Goal: Feedback & Contribution: Submit feedback/report problem

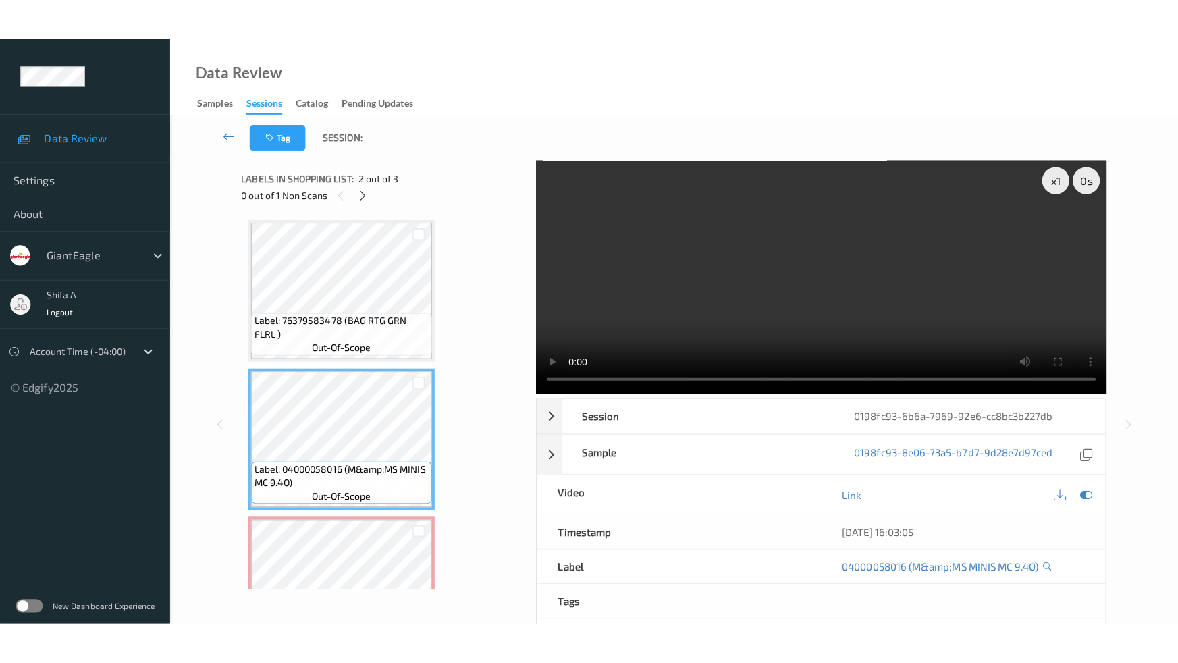
scroll to position [74, 0]
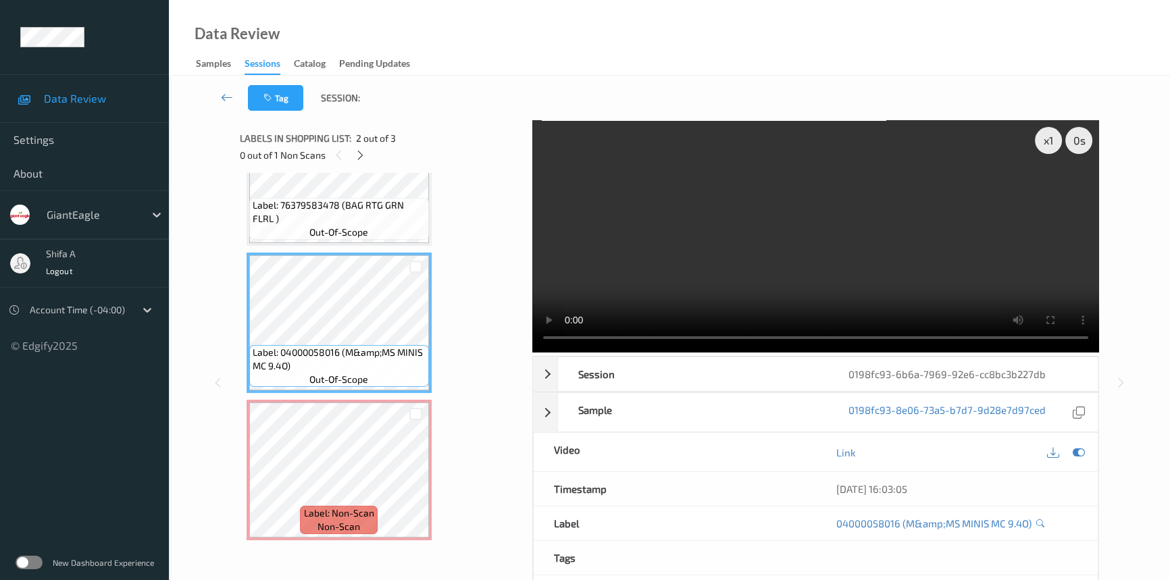
click at [520, 34] on div "Data Review Samples Sessions Catalog Pending Updates" at bounding box center [669, 38] width 1001 height 76
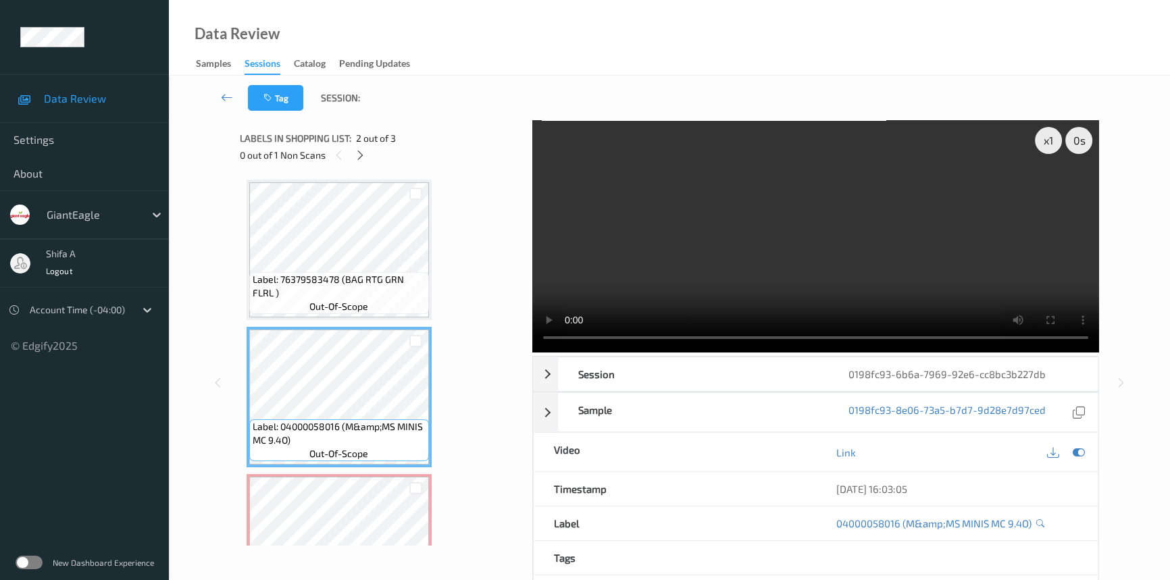
drag, startPoint x: 918, startPoint y: 262, endPoint x: 509, endPoint y: 380, distance: 425.9
click at [907, 262] on video at bounding box center [815, 236] width 567 height 232
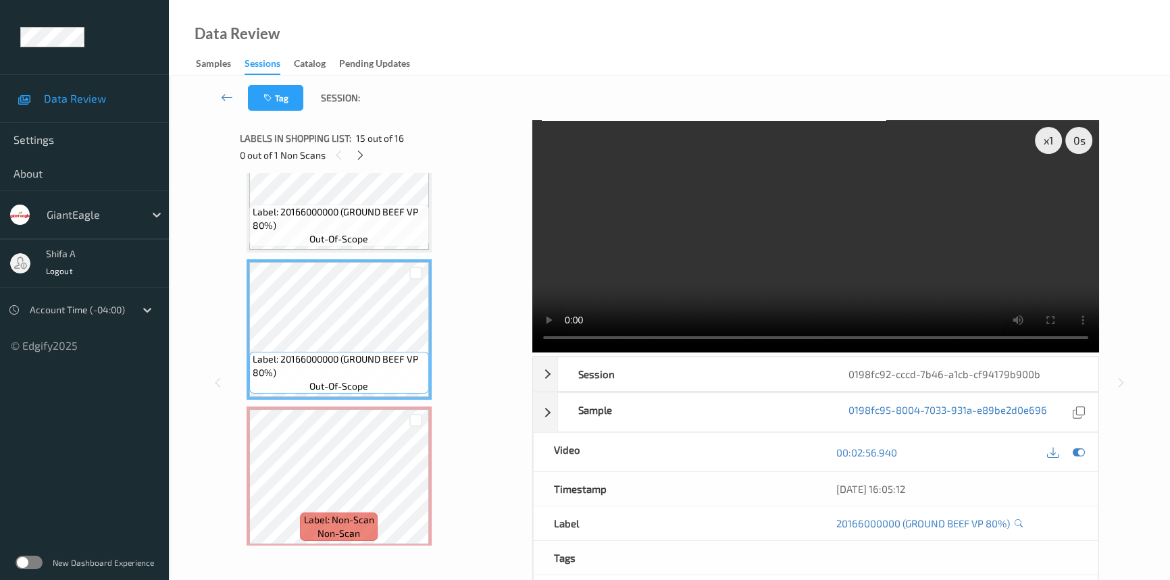
scroll to position [1898, 0]
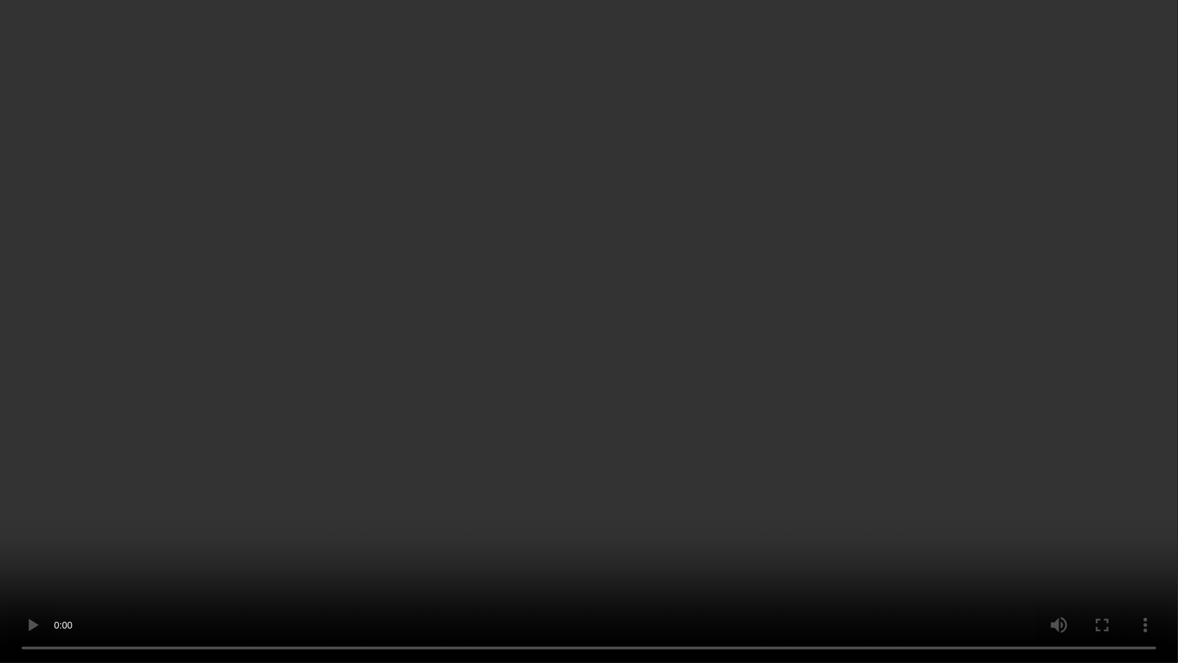
click at [784, 373] on video at bounding box center [589, 331] width 1178 height 663
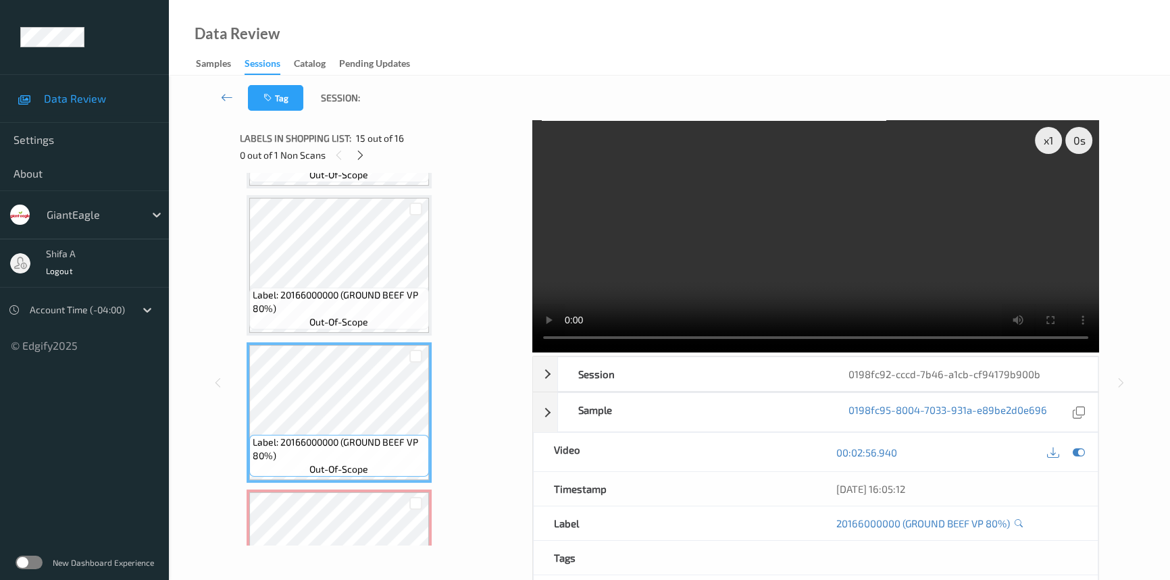
drag, startPoint x: 790, startPoint y: 283, endPoint x: 795, endPoint y: 275, distance: 9.7
click at [790, 282] on video at bounding box center [815, 236] width 567 height 232
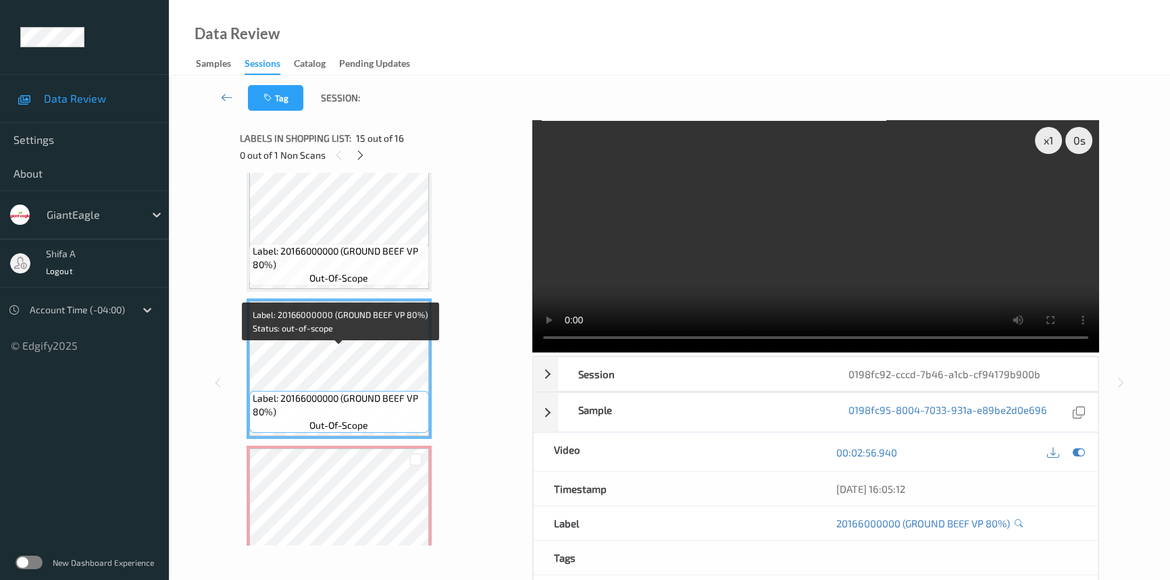
scroll to position [1981, 0]
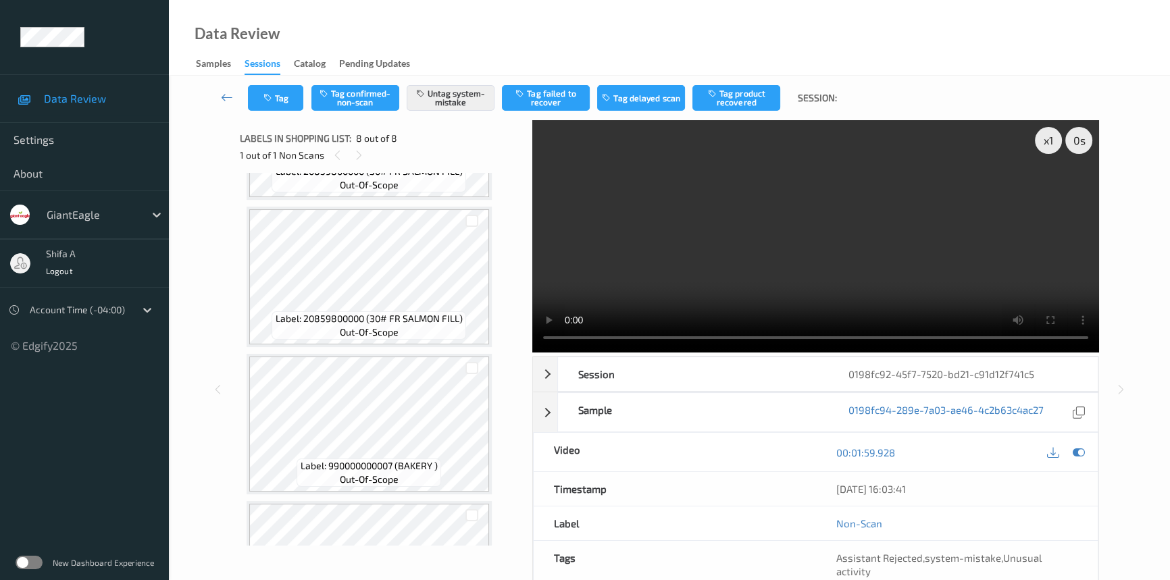
scroll to position [808, 0]
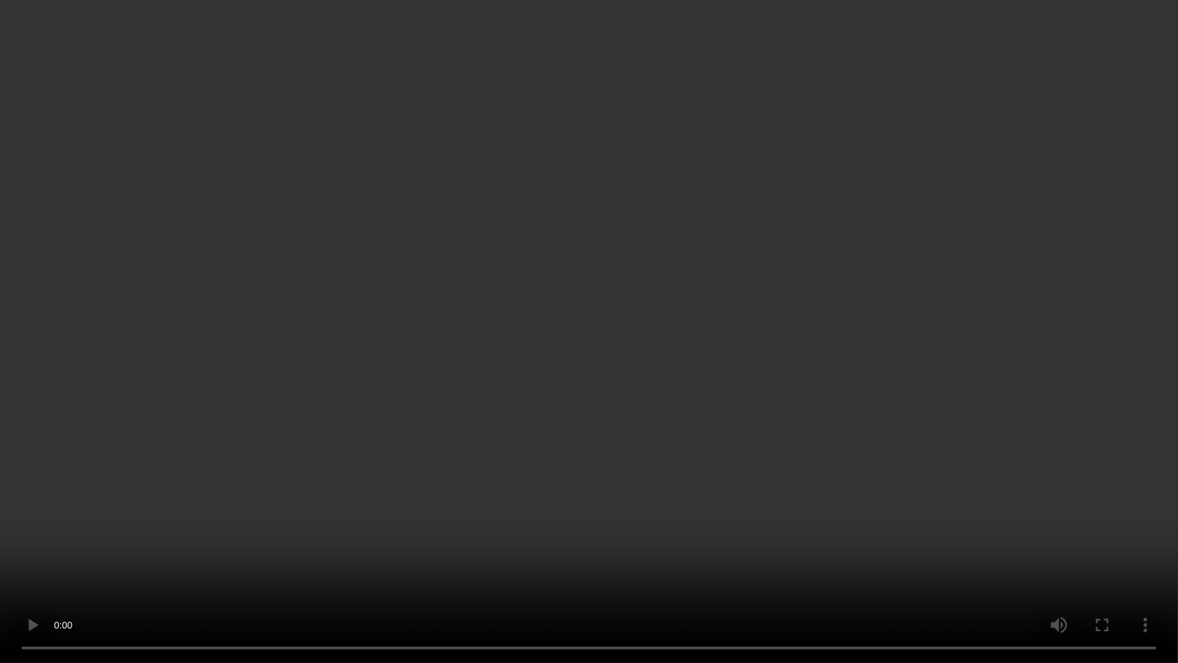
click at [978, 368] on video at bounding box center [589, 331] width 1178 height 663
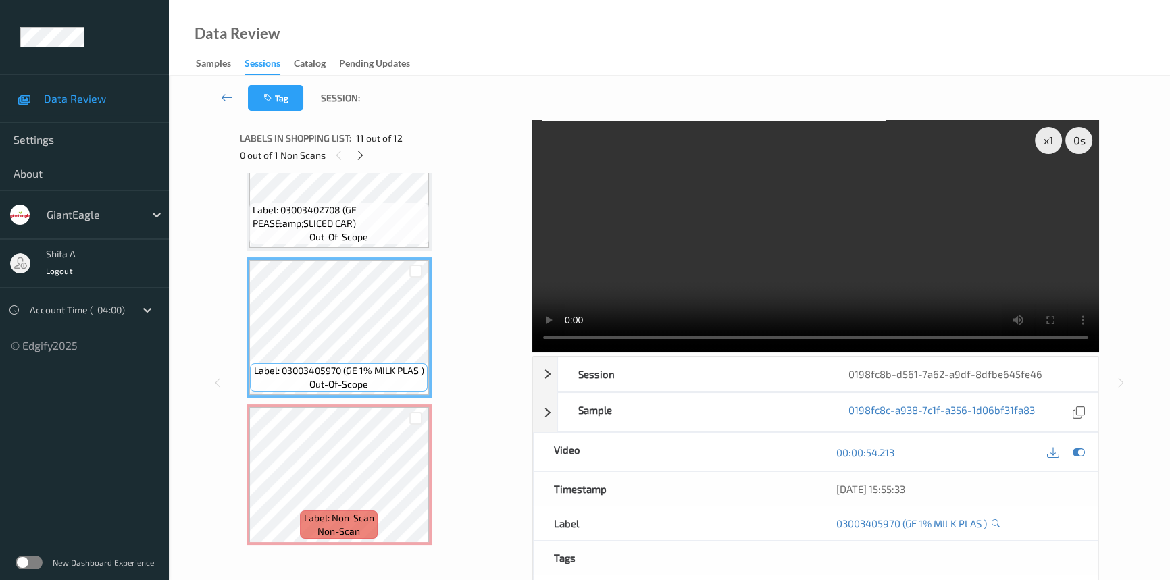
scroll to position [1311, 0]
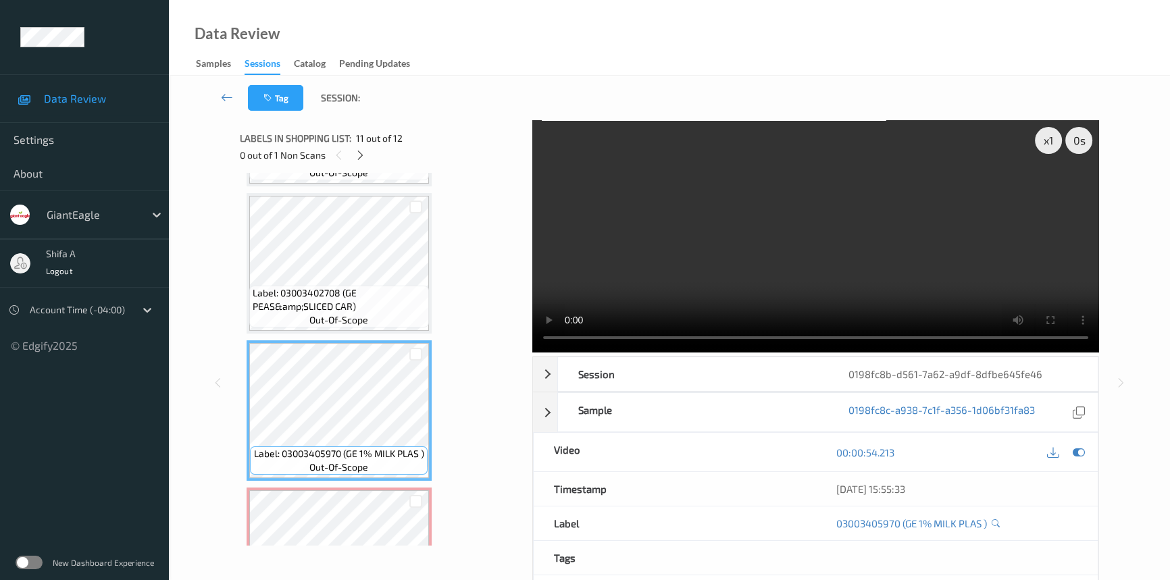
click at [893, 250] on video at bounding box center [815, 236] width 567 height 232
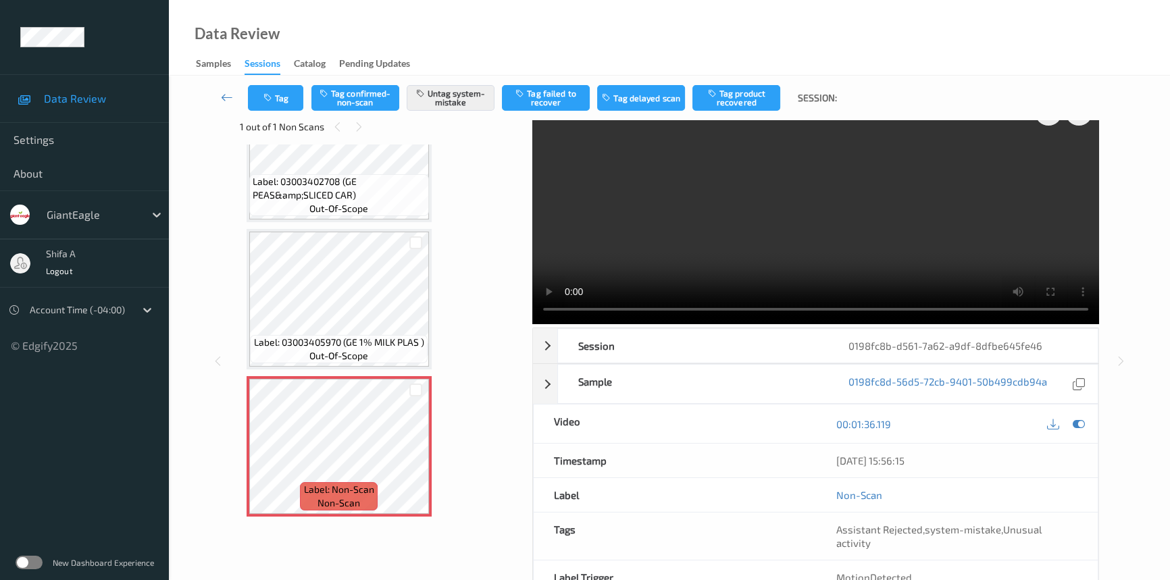
scroll to position [0, 0]
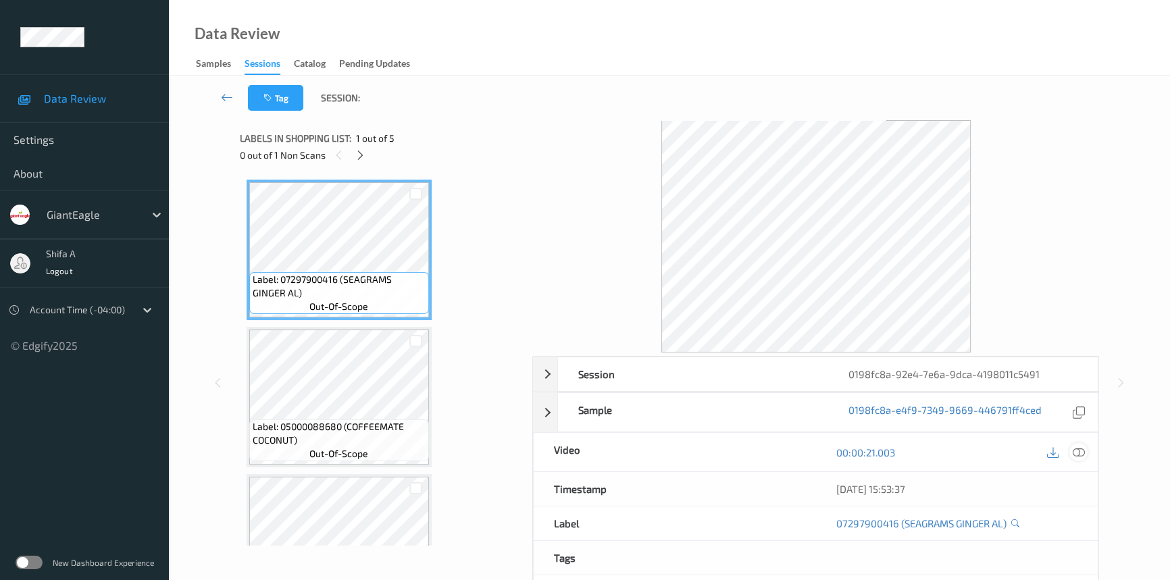
click at [1080, 450] on icon at bounding box center [1078, 452] width 12 height 12
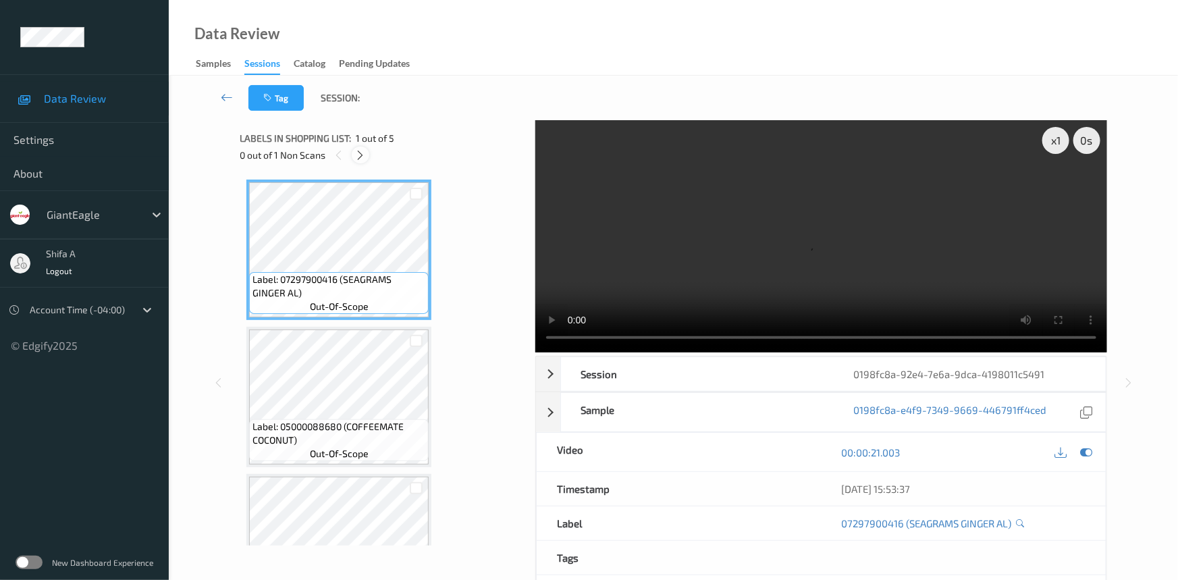
click at [361, 159] on icon at bounding box center [360, 155] width 11 height 12
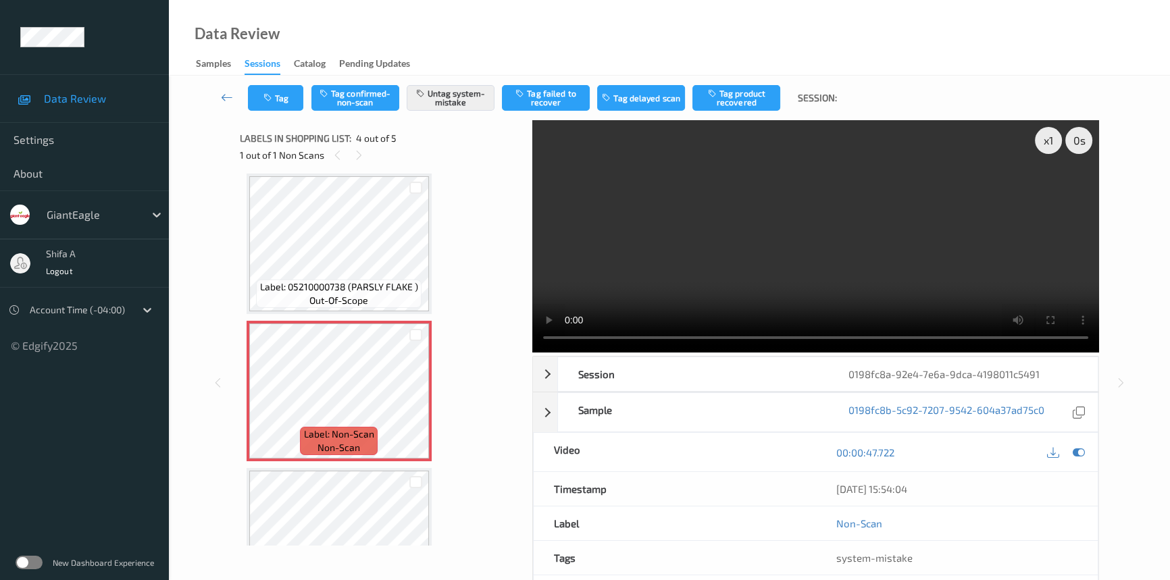
scroll to position [284, 0]
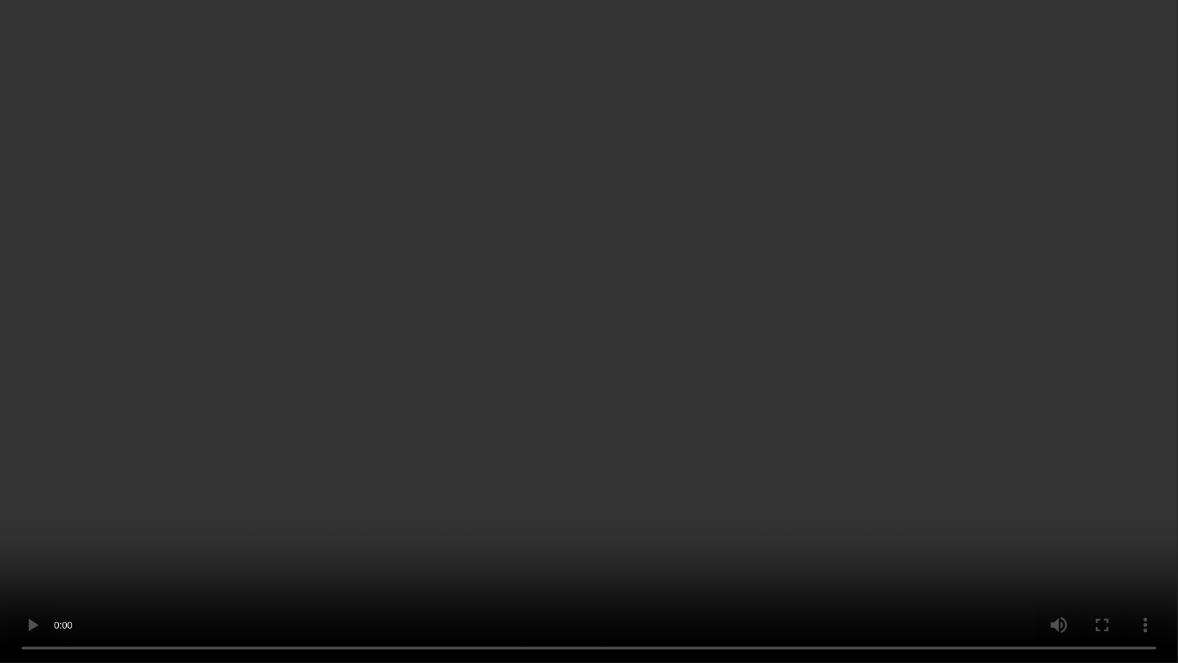
click at [818, 390] on video at bounding box center [589, 331] width 1178 height 663
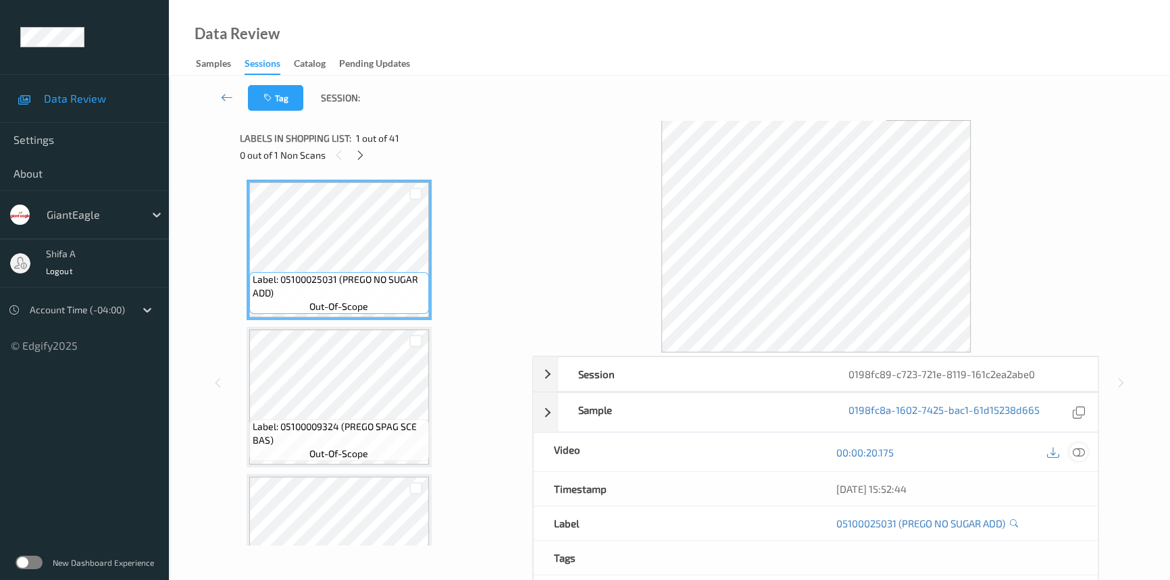
click at [1078, 450] on icon at bounding box center [1078, 452] width 12 height 12
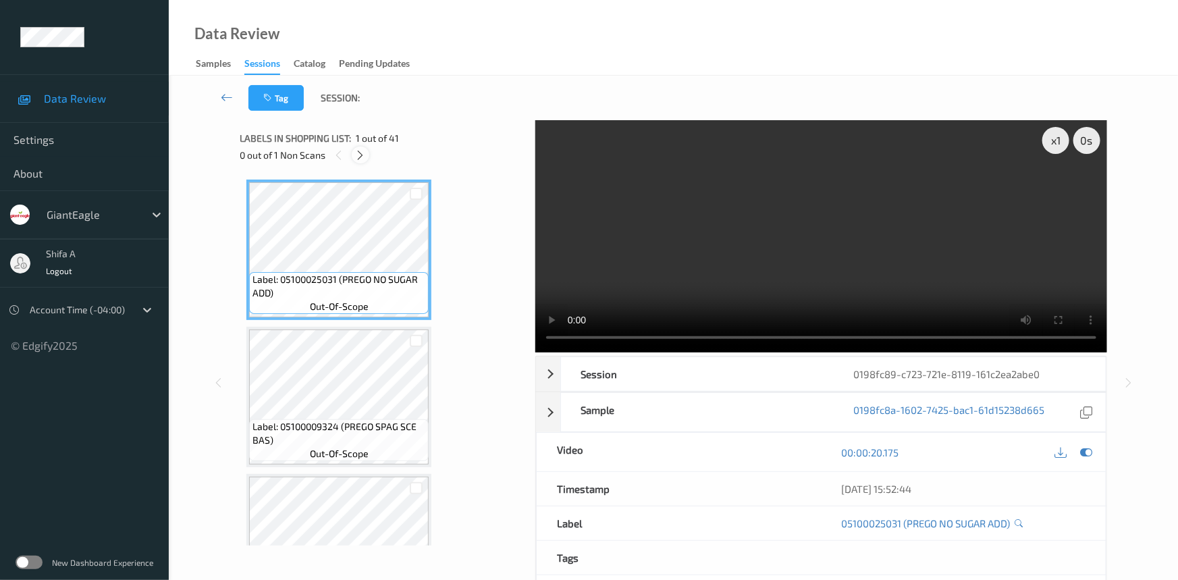
click at [354, 159] on div at bounding box center [360, 155] width 17 height 17
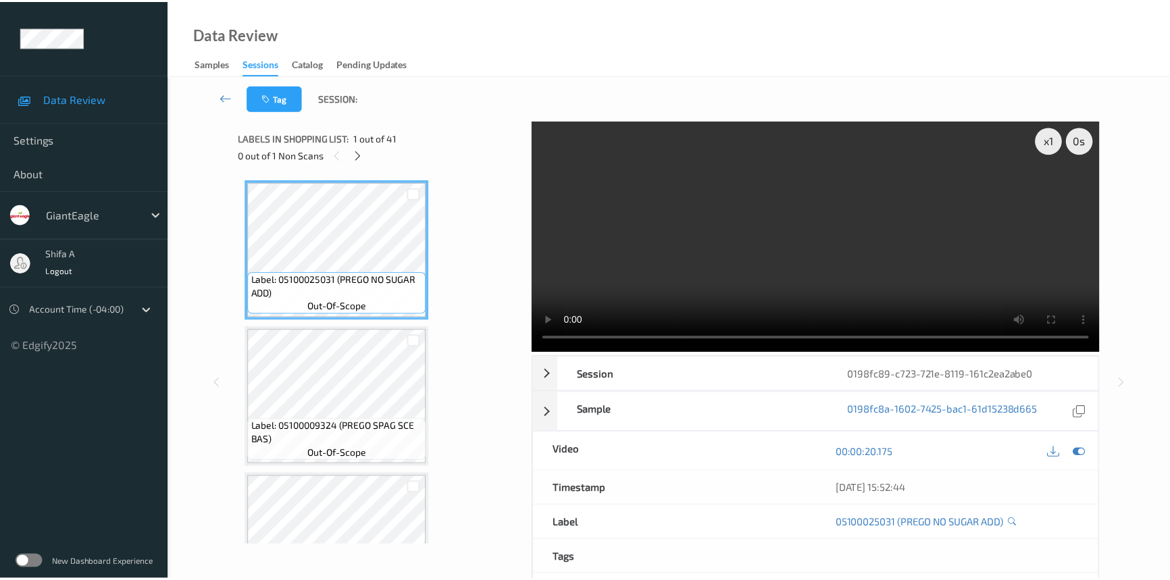
scroll to position [300, 0]
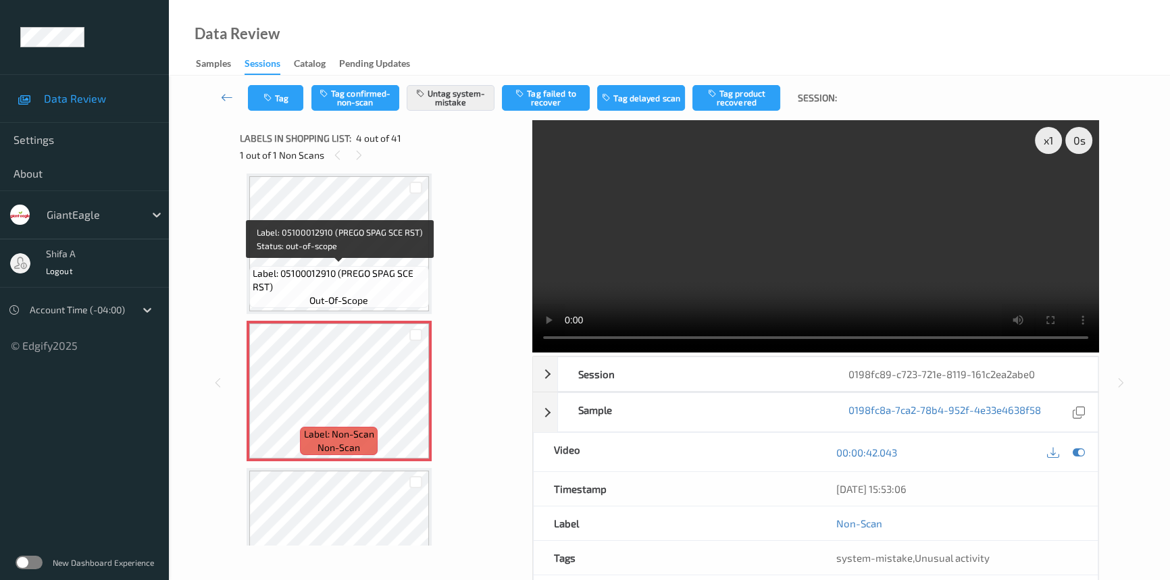
click at [373, 271] on span "Label: 05100012910 (PREGO SPAG SCE RST)" at bounding box center [339, 280] width 173 height 27
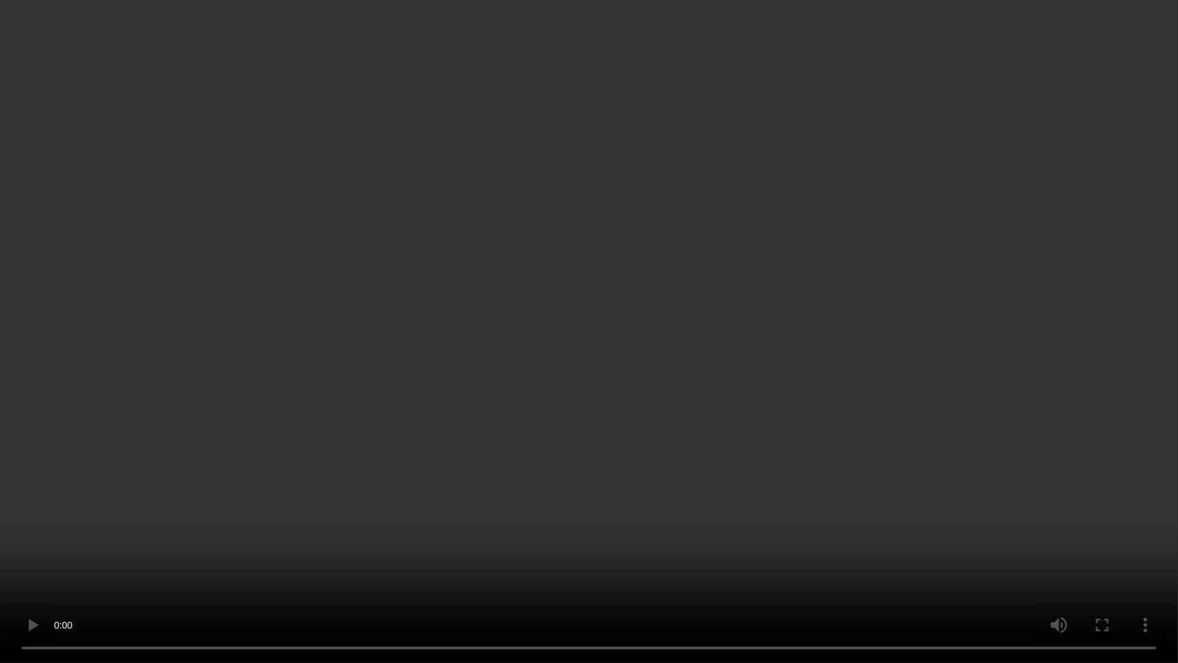
click at [729, 378] on video at bounding box center [589, 331] width 1178 height 663
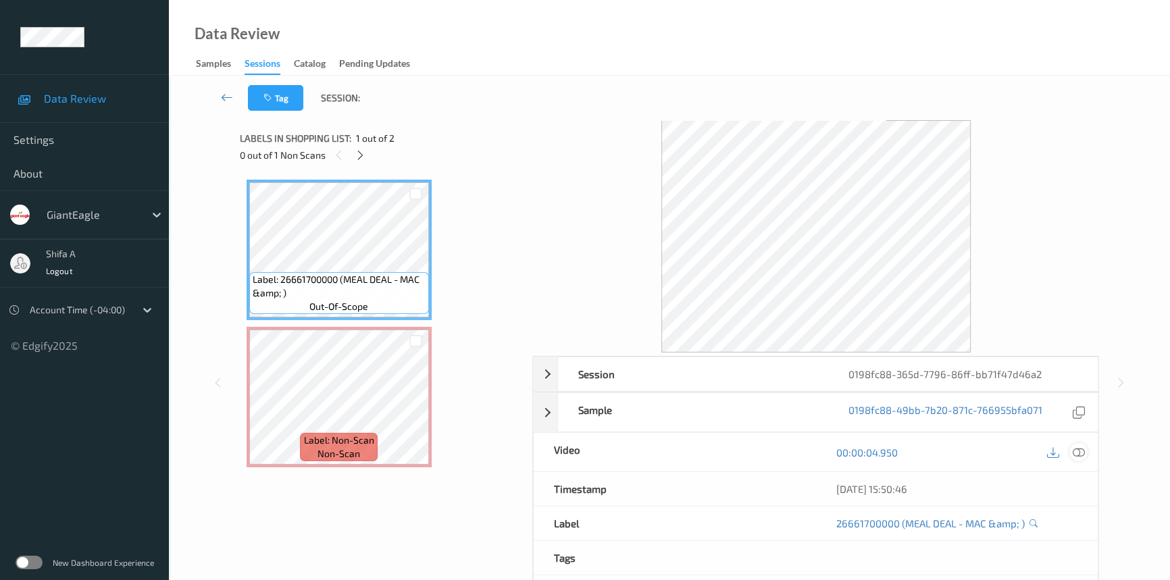
click at [1078, 448] on icon at bounding box center [1078, 452] width 12 height 12
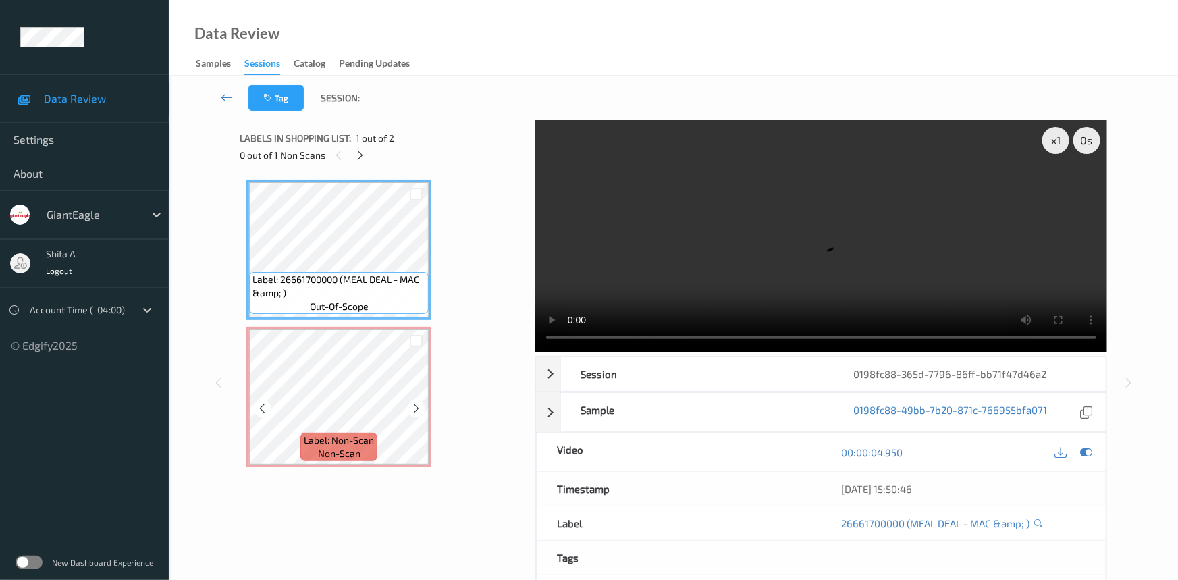
click at [375, 323] on div "Label: 26661700000 (MEAL DEAL - MAC &amp; ) out-of-scope Label: Non-Scan non-sc…" at bounding box center [382, 324] width 273 height 288
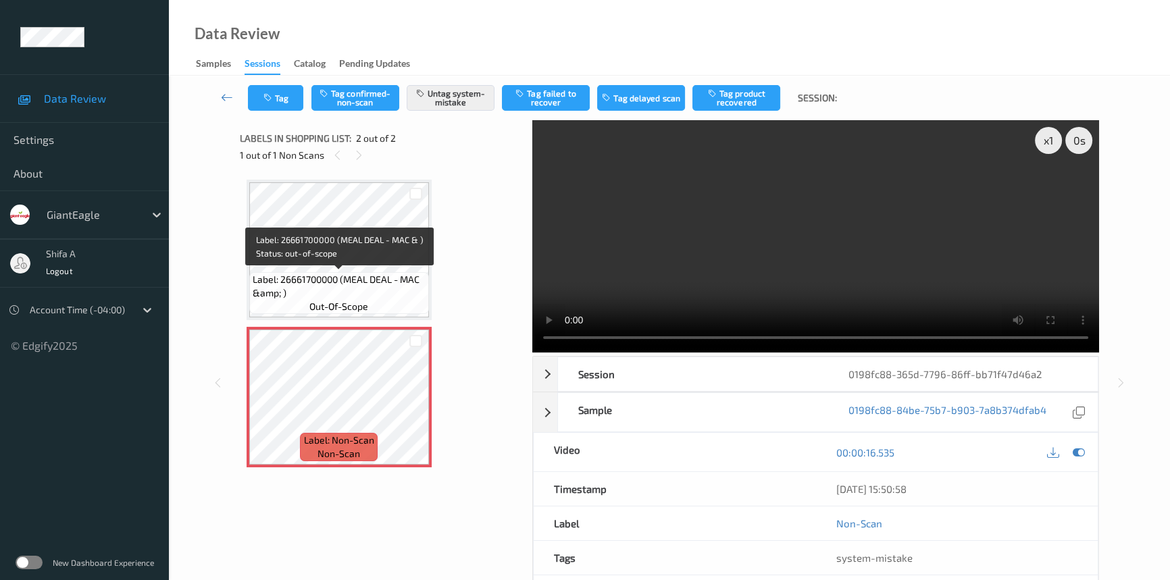
click at [340, 290] on span "Label: 26661700000 (MEAL DEAL - MAC &amp; )" at bounding box center [339, 286] width 173 height 27
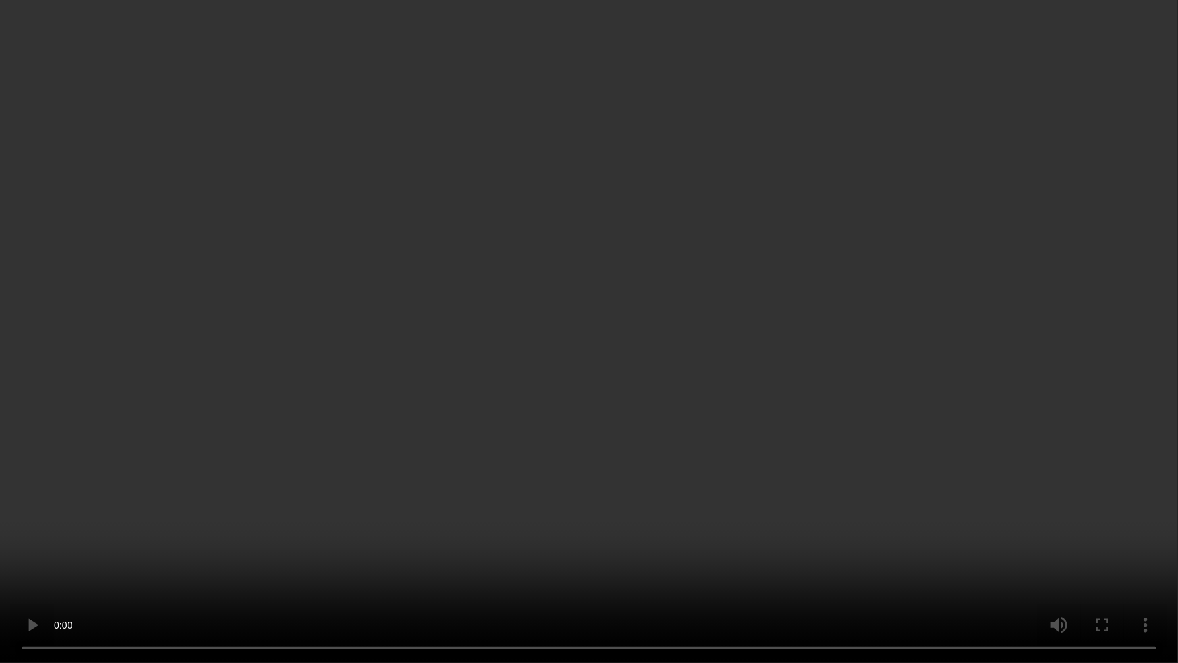
click at [968, 363] on video at bounding box center [589, 331] width 1178 height 663
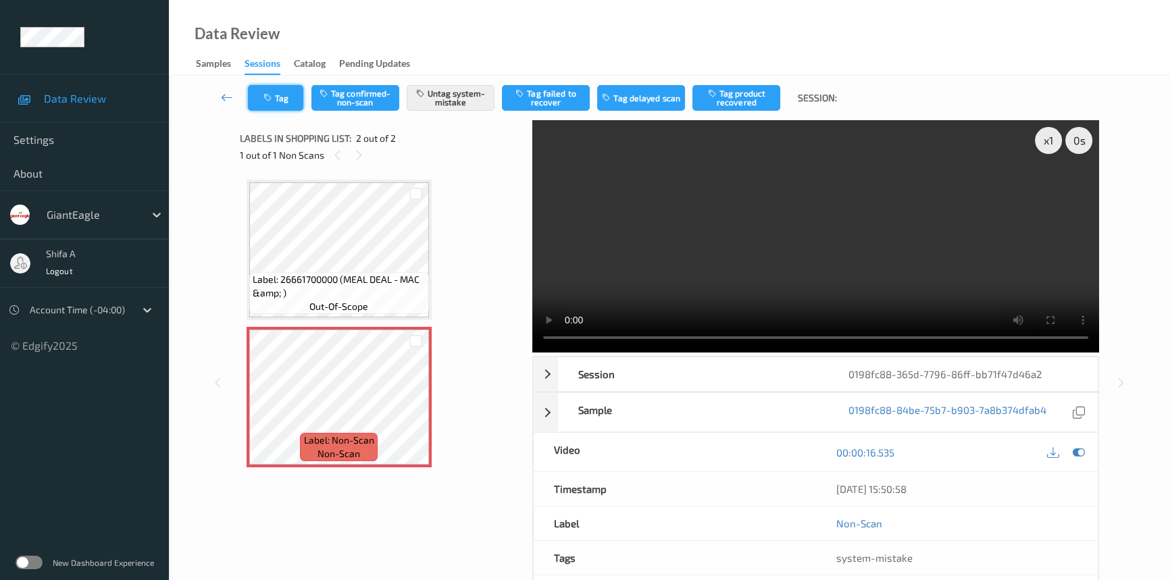
click at [292, 102] on button "Tag" at bounding box center [275, 98] width 55 height 26
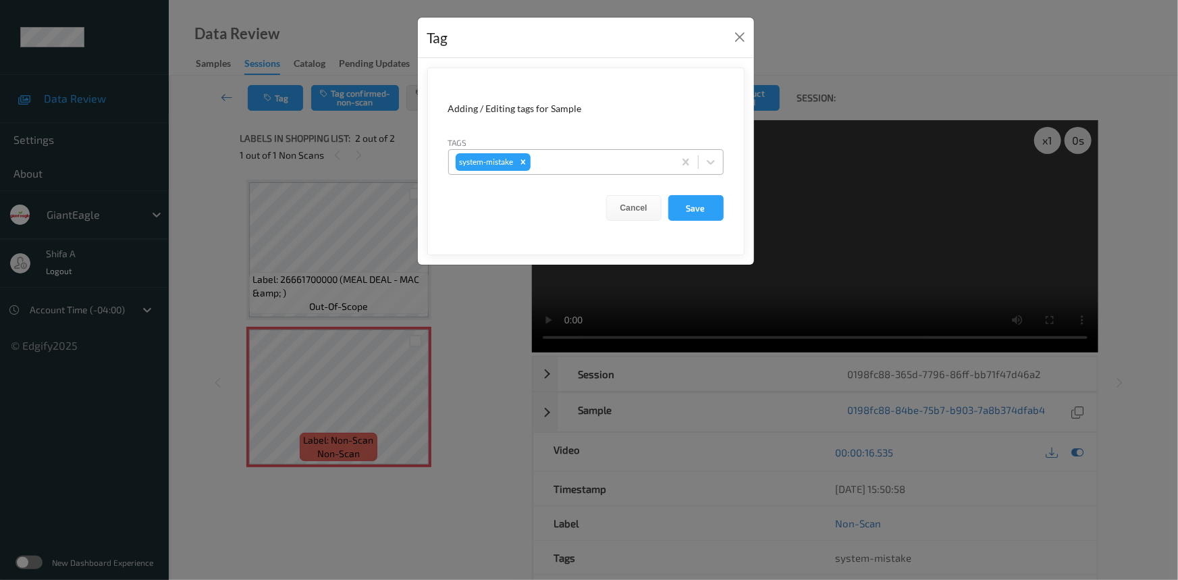
click at [584, 162] on div at bounding box center [600, 162] width 134 height 16
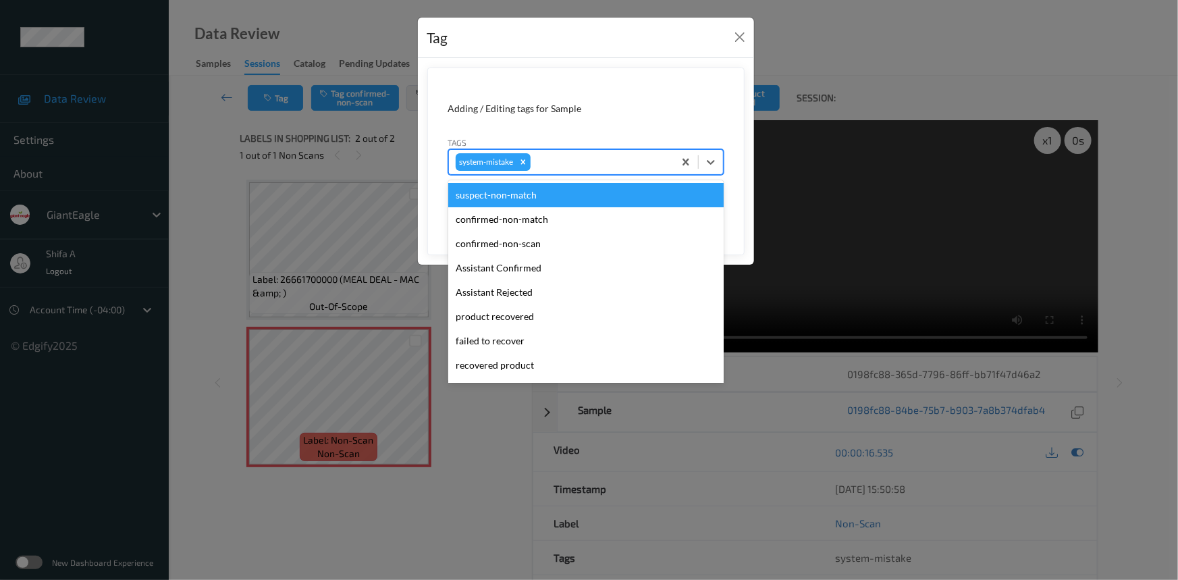
scroll to position [142, 0]
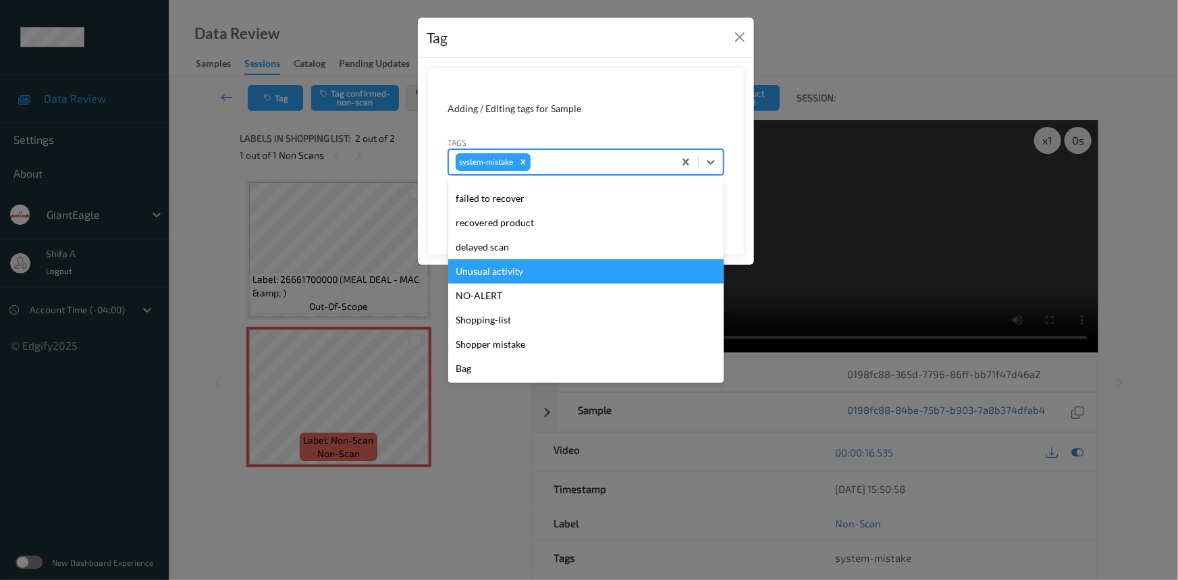
click at [527, 273] on div "Unusual activity" at bounding box center [586, 271] width 276 height 24
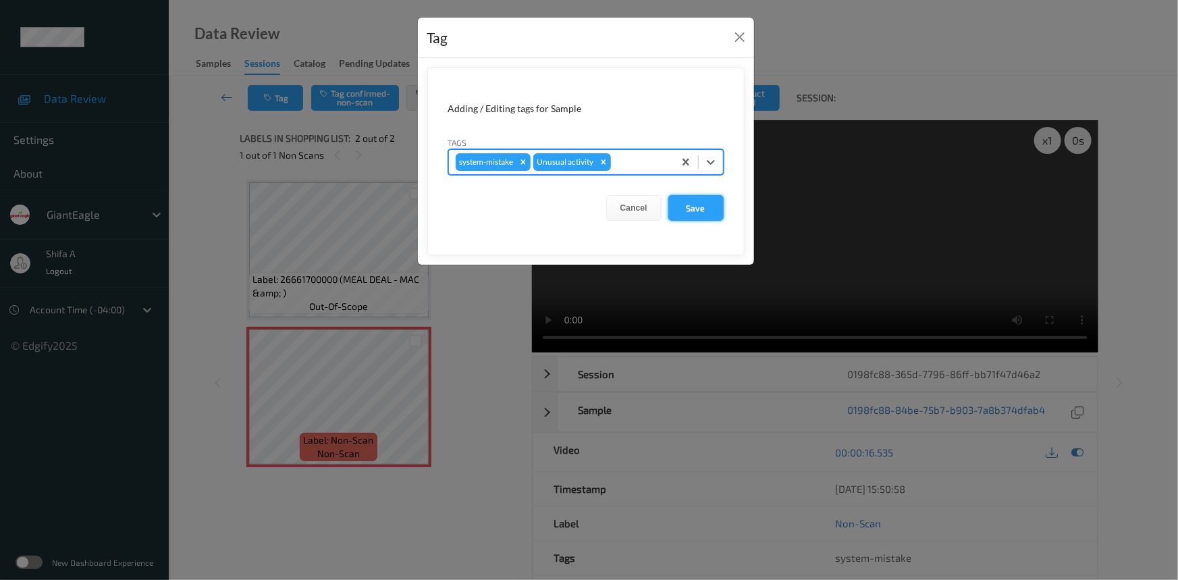
click at [693, 208] on button "Save" at bounding box center [696, 208] width 55 height 26
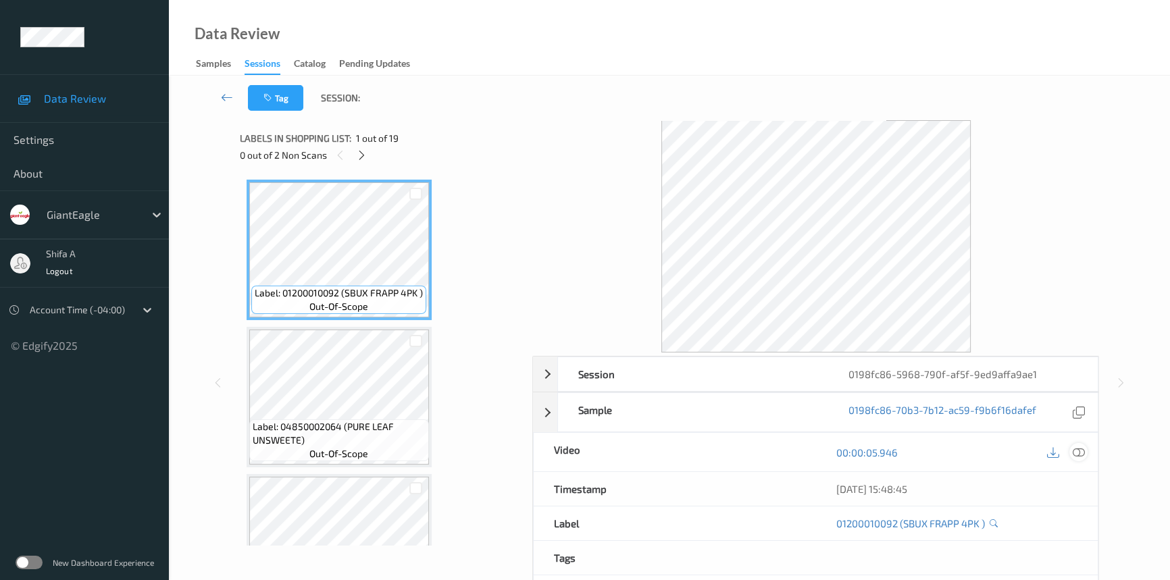
click at [1074, 456] on icon at bounding box center [1078, 452] width 12 height 12
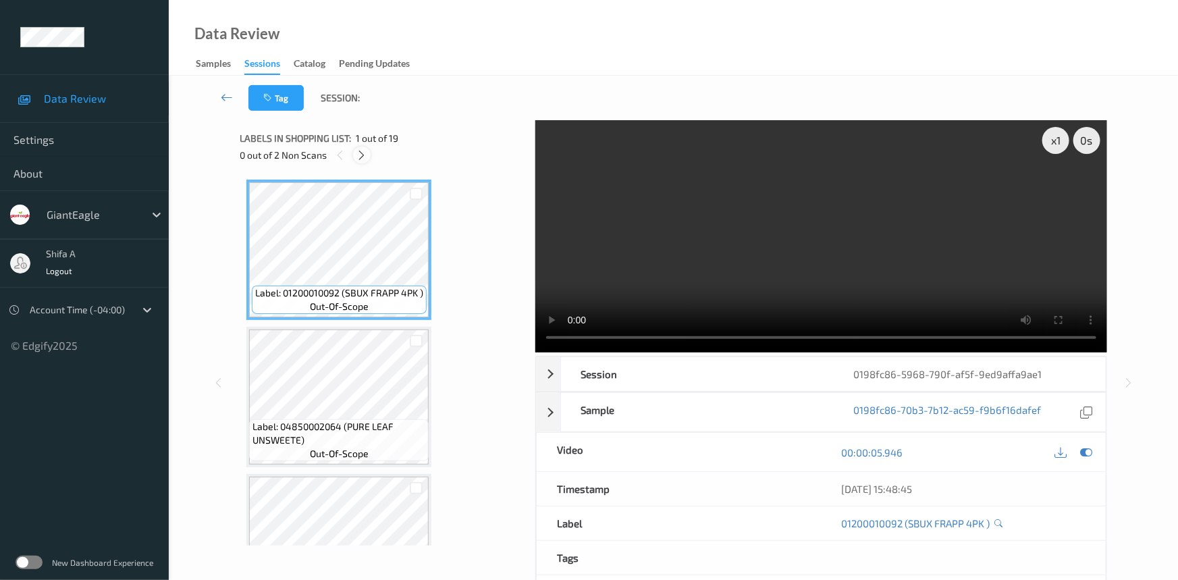
click at [365, 161] on icon at bounding box center [362, 155] width 11 height 12
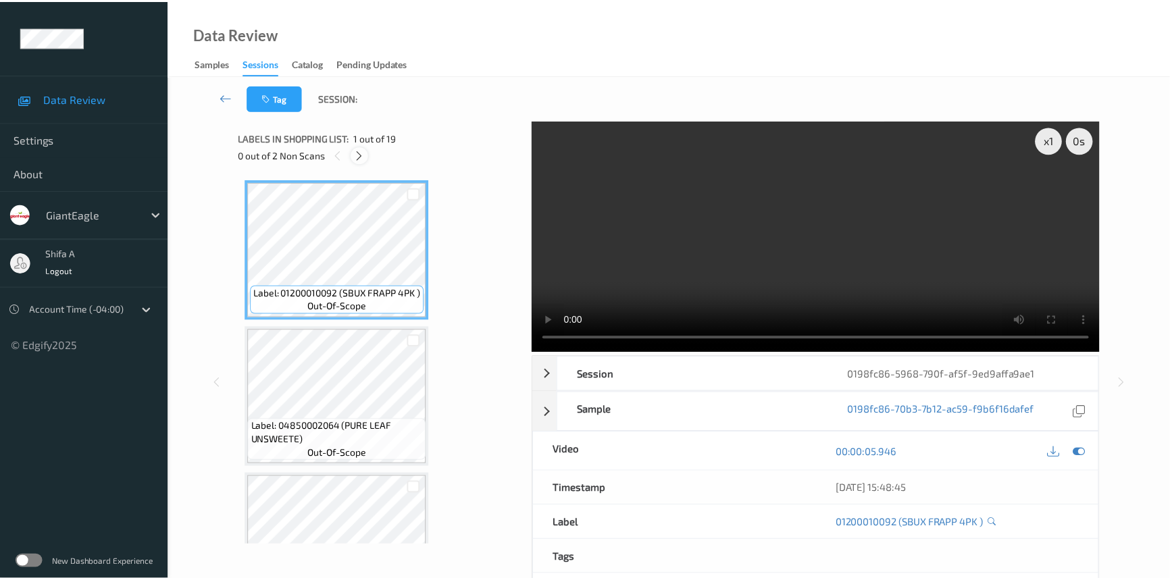
scroll to position [300, 0]
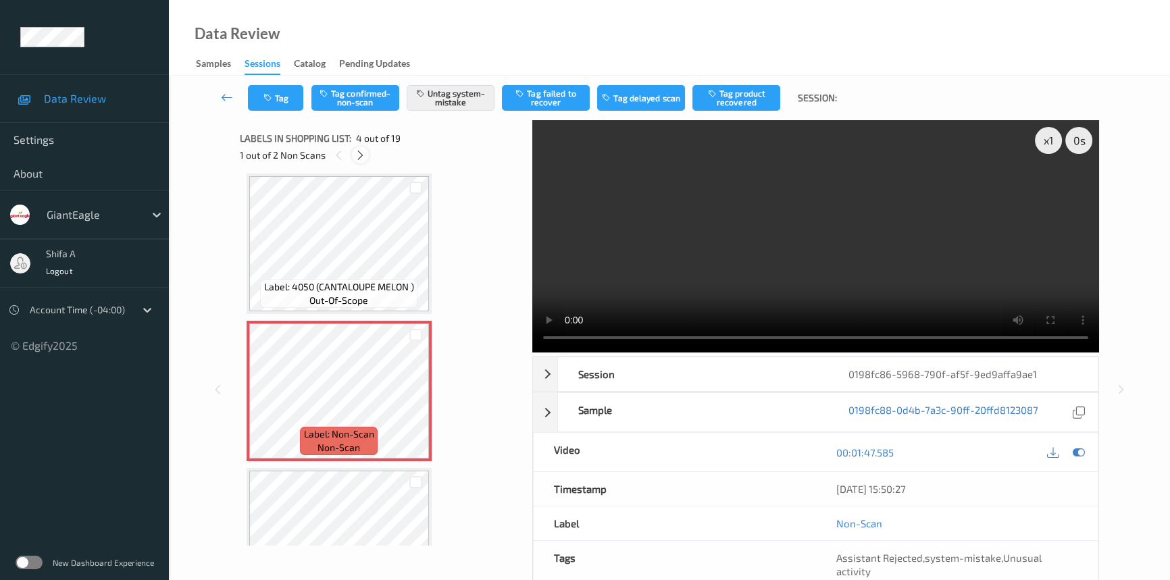
click at [357, 153] on icon at bounding box center [360, 155] width 11 height 12
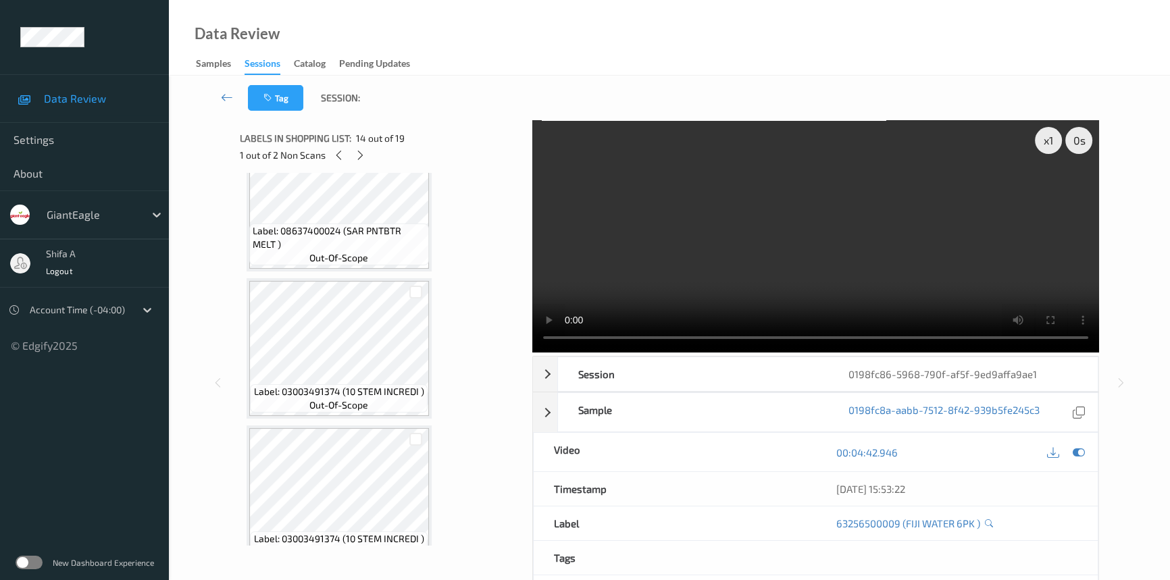
scroll to position [2338, 0]
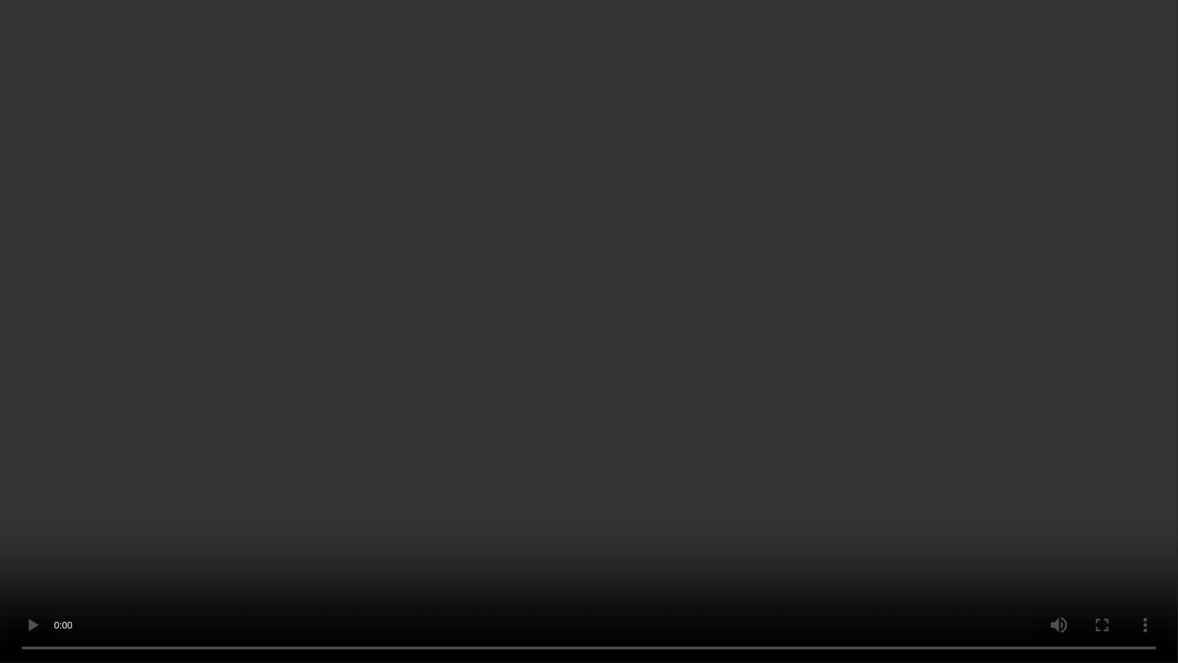
click at [833, 378] on video at bounding box center [589, 331] width 1178 height 663
click at [1064, 492] on video at bounding box center [589, 331] width 1178 height 663
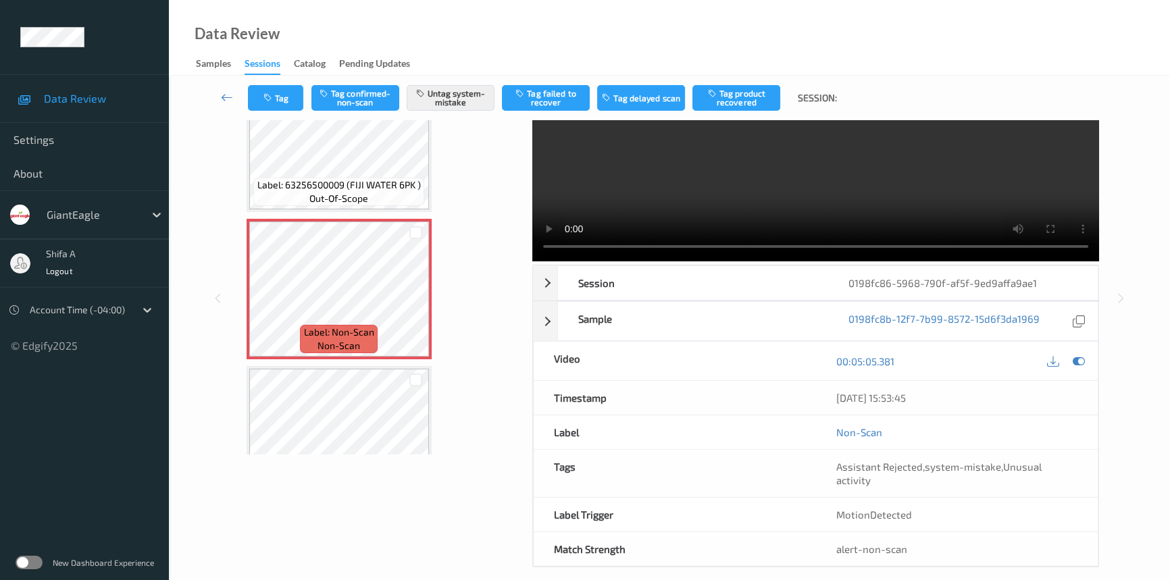
scroll to position [0, 0]
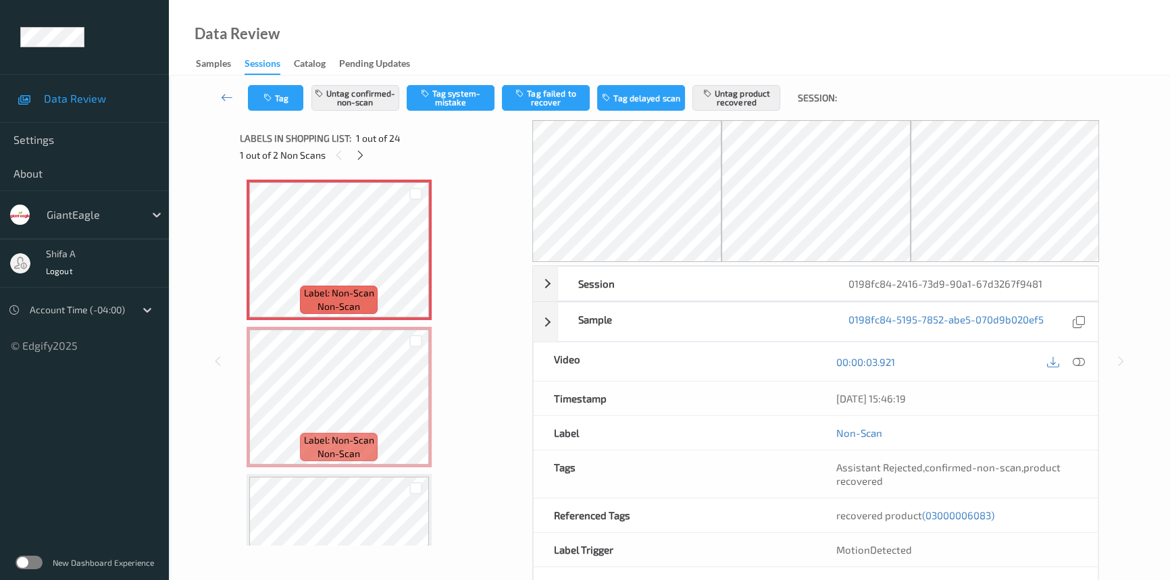
click at [1080, 359] on icon at bounding box center [1078, 362] width 12 height 12
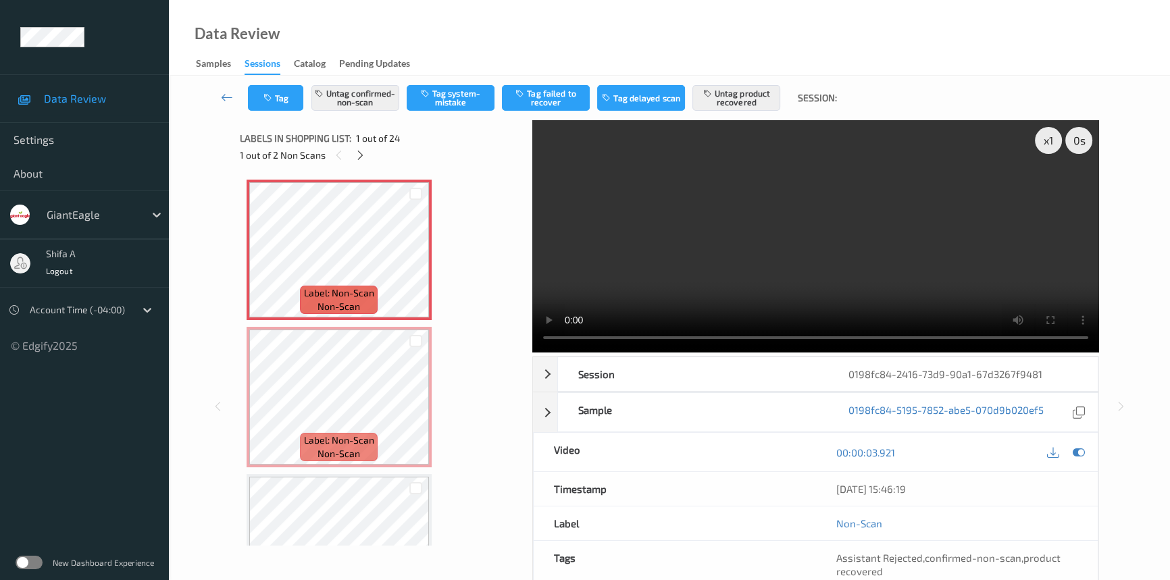
click at [841, 262] on video at bounding box center [815, 236] width 567 height 232
click at [367, 91] on button "Untag confirmed-non-scan" at bounding box center [355, 98] width 88 height 26
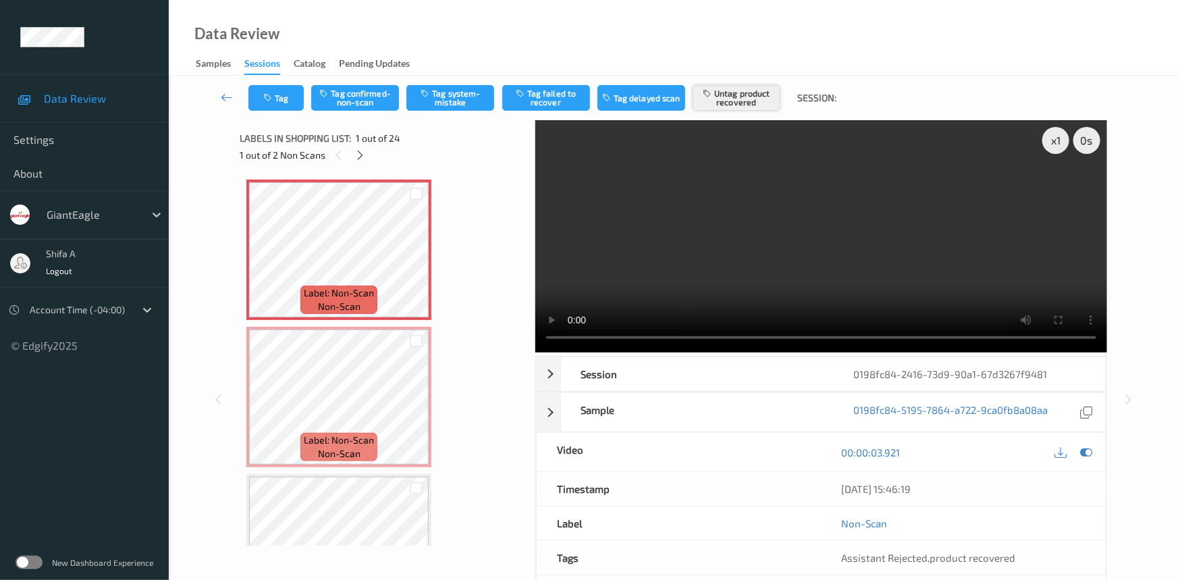
click at [743, 90] on button "Untag product recovered" at bounding box center [737, 98] width 88 height 26
click at [444, 99] on button "Tag system-mistake" at bounding box center [451, 98] width 88 height 26
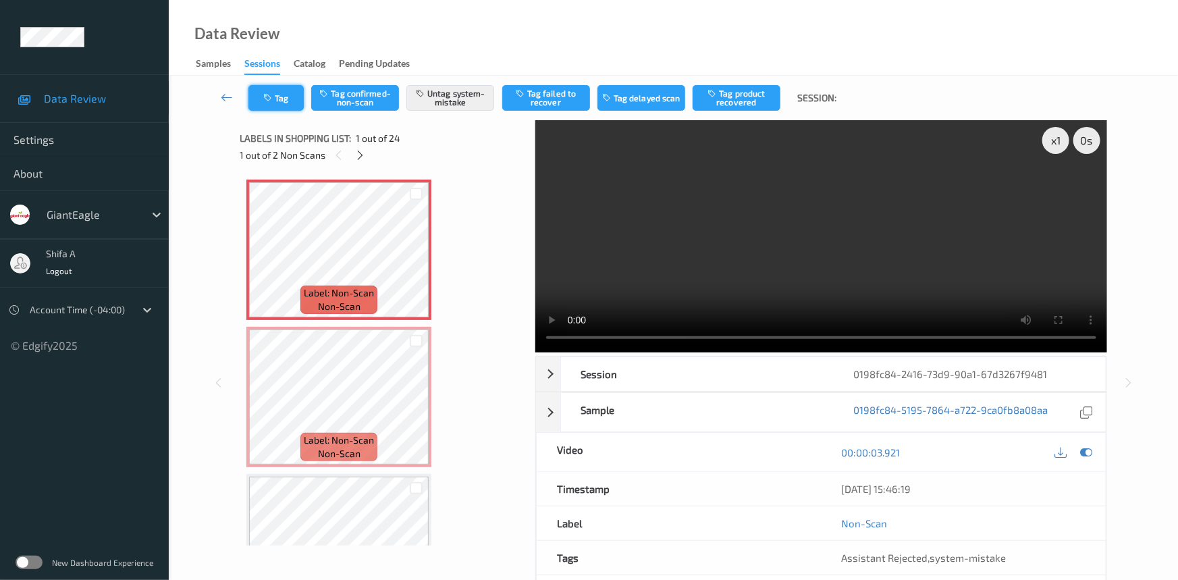
click at [277, 102] on button "Tag" at bounding box center [275, 98] width 55 height 26
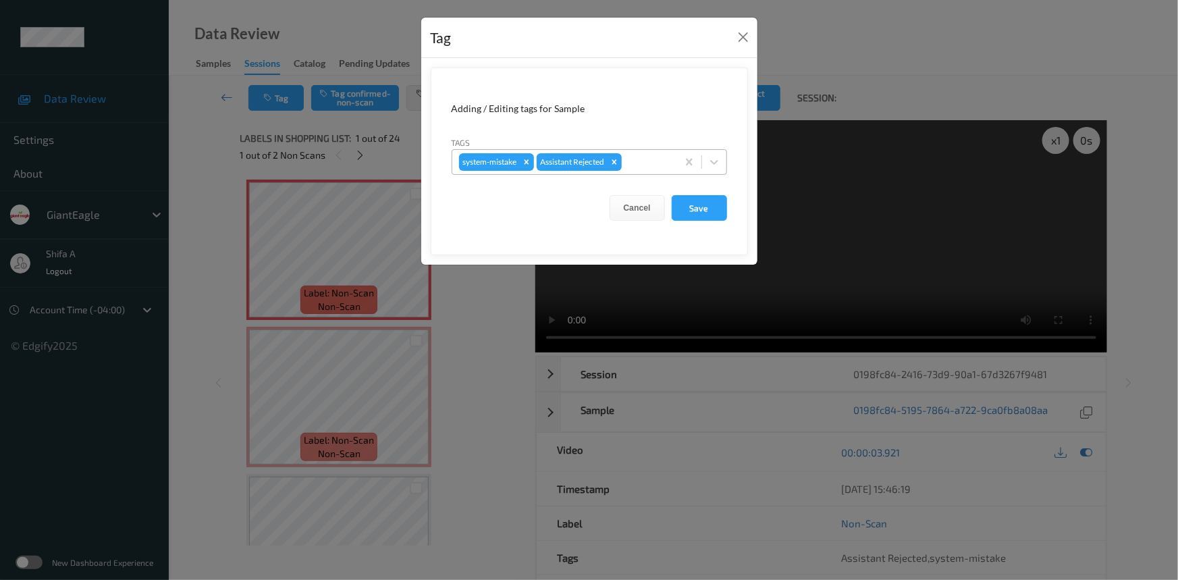
click at [652, 165] on div at bounding box center [648, 162] width 46 height 16
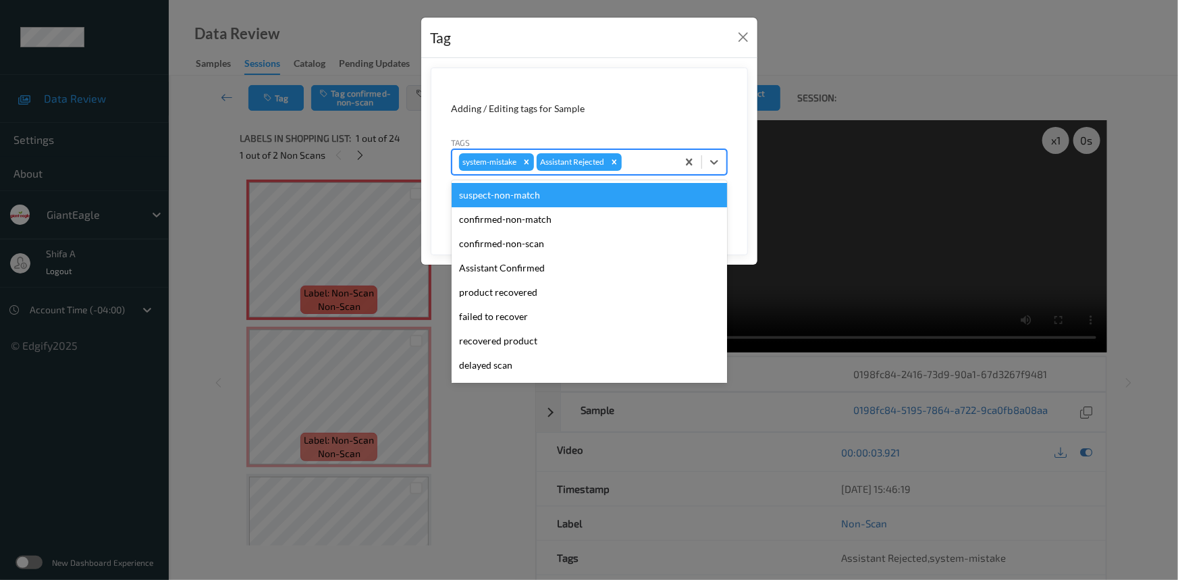
scroll to position [119, 0]
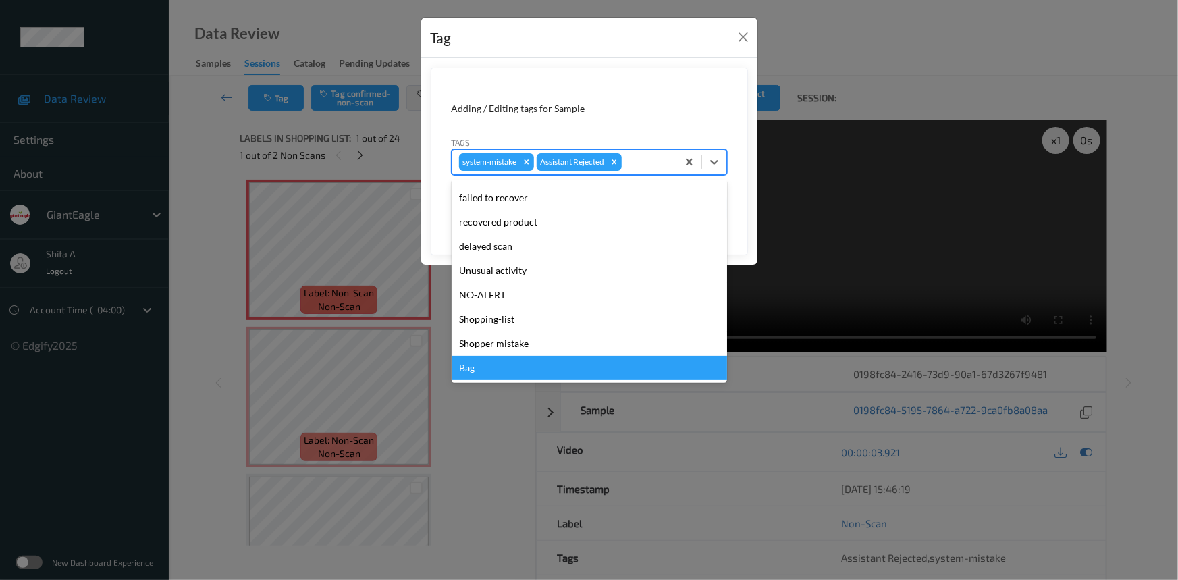
click at [494, 371] on div "Bag" at bounding box center [590, 368] width 276 height 24
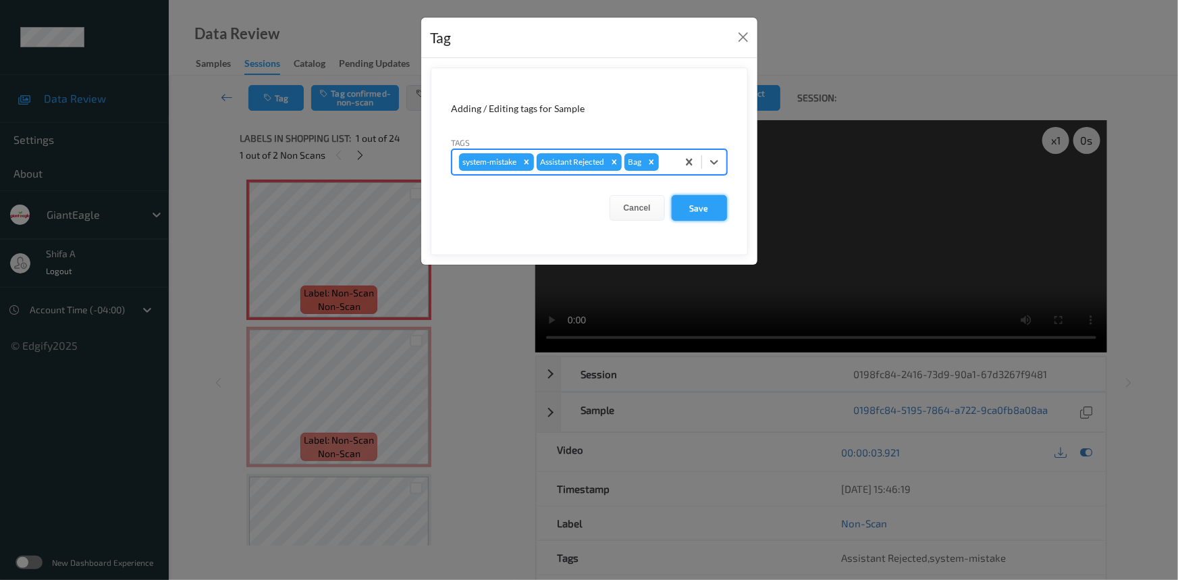
click at [706, 207] on button "Save" at bounding box center [699, 208] width 55 height 26
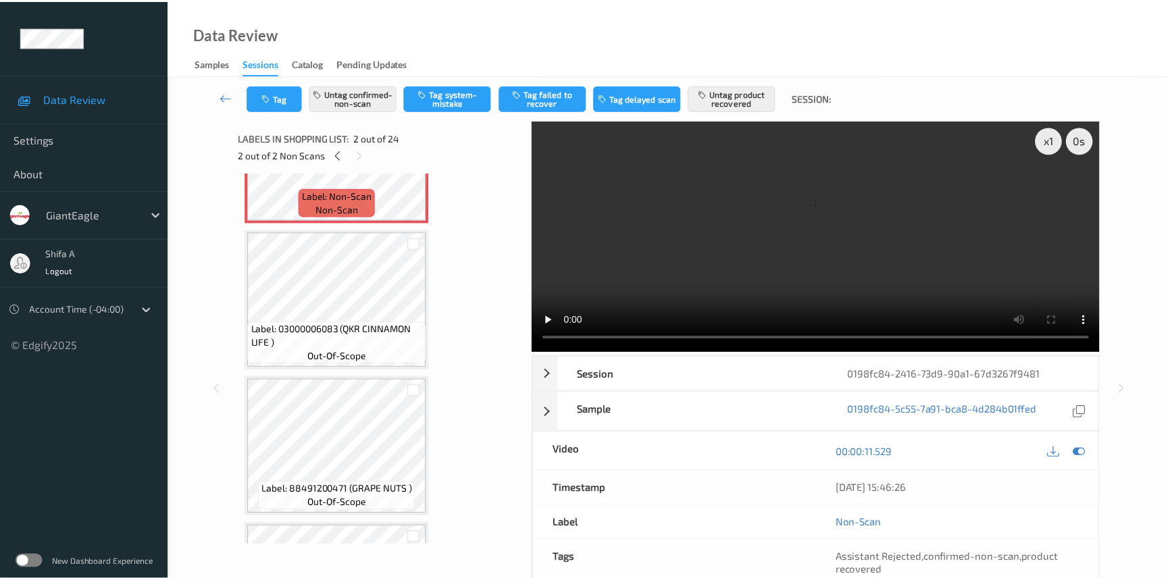
scroll to position [245, 0]
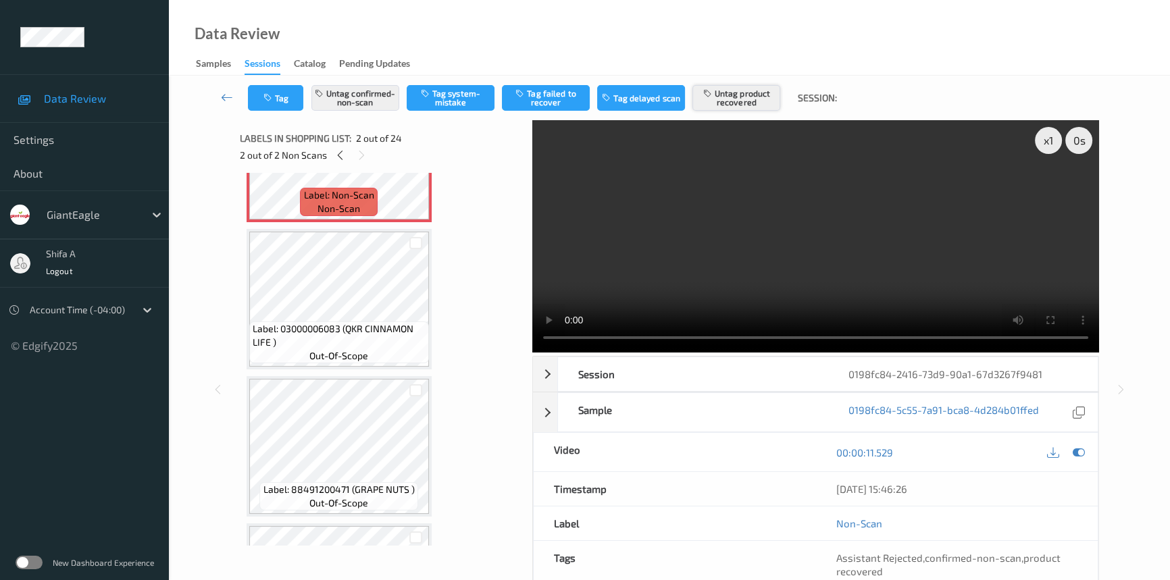
click at [763, 103] on button "Untag product recovered" at bounding box center [736, 98] width 88 height 26
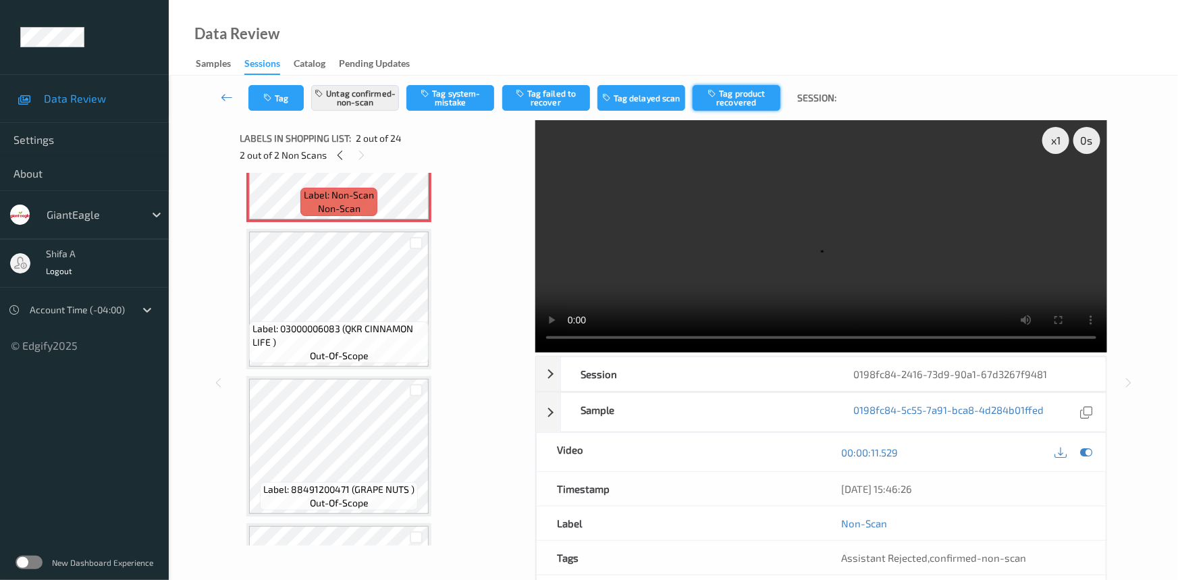
click at [763, 103] on button "Tag product recovered" at bounding box center [737, 98] width 88 height 26
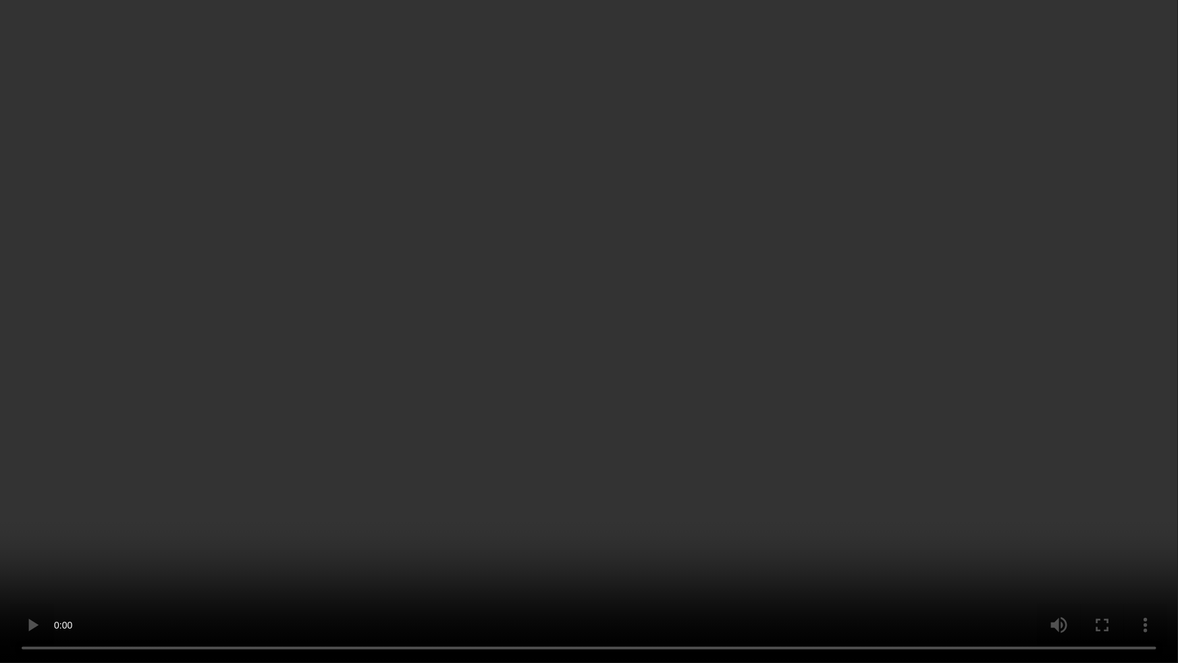
click at [772, 405] on video at bounding box center [589, 331] width 1178 height 663
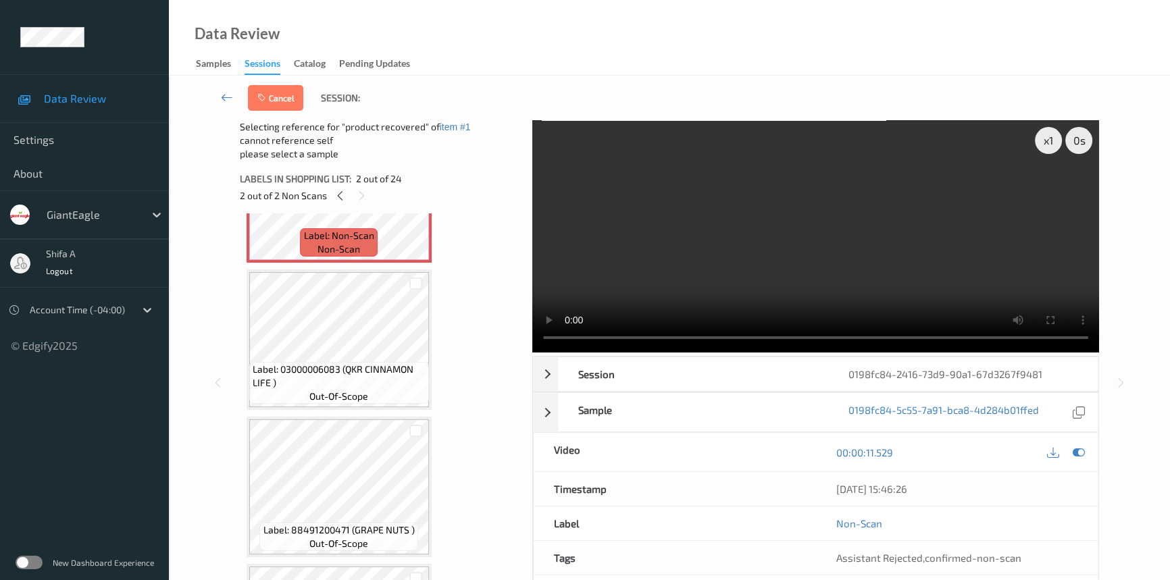
click at [908, 249] on video at bounding box center [815, 236] width 567 height 232
click at [415, 284] on div at bounding box center [415, 284] width 13 height 13
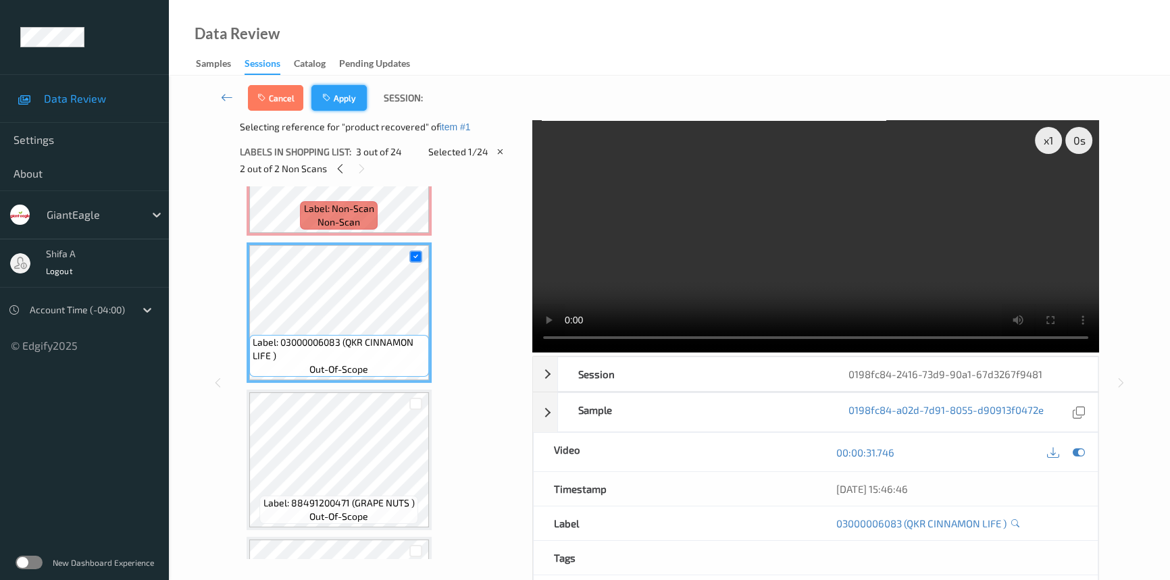
click at [350, 99] on button "Apply" at bounding box center [338, 98] width 55 height 26
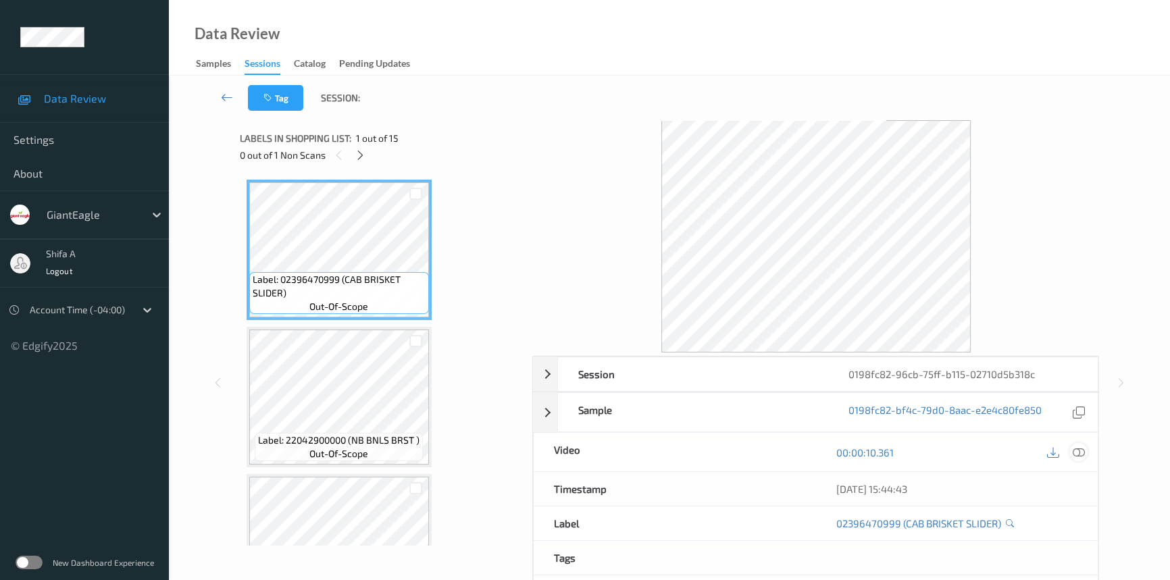
click at [1071, 454] on div at bounding box center [1078, 452] width 18 height 18
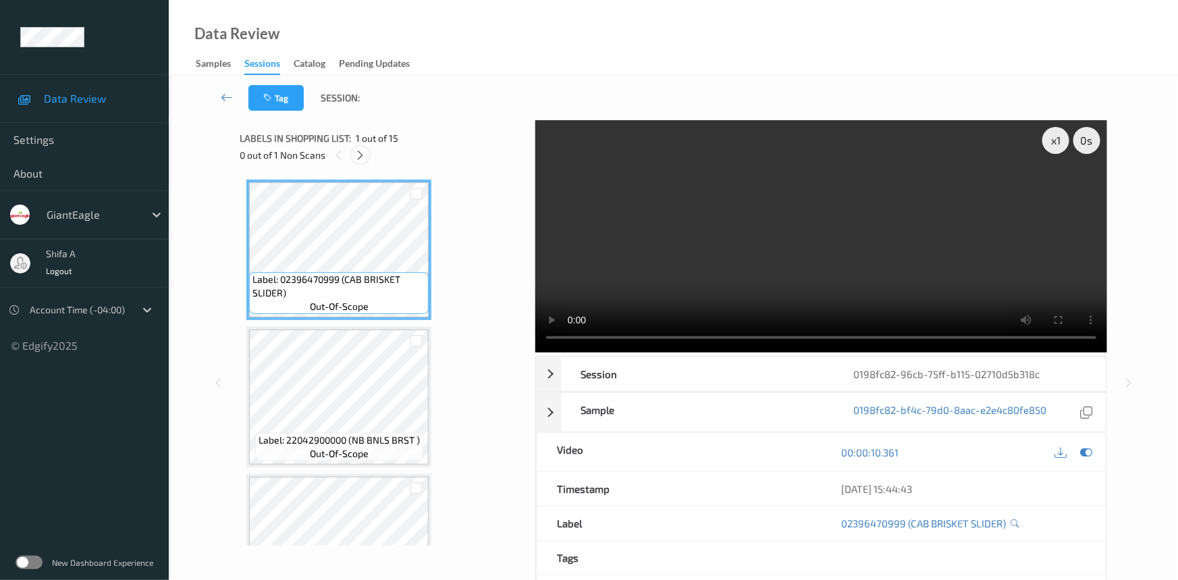
click at [357, 155] on icon at bounding box center [360, 155] width 11 height 12
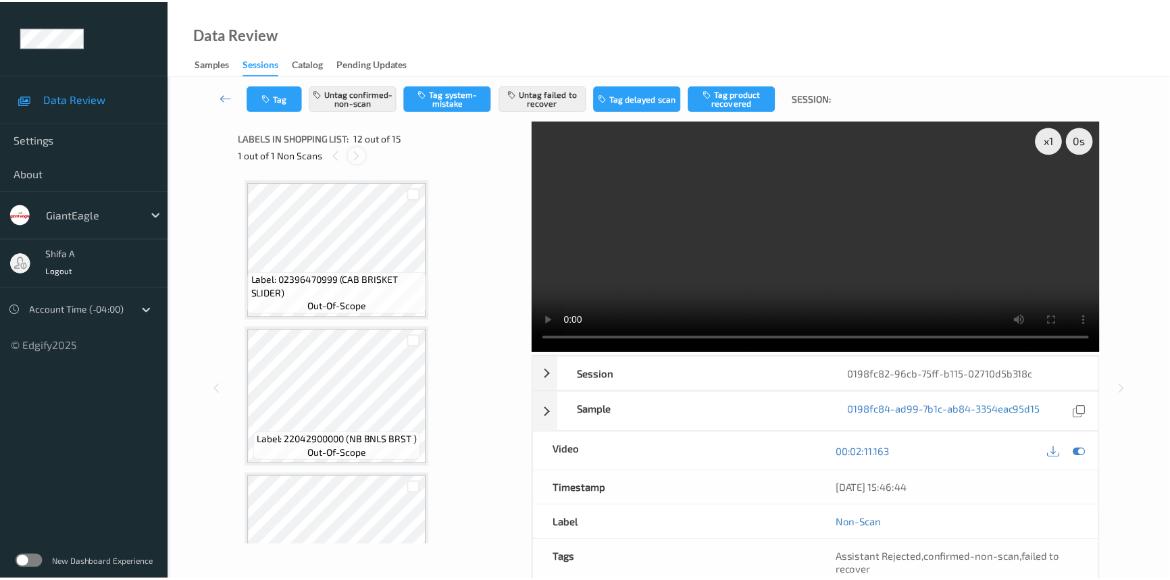
scroll to position [1473, 0]
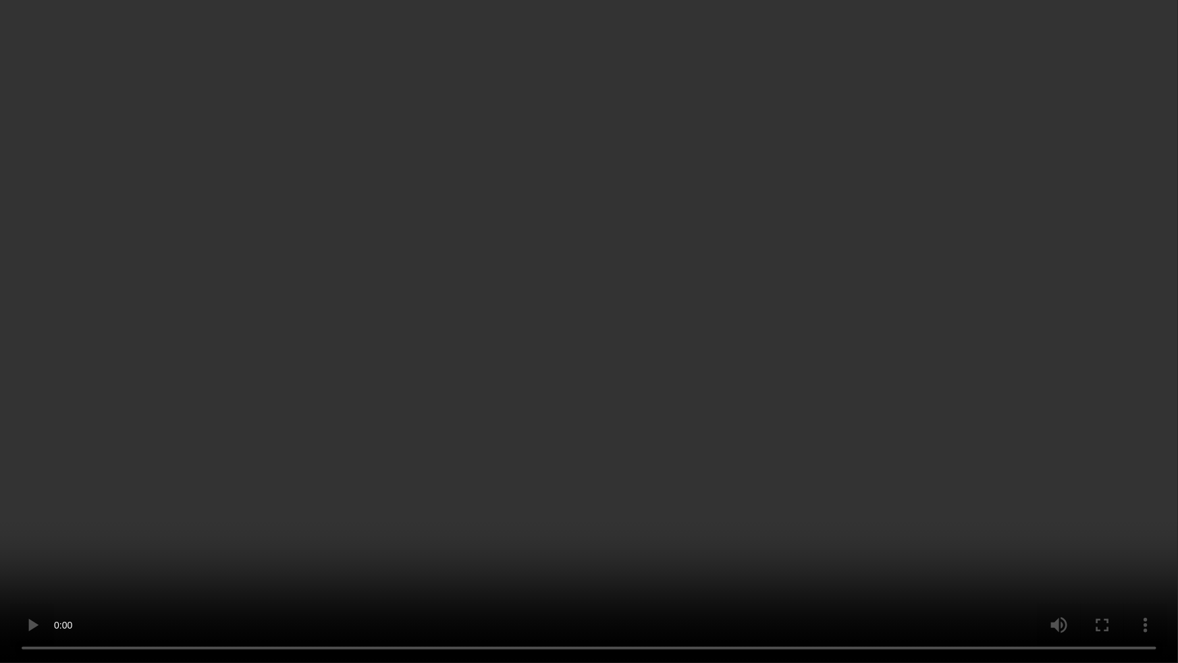
click at [777, 405] on video at bounding box center [589, 331] width 1178 height 663
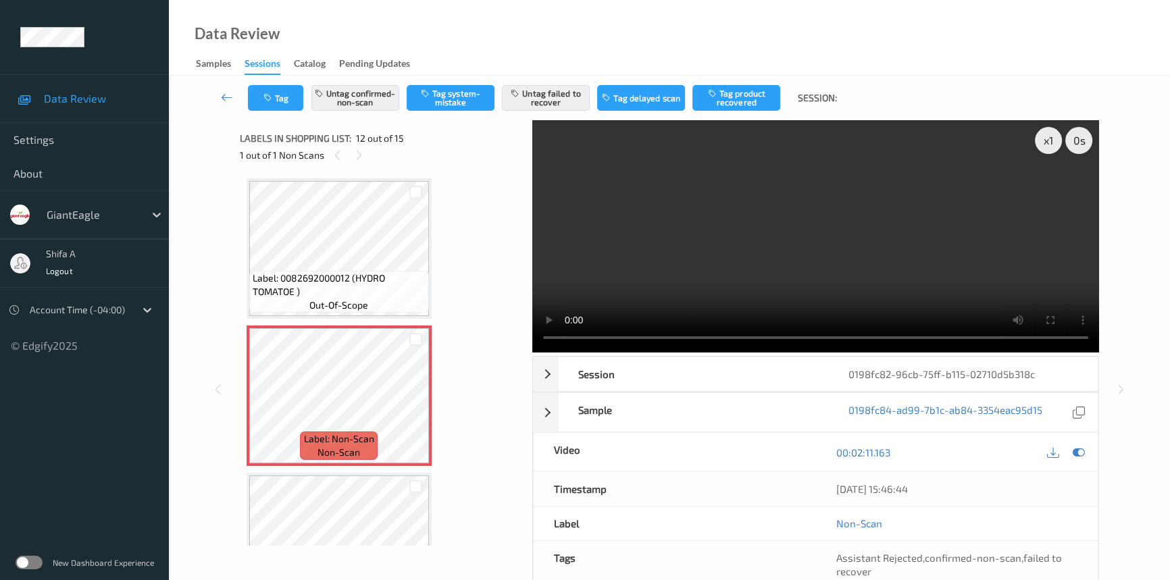
click at [937, 262] on video at bounding box center [815, 236] width 567 height 232
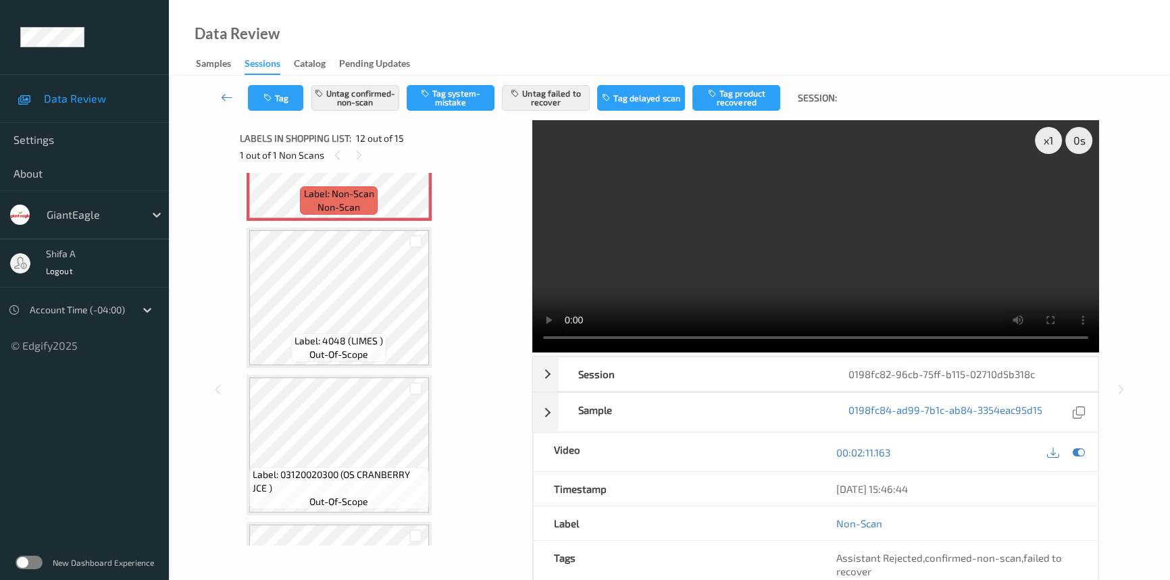
scroll to position [1719, 0]
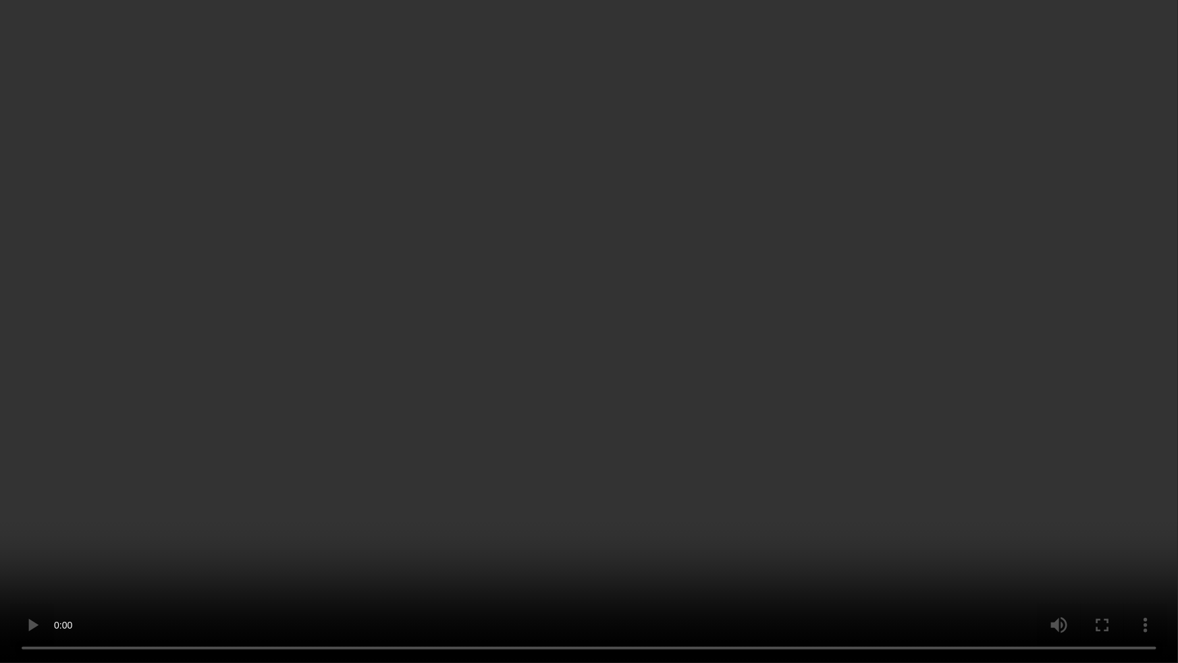
click at [885, 411] on video at bounding box center [589, 331] width 1178 height 663
click at [732, 492] on video at bounding box center [589, 331] width 1178 height 663
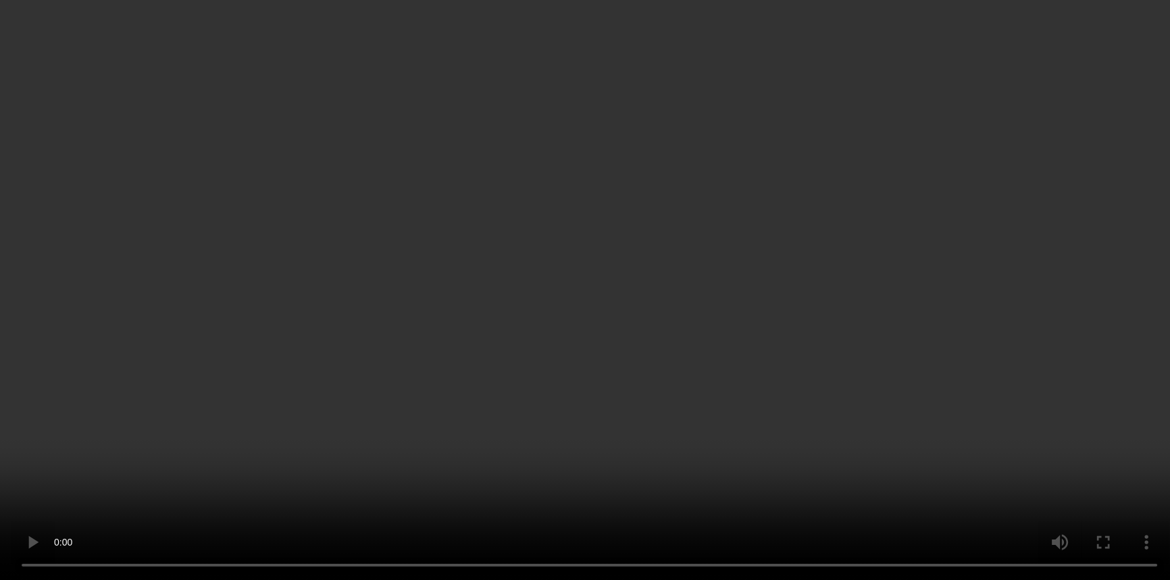
scroll to position [1473, 0]
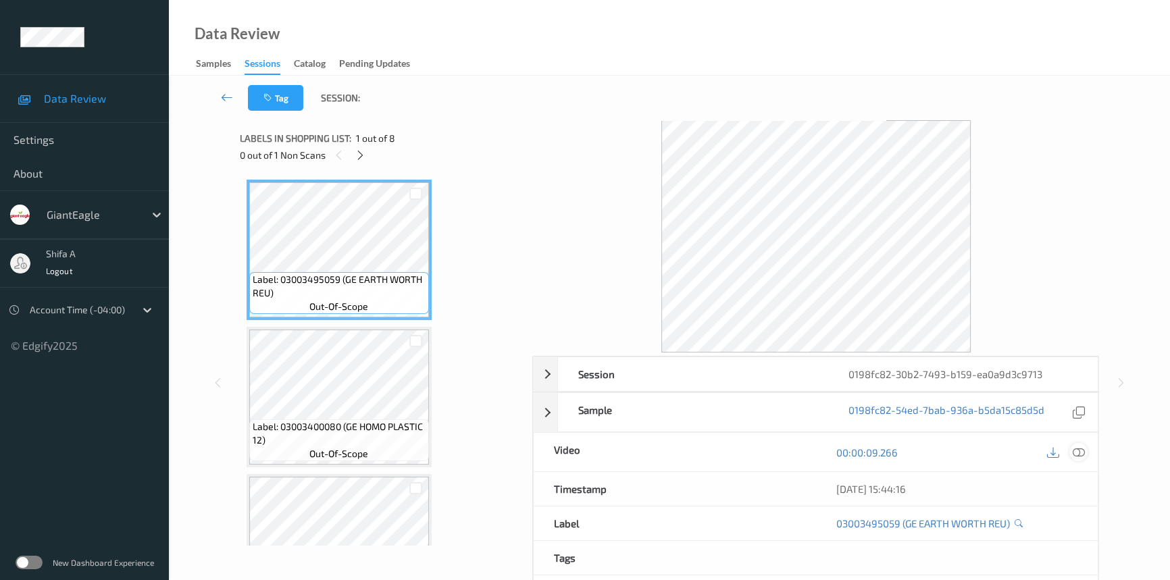
click at [1082, 452] on icon at bounding box center [1078, 452] width 12 height 12
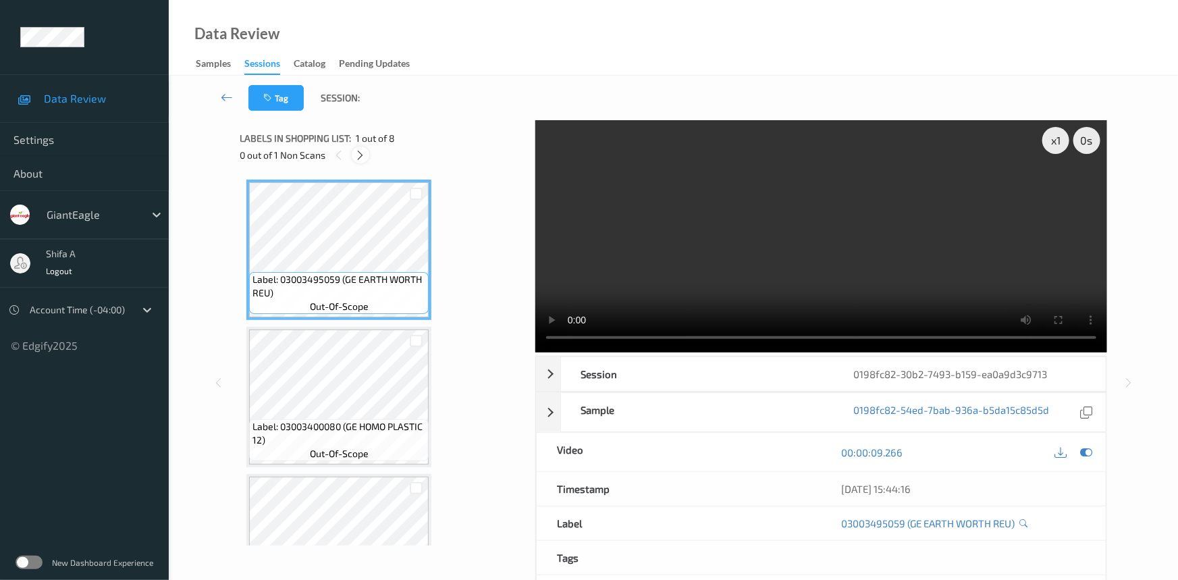
click at [365, 155] on icon at bounding box center [360, 155] width 11 height 12
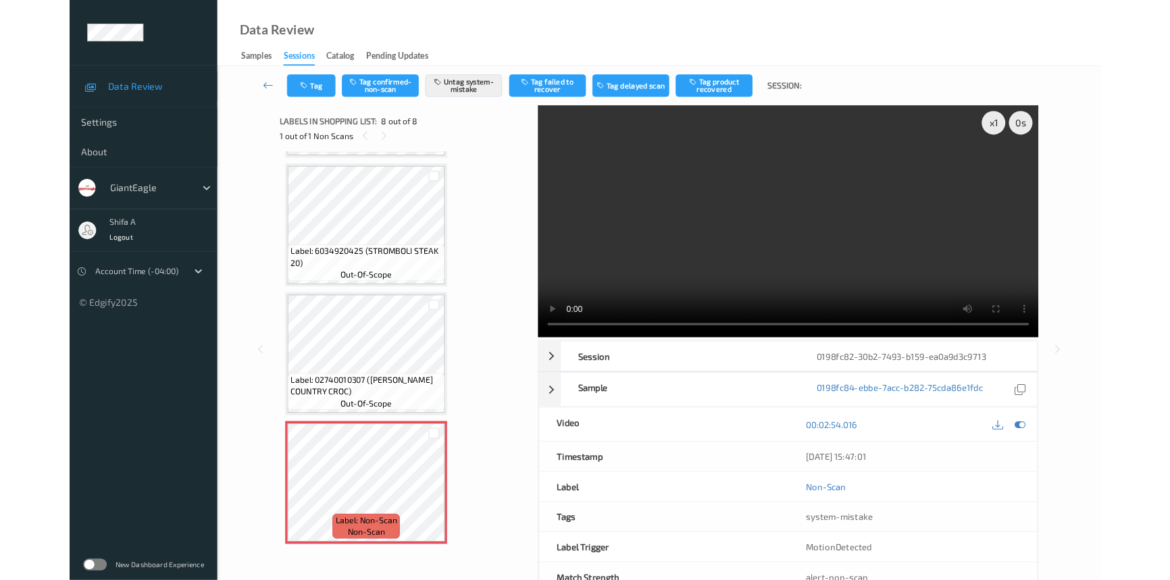
scroll to position [725, 0]
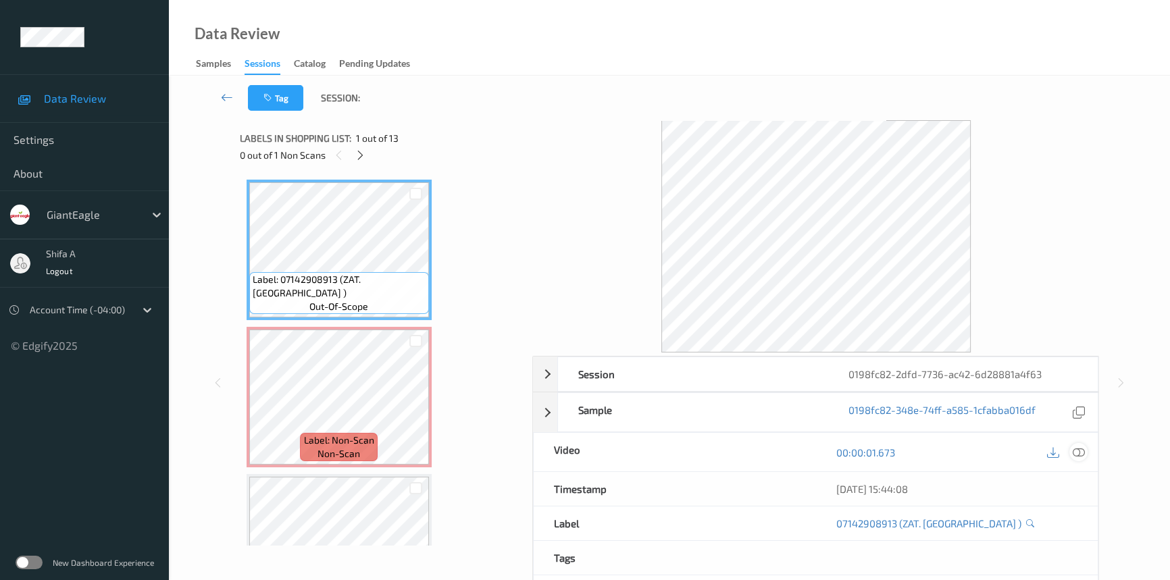
click at [1080, 451] on icon at bounding box center [1078, 452] width 12 height 12
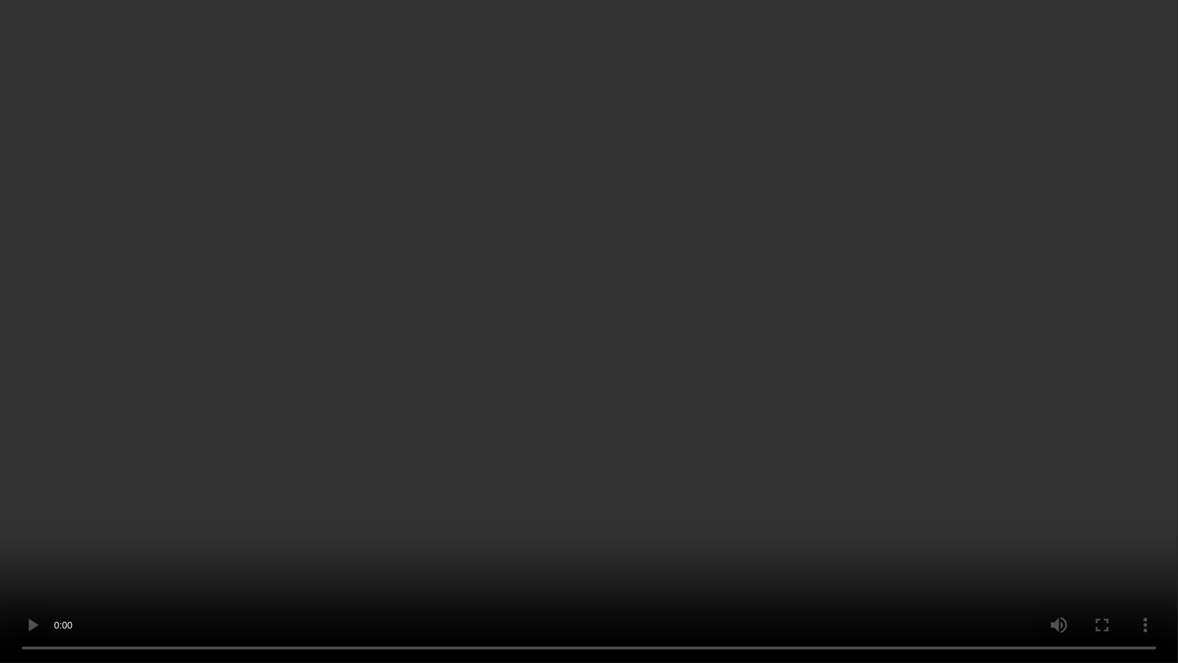
click at [846, 369] on video at bounding box center [589, 331] width 1178 height 663
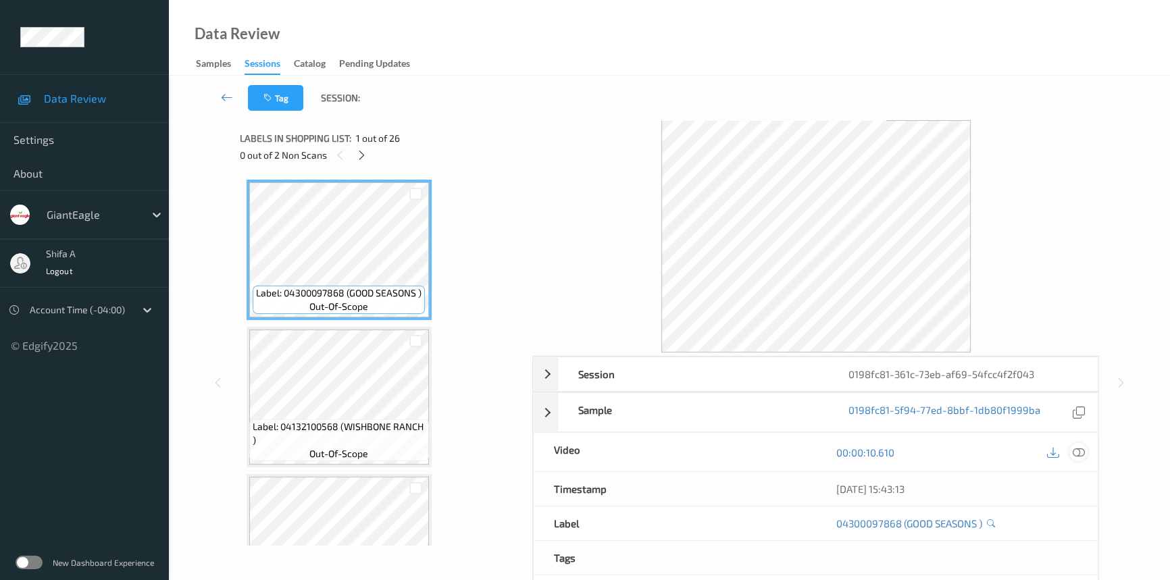
click at [1075, 448] on icon at bounding box center [1078, 452] width 12 height 12
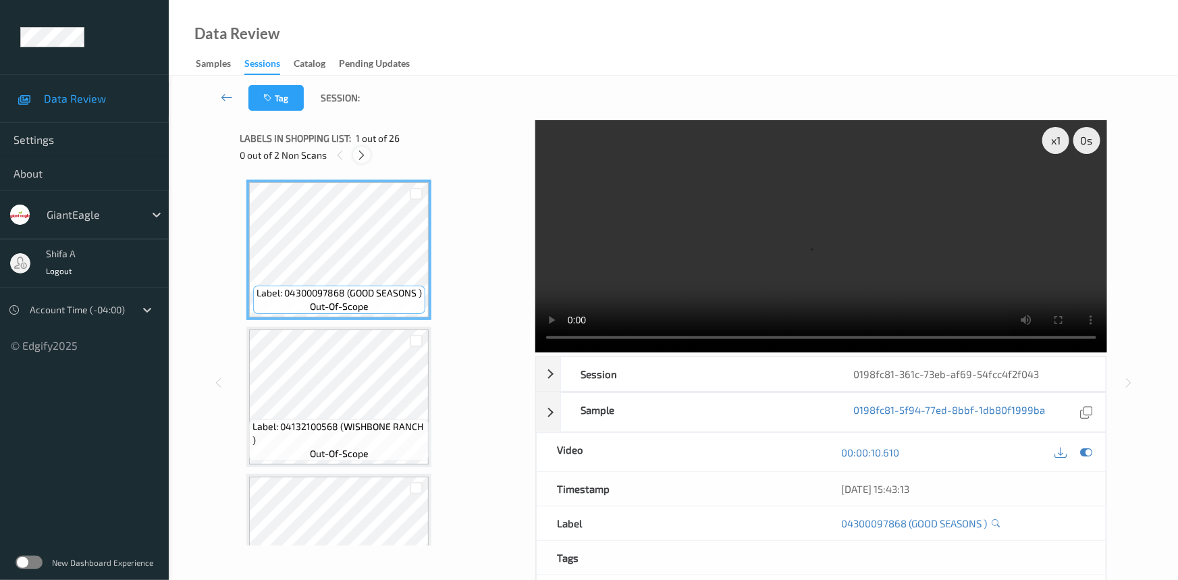
click at [363, 149] on icon at bounding box center [362, 155] width 11 height 12
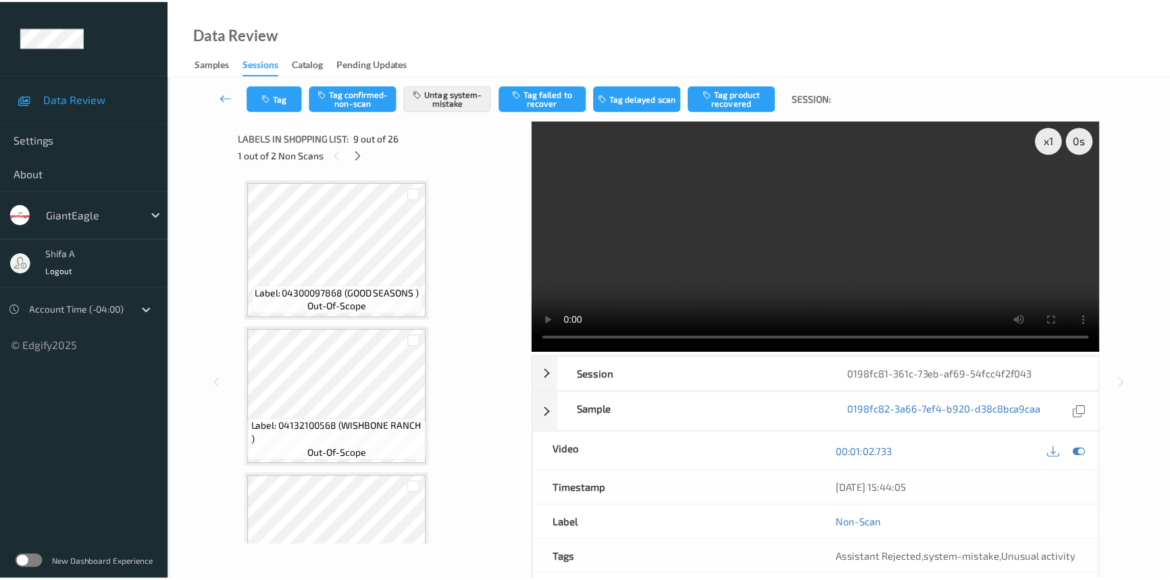
scroll to position [1033, 0]
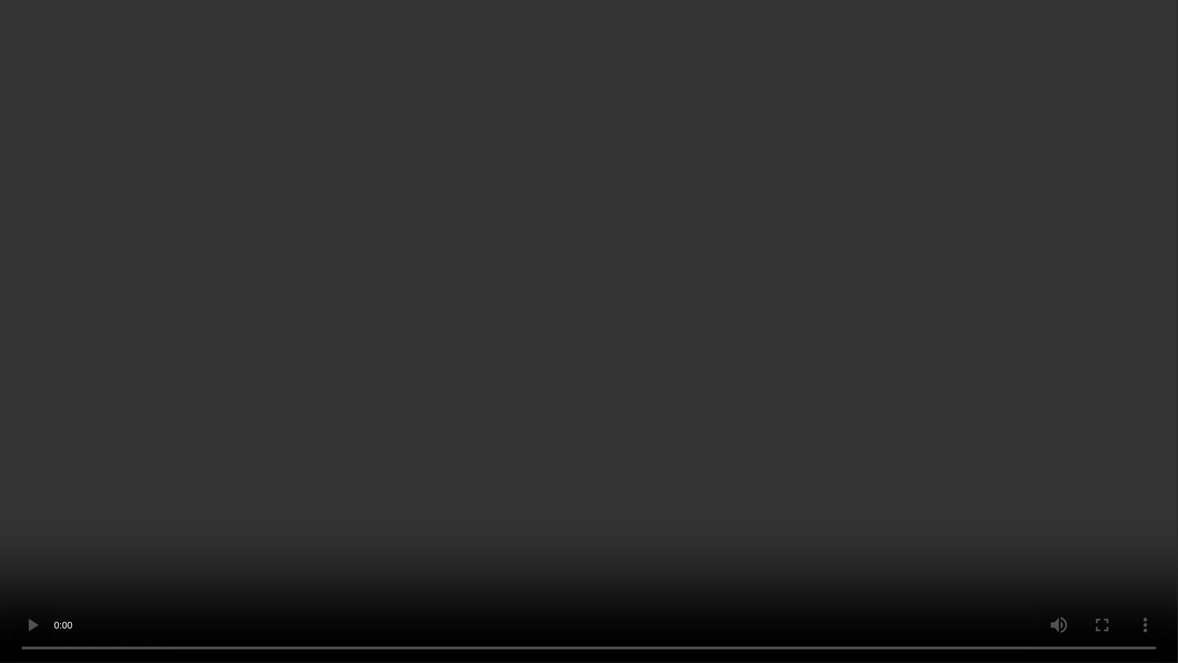
click at [983, 503] on video at bounding box center [589, 331] width 1178 height 663
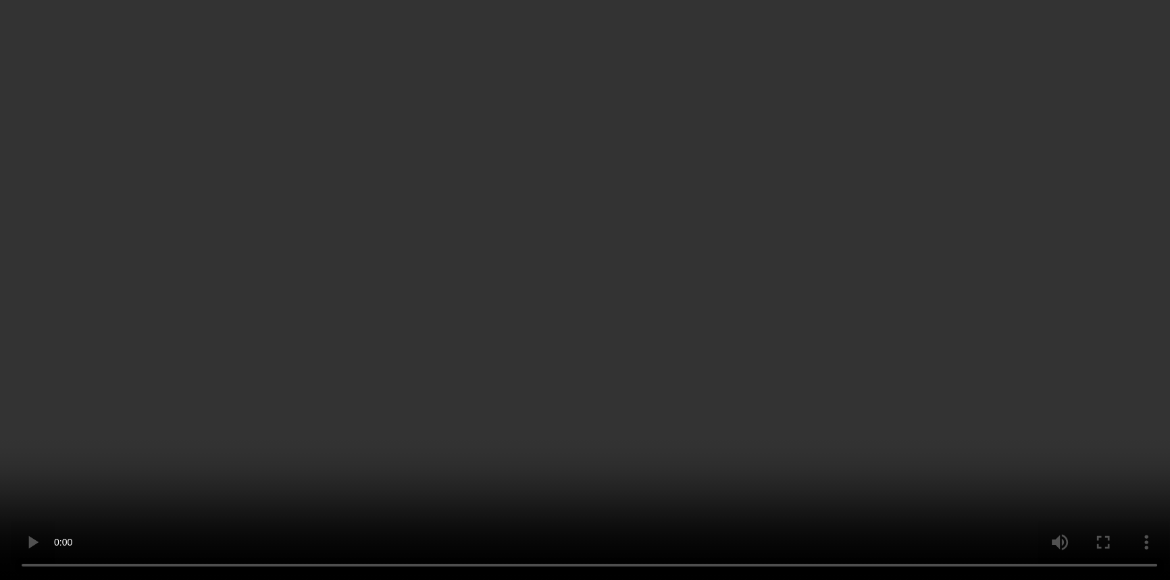
scroll to position [788, 0]
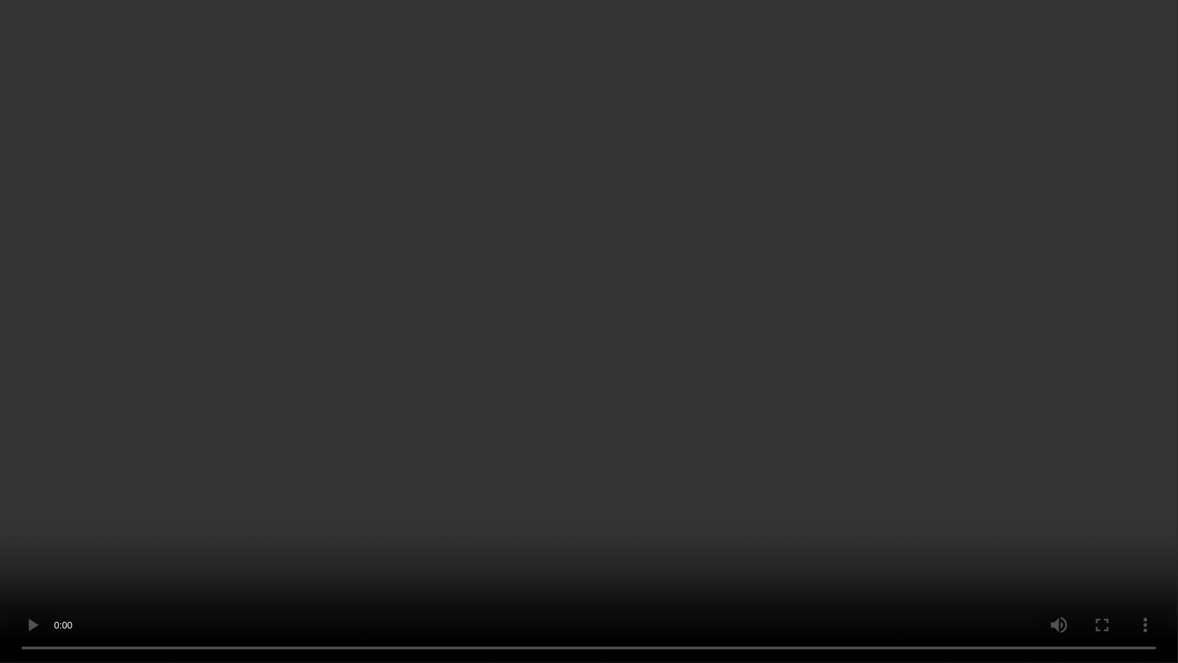
click at [999, 374] on video at bounding box center [589, 331] width 1178 height 663
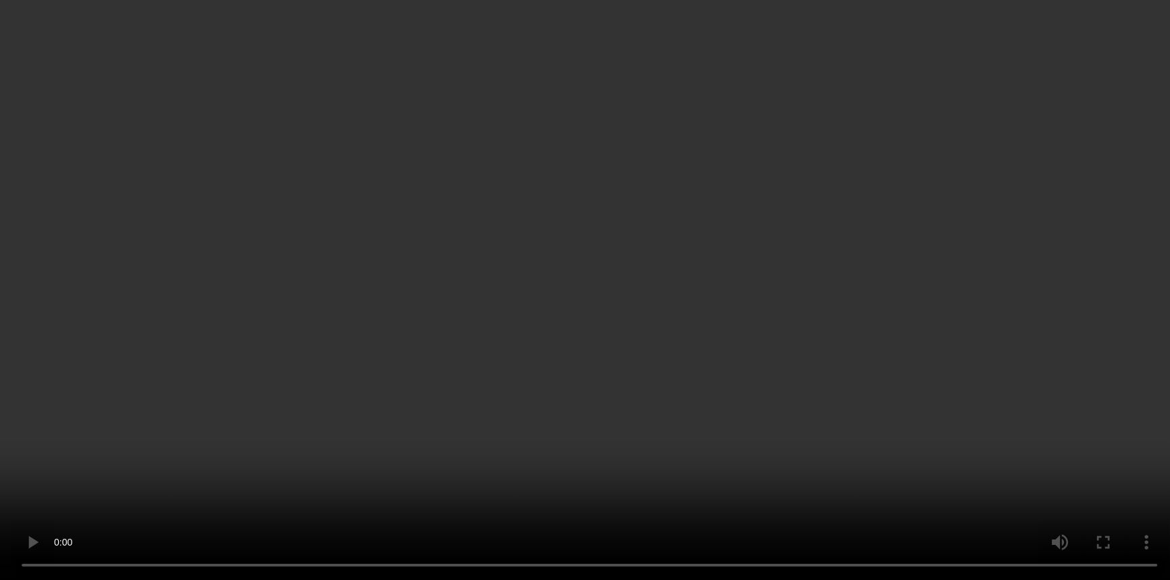
scroll to position [1279, 0]
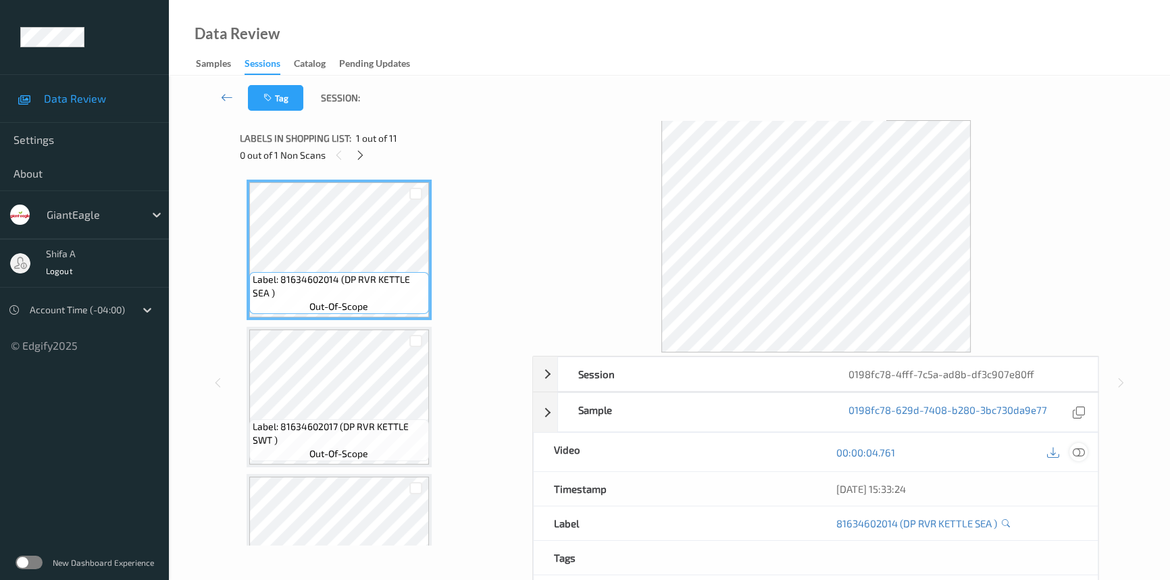
click at [1076, 451] on icon at bounding box center [1078, 452] width 12 height 12
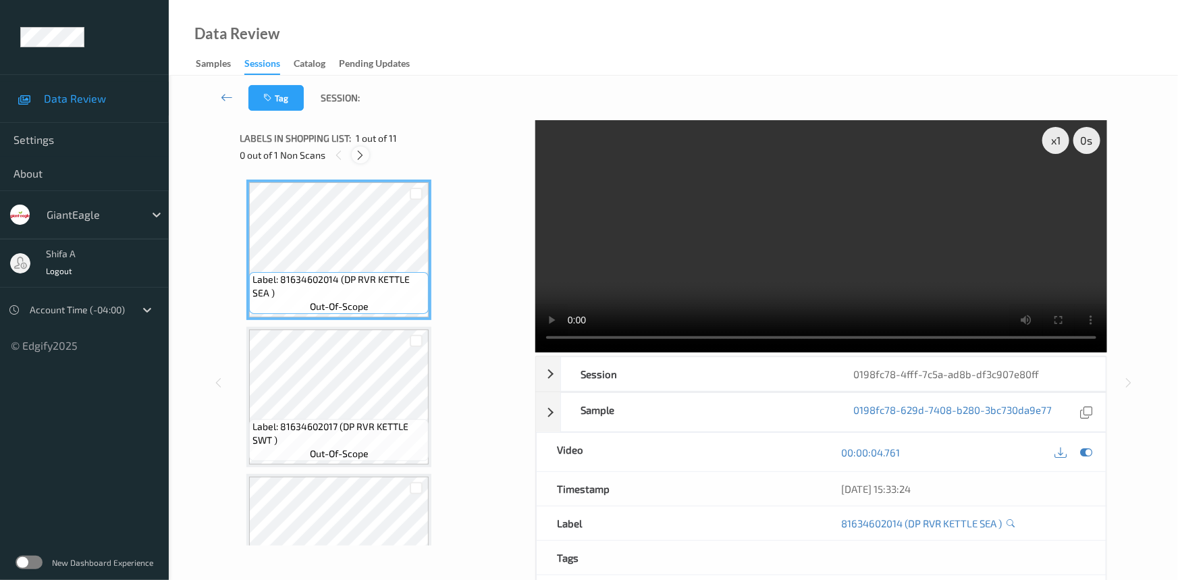
click at [359, 149] on icon at bounding box center [360, 155] width 11 height 12
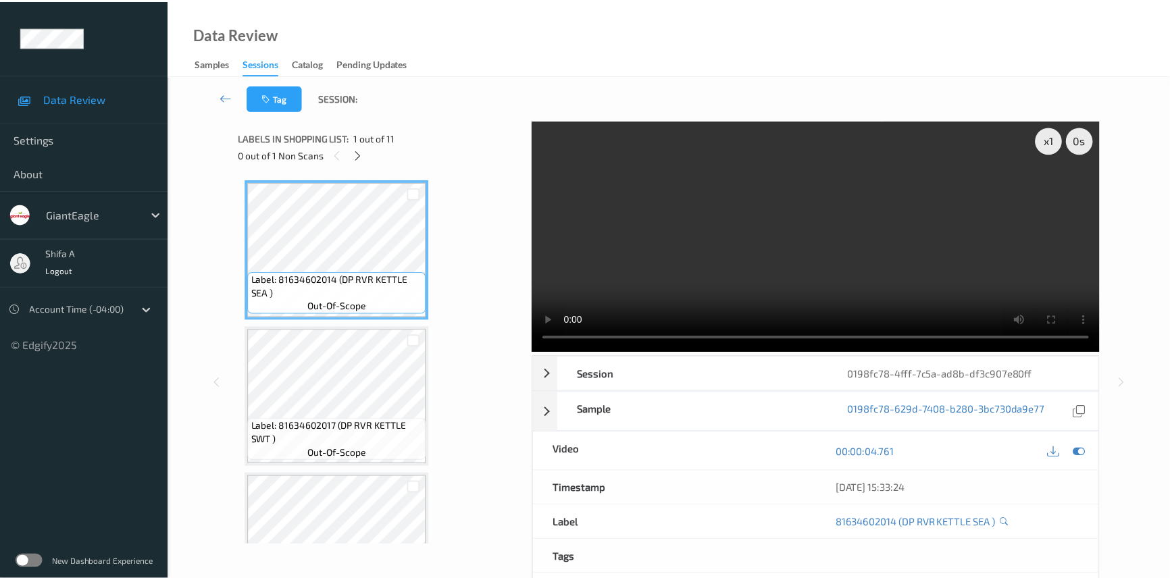
scroll to position [594, 0]
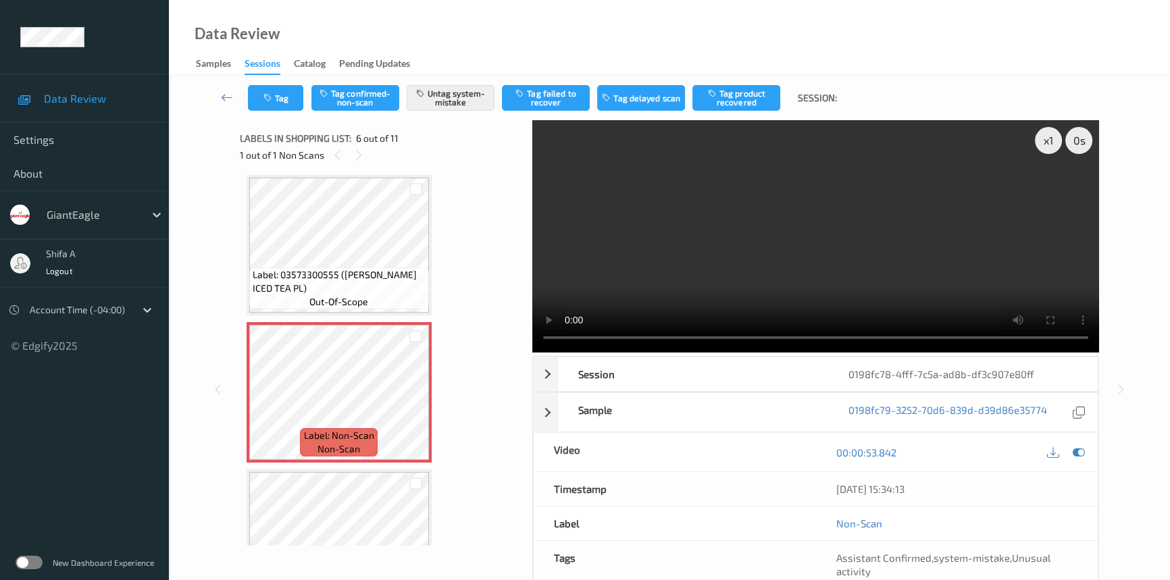
click at [376, 287] on span "Label: 03573300555 (TURNER ICED TEA PL)" at bounding box center [339, 281] width 173 height 27
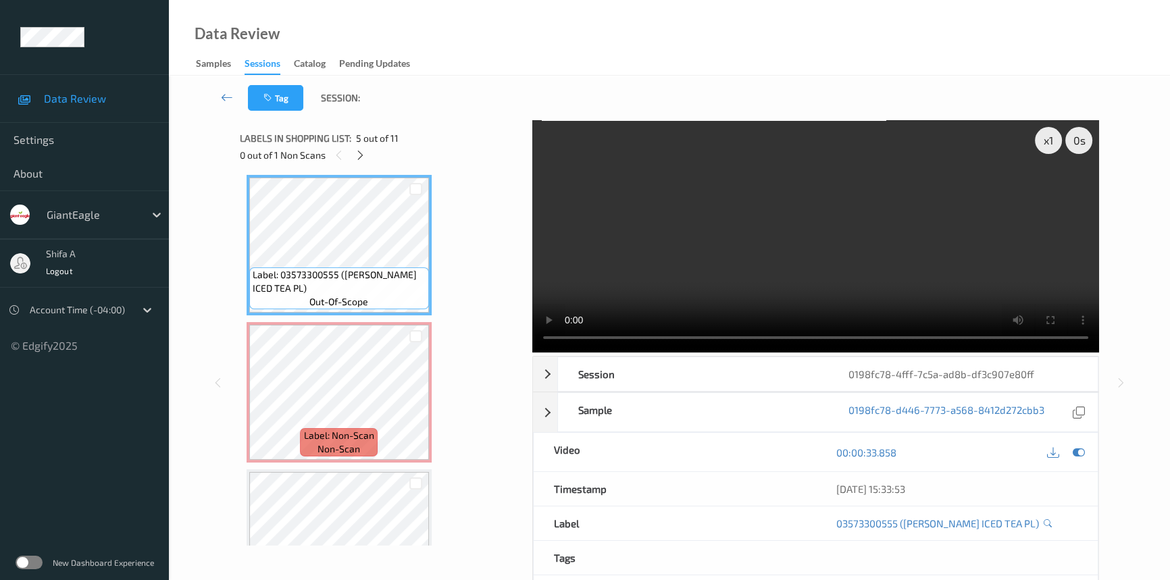
click at [1116, 240] on div "x 1 0 s Session 0198fc78-4fff-7c5a-ad8b-df3c907e80ff Session ID 0198fc78-4fff-7…" at bounding box center [669, 382] width 945 height 525
click at [918, 198] on video at bounding box center [815, 236] width 567 height 232
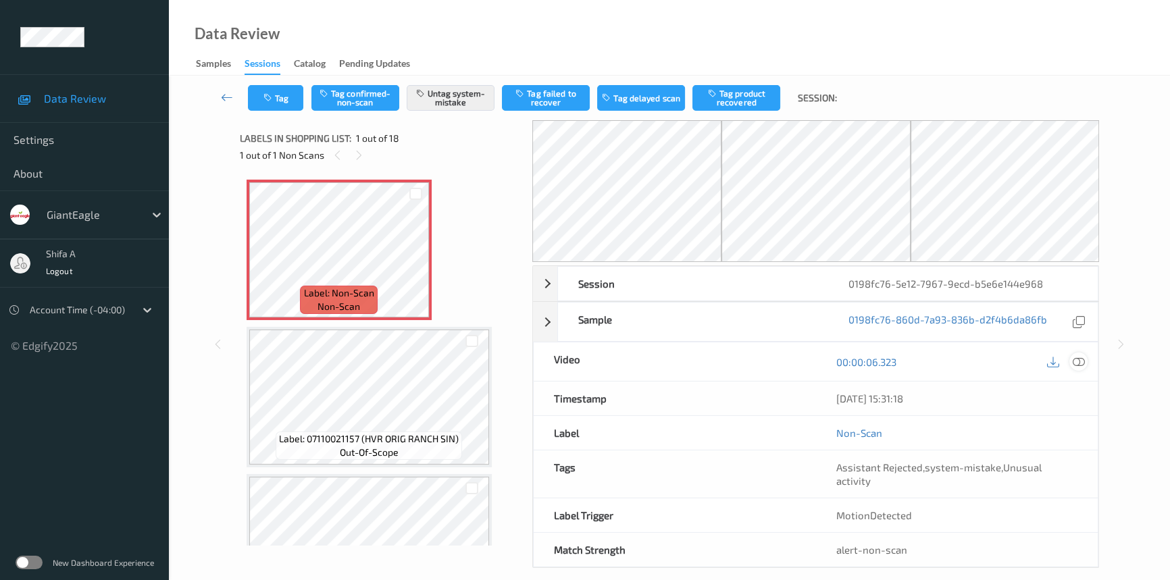
drag, startPoint x: 1078, startPoint y: 366, endPoint x: 1074, endPoint y: 360, distance: 7.3
click at [1079, 365] on icon at bounding box center [1078, 362] width 12 height 12
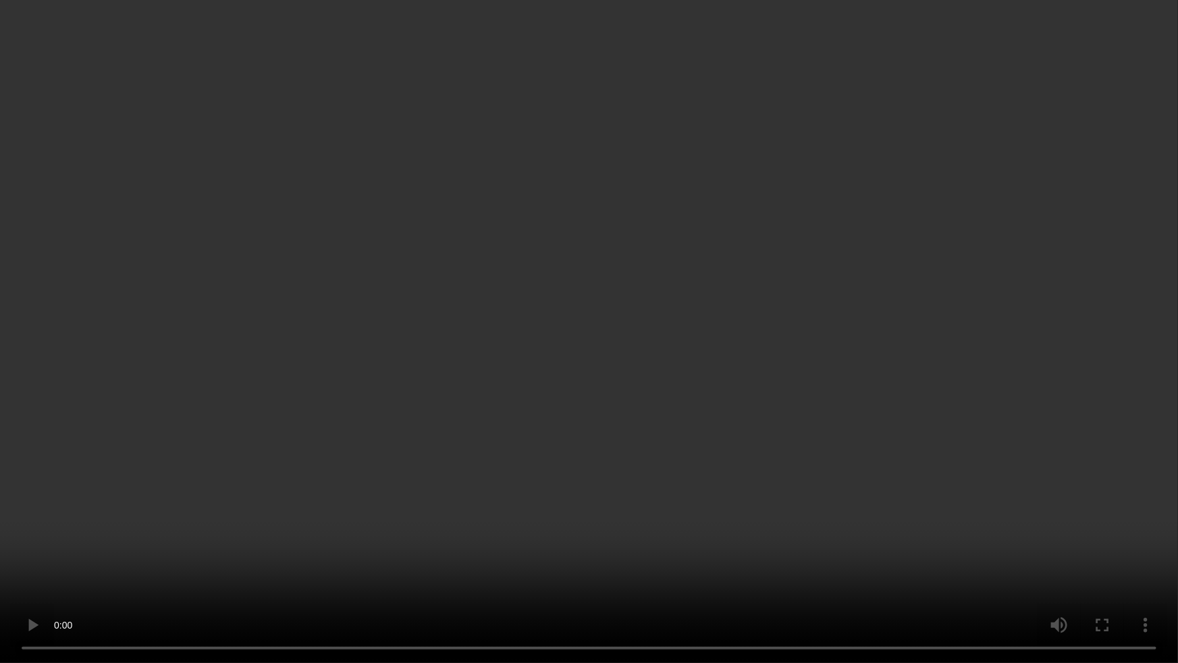
click at [1029, 398] on video at bounding box center [589, 331] width 1178 height 663
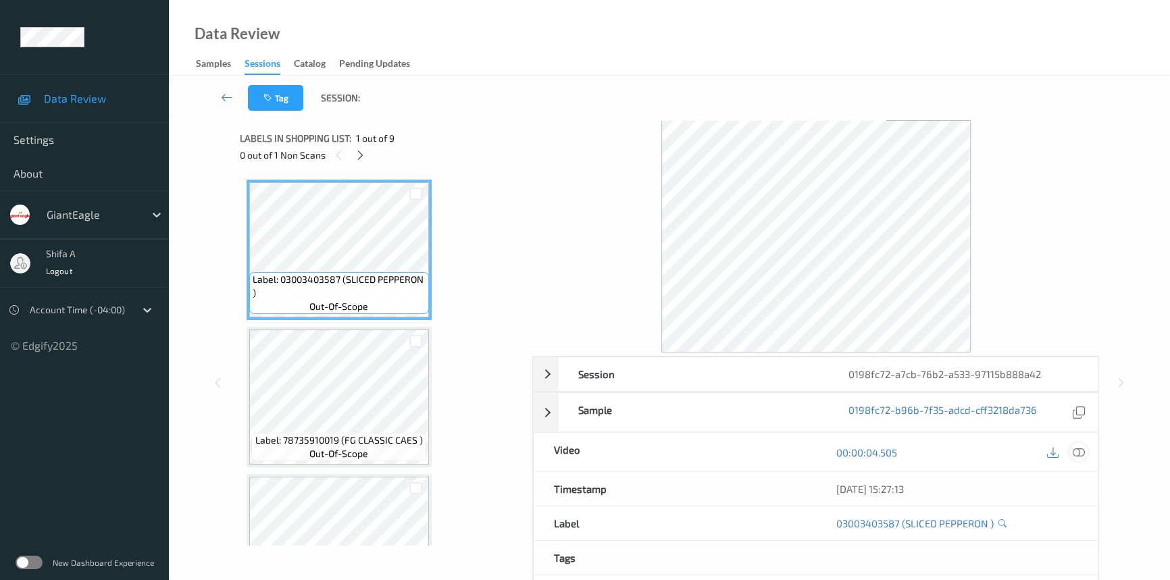
click at [1079, 448] on icon at bounding box center [1078, 452] width 12 height 12
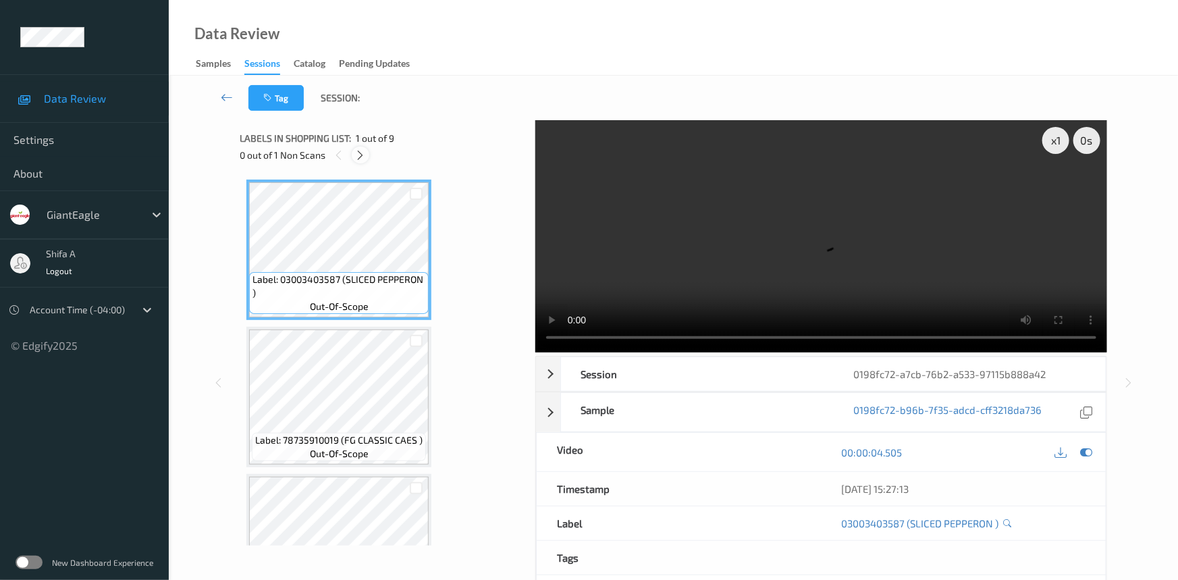
click at [358, 149] on icon at bounding box center [360, 155] width 11 height 12
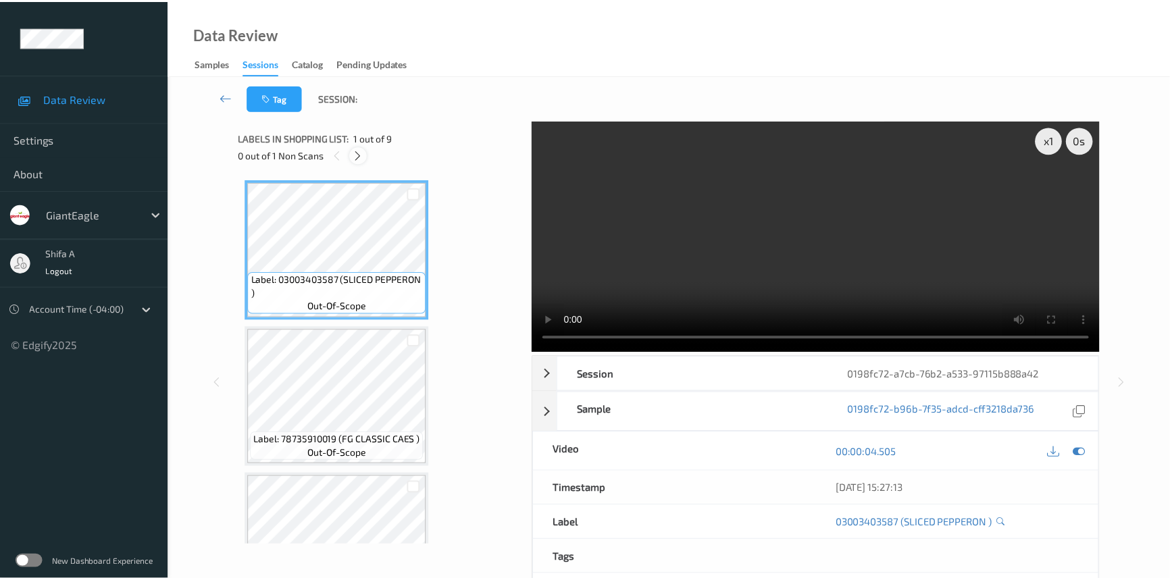
scroll to position [446, 0]
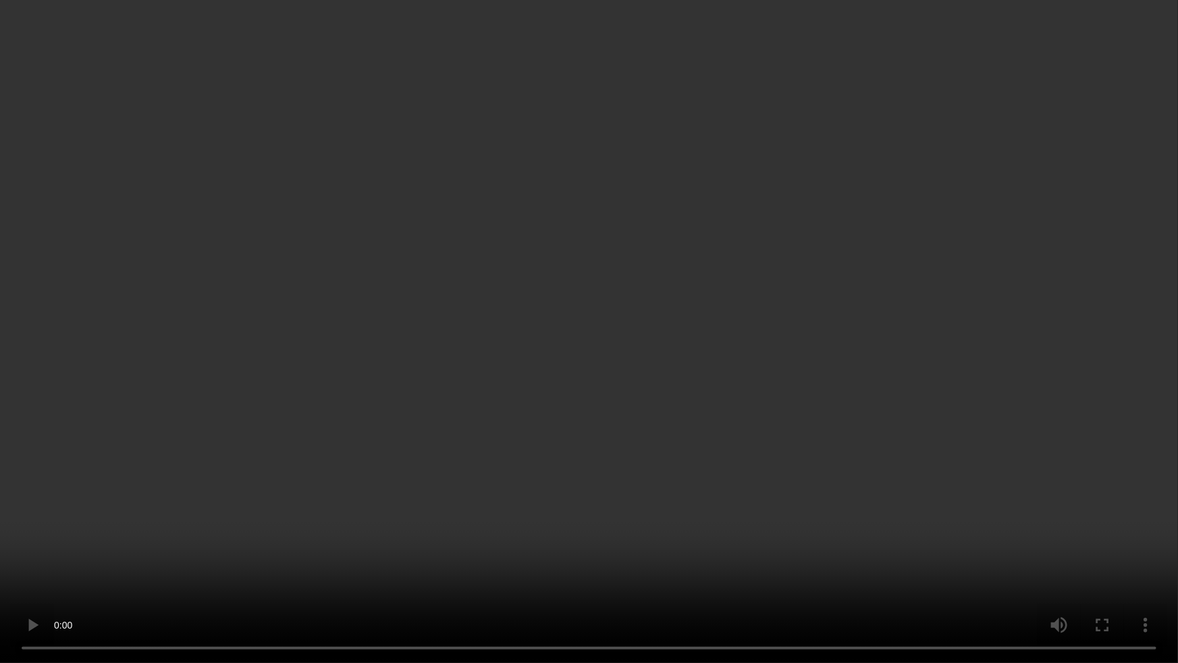
click at [756, 475] on video at bounding box center [589, 331] width 1178 height 663
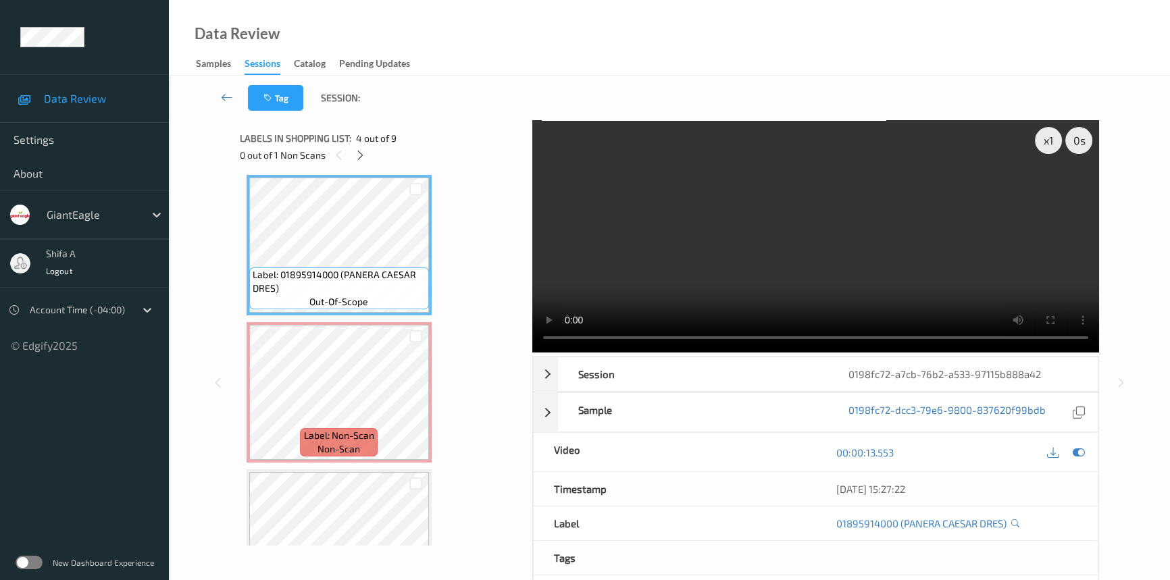
click at [928, 267] on video at bounding box center [815, 236] width 567 height 232
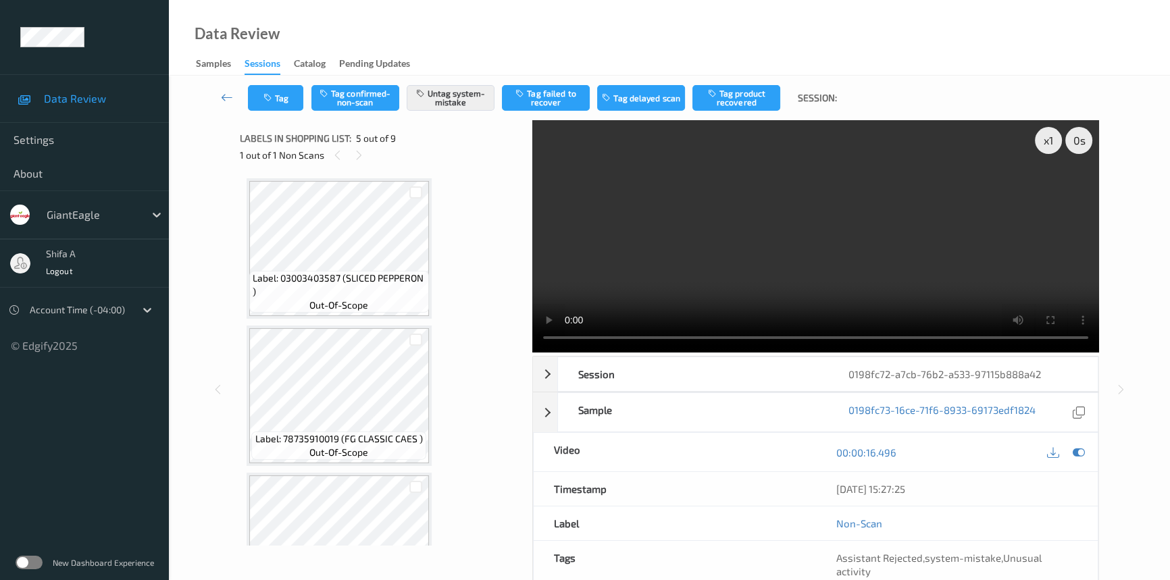
scroll to position [0, 0]
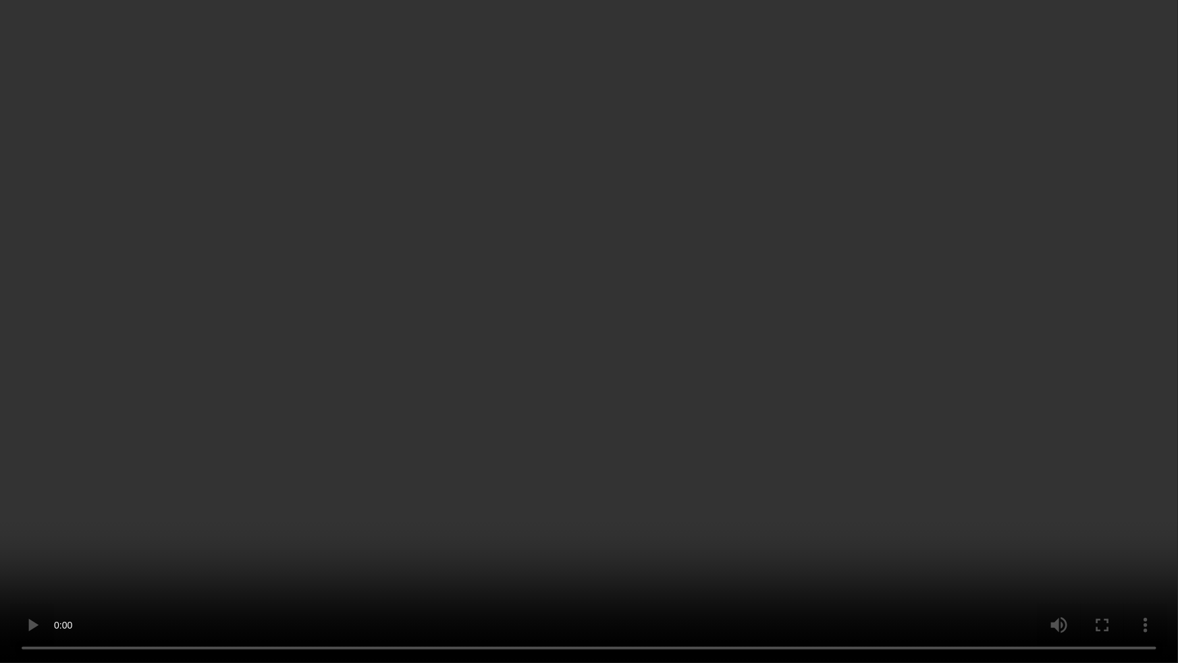
click at [1043, 375] on video at bounding box center [589, 331] width 1178 height 663
click at [203, 579] on video at bounding box center [589, 331] width 1178 height 663
click at [196, 577] on video at bounding box center [589, 331] width 1178 height 663
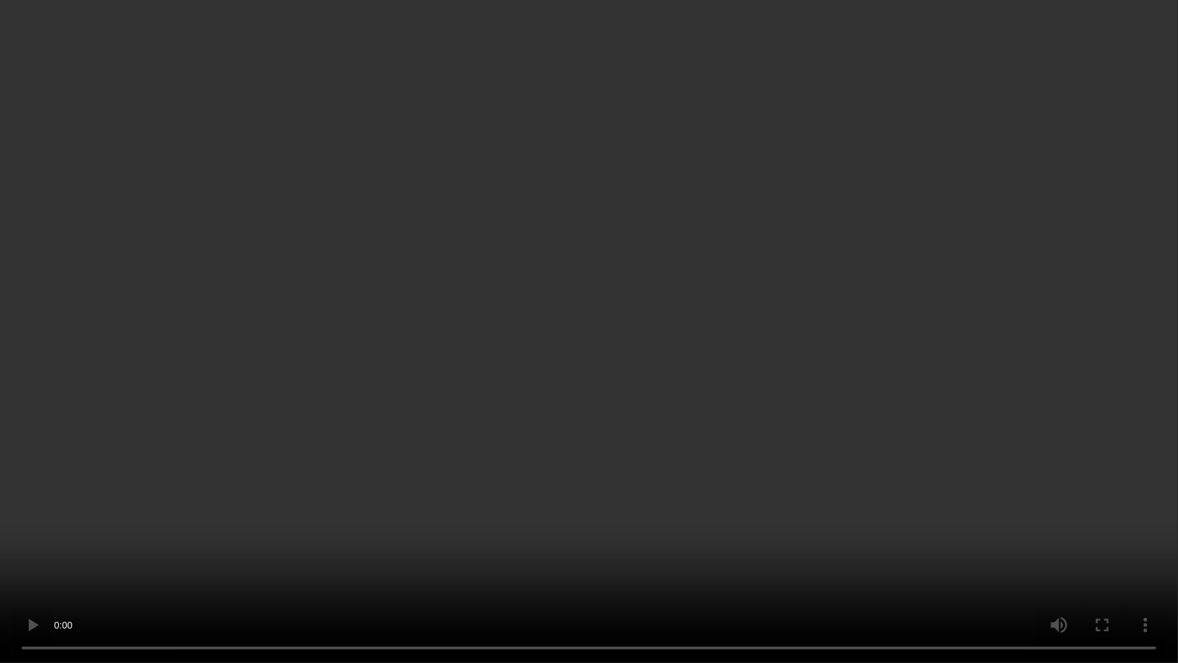
click at [209, 547] on video at bounding box center [589, 331] width 1178 height 663
click at [577, 491] on video at bounding box center [589, 331] width 1178 height 663
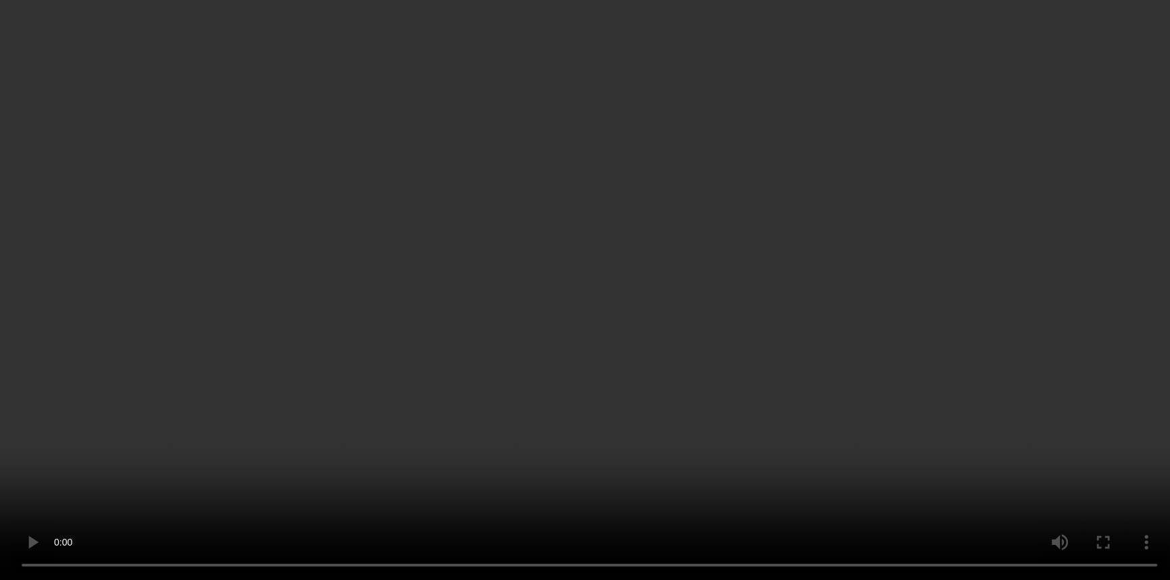
scroll to position [463, 0]
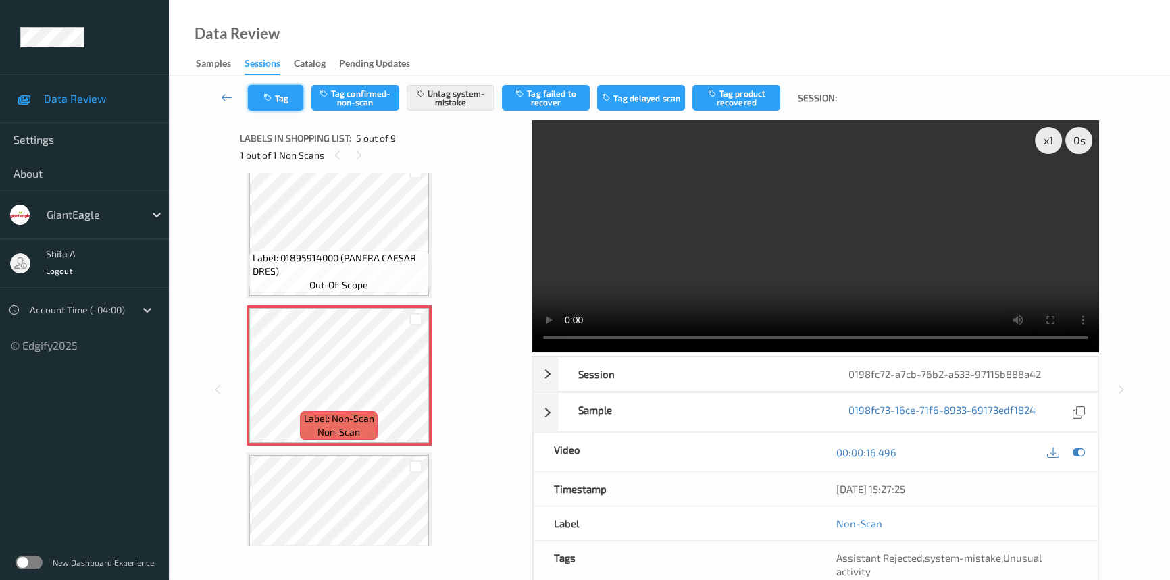
click at [285, 101] on button "Tag" at bounding box center [275, 98] width 55 height 26
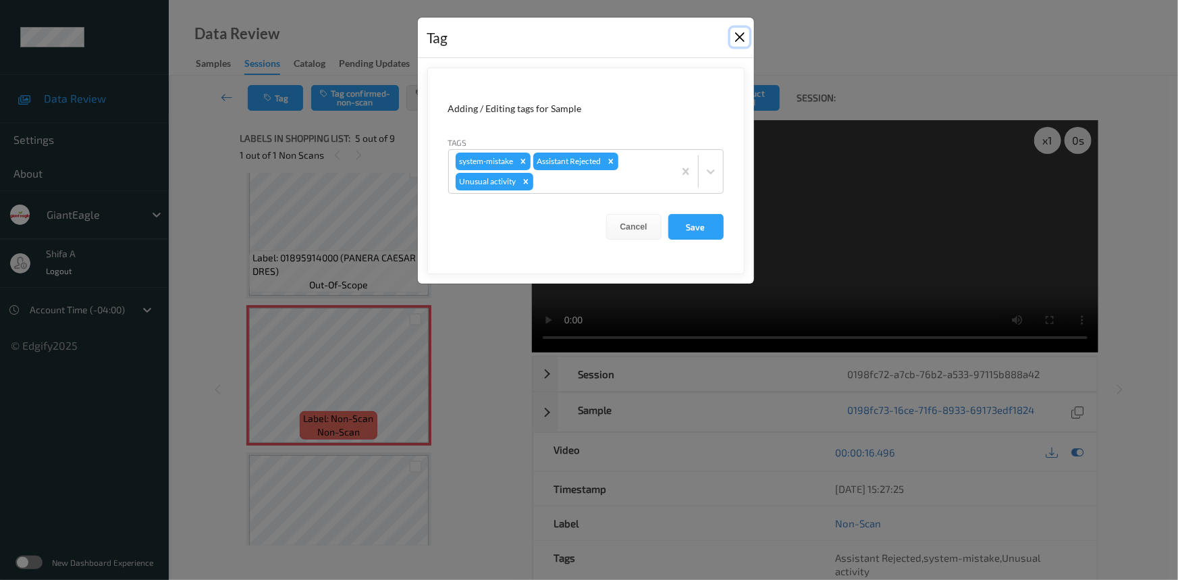
click at [744, 36] on button "Close" at bounding box center [740, 37] width 19 height 19
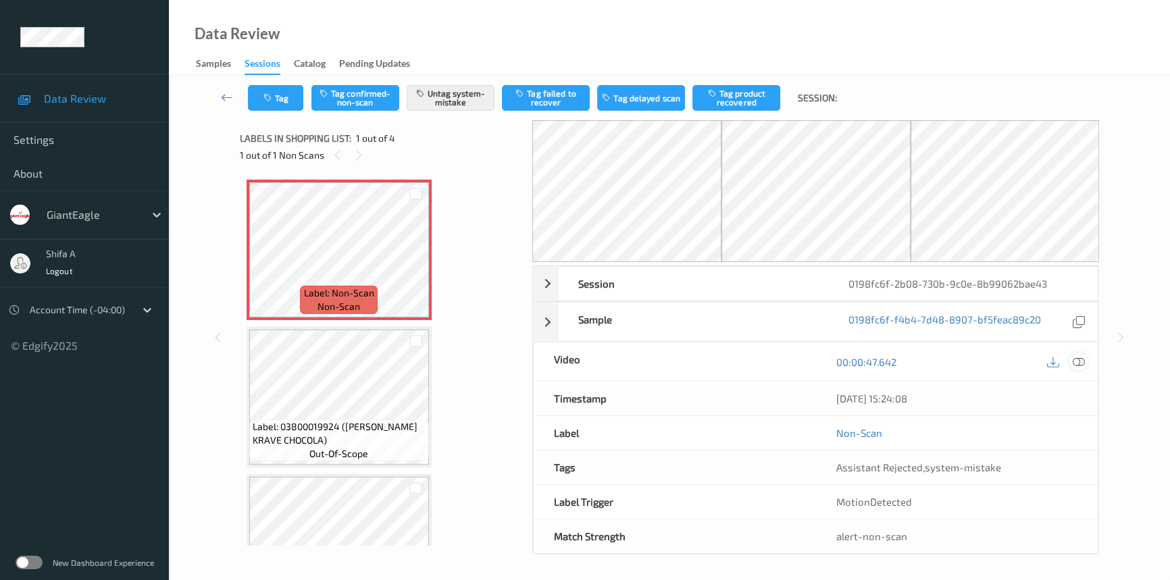
click at [1076, 367] on icon at bounding box center [1078, 362] width 12 height 12
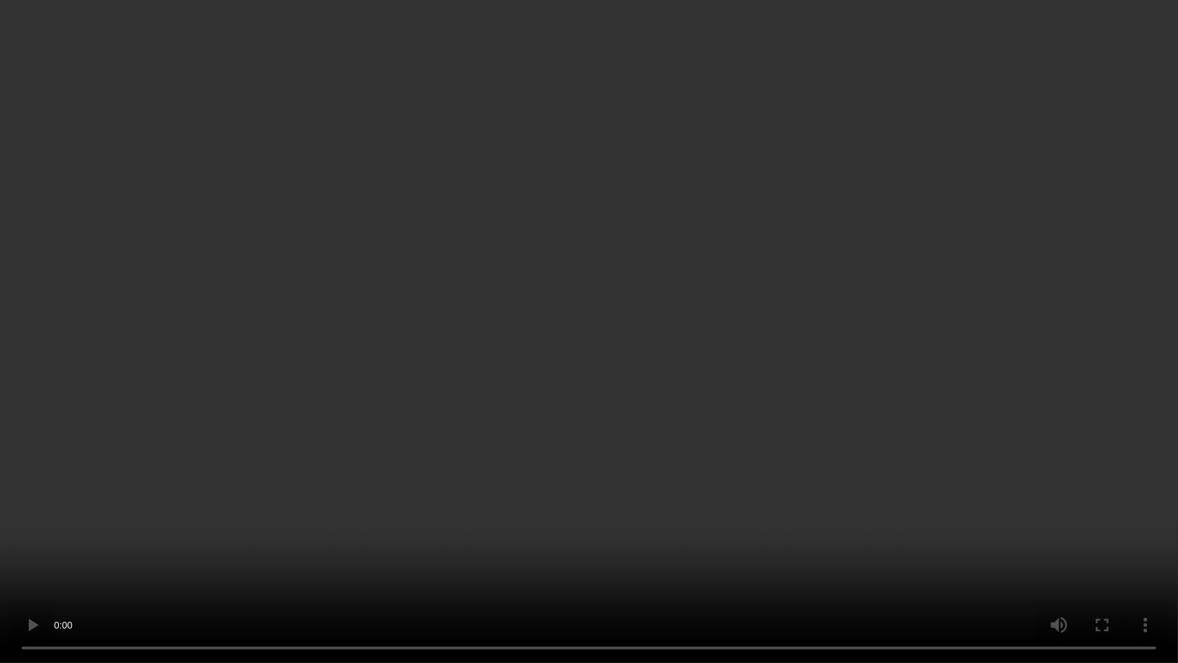
click at [689, 384] on video at bounding box center [589, 331] width 1178 height 663
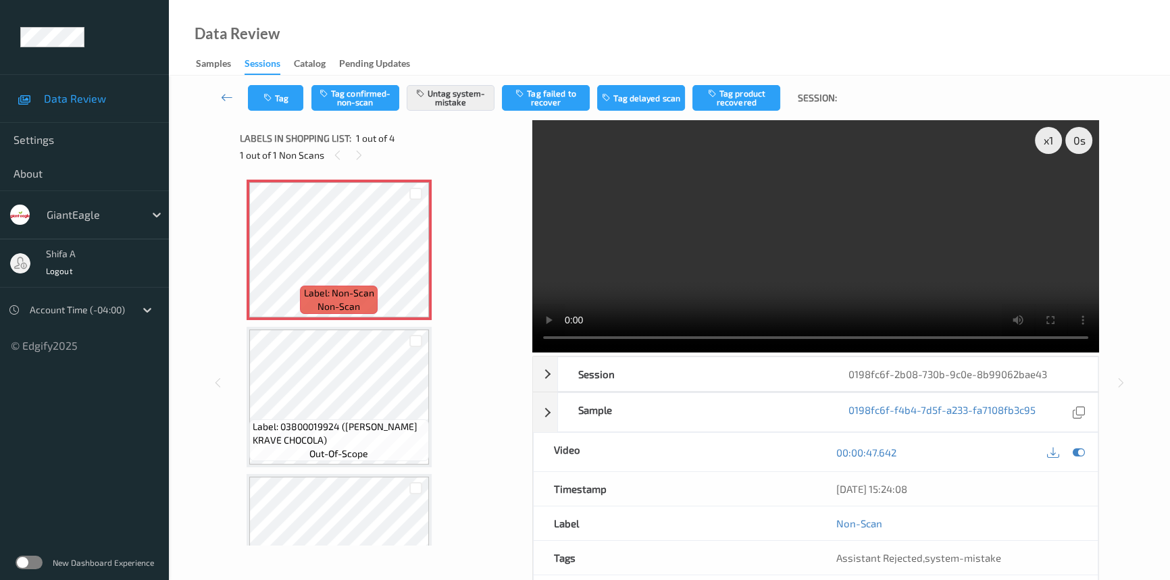
click at [879, 209] on video at bounding box center [815, 236] width 567 height 232
click at [260, 89] on button "Tag" at bounding box center [275, 98] width 55 height 26
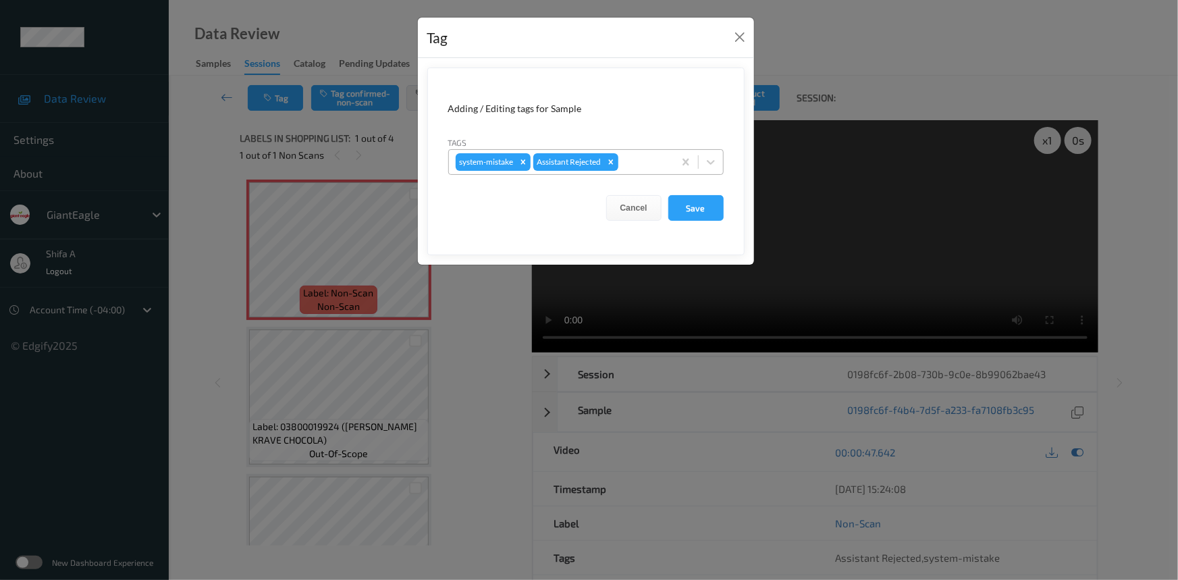
drag, startPoint x: 647, startPoint y: 168, endPoint x: 659, endPoint y: 157, distance: 16.3
click at [650, 167] on div at bounding box center [644, 162] width 46 height 16
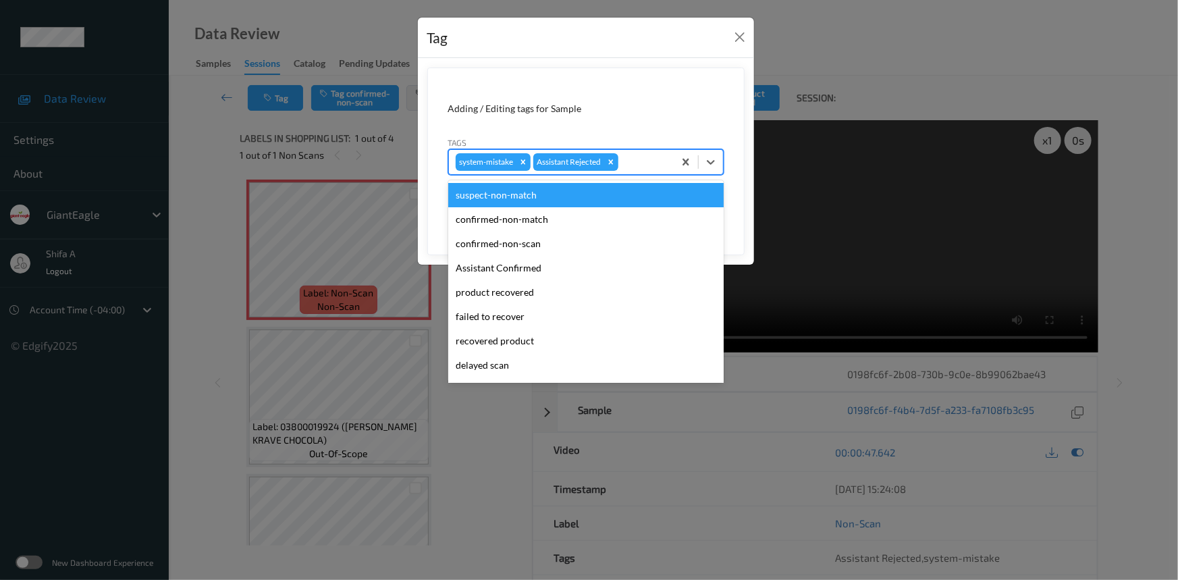
scroll to position [119, 0]
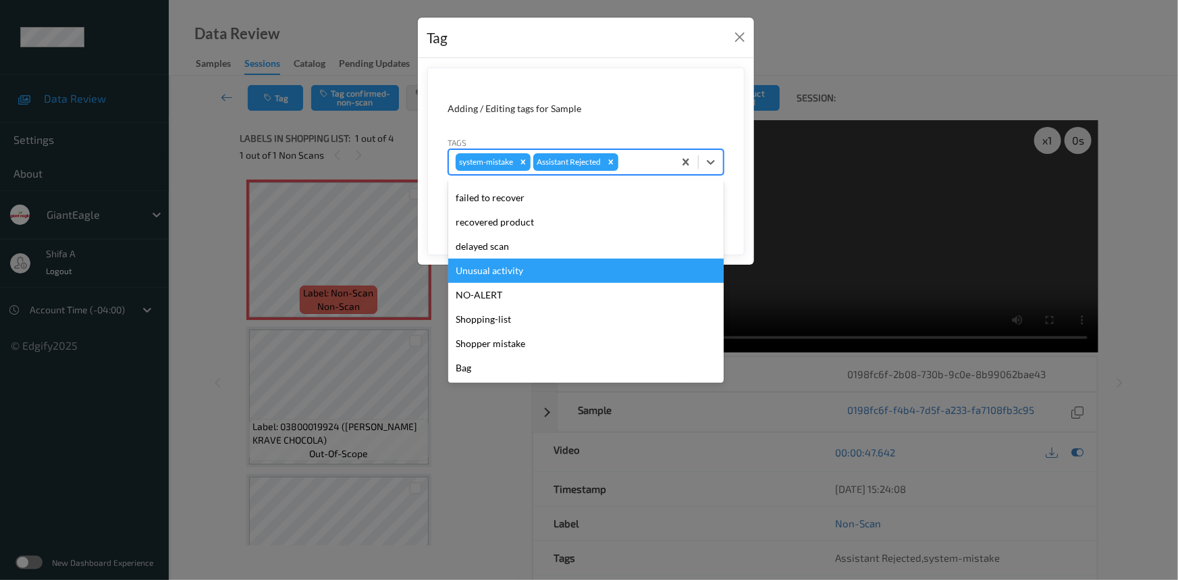
click at [521, 275] on div "Unusual activity" at bounding box center [586, 271] width 276 height 24
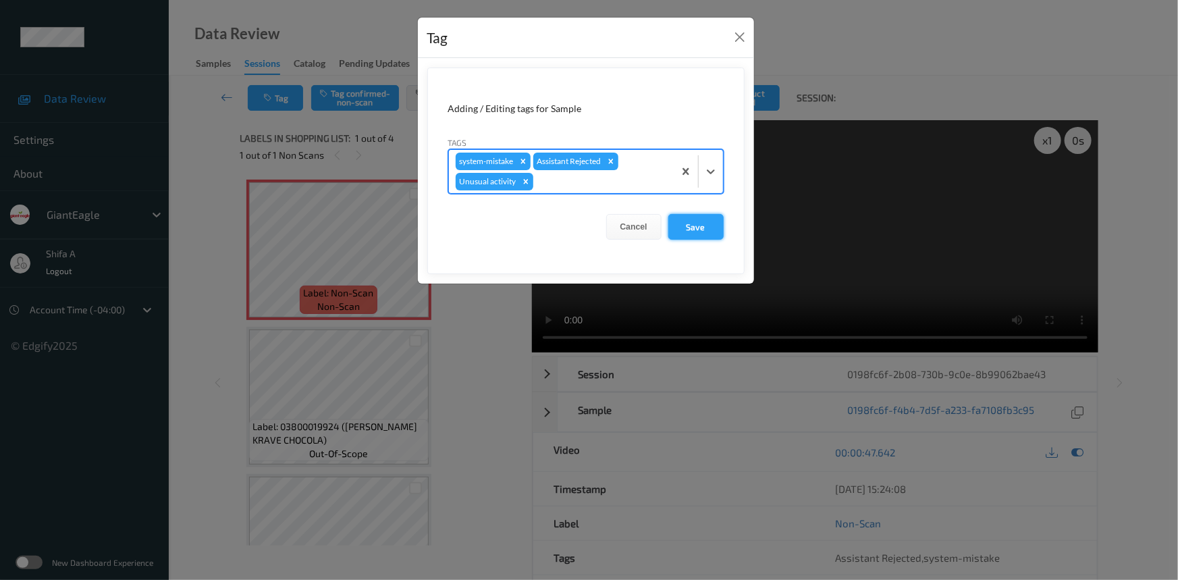
click at [706, 228] on button "Save" at bounding box center [696, 227] width 55 height 26
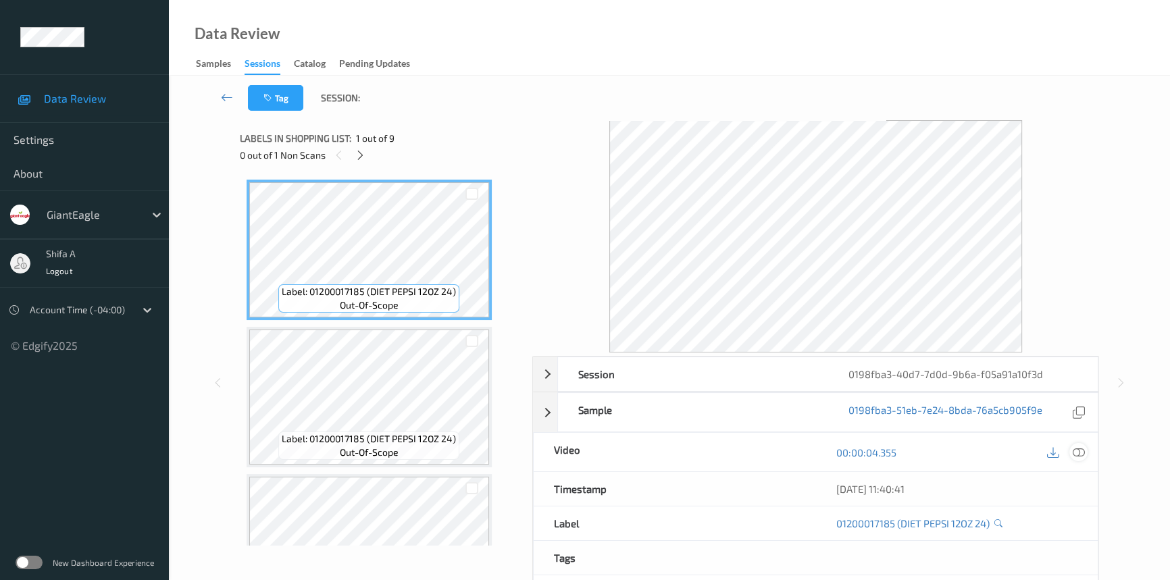
click at [1079, 452] on icon at bounding box center [1078, 452] width 12 height 12
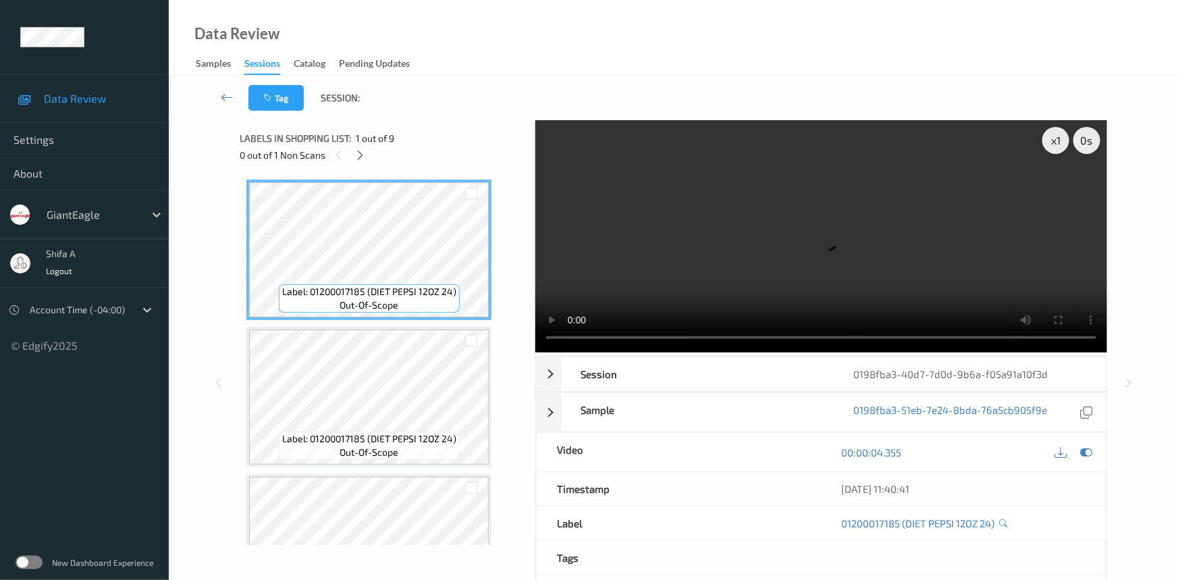
click at [365, 163] on div "Labels in shopping list: 1 out of 9 0 out of 1 Non Scans" at bounding box center [383, 146] width 286 height 53
click at [360, 157] on icon at bounding box center [360, 155] width 11 height 12
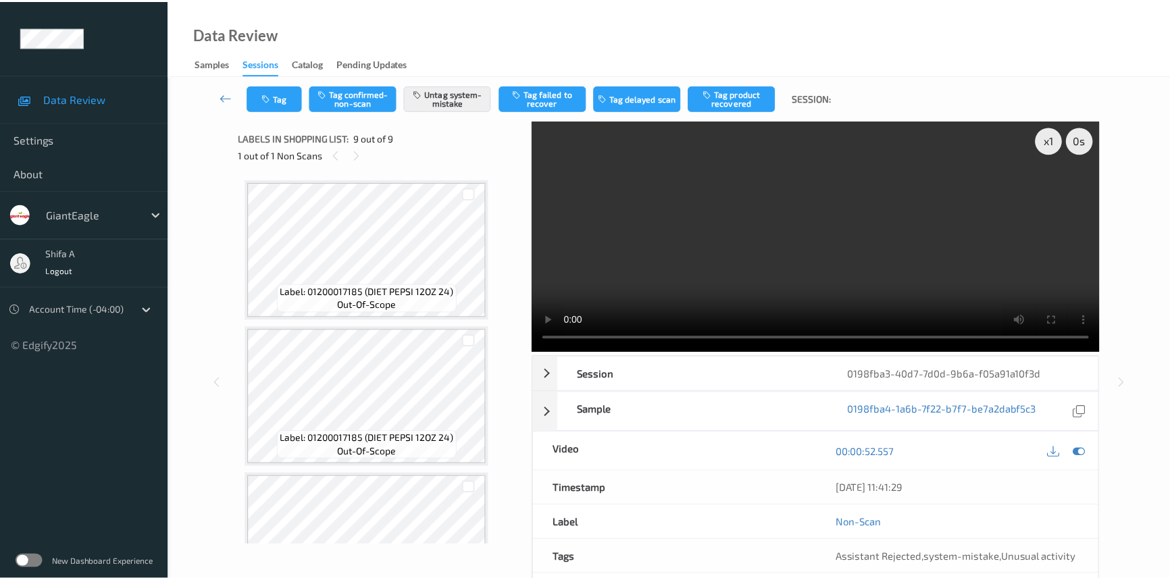
scroll to position [954, 0]
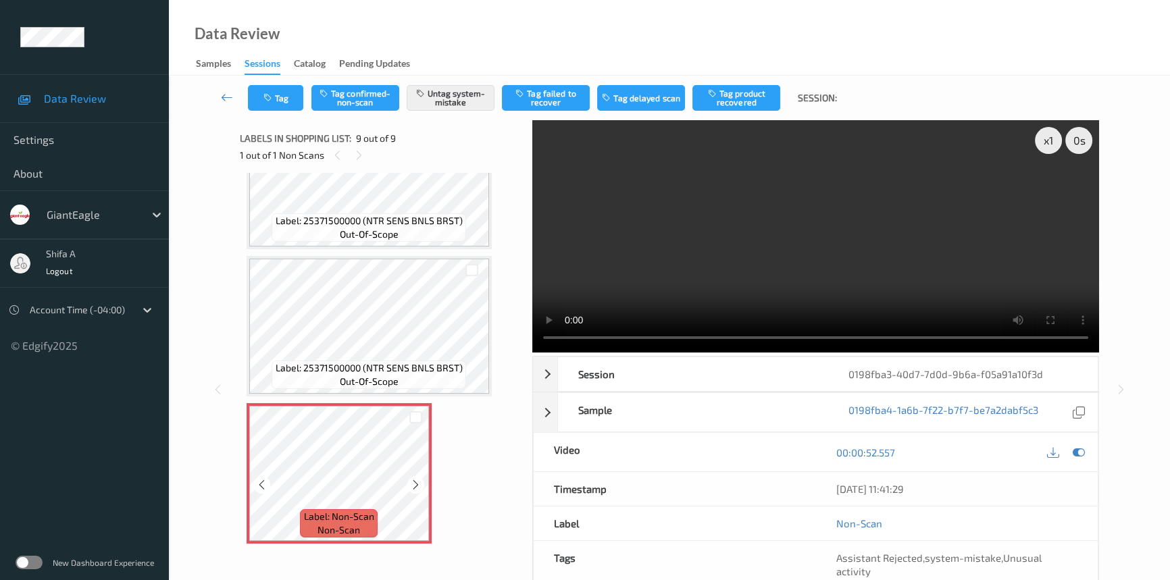
drag, startPoint x: 440, startPoint y: 476, endPoint x: 779, endPoint y: 488, distance: 339.9
click at [421, 479] on div at bounding box center [415, 484] width 17 height 17
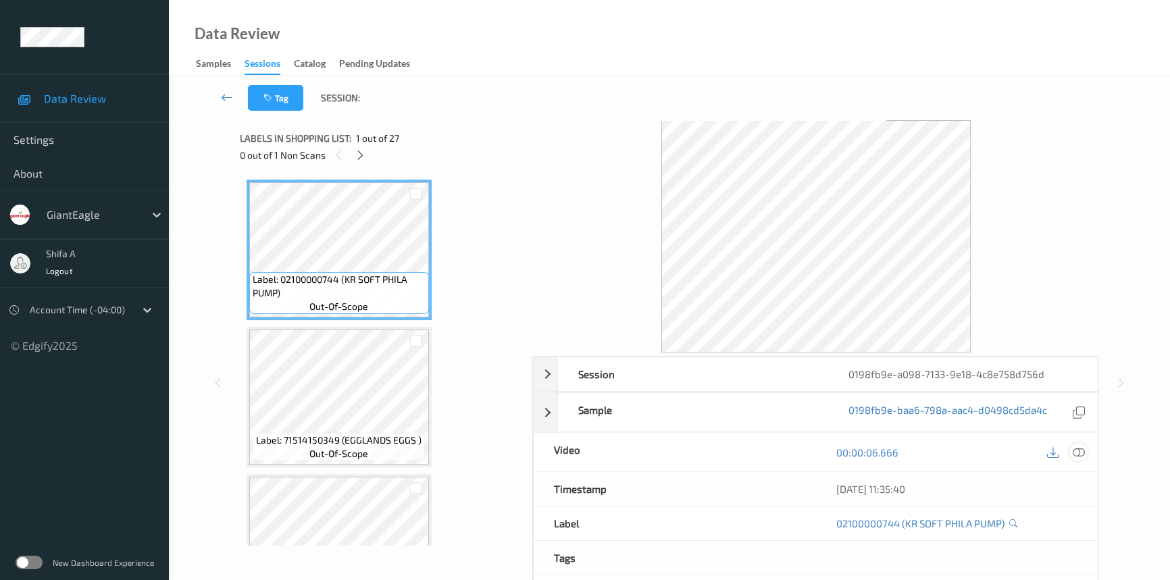
click at [1078, 449] on icon at bounding box center [1078, 452] width 12 height 12
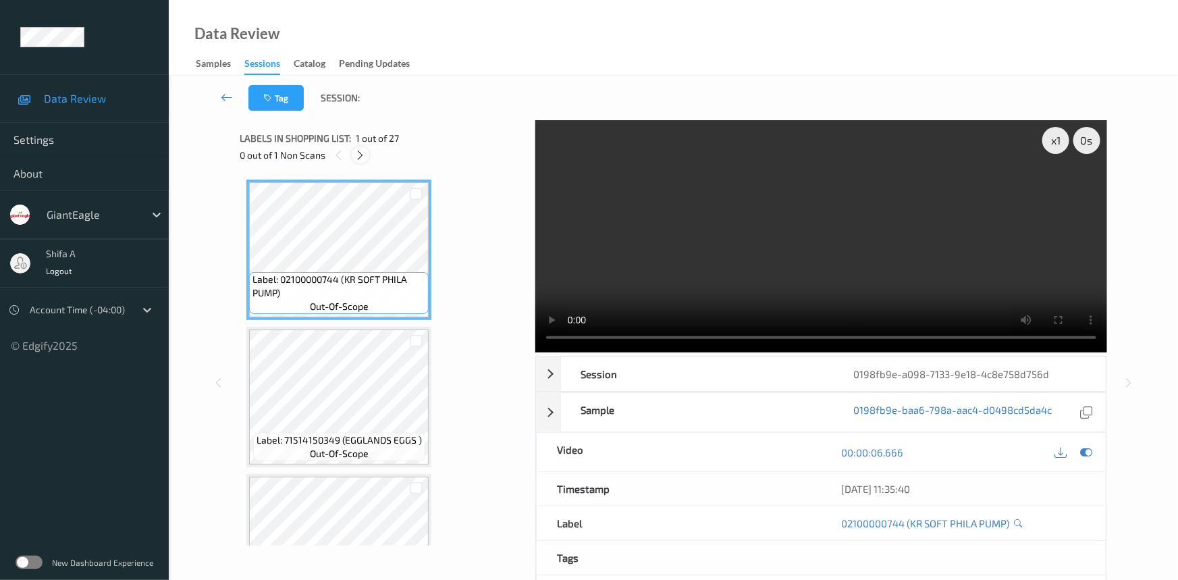
click at [364, 157] on icon at bounding box center [360, 155] width 11 height 12
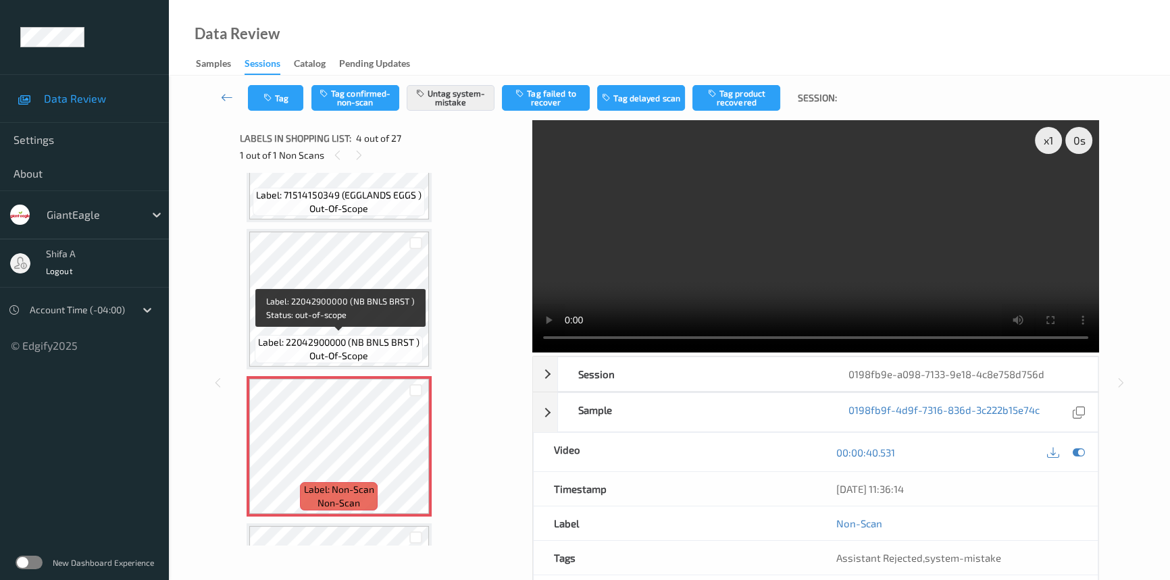
scroll to position [491, 0]
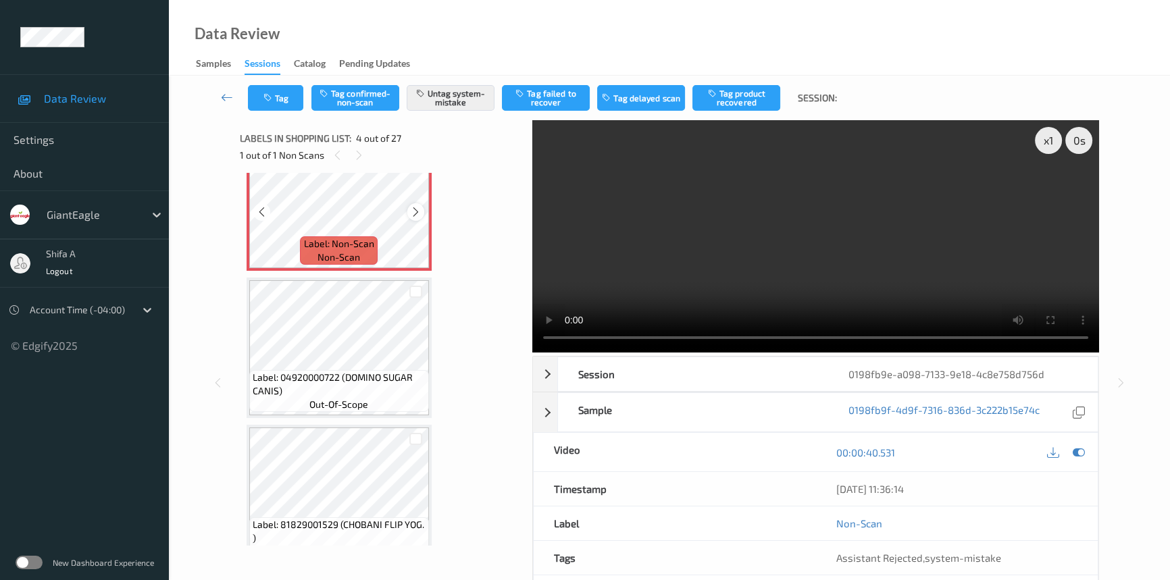
click at [415, 209] on icon at bounding box center [415, 212] width 11 height 12
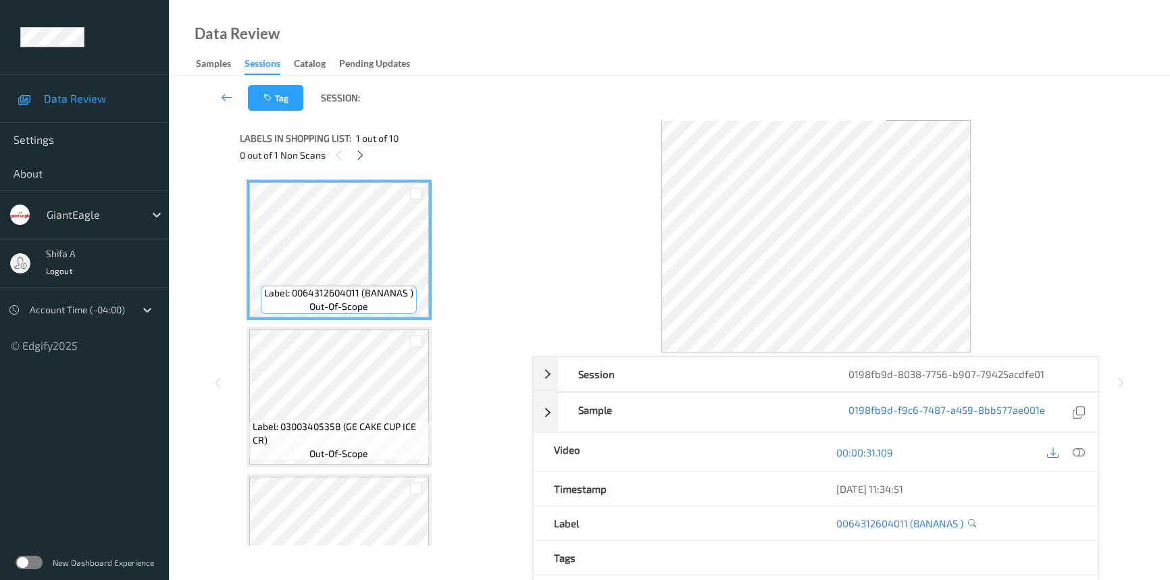
click at [1084, 451] on div at bounding box center [1078, 452] width 18 height 18
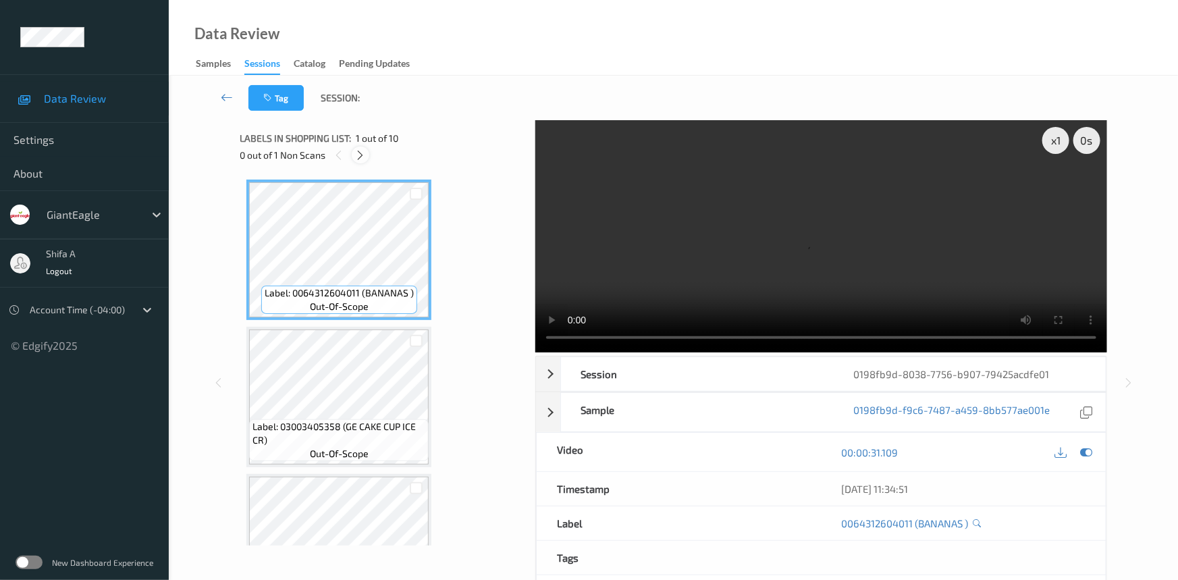
click at [362, 147] on div at bounding box center [360, 155] width 17 height 17
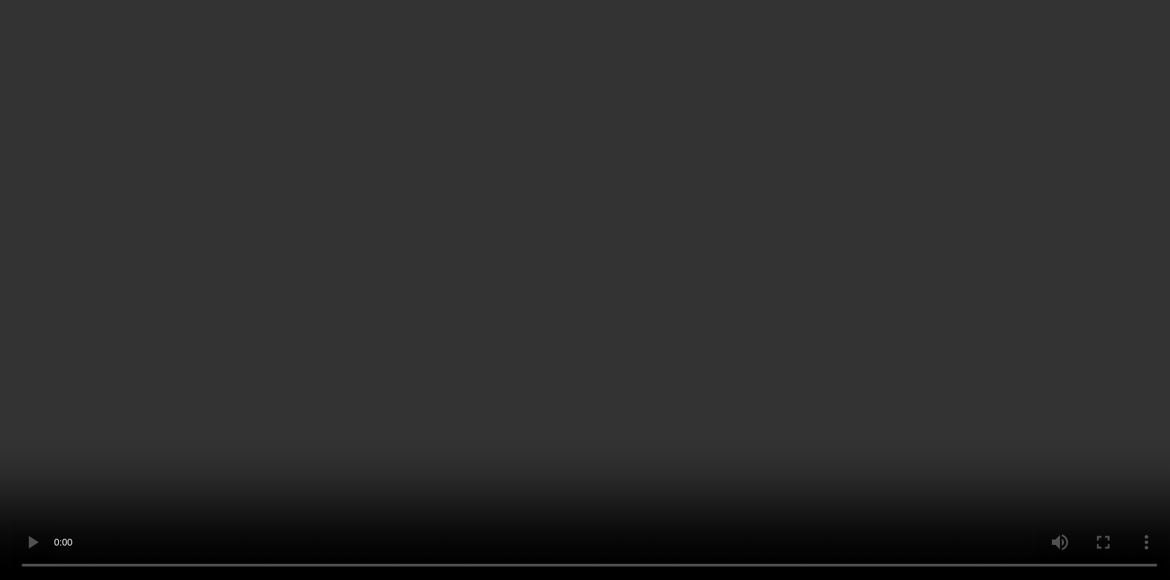
scroll to position [1101, 0]
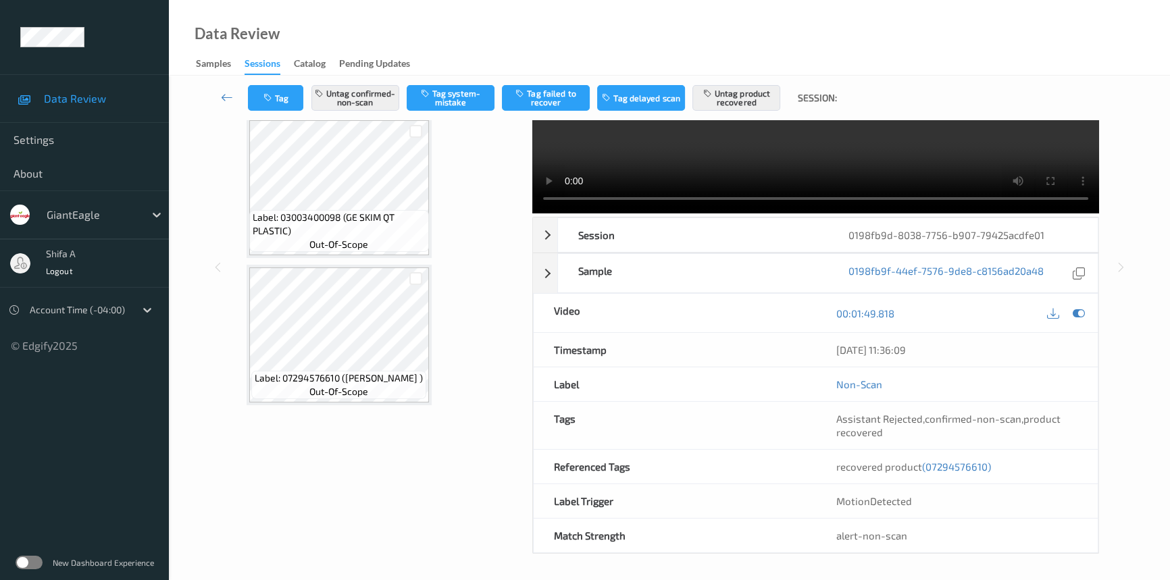
click at [960, 469] on span "(07294576610)" at bounding box center [956, 467] width 69 height 12
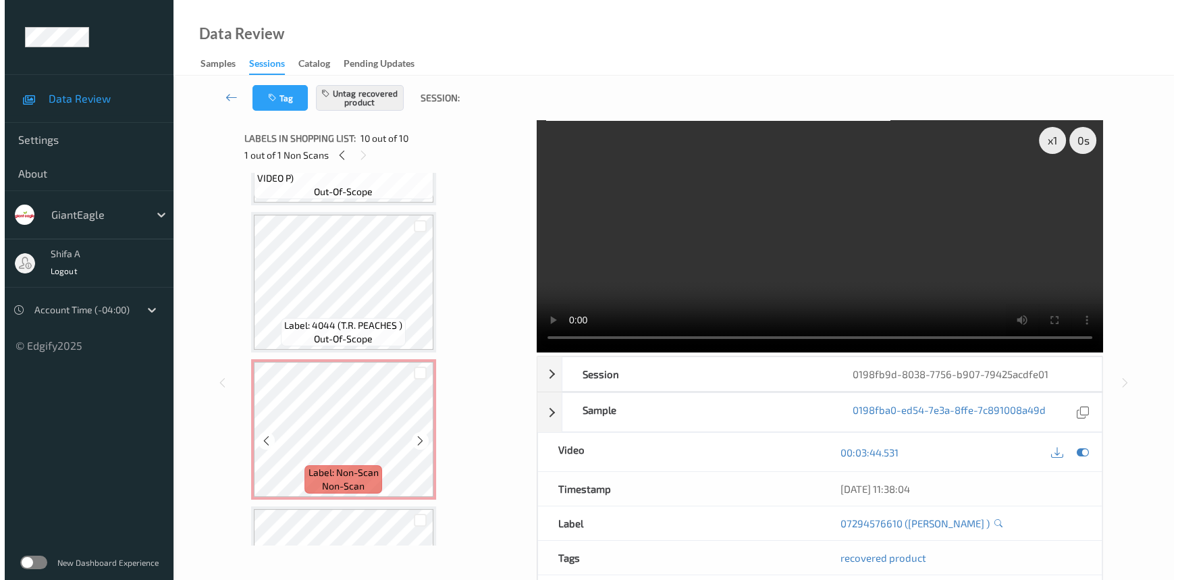
scroll to position [856, 0]
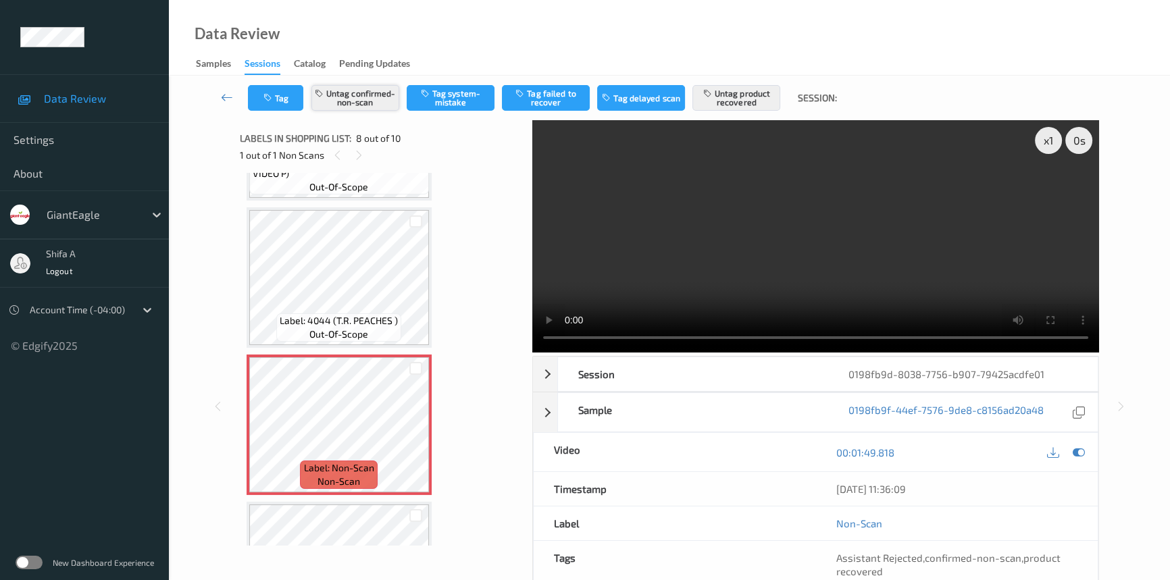
click at [352, 99] on button "Untag confirmed-non-scan" at bounding box center [355, 98] width 88 height 26
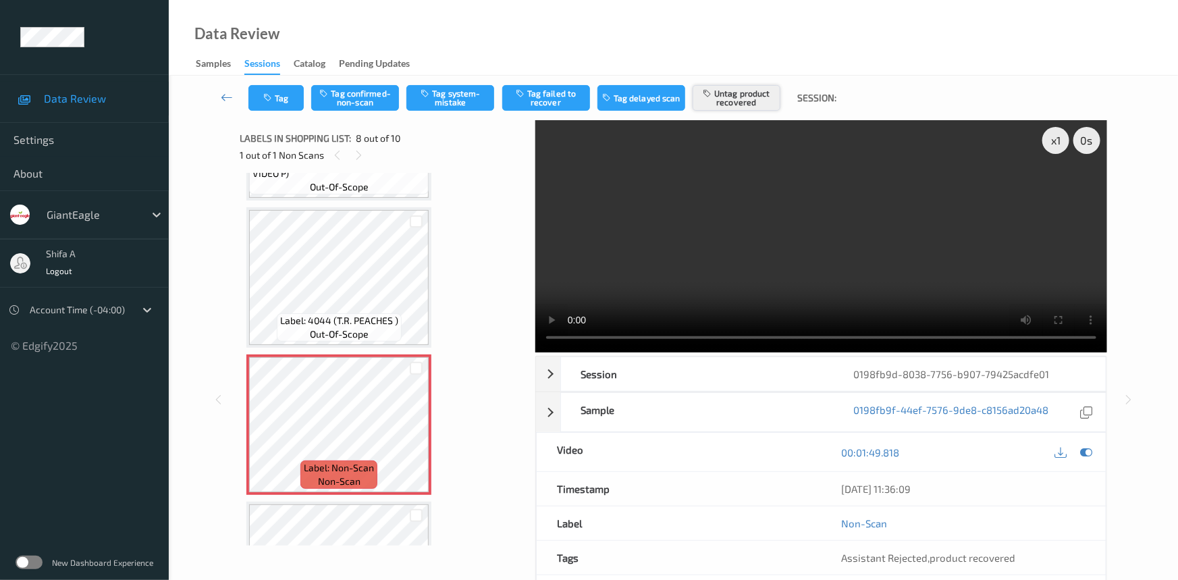
click at [738, 100] on button "Untag product recovered" at bounding box center [737, 98] width 88 height 26
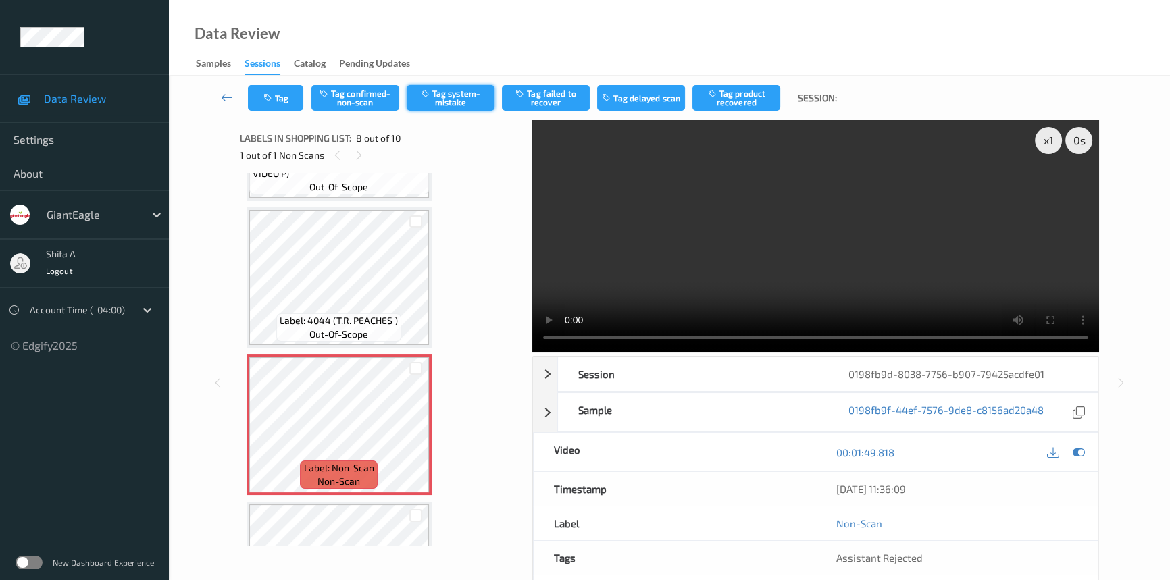
click at [459, 95] on button "Tag system-mistake" at bounding box center [451, 98] width 88 height 26
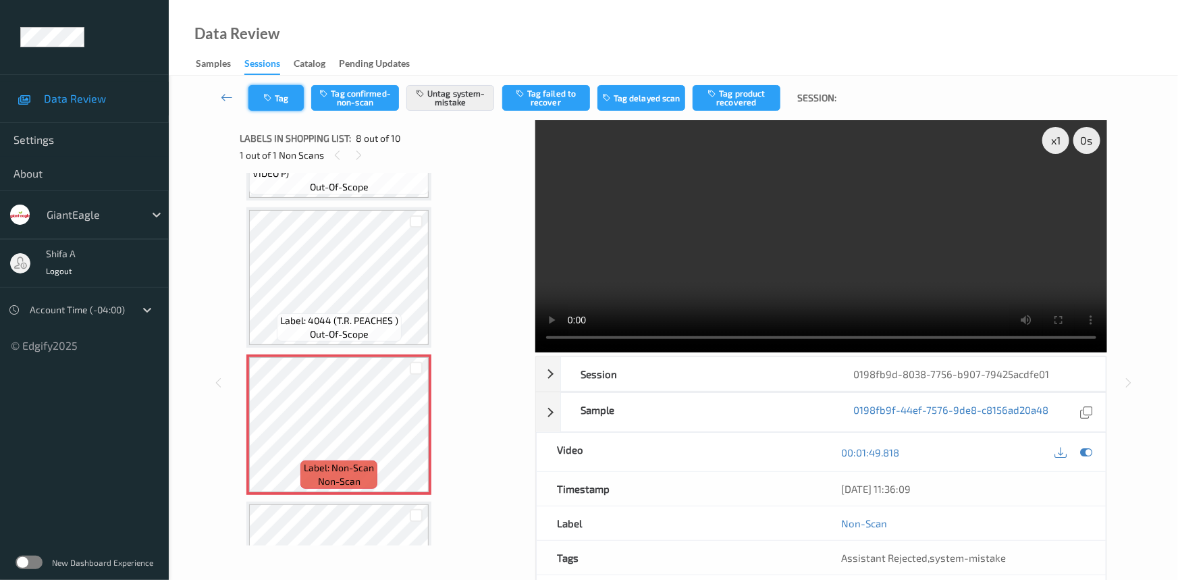
click at [270, 96] on icon "button" at bounding box center [268, 97] width 11 height 9
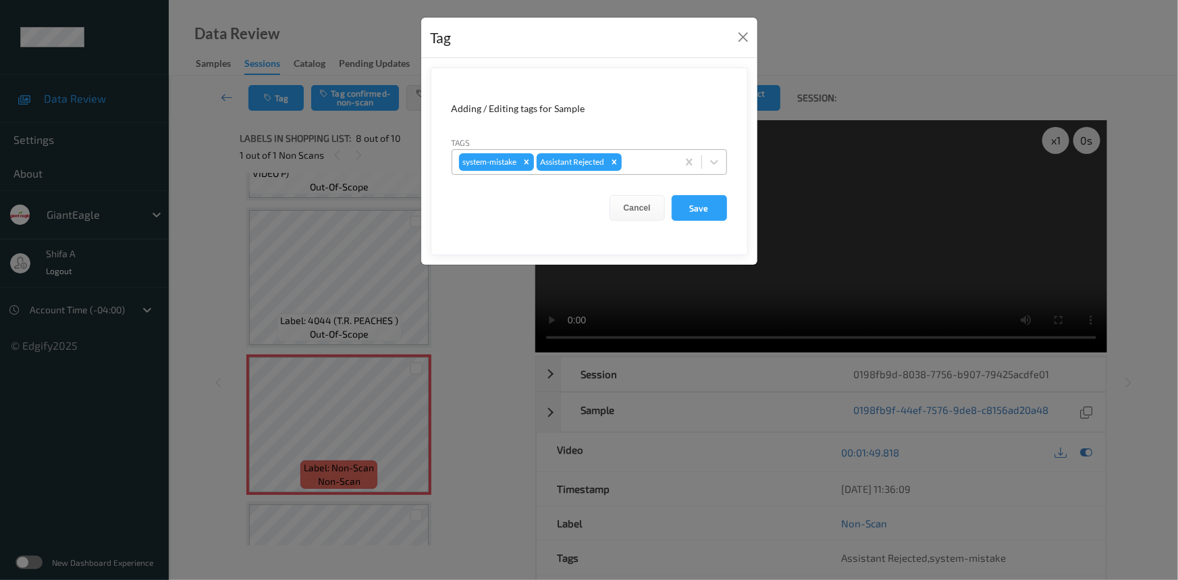
click at [646, 162] on div at bounding box center [648, 162] width 46 height 16
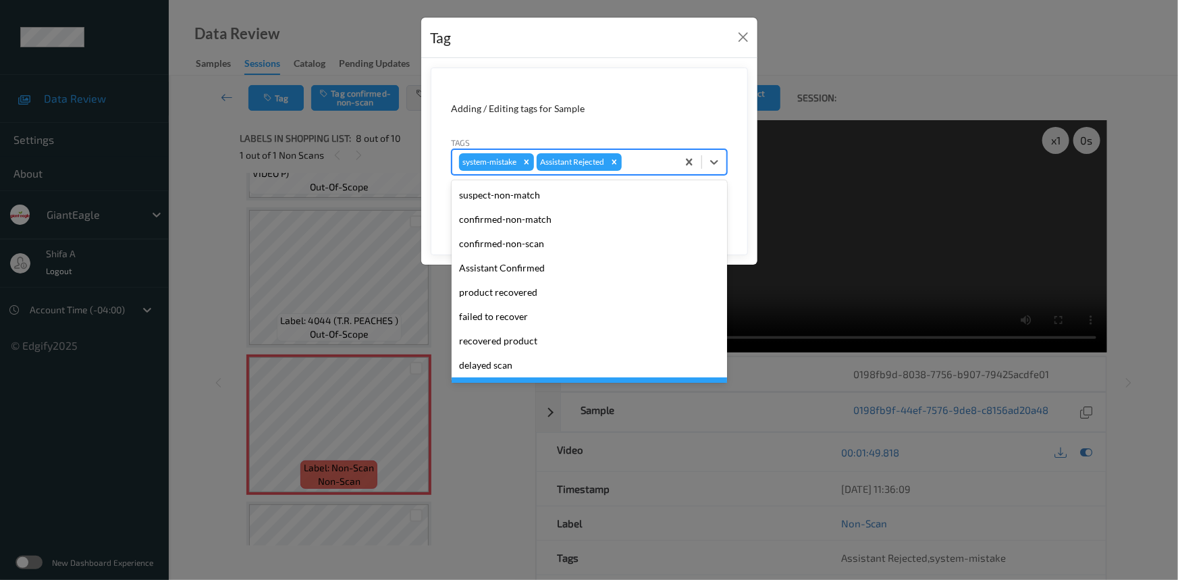
scroll to position [119, 0]
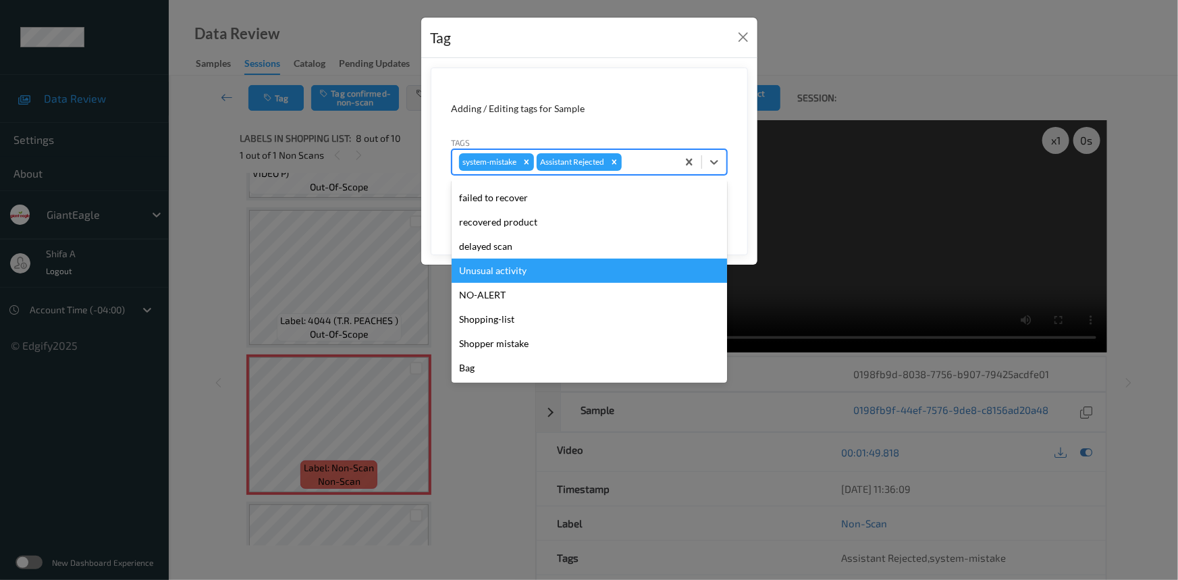
click at [527, 268] on div "Unusual activity" at bounding box center [590, 271] width 276 height 24
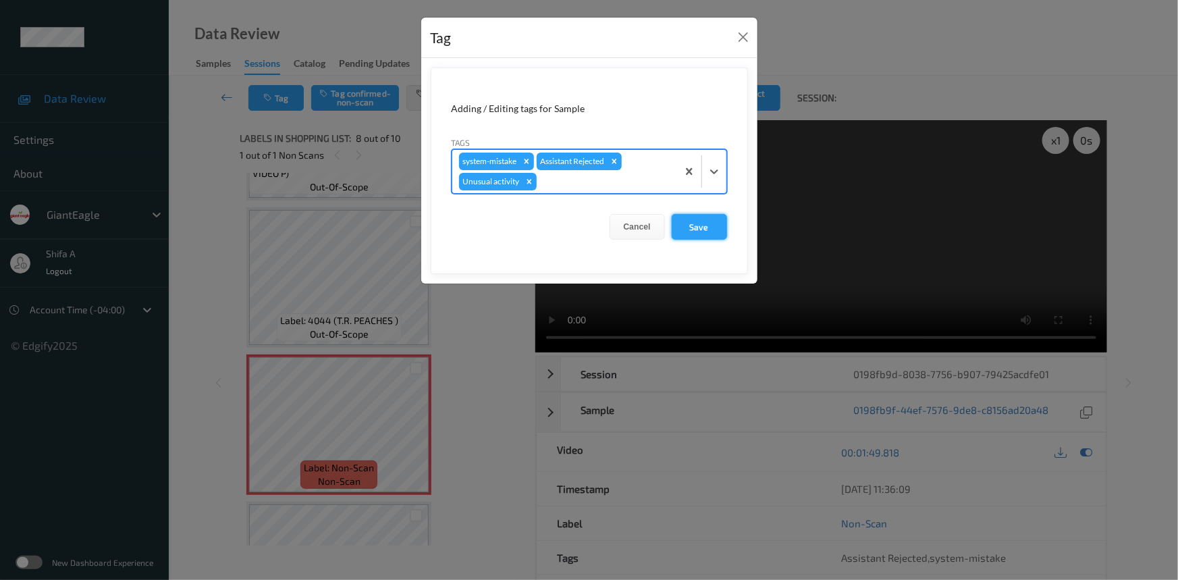
click at [706, 226] on button "Save" at bounding box center [699, 227] width 55 height 26
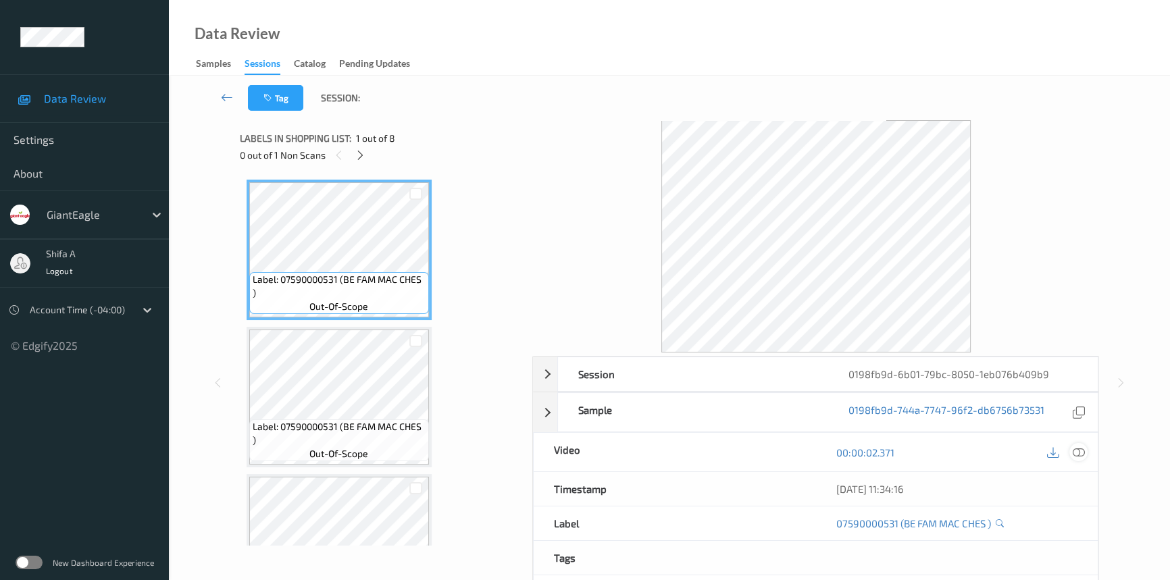
click at [1077, 456] on icon at bounding box center [1078, 452] width 12 height 12
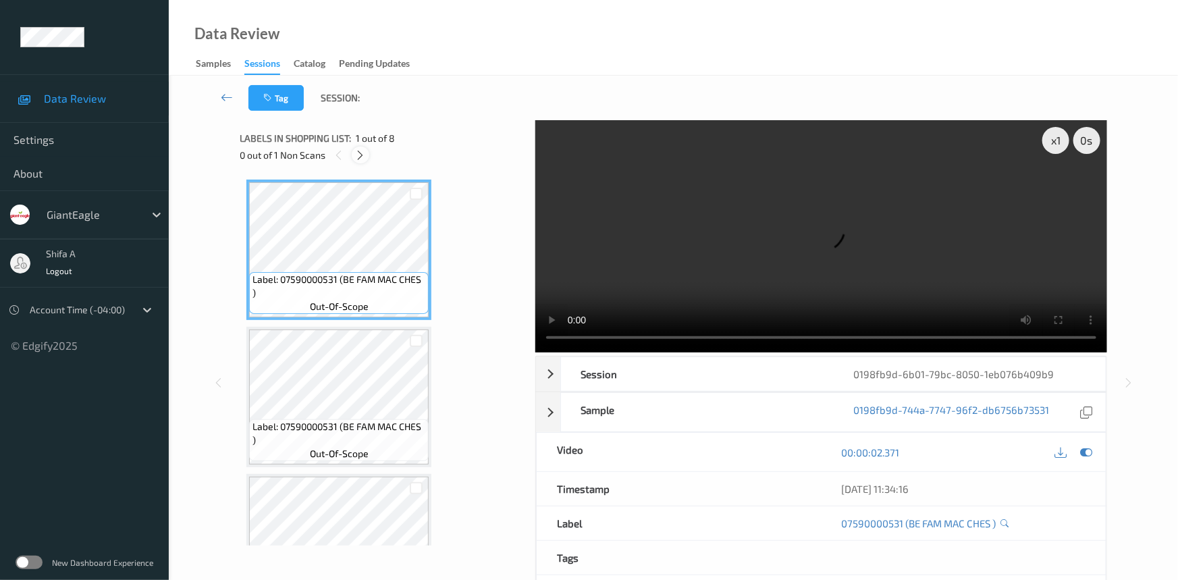
click at [363, 161] on div at bounding box center [360, 155] width 17 height 17
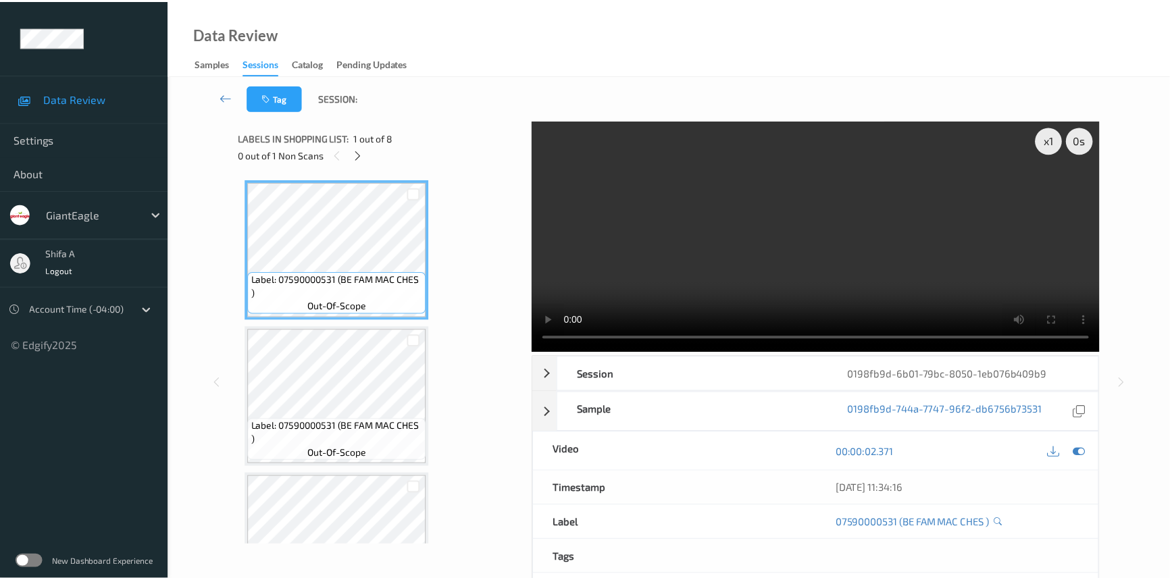
scroll to position [446, 0]
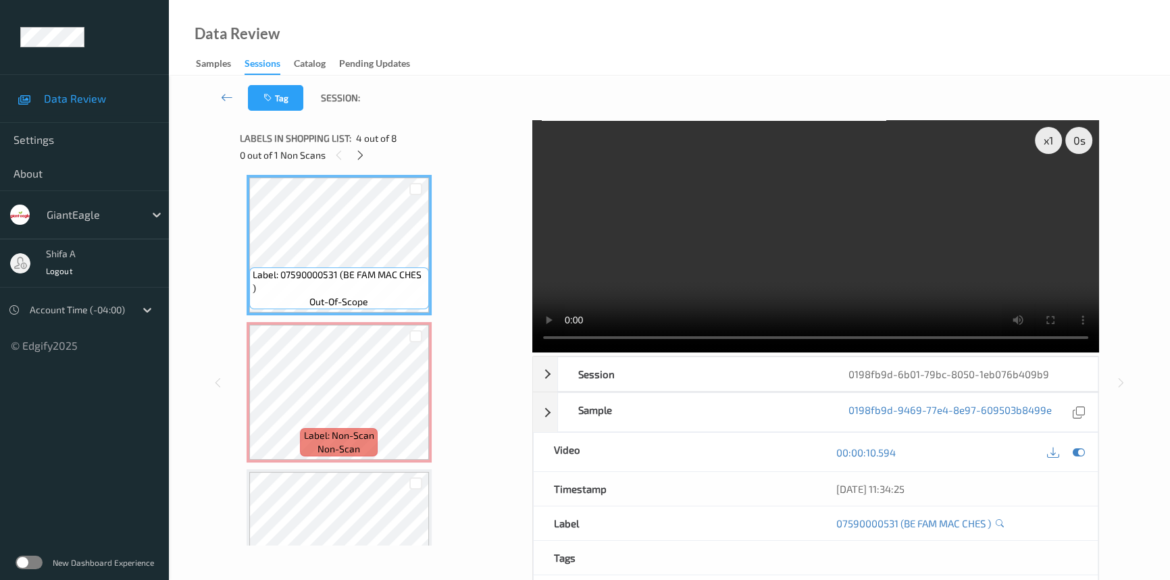
click at [975, 273] on video at bounding box center [815, 236] width 567 height 232
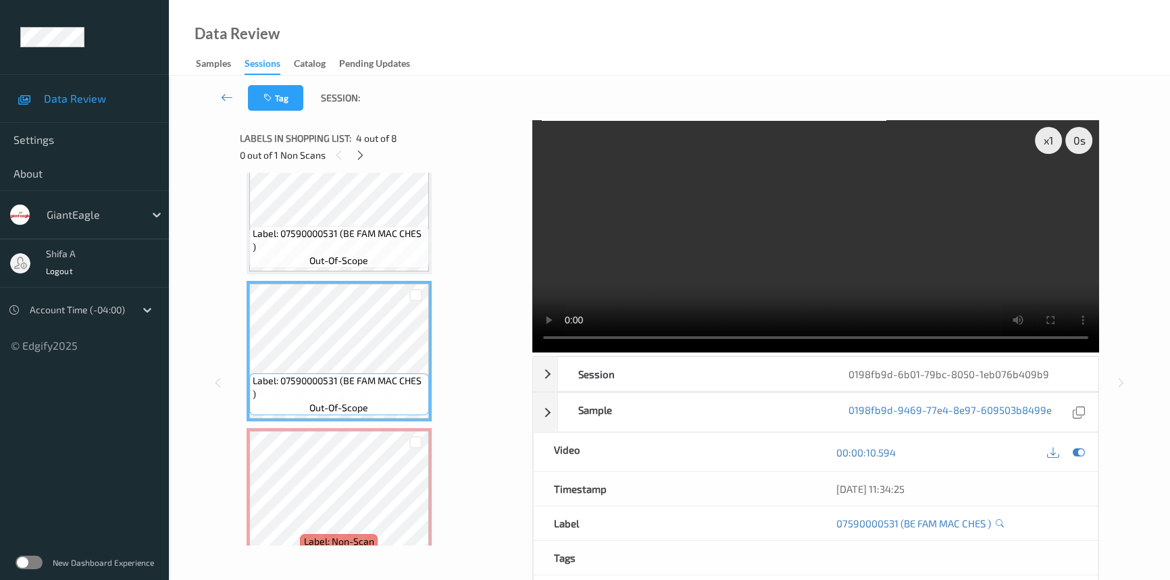
scroll to position [491, 0]
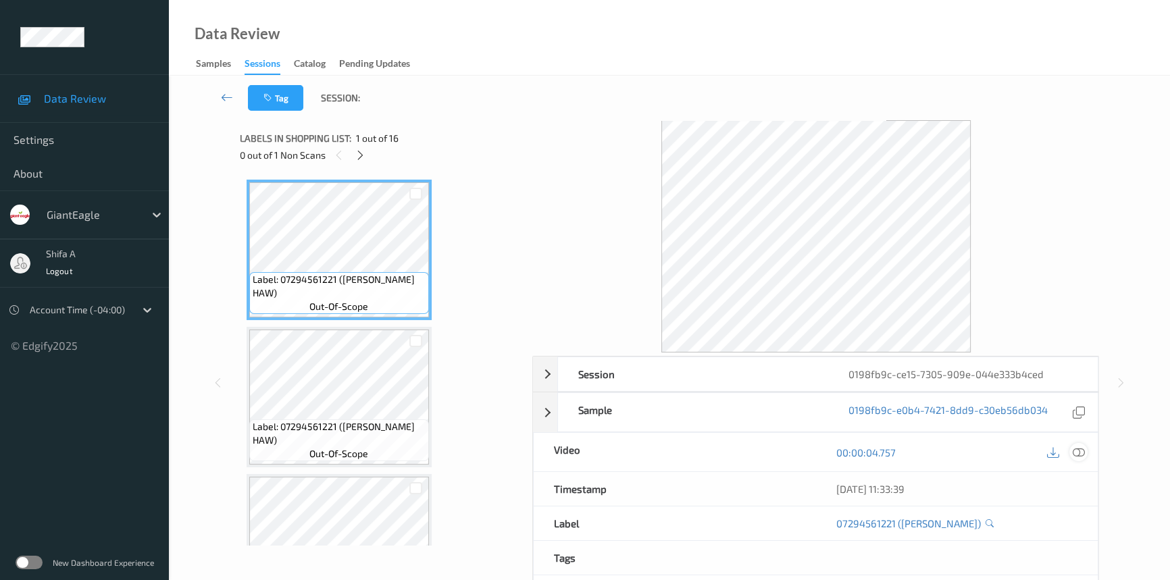
click at [1084, 452] on icon at bounding box center [1078, 452] width 12 height 12
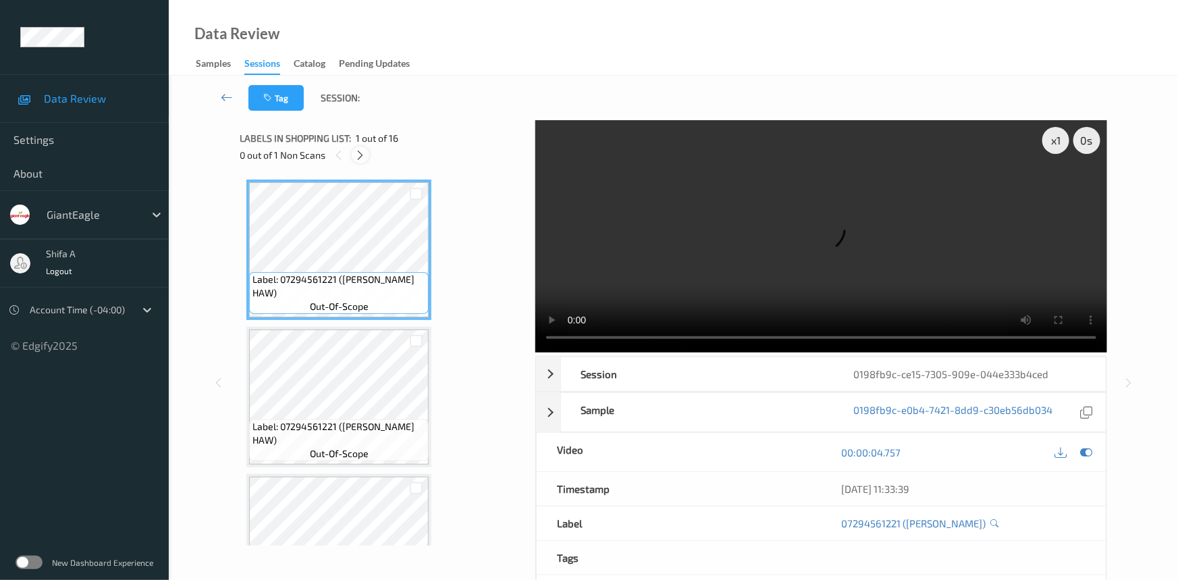
click at [357, 157] on icon at bounding box center [360, 155] width 11 height 12
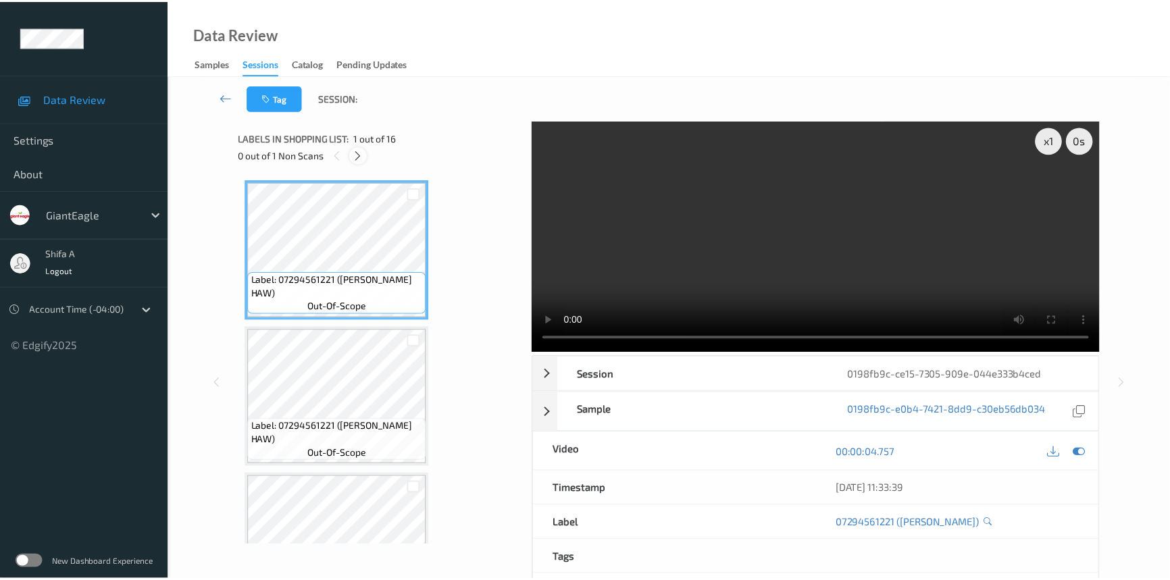
scroll to position [1981, 0]
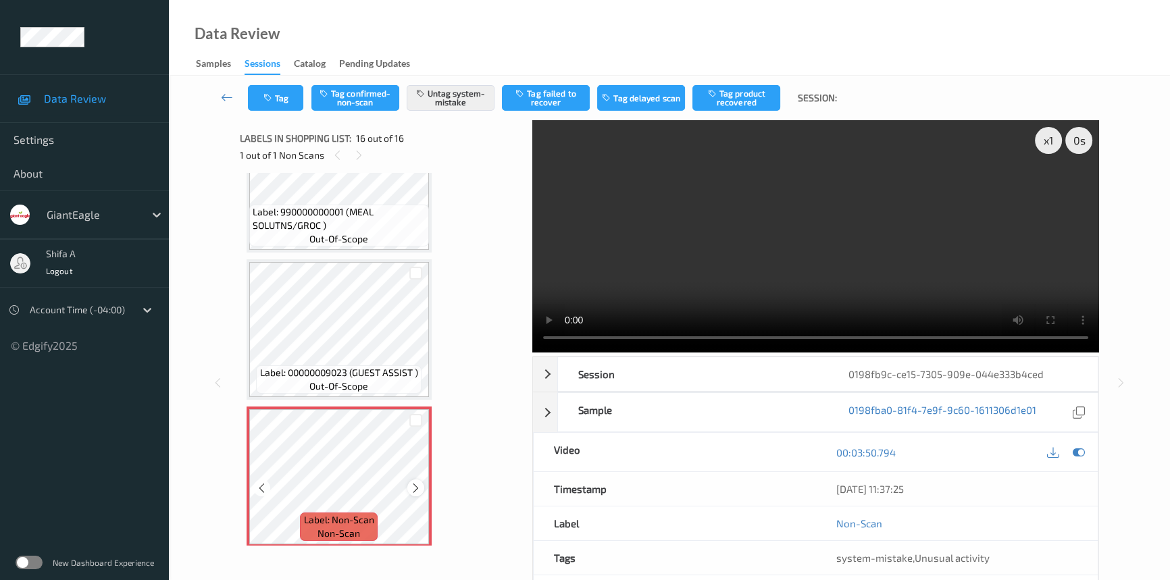
click at [414, 482] on icon at bounding box center [415, 488] width 11 height 12
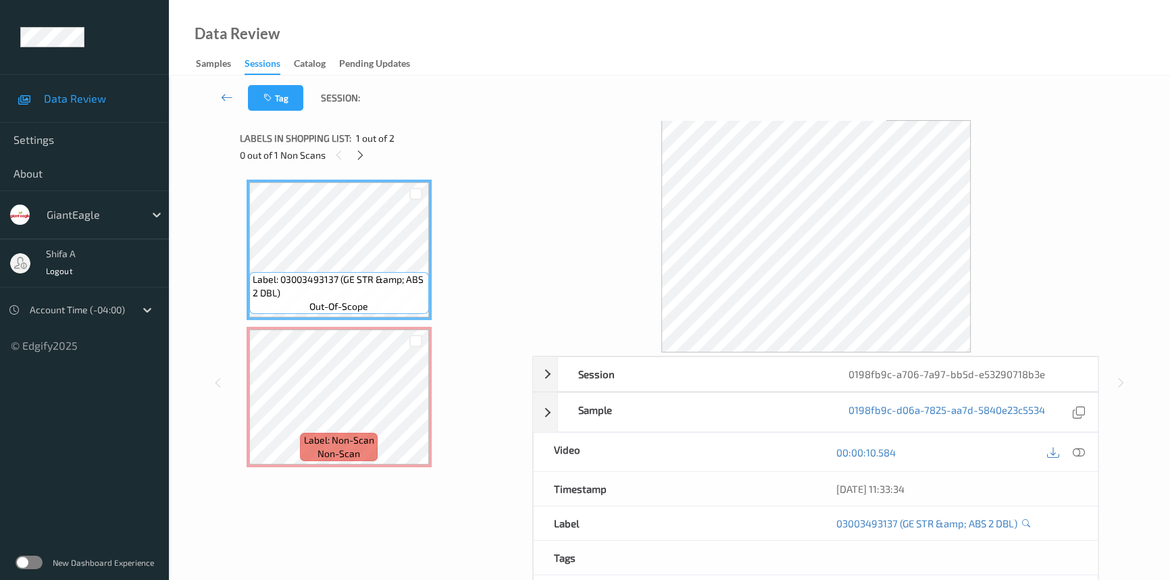
drag, startPoint x: 1081, startPoint y: 450, endPoint x: 1030, endPoint y: 435, distance: 52.8
click at [1080, 449] on icon at bounding box center [1078, 452] width 12 height 12
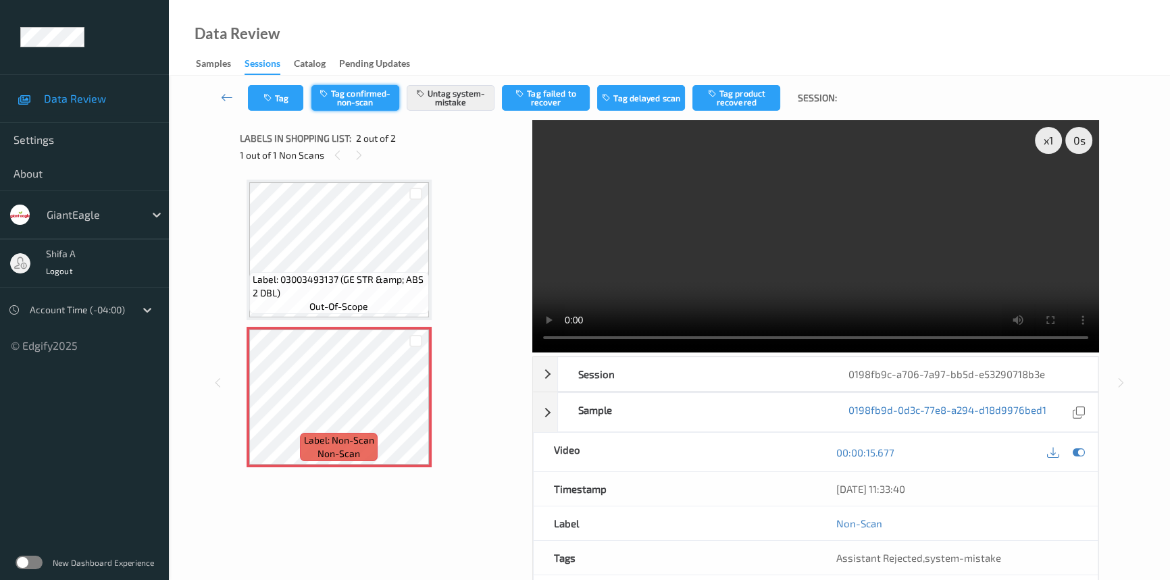
click at [367, 101] on button "Tag confirmed-non-scan" at bounding box center [355, 98] width 88 height 26
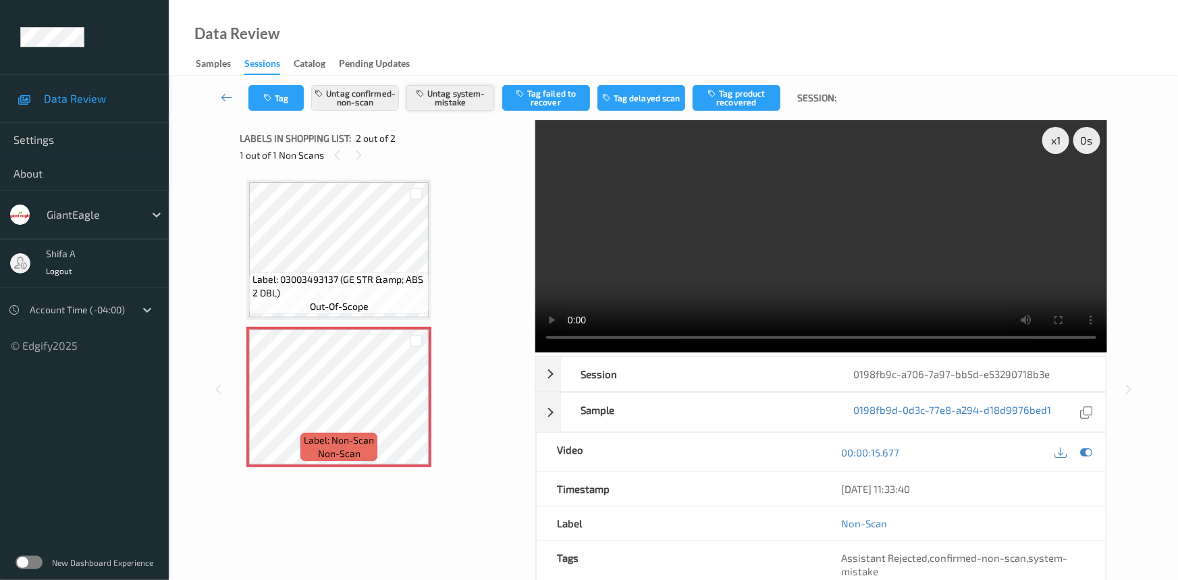
click at [466, 91] on button "Untag system-mistake" at bounding box center [451, 98] width 88 height 26
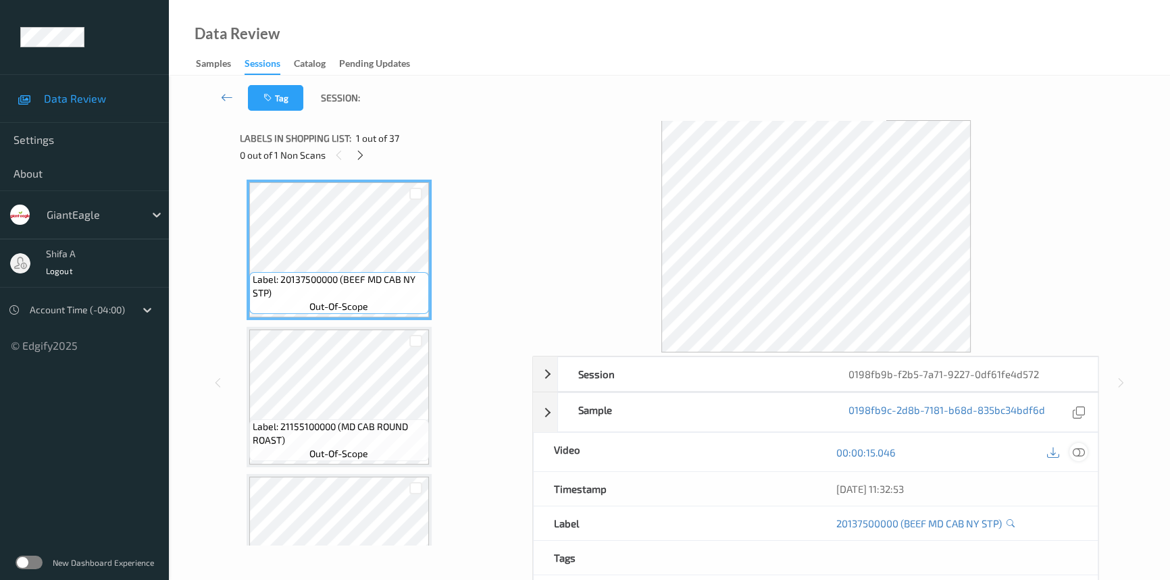
click at [1074, 450] on icon at bounding box center [1078, 452] width 12 height 12
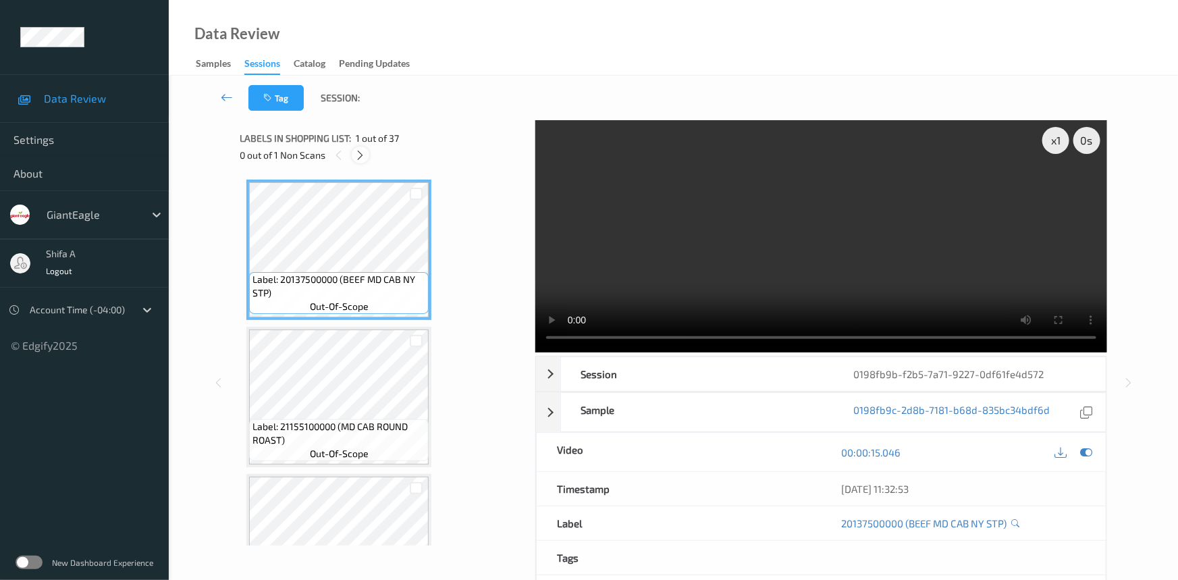
click at [358, 158] on icon at bounding box center [360, 155] width 11 height 12
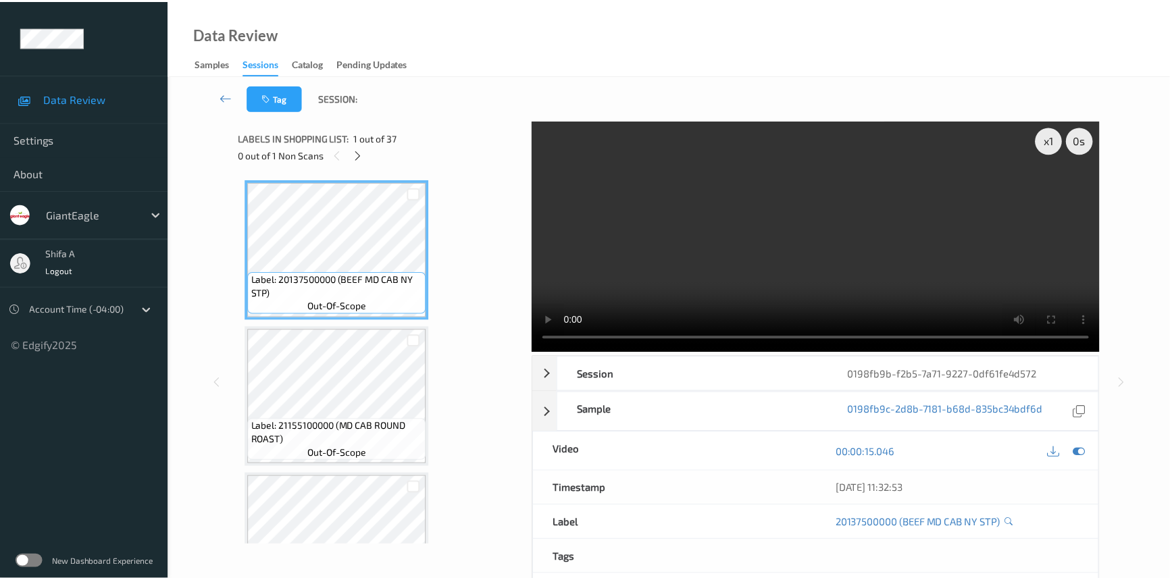
scroll to position [4261, 0]
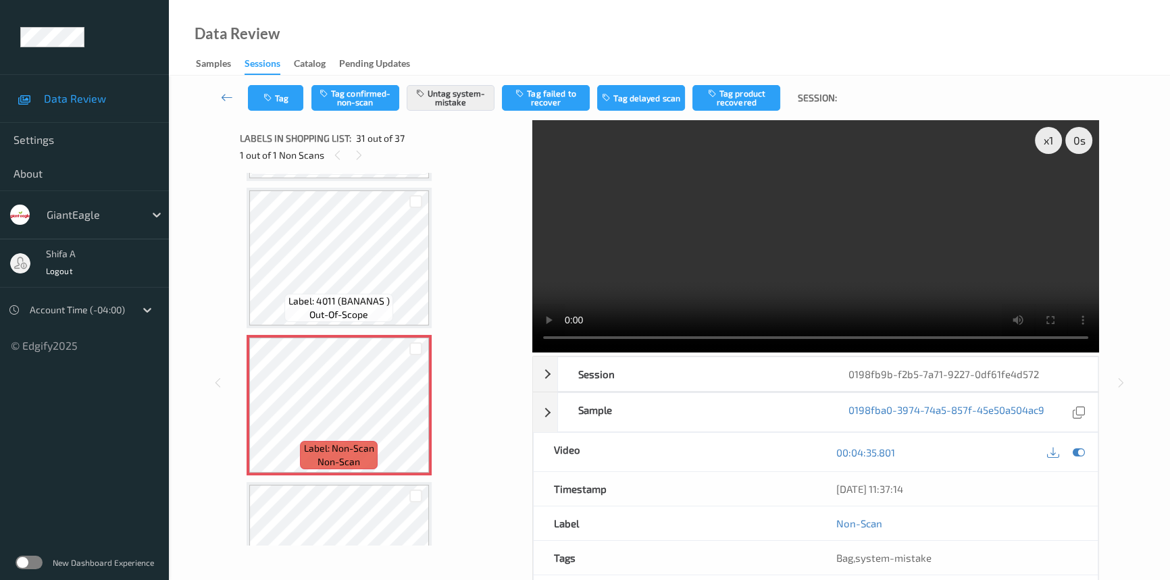
click at [973, 242] on video at bounding box center [815, 236] width 567 height 232
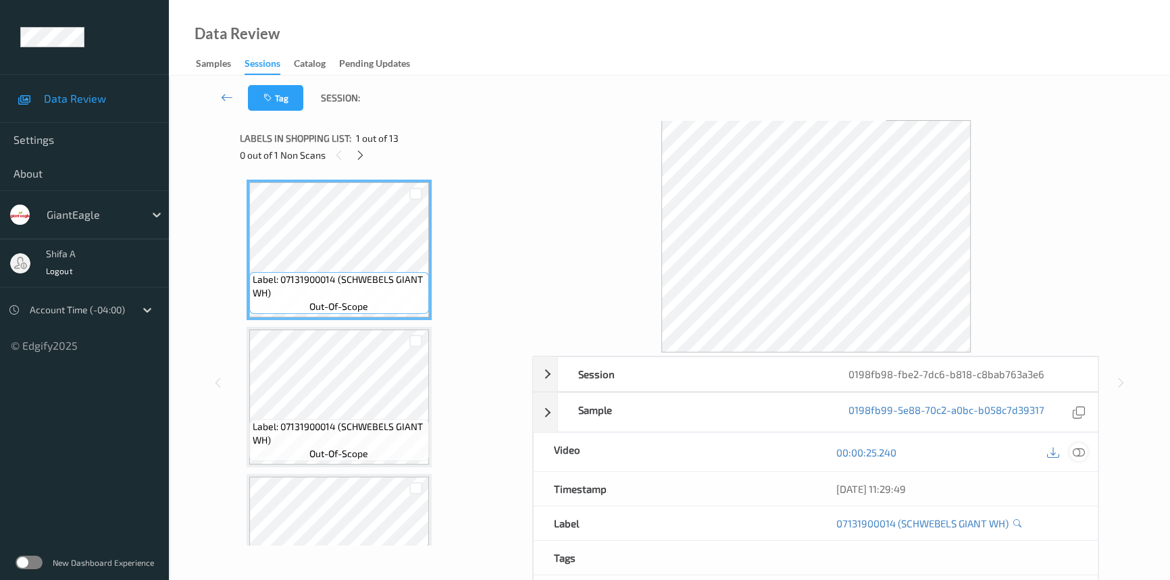
click at [1080, 451] on icon at bounding box center [1078, 452] width 12 height 12
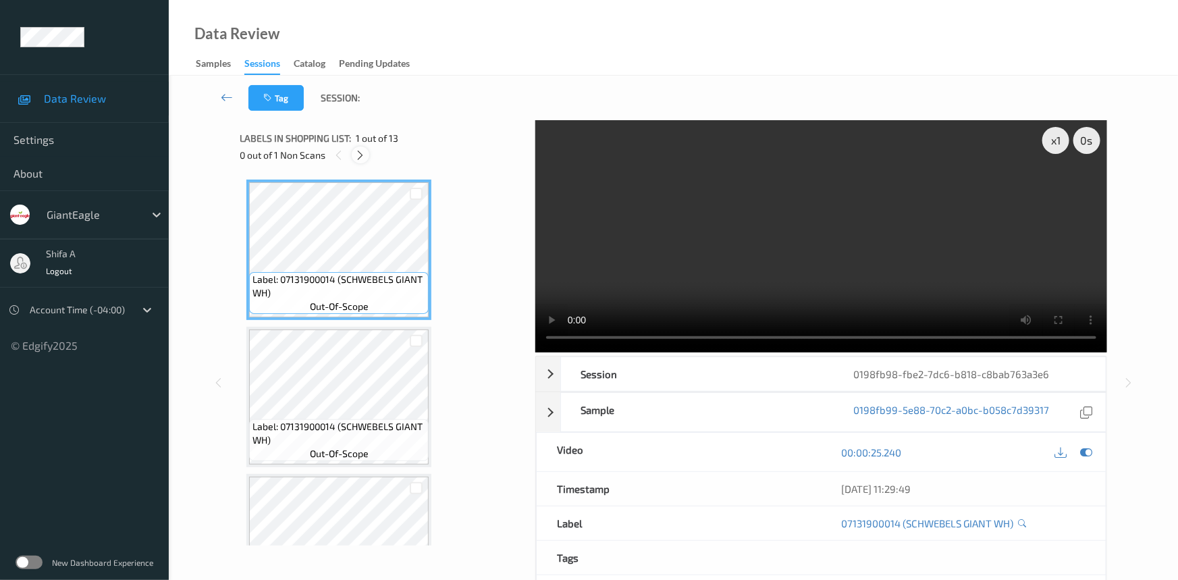
click at [362, 157] on icon at bounding box center [360, 155] width 11 height 12
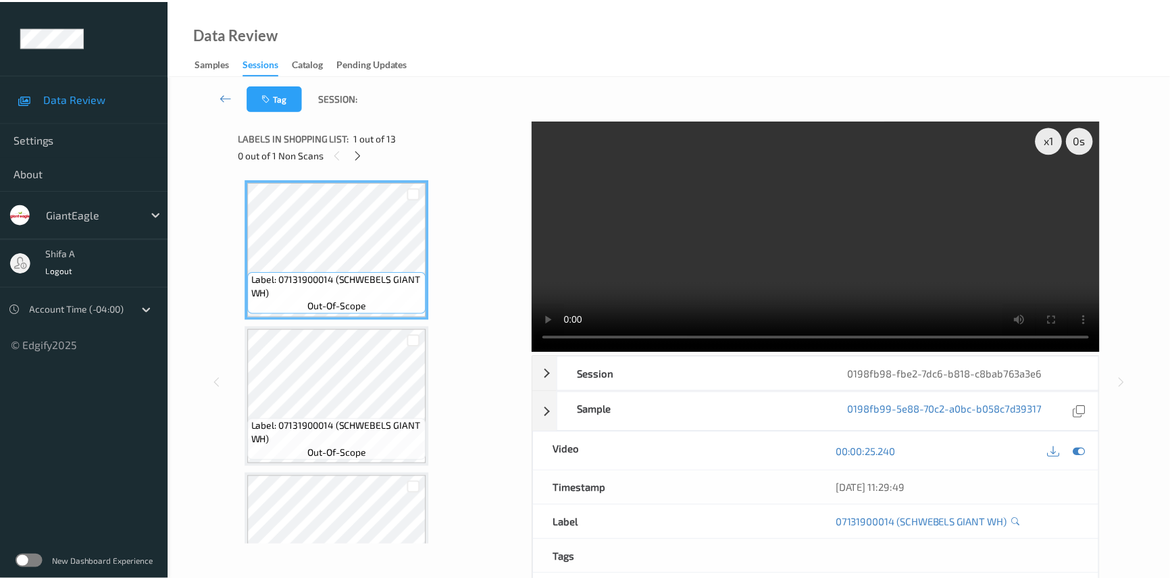
scroll to position [887, 0]
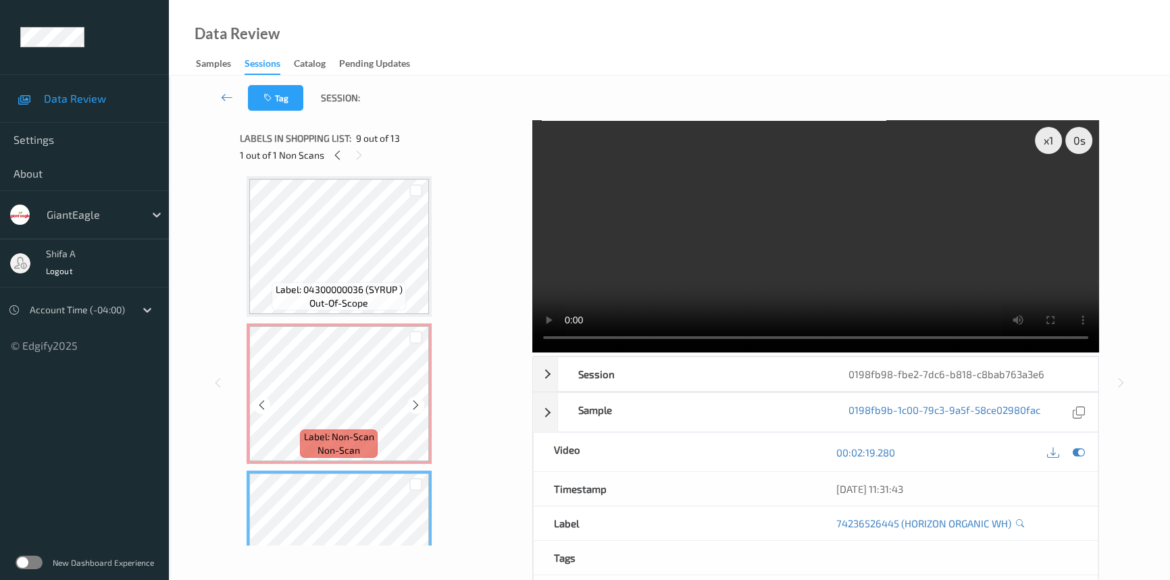
click at [371, 430] on span "Label: Non-Scan" at bounding box center [339, 437] width 70 height 14
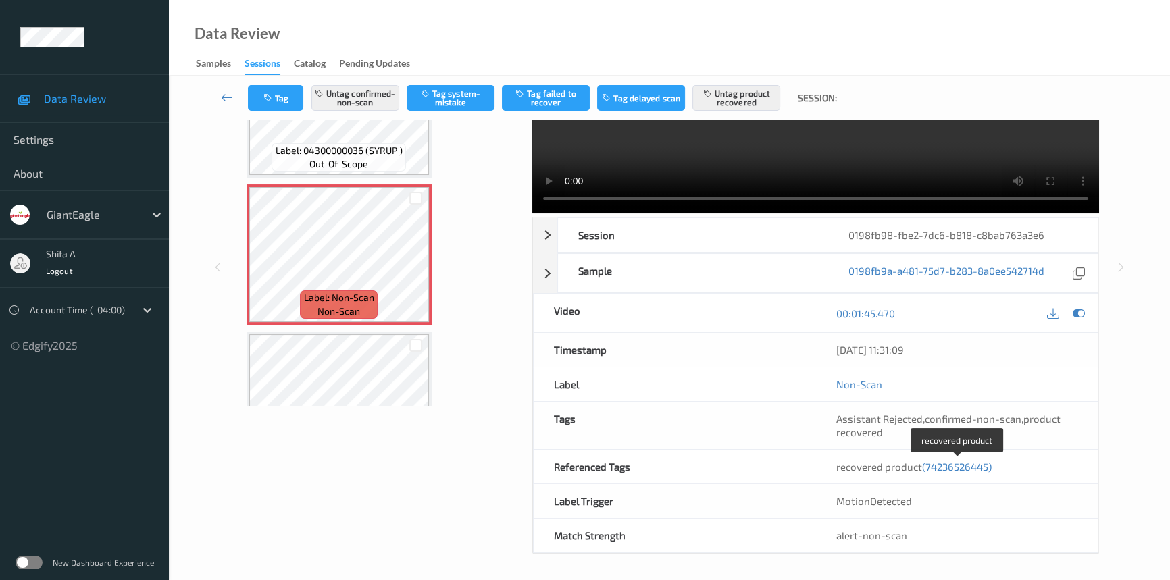
click at [958, 466] on span "(74236526445)" at bounding box center [957, 467] width 70 height 12
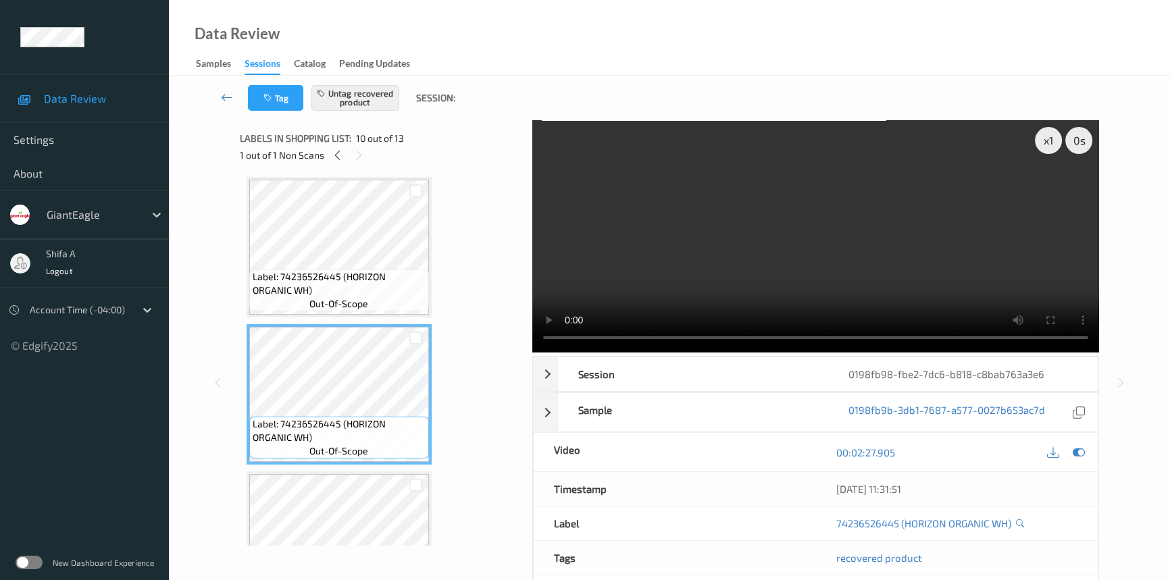
scroll to position [935, 0]
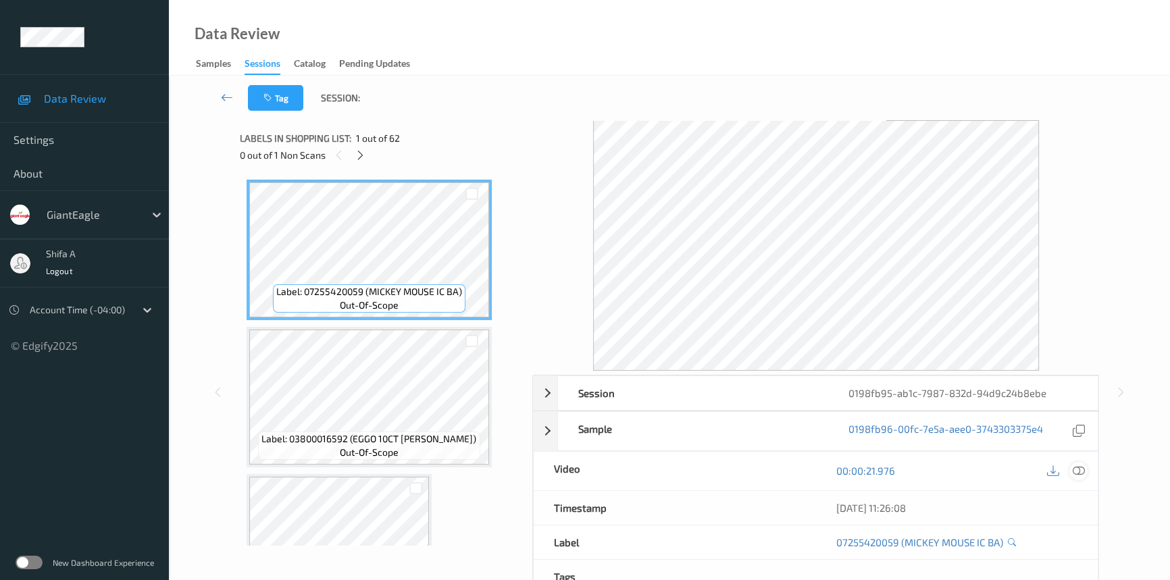
click at [1082, 471] on icon at bounding box center [1078, 471] width 12 height 12
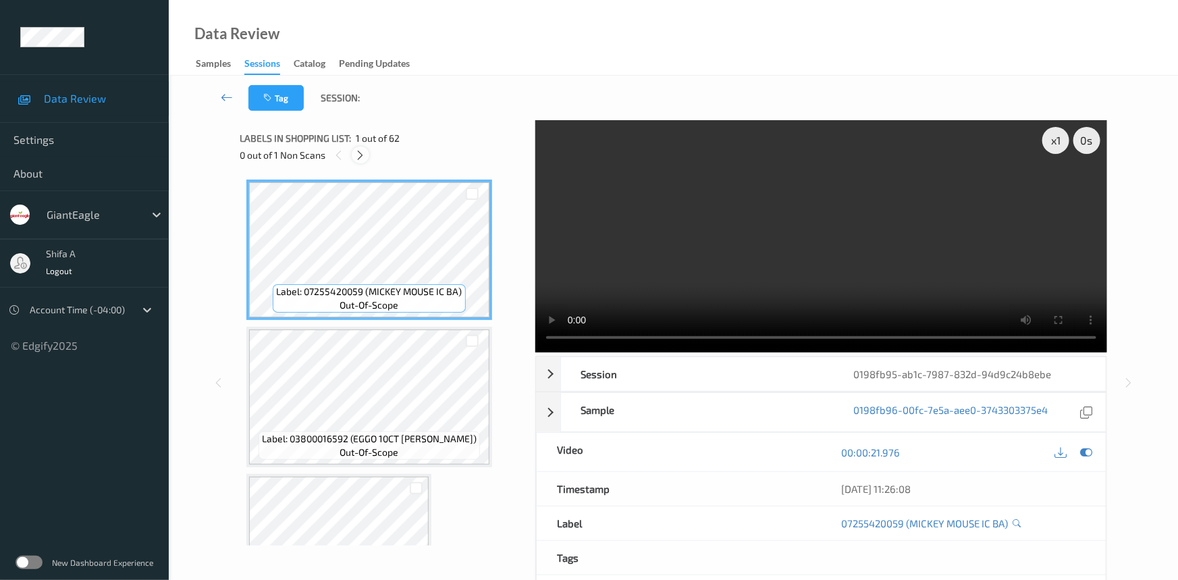
click at [358, 157] on icon at bounding box center [360, 155] width 11 height 12
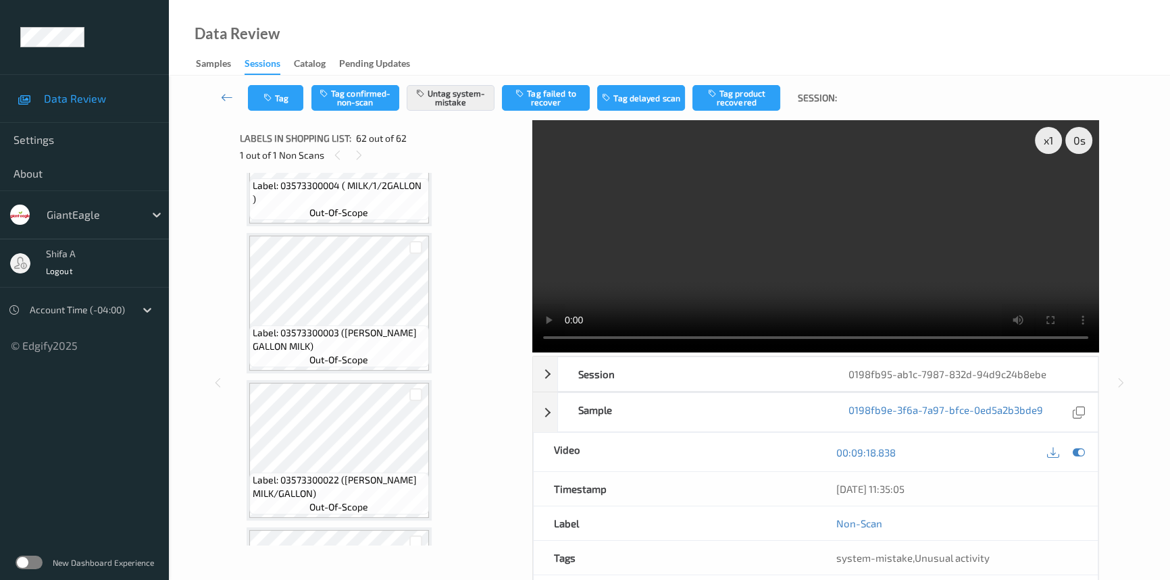
scroll to position [8730, 0]
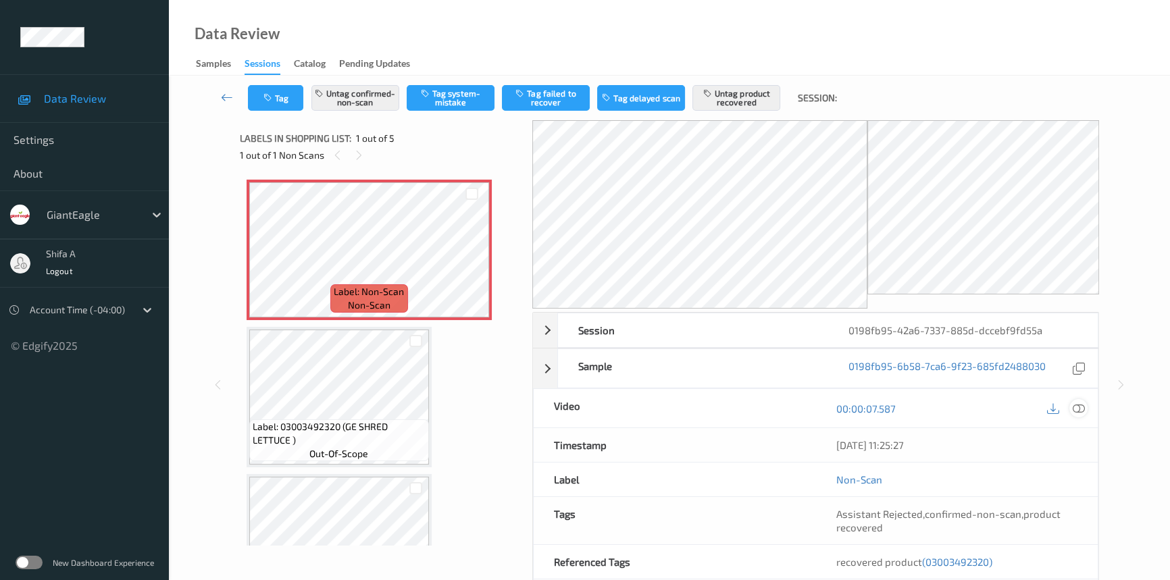
drag, startPoint x: 1072, startPoint y: 407, endPoint x: 909, endPoint y: 365, distance: 168.9
click at [1072, 407] on icon at bounding box center [1078, 408] width 12 height 12
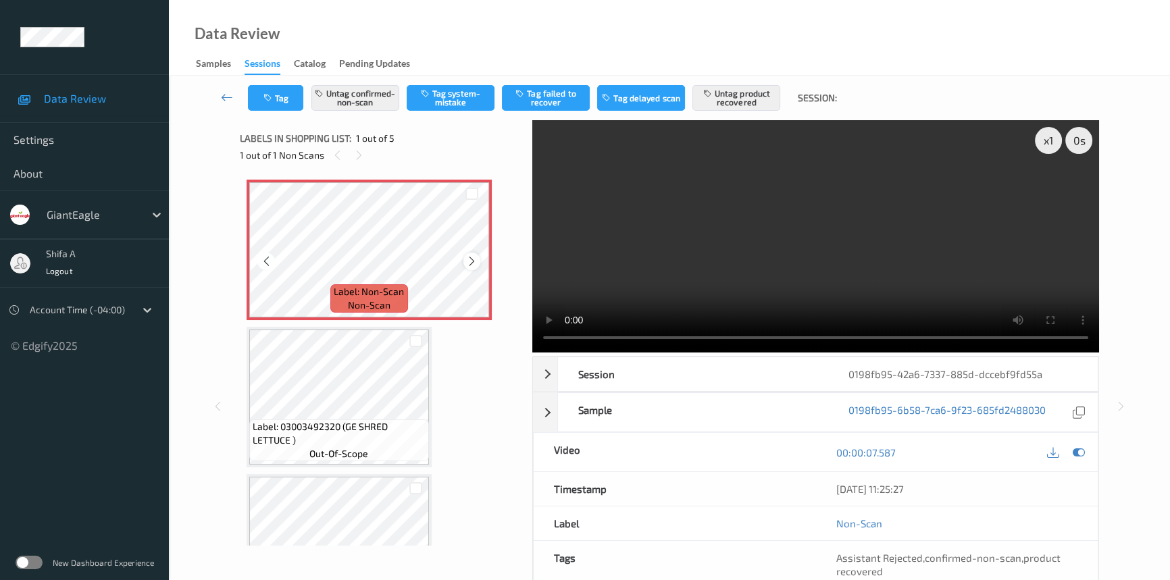
click at [471, 261] on icon at bounding box center [471, 261] width 11 height 12
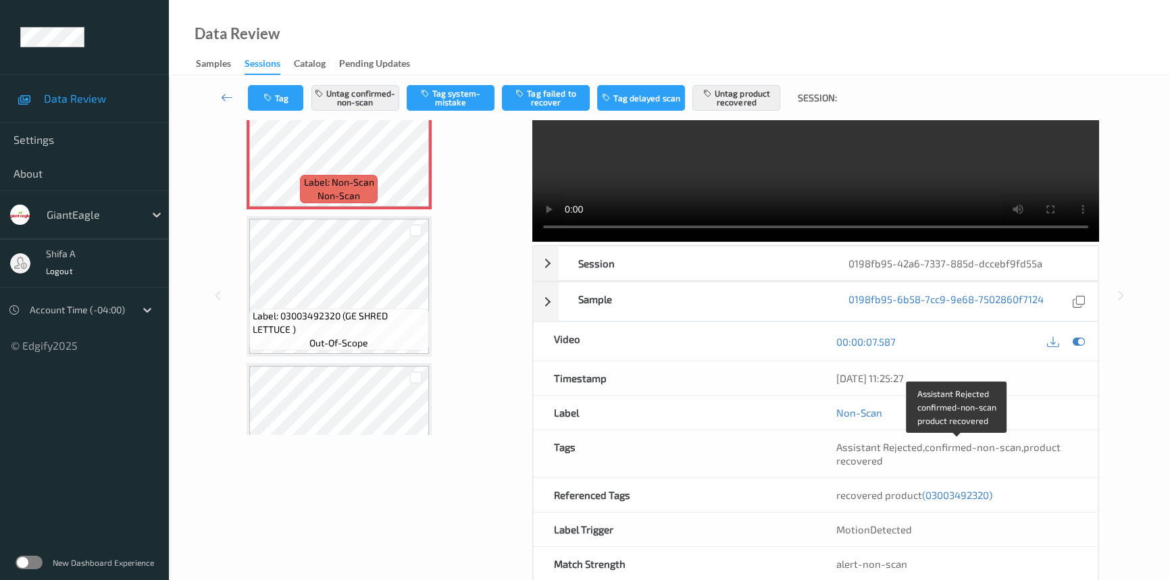
scroll to position [139, 0]
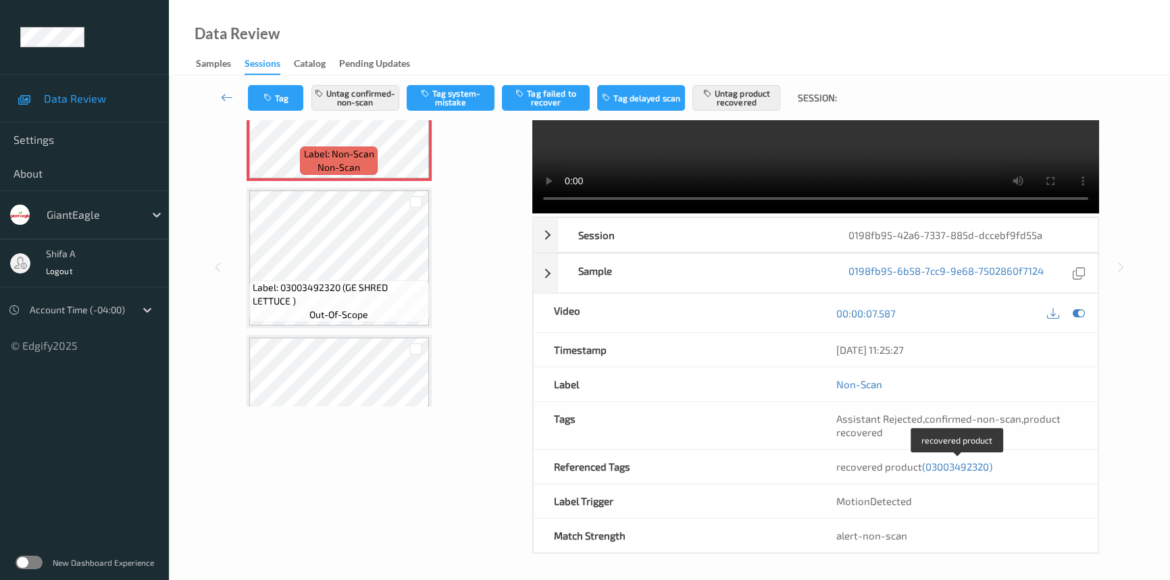
click at [966, 466] on span "(03003492320)" at bounding box center [957, 467] width 70 height 12
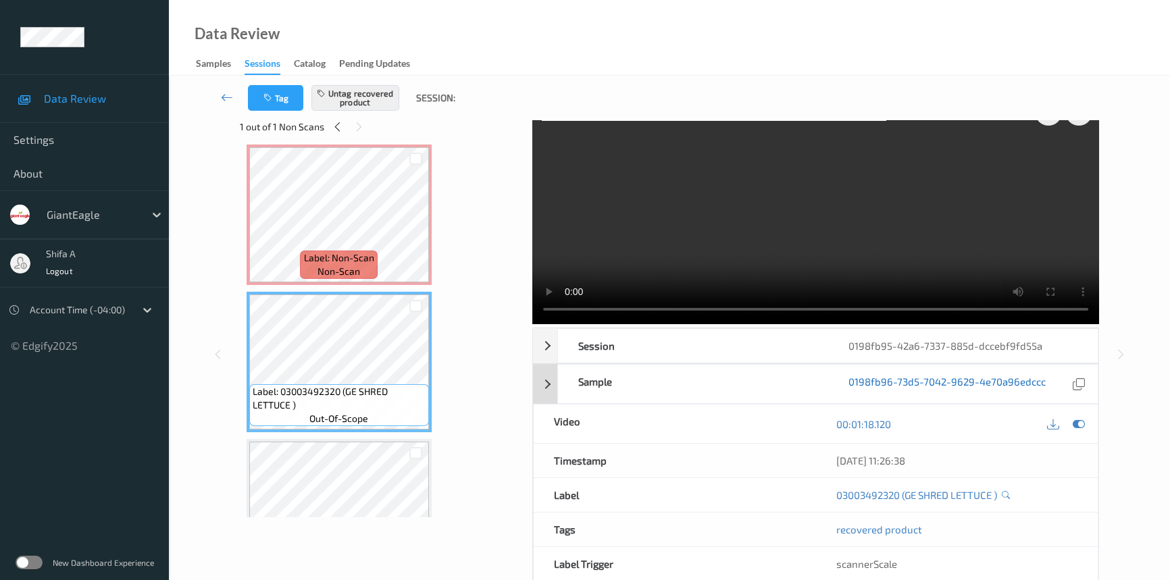
scroll to position [0, 0]
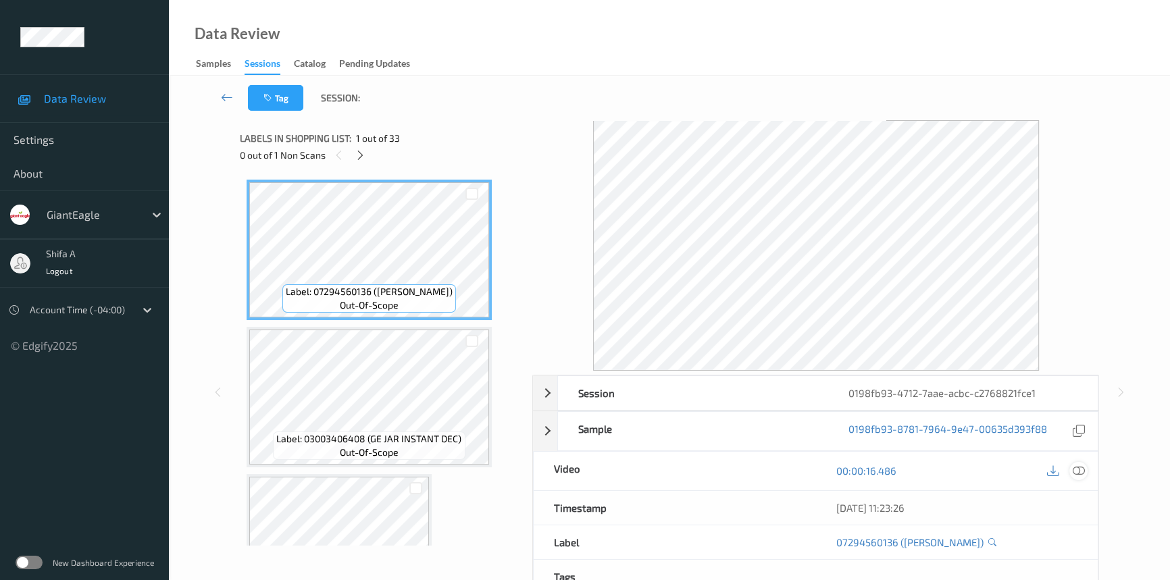
click at [1080, 472] on icon at bounding box center [1078, 471] width 12 height 12
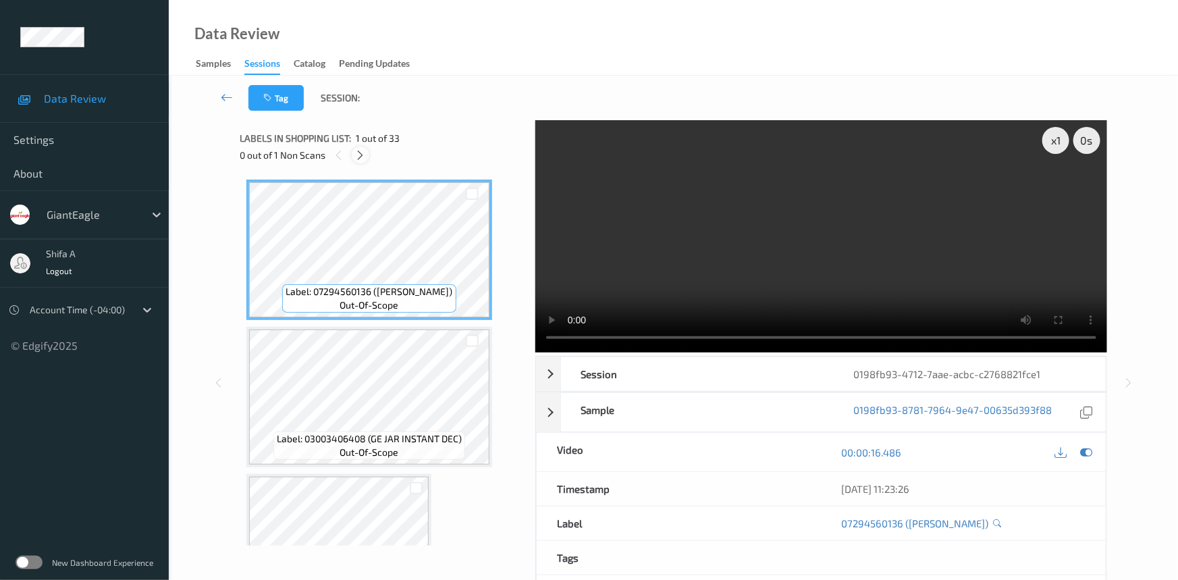
click at [362, 158] on icon at bounding box center [360, 155] width 11 height 12
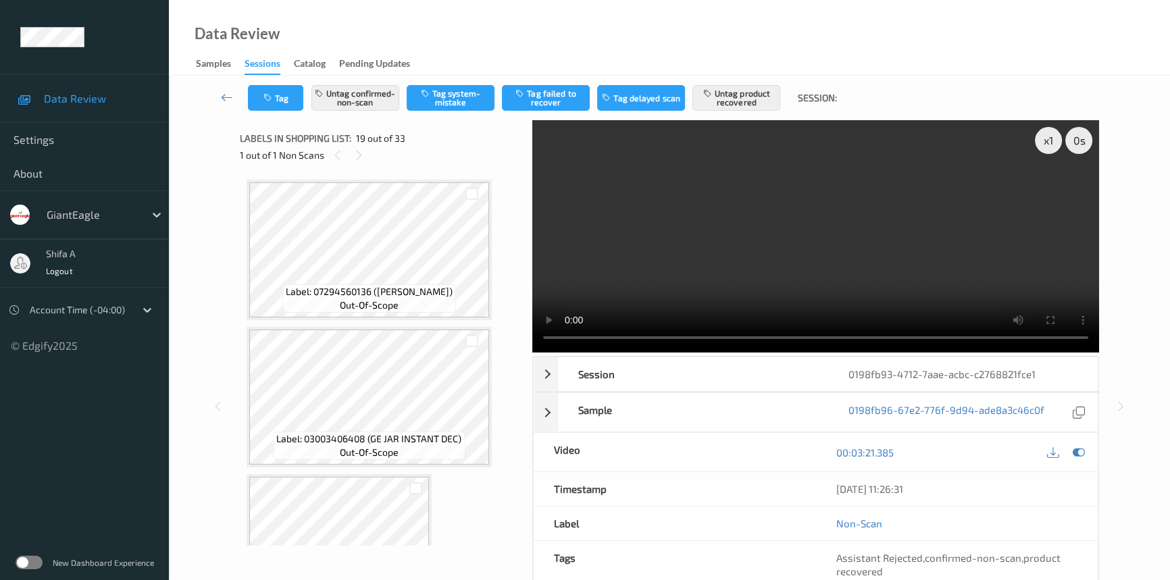
scroll to position [2500, 0]
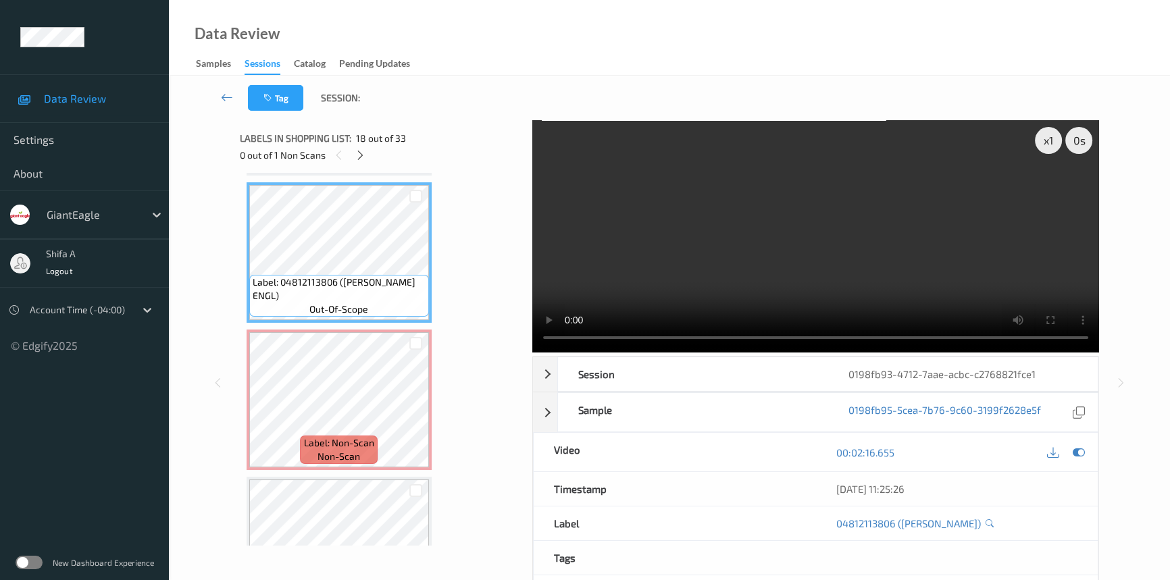
click at [947, 247] on video at bounding box center [815, 236] width 567 height 232
click at [833, 249] on video at bounding box center [815, 236] width 567 height 232
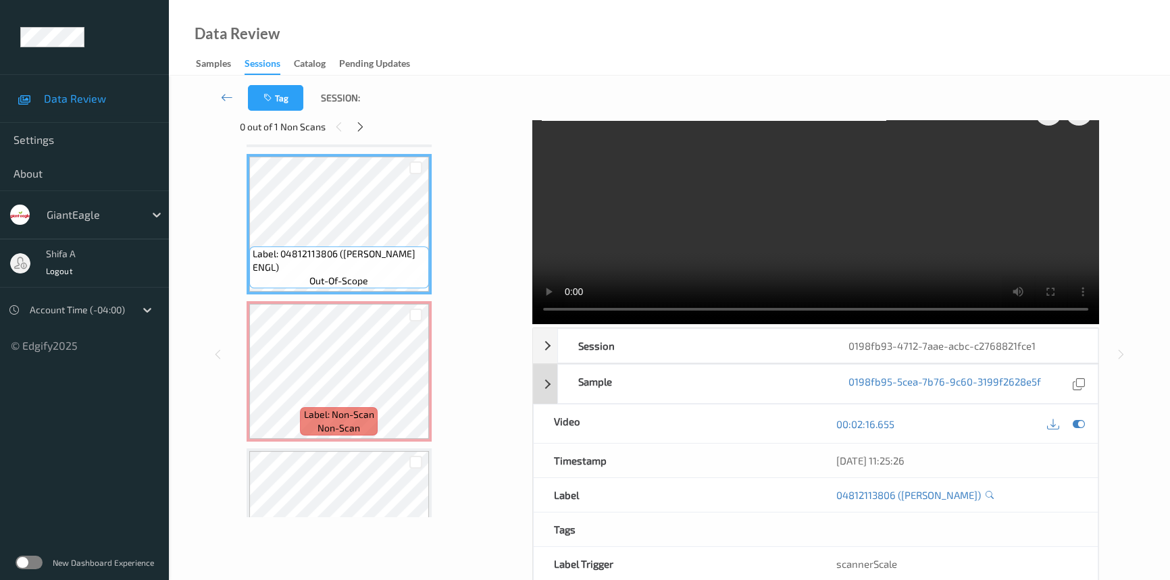
scroll to position [0, 0]
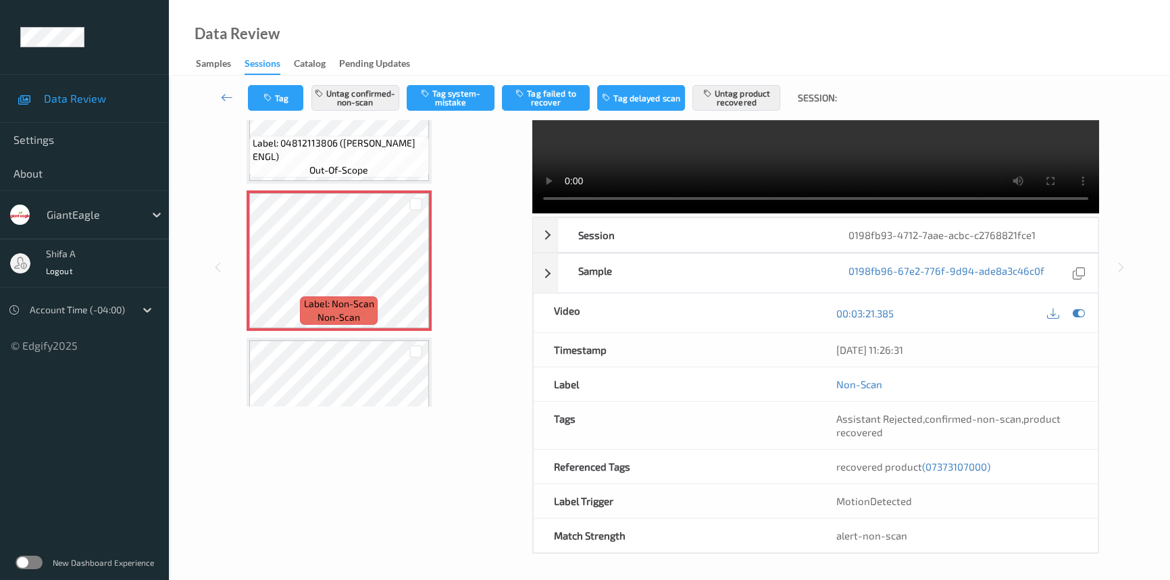
click at [970, 464] on span "(07373107000)" at bounding box center [956, 467] width 68 height 12
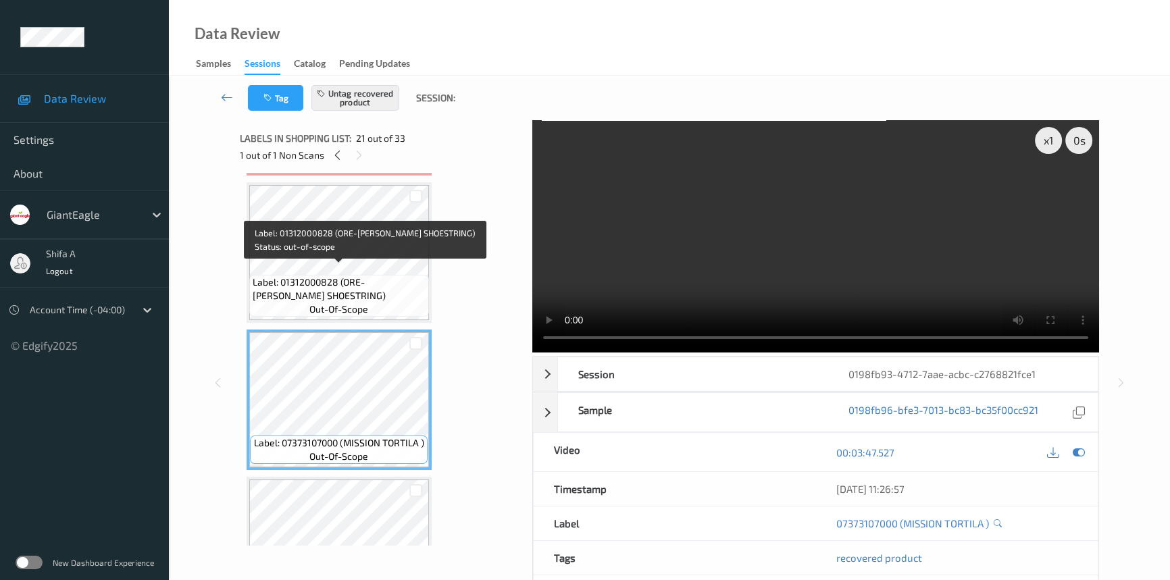
click at [384, 276] on span "Label: 01312000828 (ORE-IDA SHOESTRING)" at bounding box center [339, 289] width 173 height 27
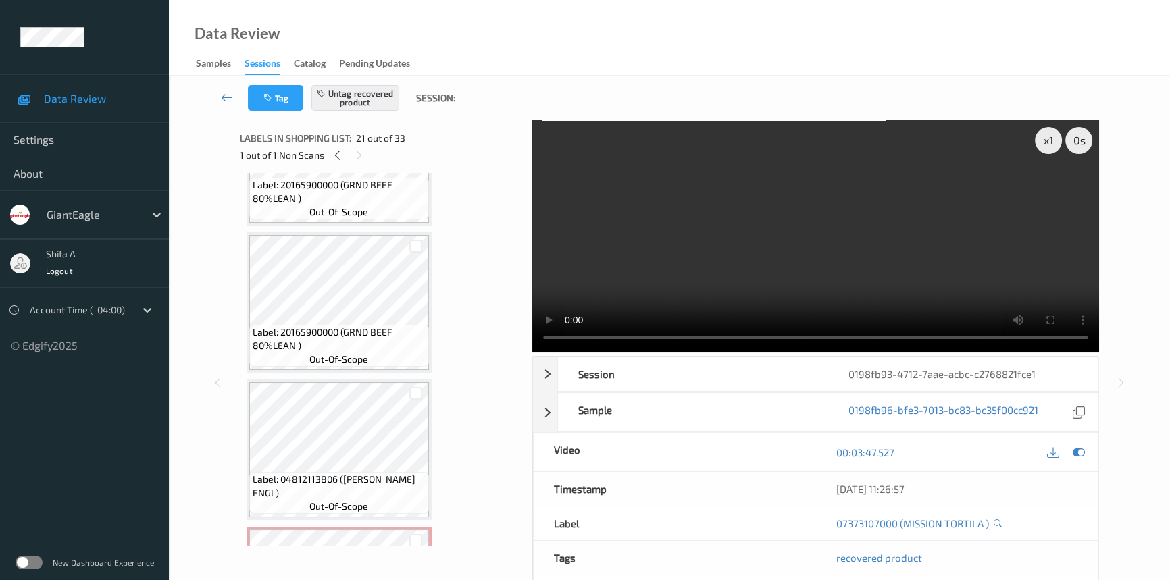
scroll to position [2548, 0]
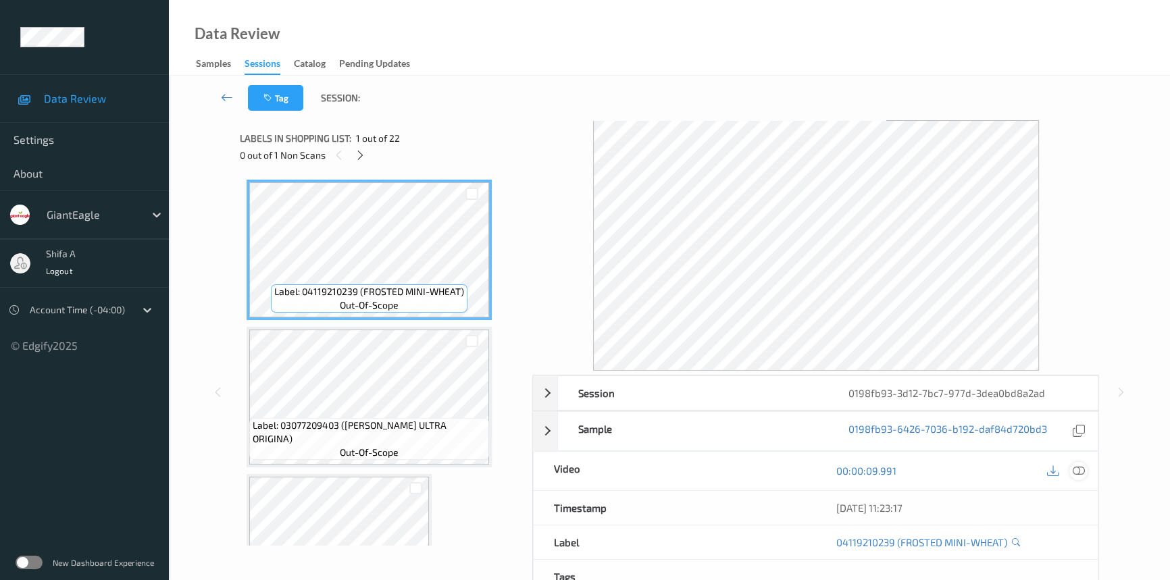
click at [1075, 471] on icon at bounding box center [1078, 471] width 12 height 12
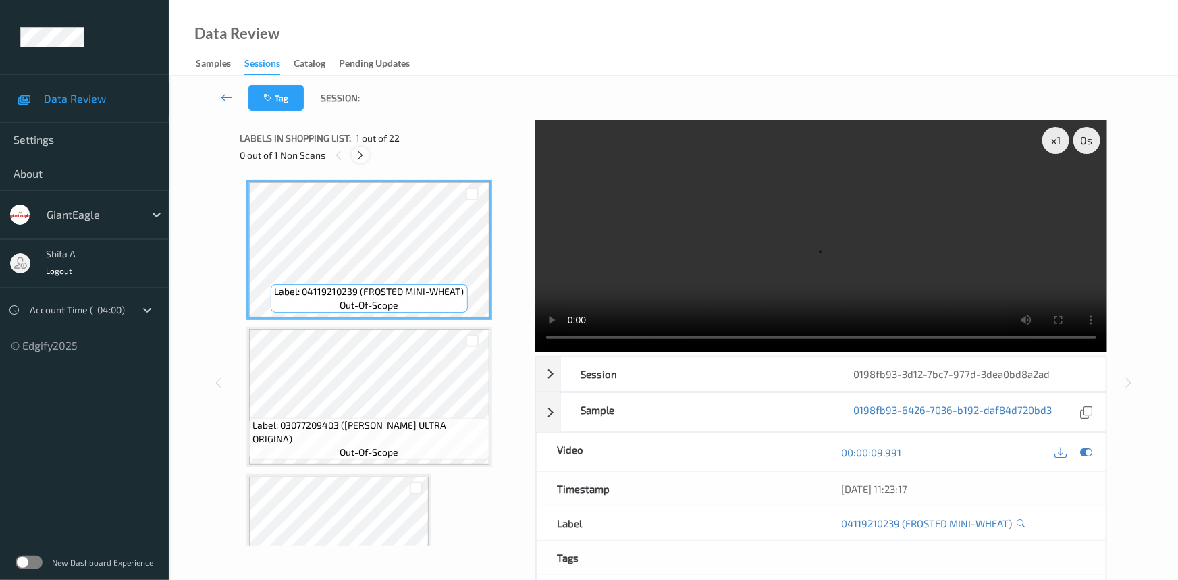
click at [356, 157] on icon at bounding box center [360, 155] width 11 height 12
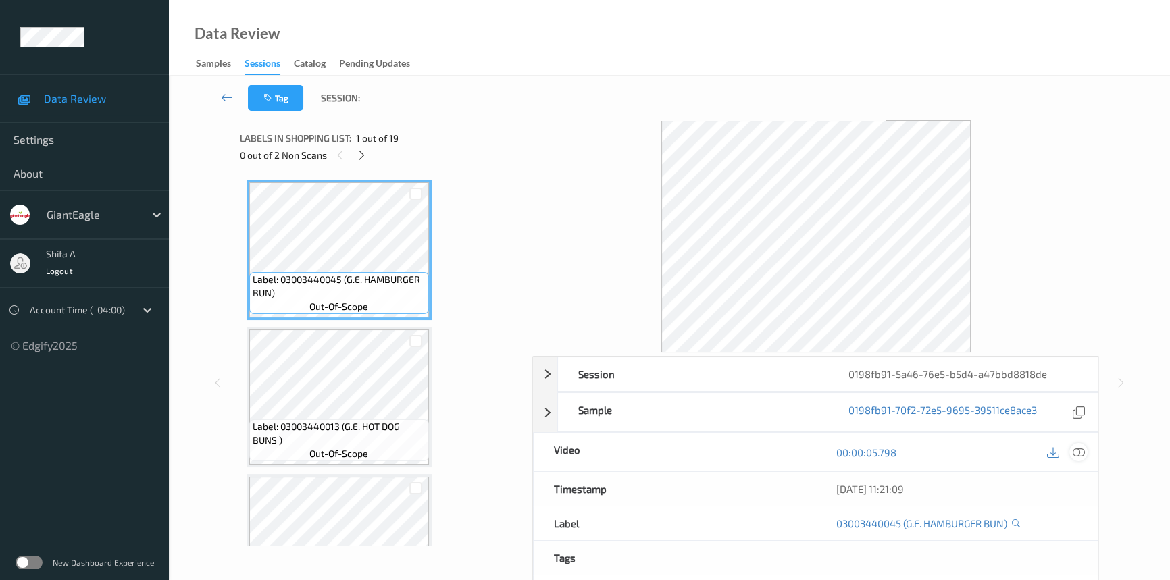
click at [1078, 459] on div at bounding box center [1078, 452] width 18 height 18
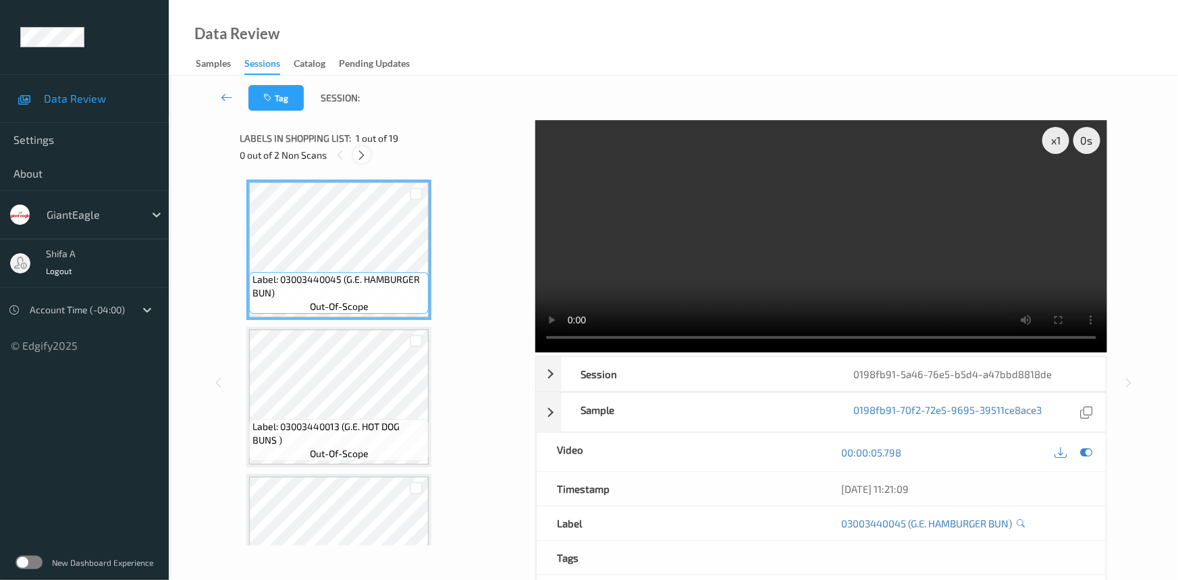
click at [365, 155] on icon at bounding box center [362, 155] width 11 height 12
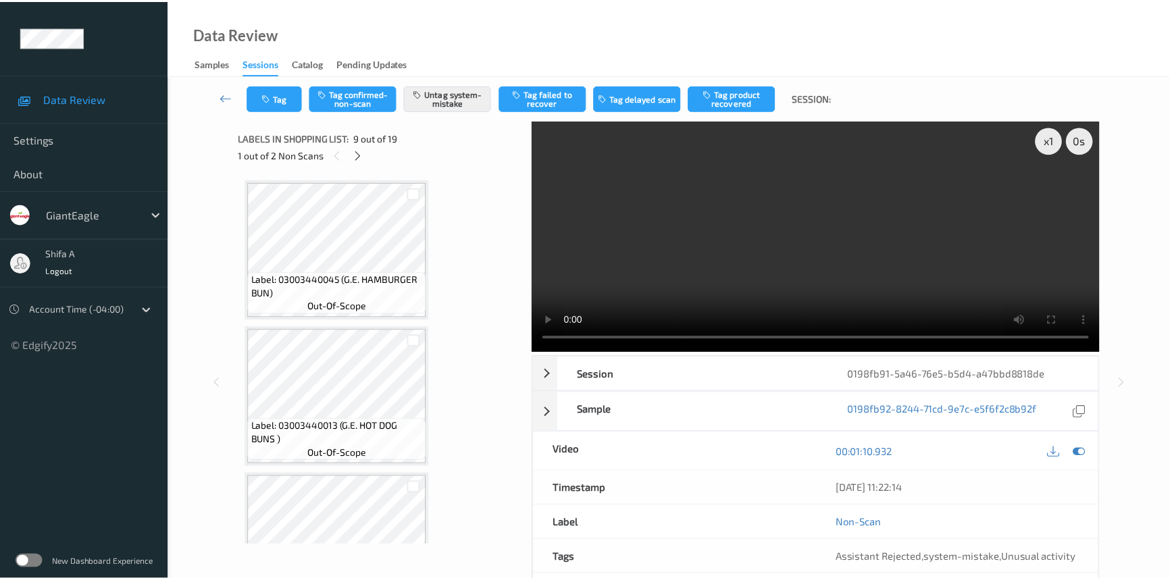
scroll to position [1033, 0]
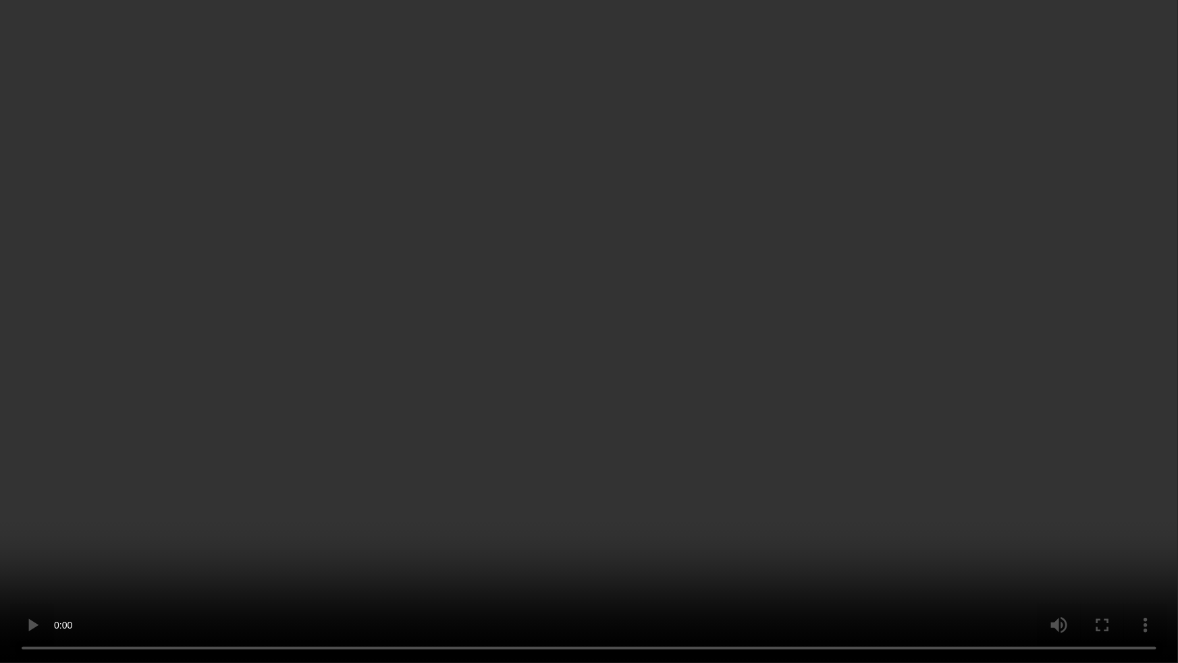
click at [1012, 365] on video at bounding box center [589, 331] width 1178 height 663
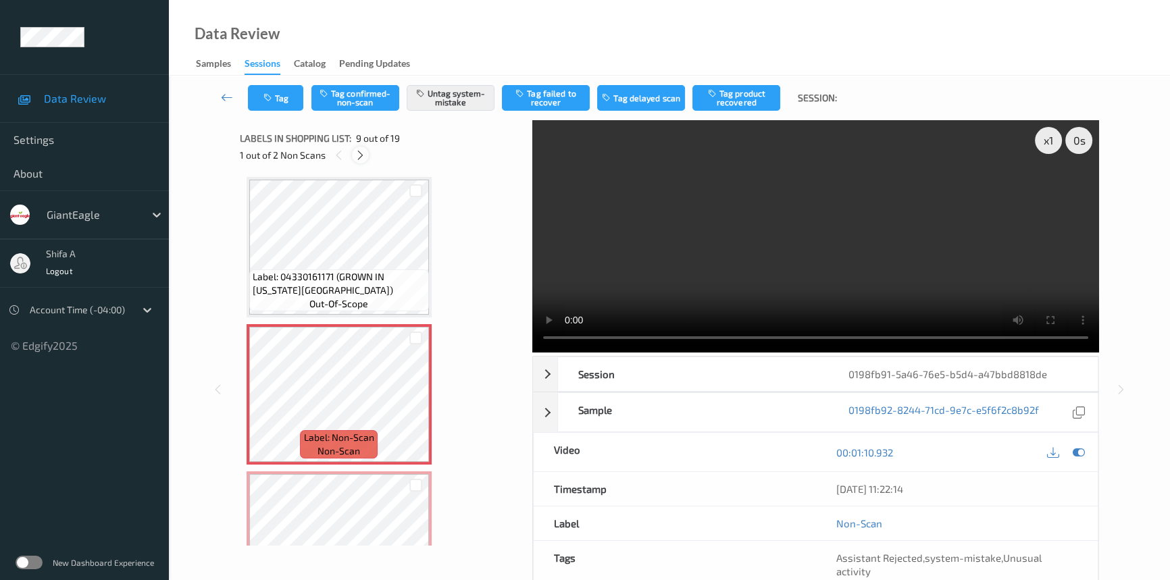
click at [362, 153] on icon at bounding box center [360, 155] width 11 height 12
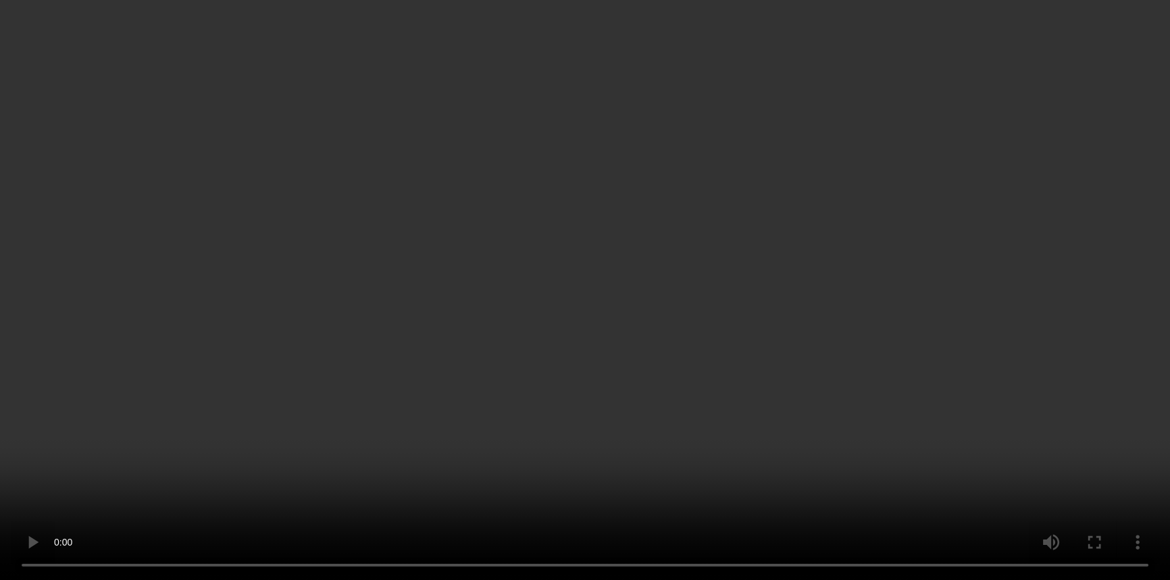
scroll to position [1180, 0]
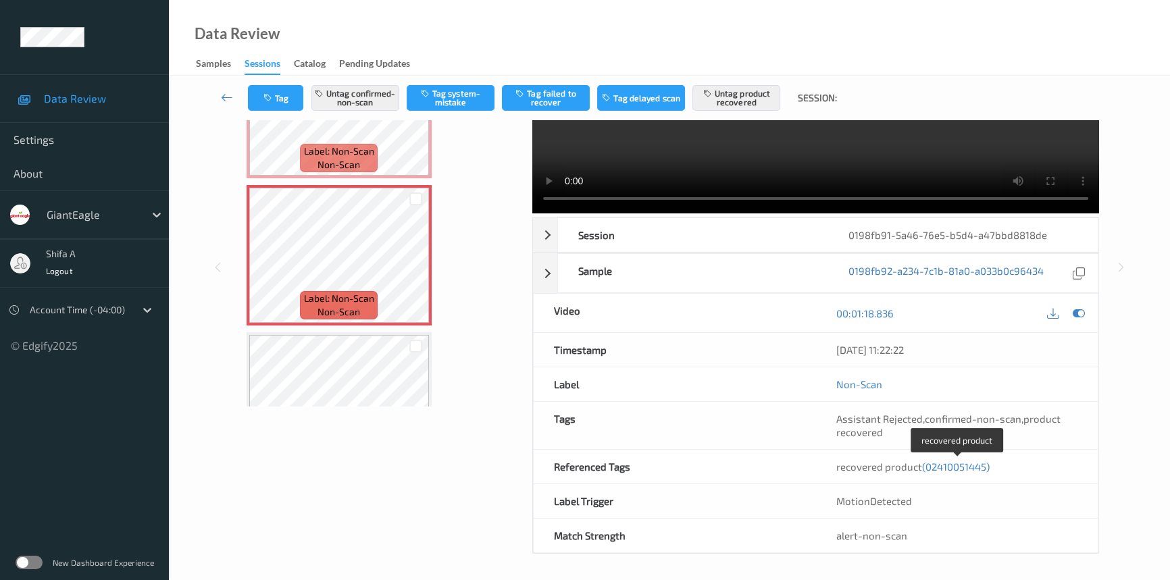
click at [955, 469] on span "(02410051445)" at bounding box center [956, 467] width 68 height 12
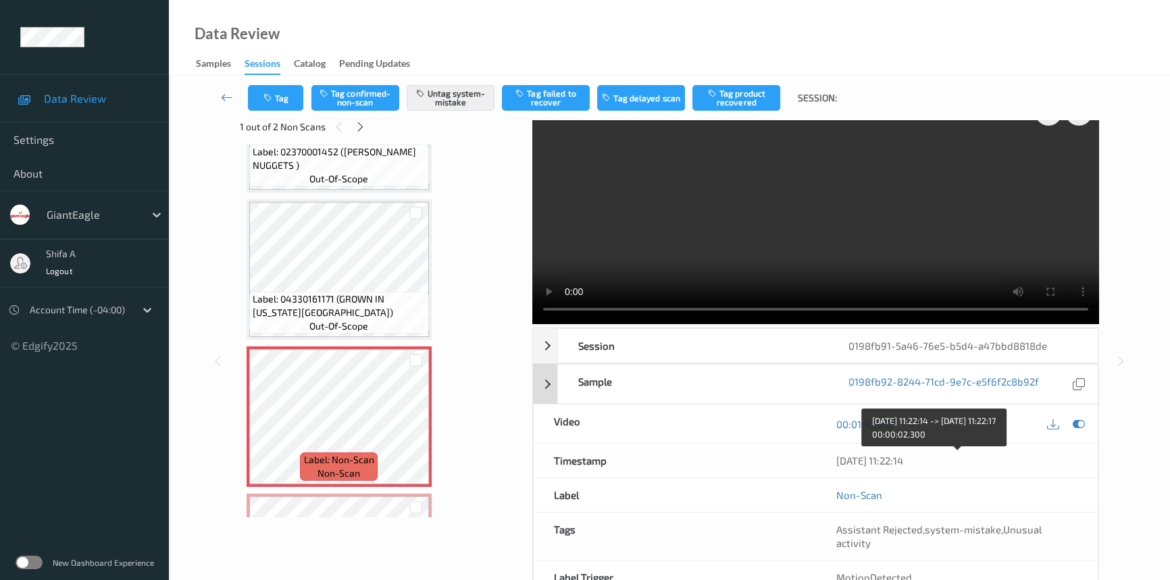
scroll to position [0, 0]
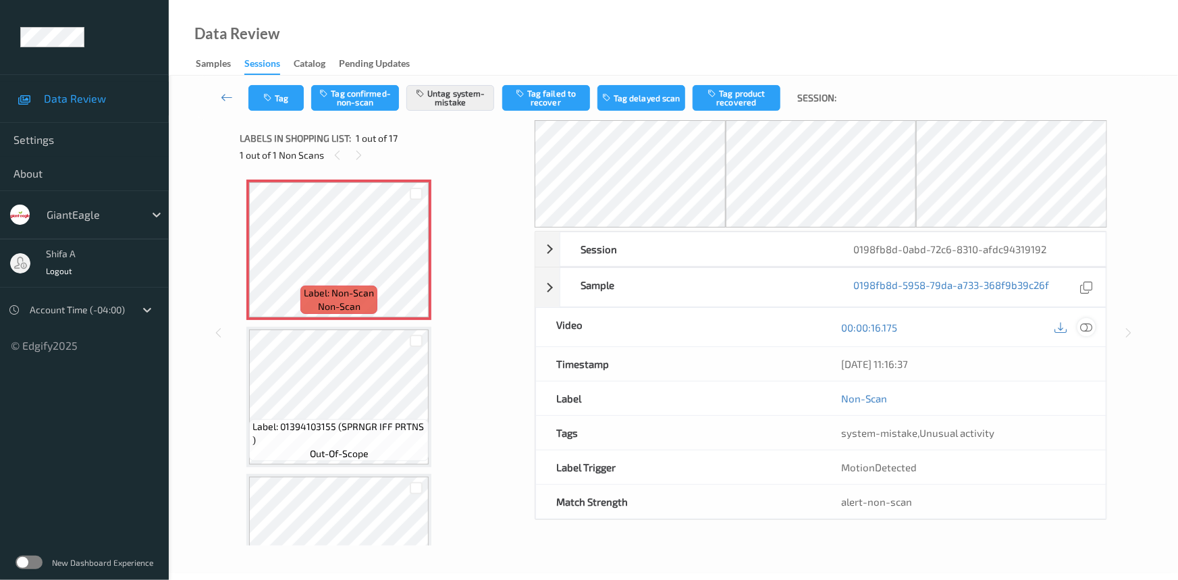
click at [1089, 326] on icon at bounding box center [1086, 327] width 12 height 12
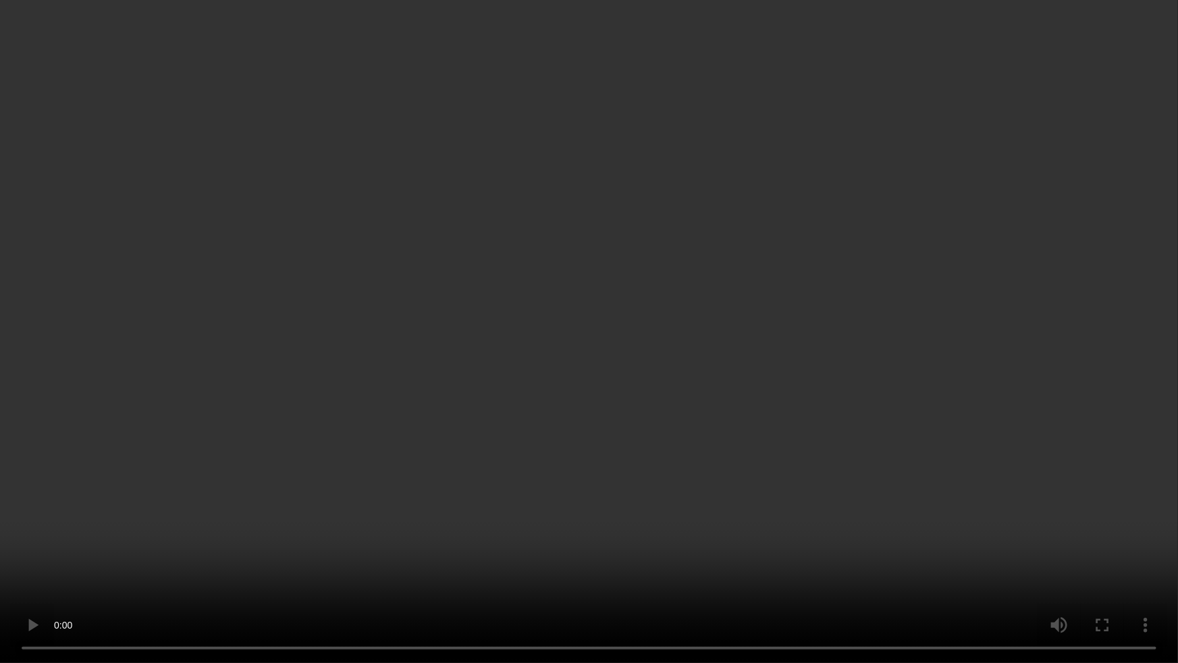
click at [878, 446] on video at bounding box center [589, 331] width 1178 height 663
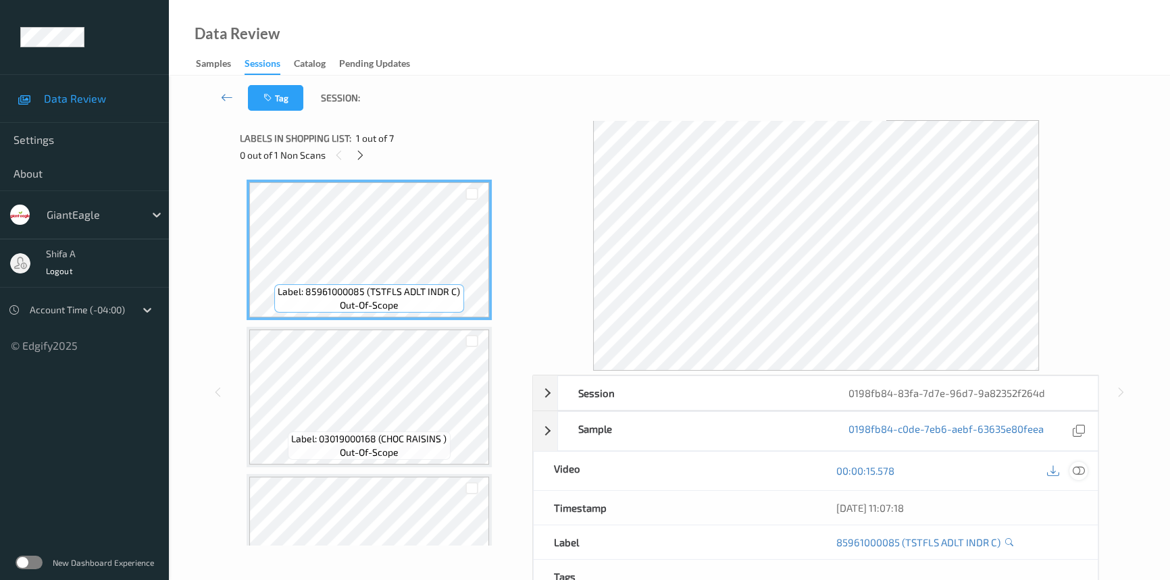
click at [1080, 474] on icon at bounding box center [1078, 471] width 12 height 12
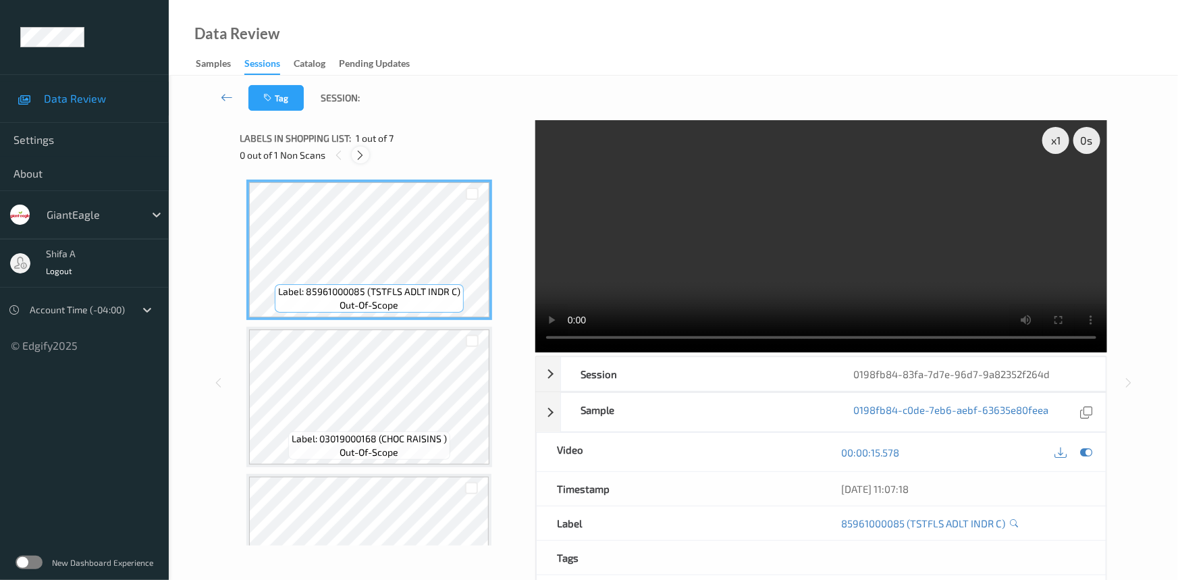
click at [359, 151] on icon at bounding box center [360, 155] width 11 height 12
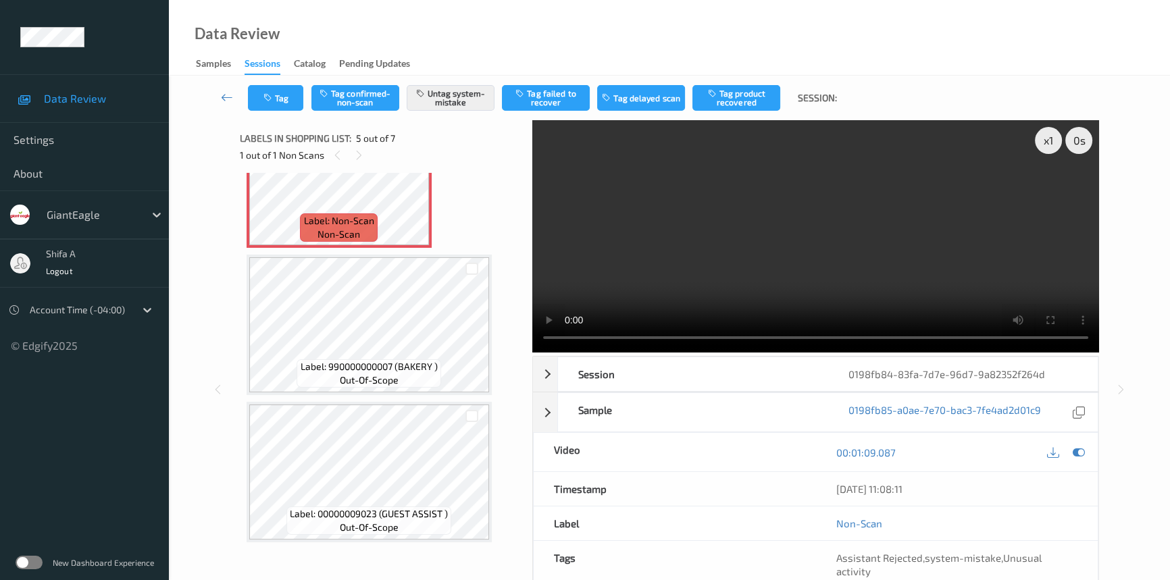
scroll to position [578, 0]
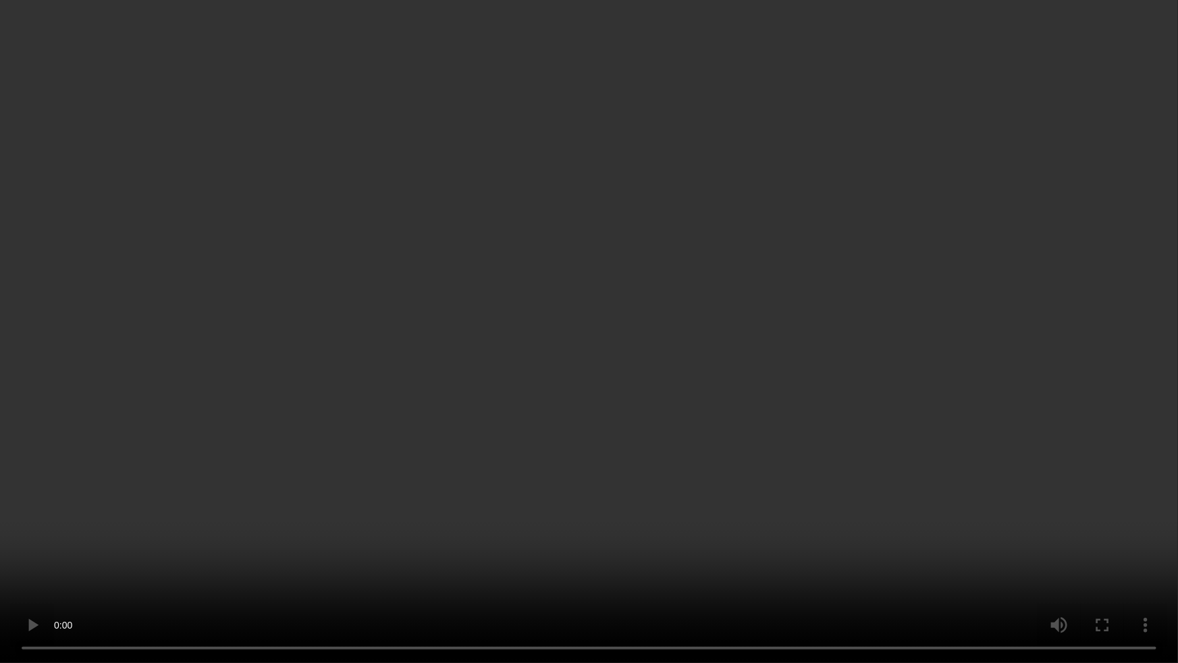
click at [891, 375] on video at bounding box center [589, 331] width 1178 height 663
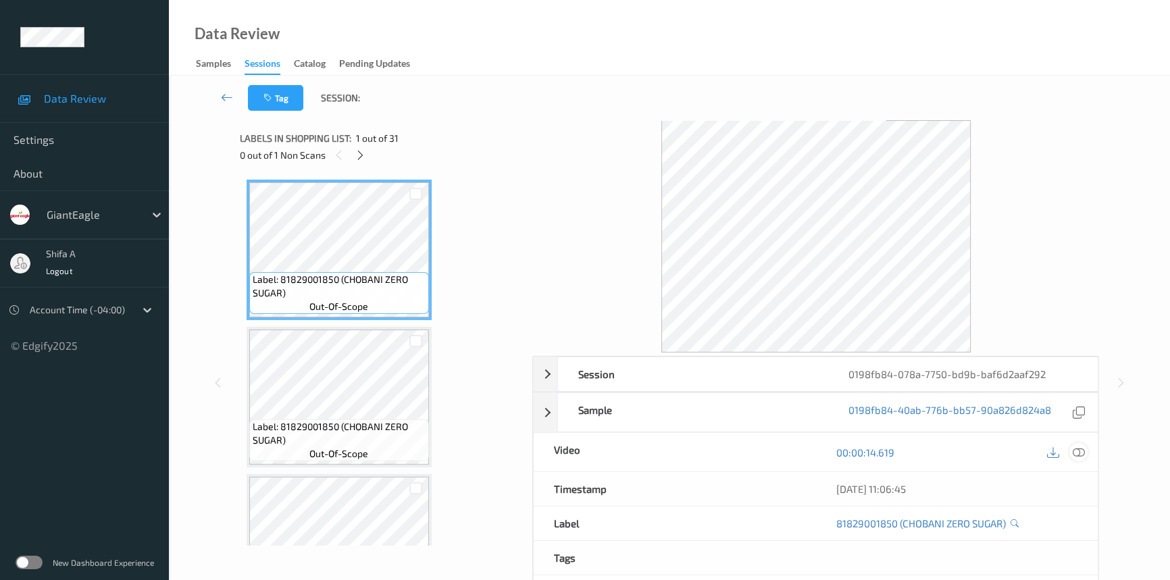
click at [1085, 451] on div at bounding box center [1078, 452] width 18 height 18
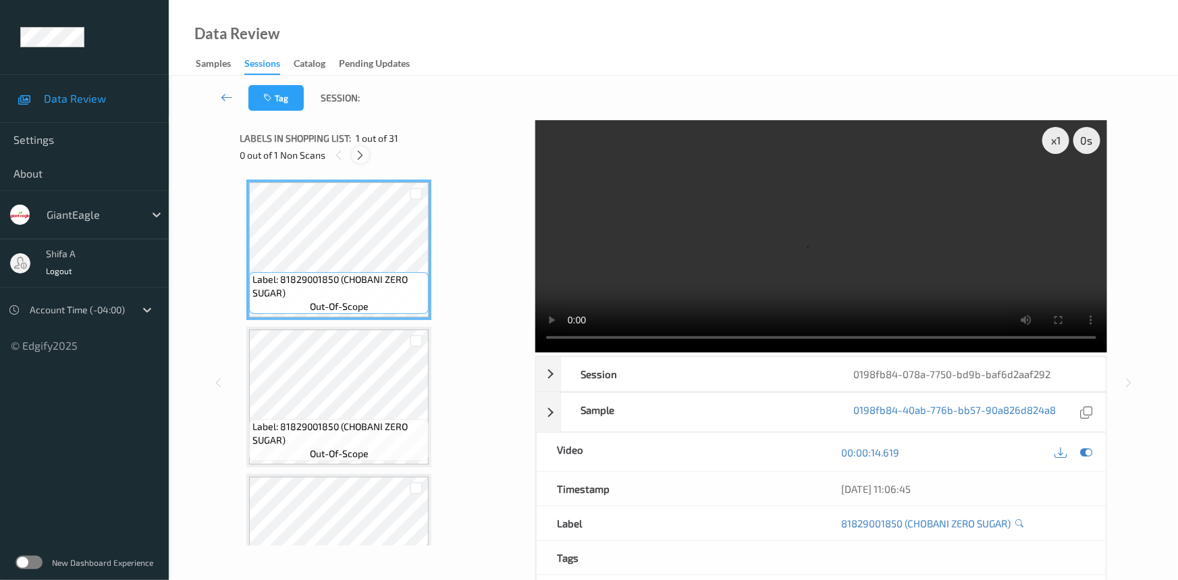
click at [359, 153] on icon at bounding box center [360, 155] width 11 height 12
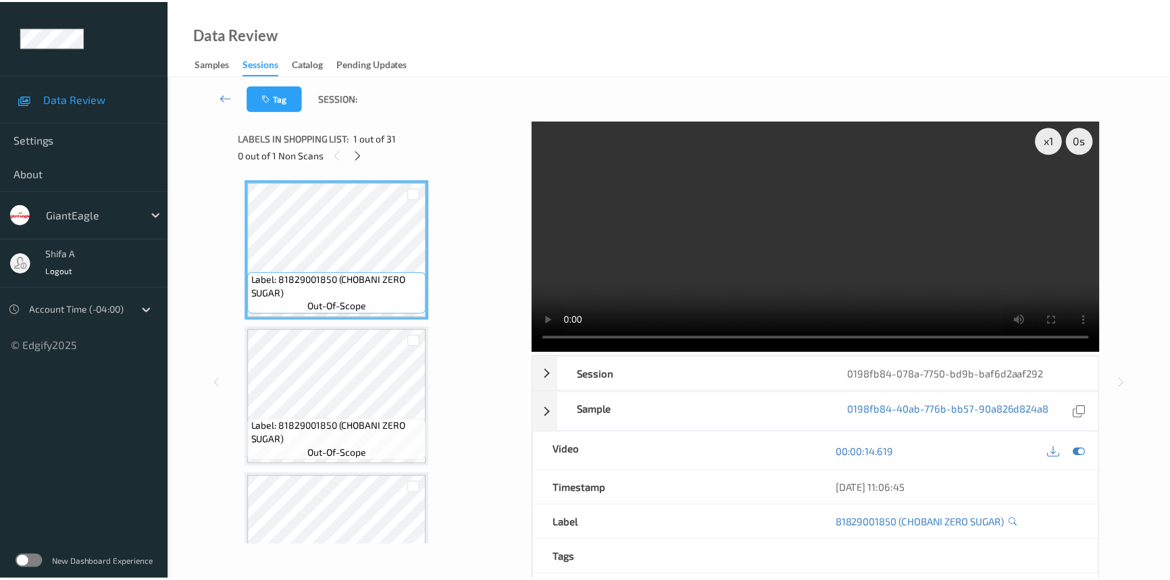
scroll to position [1180, 0]
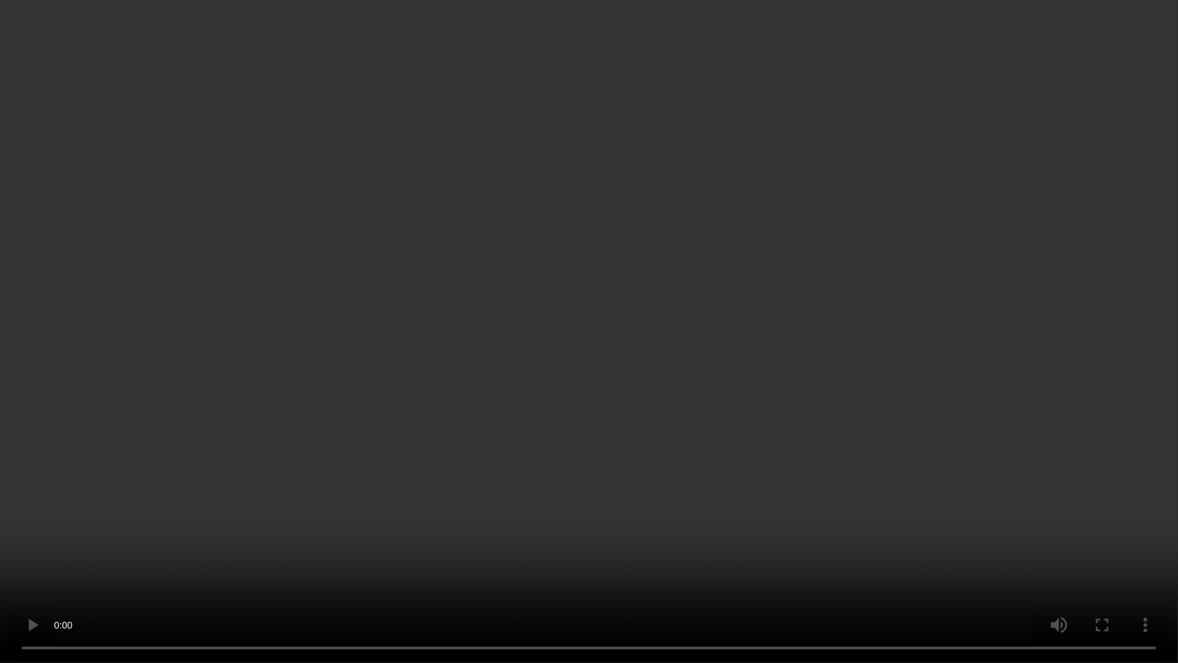
click at [986, 367] on video at bounding box center [589, 331] width 1178 height 663
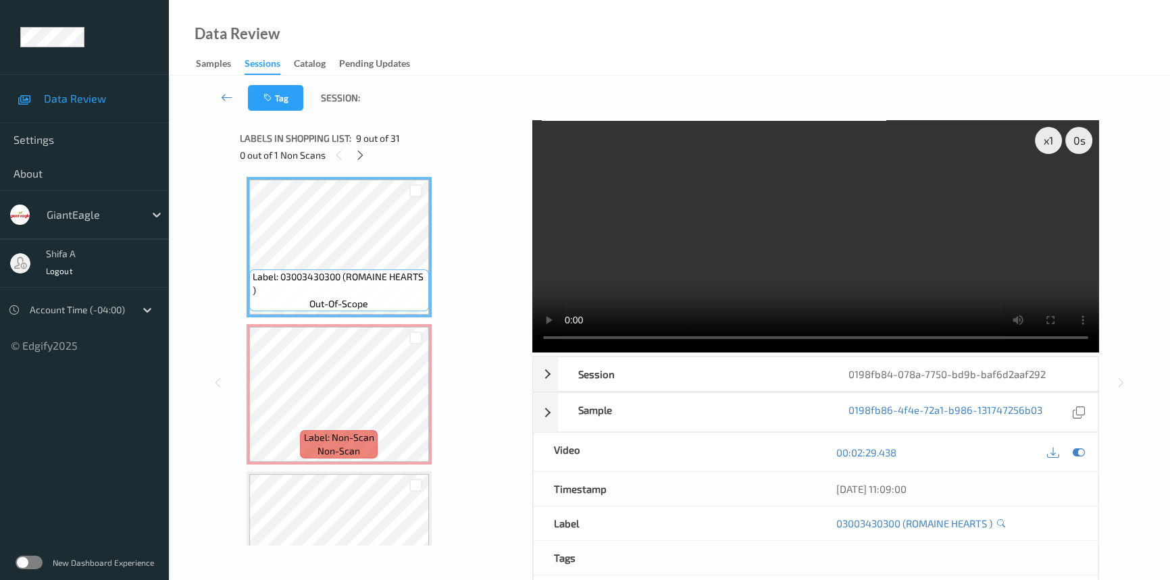
click at [756, 169] on video at bounding box center [815, 236] width 567 height 232
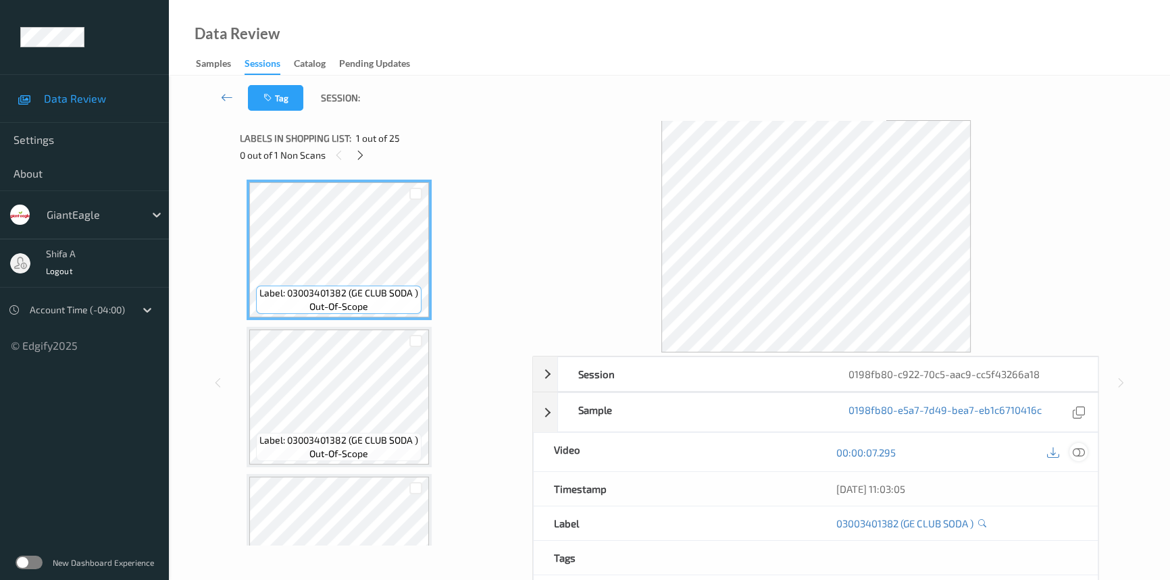
click at [1078, 453] on icon at bounding box center [1078, 452] width 12 height 12
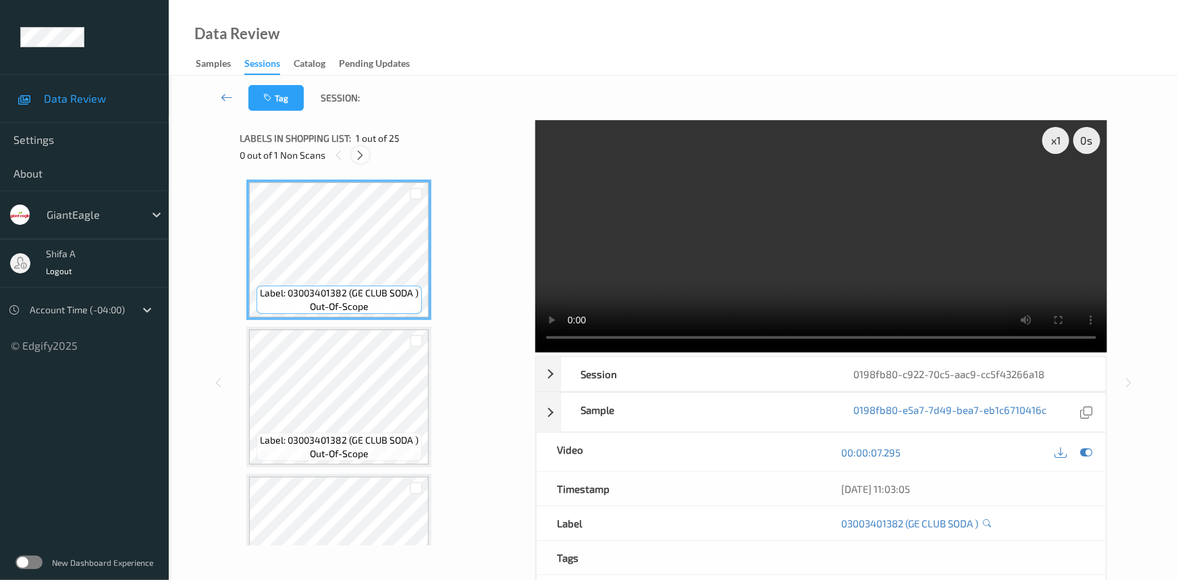
click at [358, 156] on icon at bounding box center [360, 155] width 11 height 12
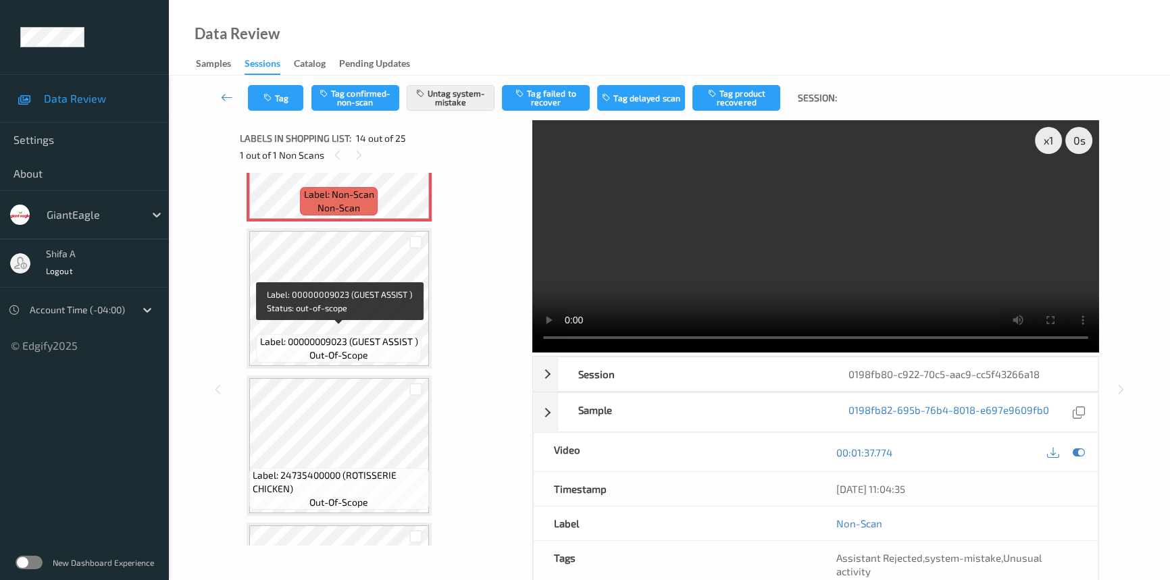
scroll to position [1767, 0]
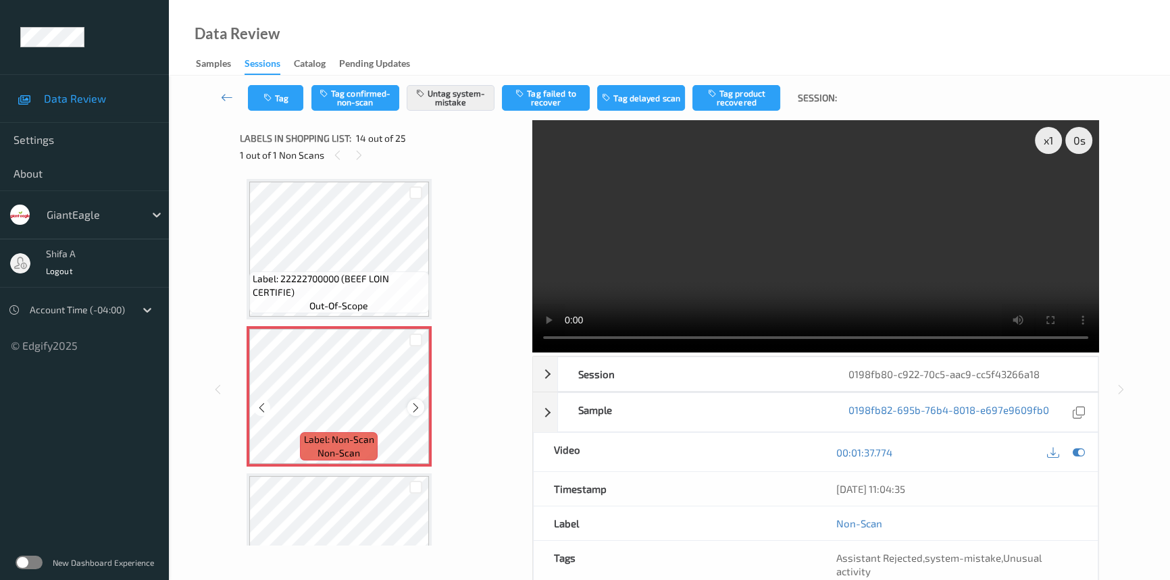
click at [415, 402] on icon at bounding box center [415, 408] width 11 height 12
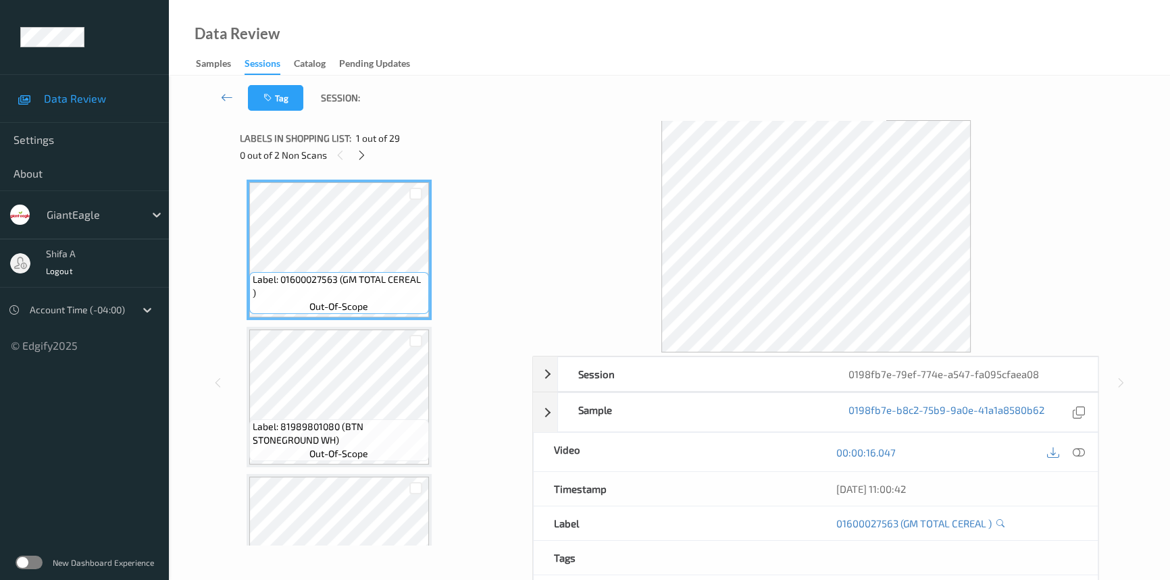
drag, startPoint x: 1077, startPoint y: 454, endPoint x: 605, endPoint y: 369, distance: 479.6
click at [1077, 450] on icon at bounding box center [1078, 452] width 12 height 12
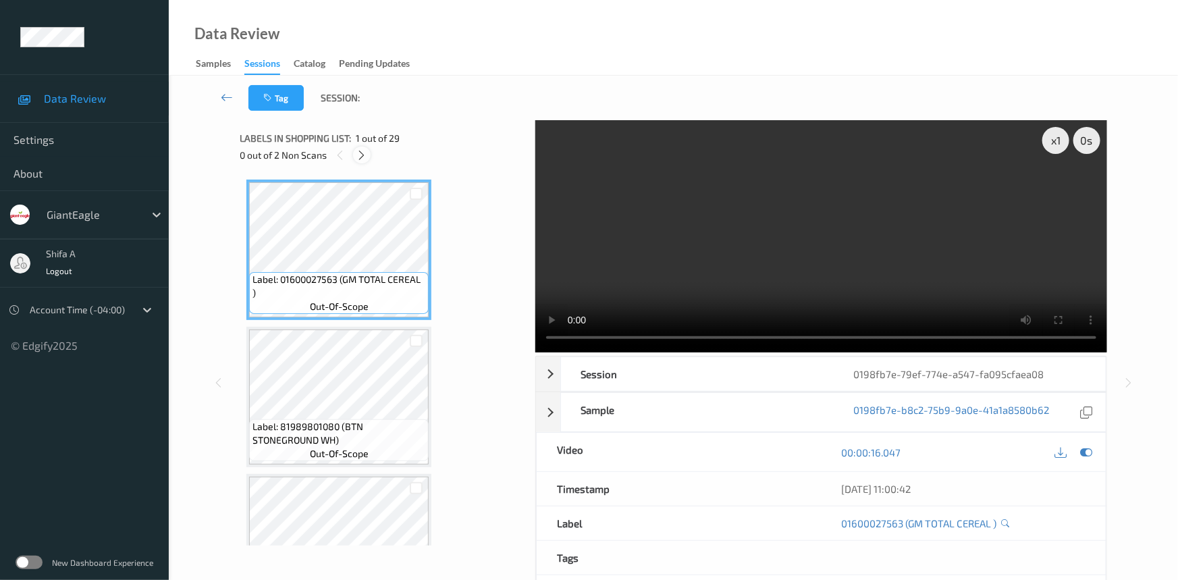
click at [365, 154] on icon at bounding box center [362, 155] width 11 height 12
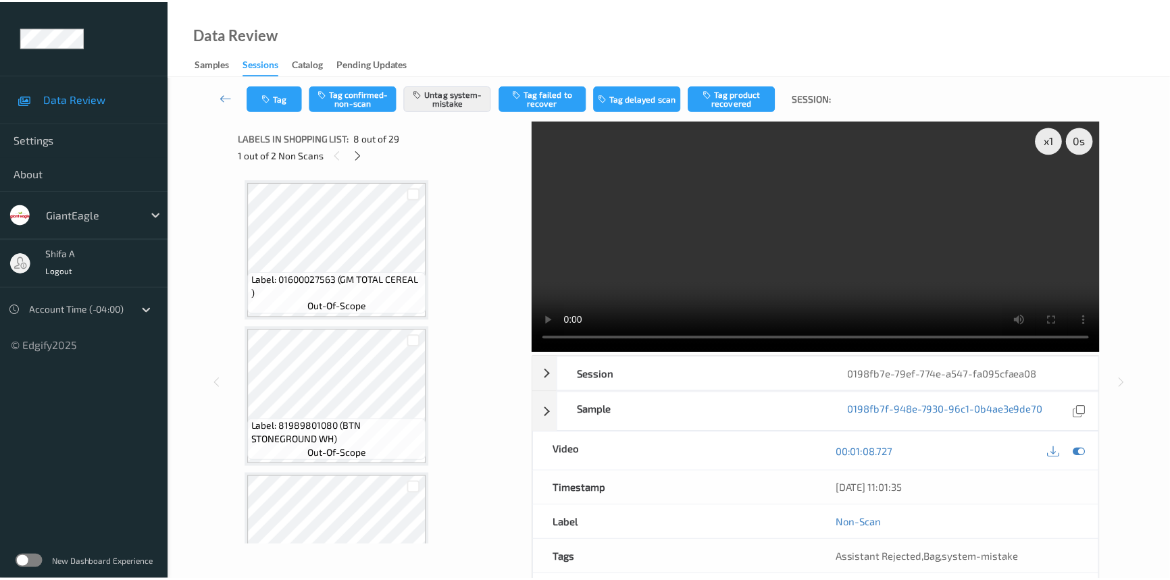
scroll to position [887, 0]
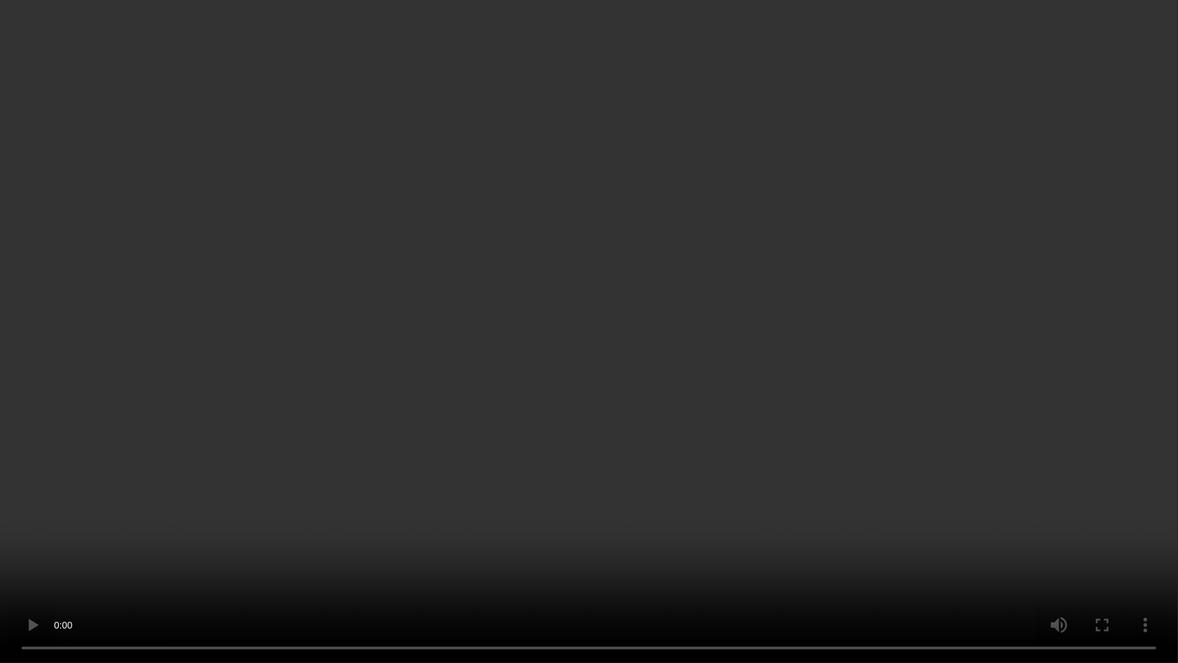
click at [1039, 363] on video at bounding box center [589, 331] width 1178 height 663
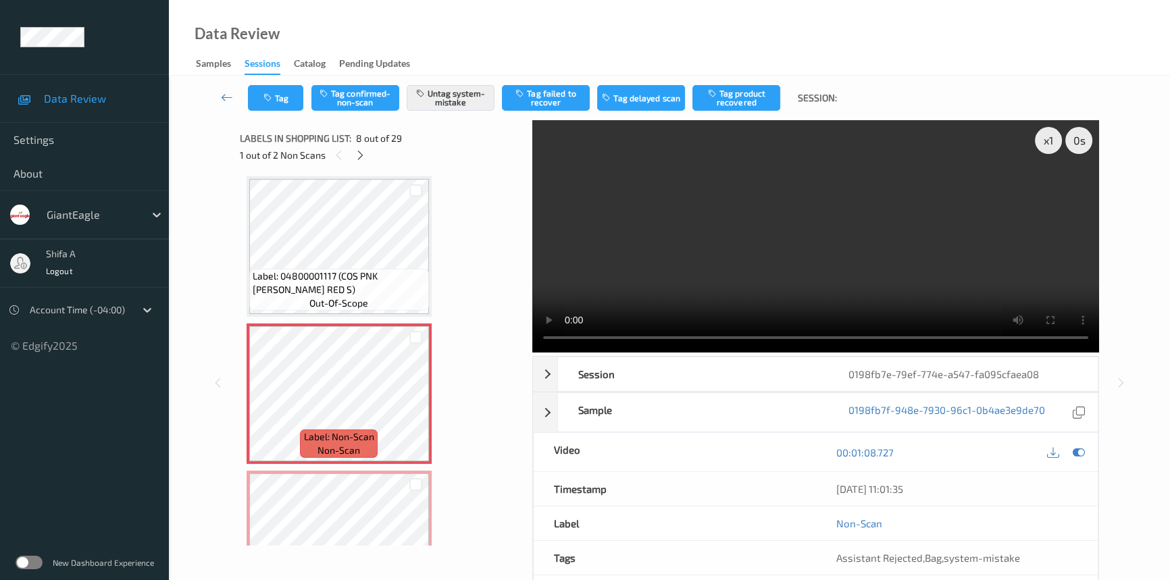
click at [896, 271] on video at bounding box center [815, 236] width 567 height 232
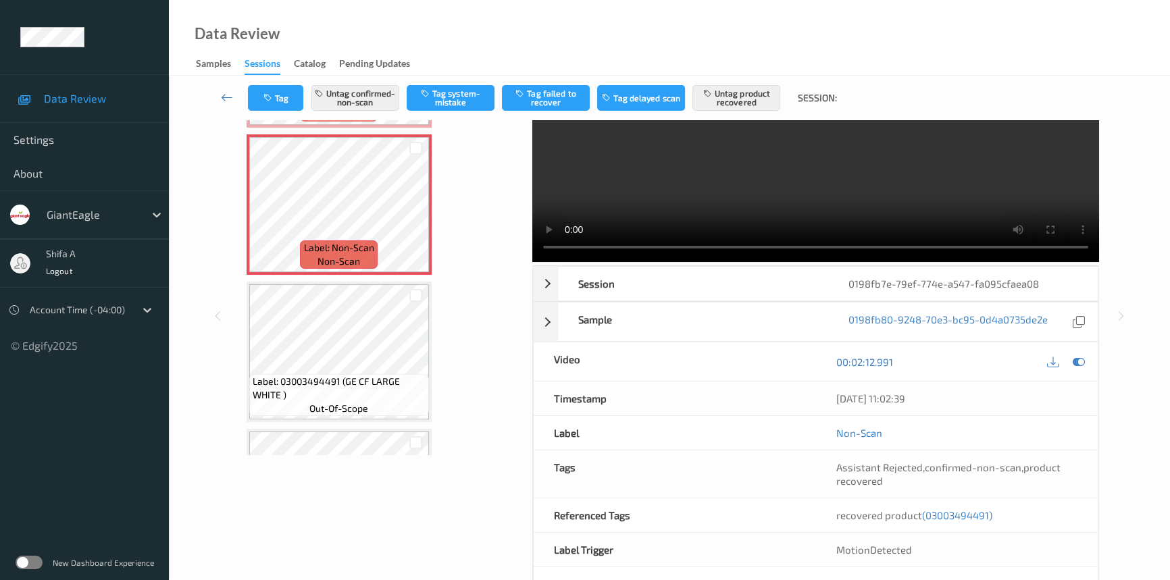
scroll to position [139, 0]
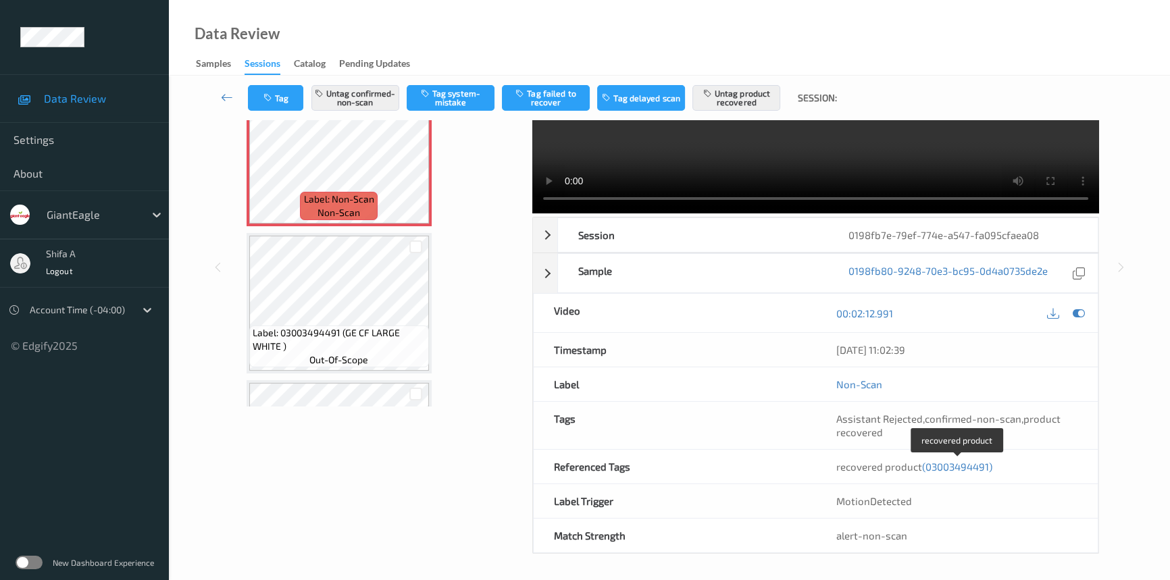
click at [957, 461] on span "(03003494491)" at bounding box center [957, 467] width 70 height 12
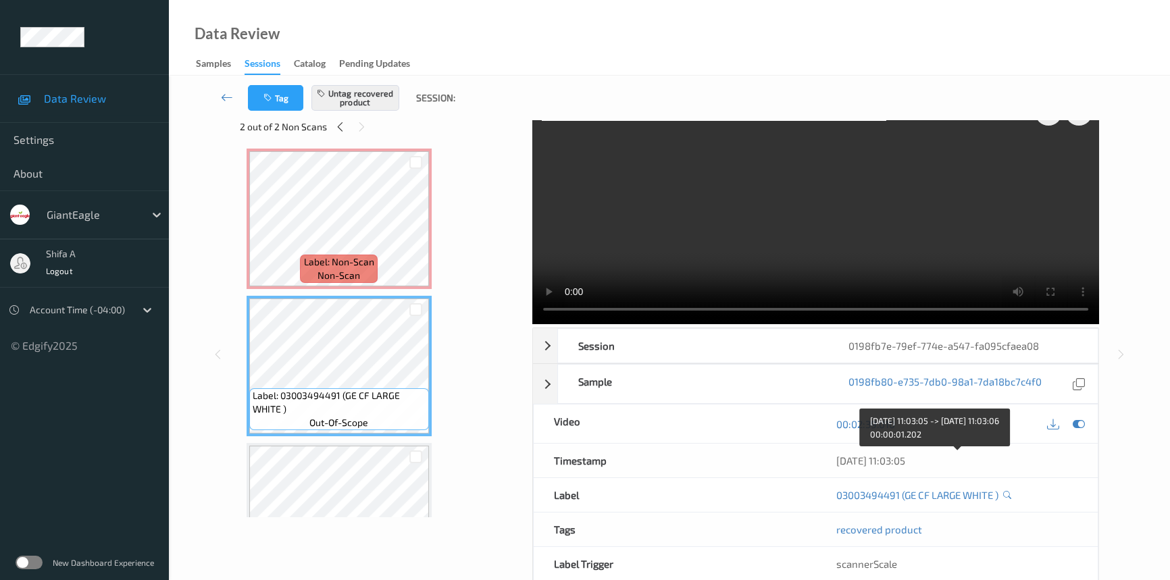
scroll to position [0, 0]
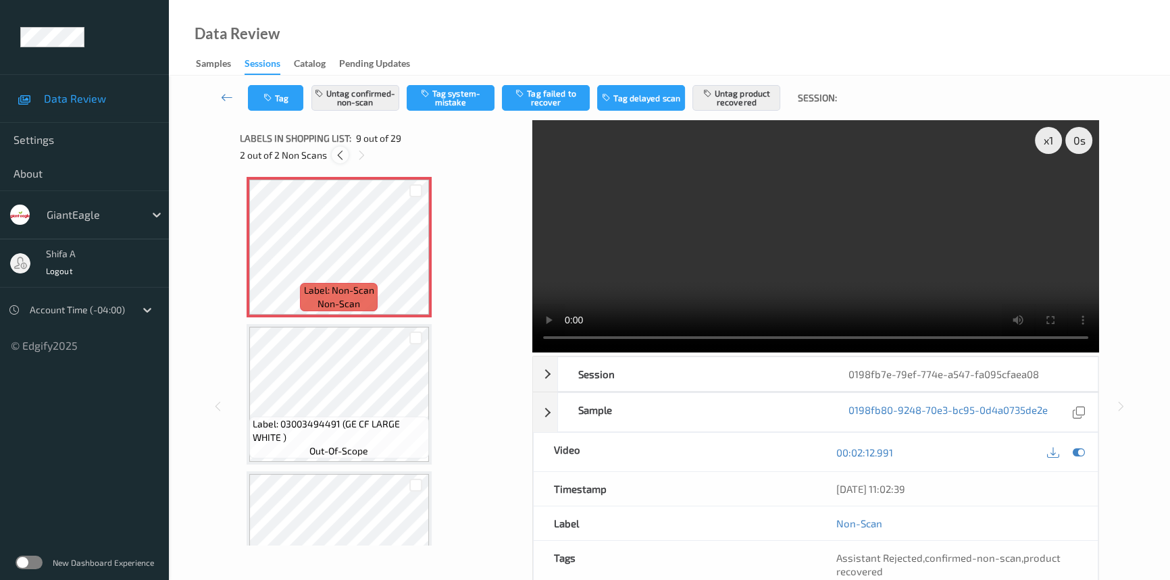
click at [344, 157] on icon at bounding box center [339, 155] width 11 height 12
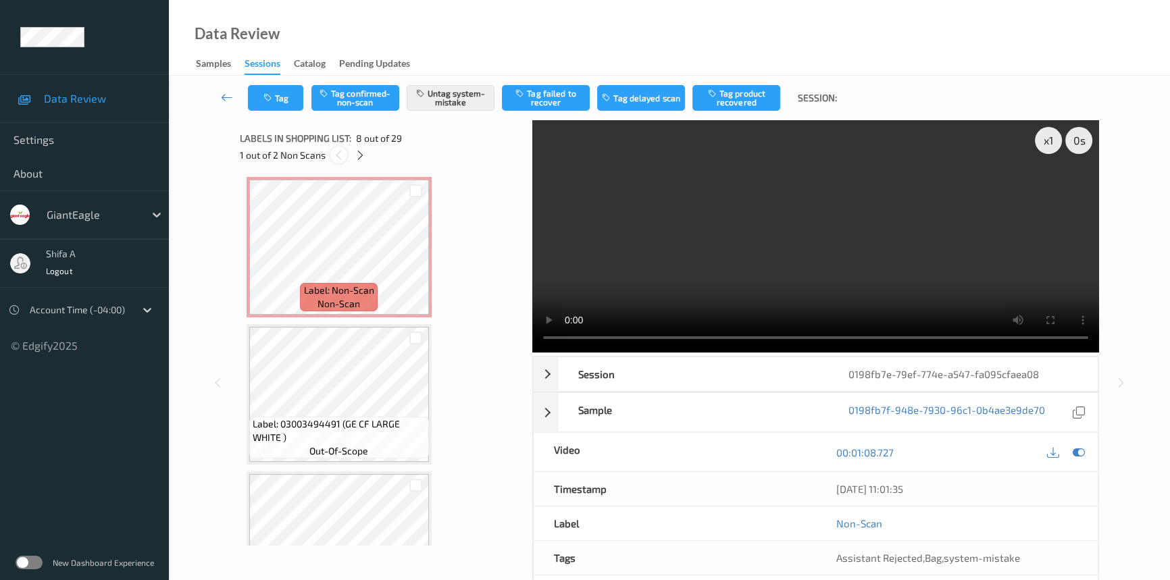
scroll to position [887, 0]
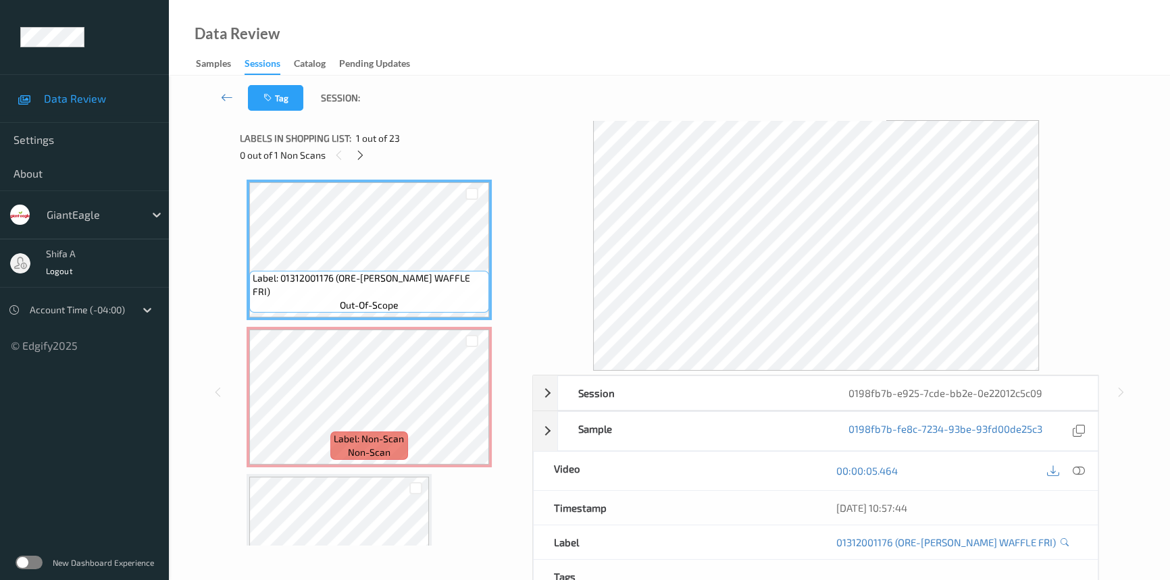
drag, startPoint x: 1083, startPoint y: 465, endPoint x: 1070, endPoint y: 465, distance: 13.5
click at [1082, 465] on icon at bounding box center [1078, 471] width 12 height 12
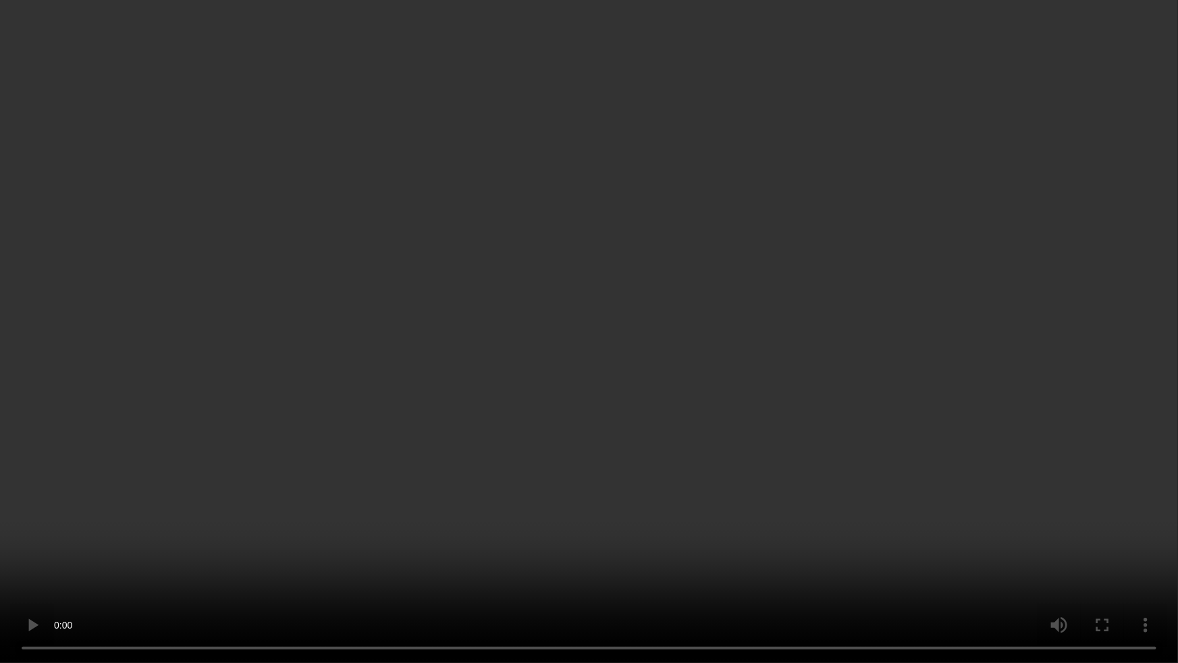
click at [893, 385] on video at bounding box center [589, 331] width 1178 height 663
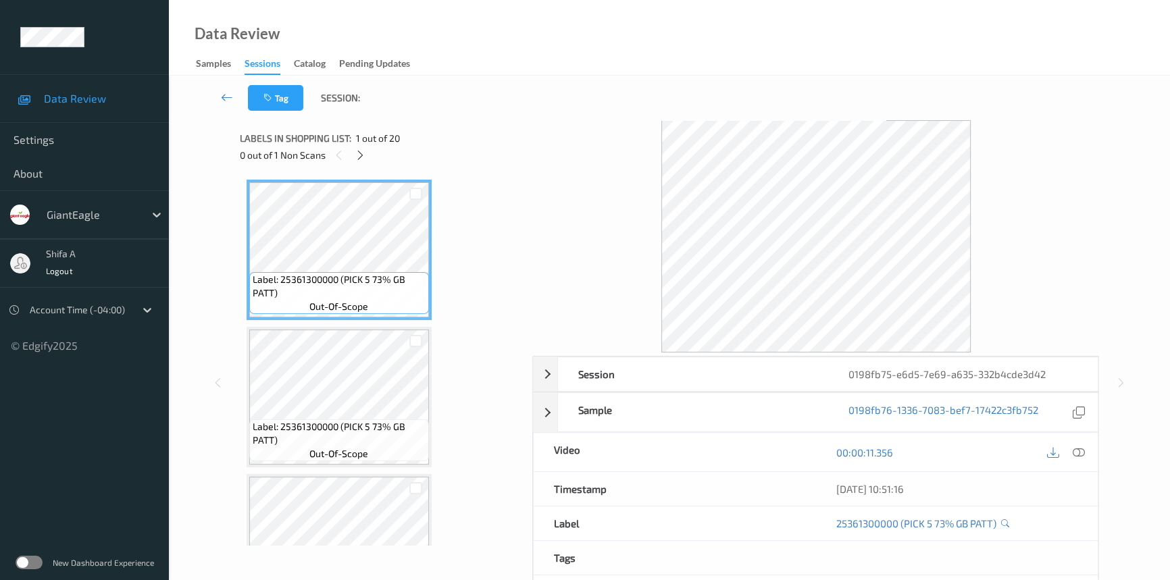
drag, startPoint x: 1079, startPoint y: 450, endPoint x: 1057, endPoint y: 437, distance: 25.1
click at [1080, 450] on icon at bounding box center [1078, 452] width 12 height 12
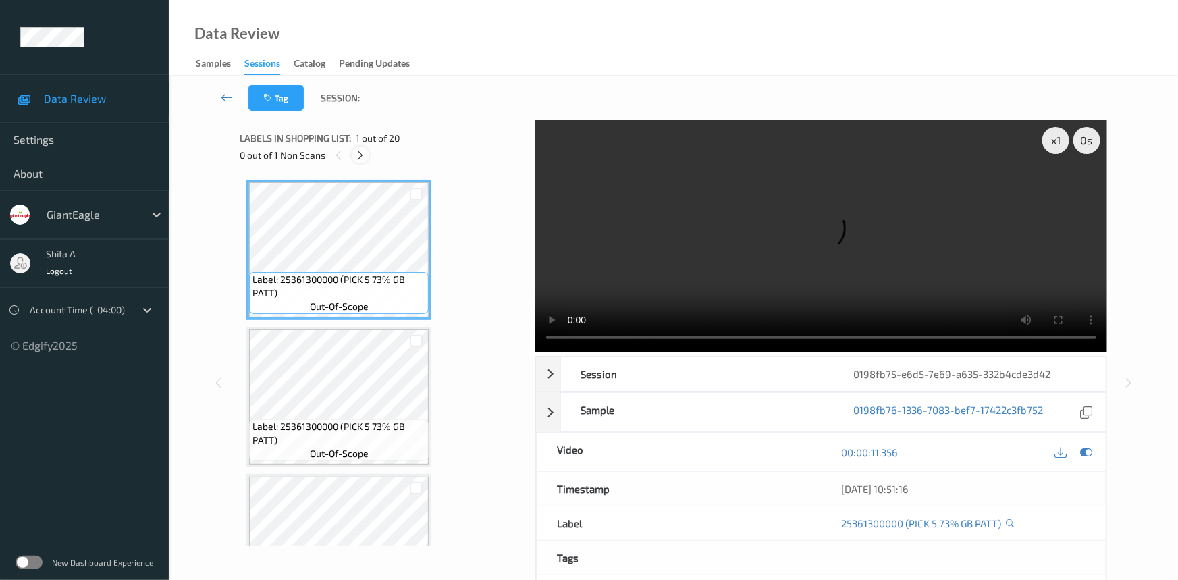
click at [363, 159] on icon at bounding box center [360, 155] width 11 height 12
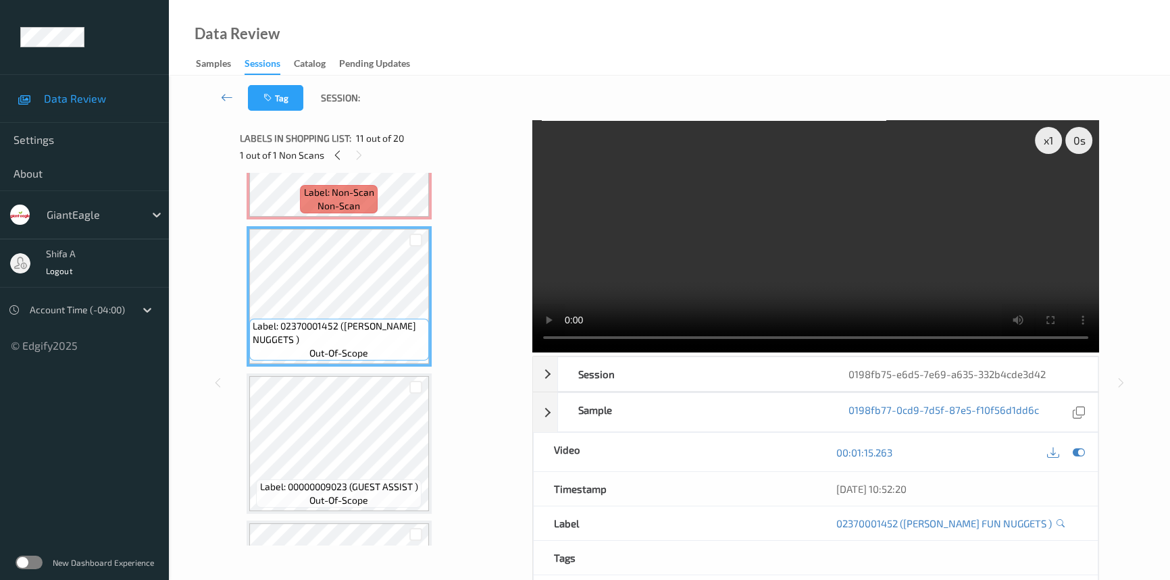
scroll to position [1180, 0]
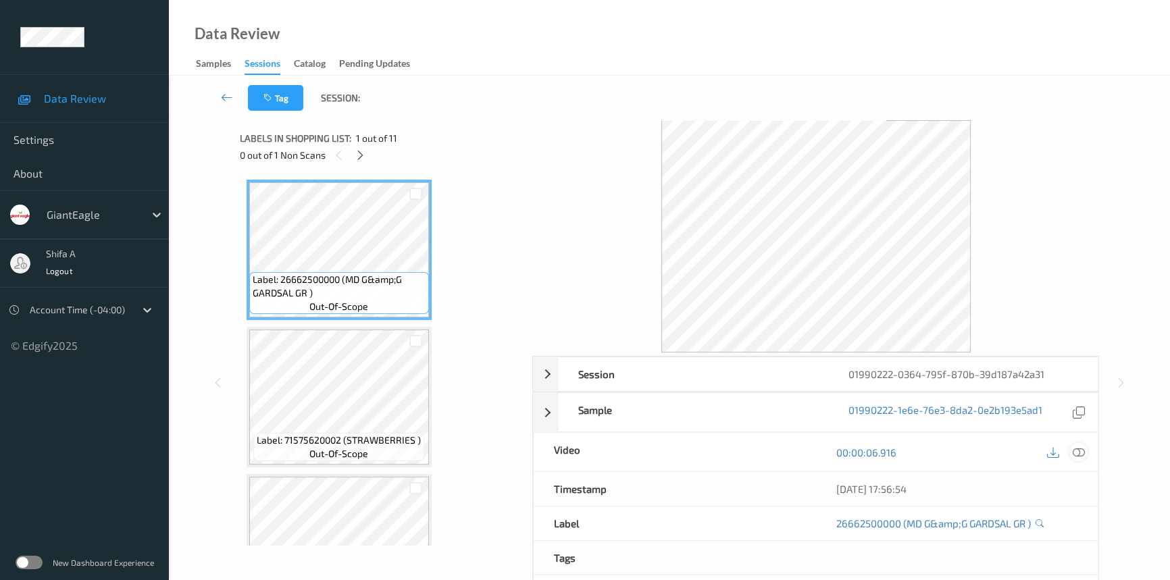
click at [1081, 458] on icon at bounding box center [1078, 452] width 12 height 12
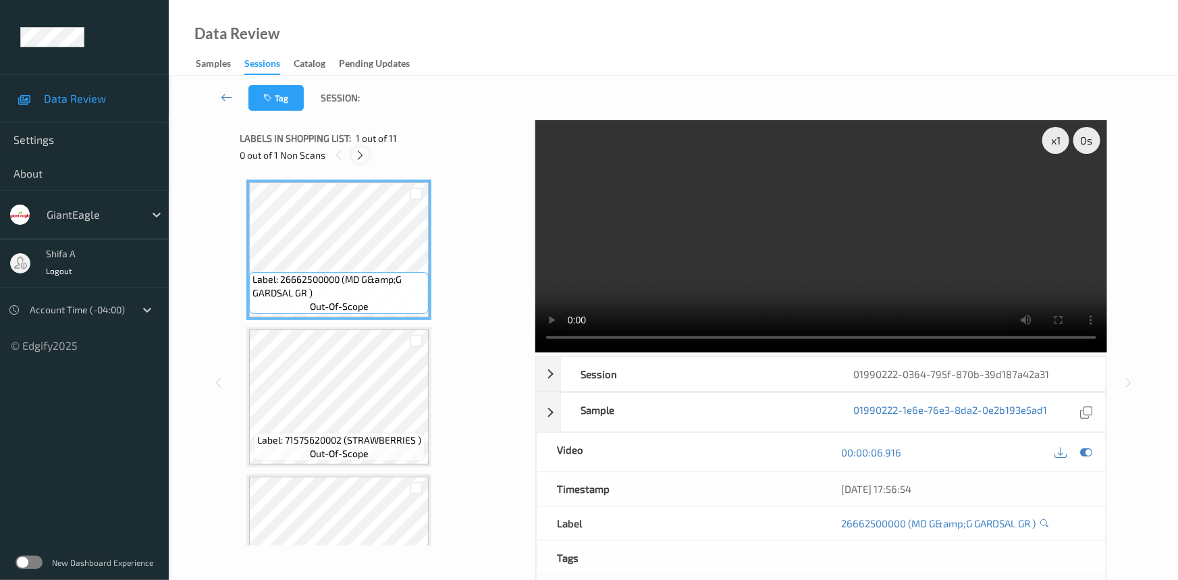
click at [358, 159] on icon at bounding box center [360, 155] width 11 height 12
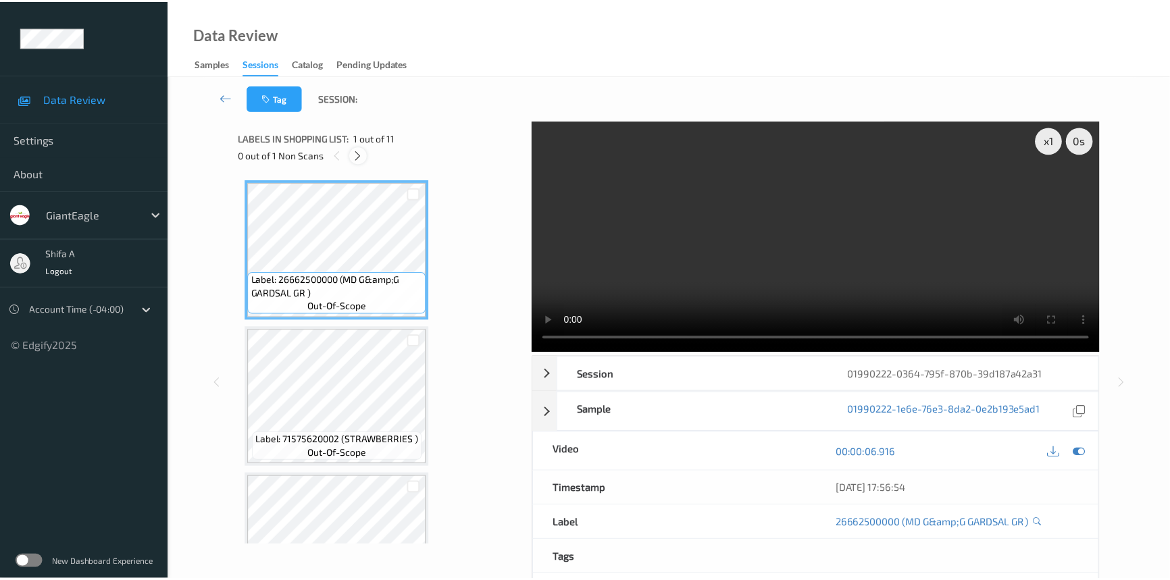
scroll to position [887, 0]
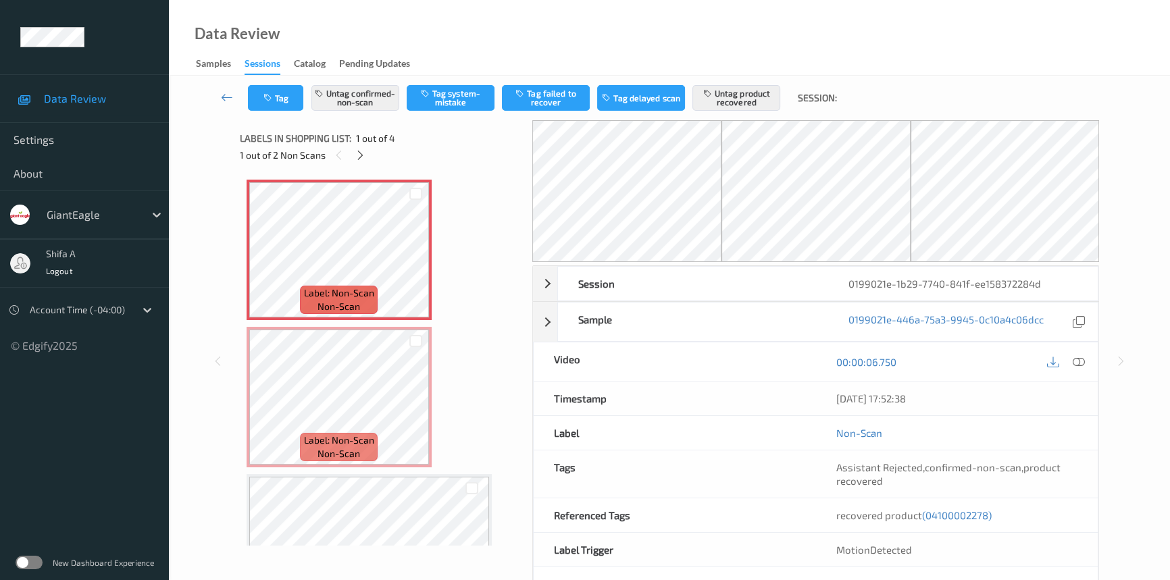
click at [1080, 360] on icon at bounding box center [1078, 362] width 12 height 12
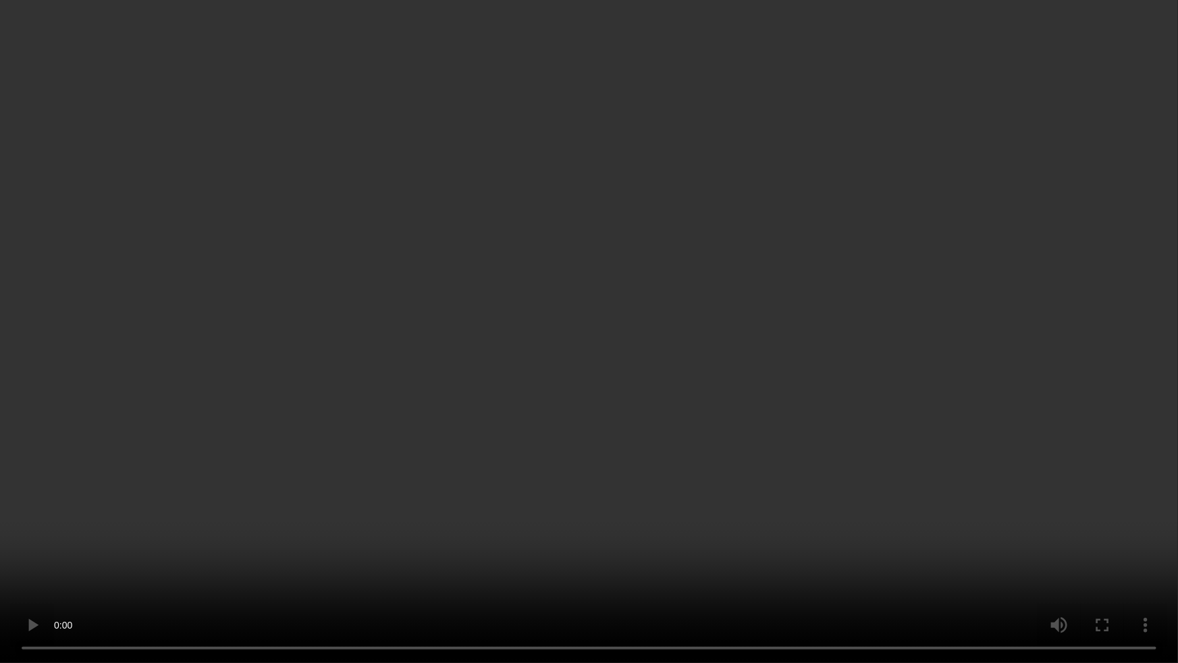
click at [621, 393] on video at bounding box center [589, 331] width 1178 height 663
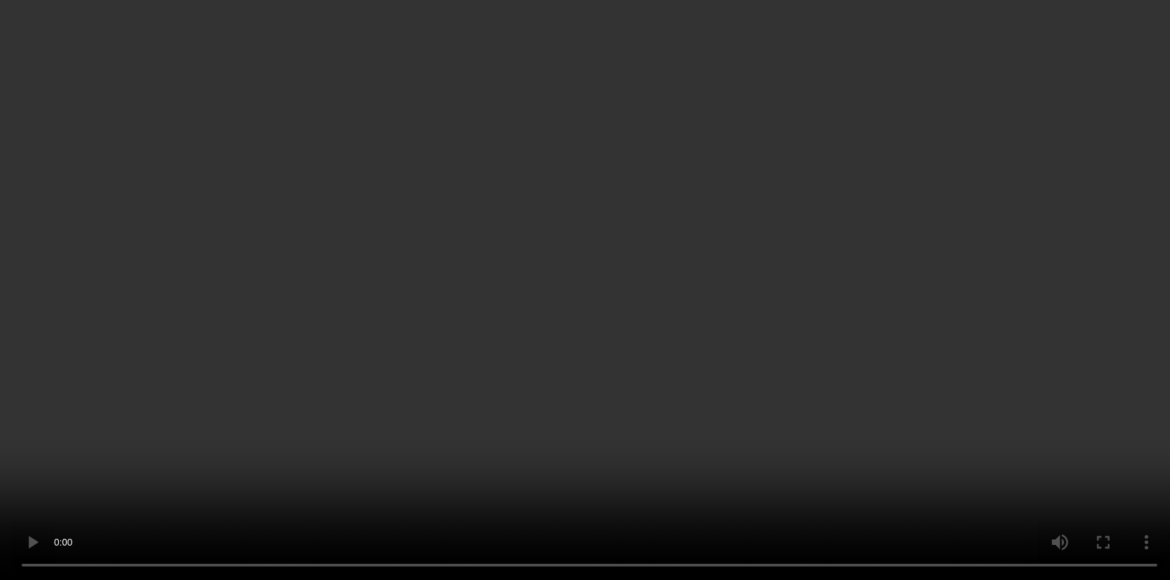
scroll to position [139, 0]
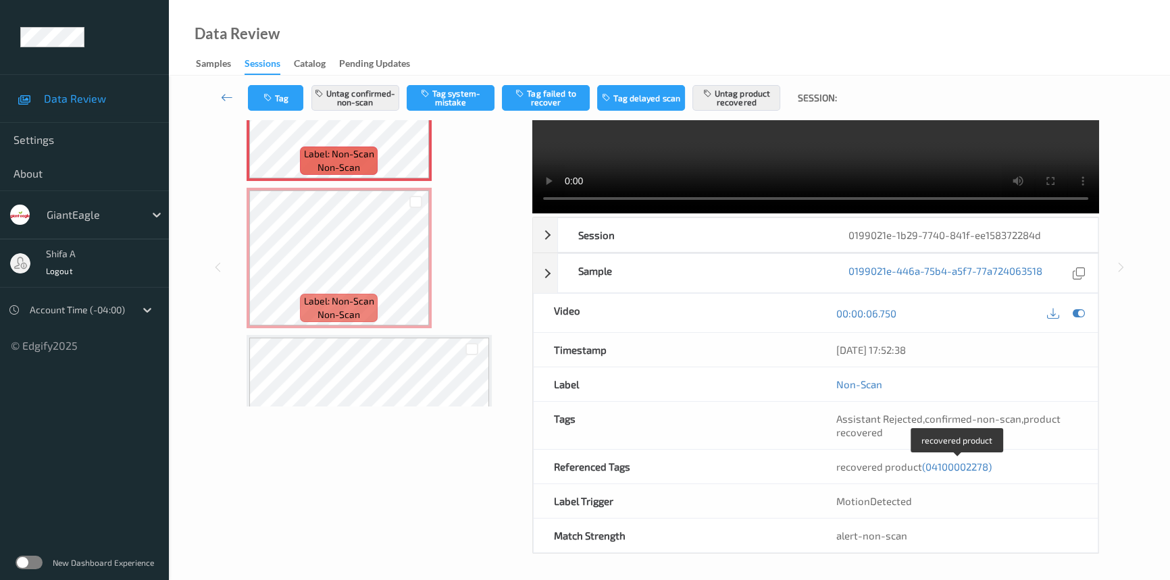
click at [967, 462] on span "(04100002278)" at bounding box center [957, 467] width 70 height 12
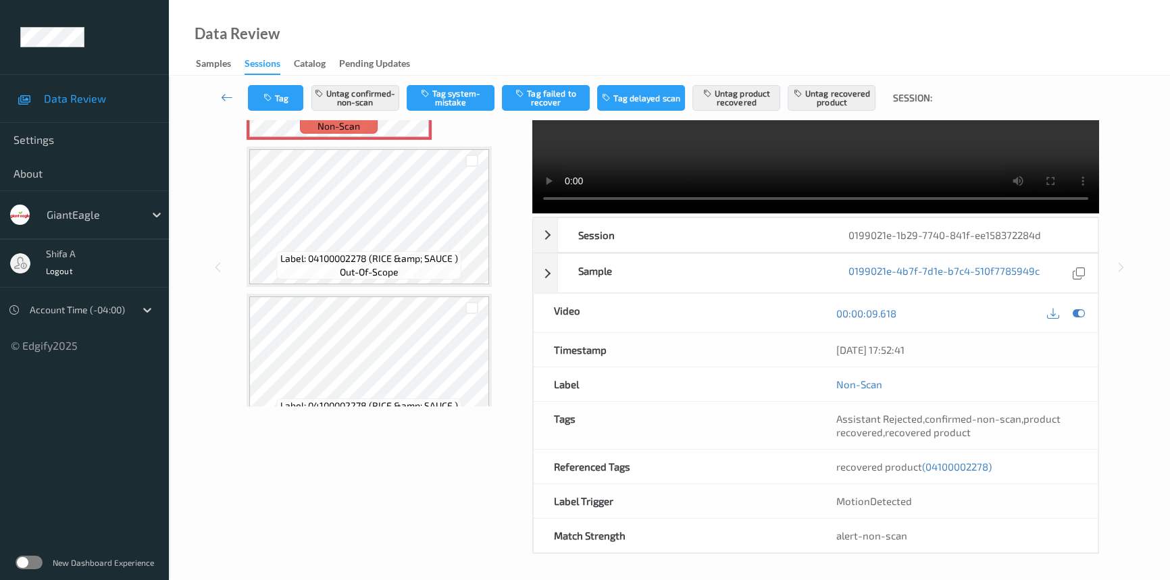
scroll to position [221, 0]
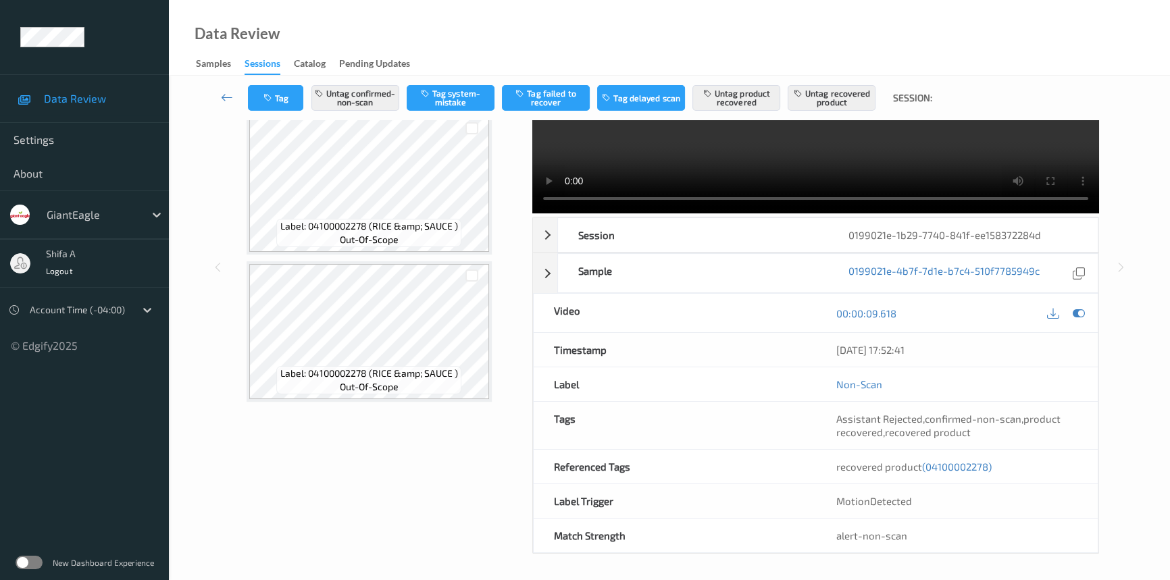
click at [968, 464] on span "(04100002278)" at bounding box center [957, 467] width 70 height 12
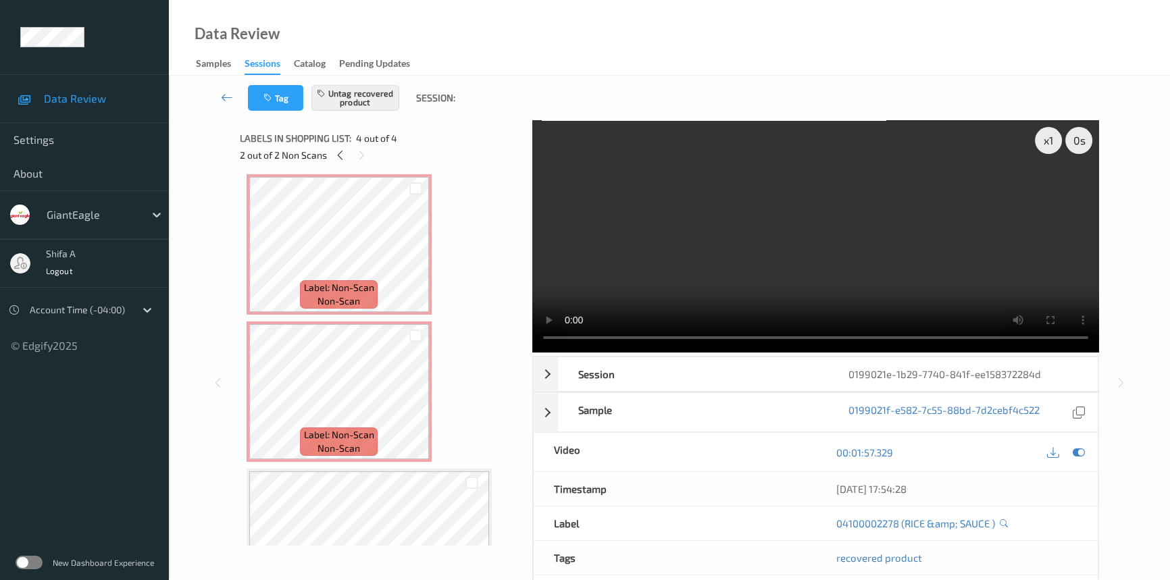
scroll to position [0, 0]
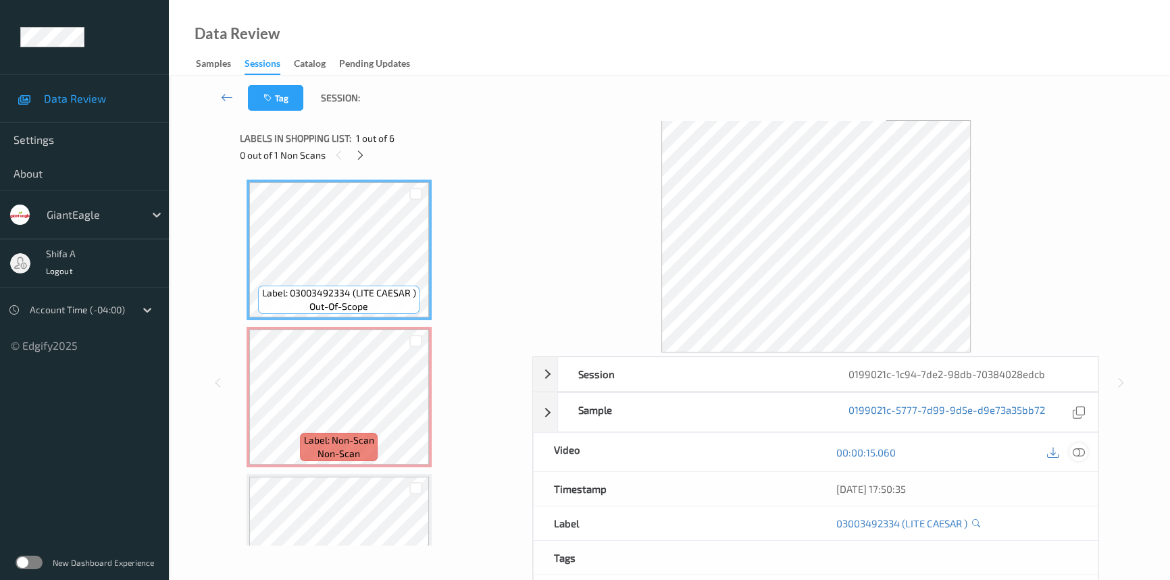
drag, startPoint x: 1077, startPoint y: 447, endPoint x: 1080, endPoint y: 459, distance: 12.6
click at [1077, 446] on icon at bounding box center [1078, 452] width 12 height 12
click at [1078, 446] on icon at bounding box center [1078, 452] width 12 height 12
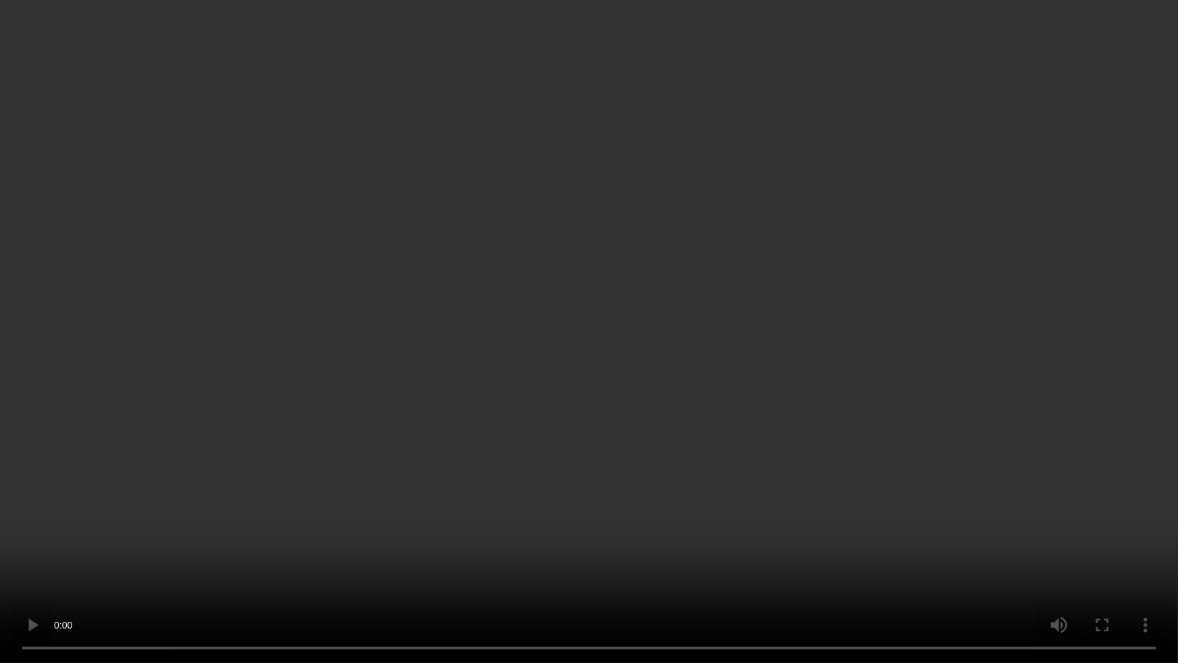
click at [963, 362] on video at bounding box center [589, 331] width 1178 height 663
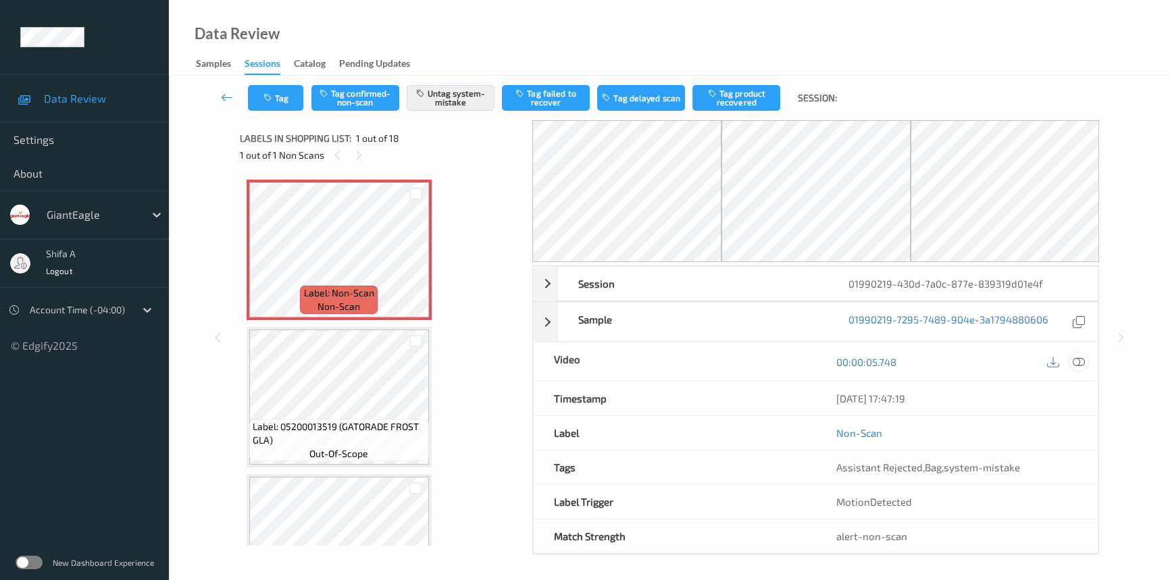
click at [1081, 362] on icon at bounding box center [1078, 362] width 12 height 12
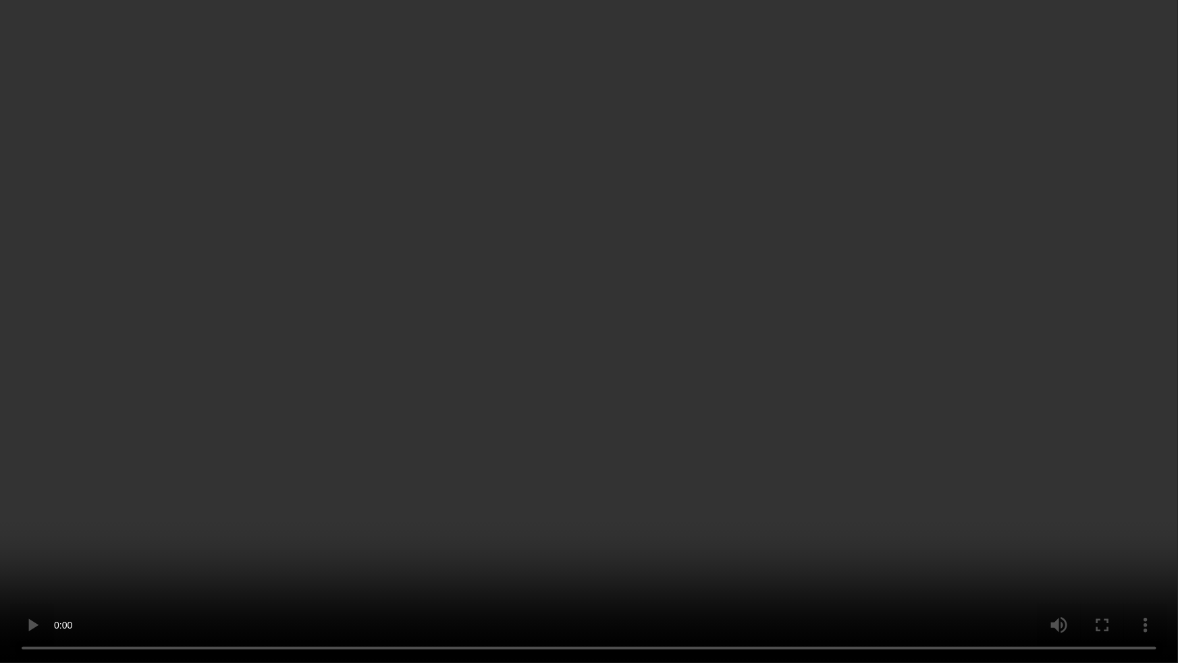
click at [1028, 371] on video at bounding box center [589, 331] width 1178 height 663
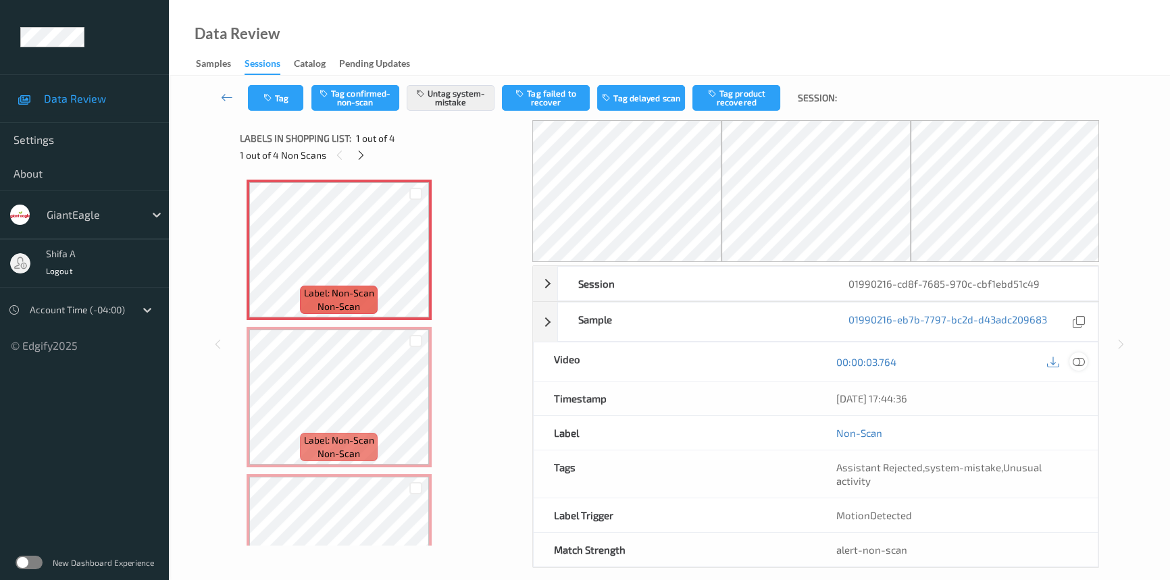
click at [1078, 361] on icon at bounding box center [1078, 362] width 12 height 12
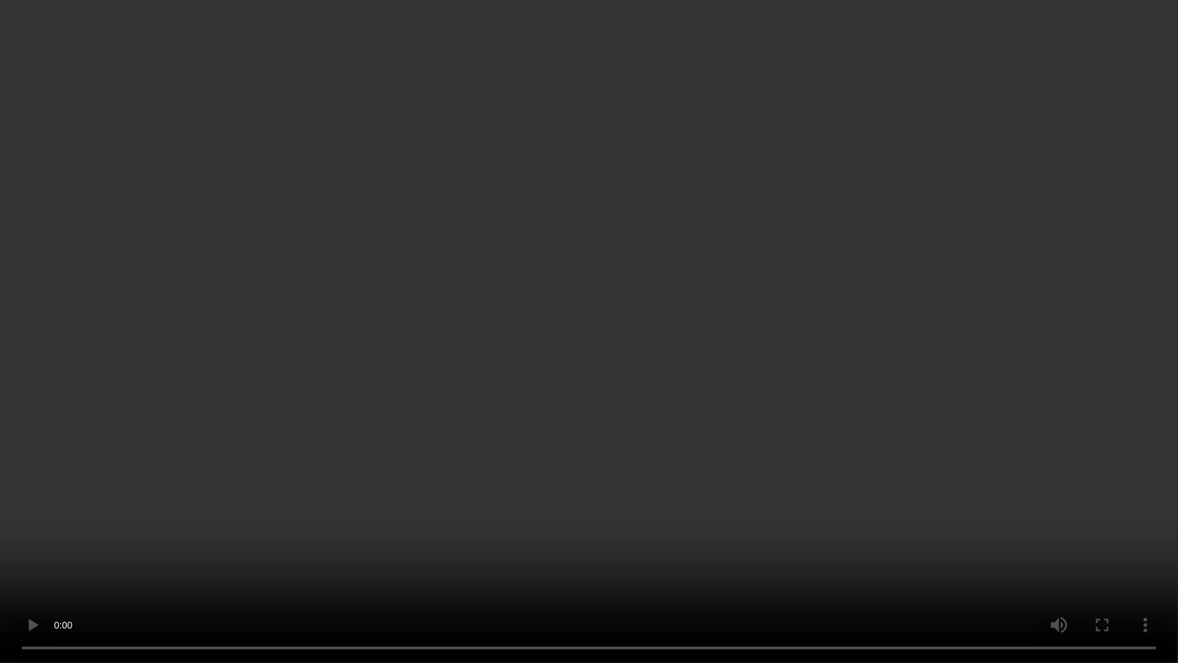
click at [106, 466] on video at bounding box center [589, 331] width 1178 height 663
click at [368, 425] on video at bounding box center [589, 331] width 1178 height 663
click at [365, 425] on video at bounding box center [589, 331] width 1178 height 663
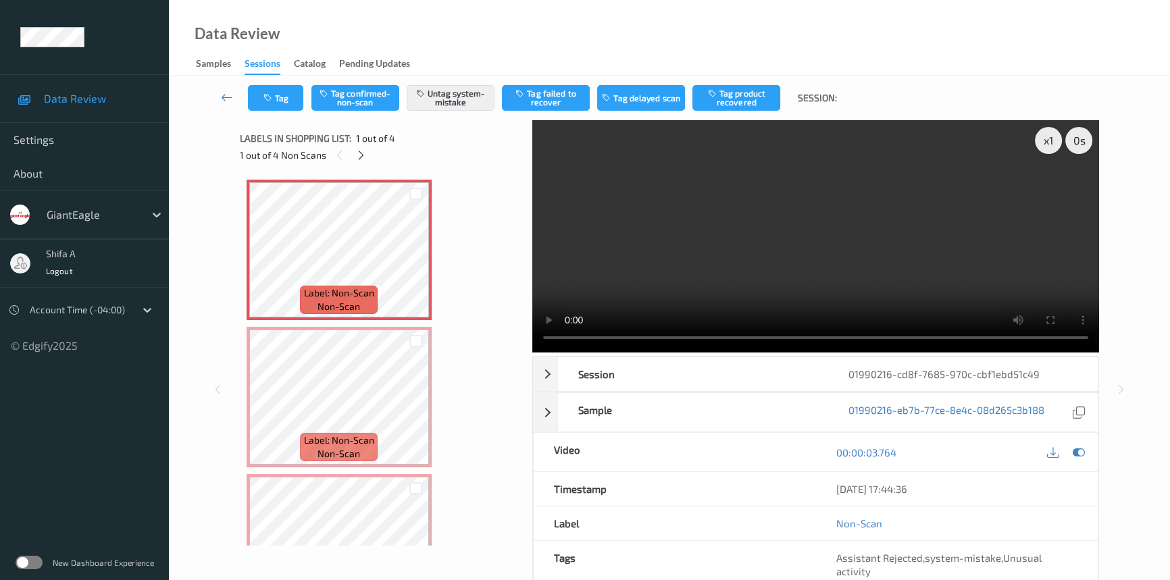
click at [980, 279] on video at bounding box center [815, 236] width 567 height 232
click at [276, 101] on button "Tag" at bounding box center [275, 98] width 55 height 26
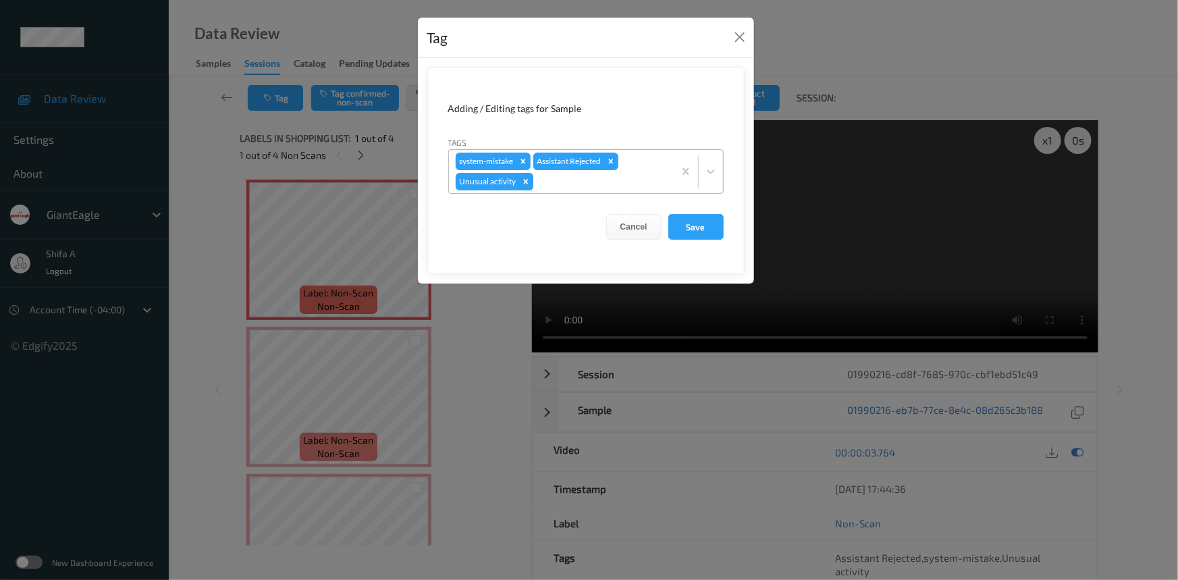
click at [527, 182] on icon "Remove Unusual activity" at bounding box center [525, 181] width 5 height 5
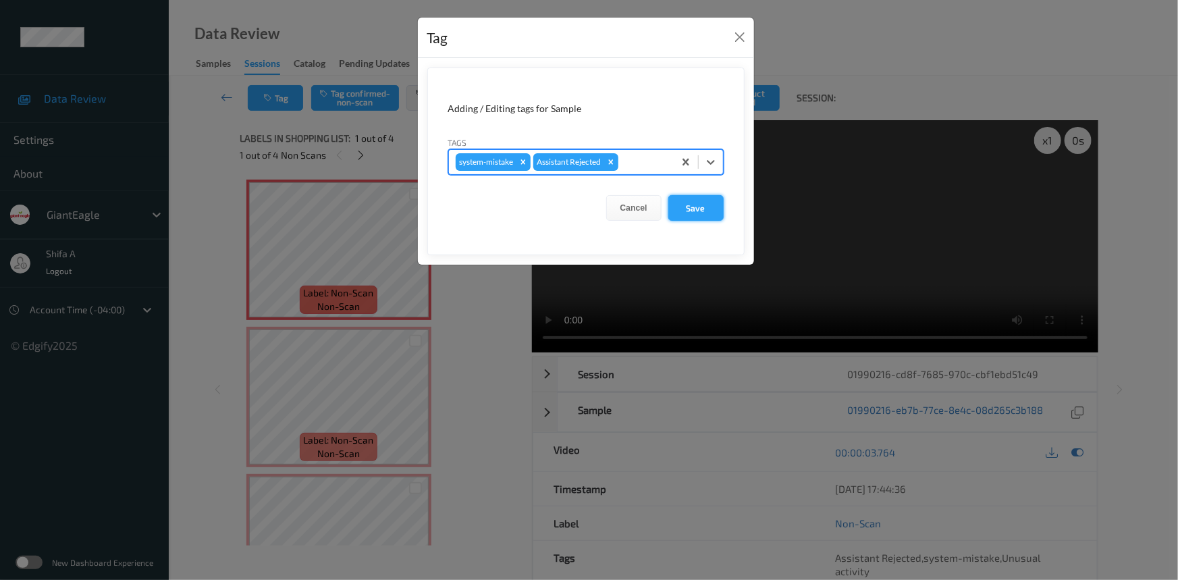
click at [692, 209] on button "Save" at bounding box center [696, 208] width 55 height 26
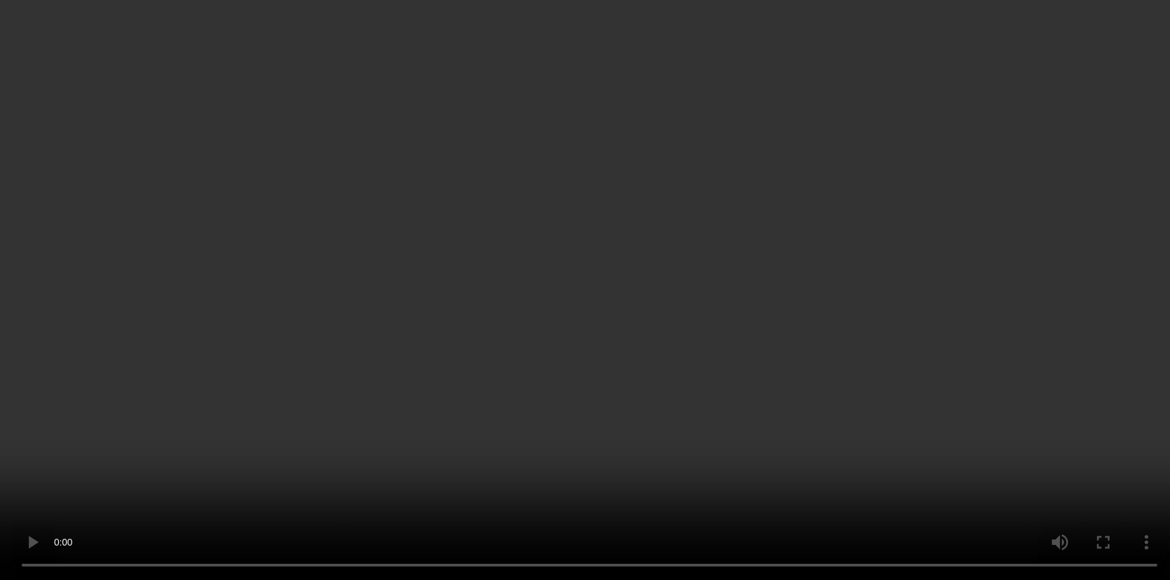
scroll to position [221, 0]
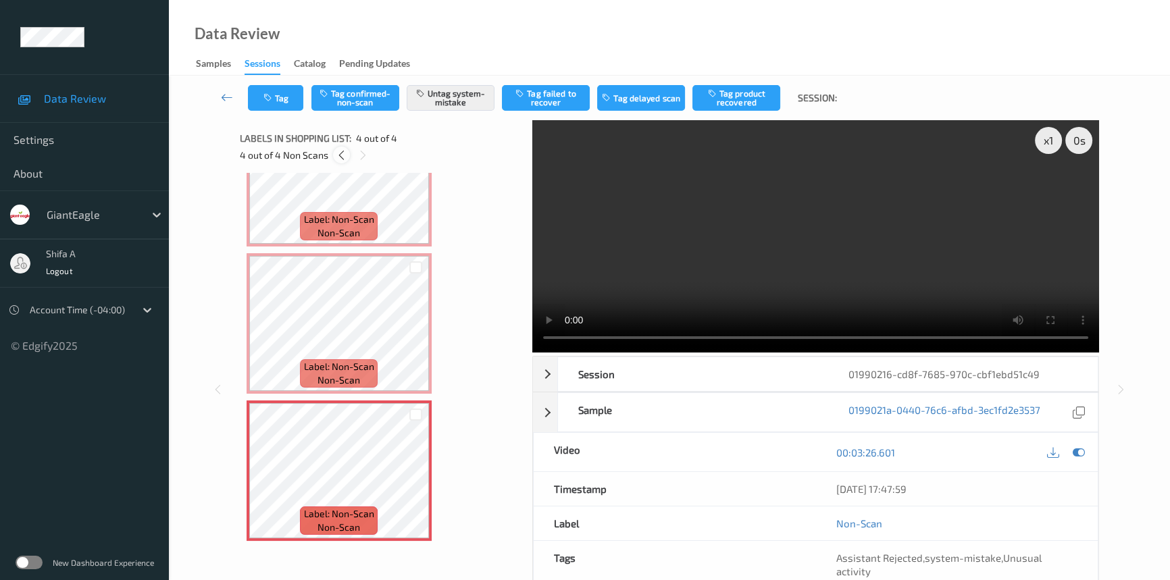
click at [341, 162] on div at bounding box center [341, 155] width 17 height 17
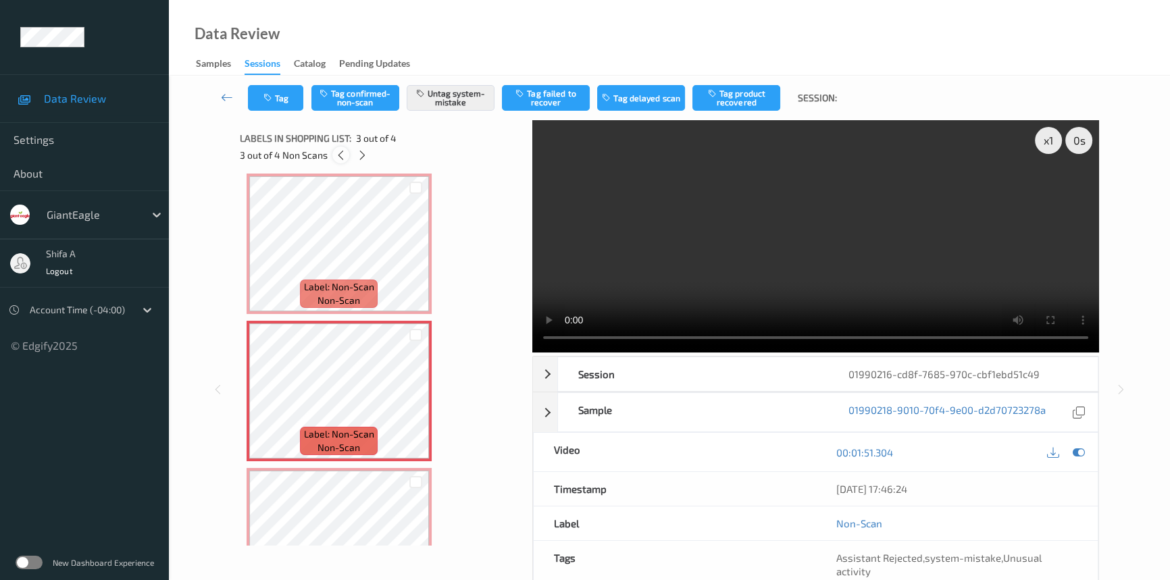
click at [341, 162] on div at bounding box center [340, 155] width 17 height 17
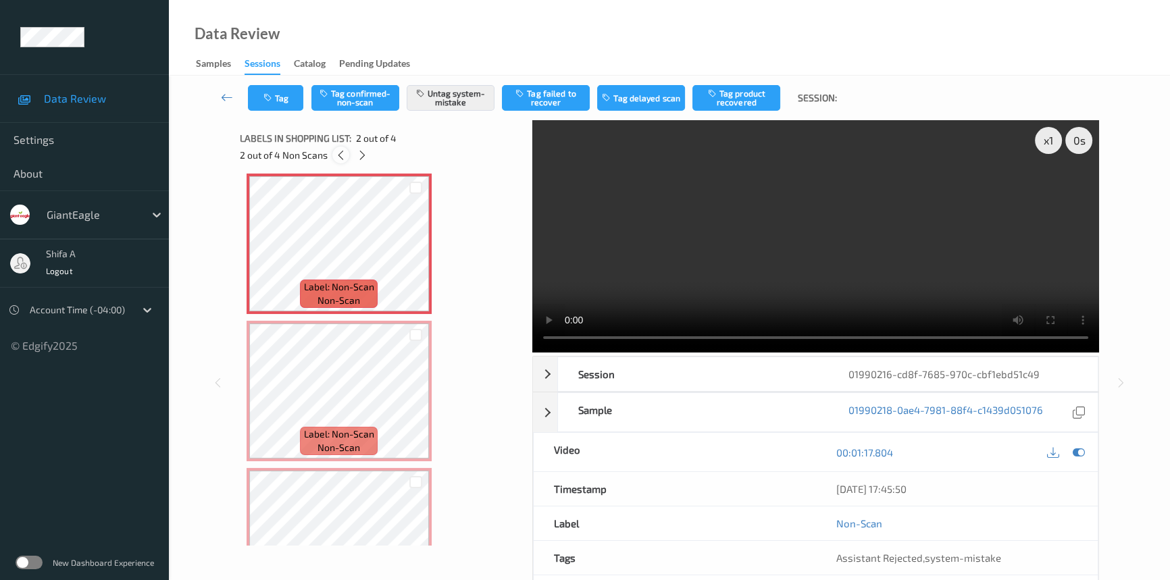
scroll to position [7, 0]
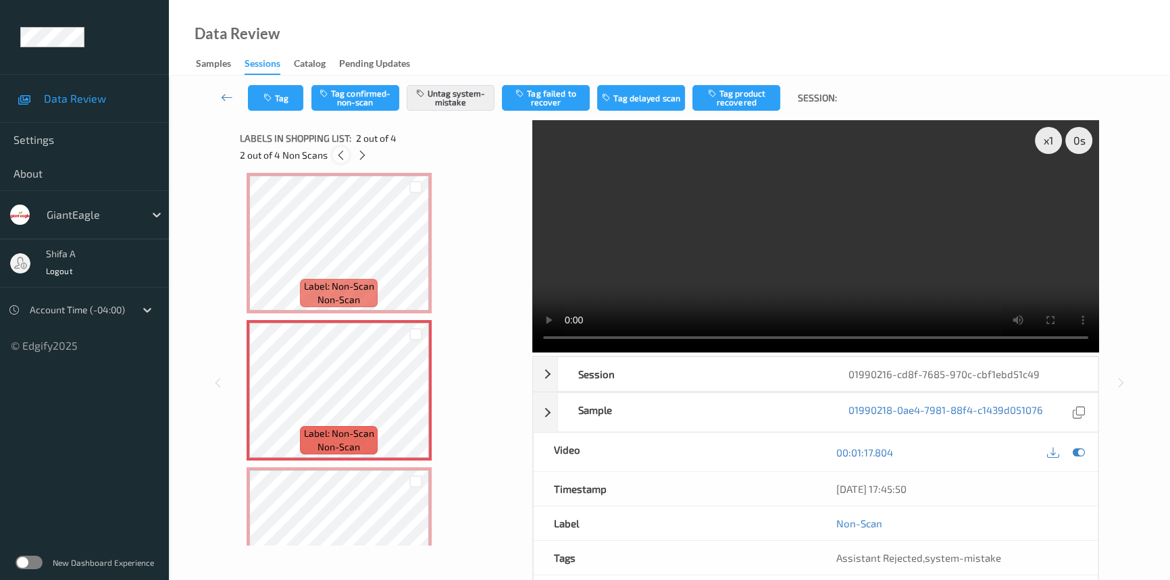
click at [341, 162] on div at bounding box center [340, 155] width 17 height 17
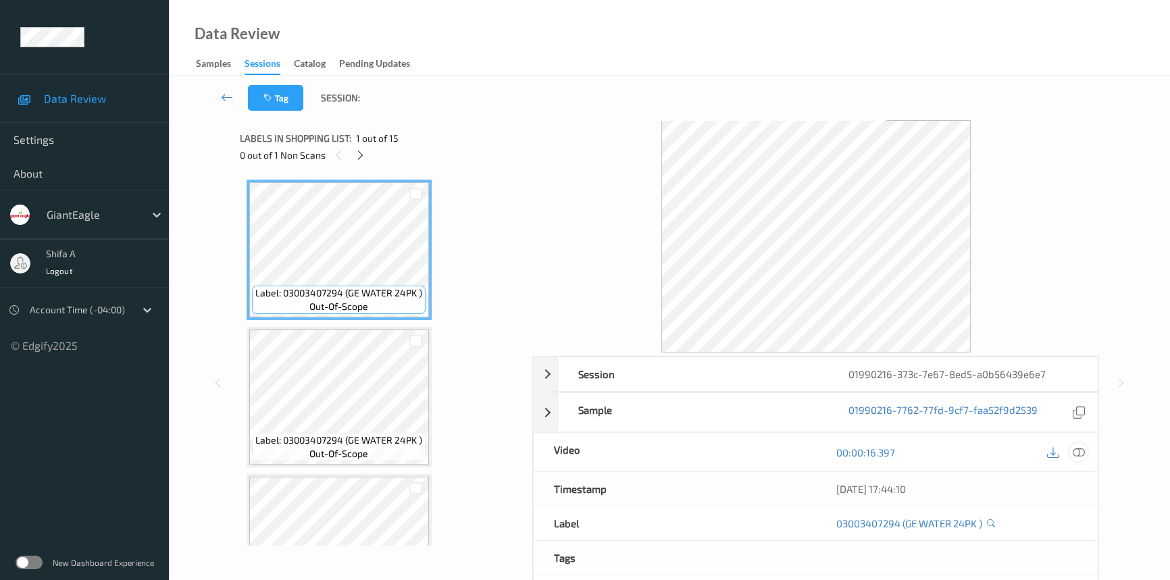
click at [1074, 450] on icon at bounding box center [1078, 452] width 12 height 12
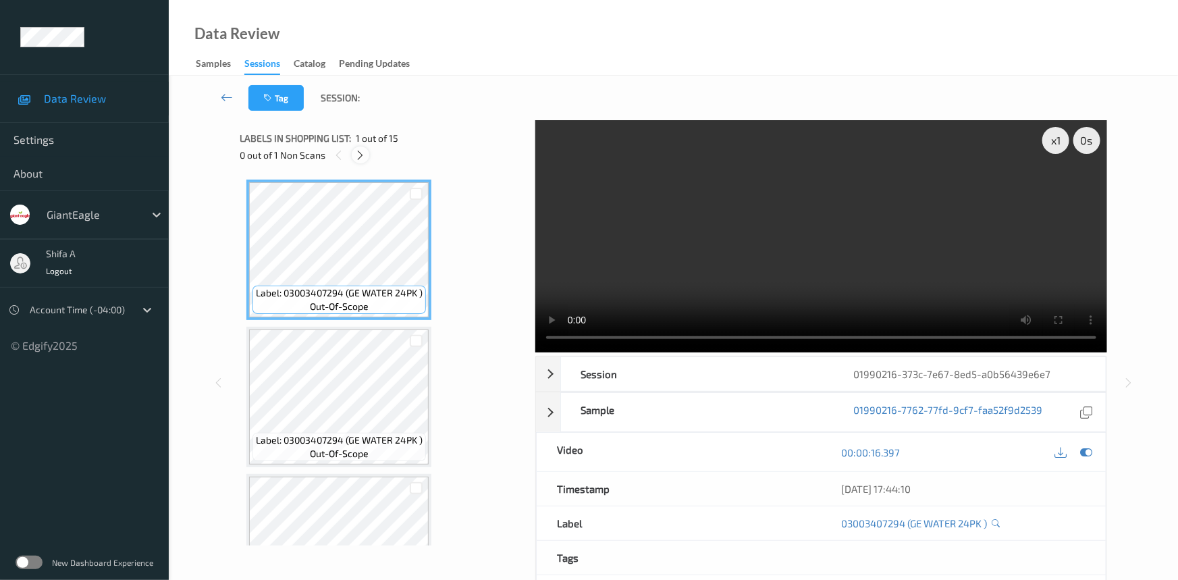
click at [363, 157] on icon at bounding box center [360, 155] width 11 height 12
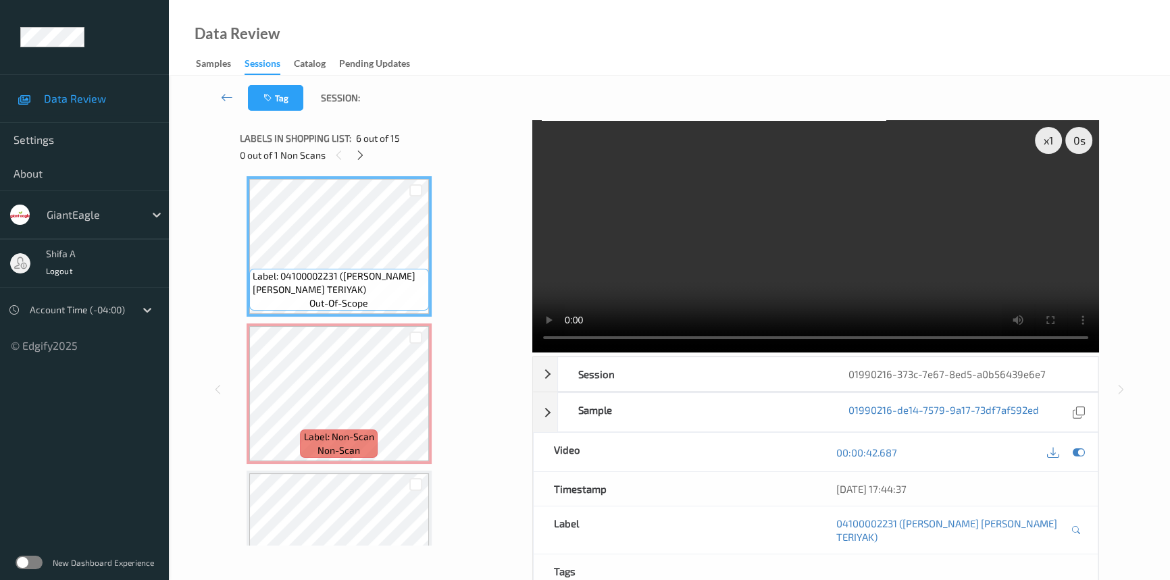
scroll to position [740, 0]
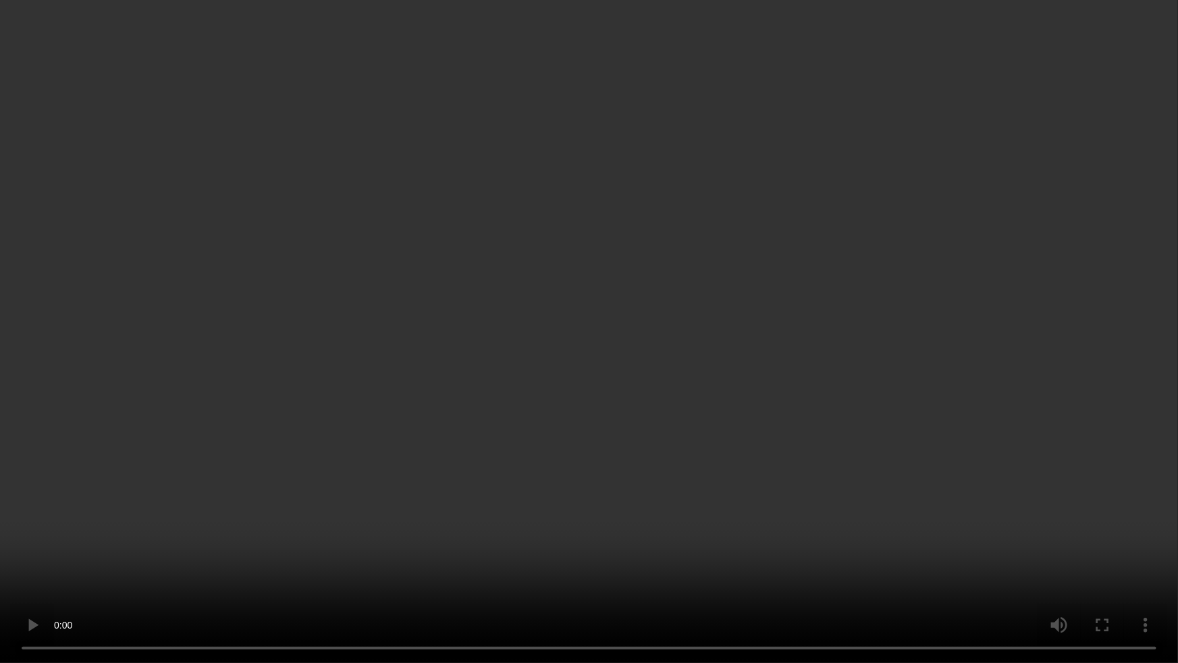
click at [813, 400] on video at bounding box center [589, 331] width 1178 height 663
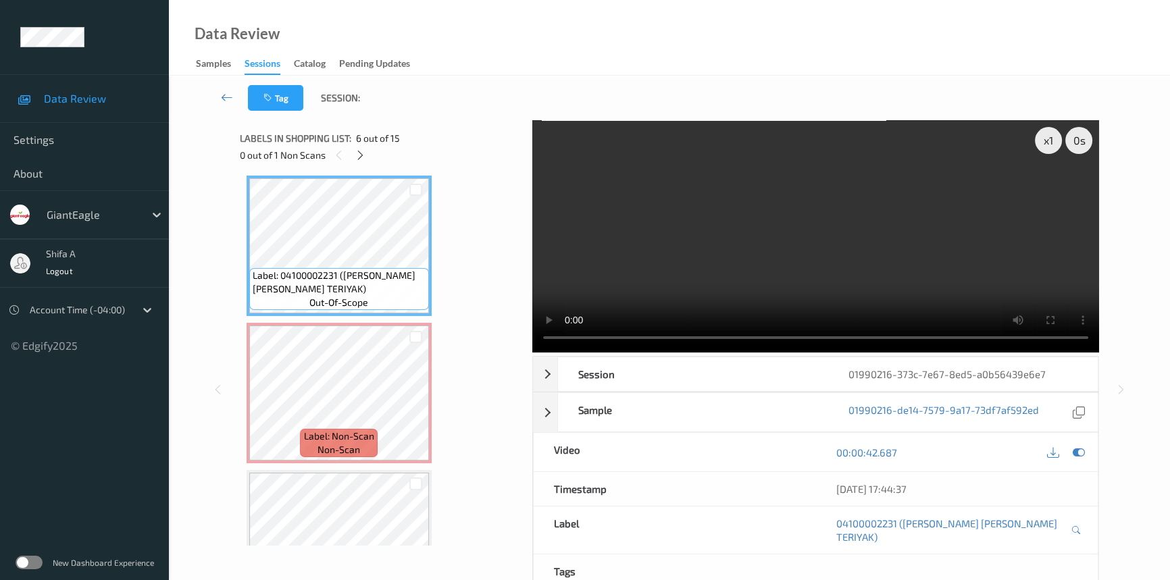
click at [968, 257] on video at bounding box center [815, 236] width 567 height 232
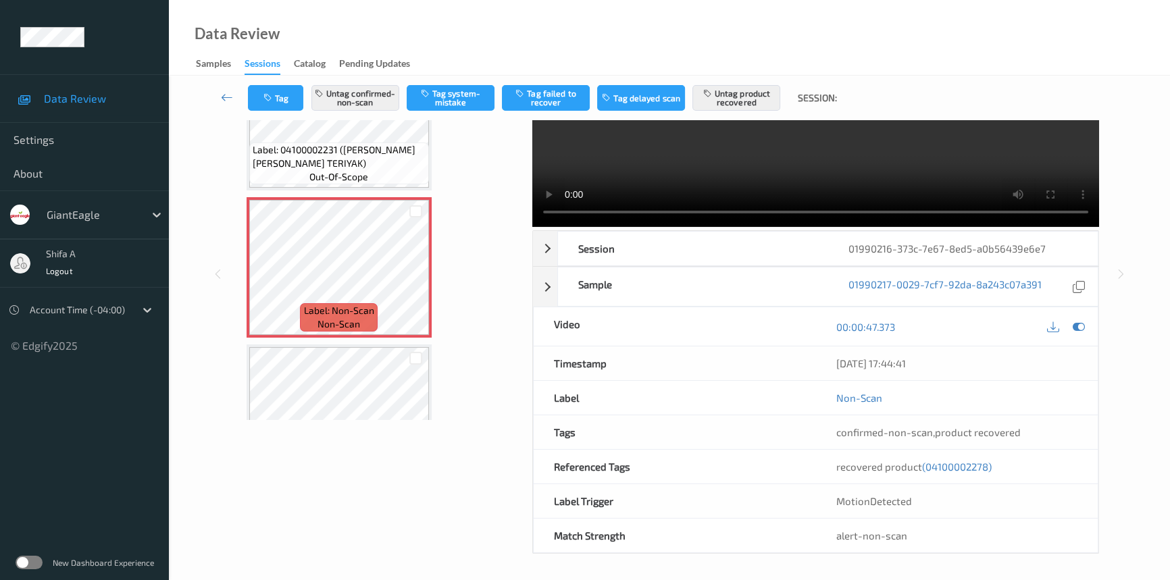
click at [966, 466] on span "(04100002278)" at bounding box center [957, 467] width 70 height 12
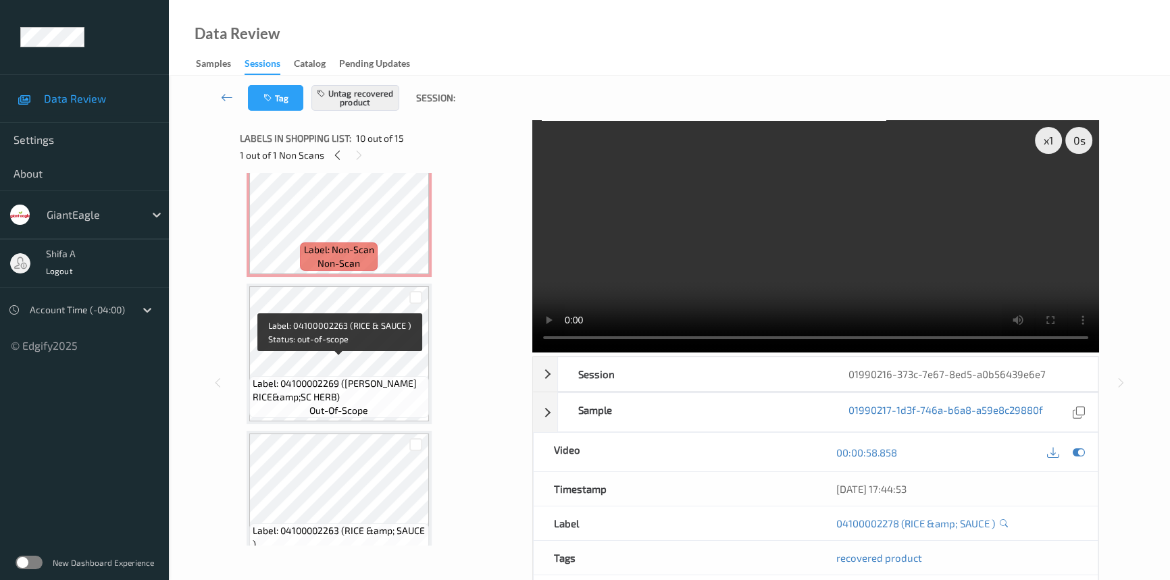
scroll to position [689, 0]
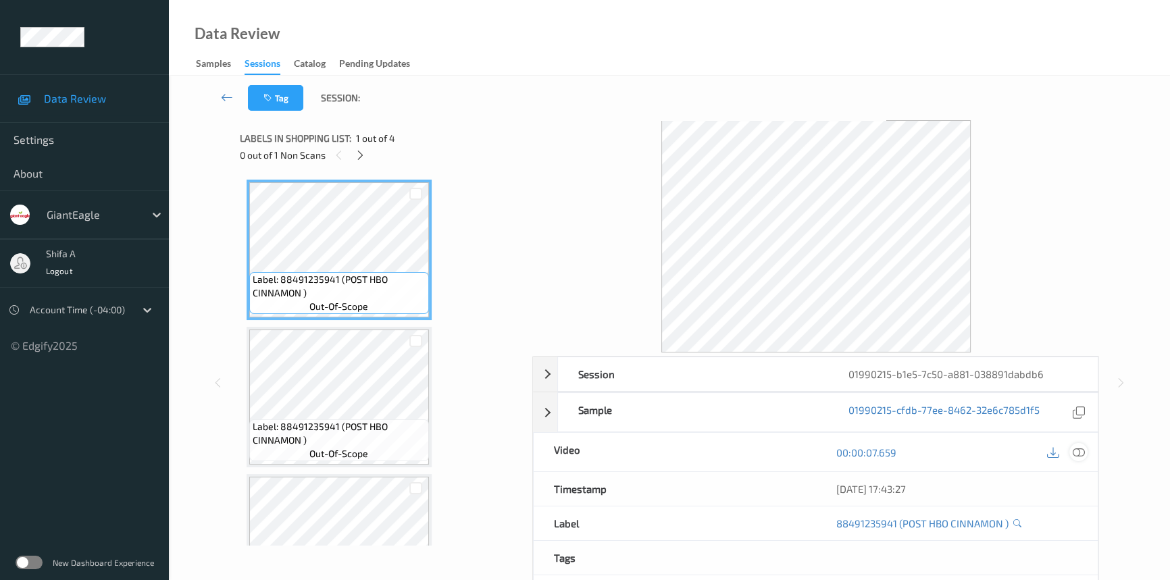
click at [1081, 456] on icon at bounding box center [1078, 452] width 12 height 12
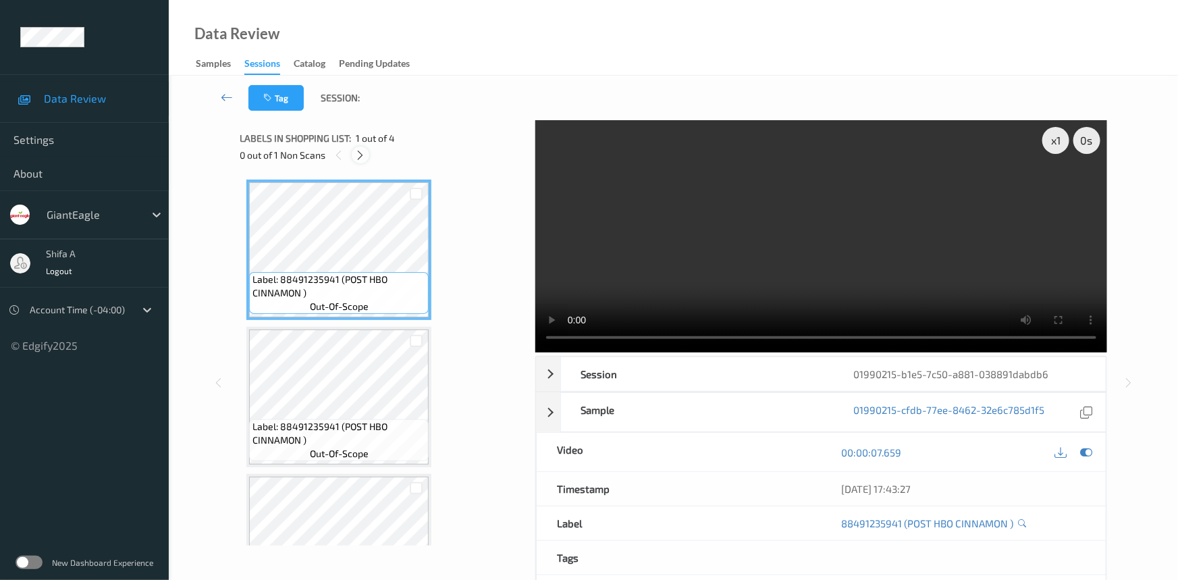
click at [363, 153] on icon at bounding box center [360, 155] width 11 height 12
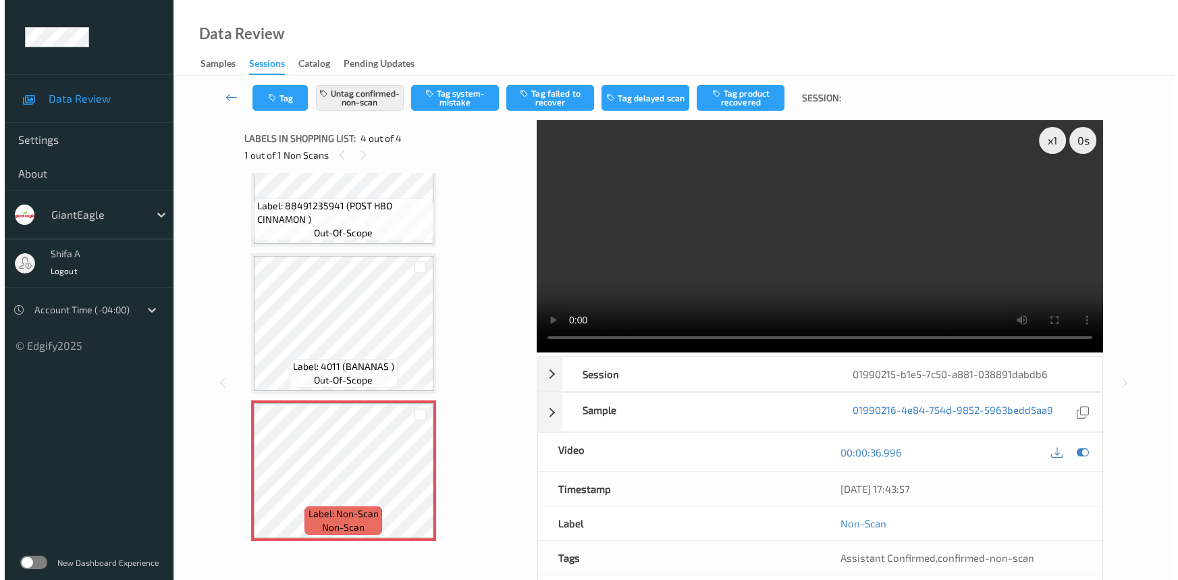
scroll to position [138, 0]
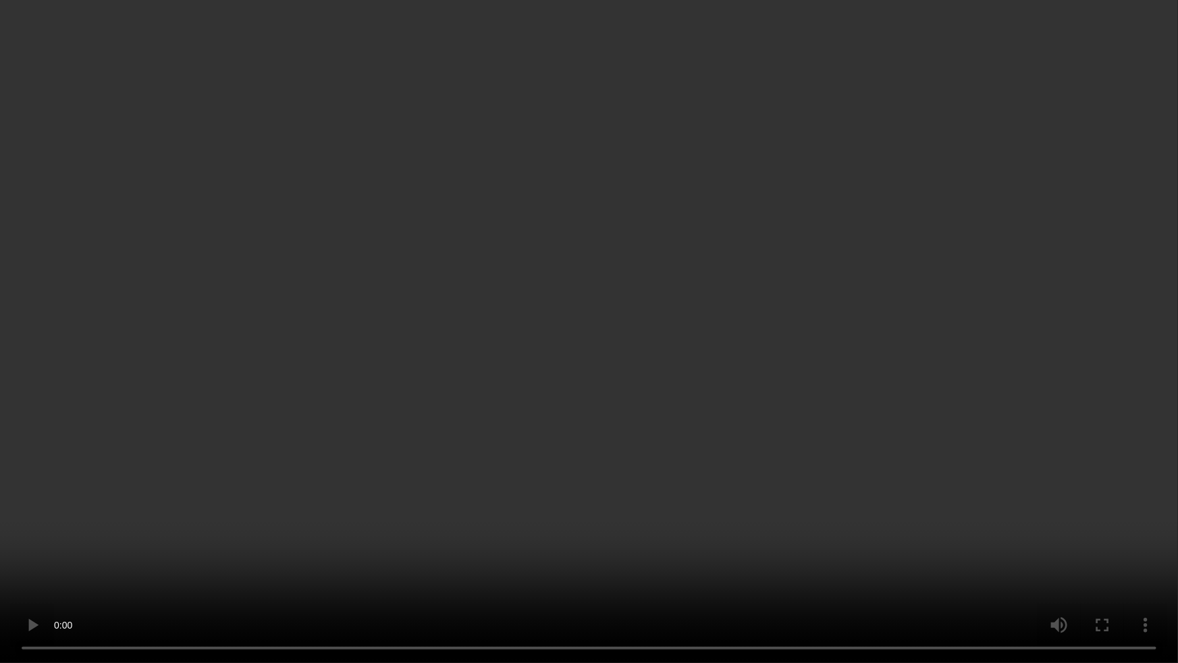
click at [956, 387] on video at bounding box center [589, 331] width 1178 height 663
click at [889, 513] on video at bounding box center [589, 331] width 1178 height 663
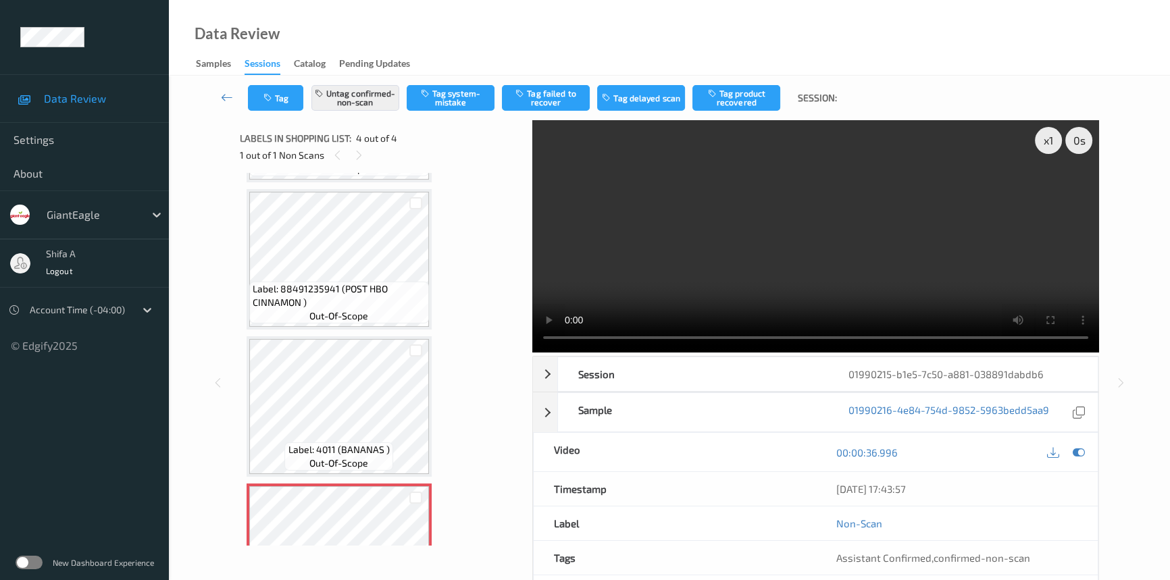
click at [945, 223] on video at bounding box center [815, 236] width 567 height 232
click at [382, 95] on button "Untag confirmed-non-scan" at bounding box center [355, 98] width 88 height 26
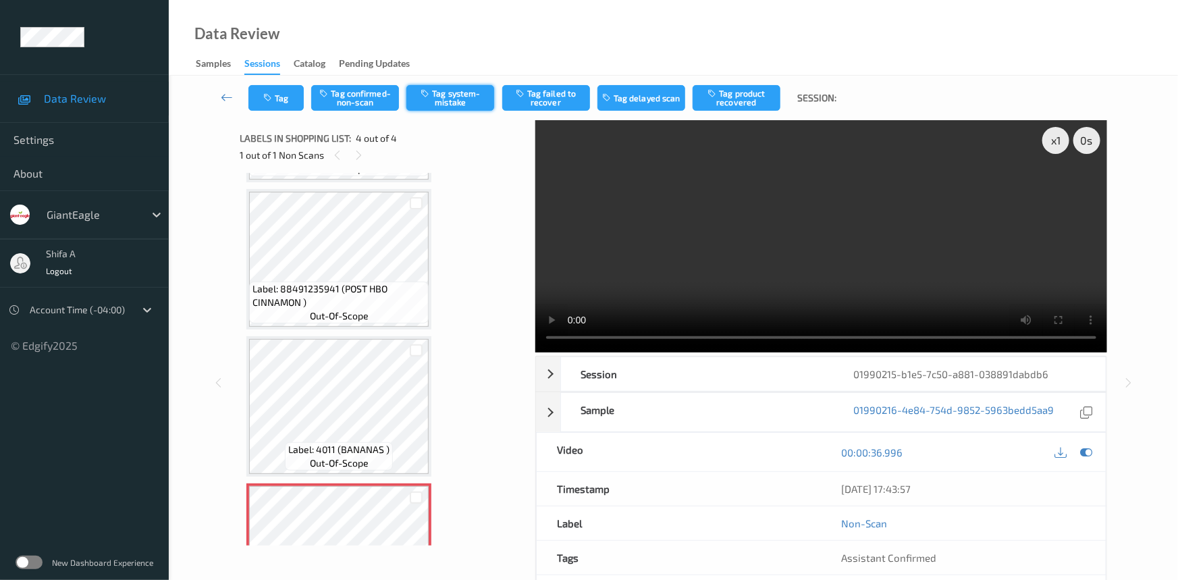
click at [464, 105] on button "Tag system-mistake" at bounding box center [451, 98] width 88 height 26
click at [290, 92] on button "Tag" at bounding box center [275, 98] width 55 height 26
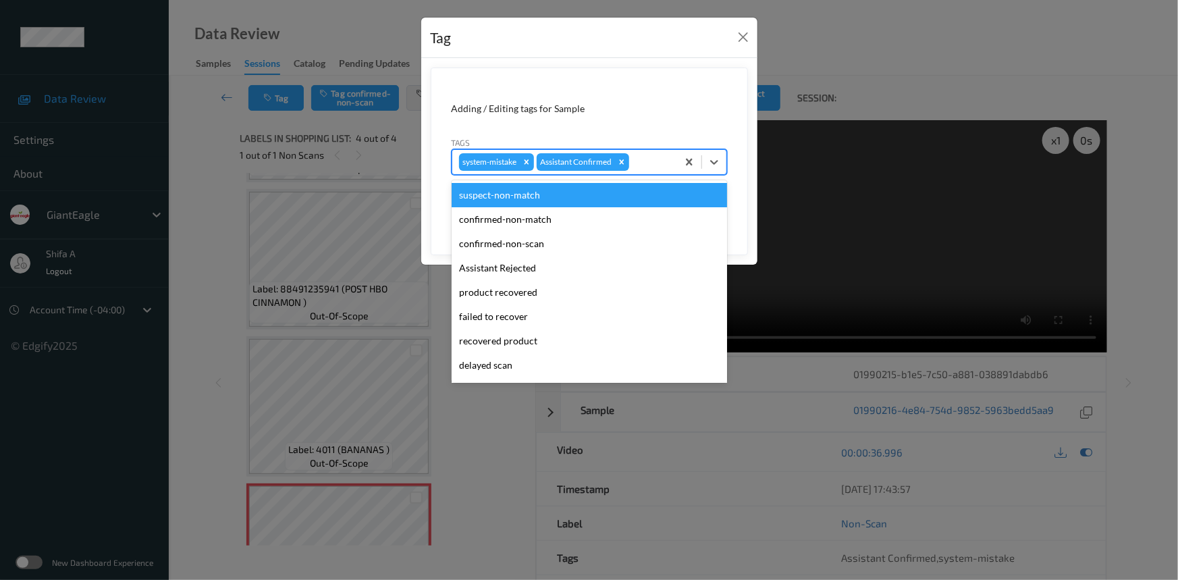
click at [650, 153] on div "system-mistake Assistant Confirmed" at bounding box center [564, 162] width 225 height 23
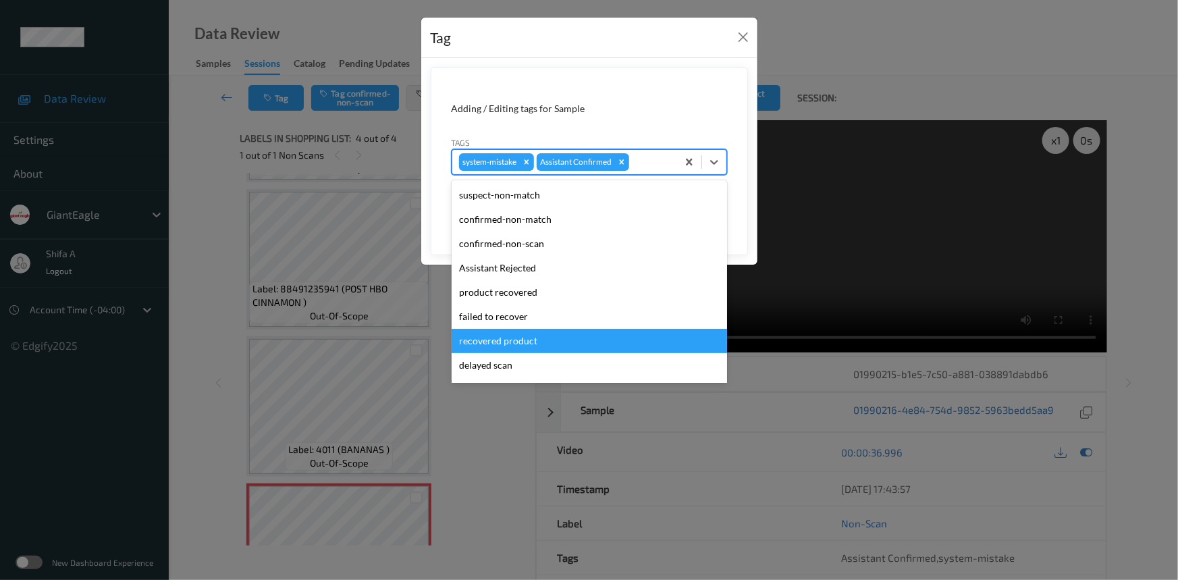
scroll to position [119, 0]
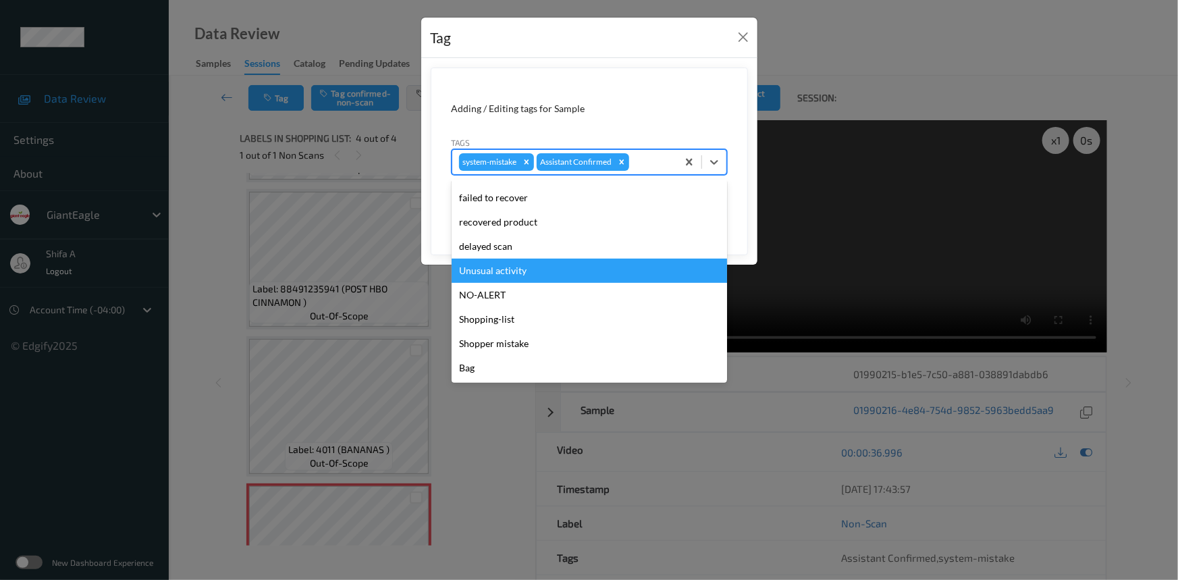
click at [535, 278] on div "Unusual activity" at bounding box center [590, 271] width 276 height 24
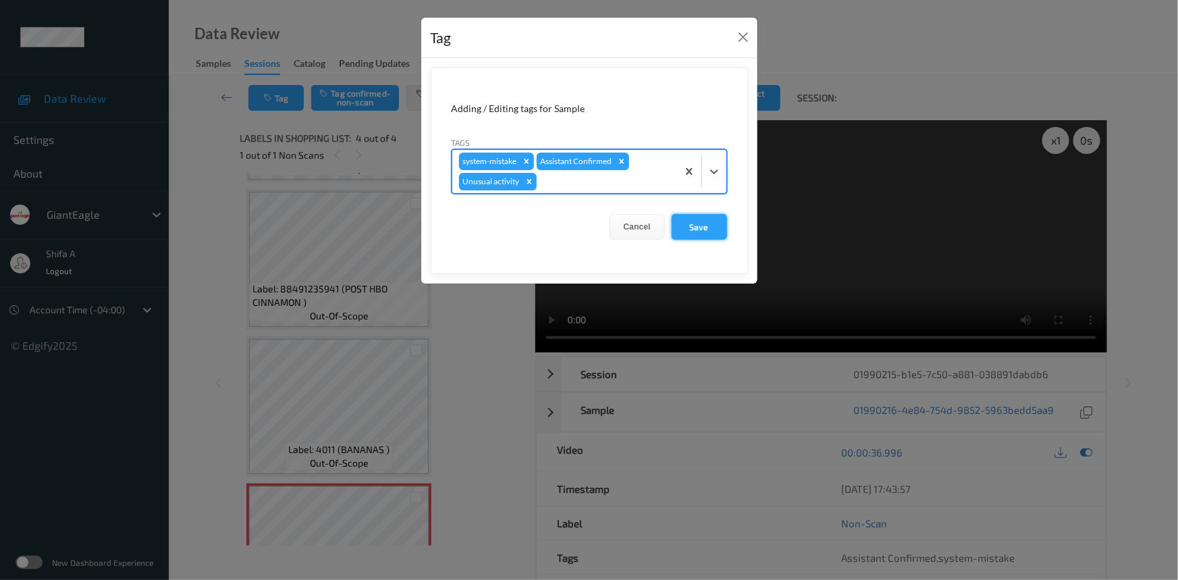
click at [710, 217] on button "Save" at bounding box center [699, 227] width 55 height 26
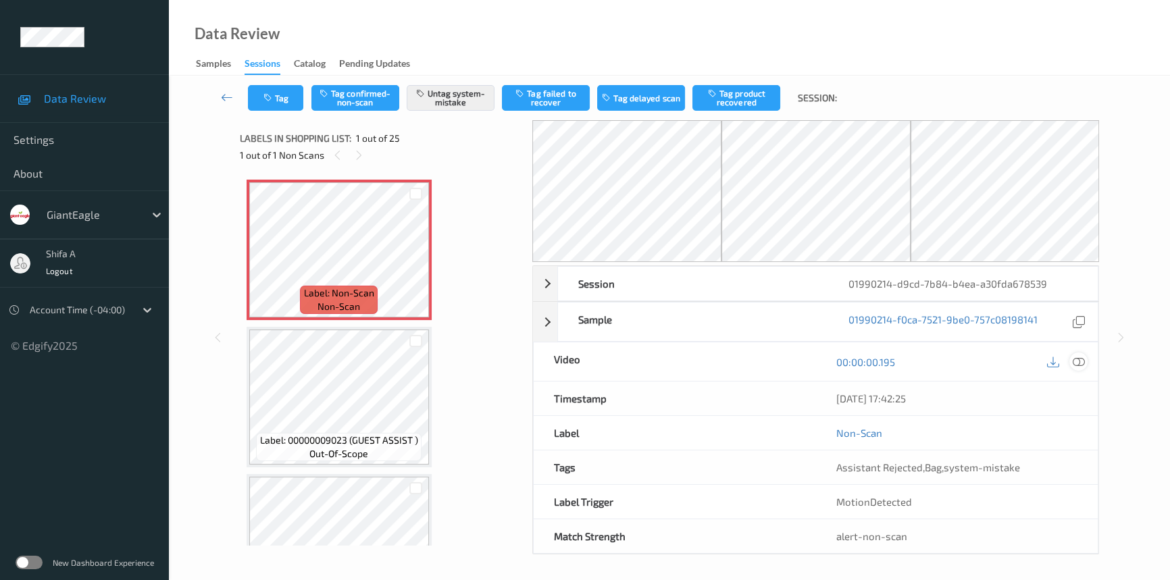
click at [1073, 361] on icon at bounding box center [1078, 362] width 12 height 12
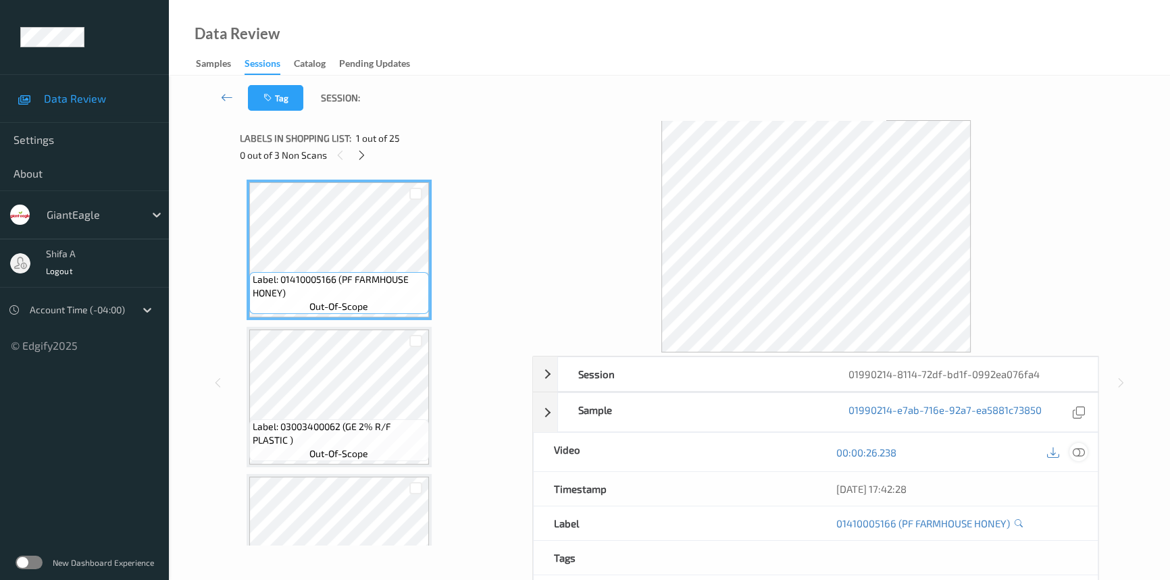
click at [1082, 448] on icon at bounding box center [1078, 452] width 12 height 12
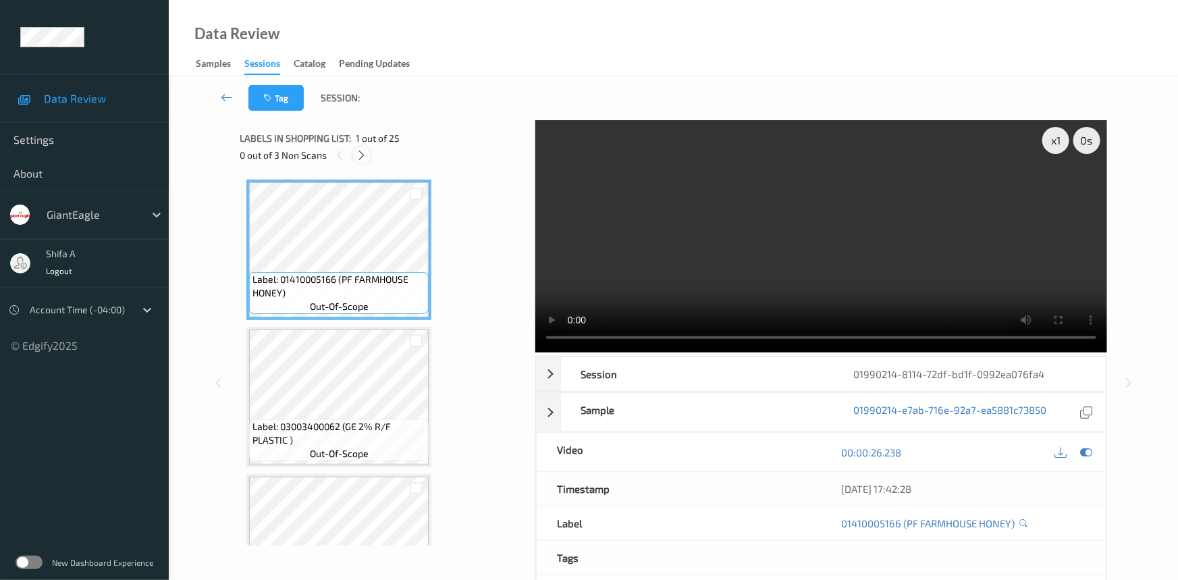
click at [359, 155] on icon at bounding box center [362, 155] width 11 height 12
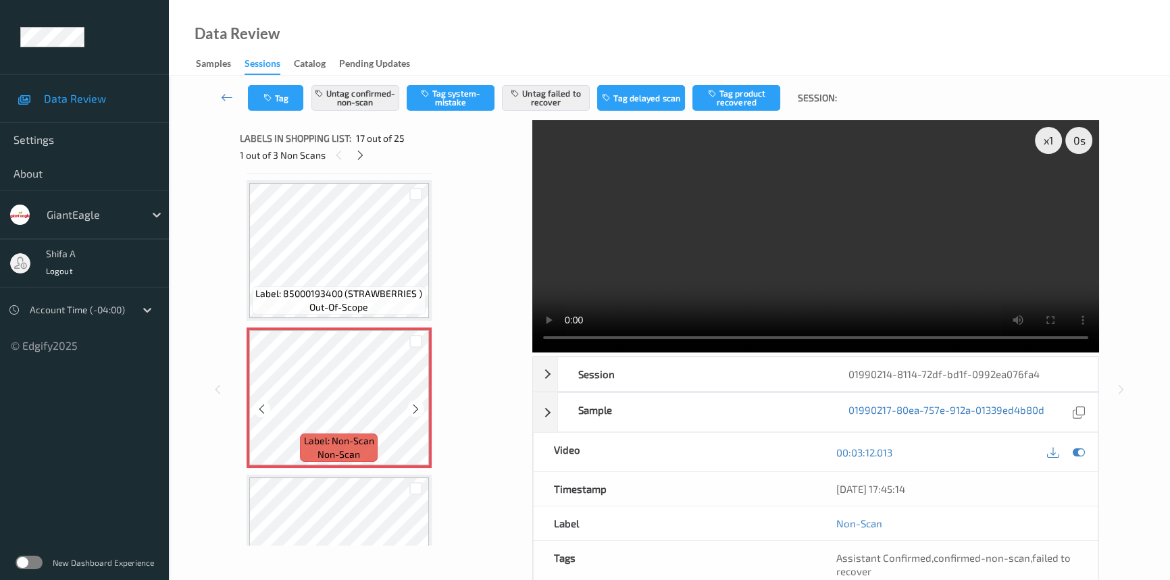
scroll to position [2453, 0]
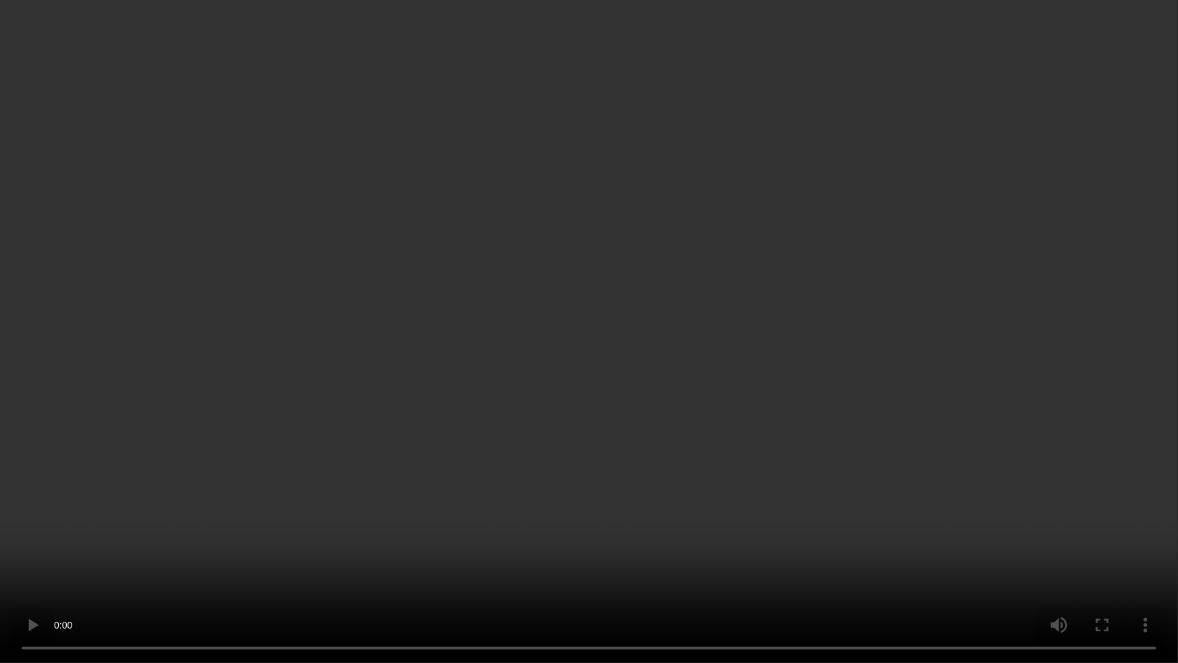
click at [908, 365] on video at bounding box center [589, 331] width 1178 height 663
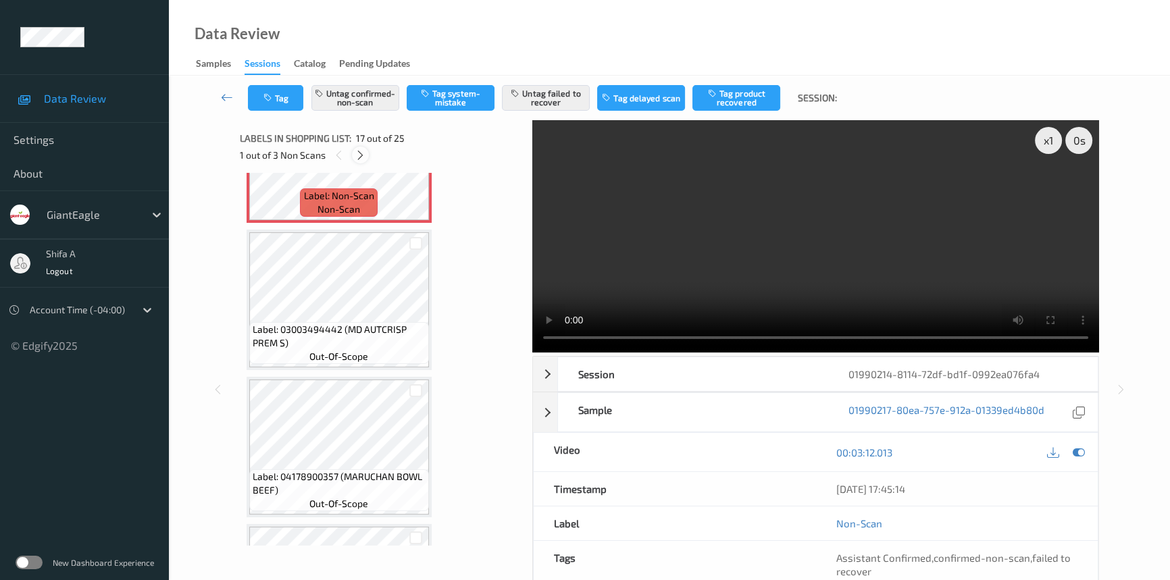
click at [362, 155] on icon at bounding box center [360, 155] width 11 height 12
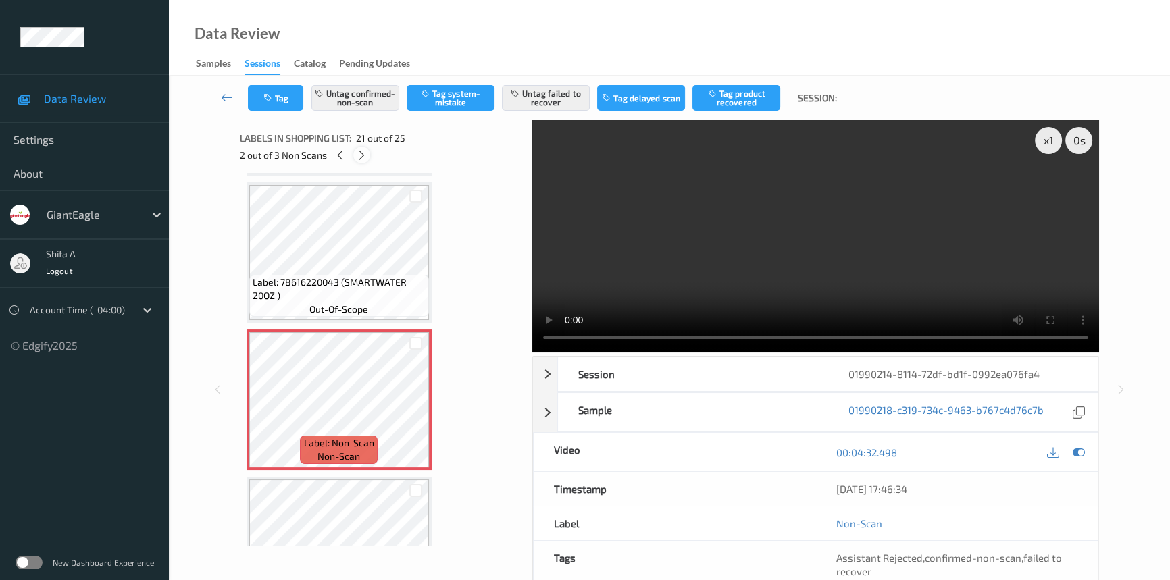
click at [357, 155] on icon at bounding box center [361, 155] width 11 height 12
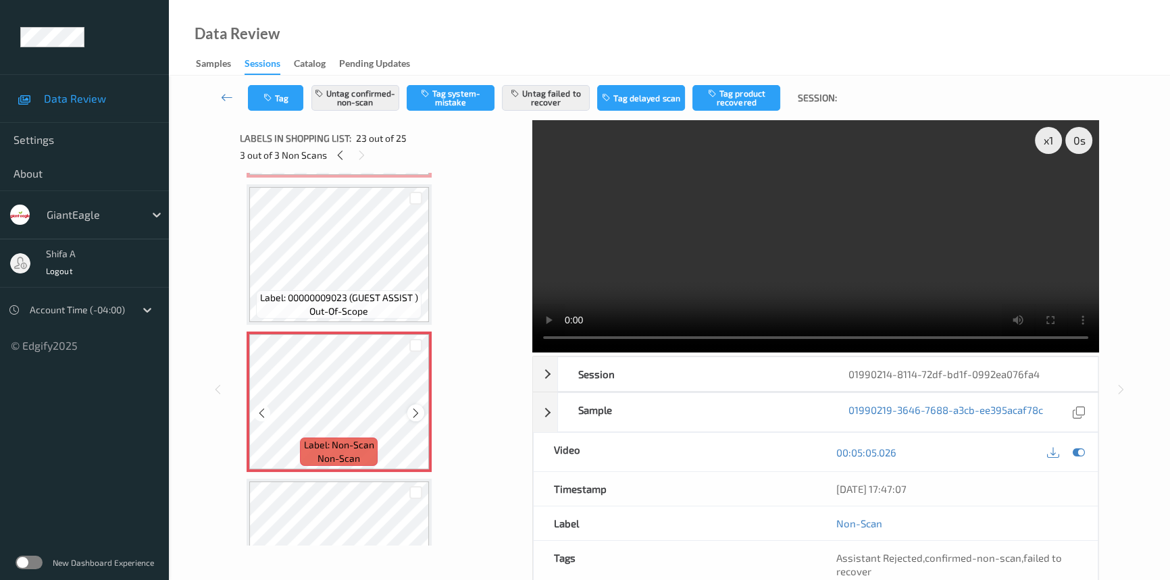
click at [414, 407] on icon at bounding box center [415, 413] width 11 height 12
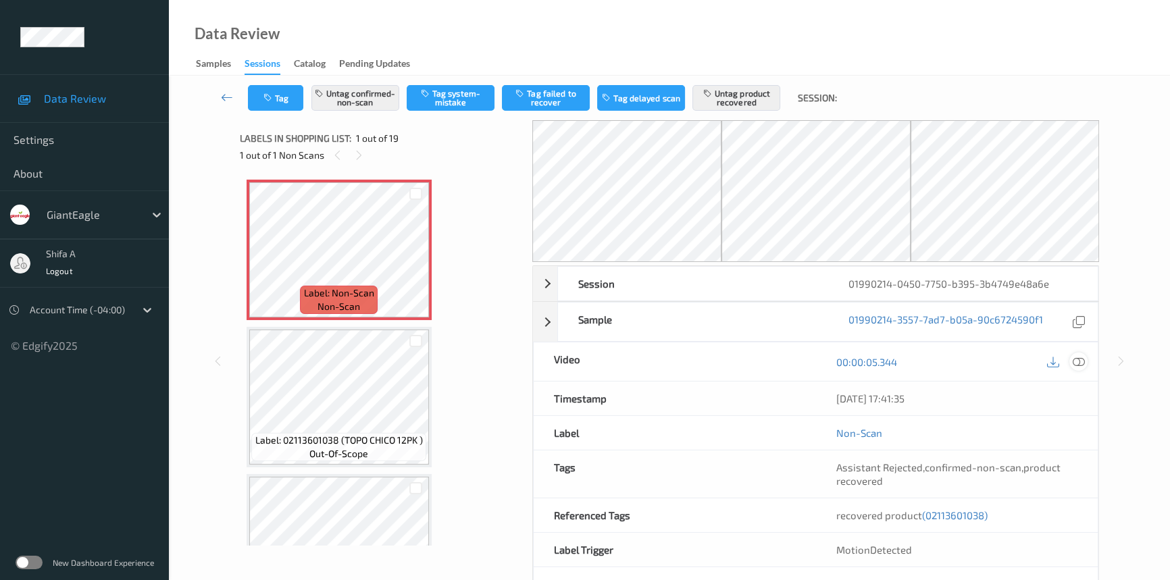
click at [1080, 357] on icon at bounding box center [1078, 362] width 12 height 12
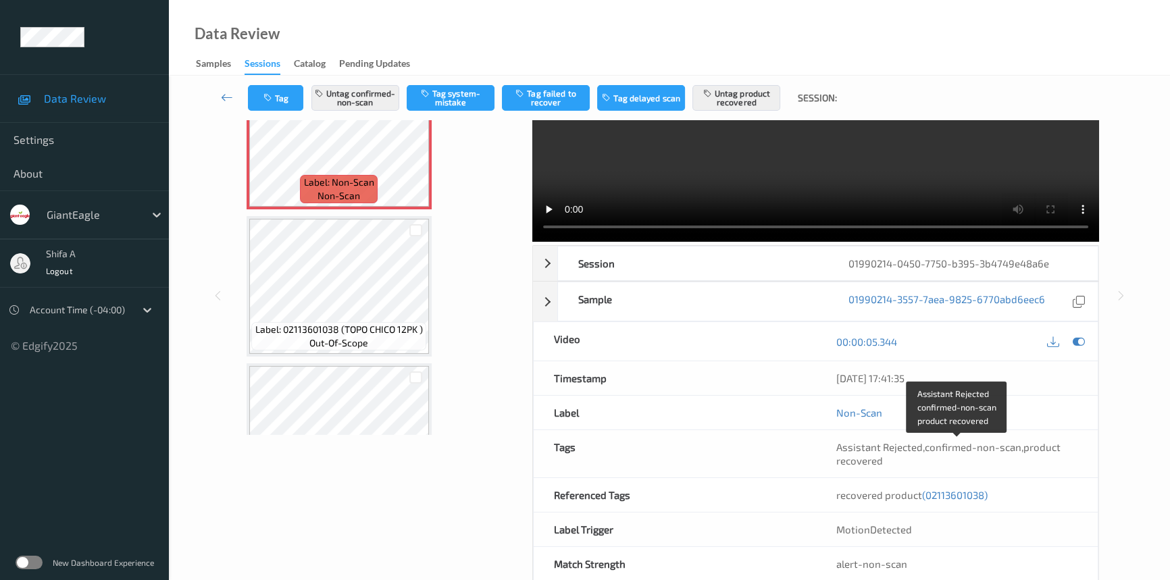
scroll to position [139, 0]
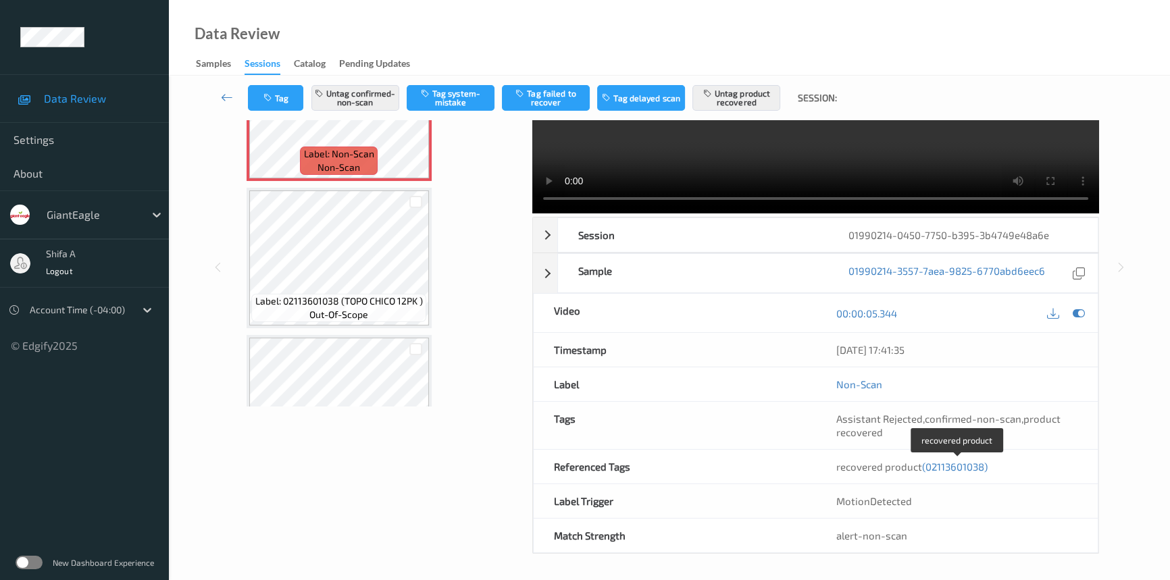
click at [967, 465] on span "(02113601038)" at bounding box center [955, 467] width 66 height 12
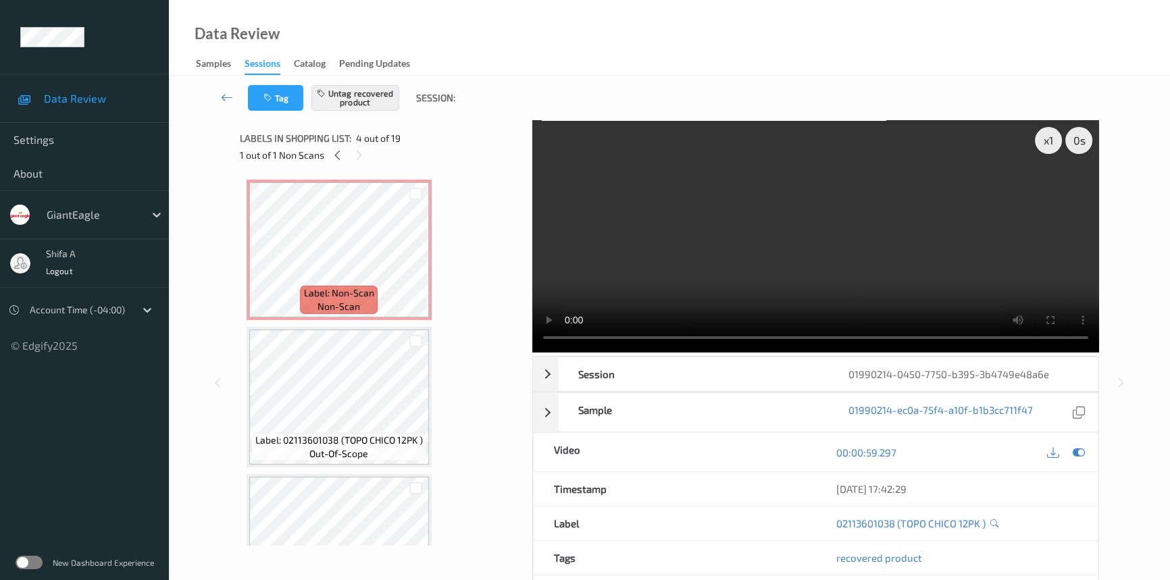
scroll to position [0, 0]
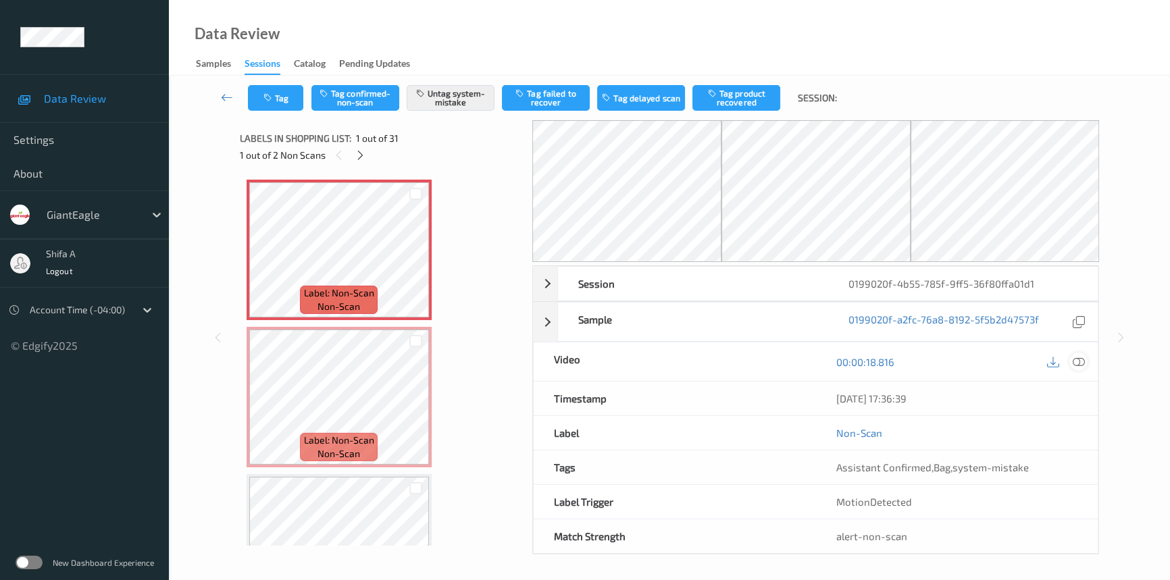
click at [1080, 358] on icon at bounding box center [1078, 362] width 12 height 12
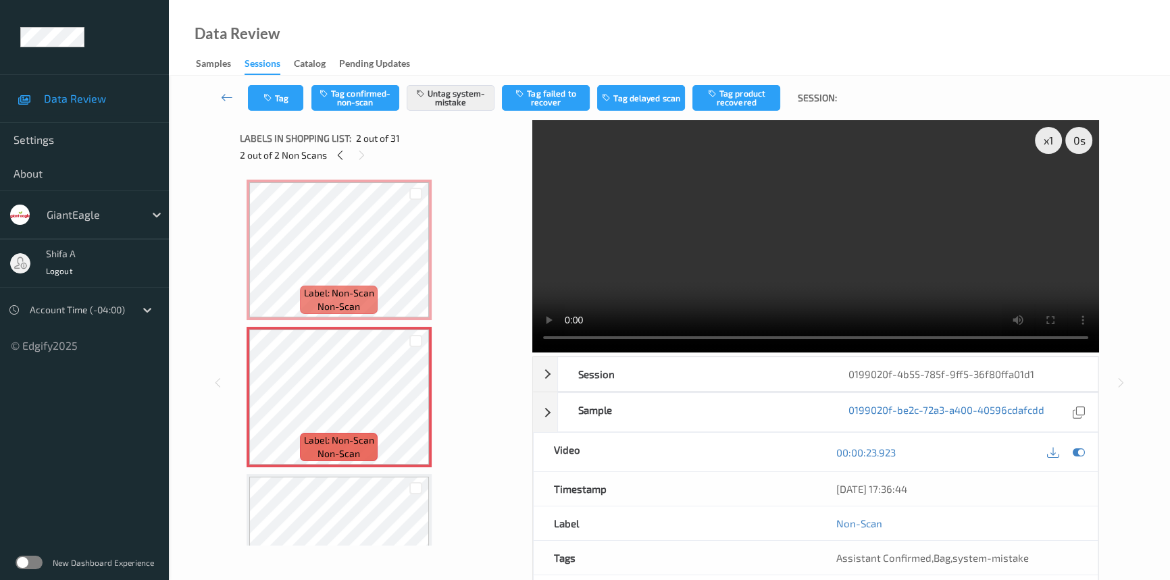
click at [928, 230] on video at bounding box center [815, 236] width 567 height 232
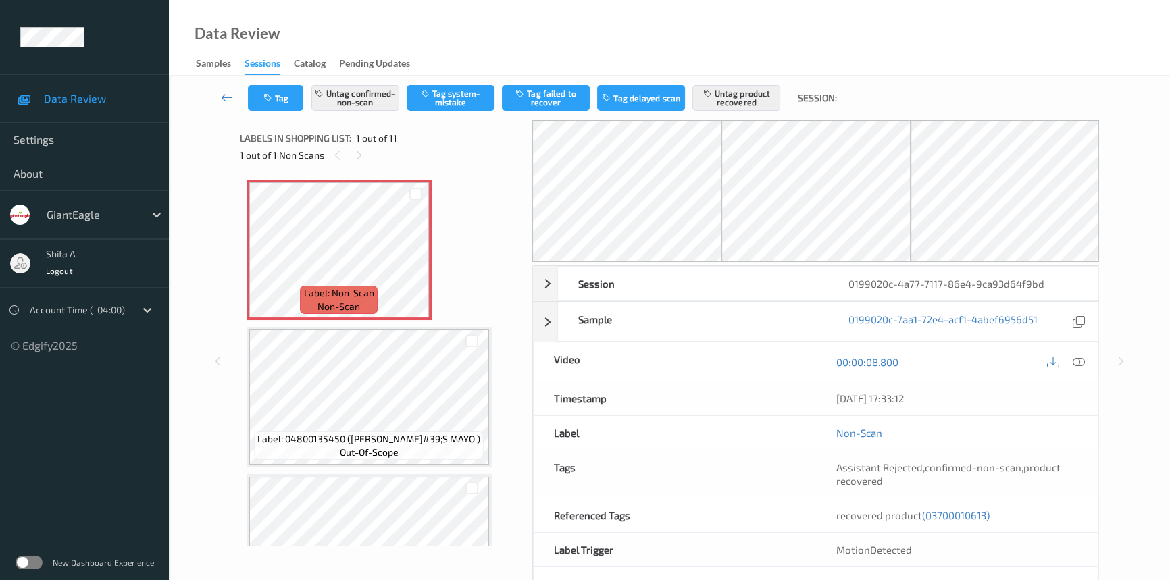
click at [1078, 363] on icon at bounding box center [1078, 362] width 12 height 12
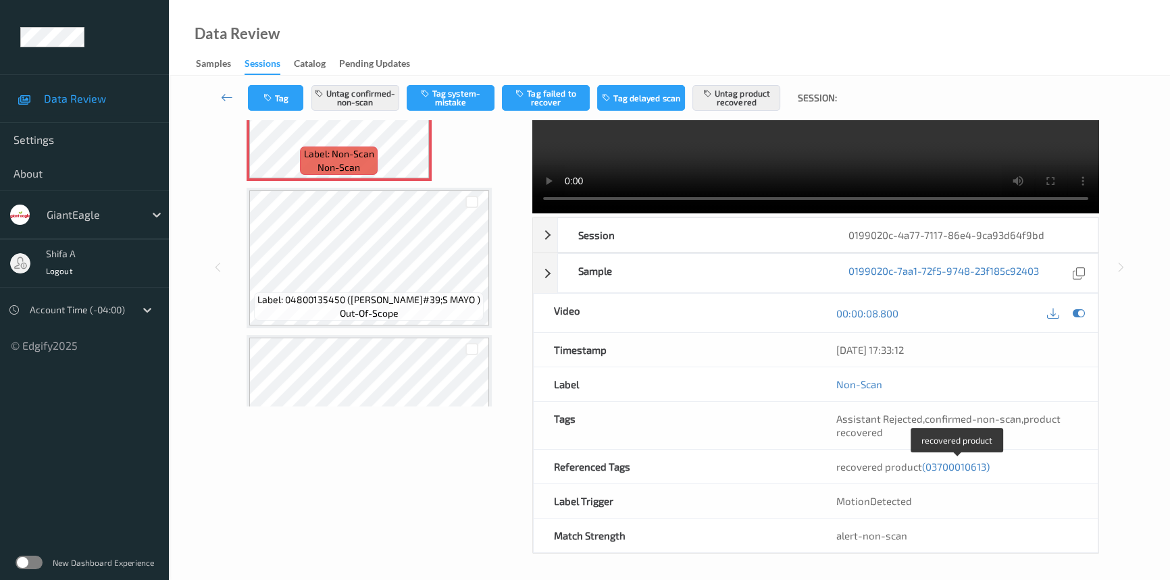
click at [973, 465] on span "(03700010613)" at bounding box center [956, 467] width 68 height 12
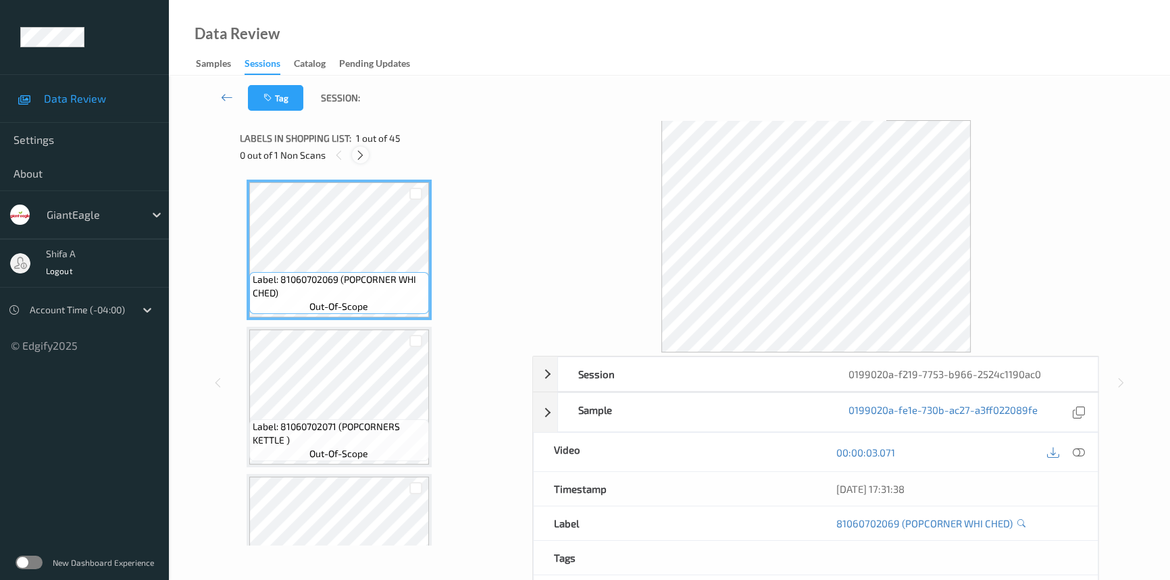
click at [363, 157] on icon at bounding box center [360, 155] width 11 height 12
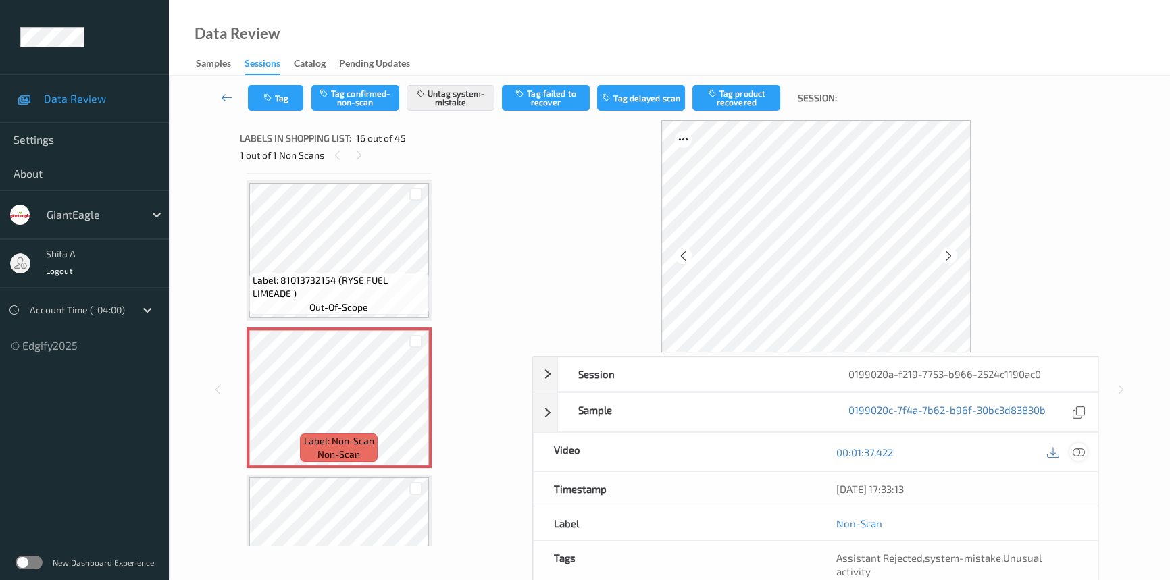
click at [1079, 452] on icon at bounding box center [1078, 452] width 12 height 12
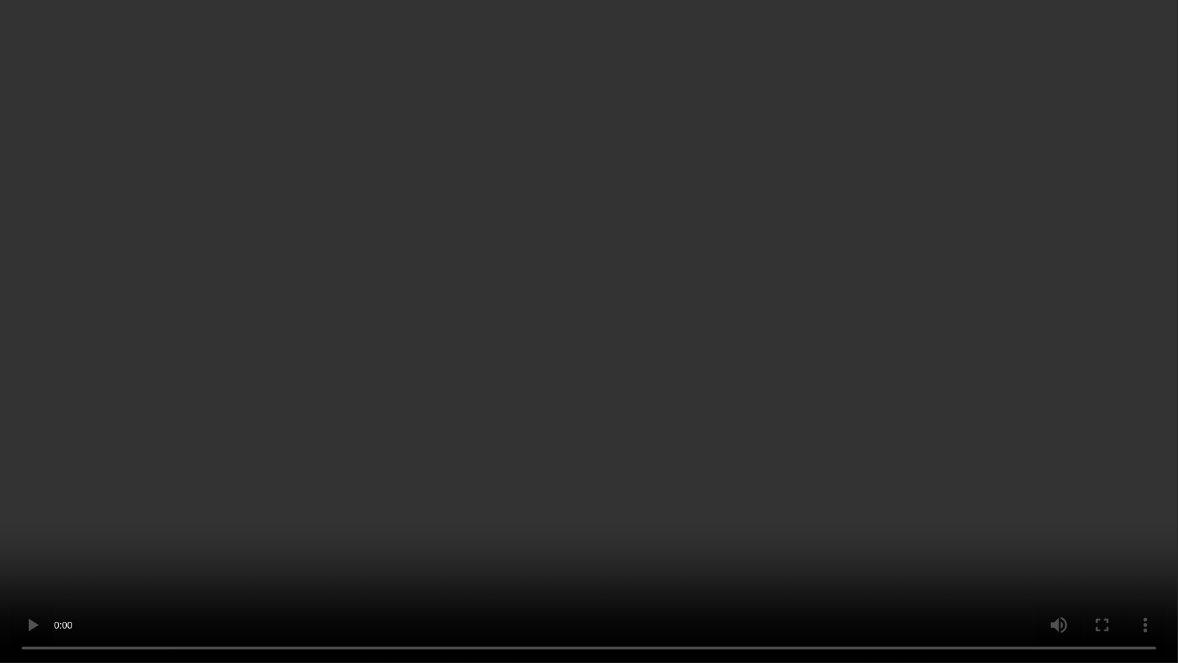
click at [899, 367] on video at bounding box center [589, 331] width 1178 height 663
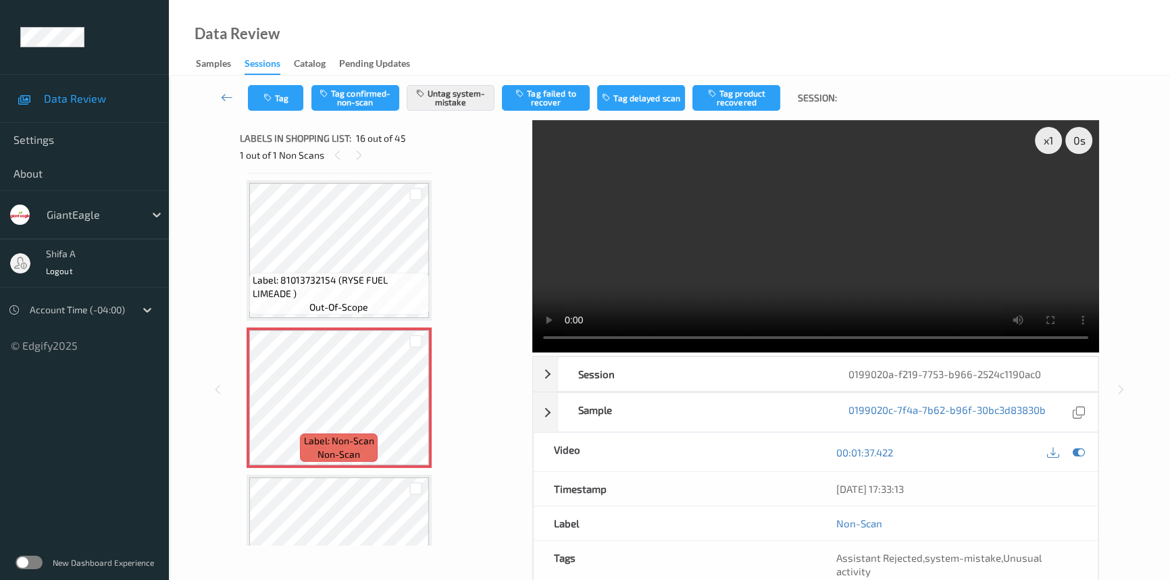
click at [883, 224] on video at bounding box center [815, 236] width 567 height 232
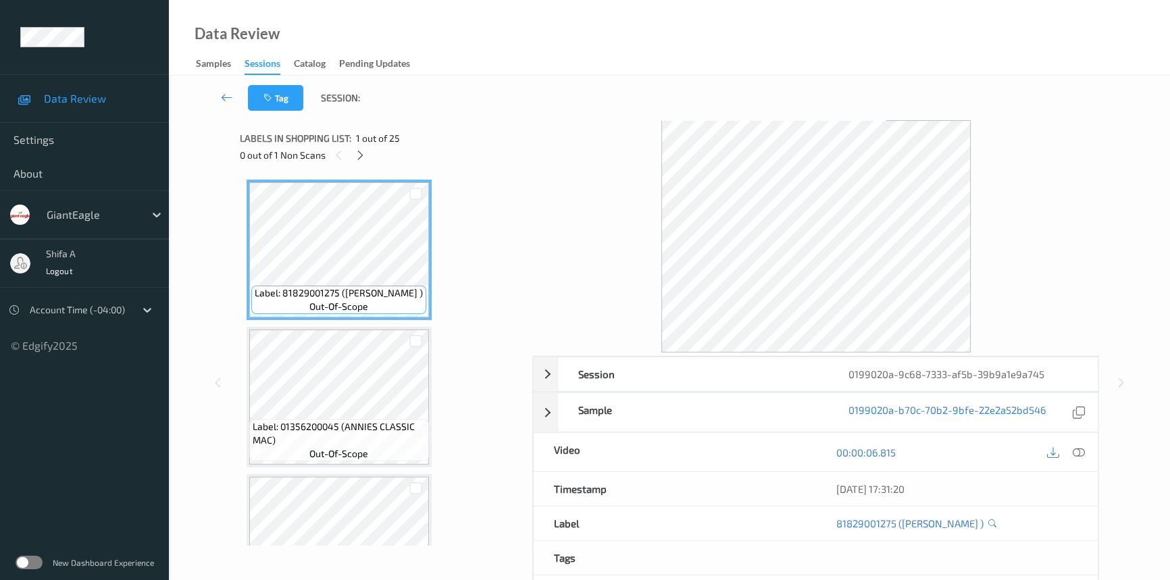
click at [1082, 454] on icon at bounding box center [1078, 452] width 12 height 12
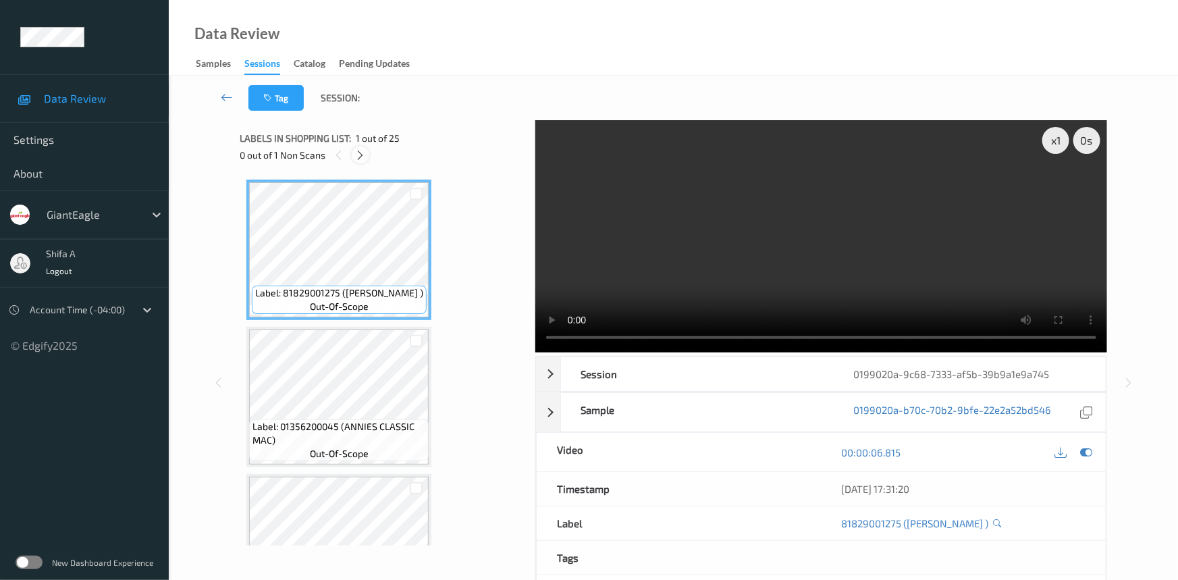
click at [357, 159] on icon at bounding box center [360, 155] width 11 height 12
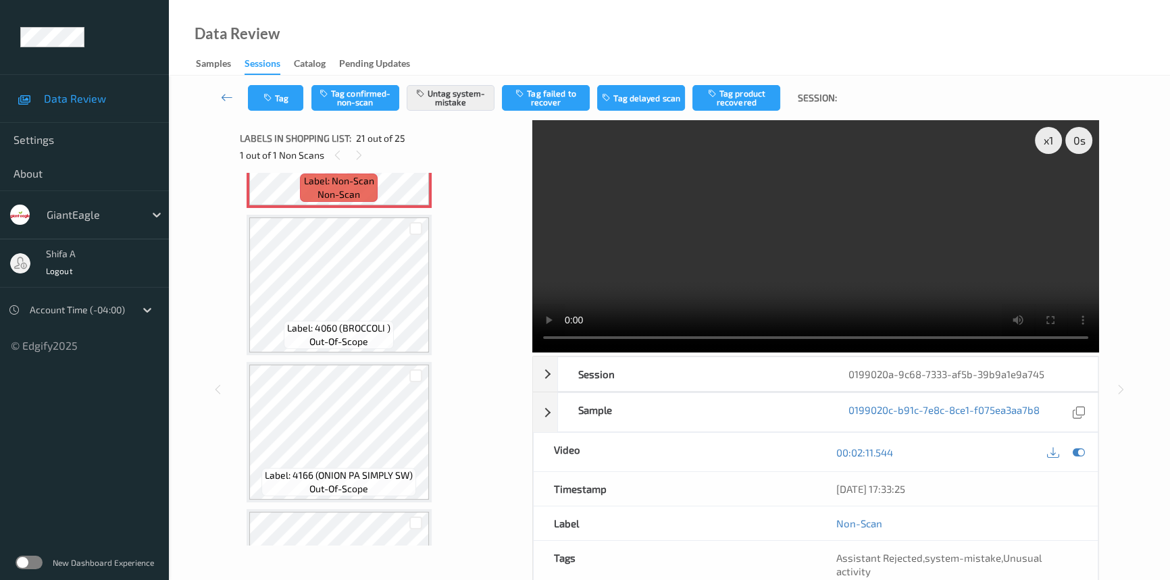
scroll to position [2810, 0]
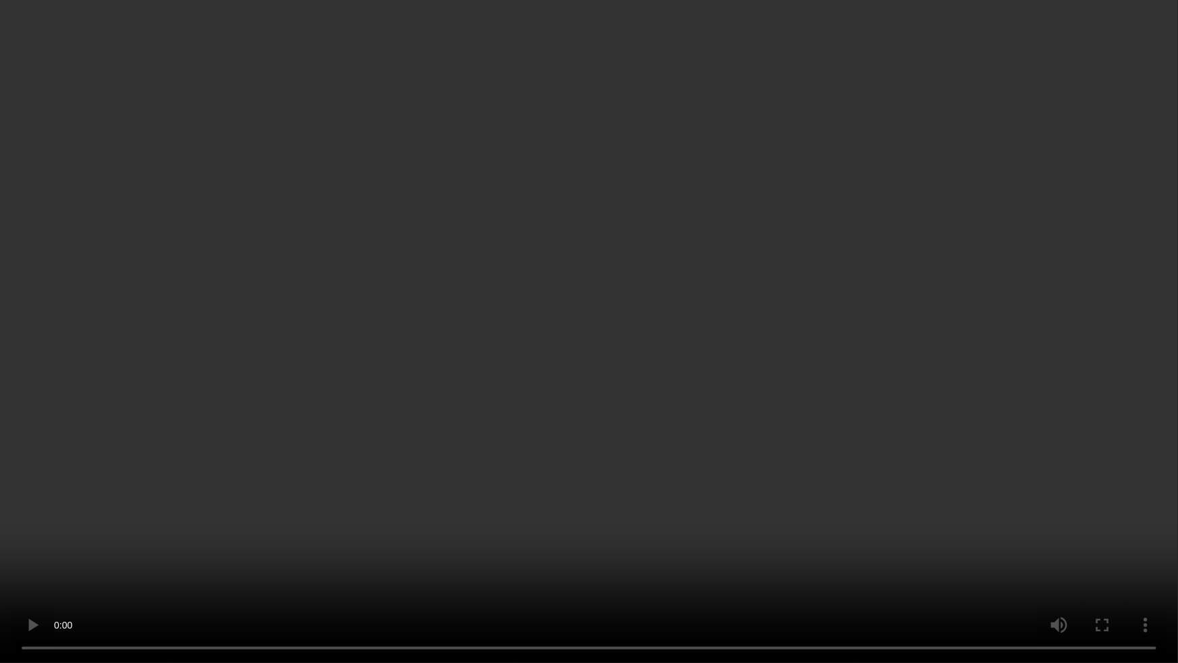
click at [871, 369] on video at bounding box center [589, 331] width 1178 height 663
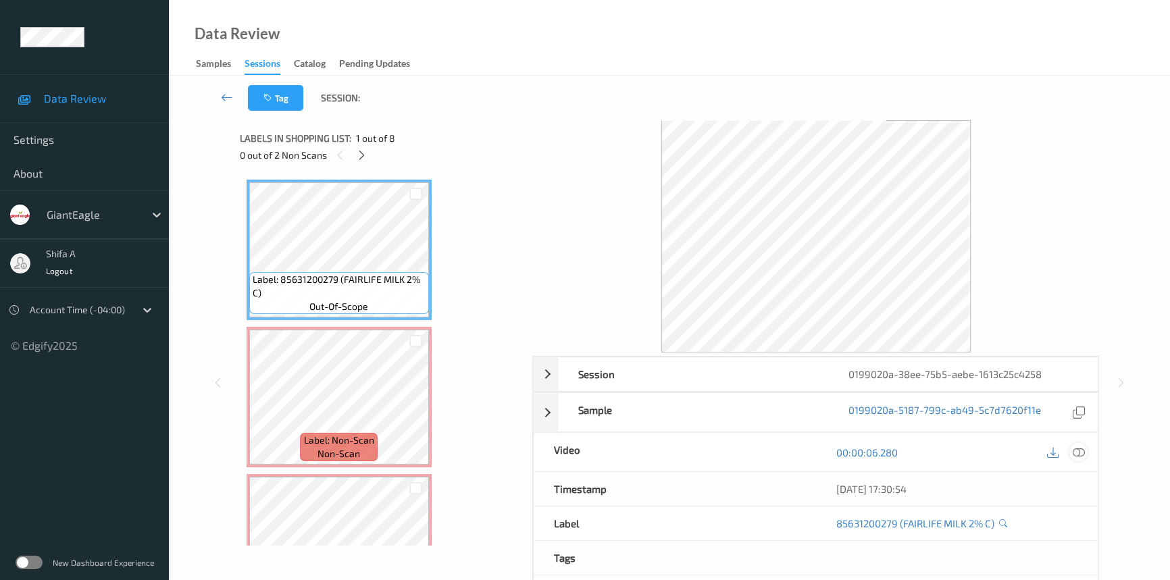
click at [1082, 449] on icon at bounding box center [1078, 452] width 12 height 12
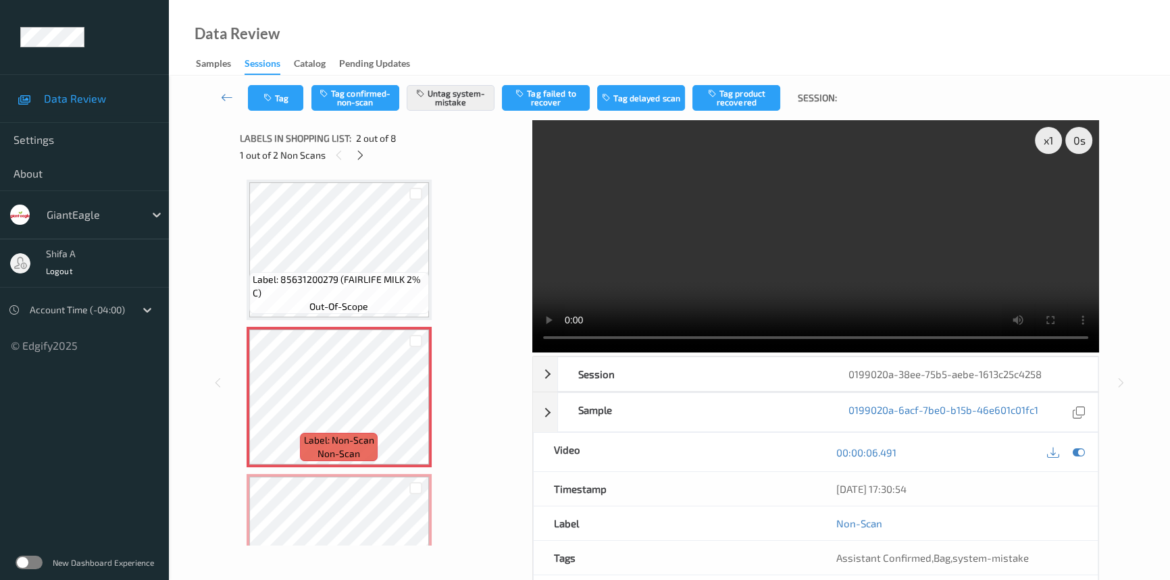
click at [844, 234] on video at bounding box center [815, 236] width 567 height 232
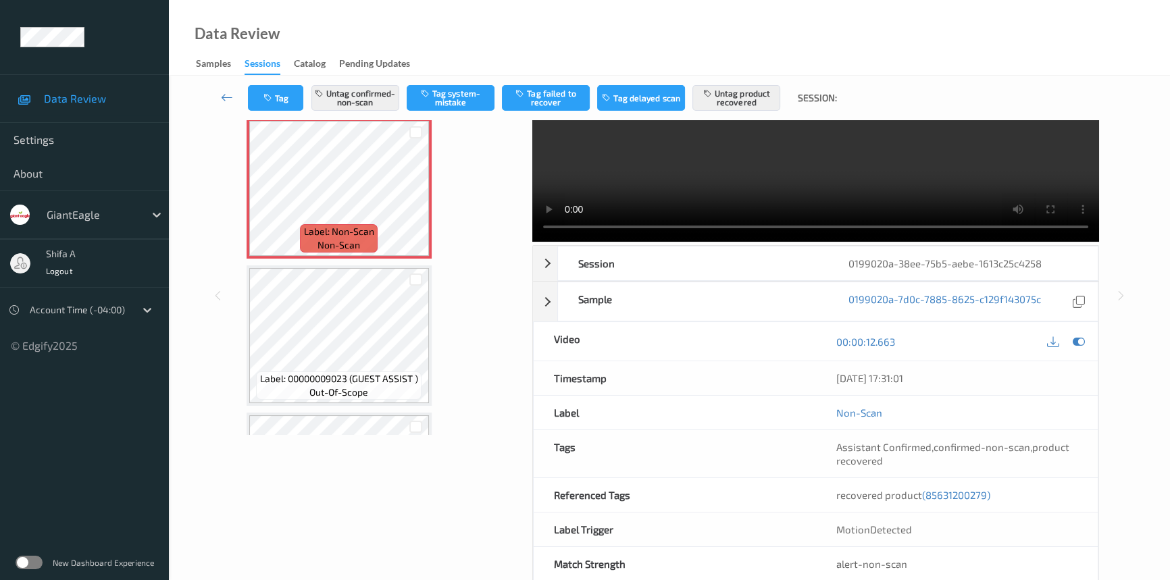
scroll to position [139, 0]
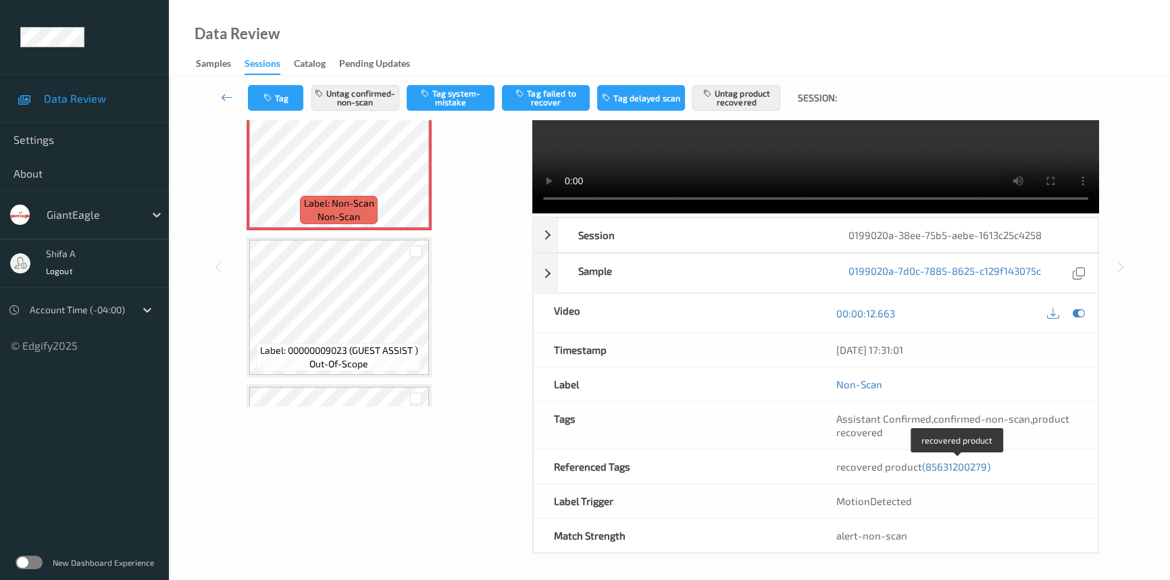
click at [968, 464] on span "(85631200279)" at bounding box center [956, 467] width 68 height 12
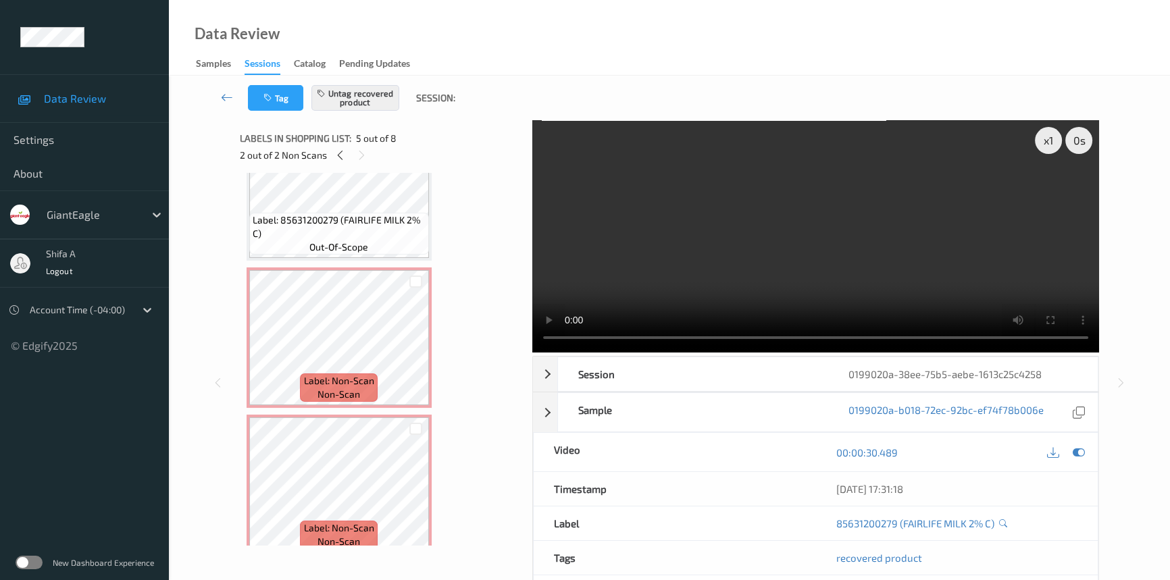
scroll to position [0, 0]
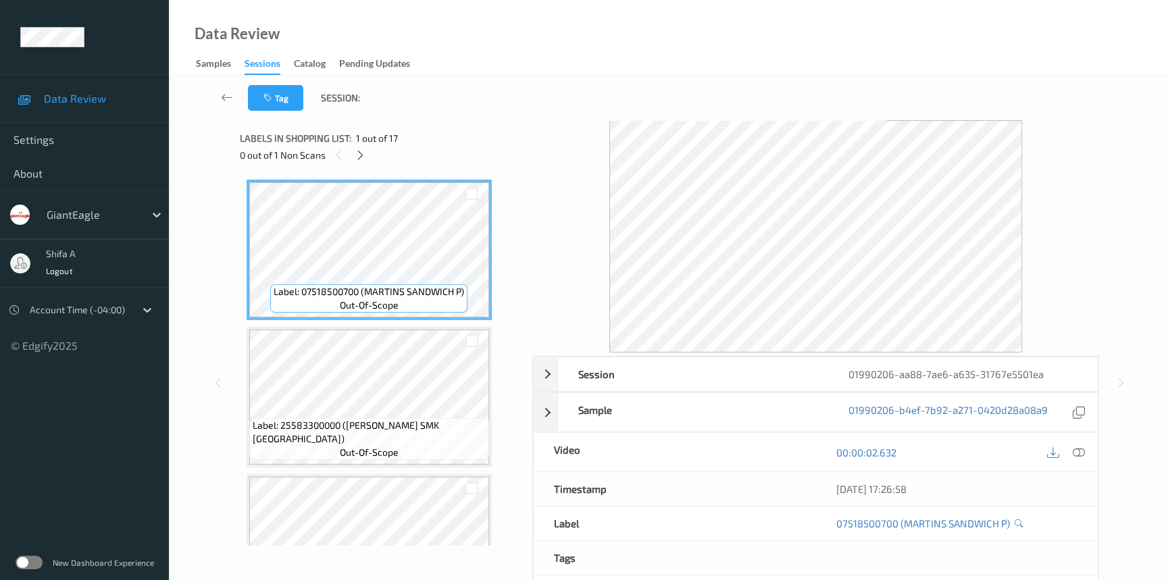
drag, startPoint x: 1084, startPoint y: 449, endPoint x: 668, endPoint y: 348, distance: 428.1
click at [1082, 449] on icon at bounding box center [1078, 452] width 12 height 12
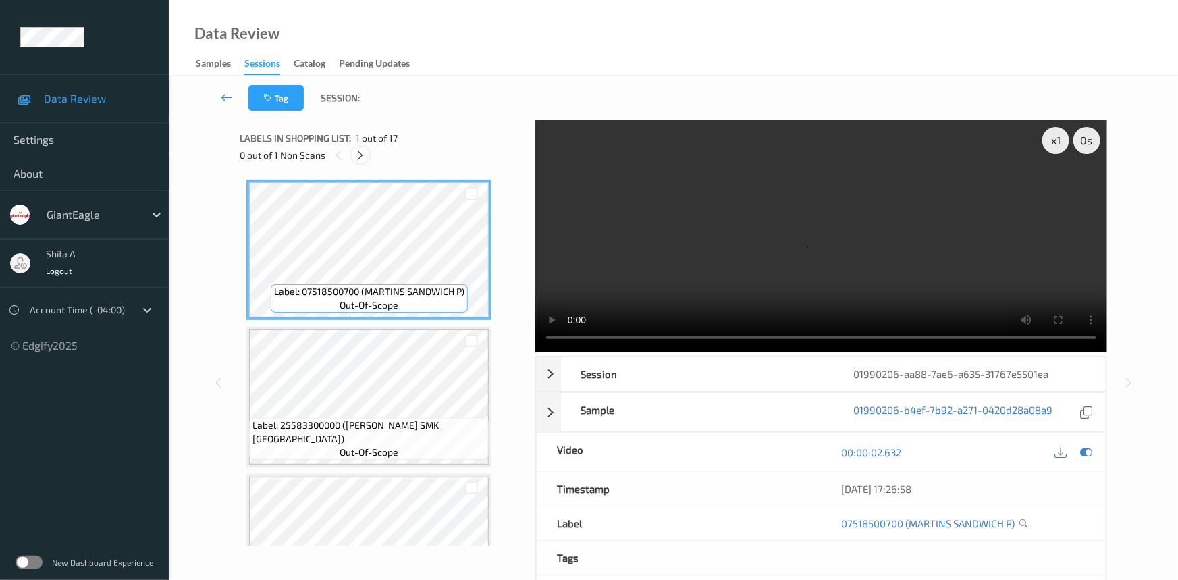
click at [364, 160] on icon at bounding box center [360, 155] width 11 height 12
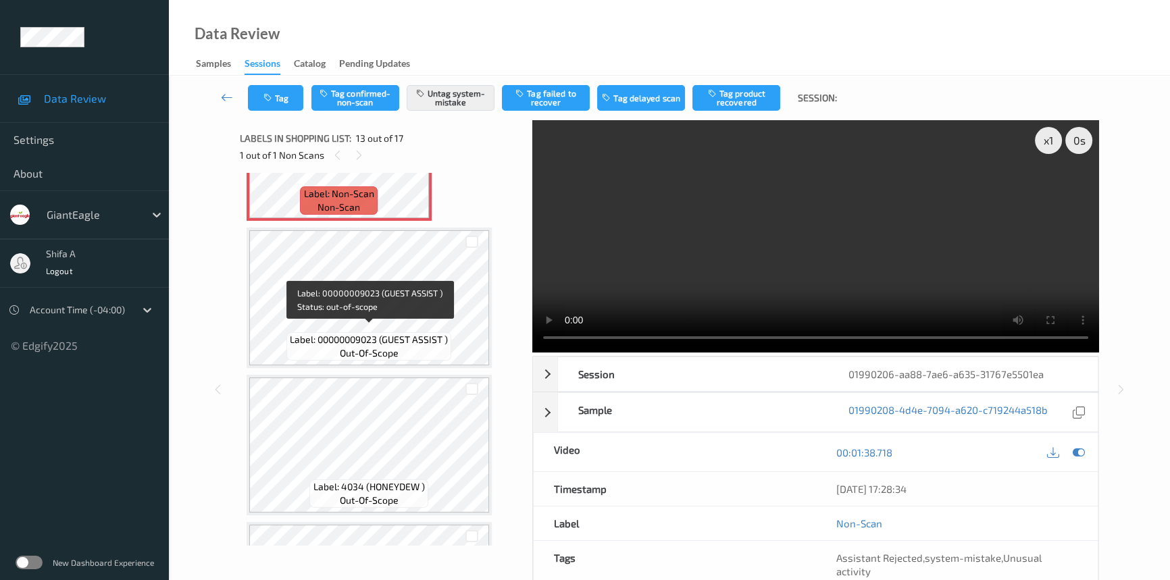
scroll to position [1621, 0]
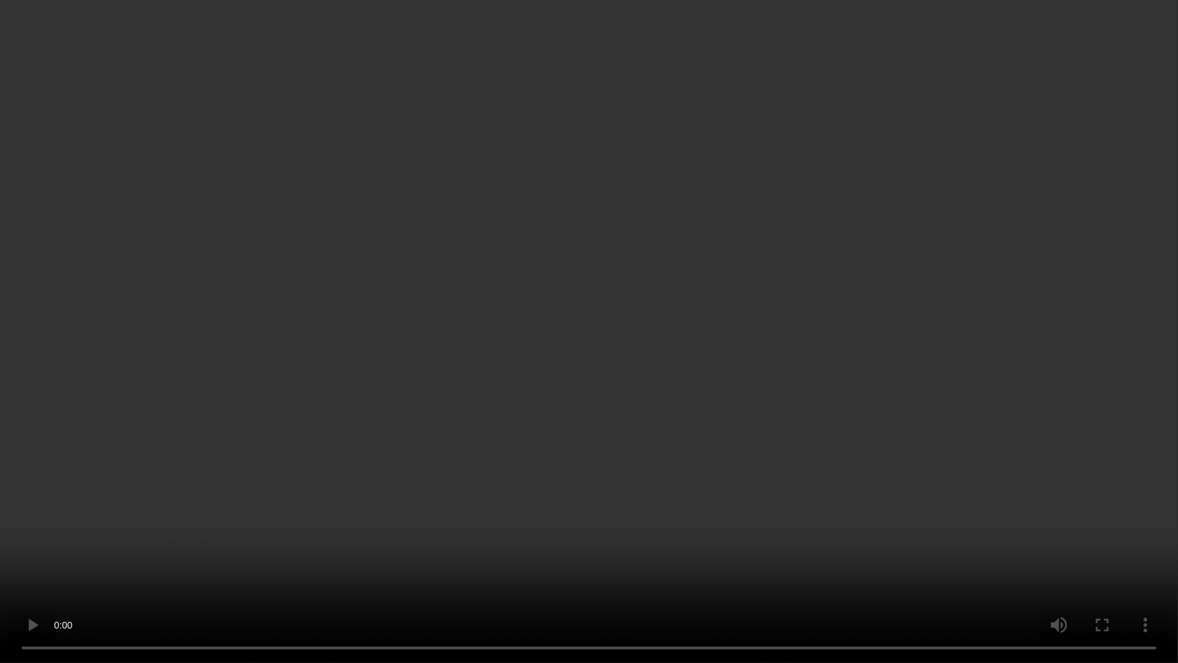
click at [970, 388] on video at bounding box center [589, 331] width 1178 height 663
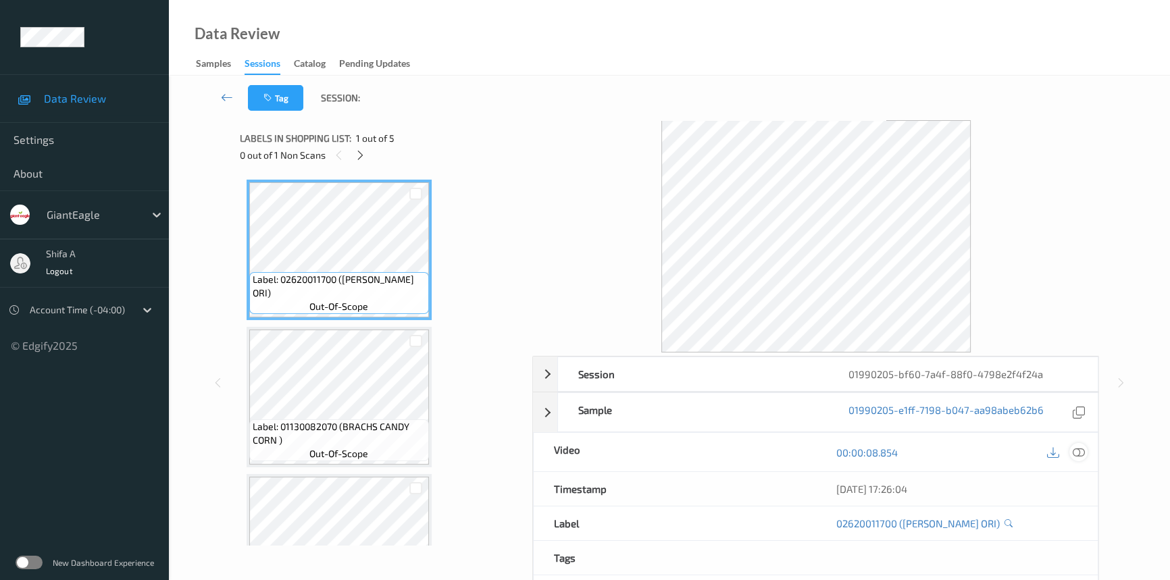
click at [1080, 449] on icon at bounding box center [1078, 452] width 12 height 12
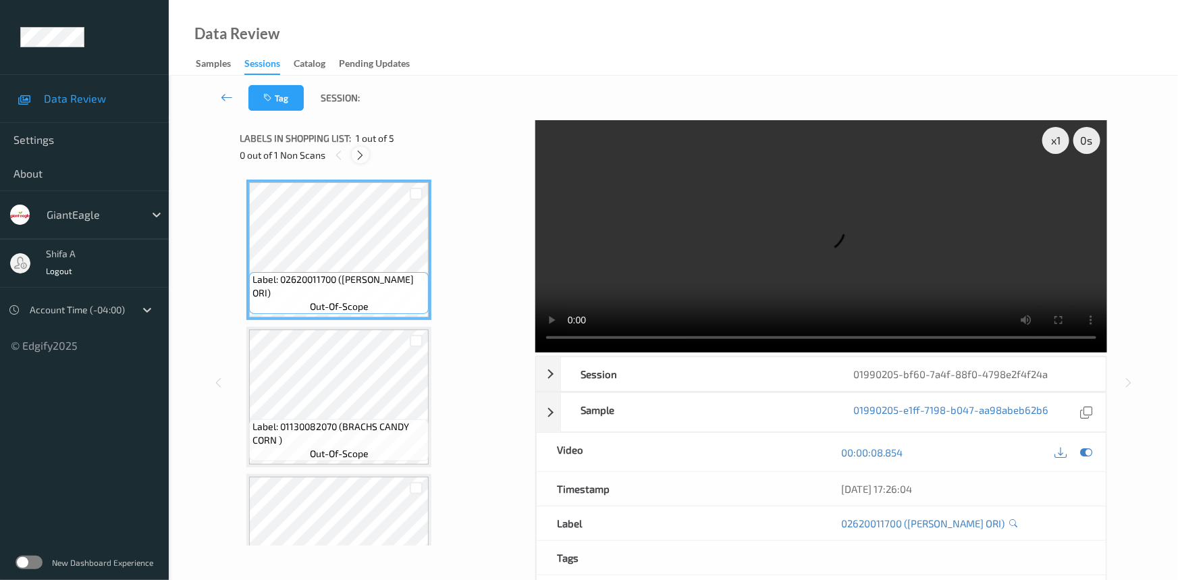
click at [362, 158] on icon at bounding box center [360, 155] width 11 height 12
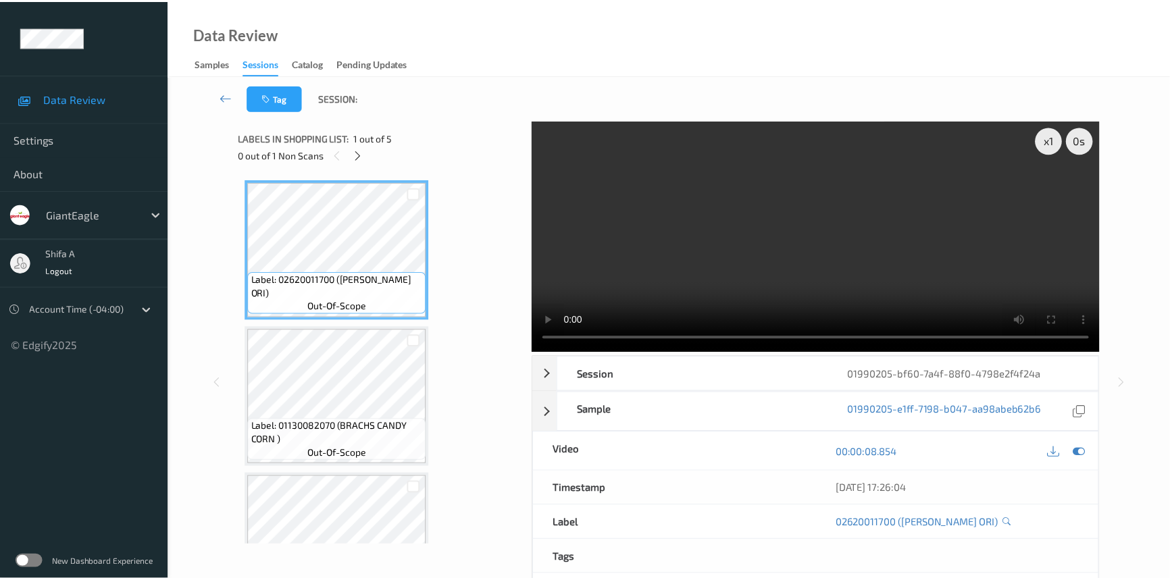
scroll to position [367, 0]
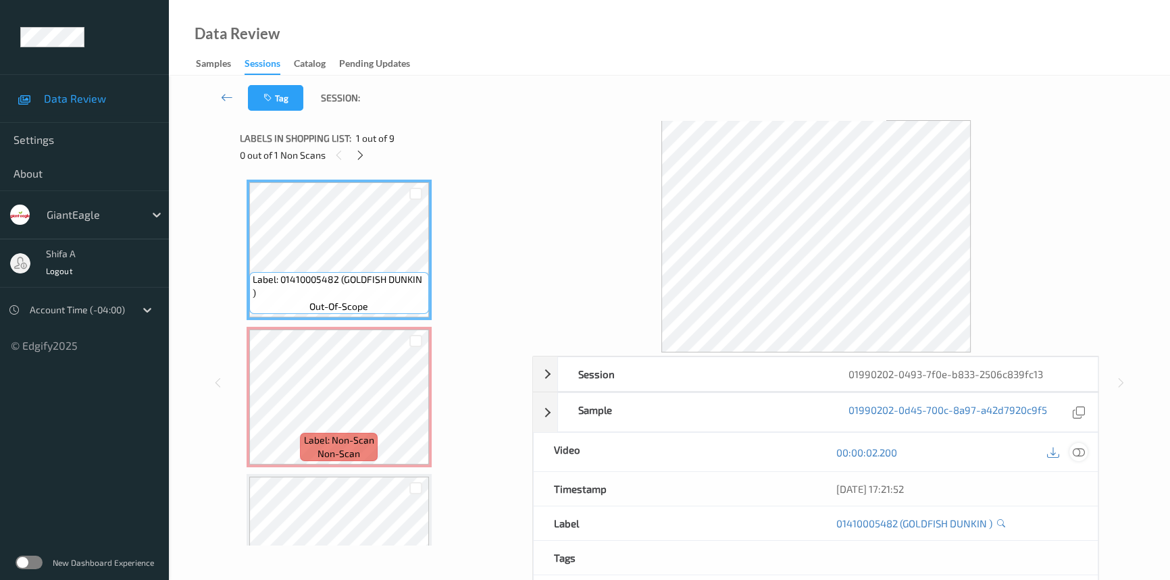
click at [1080, 452] on icon at bounding box center [1078, 452] width 12 height 12
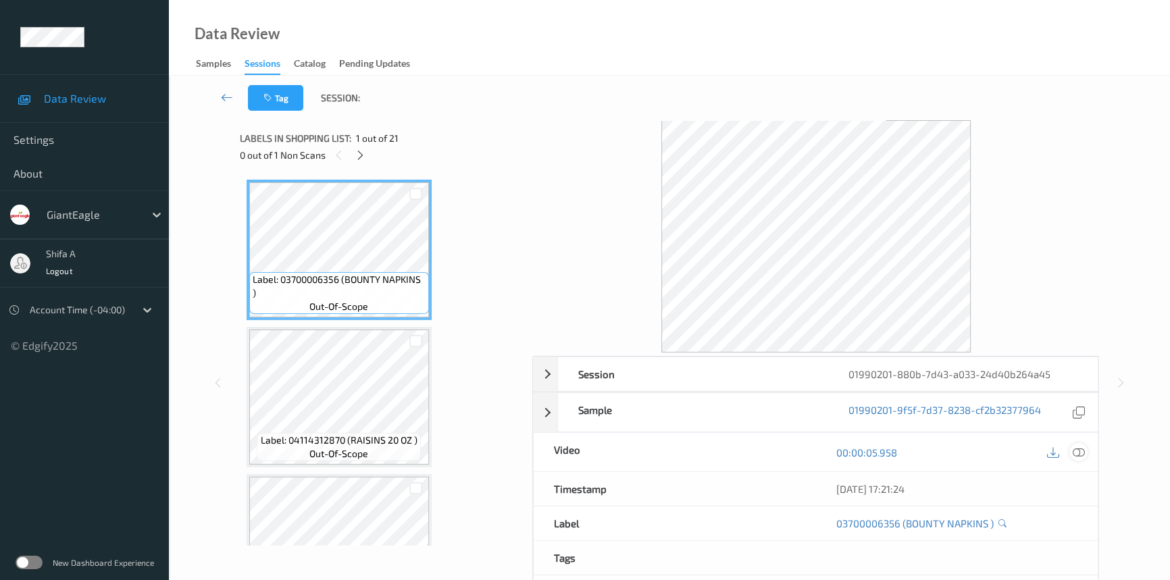
click at [1078, 452] on icon at bounding box center [1078, 452] width 12 height 12
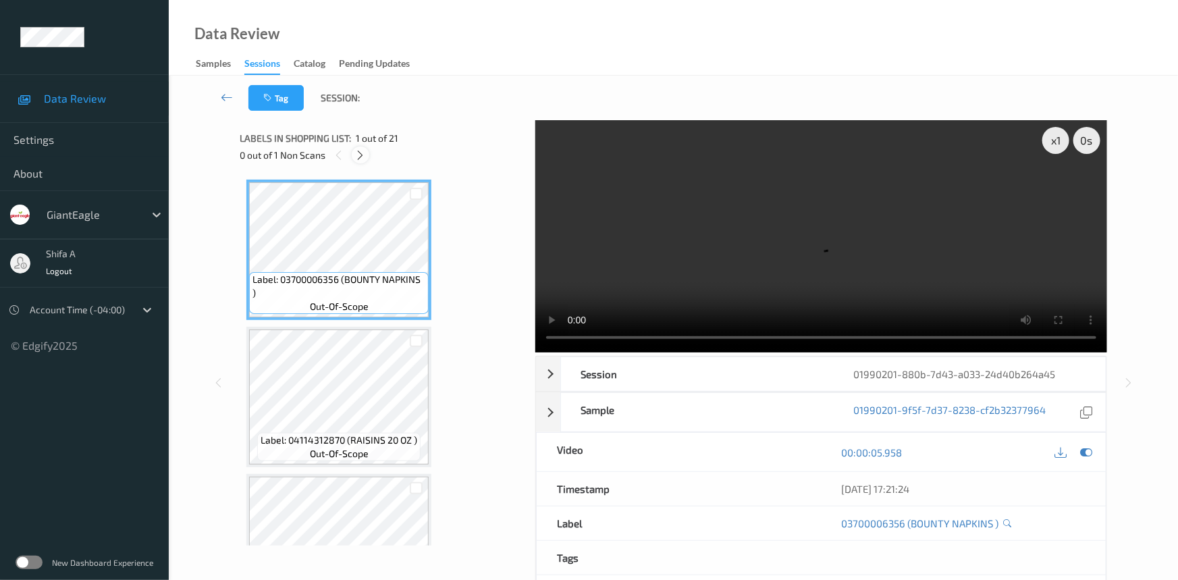
click at [361, 154] on icon at bounding box center [360, 155] width 11 height 12
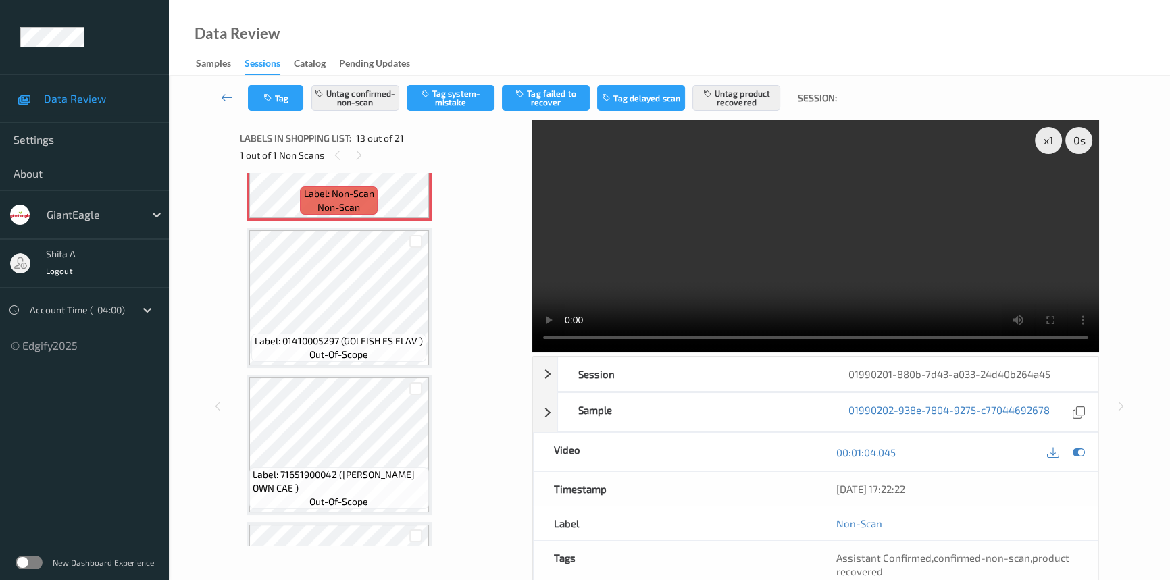
scroll to position [1621, 0]
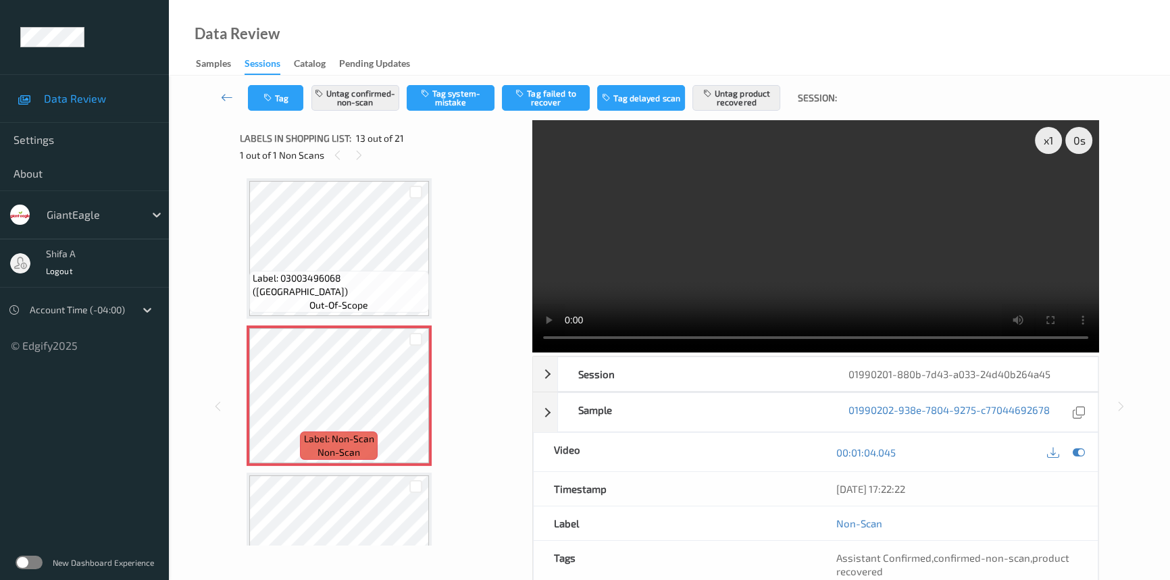
click at [723, 150] on video at bounding box center [815, 236] width 567 height 232
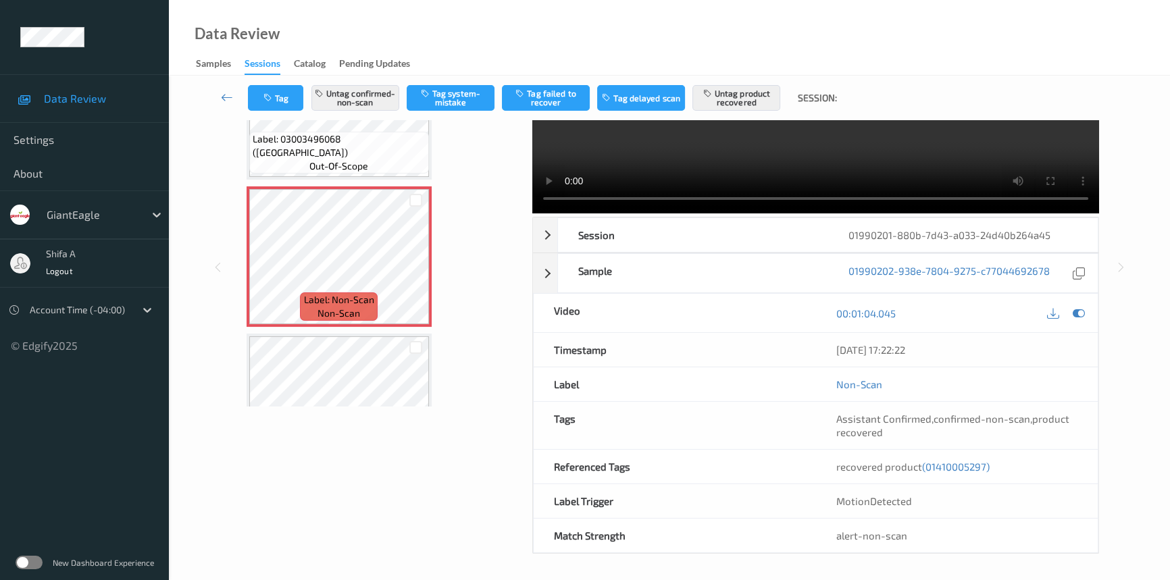
click at [974, 467] on span "(01410005297)" at bounding box center [956, 467] width 68 height 12
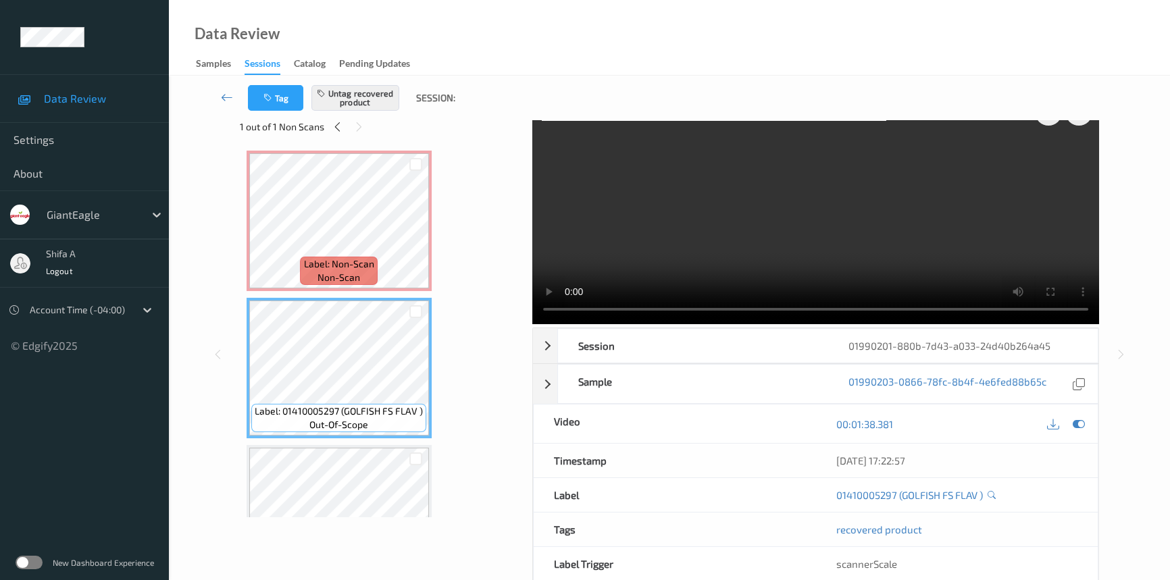
scroll to position [0, 0]
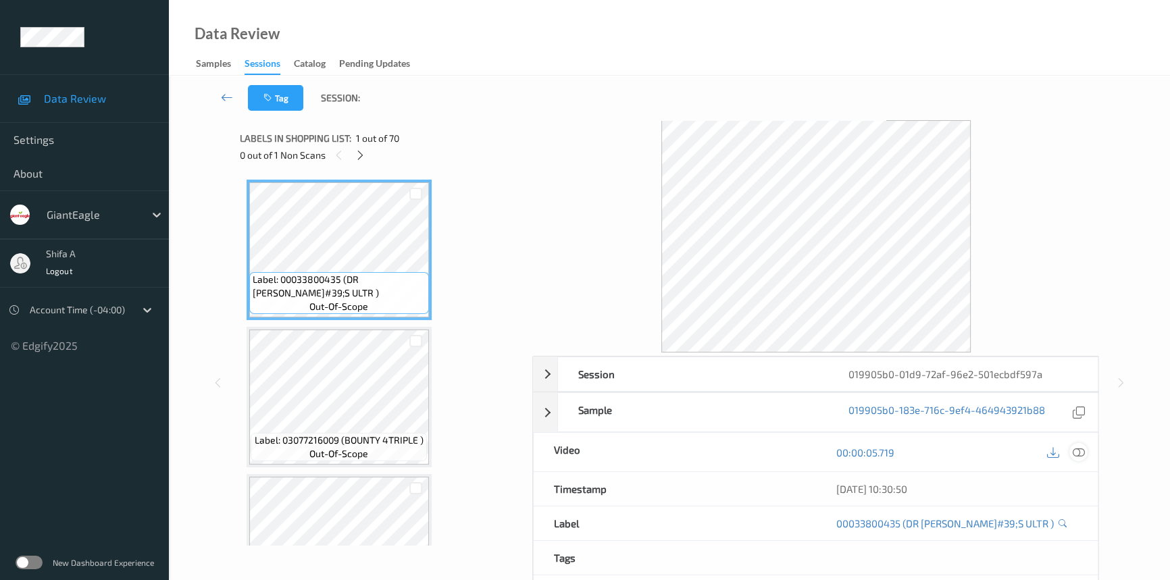
click at [1086, 446] on div at bounding box center [1078, 452] width 18 height 18
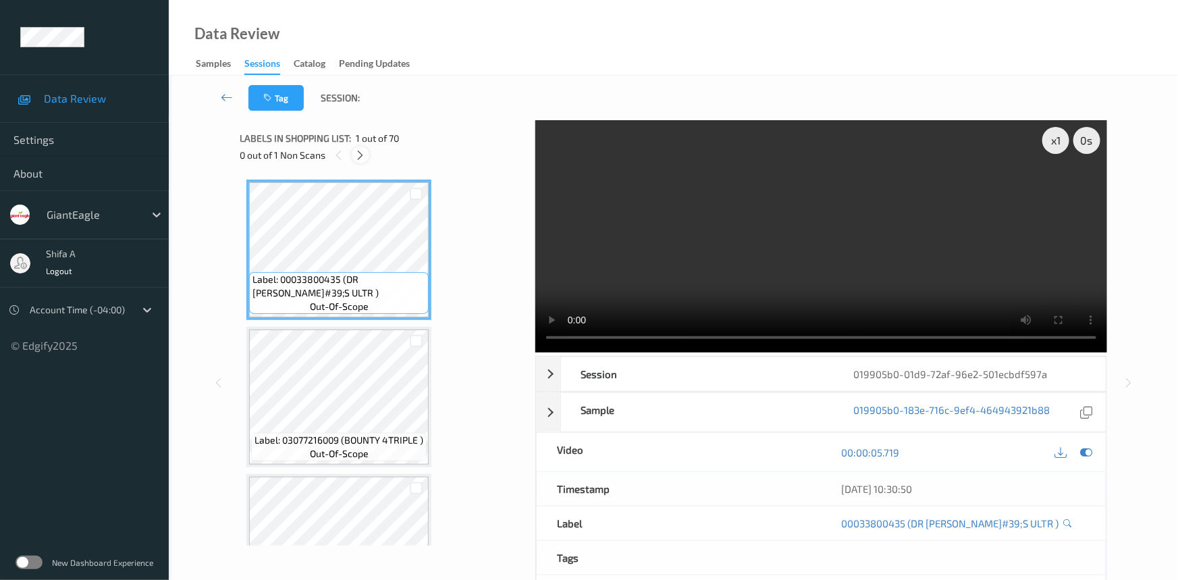
click at [355, 157] on icon at bounding box center [360, 155] width 11 height 12
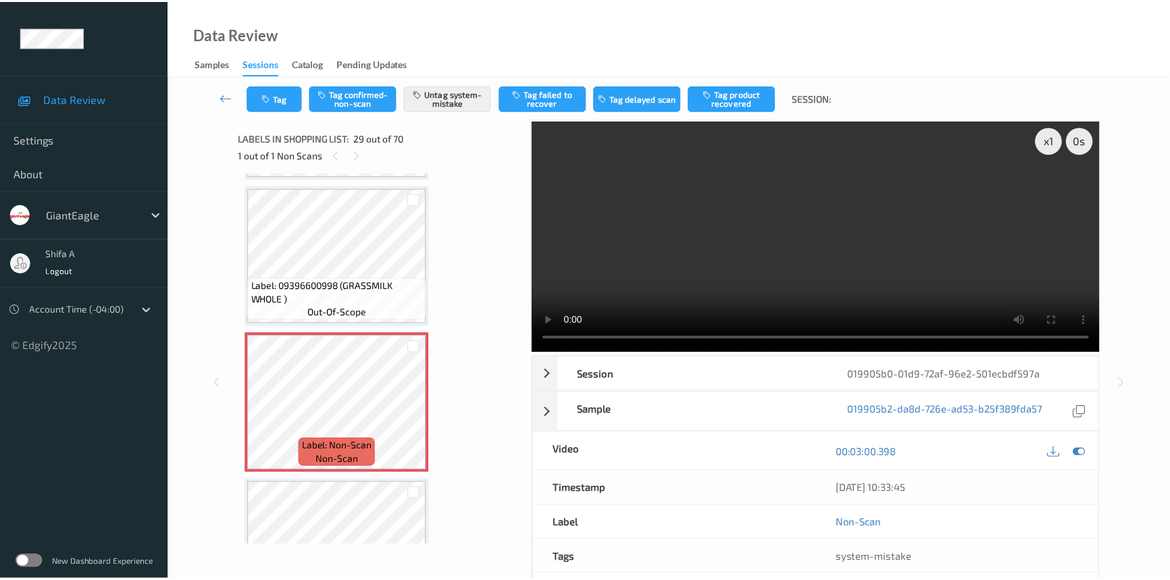
scroll to position [3968, 0]
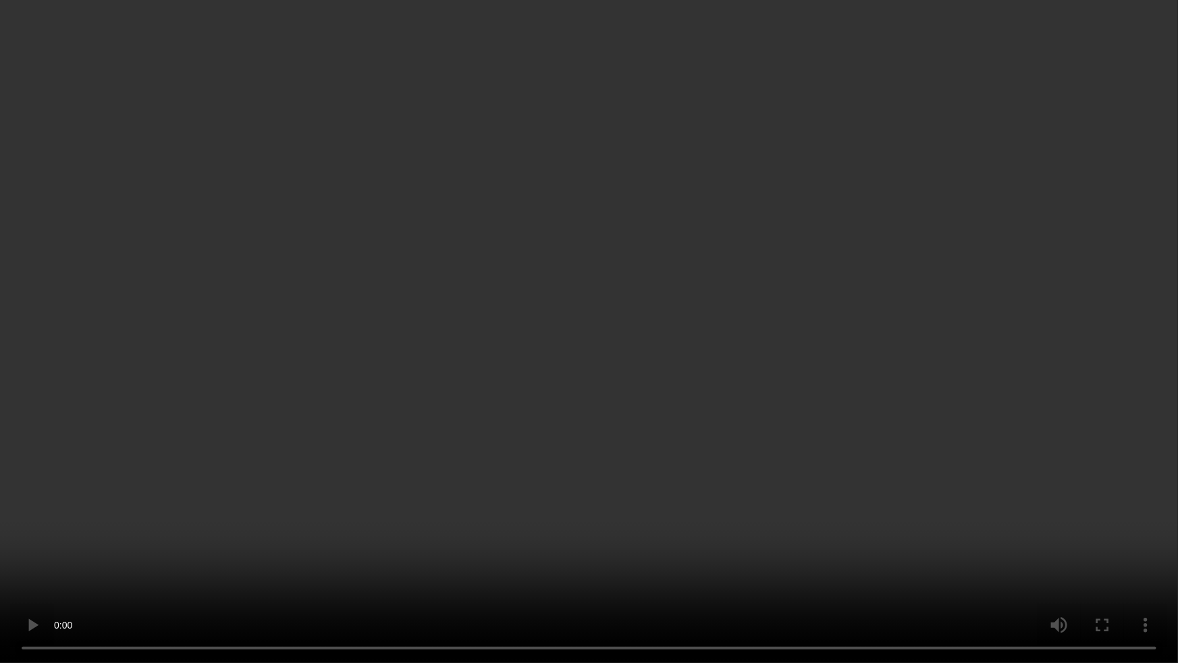
click at [831, 448] on video at bounding box center [589, 331] width 1178 height 663
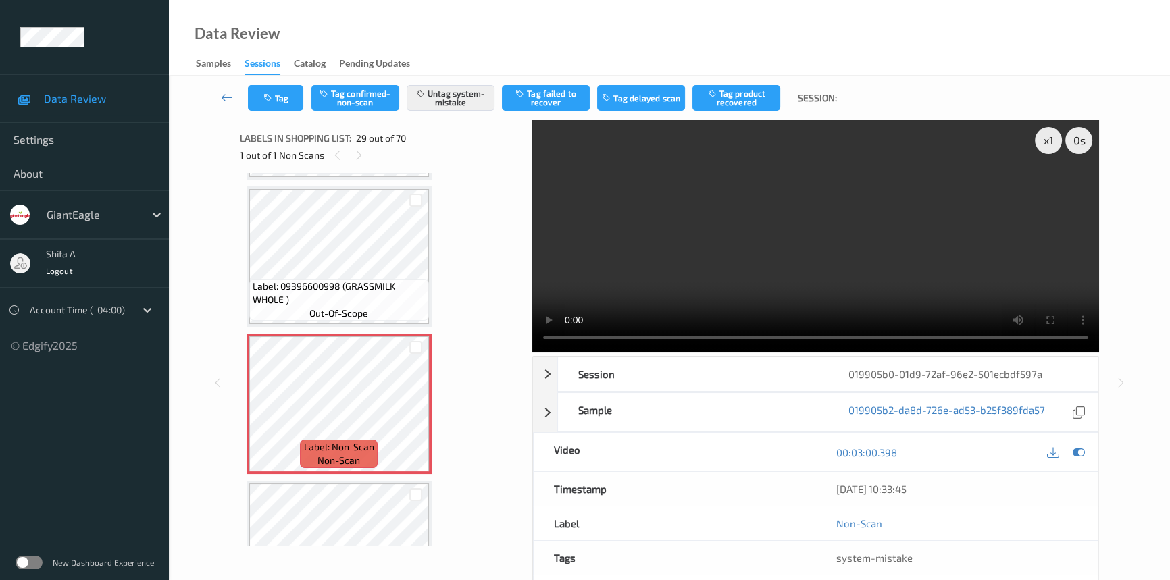
click at [981, 287] on video at bounding box center [815, 236] width 567 height 232
click at [417, 409] on icon at bounding box center [415, 415] width 11 height 12
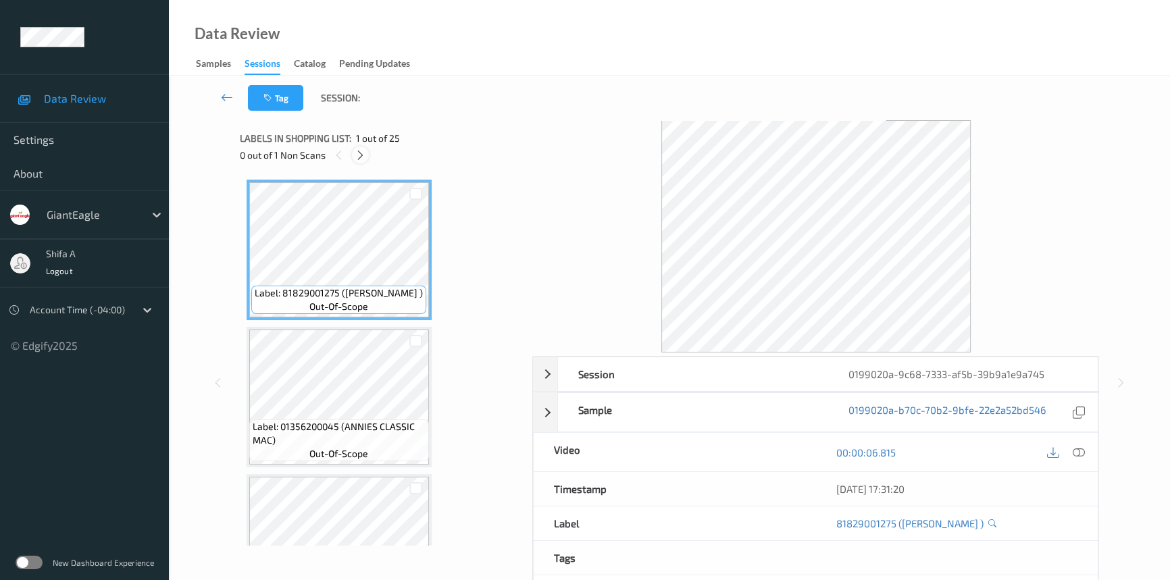
click at [362, 157] on icon at bounding box center [360, 155] width 11 height 12
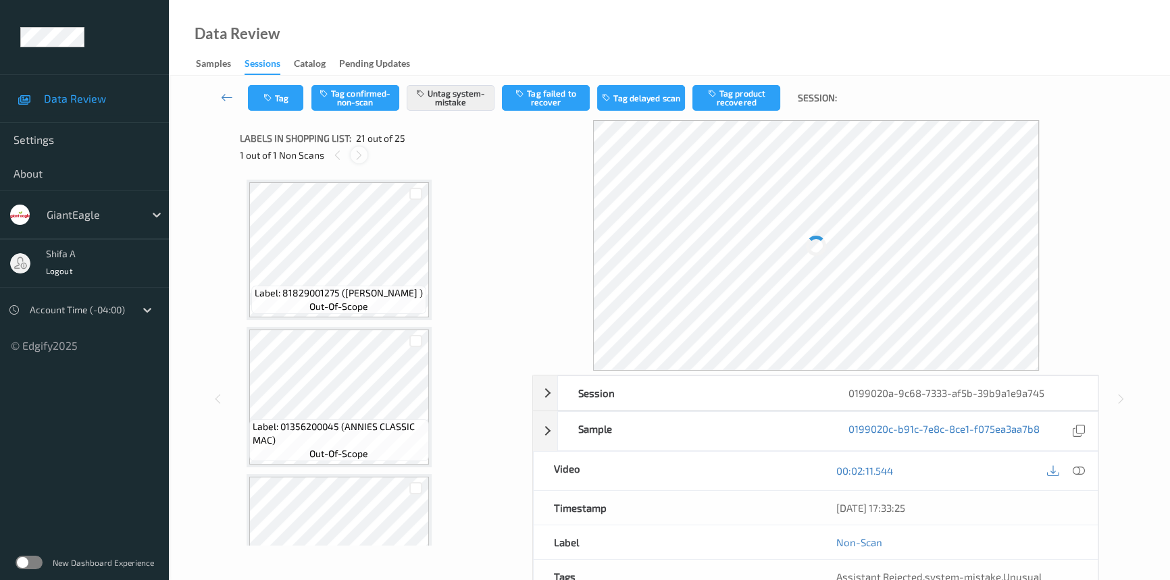
scroll to position [2794, 0]
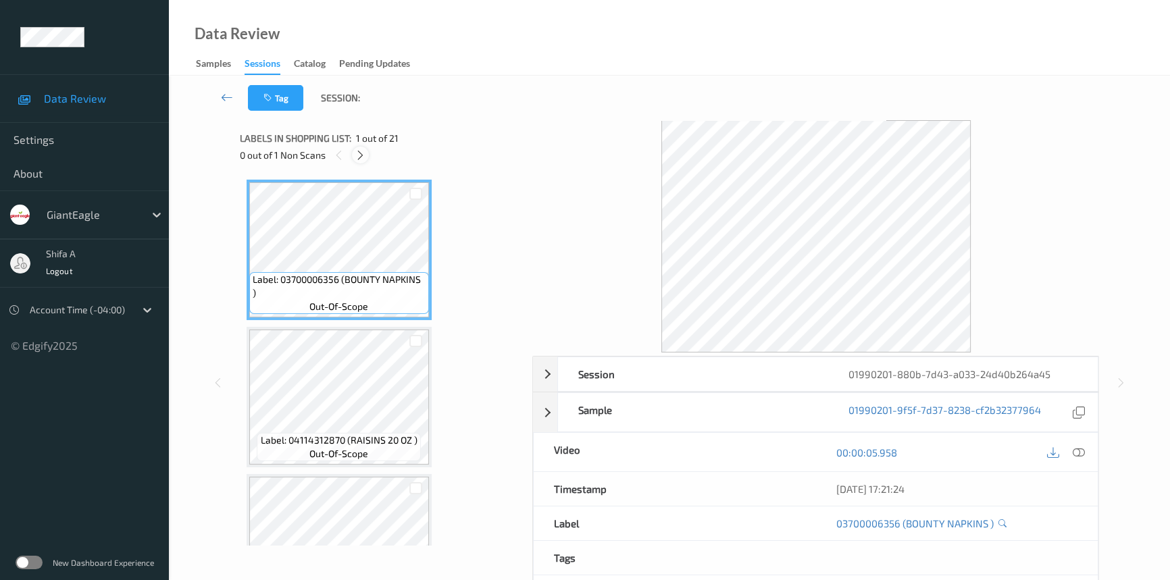
click at [360, 157] on icon at bounding box center [360, 155] width 11 height 12
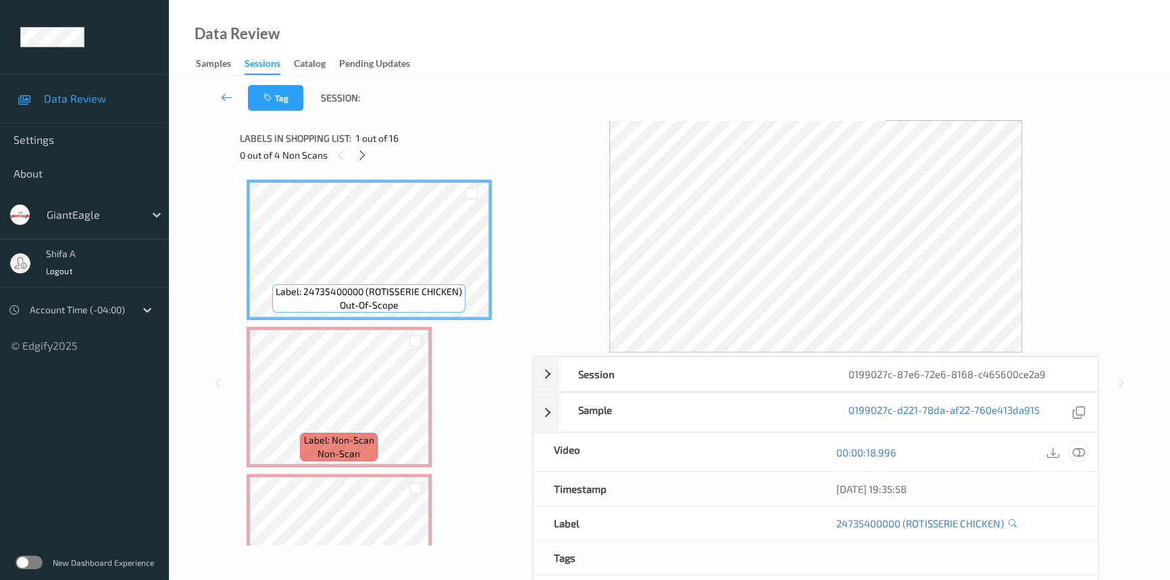
click at [1084, 452] on icon at bounding box center [1078, 452] width 12 height 12
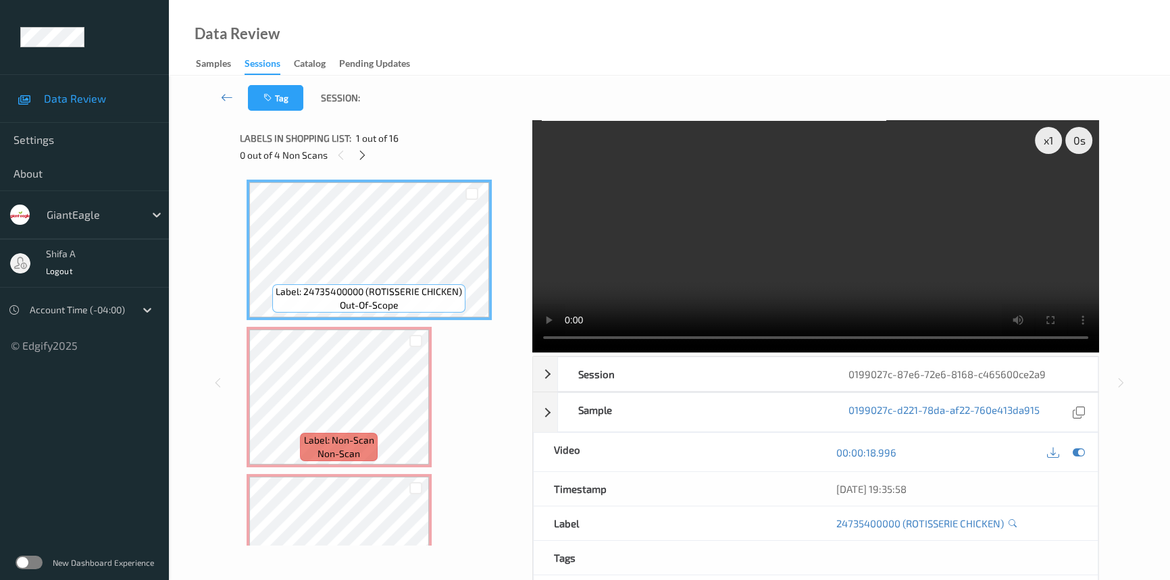
click at [903, 248] on video at bounding box center [815, 236] width 567 height 232
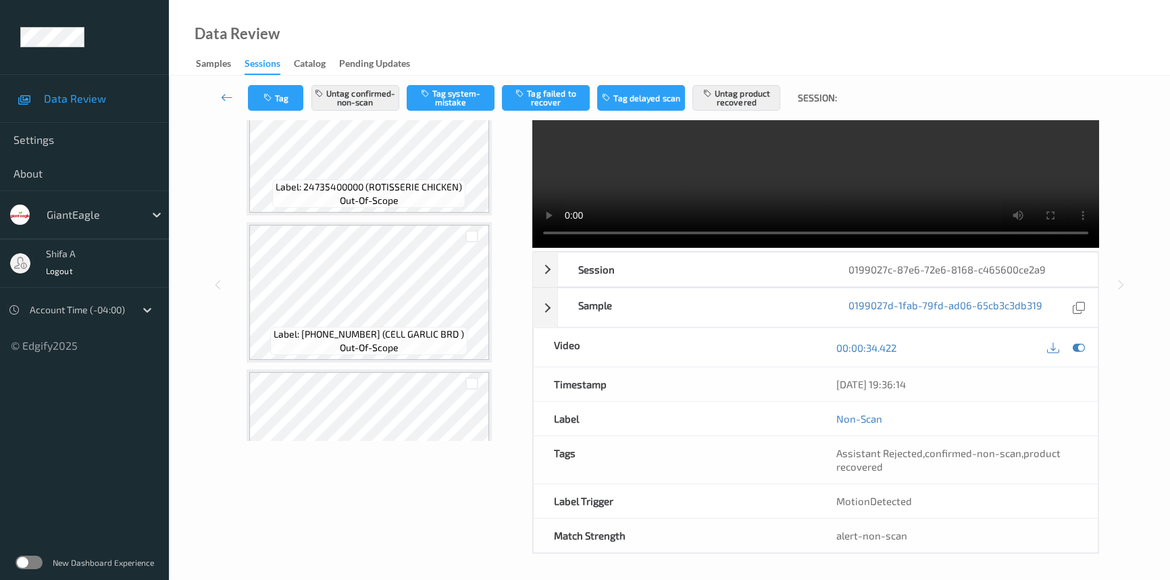
scroll to position [491, 0]
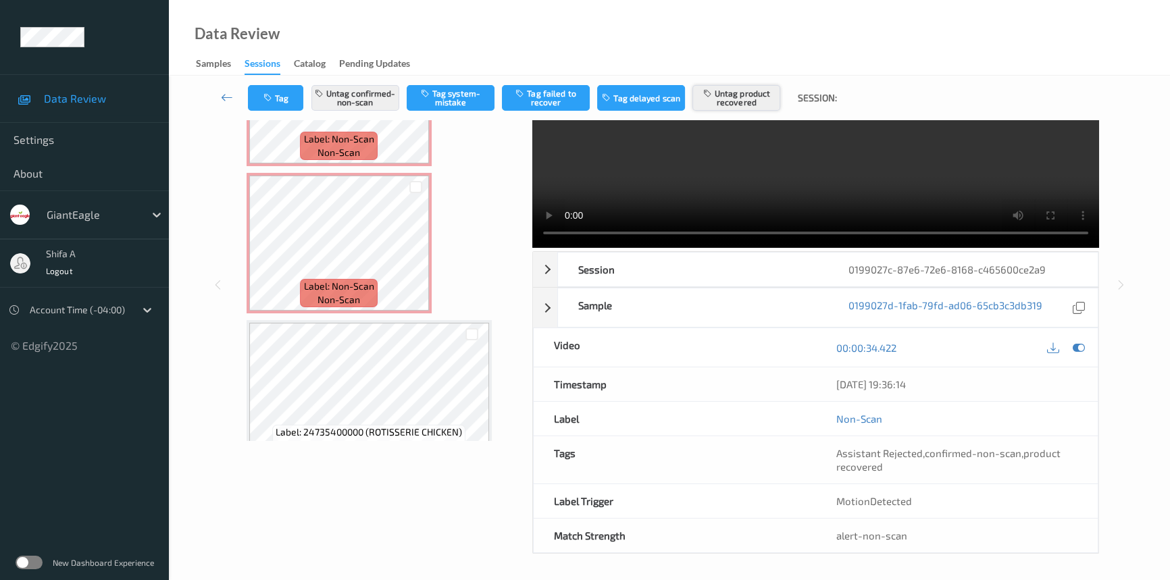
click at [746, 96] on button "Untag product recovered" at bounding box center [736, 98] width 88 height 26
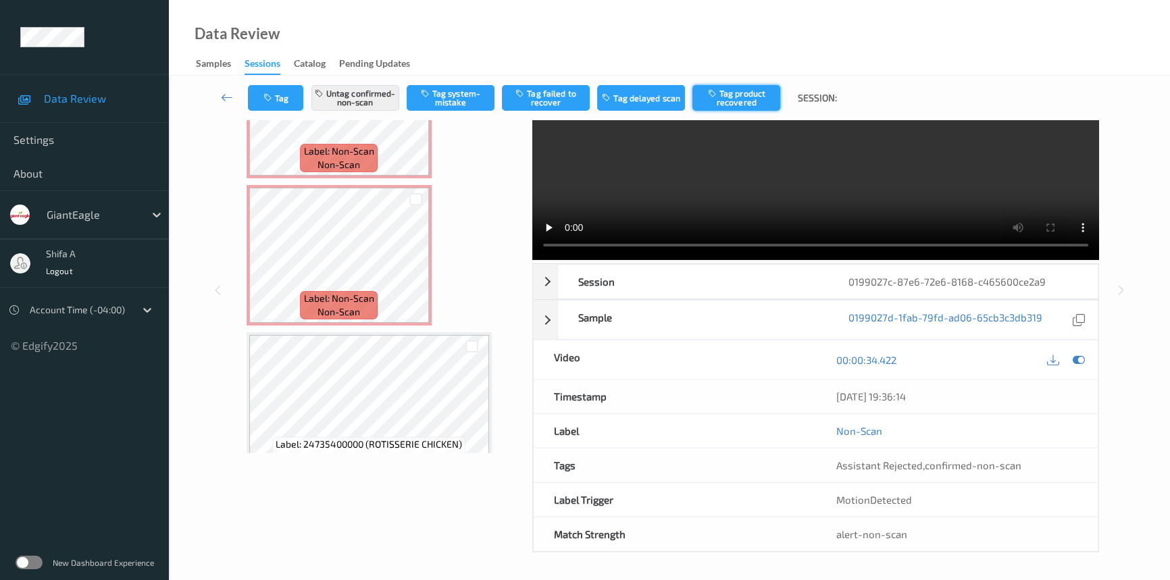
scroll to position [0, 0]
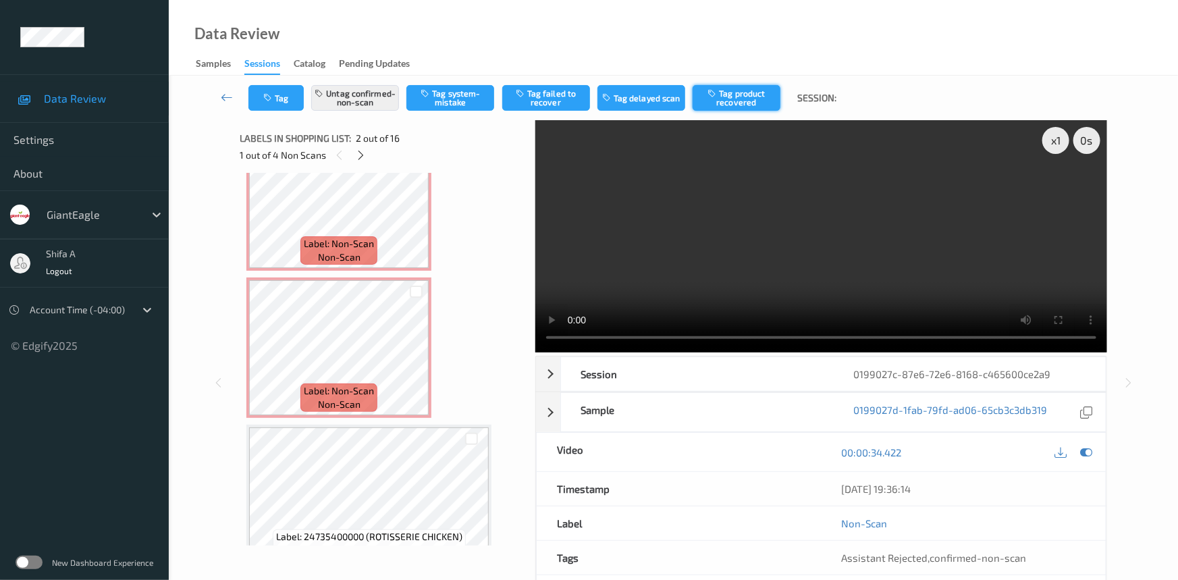
click at [746, 96] on button "Tag product recovered" at bounding box center [737, 98] width 88 height 26
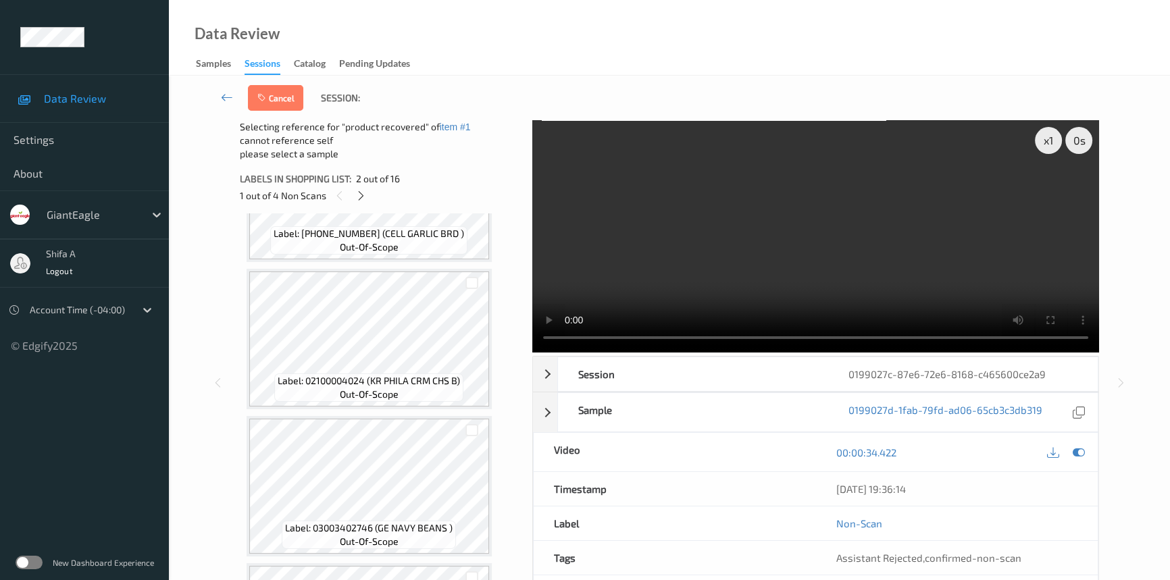
scroll to position [736, 0]
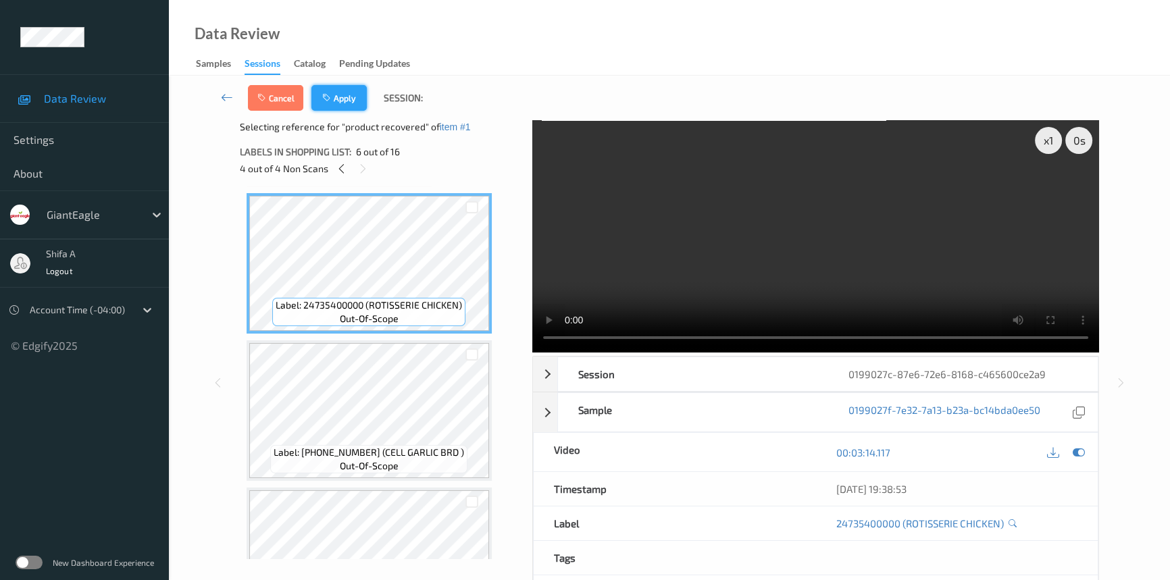
click at [347, 99] on button "Apply" at bounding box center [338, 98] width 55 height 26
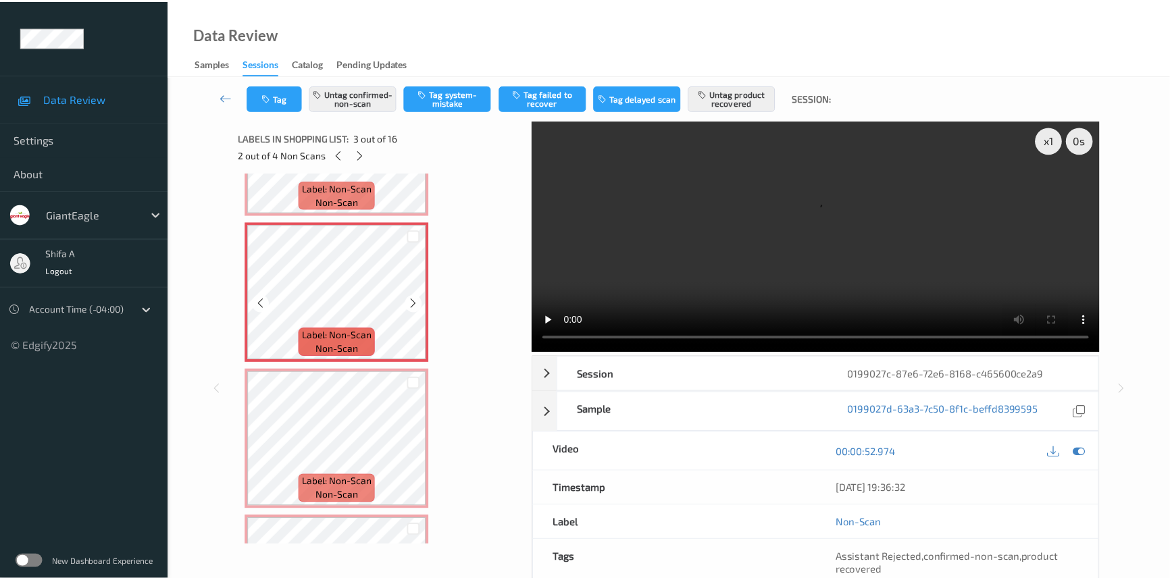
scroll to position [7, 0]
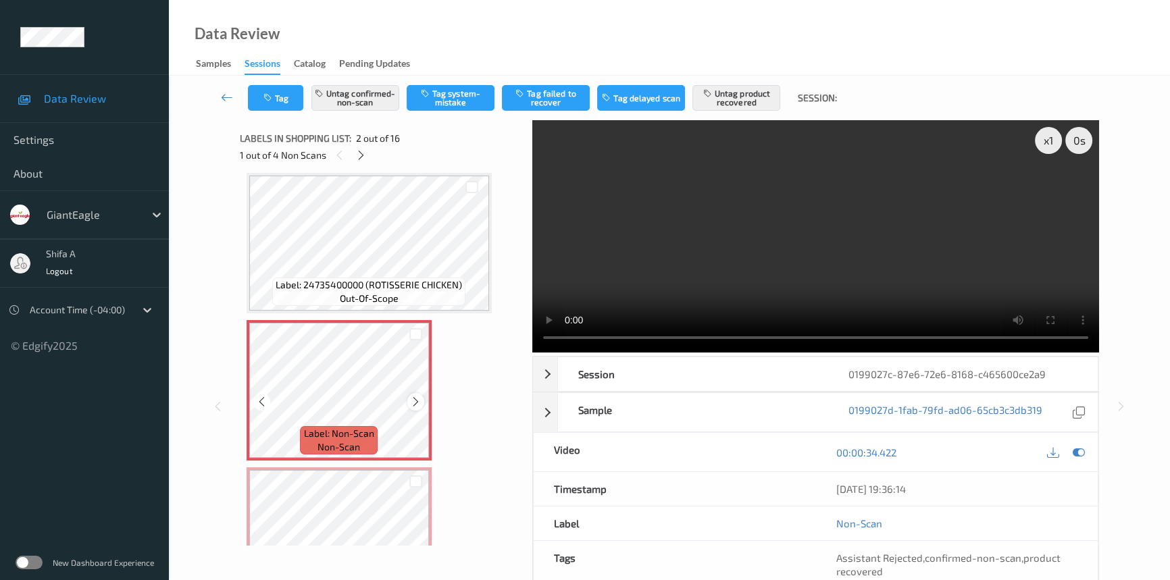
click at [411, 396] on icon at bounding box center [415, 402] width 11 height 12
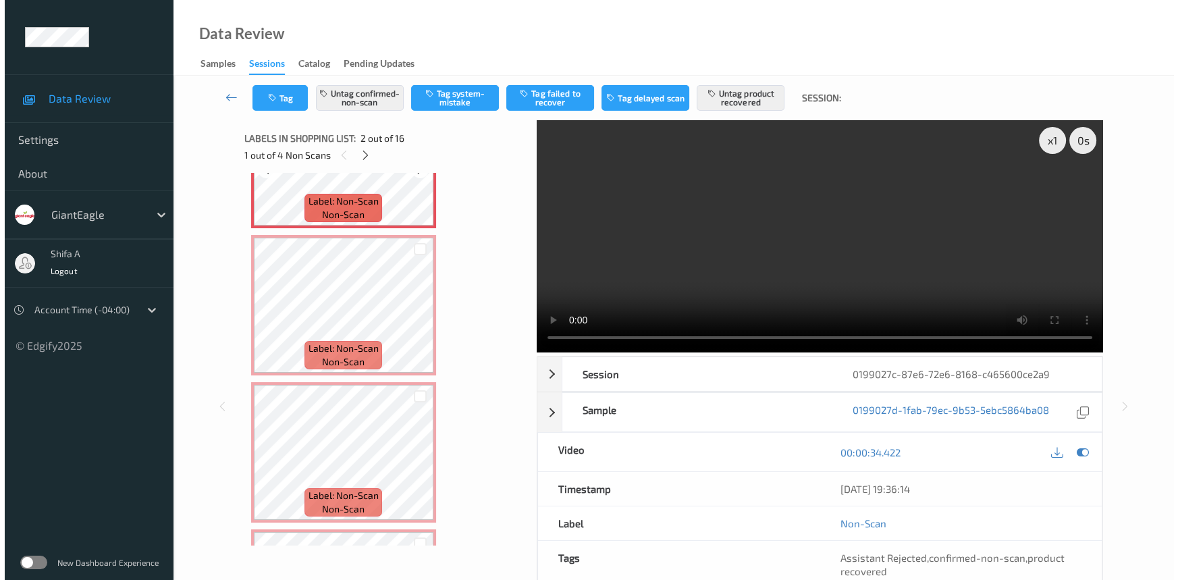
scroll to position [252, 0]
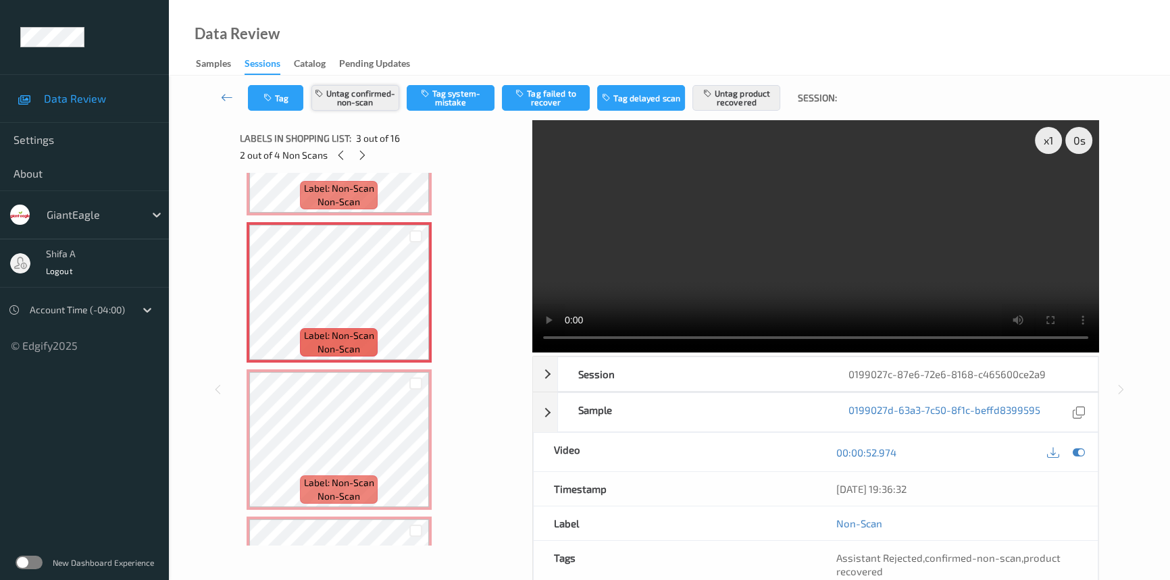
click at [370, 107] on button "Untag confirmed-non-scan" at bounding box center [355, 98] width 88 height 26
click at [1082, 453] on icon at bounding box center [1078, 452] width 12 height 12
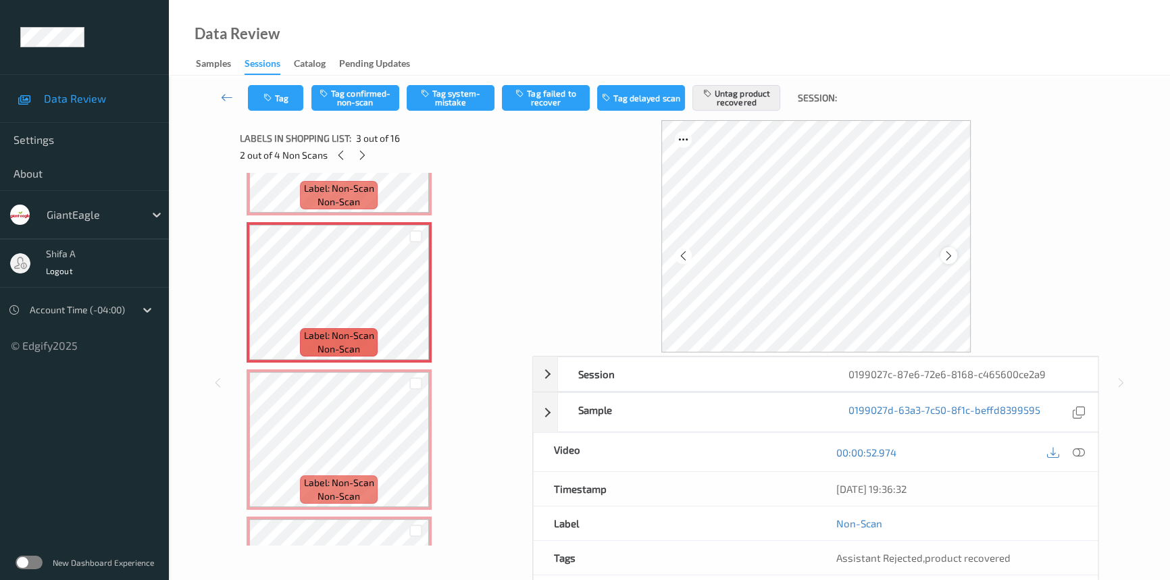
click at [952, 255] on icon at bounding box center [948, 255] width 11 height 12
click at [723, 93] on button "Untag product recovered" at bounding box center [736, 98] width 88 height 26
click at [449, 93] on button "Tag system-mistake" at bounding box center [451, 98] width 88 height 26
click at [280, 98] on button "Tag" at bounding box center [275, 98] width 55 height 26
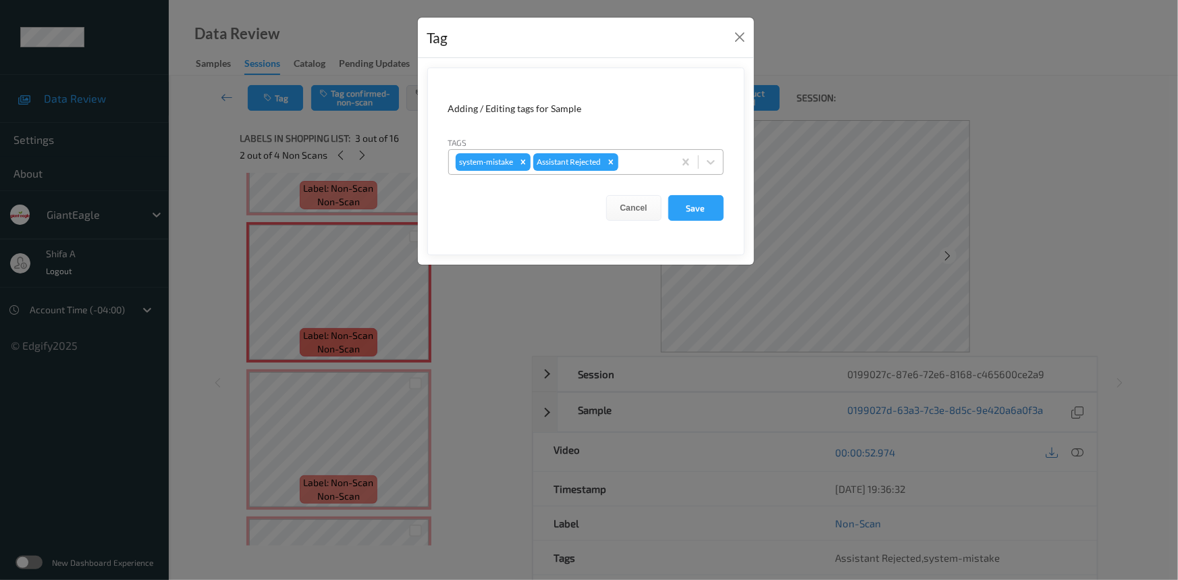
click at [654, 166] on div at bounding box center [644, 162] width 46 height 16
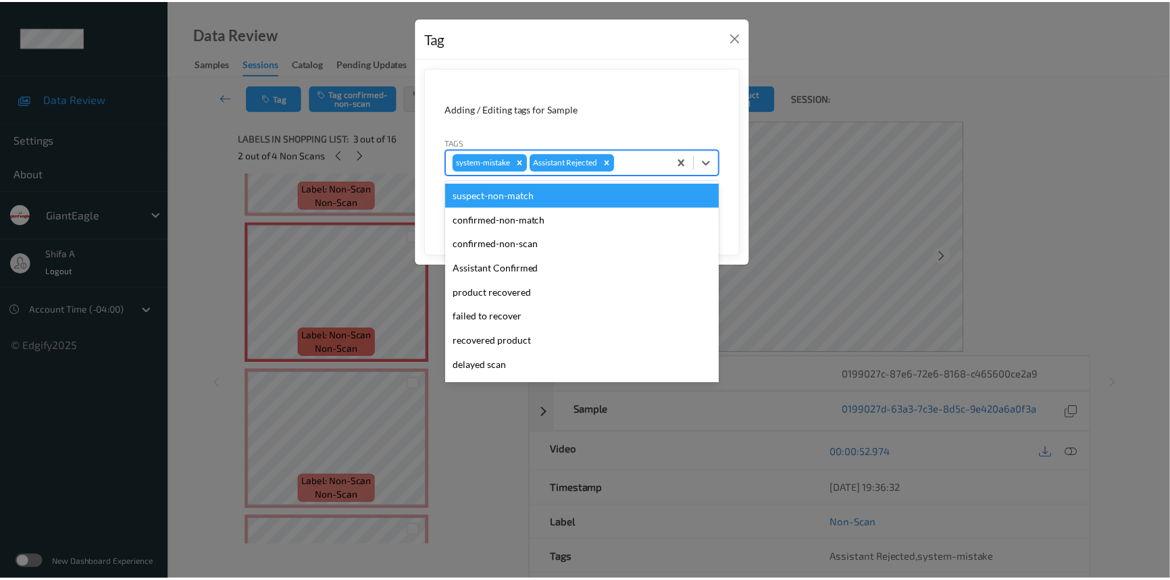
scroll to position [119, 0]
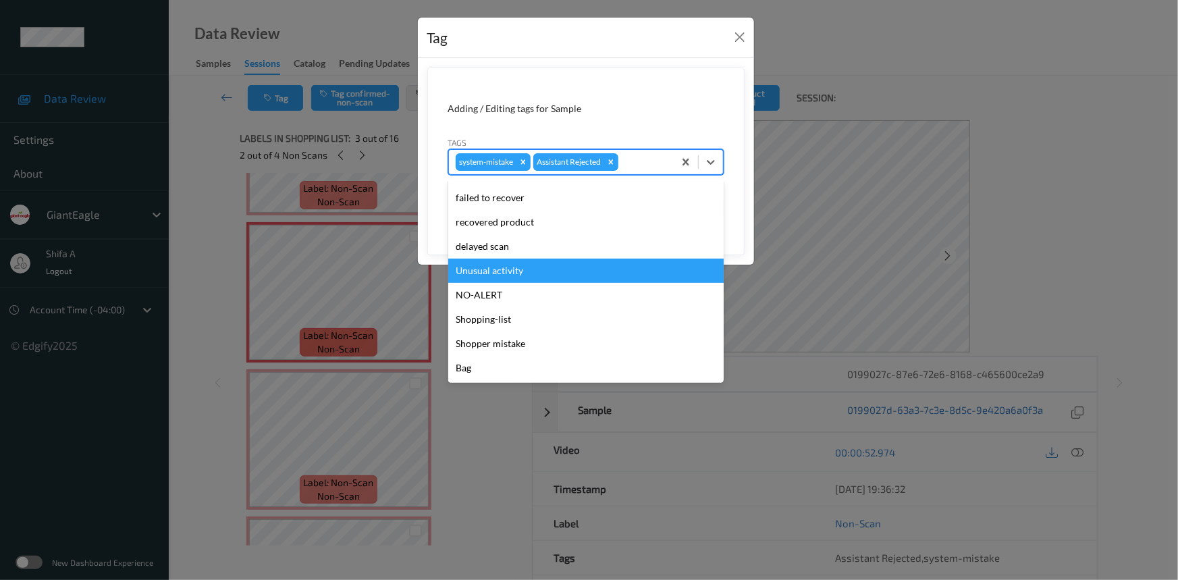
click at [533, 273] on div "Unusual activity" at bounding box center [586, 271] width 276 height 24
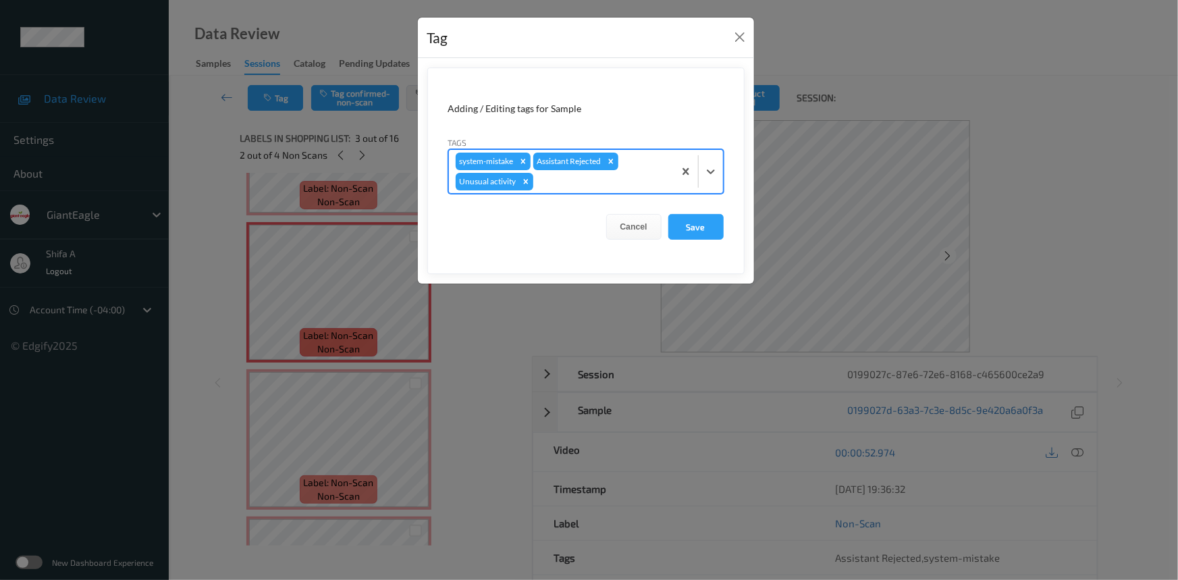
click at [710, 240] on form "Adding / Editing tags for Sample Tags option Unusual activity, selected. Select…" at bounding box center [585, 171] width 317 height 207
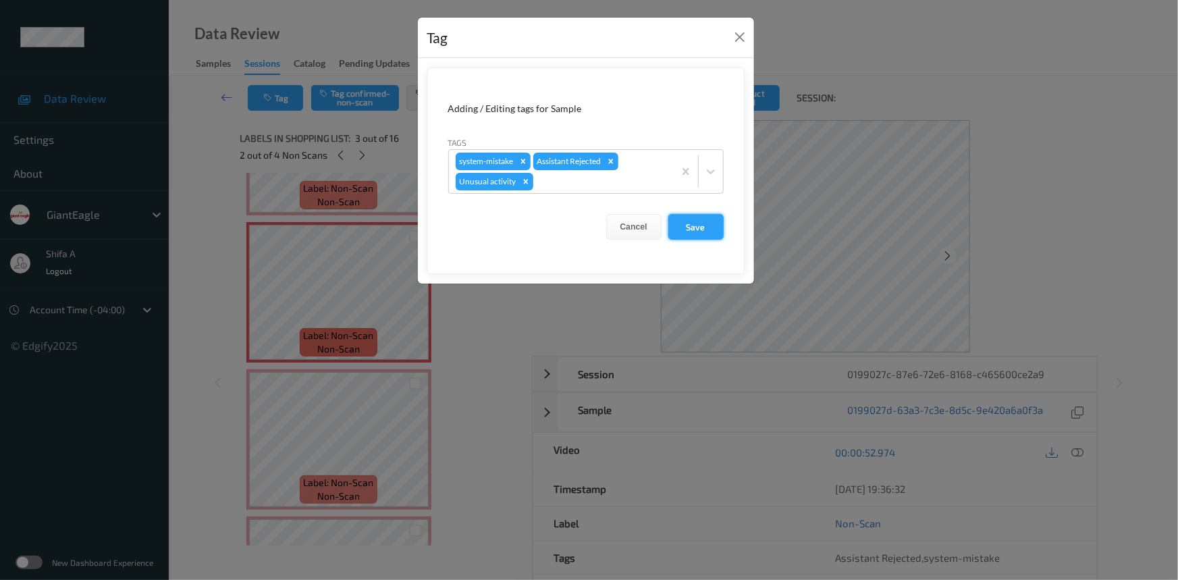
click at [708, 230] on button "Save" at bounding box center [696, 227] width 55 height 26
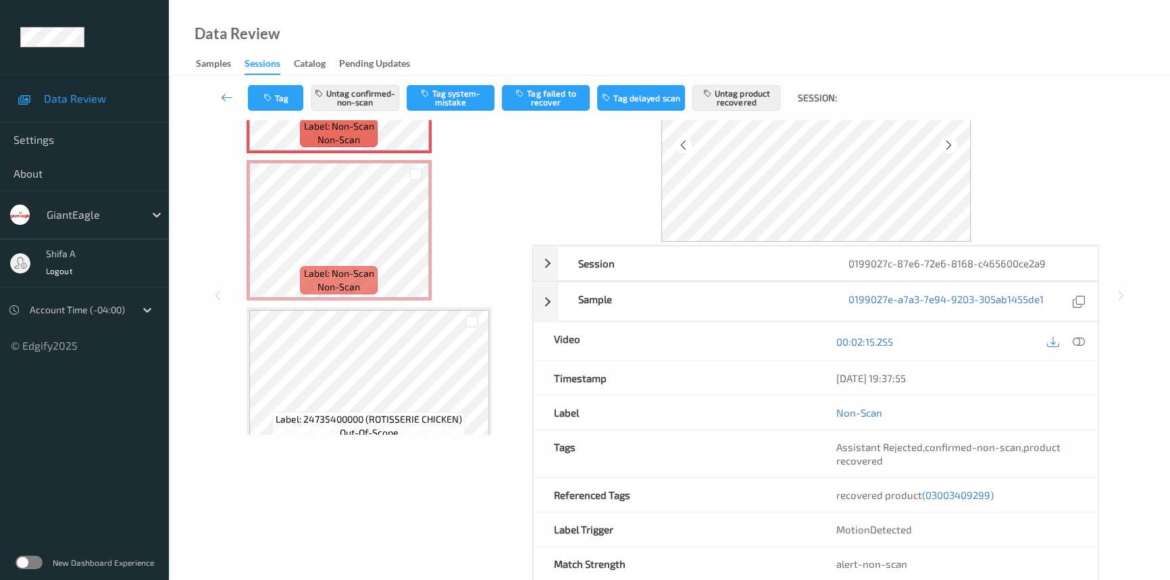
scroll to position [139, 0]
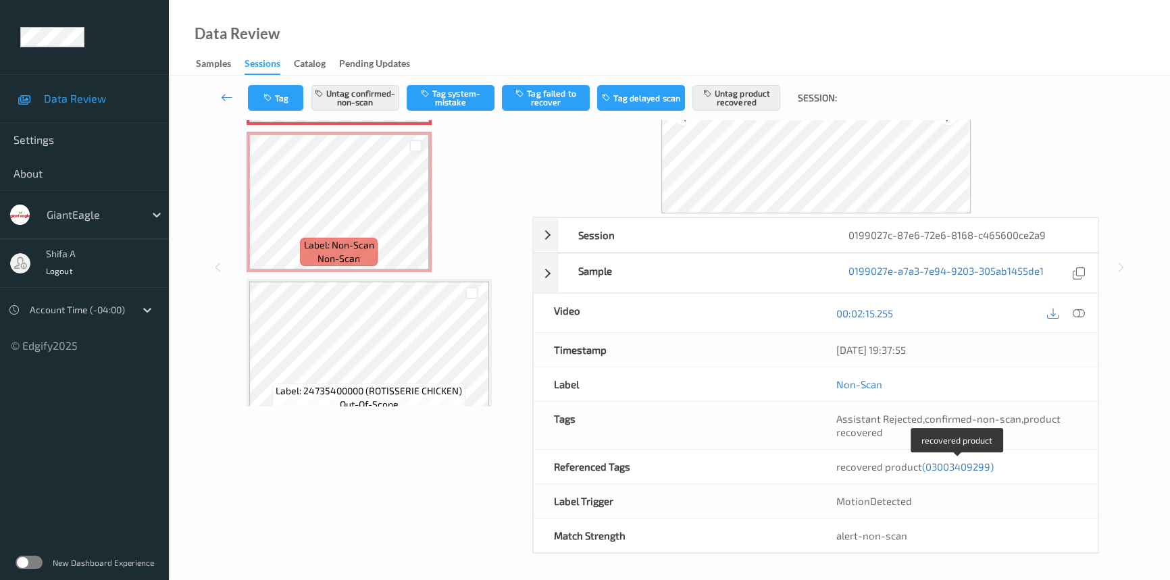
click at [975, 468] on span "(03003409299)" at bounding box center [958, 467] width 72 height 12
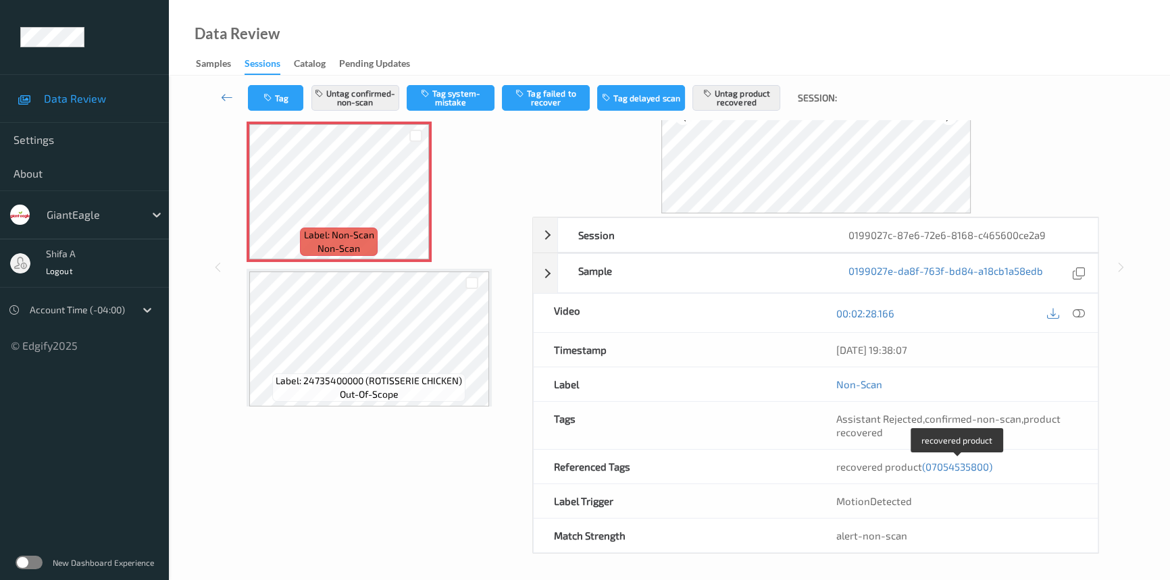
click at [974, 468] on span "(07054535800)" at bounding box center [957, 467] width 70 height 12
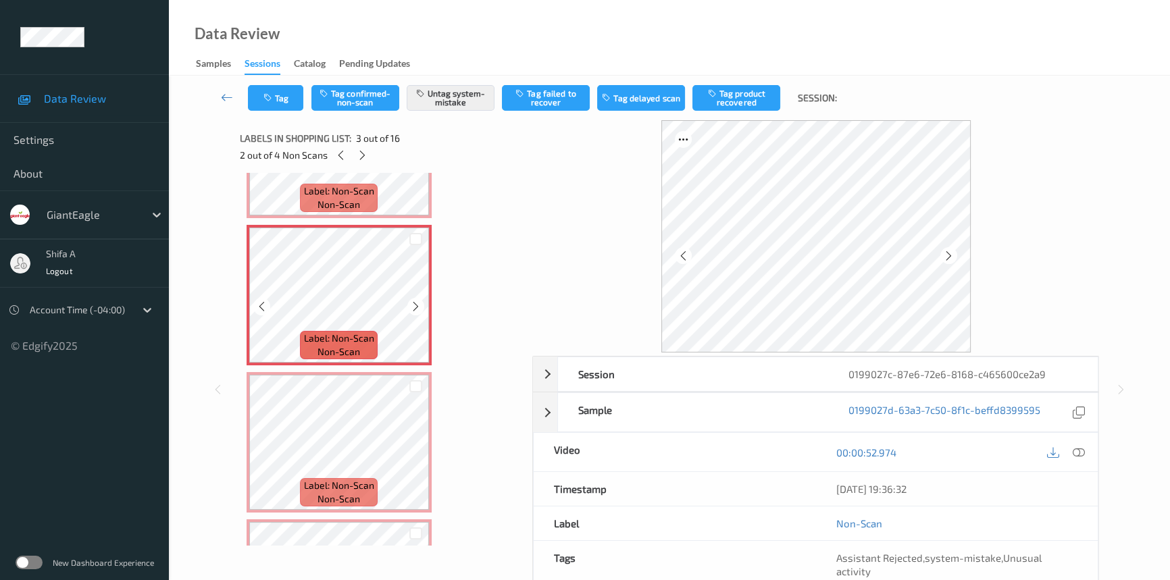
scroll to position [3, 0]
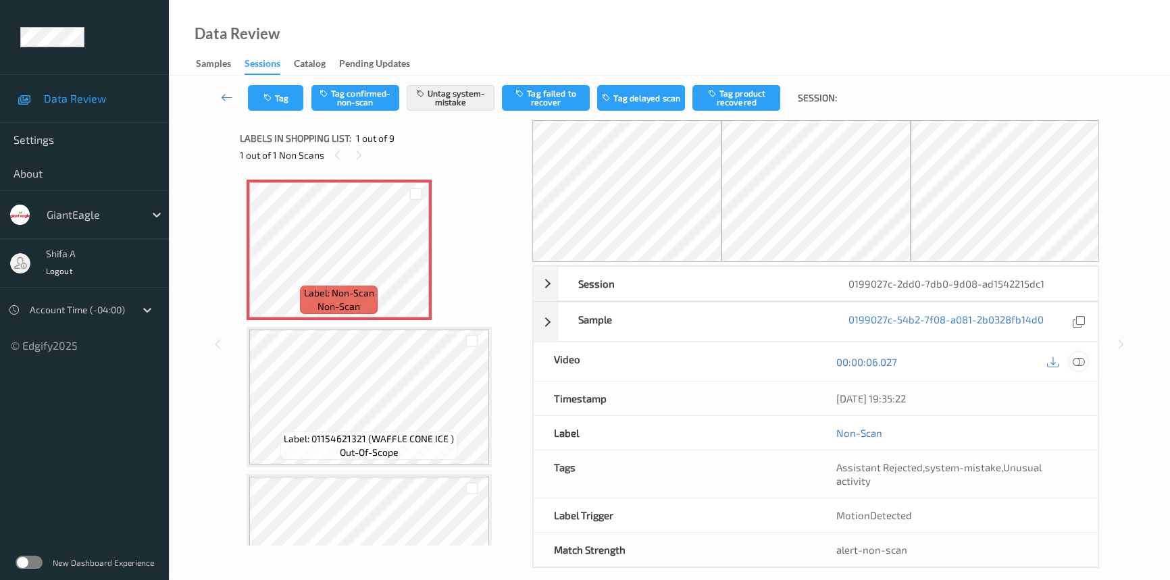
click at [1081, 361] on icon at bounding box center [1078, 362] width 12 height 12
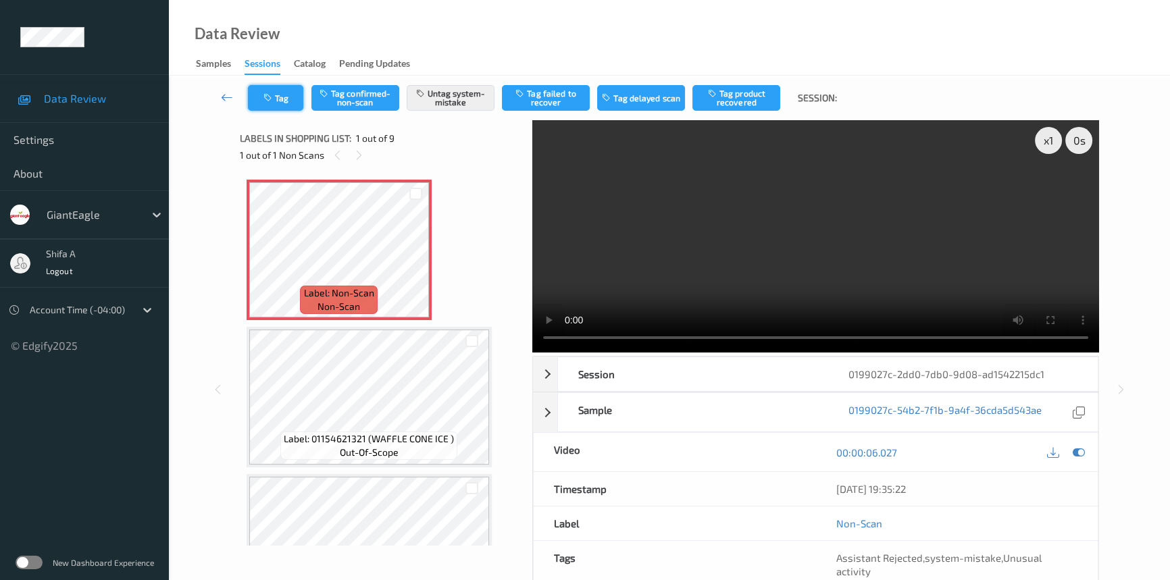
click at [288, 93] on button "Tag" at bounding box center [275, 98] width 55 height 26
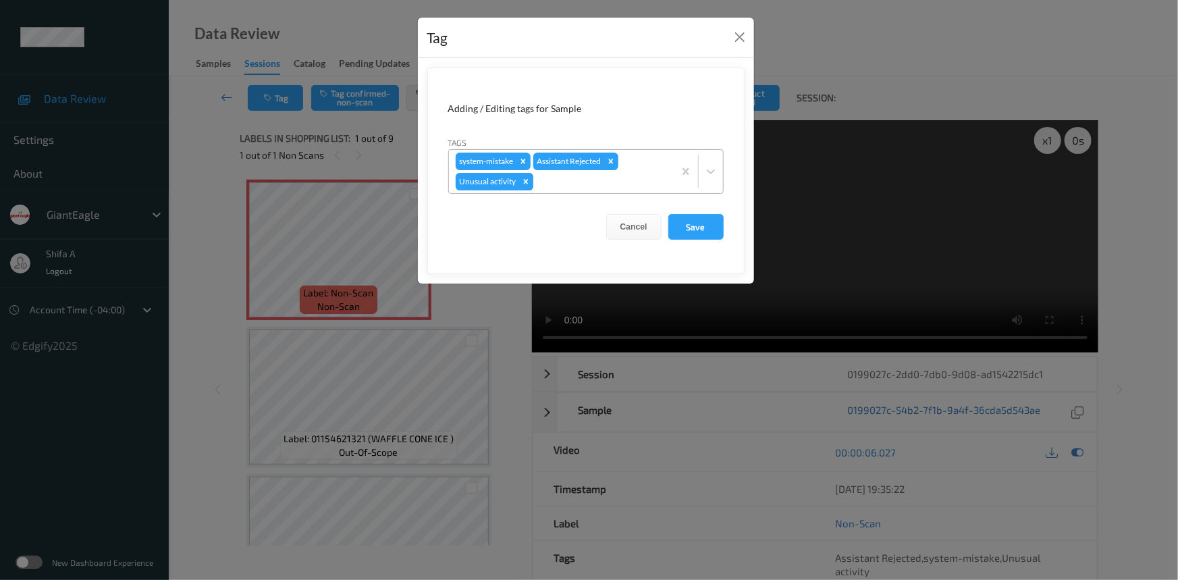
click at [530, 186] on div "Remove Unusual activity" at bounding box center [526, 182] width 15 height 18
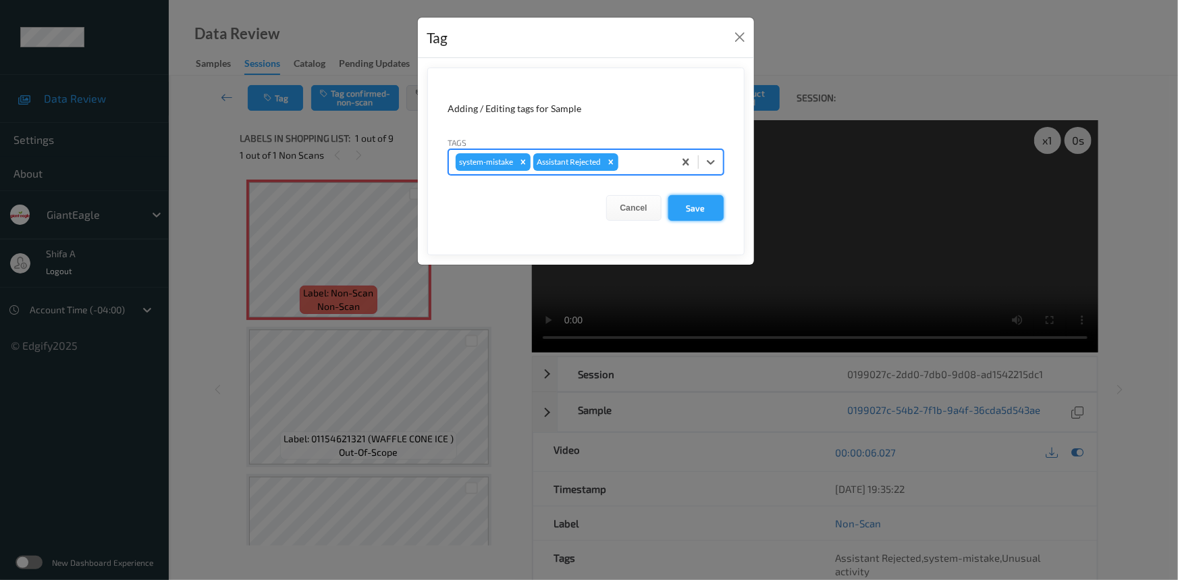
click at [710, 209] on button "Save" at bounding box center [696, 208] width 55 height 26
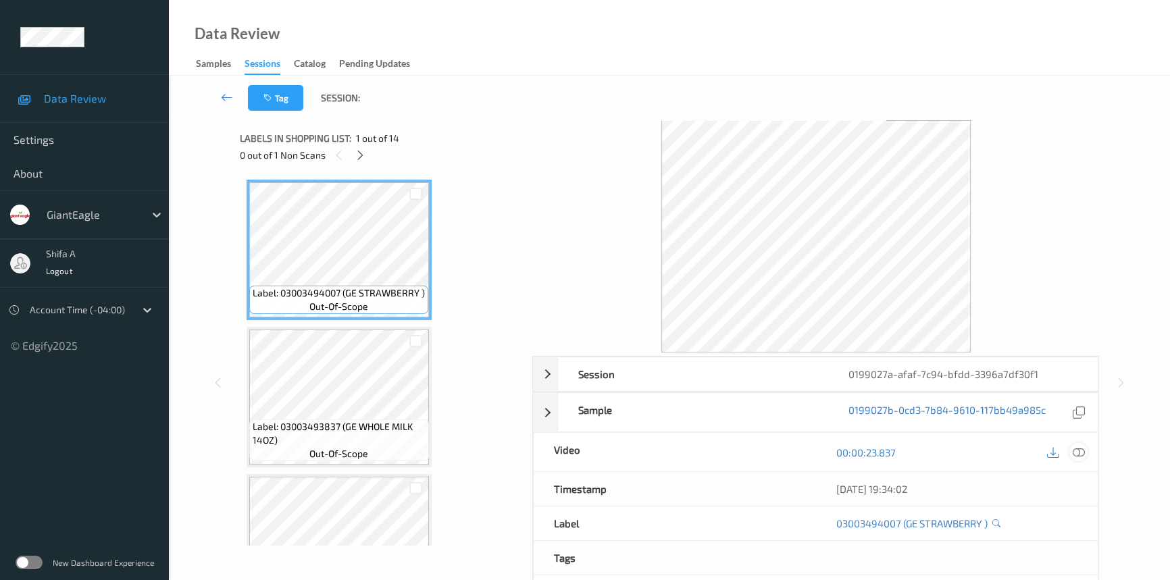
click at [1078, 452] on icon at bounding box center [1078, 452] width 12 height 12
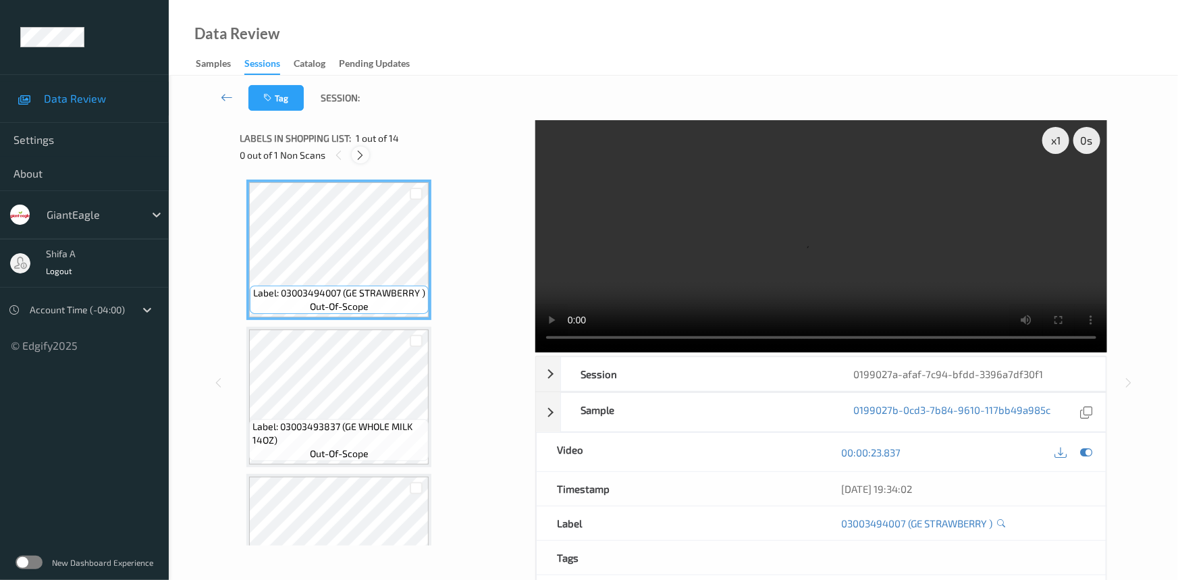
click at [363, 149] on icon at bounding box center [360, 155] width 11 height 12
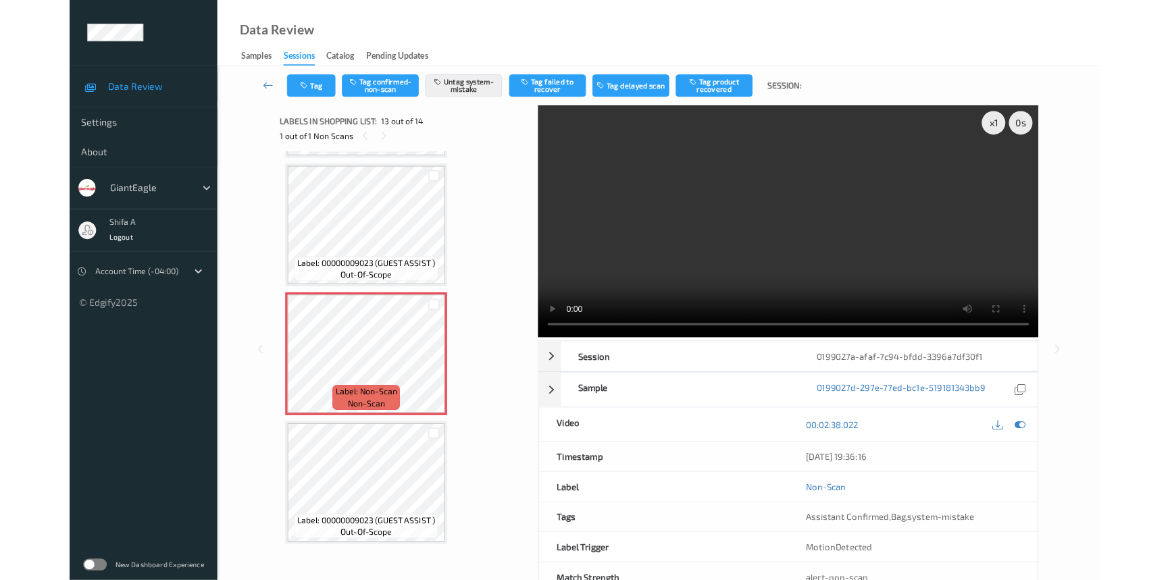
scroll to position [1605, 0]
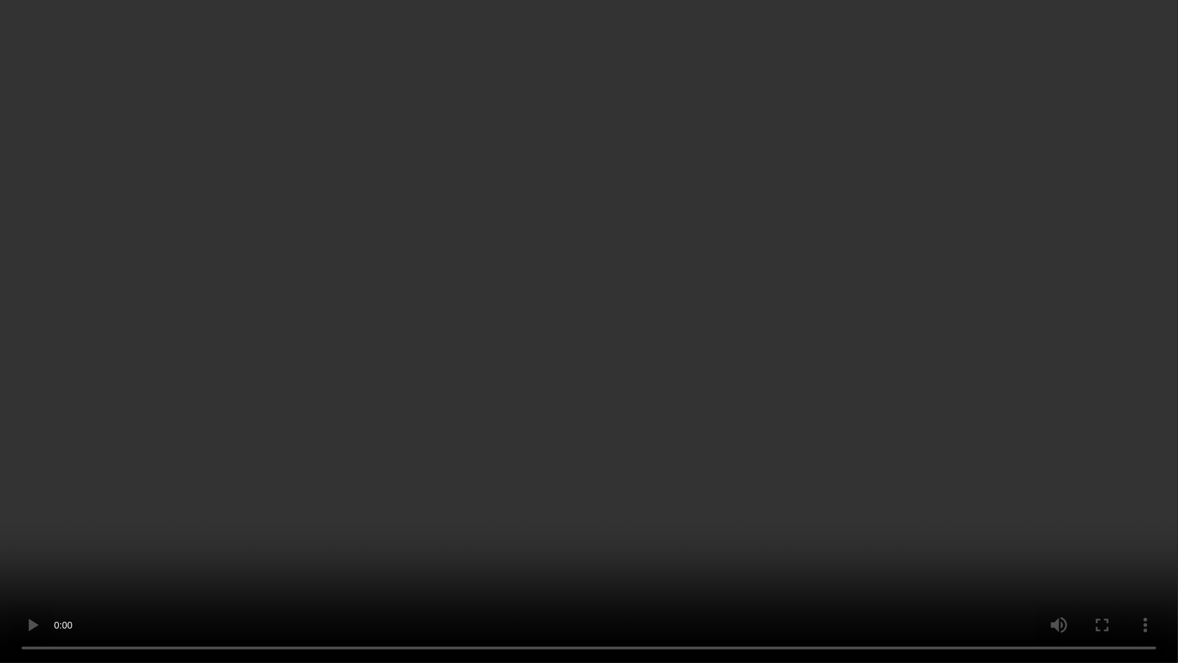
click at [959, 374] on video at bounding box center [589, 331] width 1178 height 663
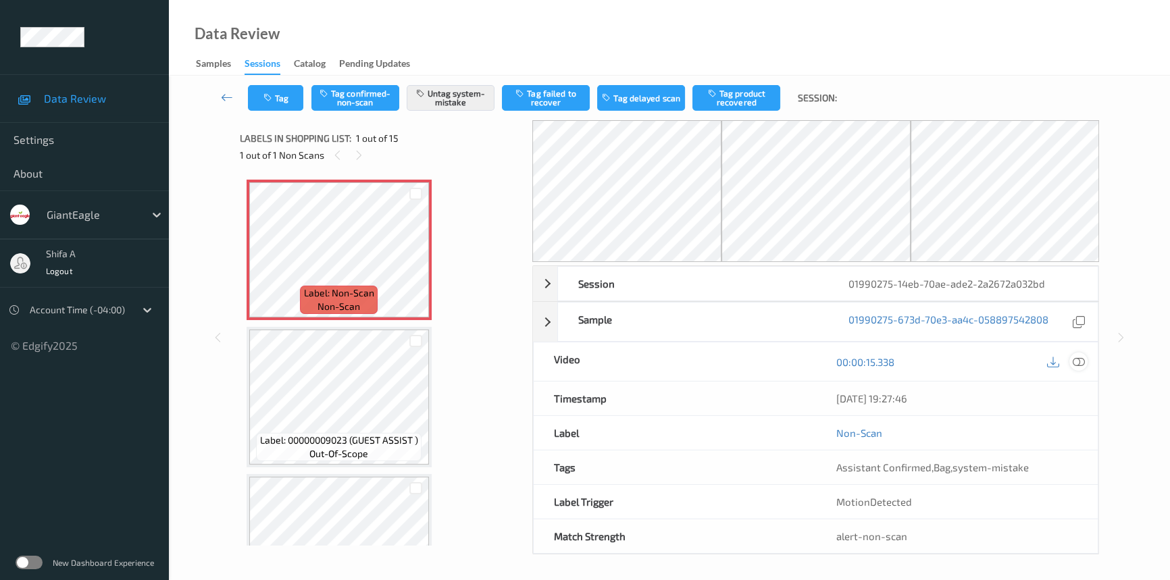
click at [1078, 362] on icon at bounding box center [1078, 362] width 12 height 12
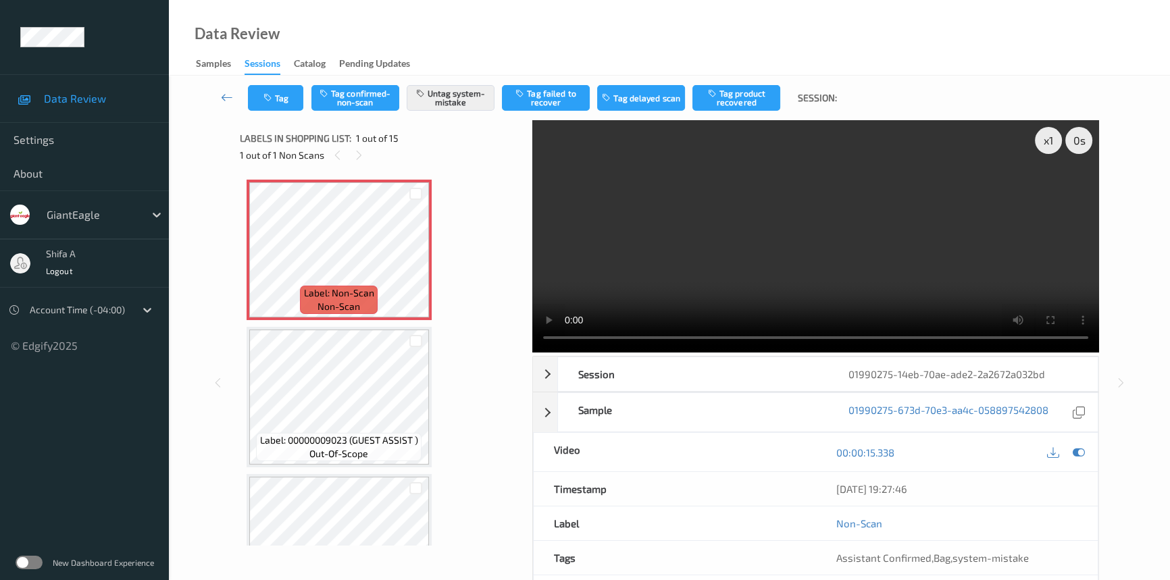
click at [869, 272] on video at bounding box center [815, 236] width 567 height 232
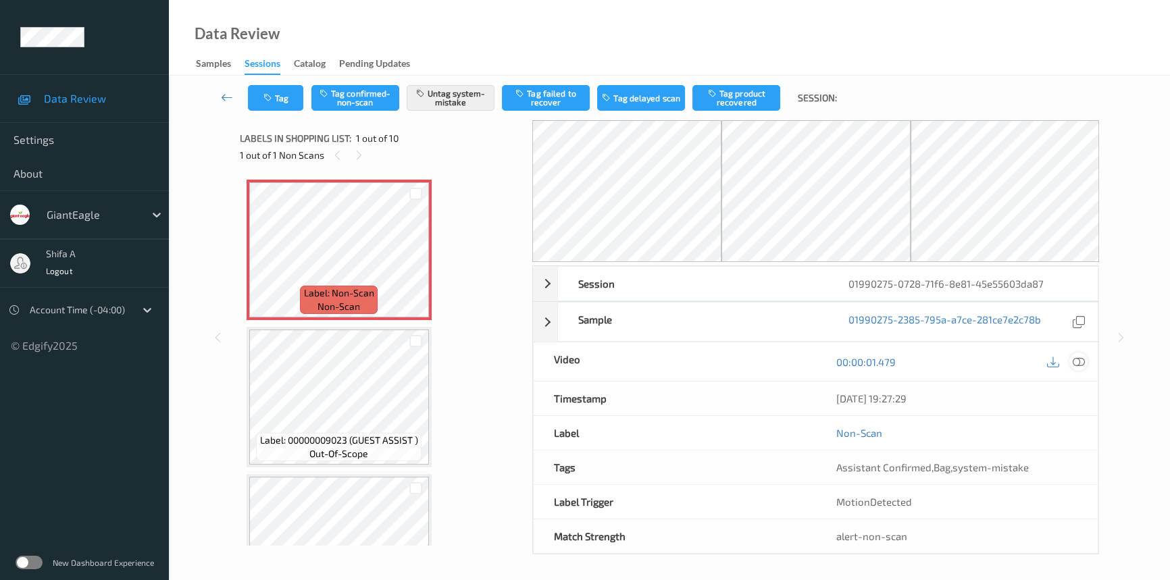
click at [1076, 361] on icon at bounding box center [1078, 362] width 12 height 12
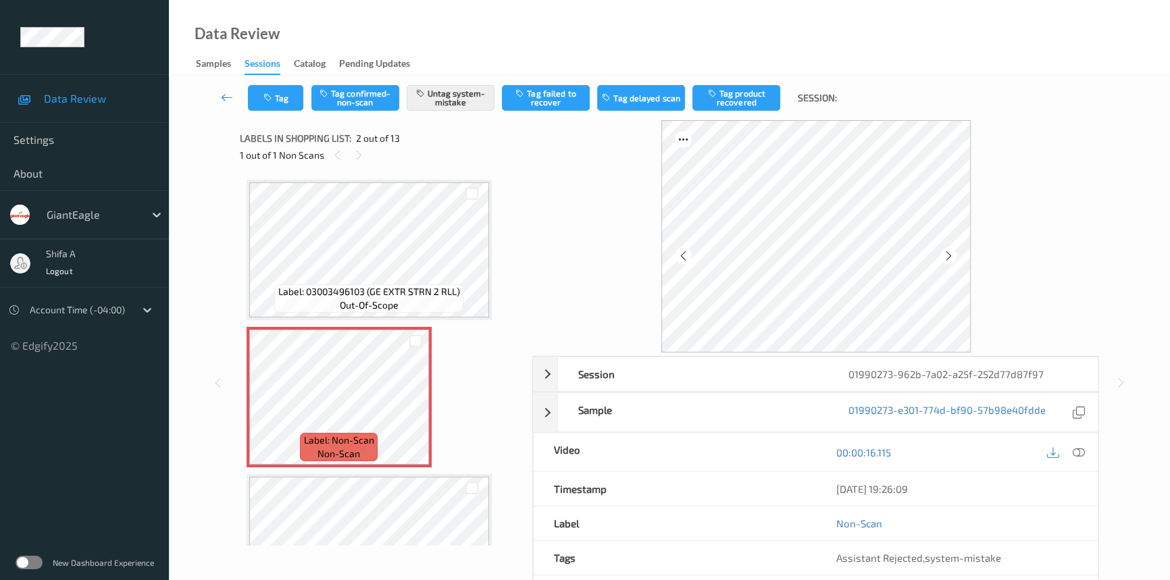
click at [1076, 471] on div "Session 01990273-962b-7a02-a25f-252d77d87f97 Session ID 01990273-962b-7a02-a25f…" at bounding box center [815, 500] width 567 height 289
click at [1078, 447] on icon at bounding box center [1078, 452] width 12 height 12
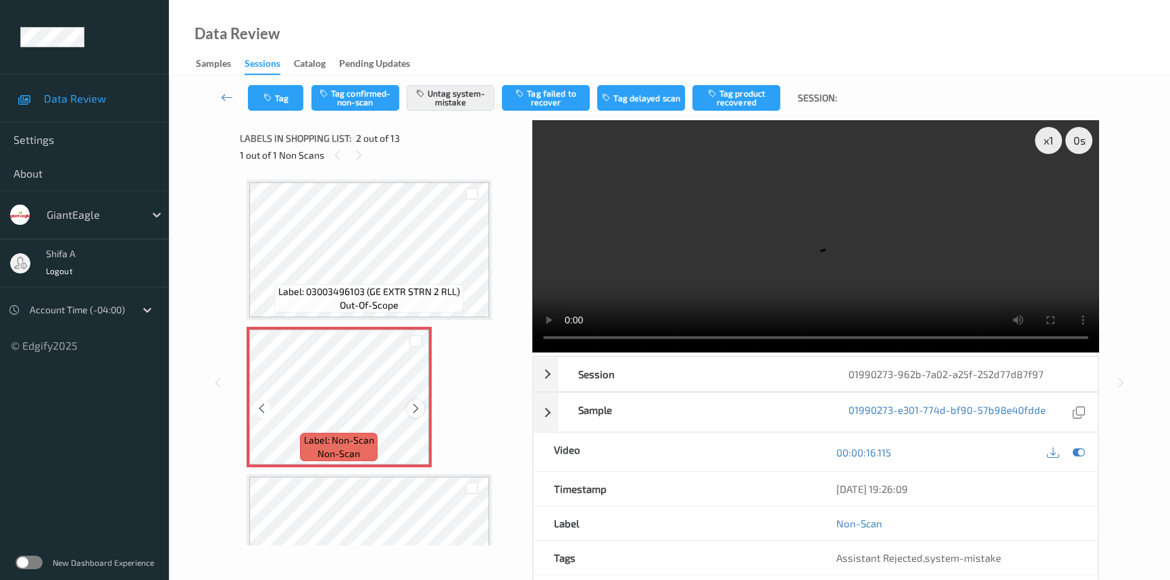
click at [413, 407] on icon at bounding box center [415, 408] width 11 height 12
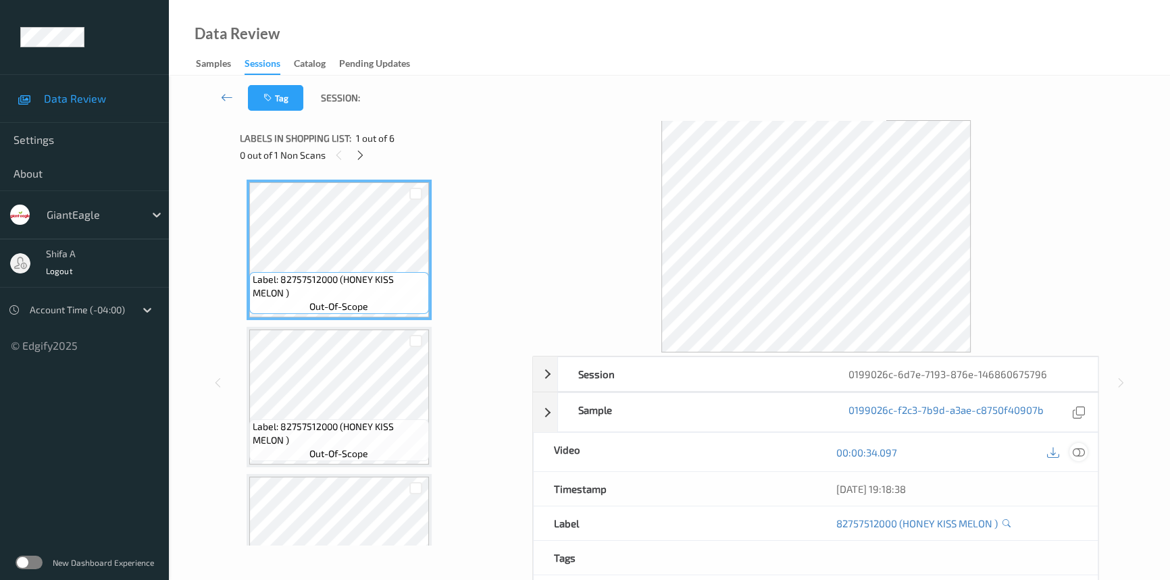
click at [1076, 456] on icon at bounding box center [1078, 452] width 12 height 12
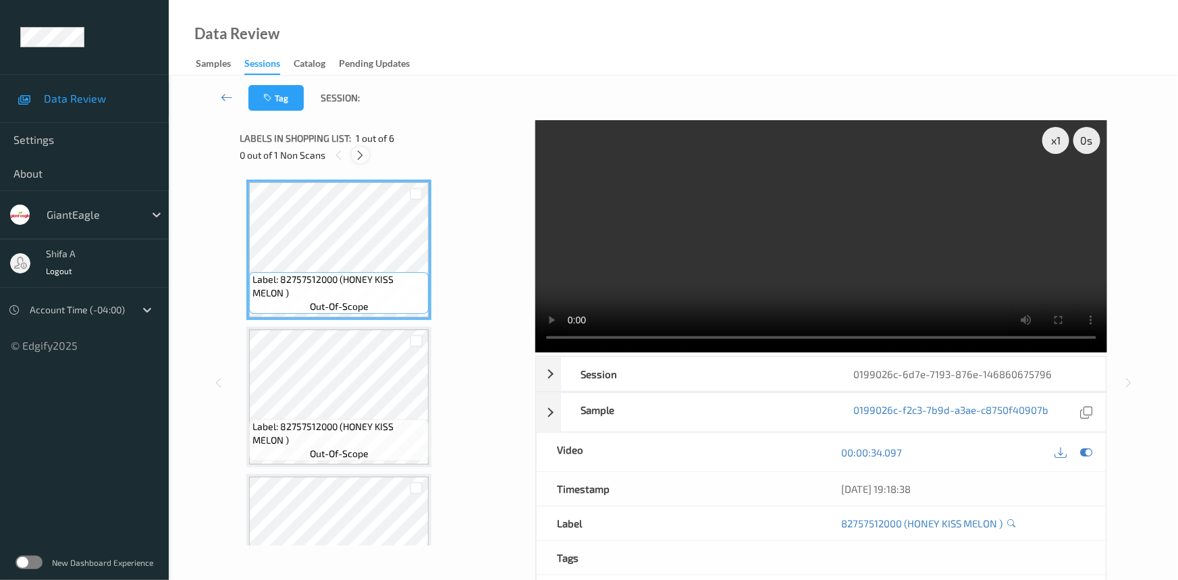
click at [363, 162] on div at bounding box center [360, 155] width 17 height 17
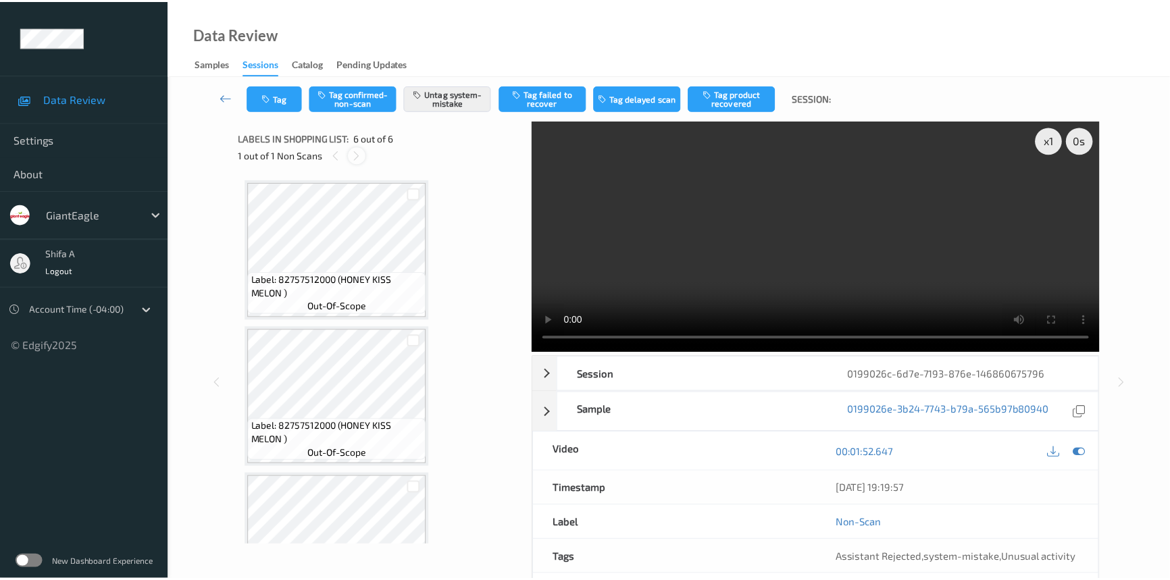
scroll to position [514, 0]
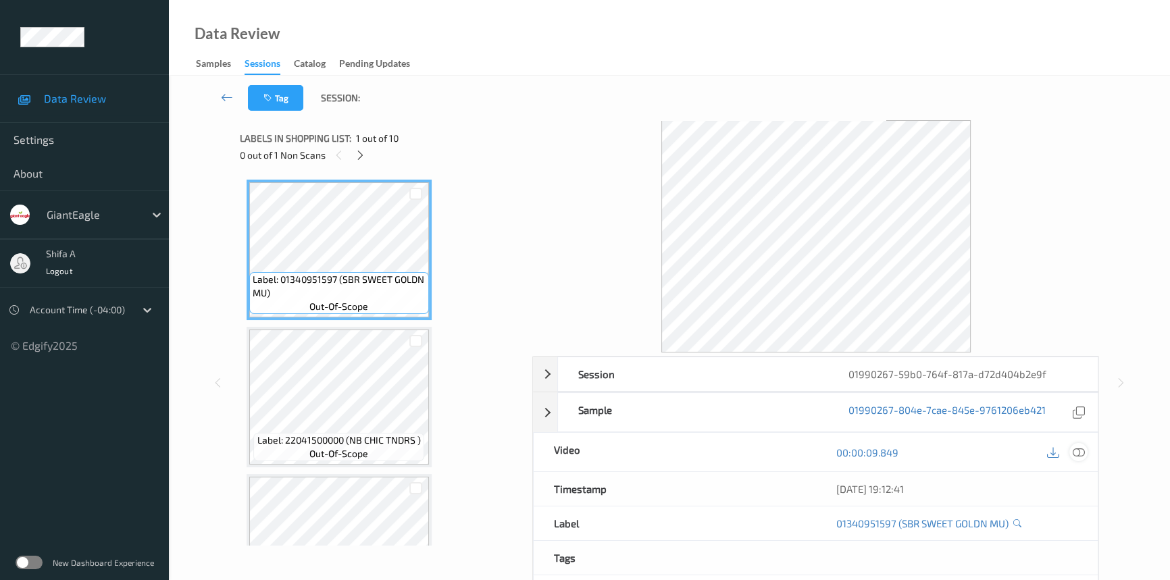
click at [1076, 452] on icon at bounding box center [1078, 452] width 12 height 12
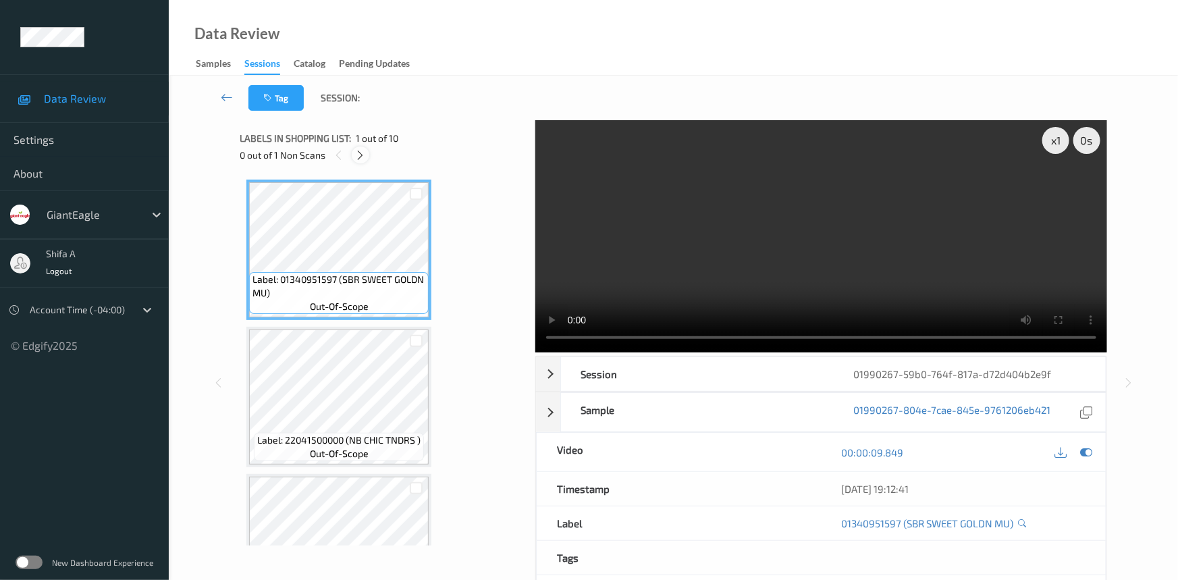
click at [362, 158] on icon at bounding box center [360, 155] width 11 height 12
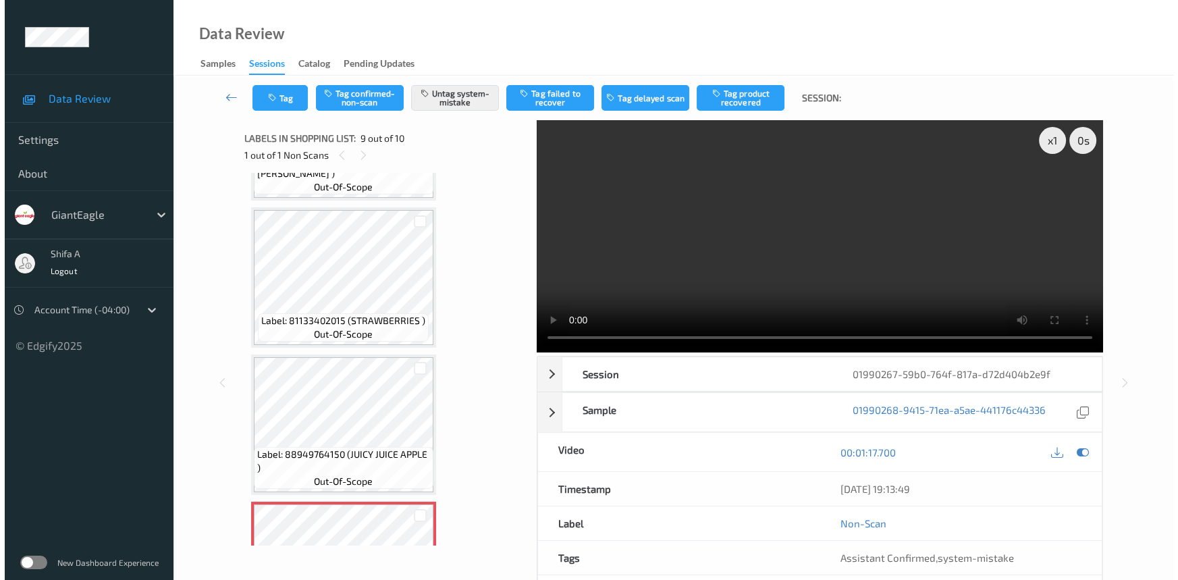
scroll to position [1101, 0]
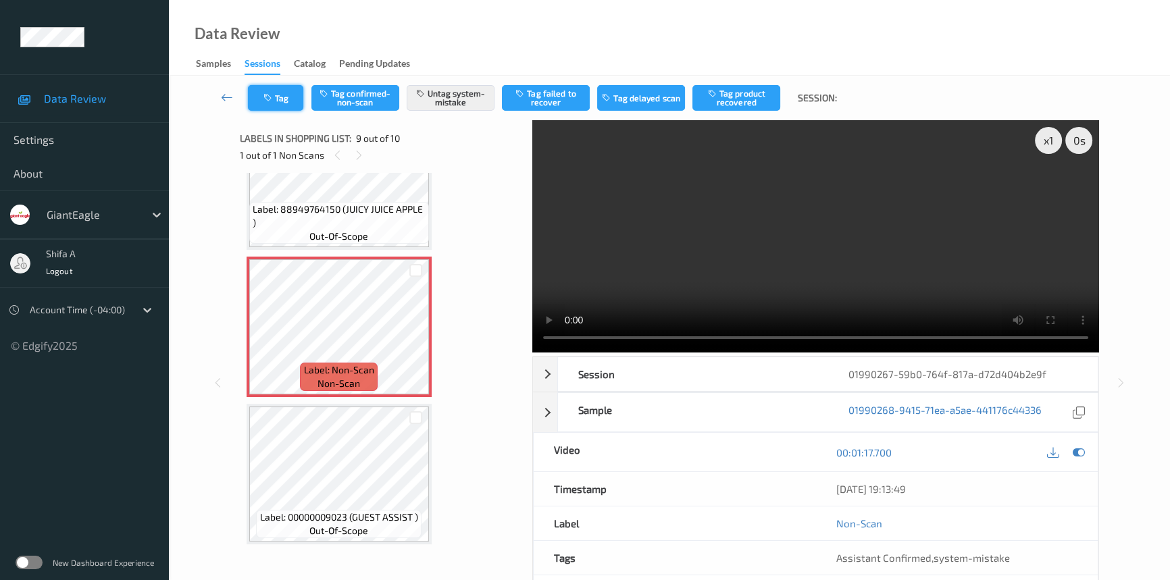
click at [285, 109] on button "Tag" at bounding box center [275, 98] width 55 height 26
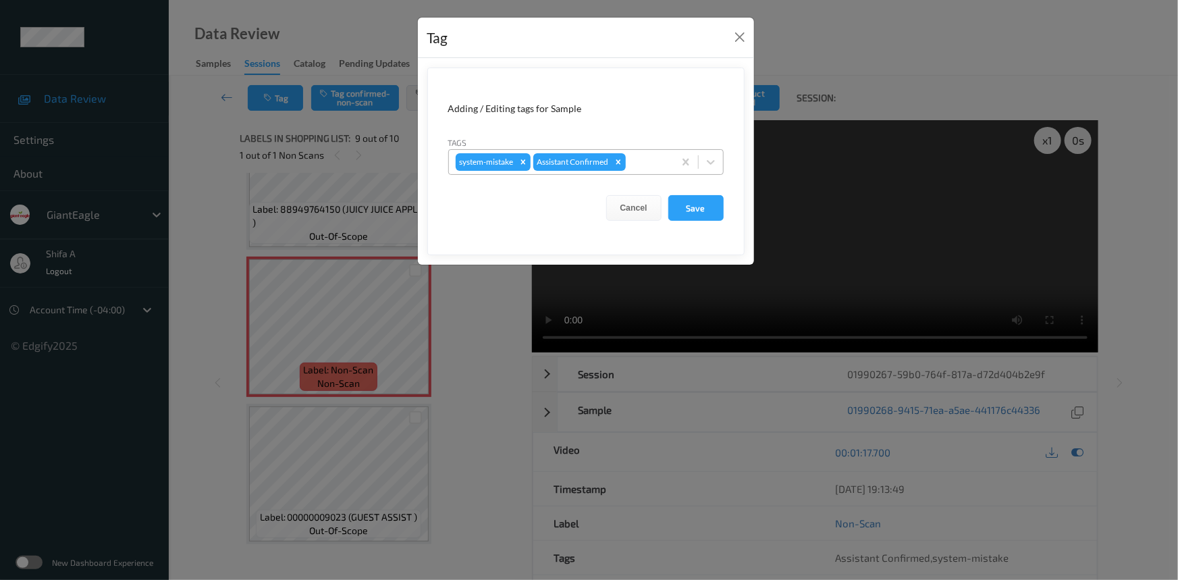
click at [664, 165] on div at bounding box center [648, 162] width 38 height 16
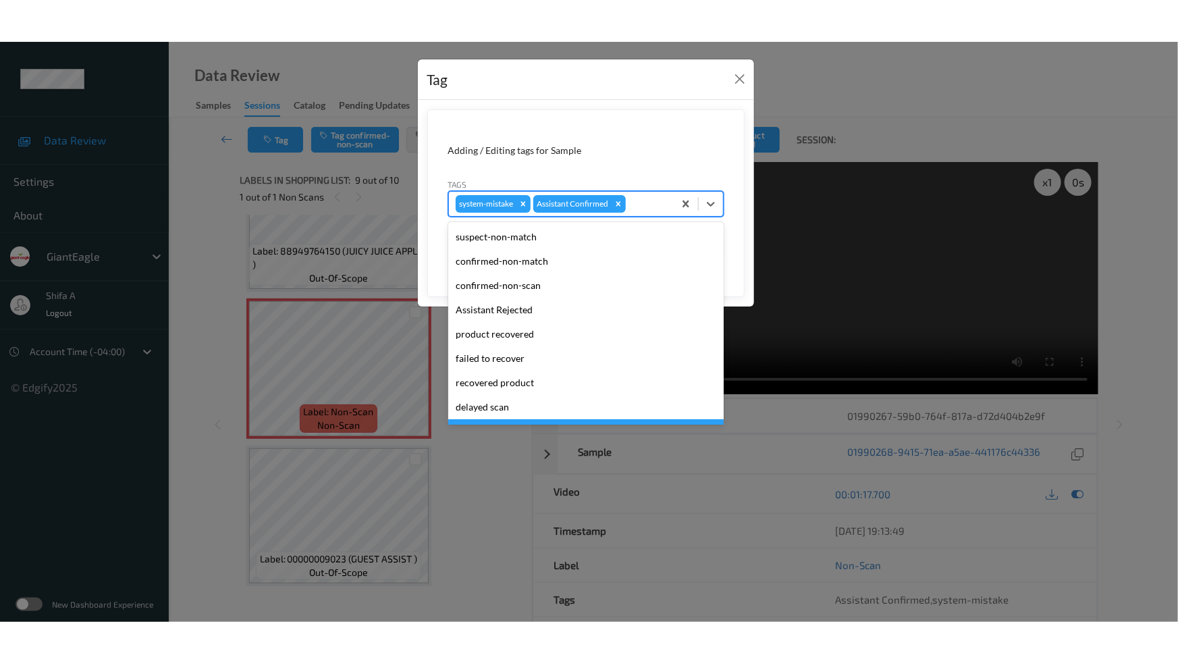
scroll to position [119, 0]
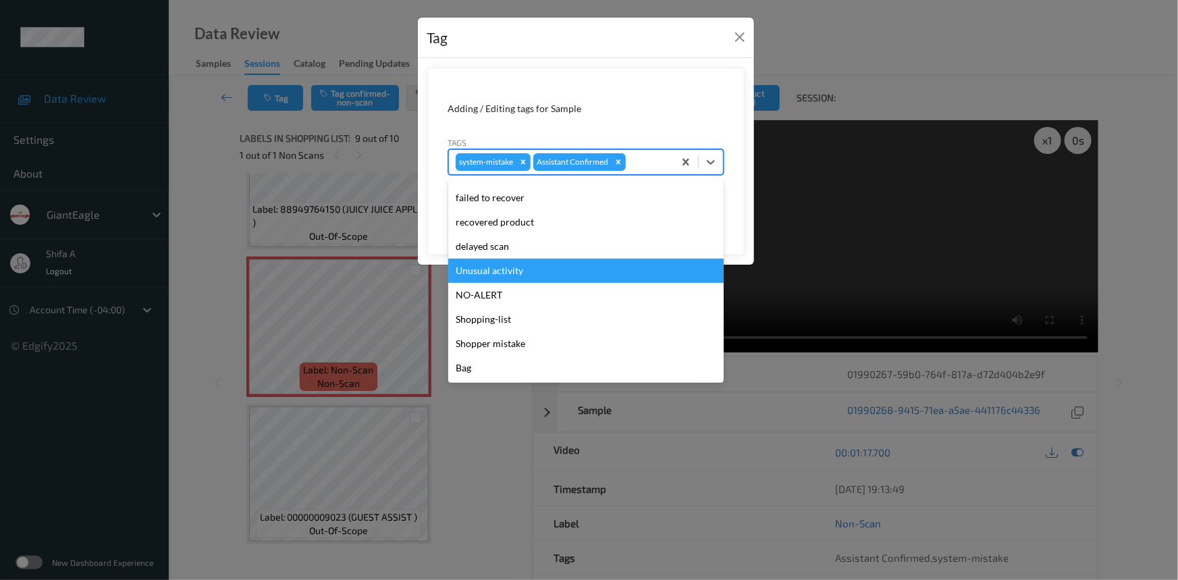
click at [514, 265] on div "Unusual activity" at bounding box center [586, 271] width 276 height 24
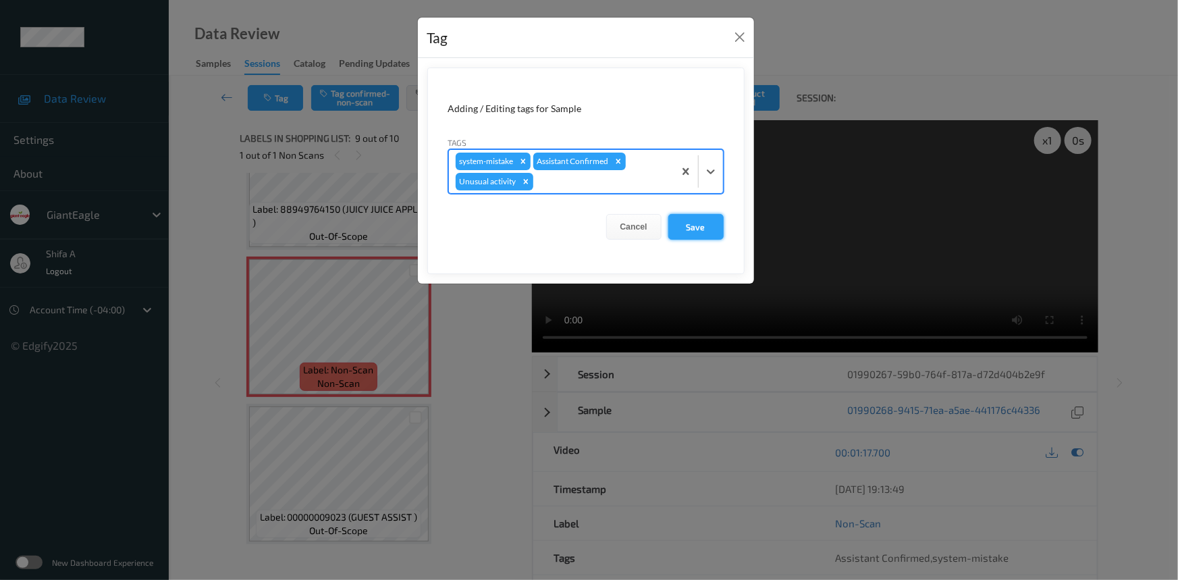
click at [700, 228] on button "Save" at bounding box center [696, 227] width 55 height 26
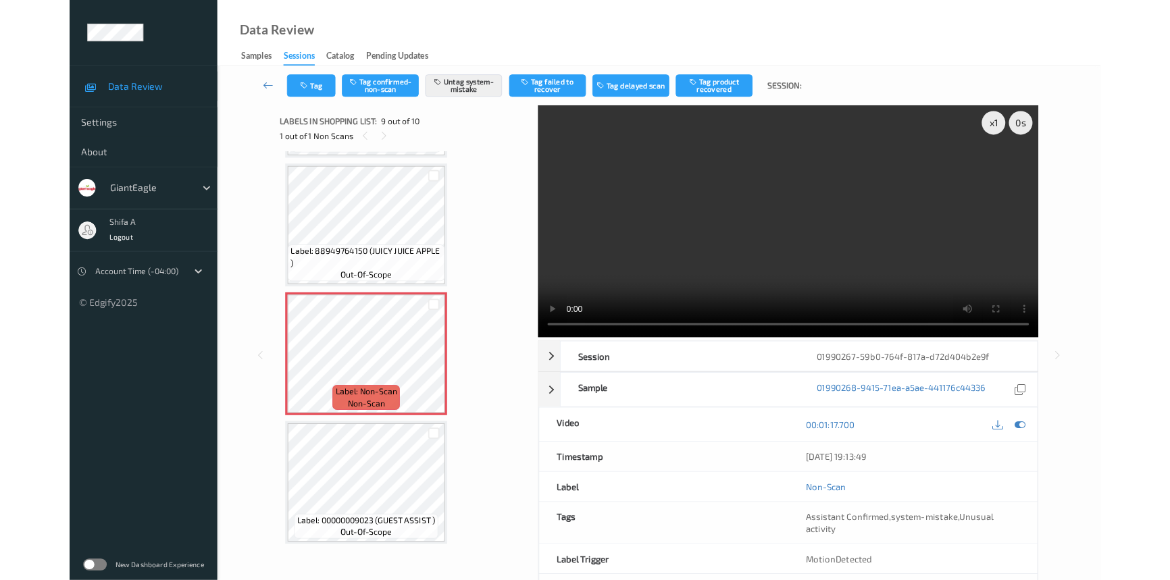
scroll to position [1018, 0]
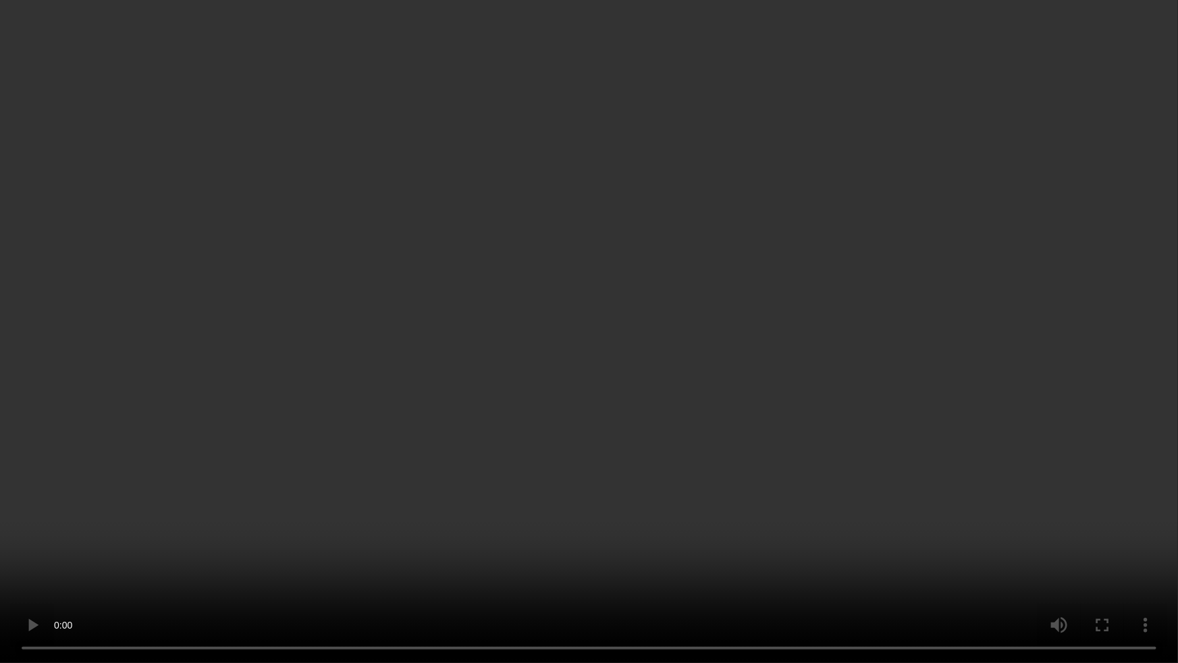
click at [968, 350] on video at bounding box center [589, 331] width 1178 height 663
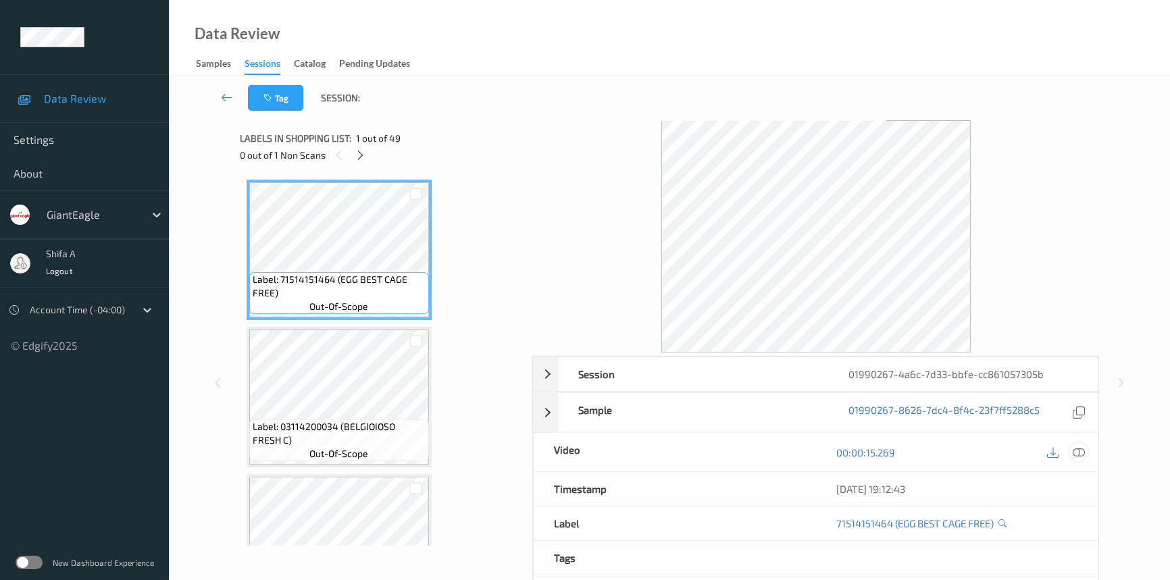
click at [1076, 444] on div at bounding box center [1078, 452] width 18 height 18
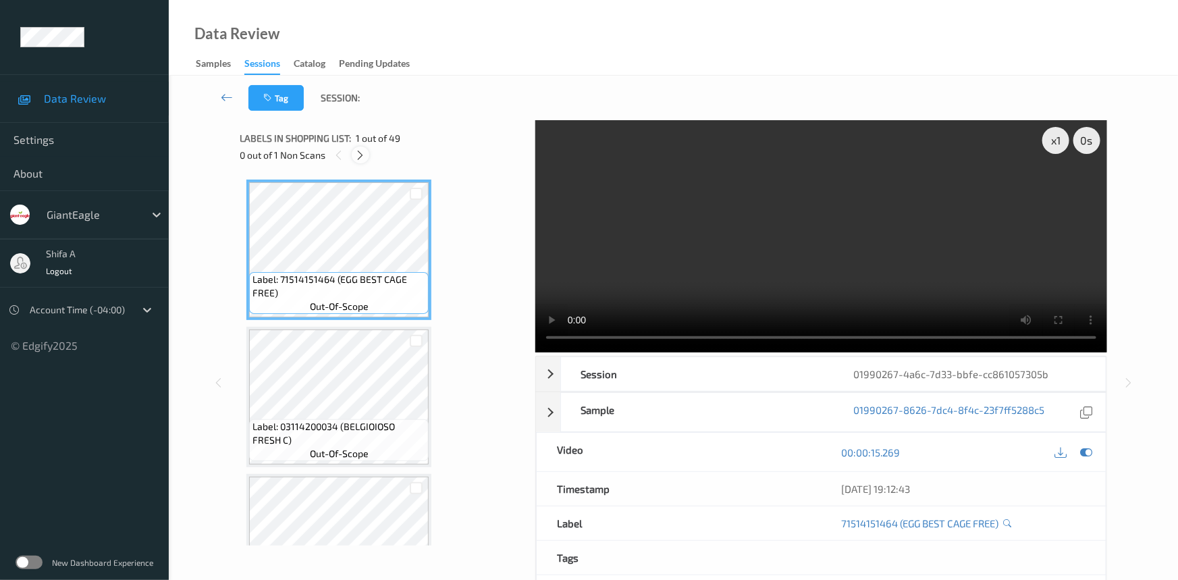
click at [355, 161] on div at bounding box center [360, 155] width 17 height 17
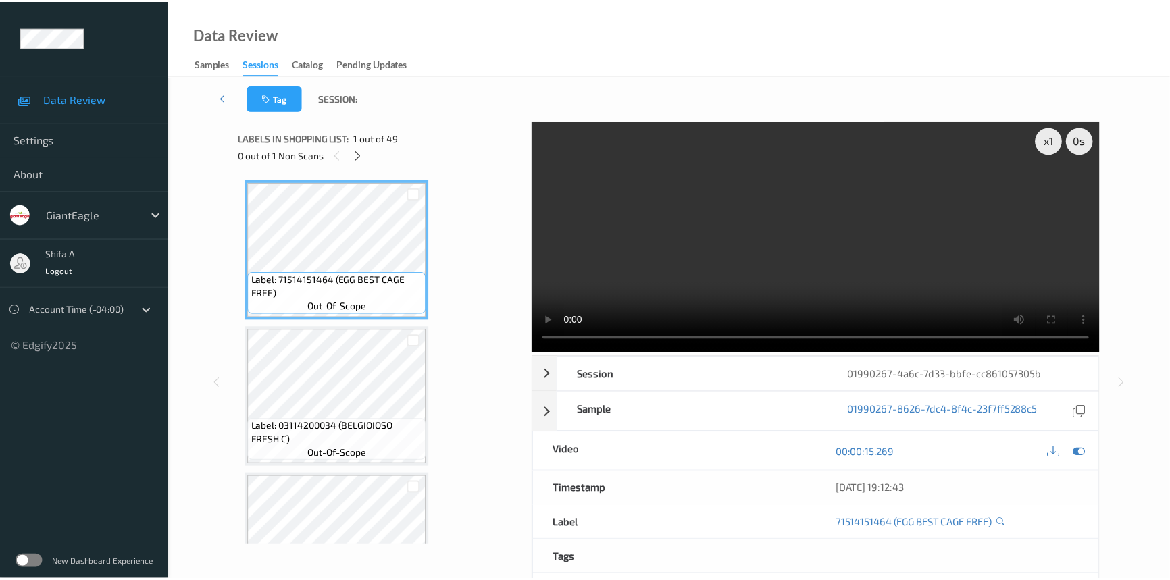
scroll to position [1327, 0]
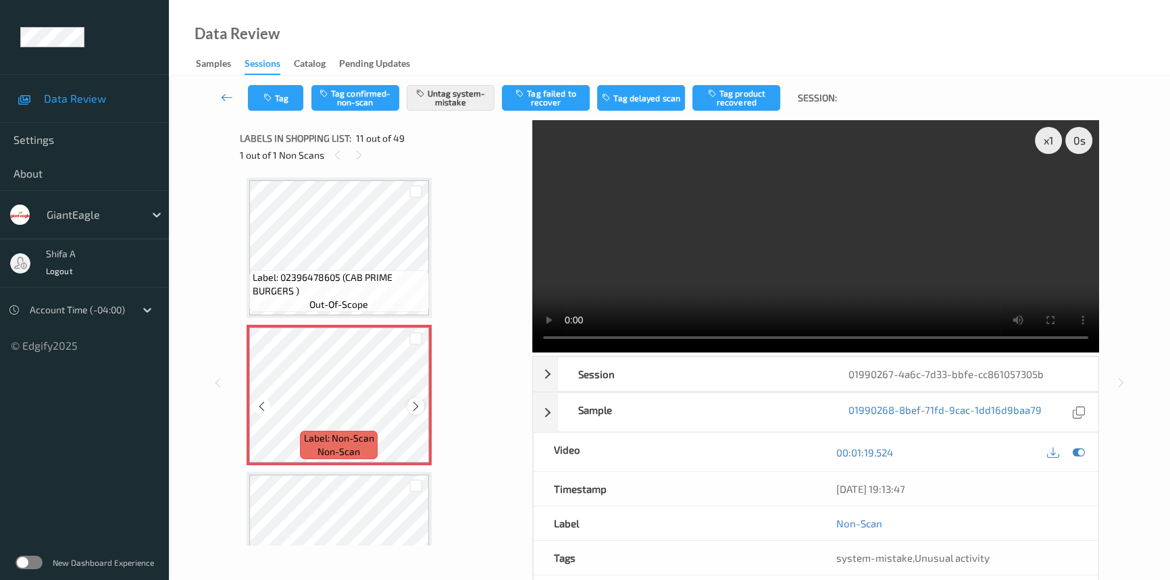
click at [419, 400] on icon at bounding box center [415, 406] width 11 height 12
click at [367, 271] on span "Label: 02396478605 (CAB PRIME BURGERS )" at bounding box center [339, 284] width 173 height 27
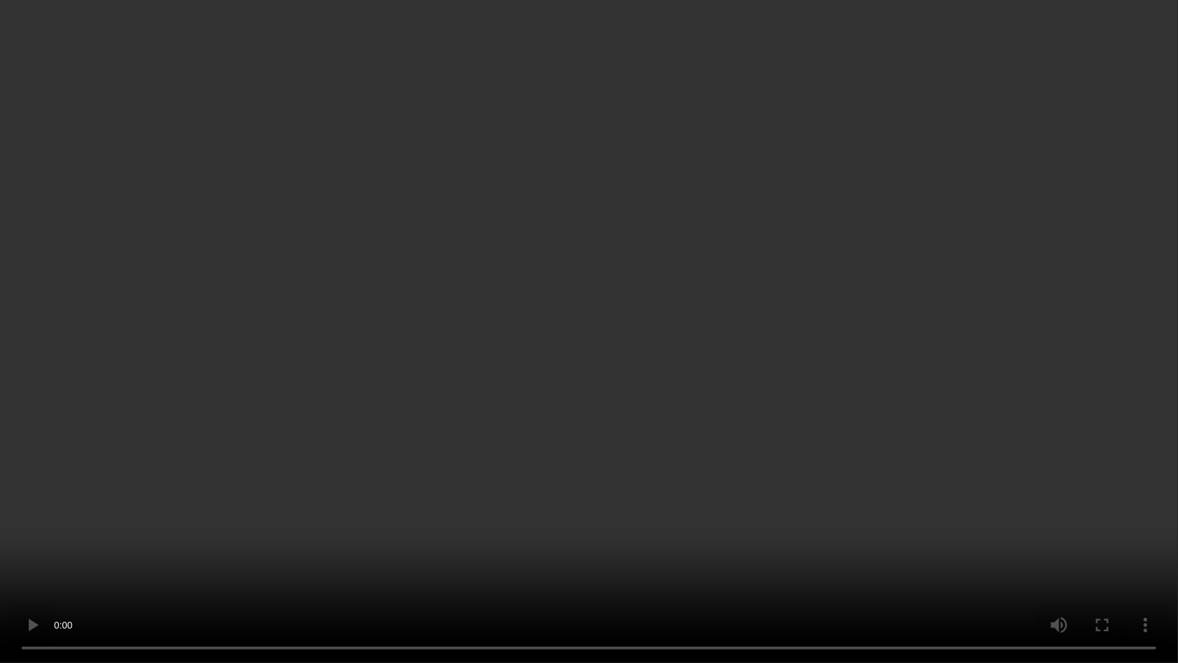
click at [815, 421] on video at bounding box center [589, 331] width 1178 height 663
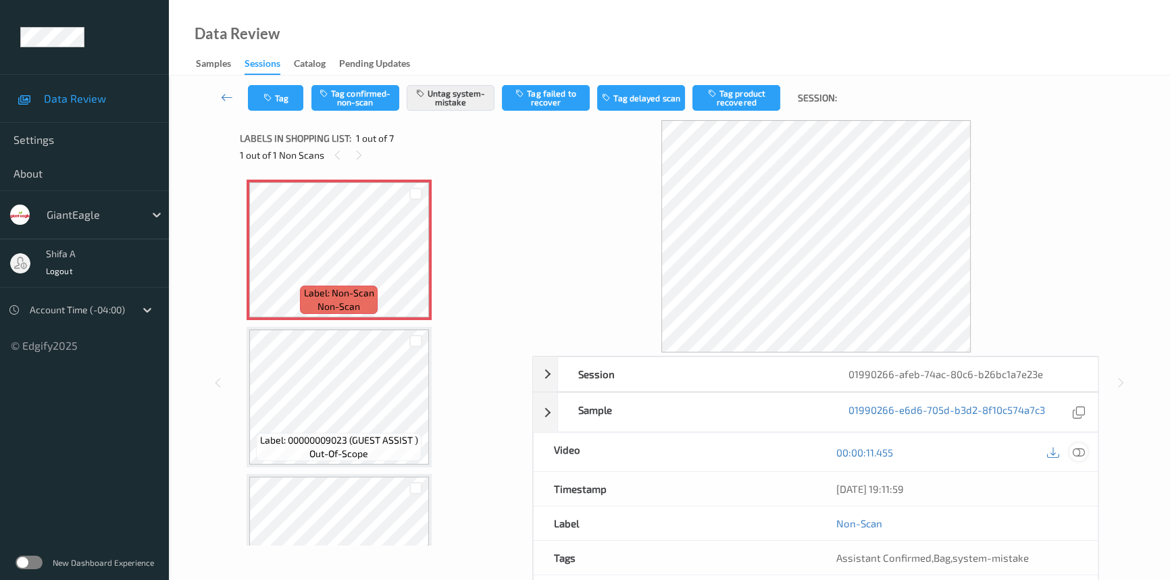
click at [1074, 446] on icon at bounding box center [1078, 452] width 12 height 12
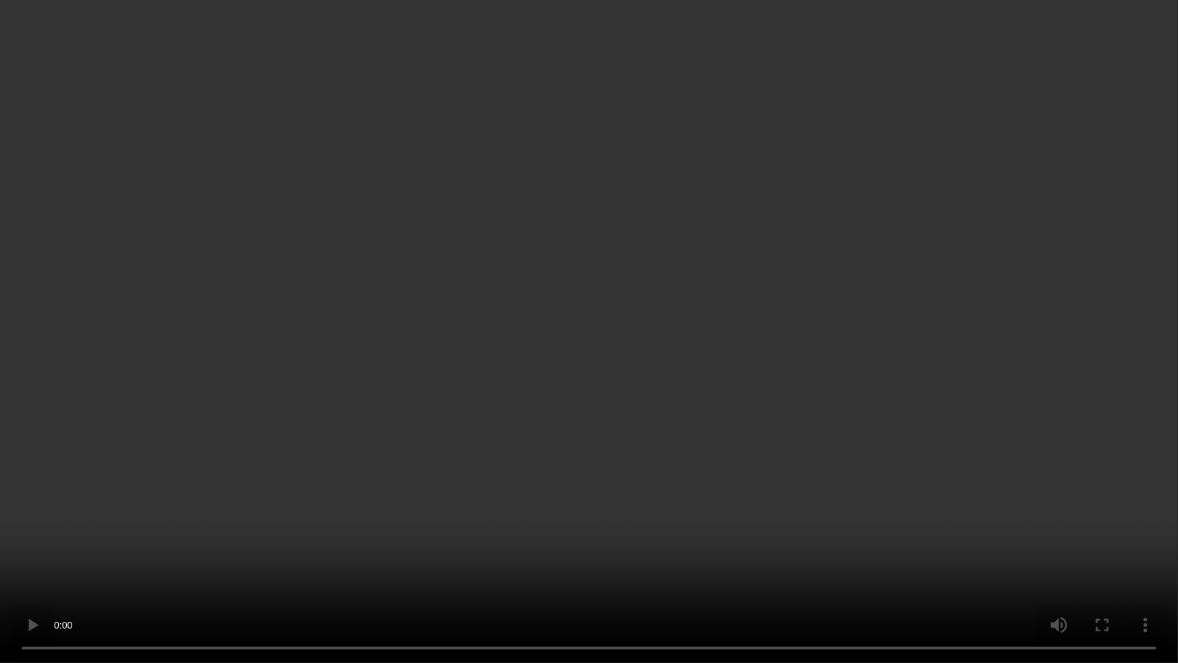
click at [1010, 371] on video at bounding box center [589, 331] width 1178 height 663
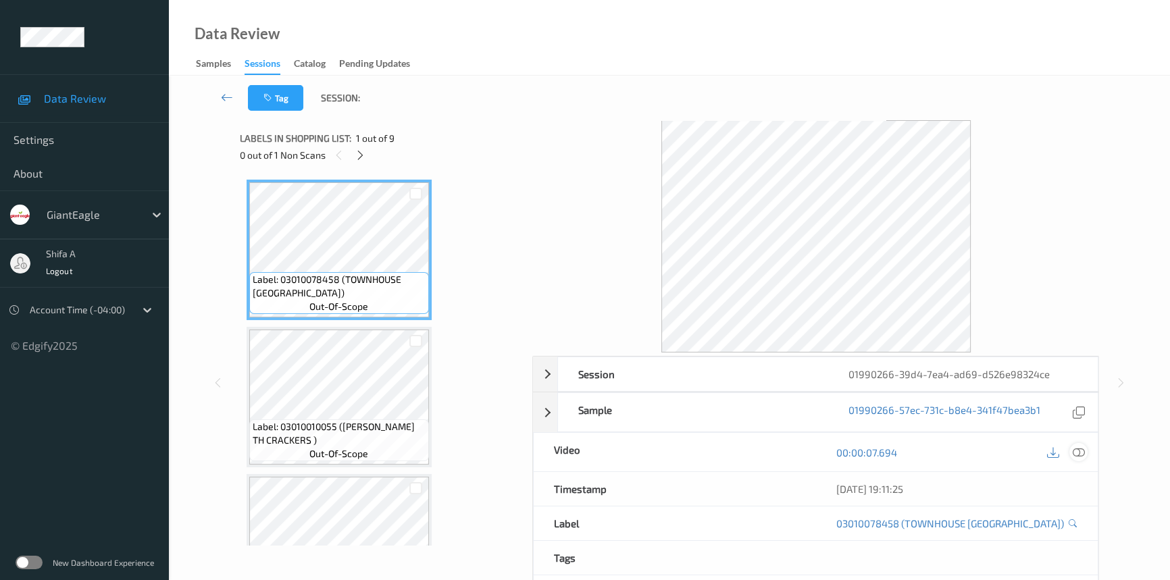
click at [1078, 456] on icon at bounding box center [1078, 452] width 12 height 12
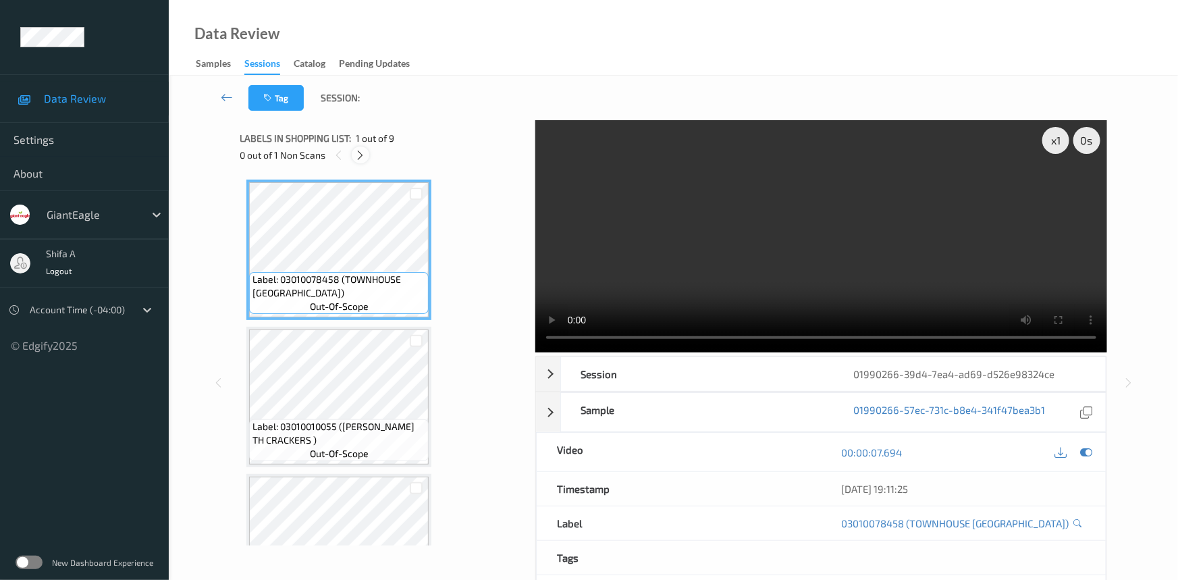
click at [354, 149] on div at bounding box center [360, 155] width 17 height 17
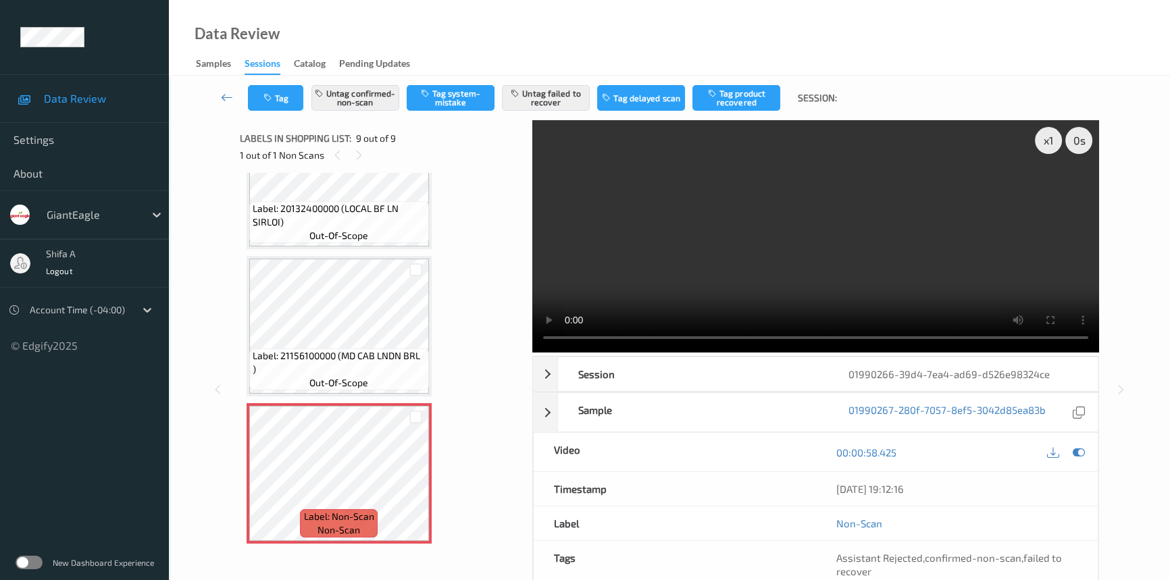
scroll to position [871, 0]
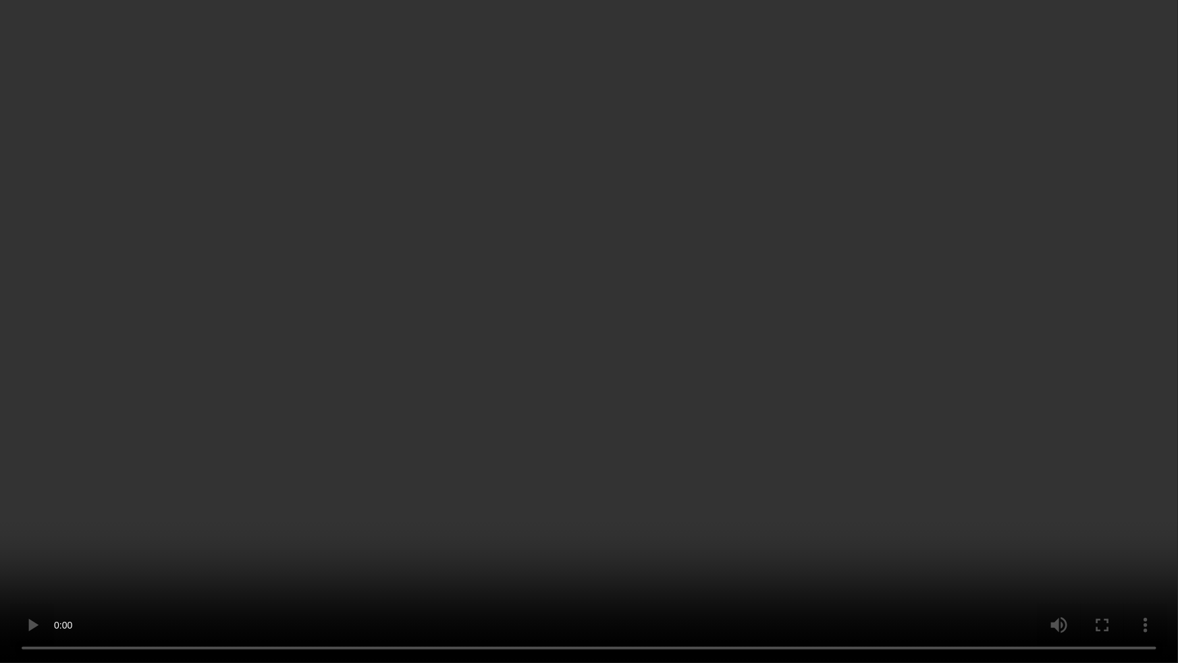
click at [914, 392] on video at bounding box center [589, 331] width 1178 height 663
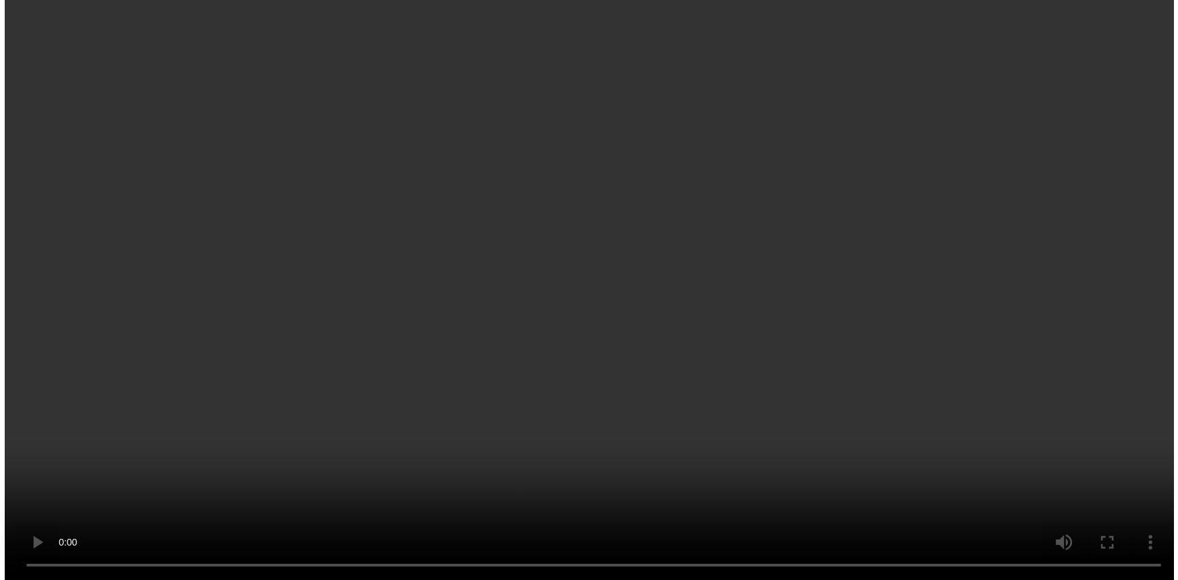
scroll to position [954, 0]
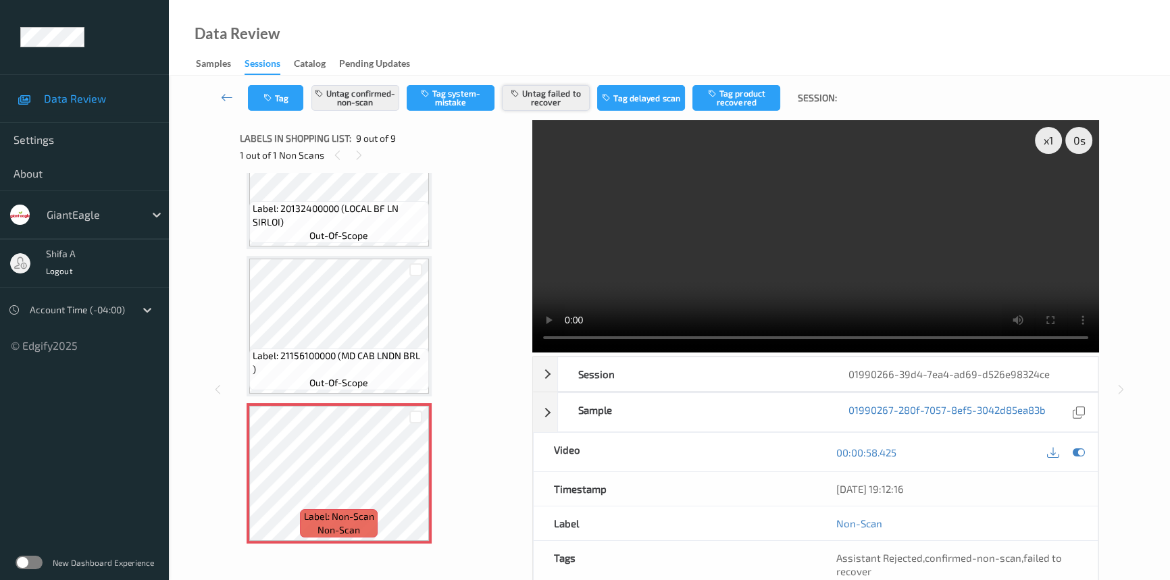
click at [558, 95] on button "Untag failed to recover" at bounding box center [546, 98] width 88 height 26
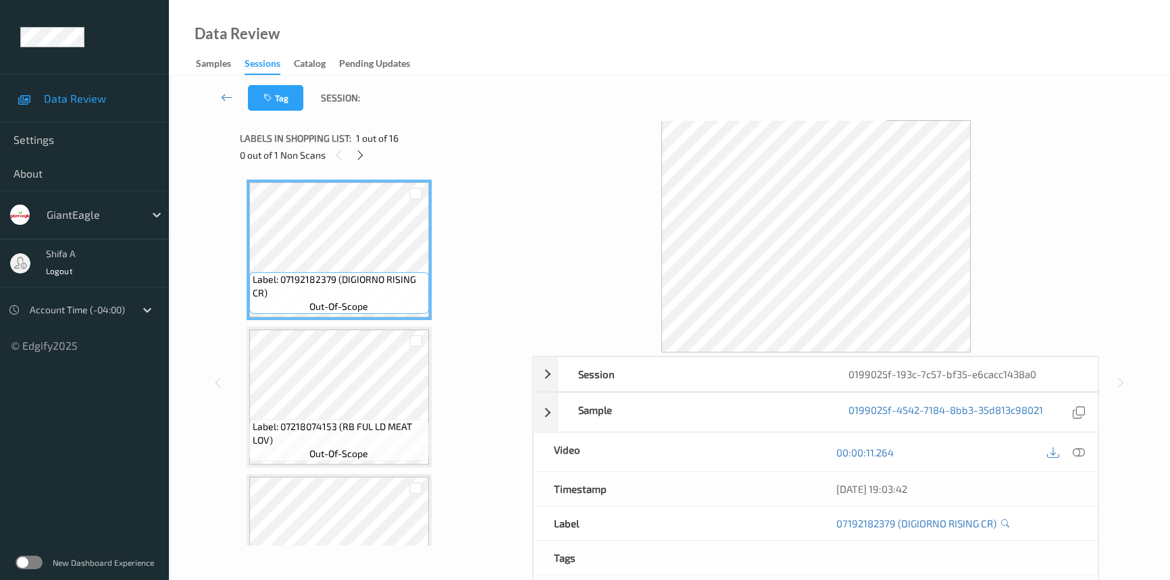
click at [1080, 454] on icon at bounding box center [1078, 452] width 12 height 12
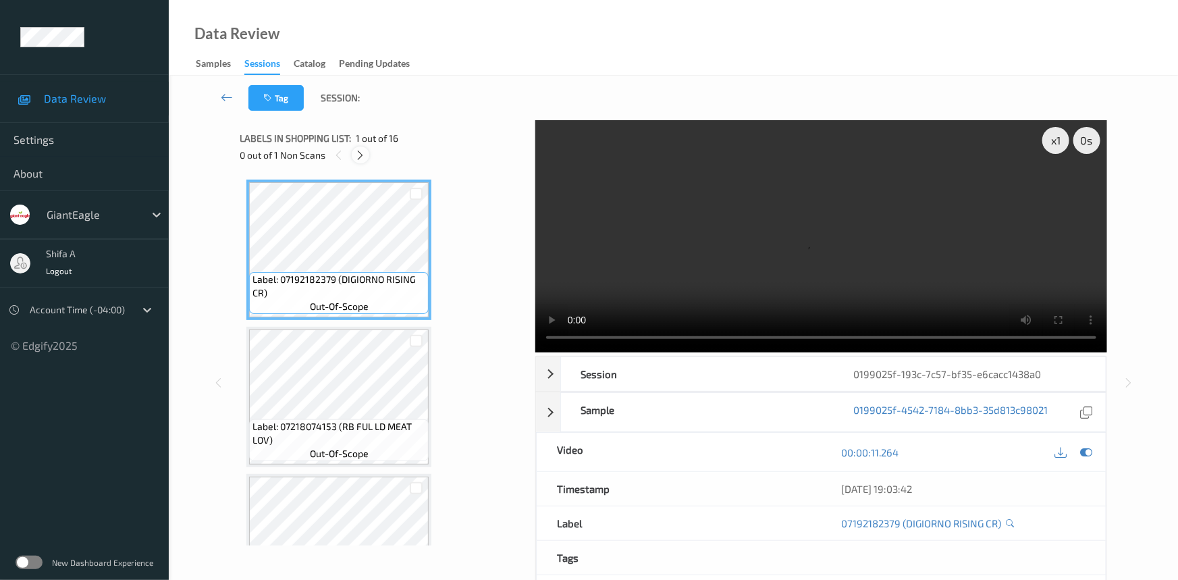
click at [360, 153] on icon at bounding box center [360, 155] width 11 height 12
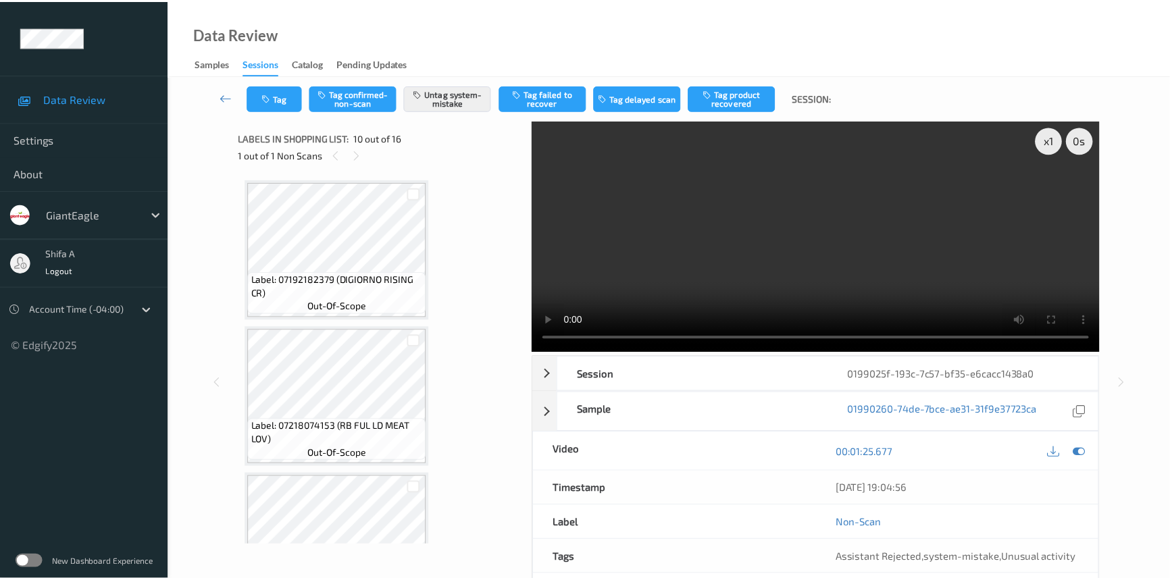
scroll to position [1180, 0]
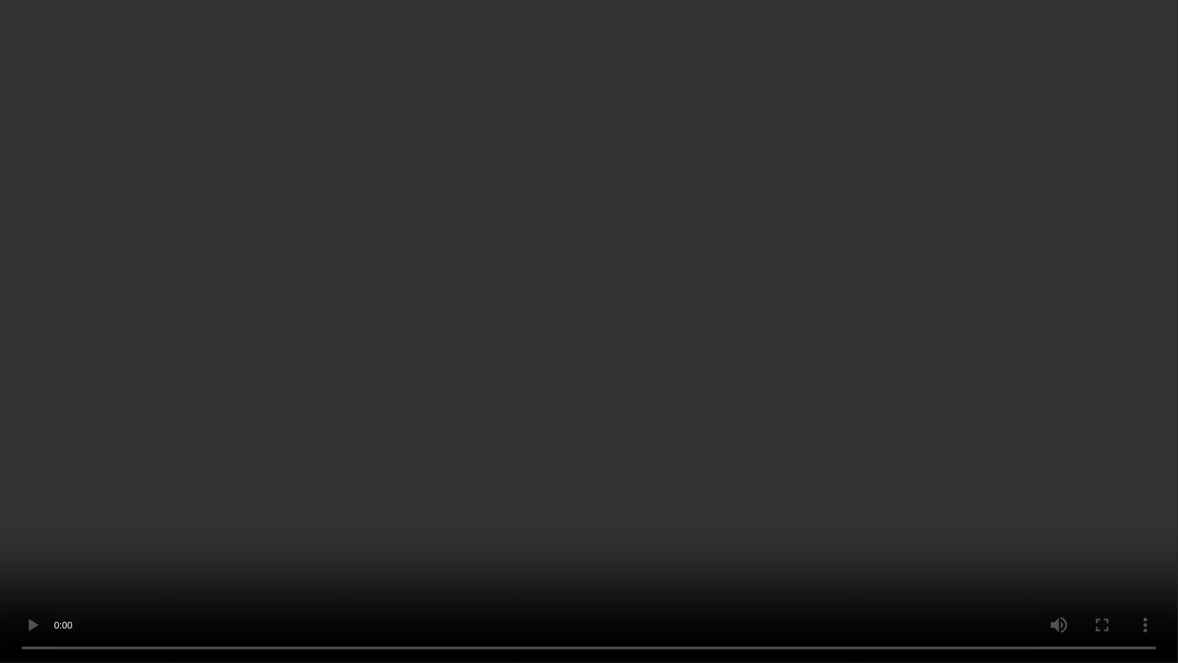
click at [1037, 376] on video at bounding box center [589, 331] width 1178 height 663
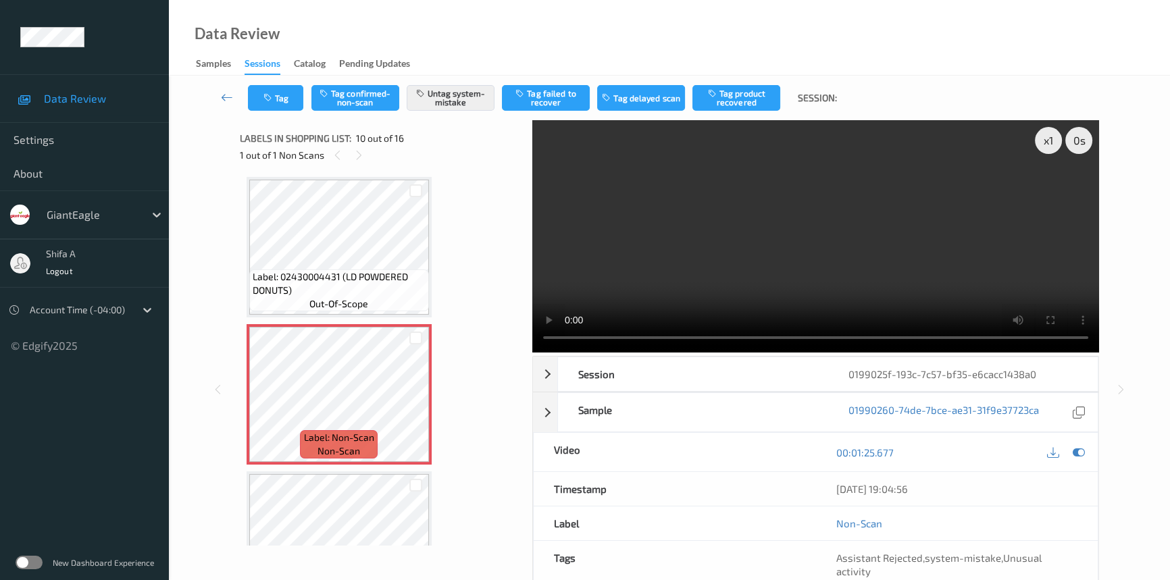
click at [885, 265] on video at bounding box center [815, 236] width 567 height 232
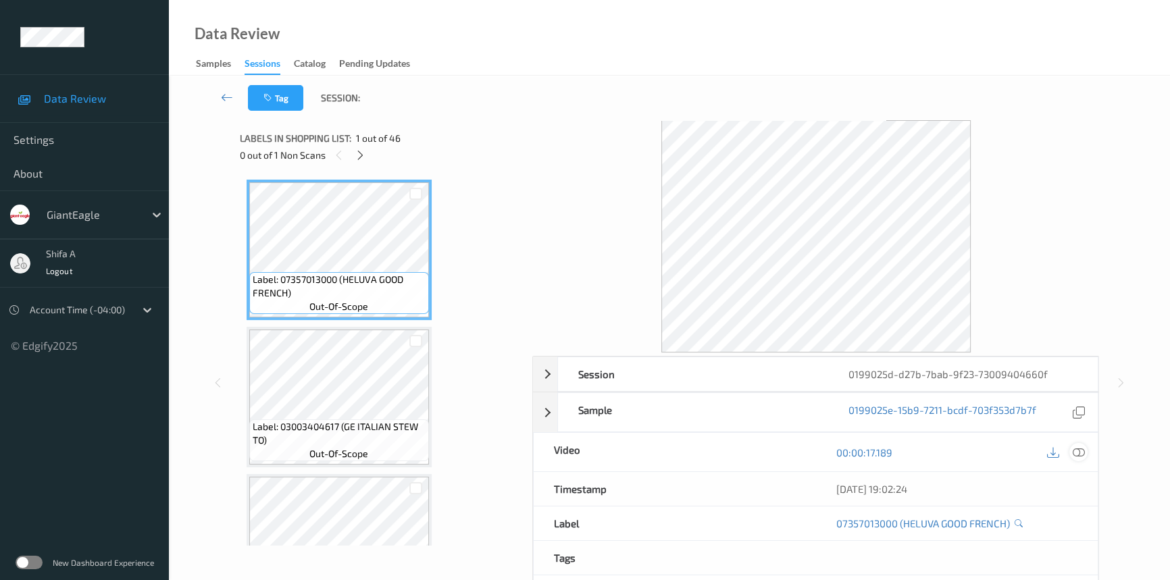
drag, startPoint x: 1078, startPoint y: 452, endPoint x: 1053, endPoint y: 431, distance: 32.6
click at [1078, 451] on icon at bounding box center [1078, 452] width 12 height 12
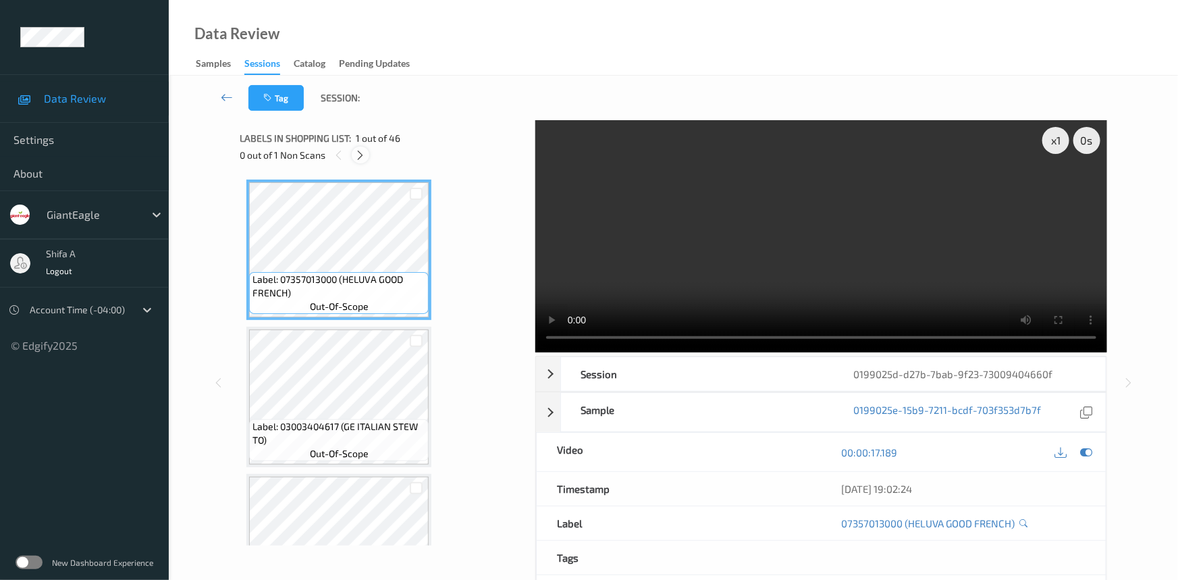
click at [363, 159] on icon at bounding box center [360, 155] width 11 height 12
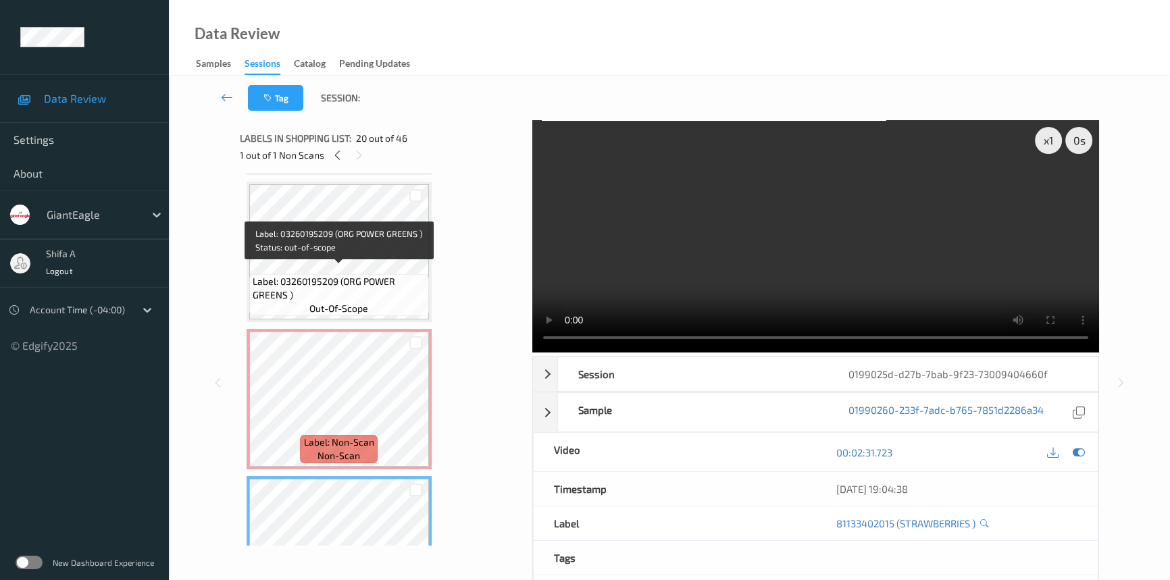
scroll to position [2500, 0]
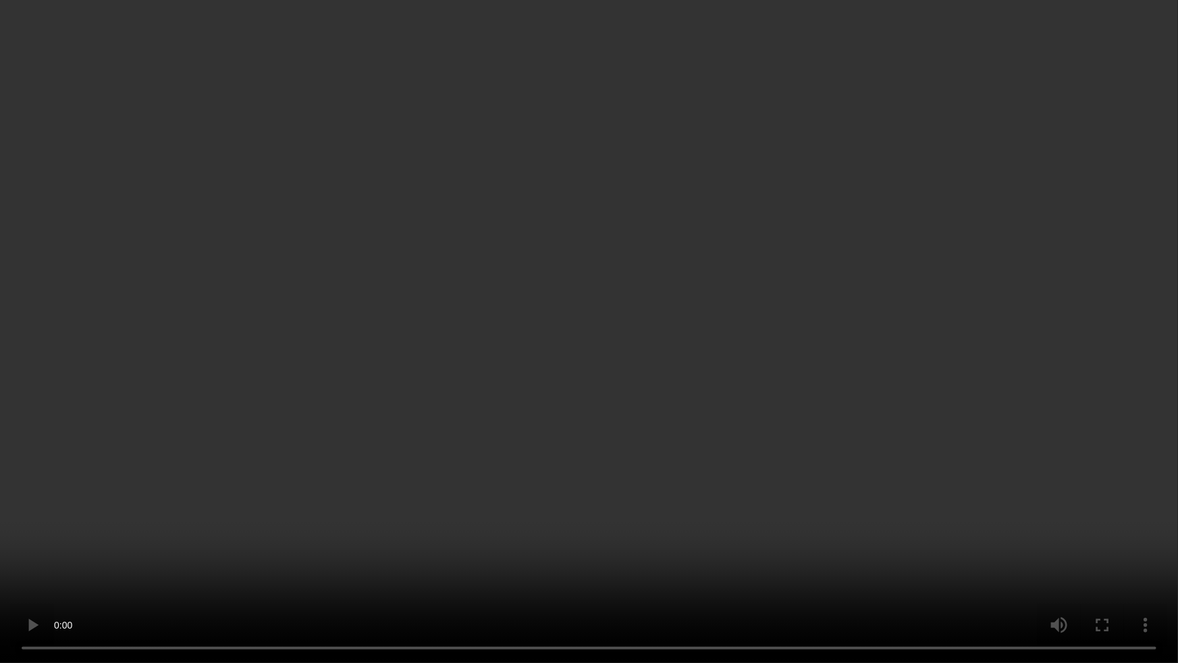
click at [489, 579] on video at bounding box center [589, 331] width 1178 height 663
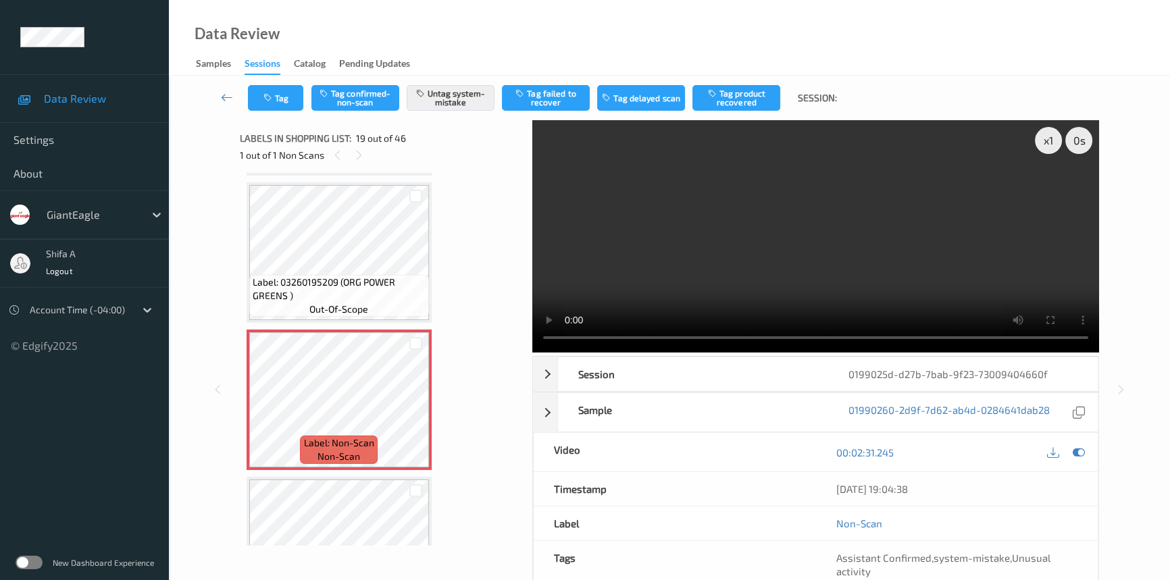
click at [853, 226] on video at bounding box center [815, 236] width 567 height 232
click at [286, 105] on button "Tag" at bounding box center [275, 98] width 55 height 26
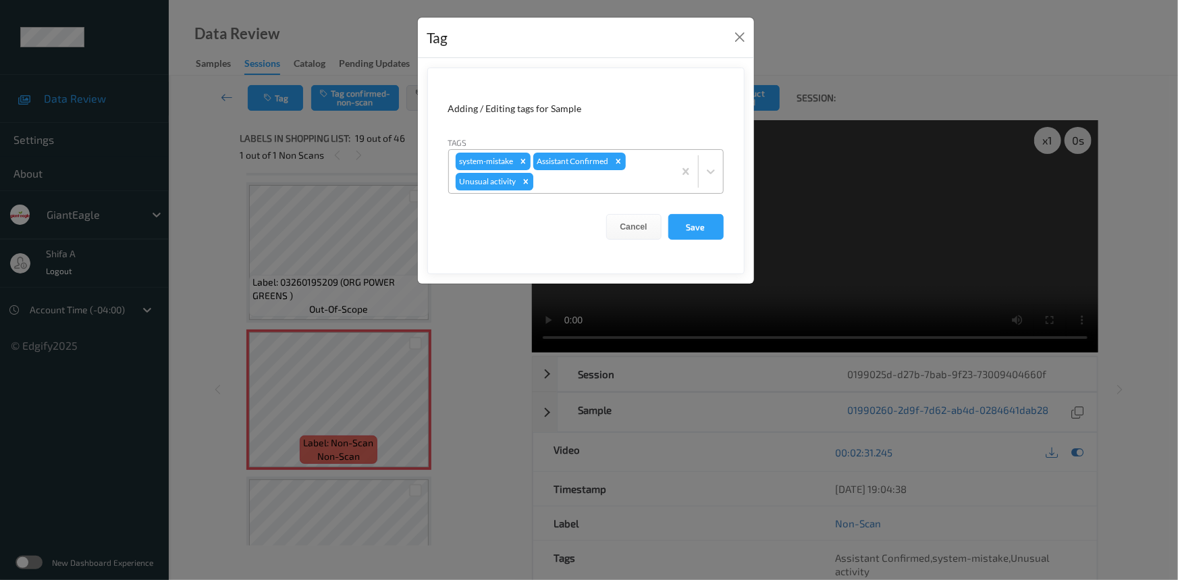
click at [527, 180] on icon "Remove Unusual activity" at bounding box center [525, 181] width 5 height 5
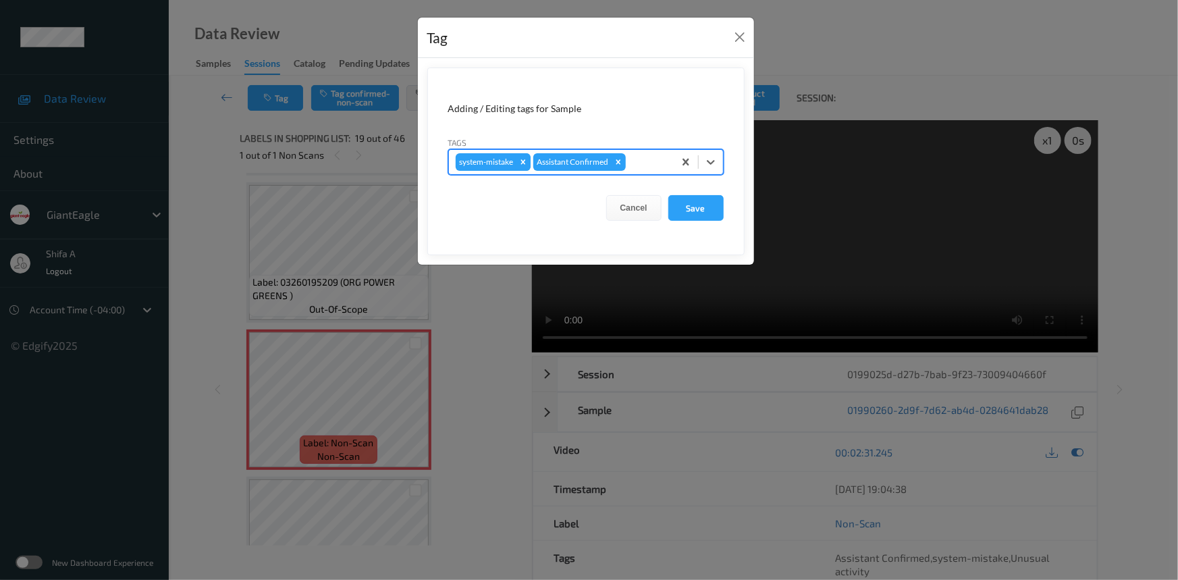
click at [521, 157] on icon "Remove system-mistake" at bounding box center [523, 161] width 9 height 9
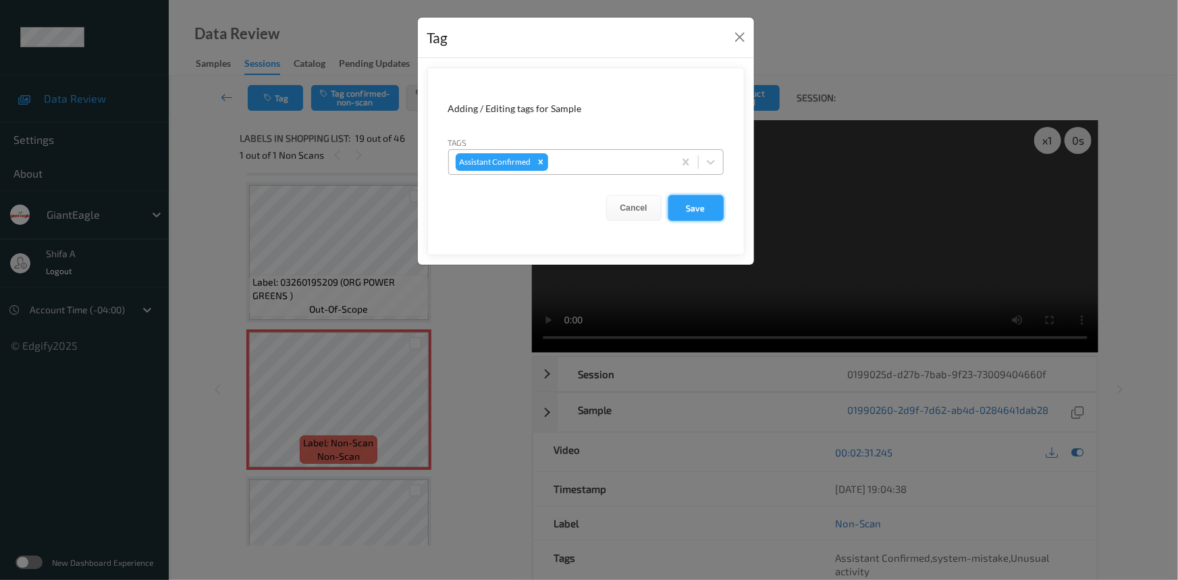
click at [708, 211] on button "Save" at bounding box center [696, 208] width 55 height 26
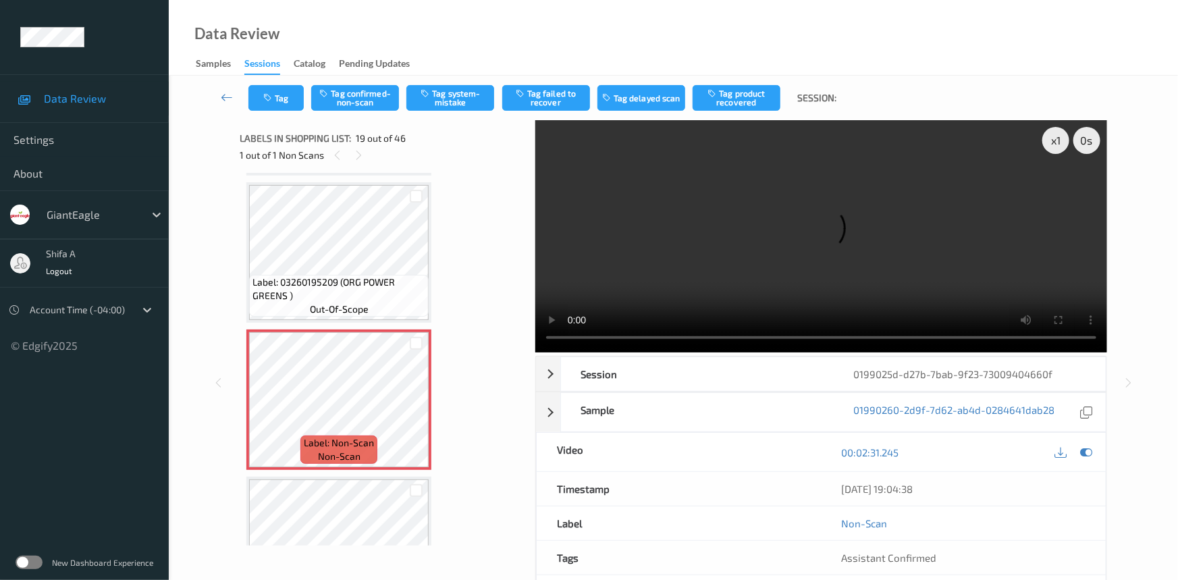
click at [374, 120] on div "Tag Tag confirmed-non-scan Tag system-mistake Tag failed to recover Tag delayed…" at bounding box center [674, 98] width 954 height 45
click at [377, 107] on button "Tag confirmed-non-scan" at bounding box center [355, 98] width 88 height 26
click at [565, 103] on button "Tag failed to recover" at bounding box center [546, 98] width 88 height 26
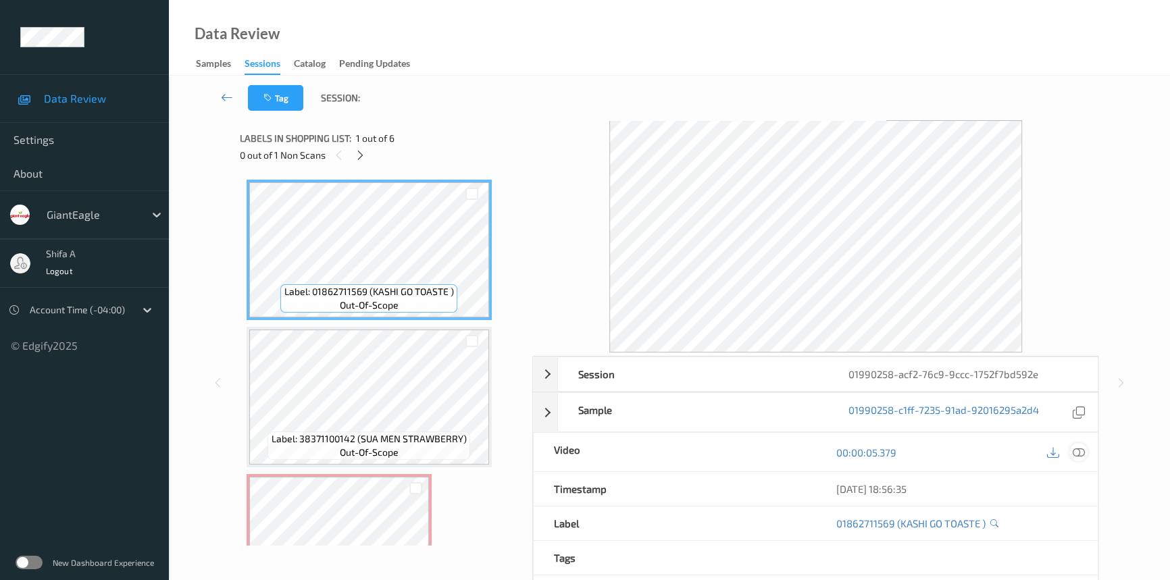
click at [1078, 453] on icon at bounding box center [1078, 452] width 12 height 12
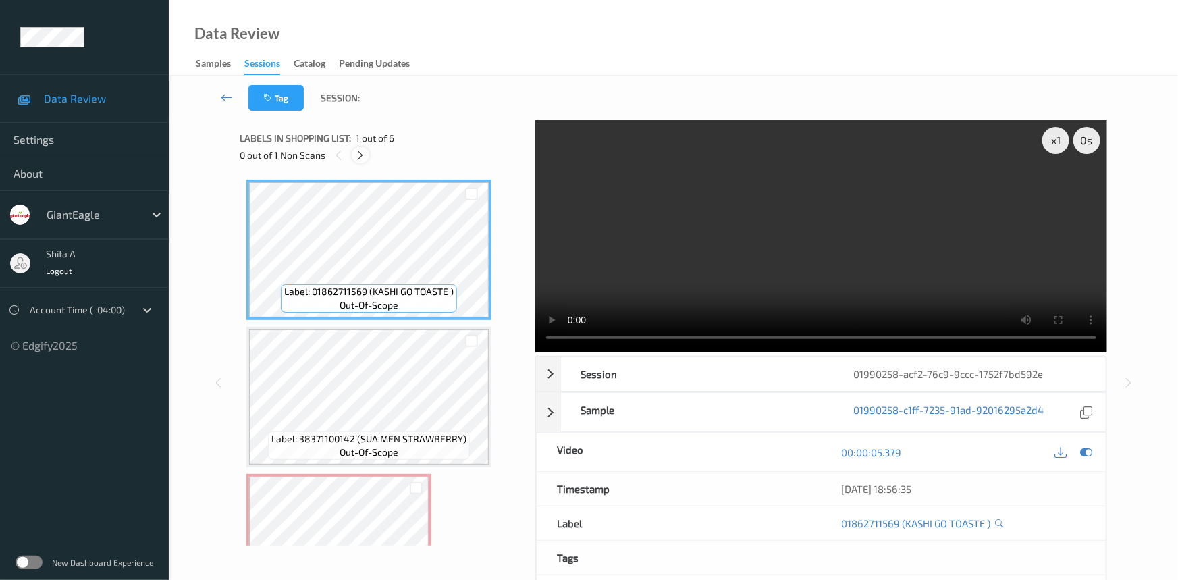
click at [360, 160] on icon at bounding box center [360, 155] width 11 height 12
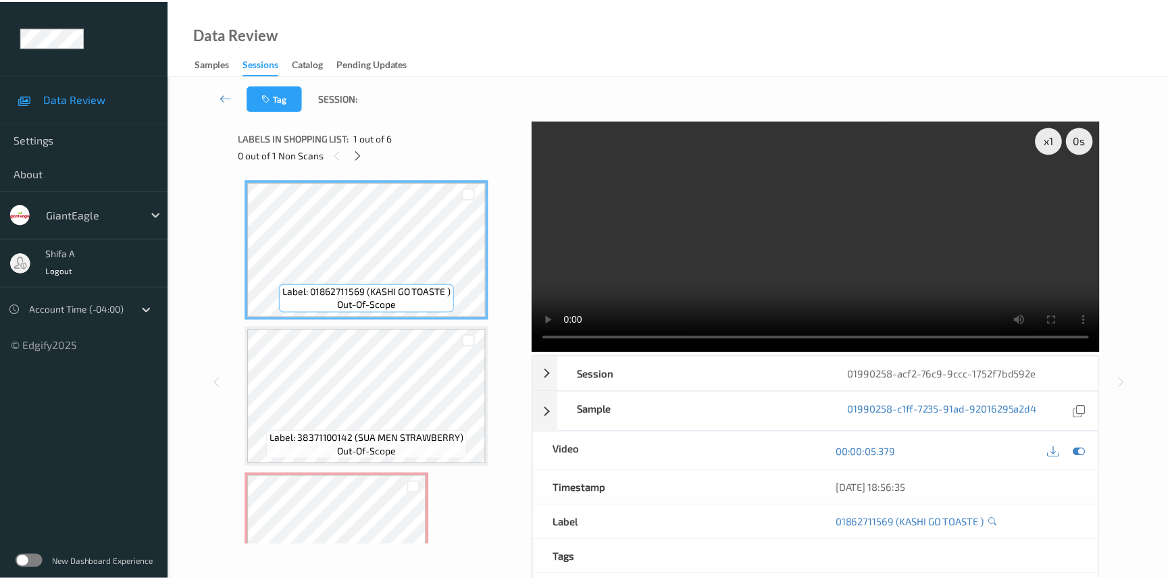
scroll to position [153, 0]
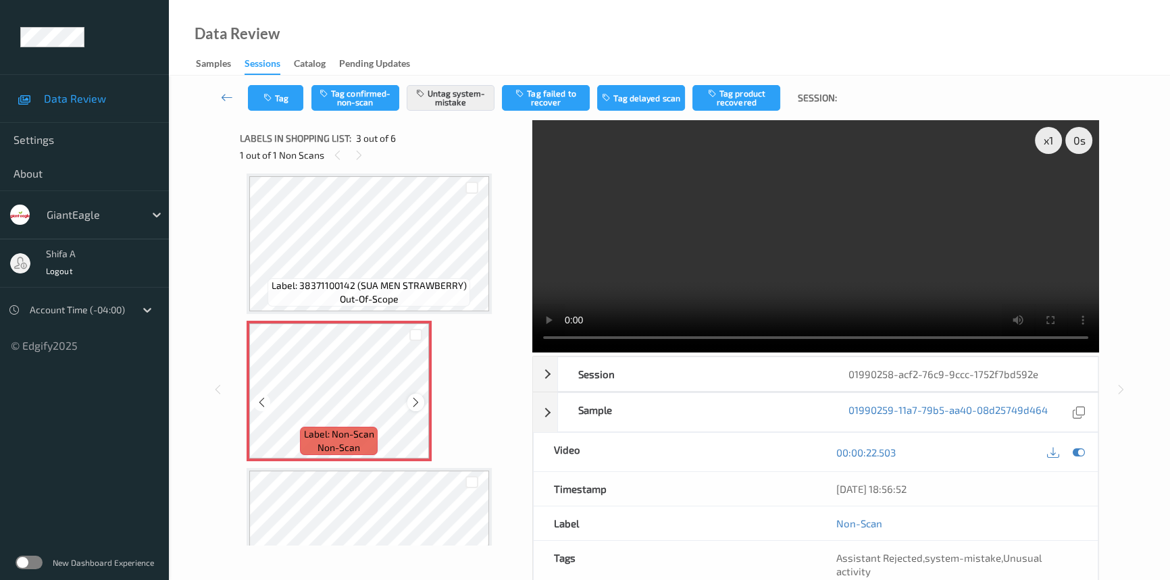
click at [415, 404] on icon at bounding box center [415, 402] width 11 height 12
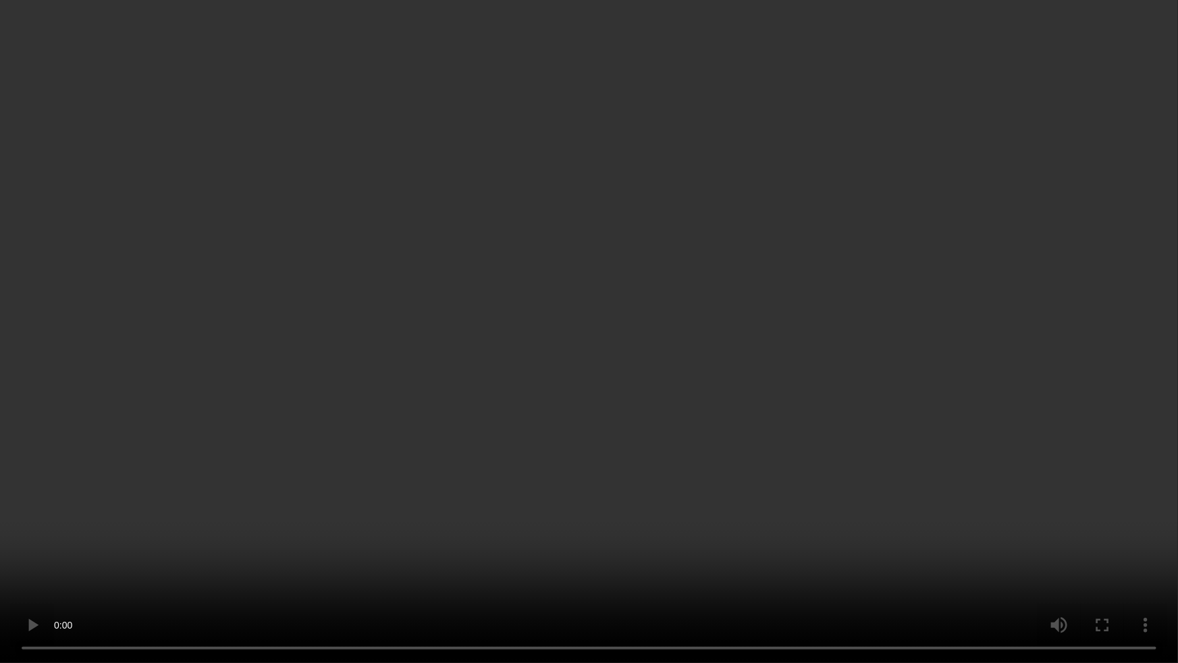
click at [752, 504] on video at bounding box center [589, 331] width 1178 height 663
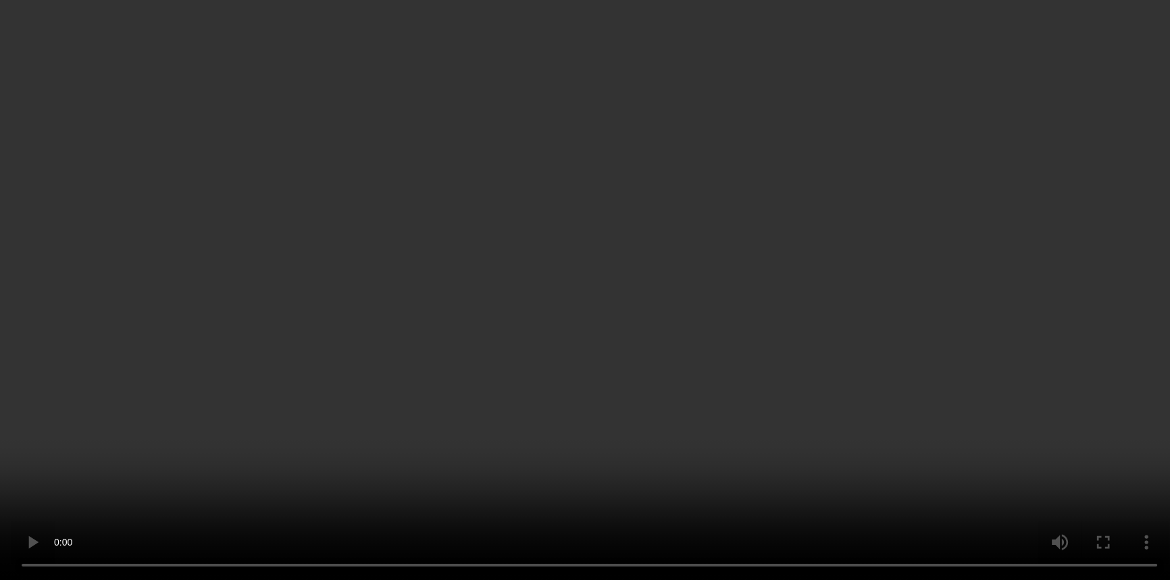
scroll to position [398, 0]
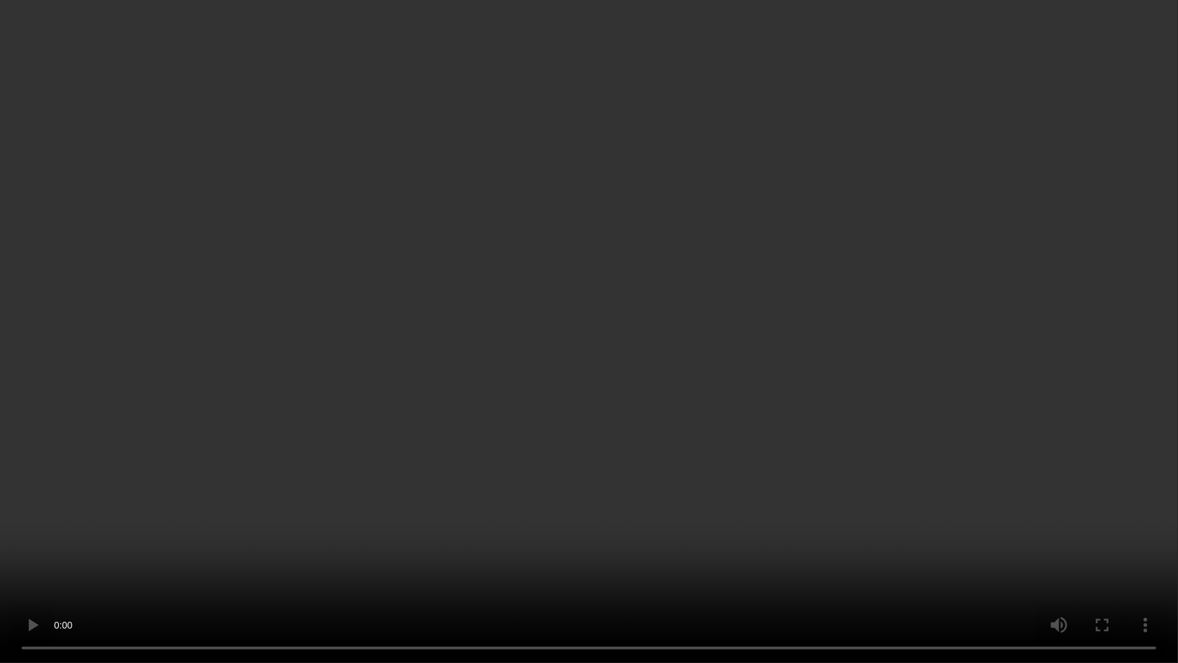
click at [574, 538] on video at bounding box center [589, 331] width 1178 height 663
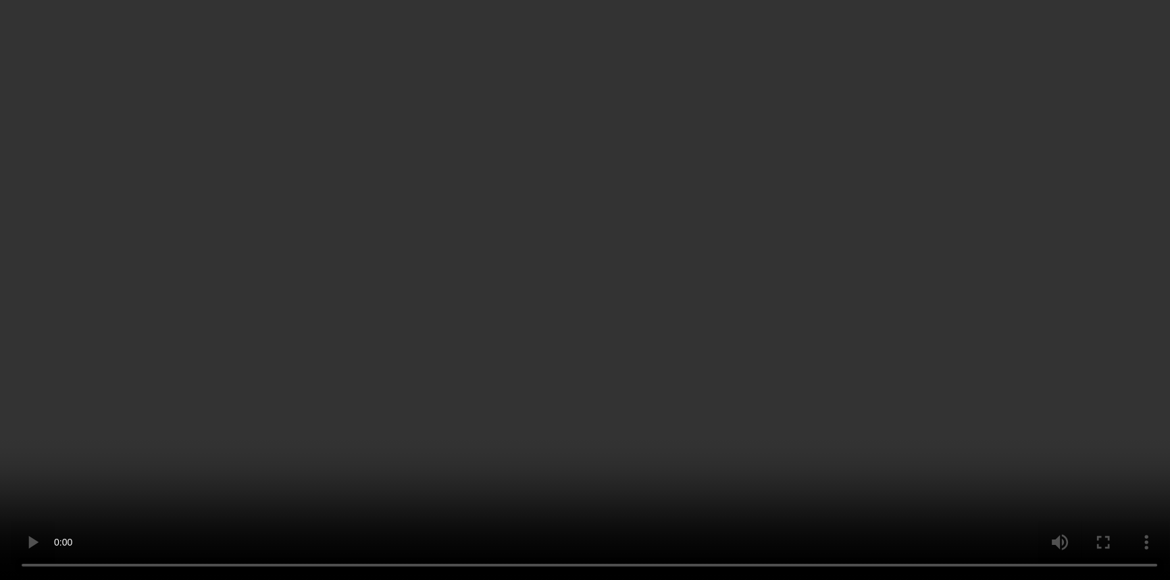
scroll to position [153, 0]
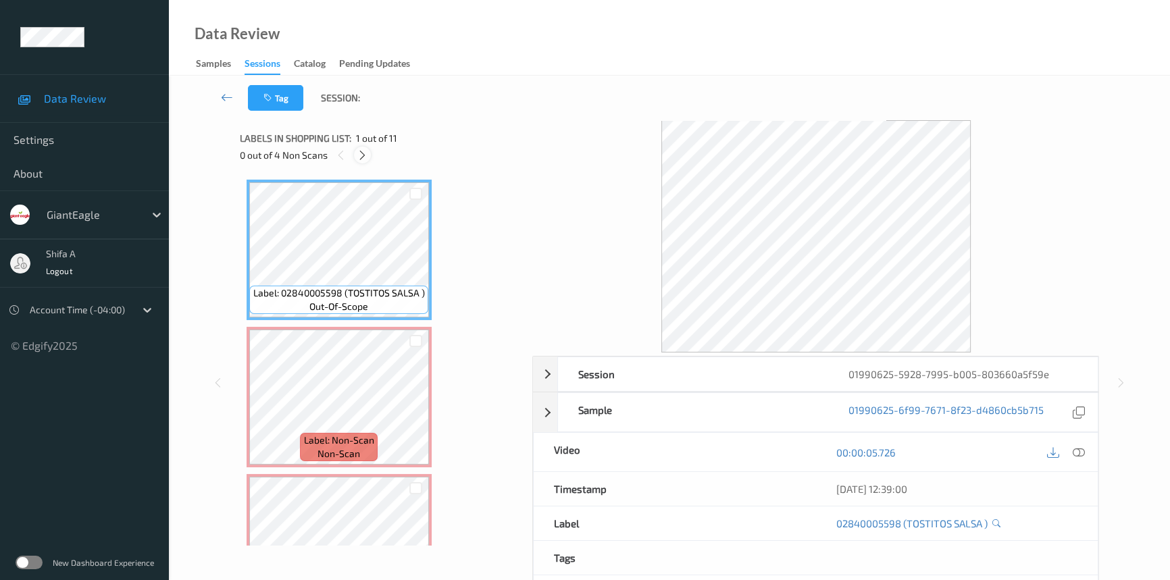
click at [365, 158] on icon at bounding box center [362, 155] width 11 height 12
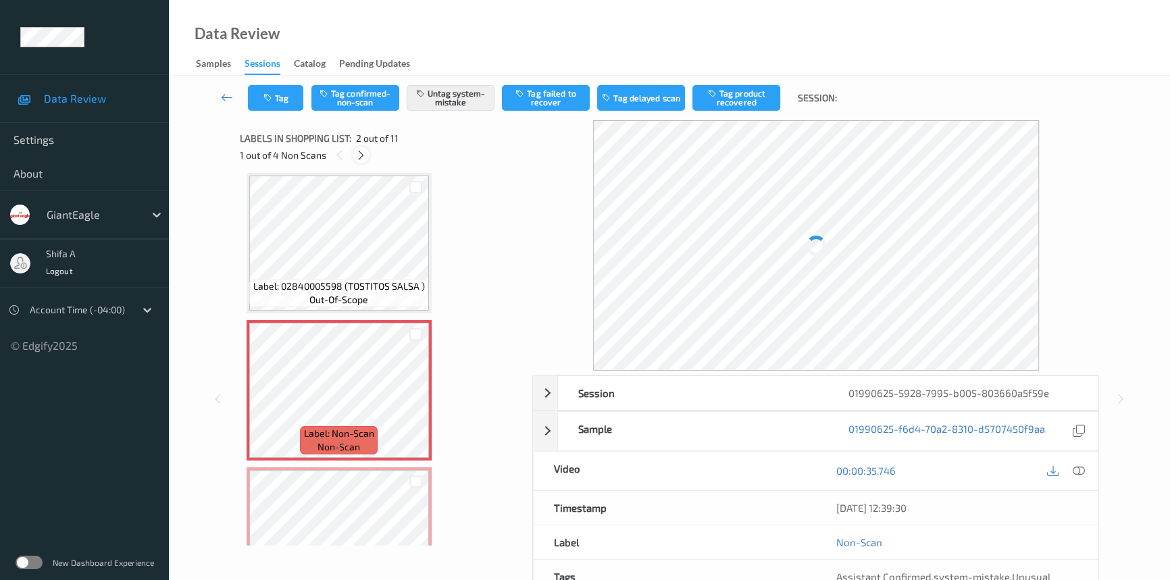
click at [365, 158] on icon at bounding box center [360, 155] width 11 height 12
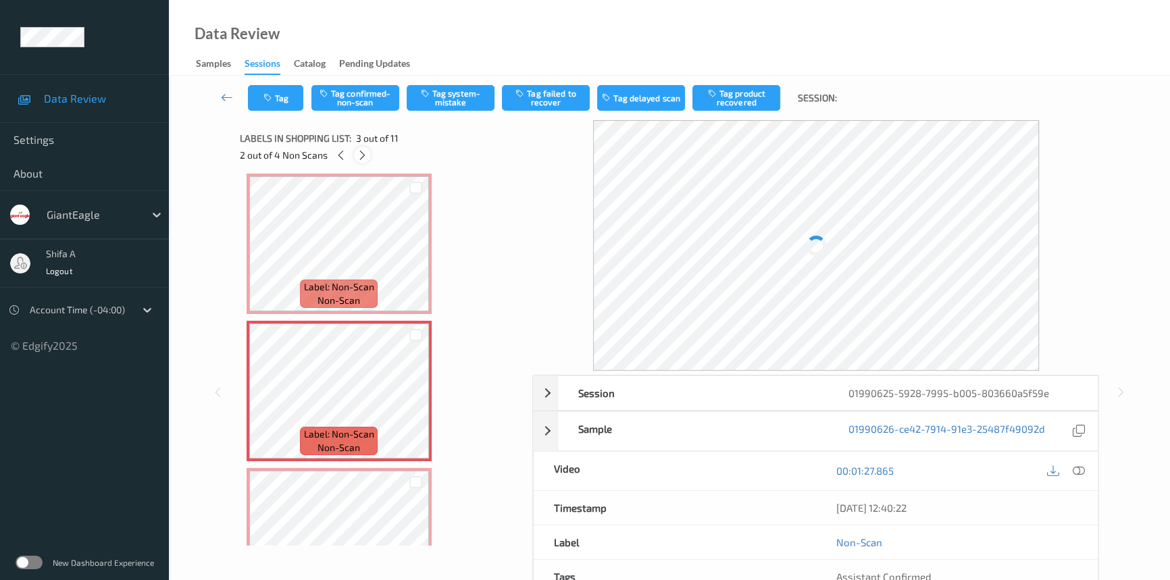
click at [365, 158] on icon at bounding box center [362, 155] width 11 height 12
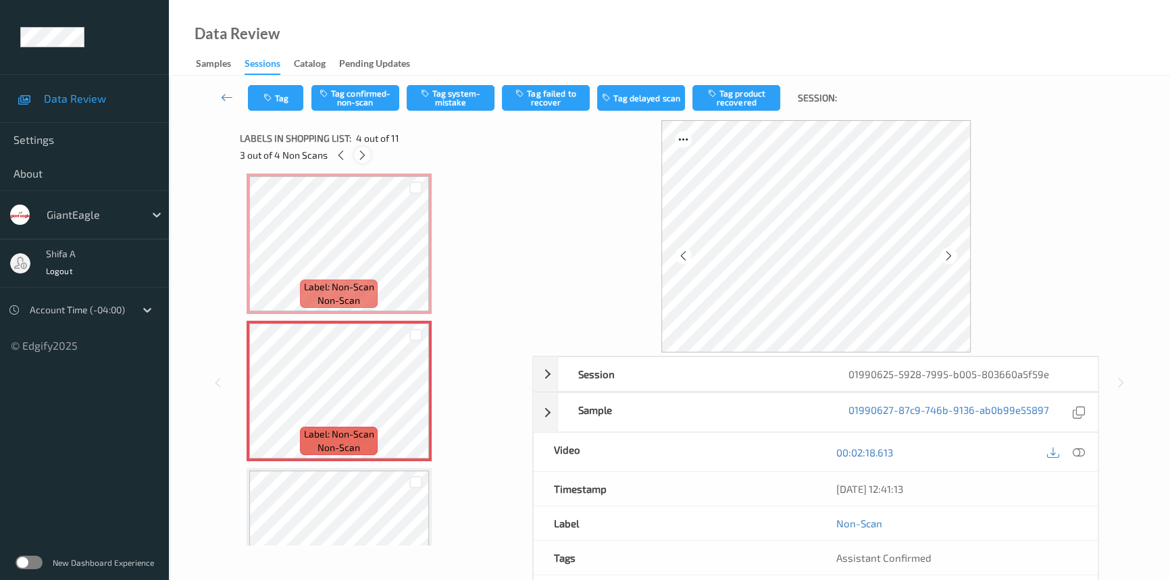
click at [365, 158] on icon at bounding box center [362, 155] width 11 height 12
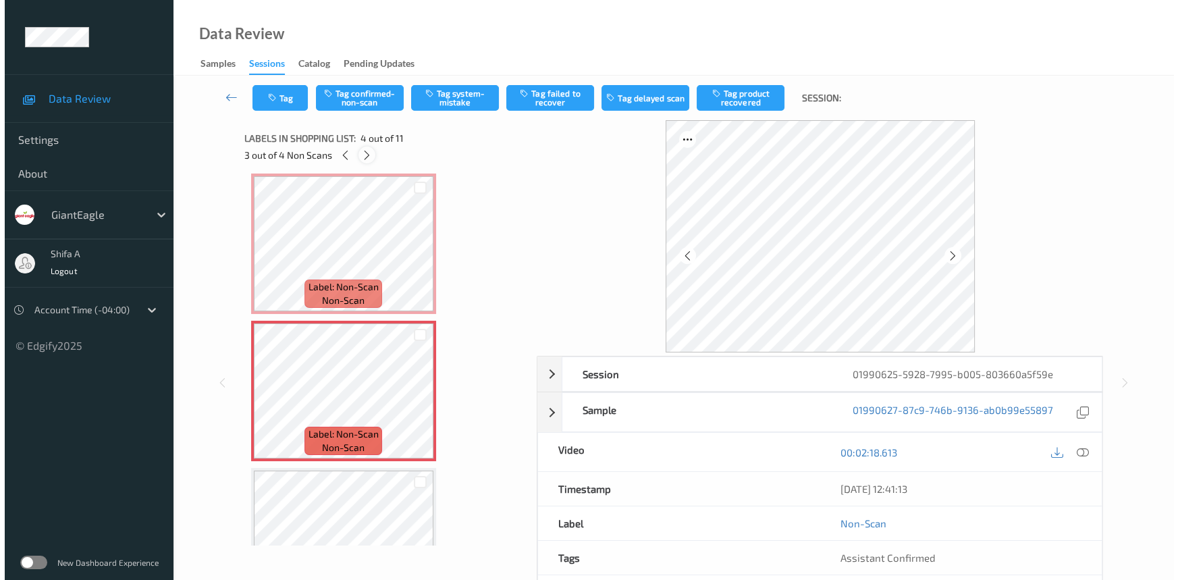
scroll to position [594, 0]
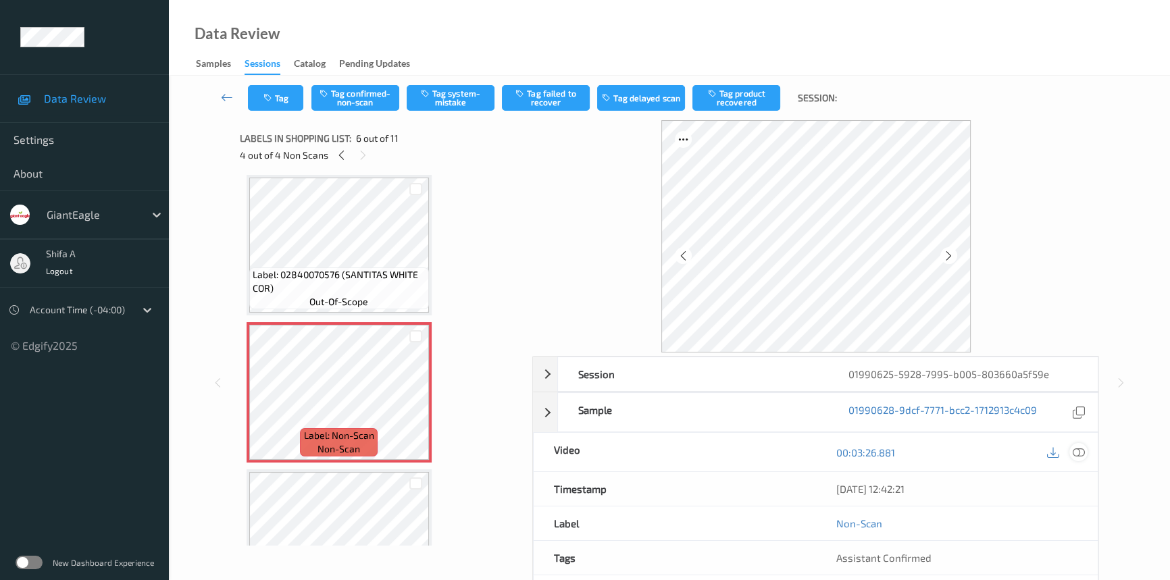
click at [1076, 452] on icon at bounding box center [1078, 452] width 12 height 12
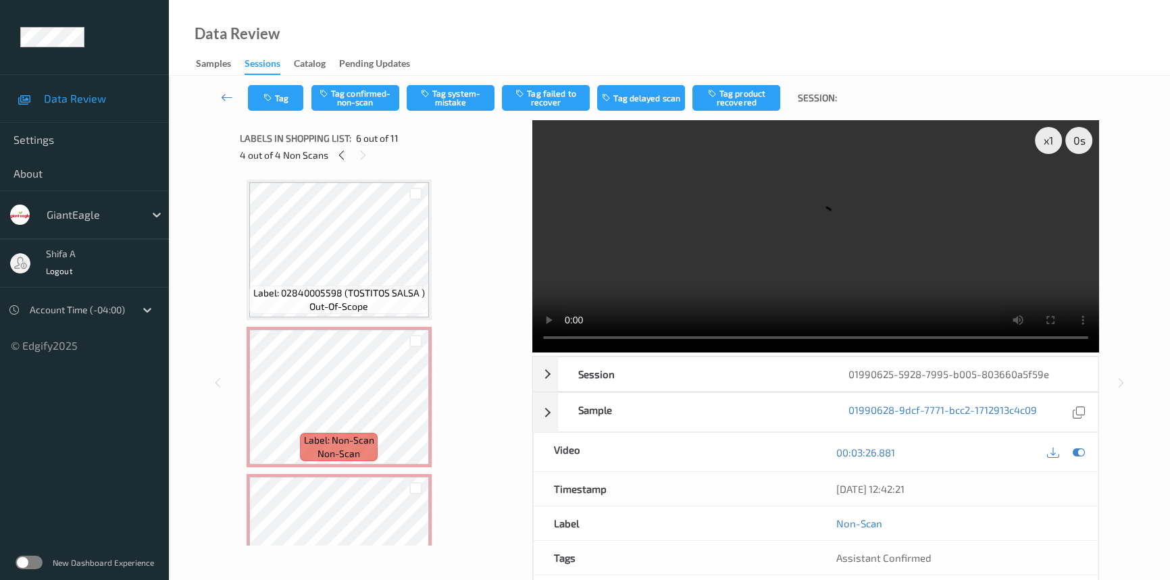
scroll to position [245, 0]
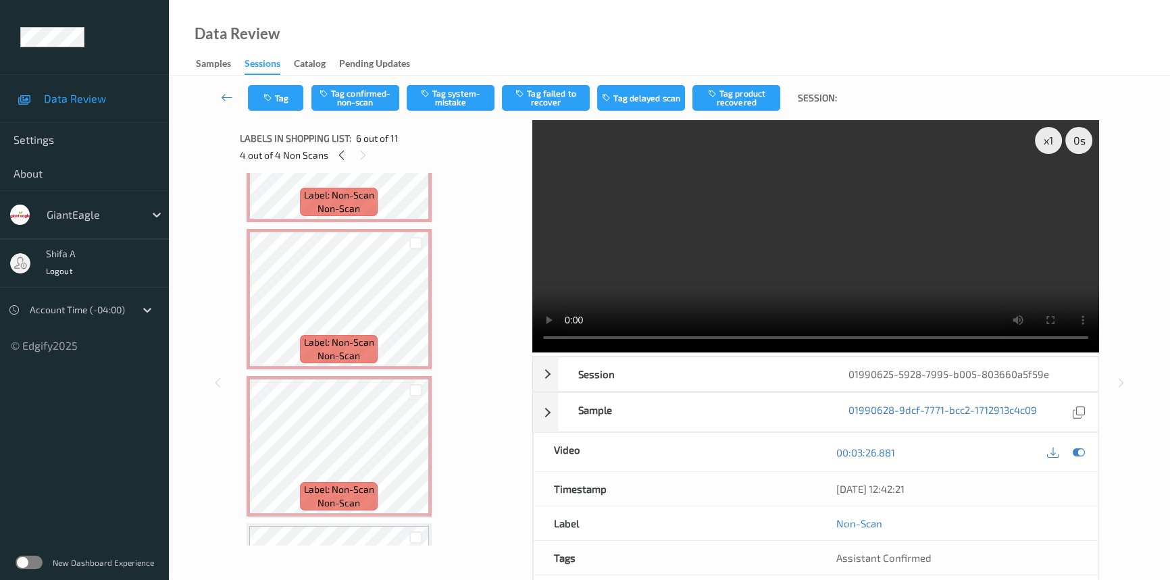
click at [934, 234] on video at bounding box center [815, 236] width 567 height 232
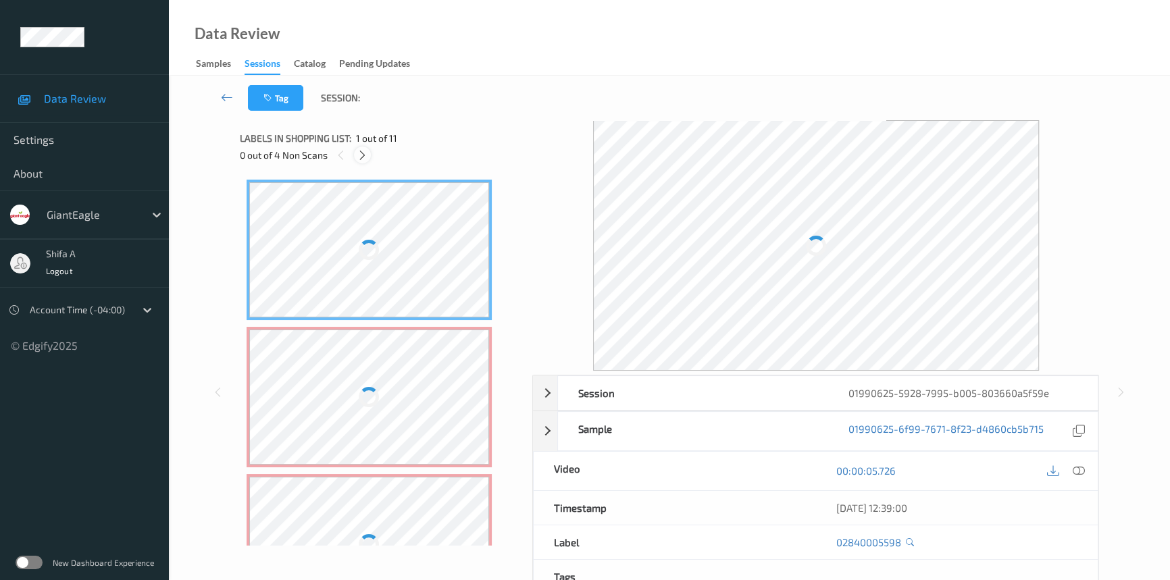
click at [365, 153] on icon at bounding box center [362, 155] width 11 height 12
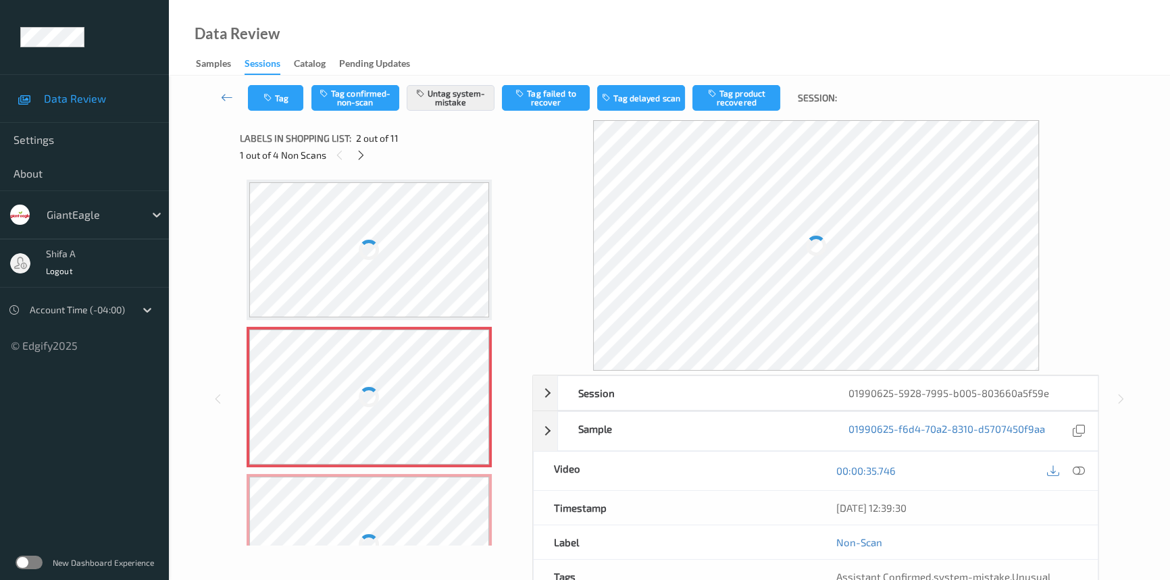
scroll to position [7, 0]
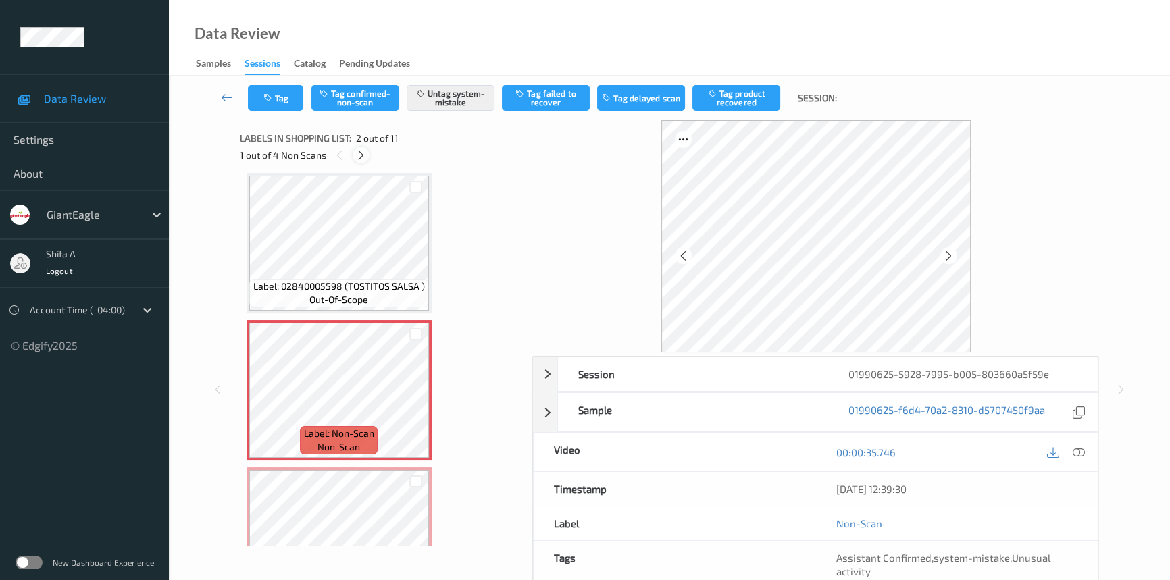
click at [363, 158] on icon at bounding box center [360, 155] width 11 height 12
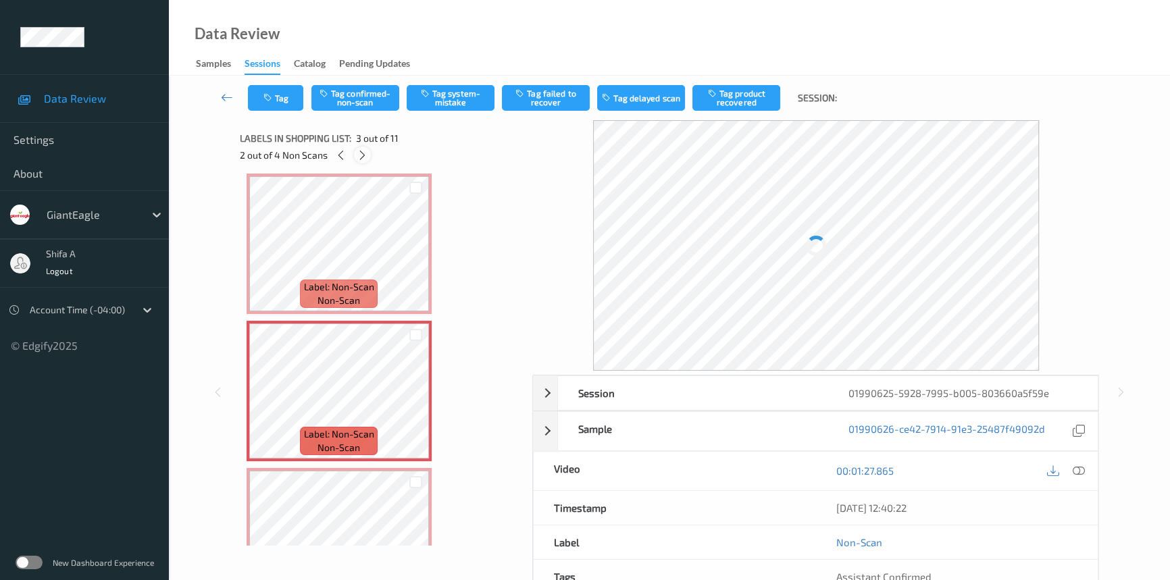
click at [363, 158] on icon at bounding box center [362, 155] width 11 height 12
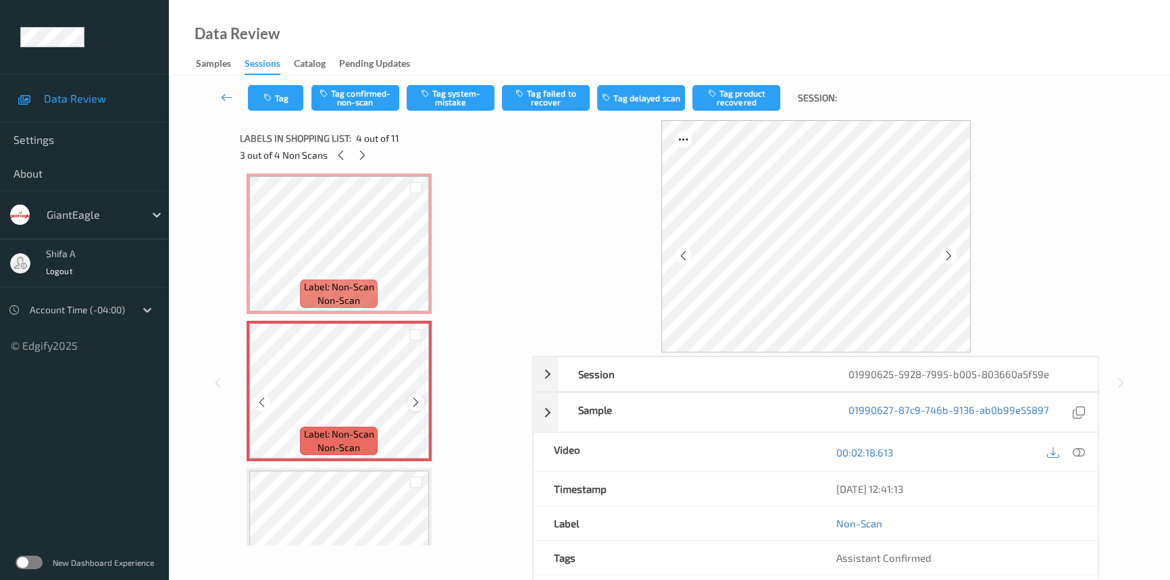
click at [417, 398] on icon at bounding box center [415, 402] width 11 height 12
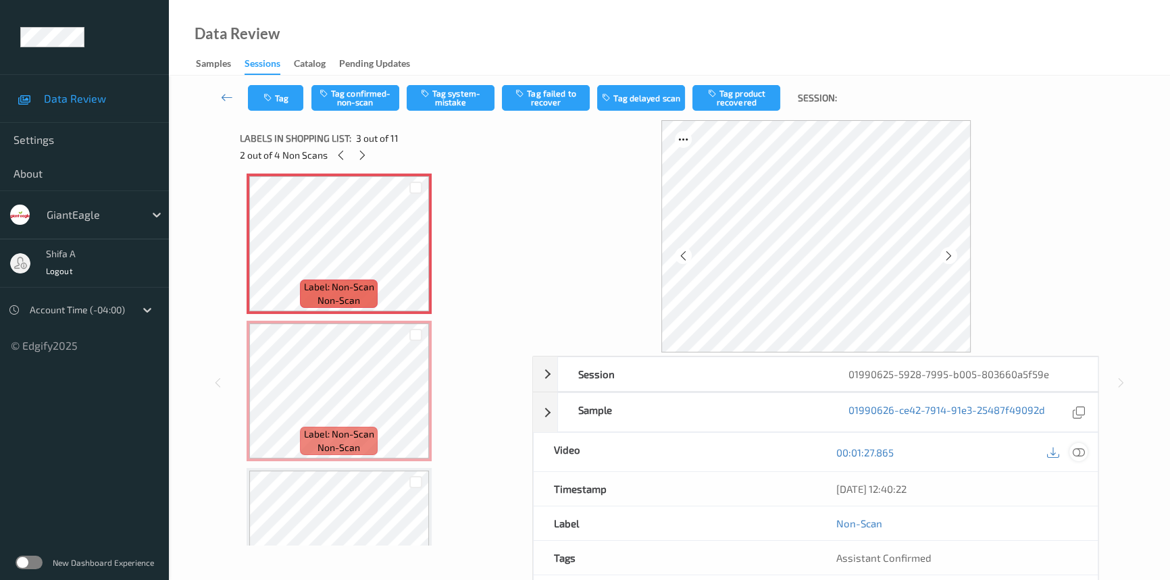
click at [1080, 447] on icon at bounding box center [1078, 452] width 12 height 12
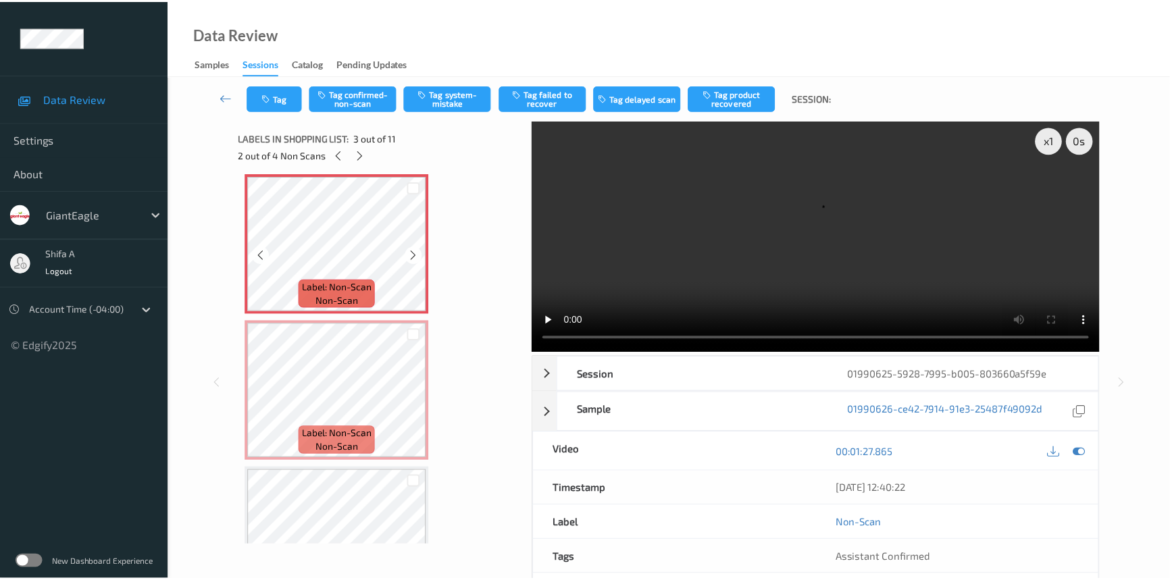
scroll to position [55, 0]
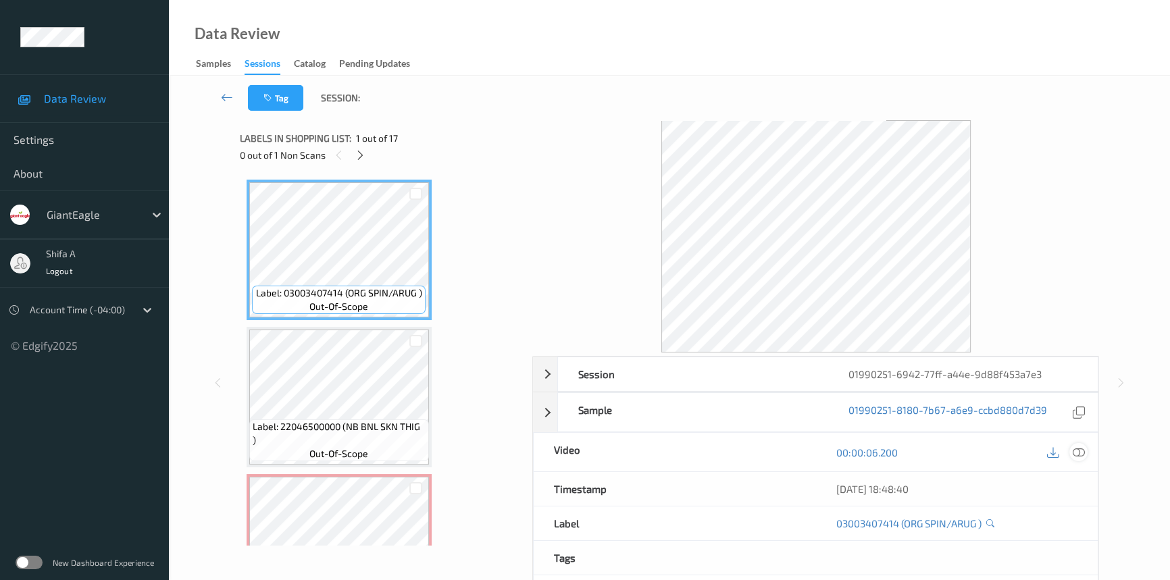
click at [1071, 452] on div at bounding box center [1078, 452] width 18 height 18
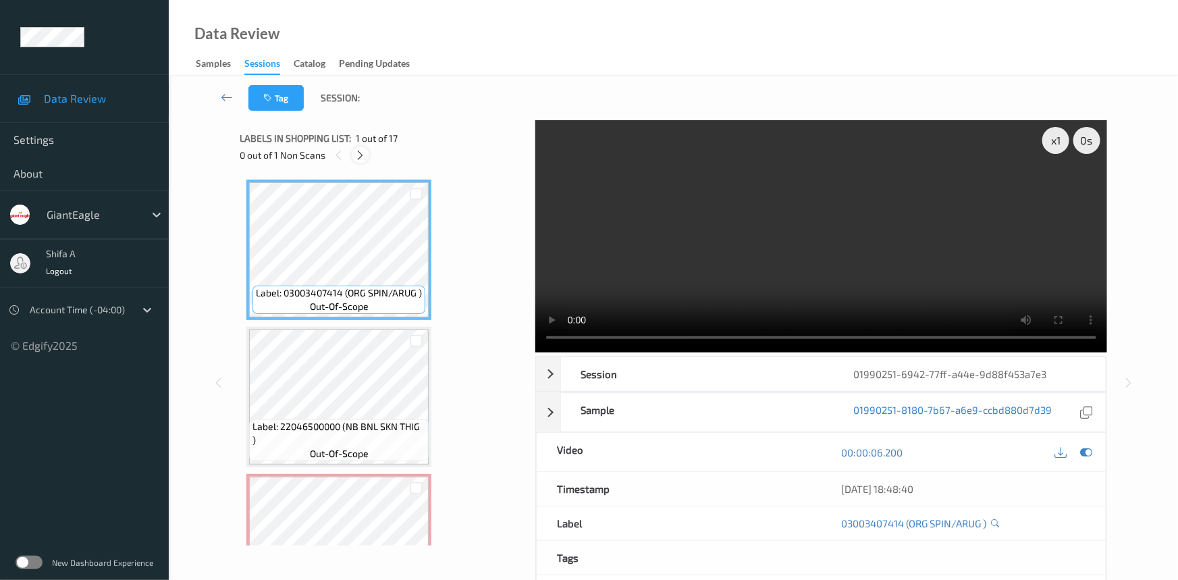
click at [361, 152] on icon at bounding box center [360, 155] width 11 height 12
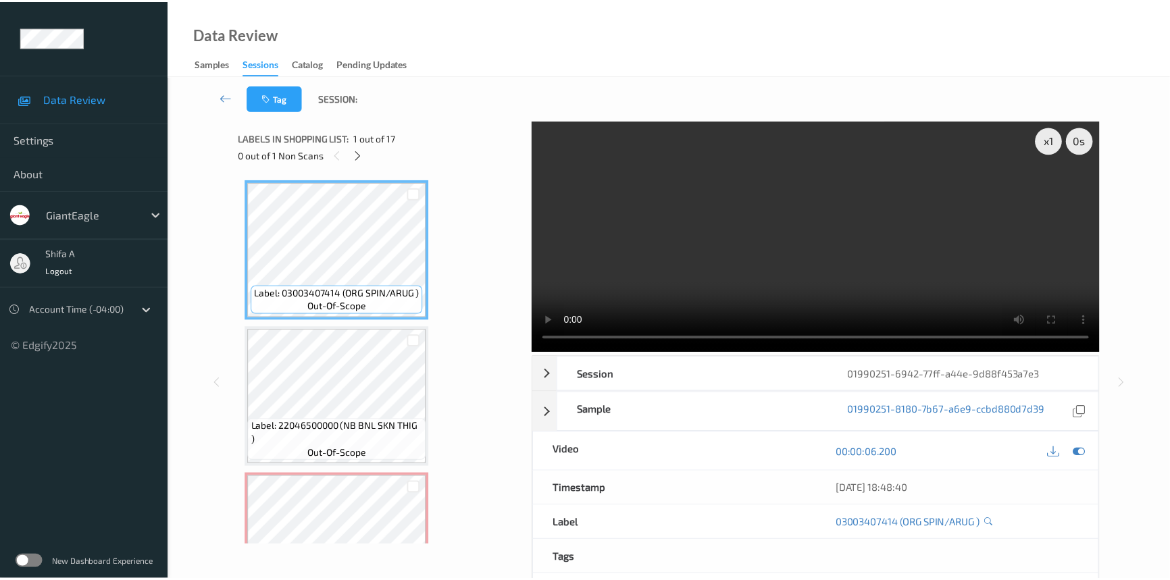
scroll to position [153, 0]
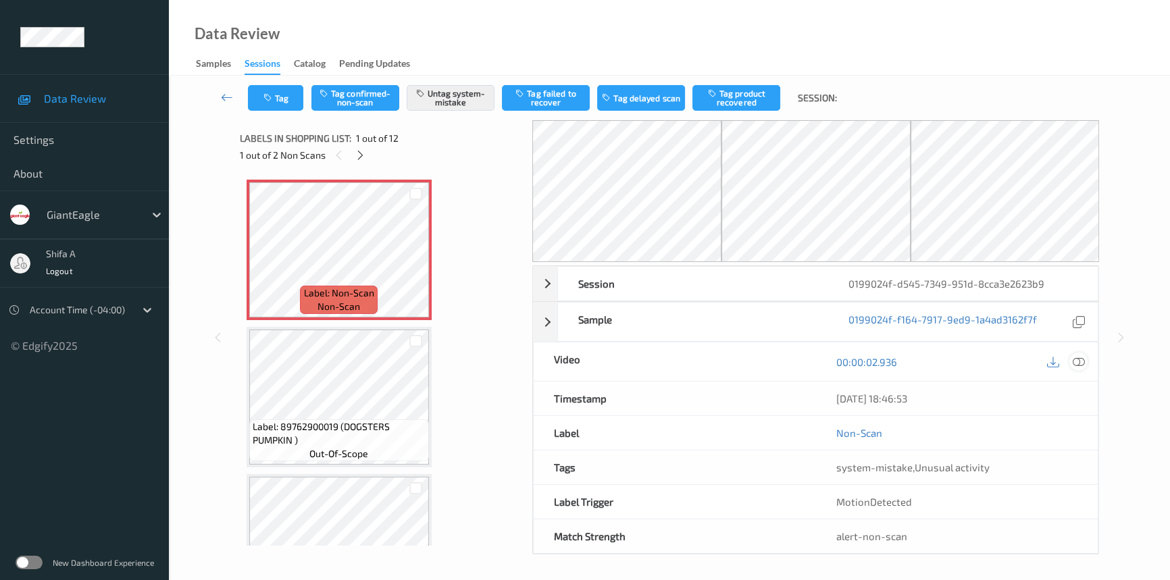
click at [1078, 359] on icon at bounding box center [1078, 362] width 12 height 12
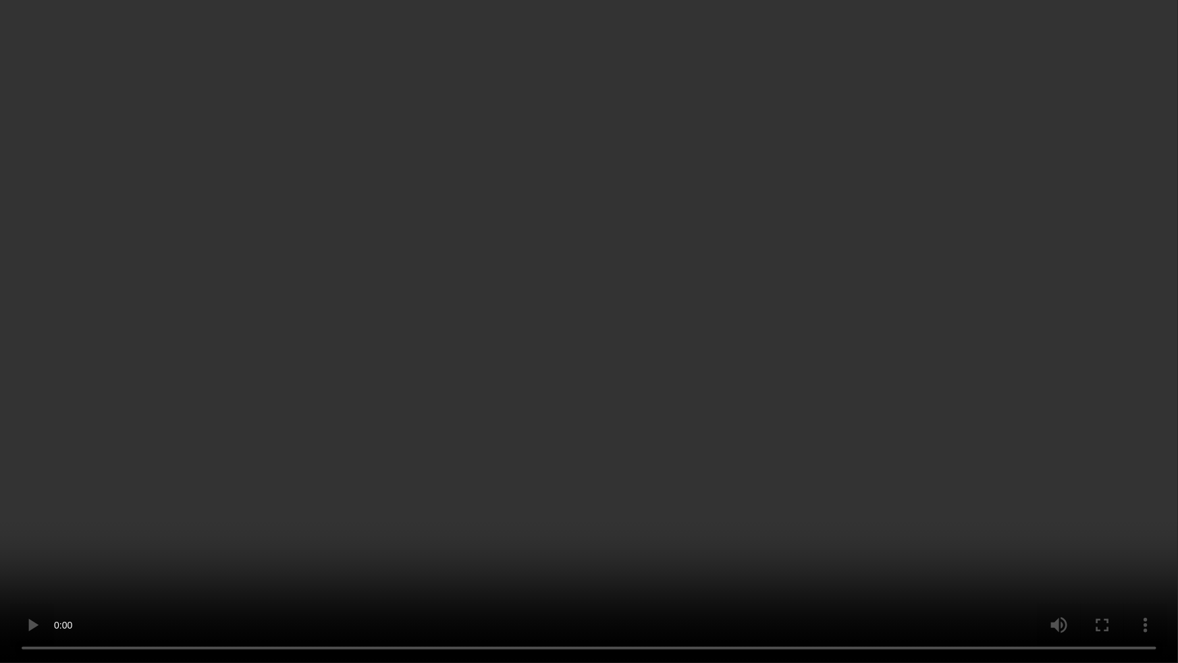
click at [950, 374] on video at bounding box center [589, 331] width 1178 height 663
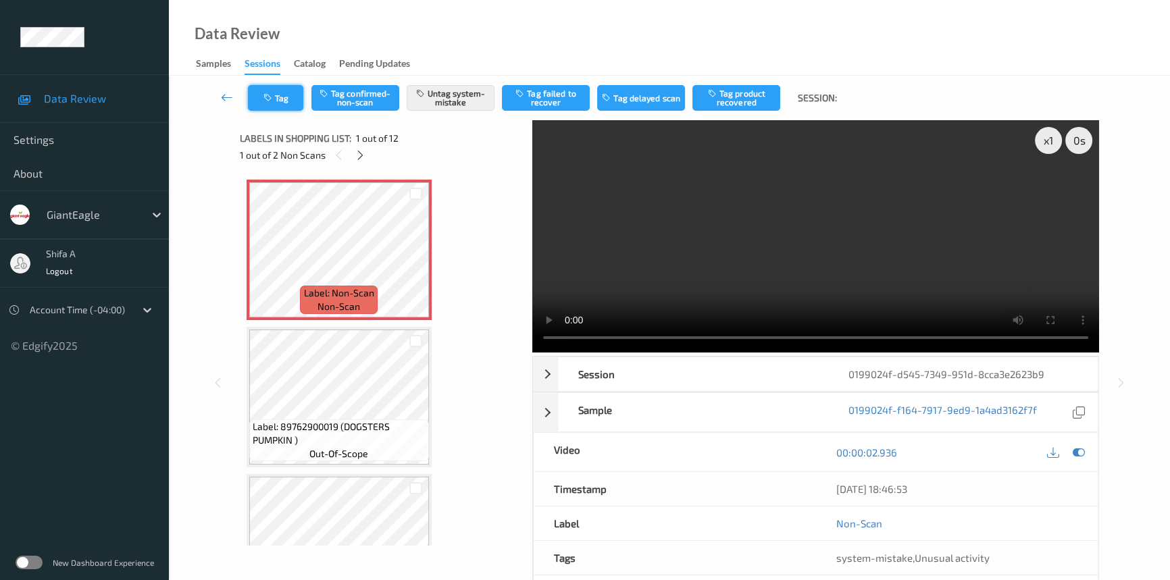
click at [280, 103] on button "Tag" at bounding box center [275, 98] width 55 height 26
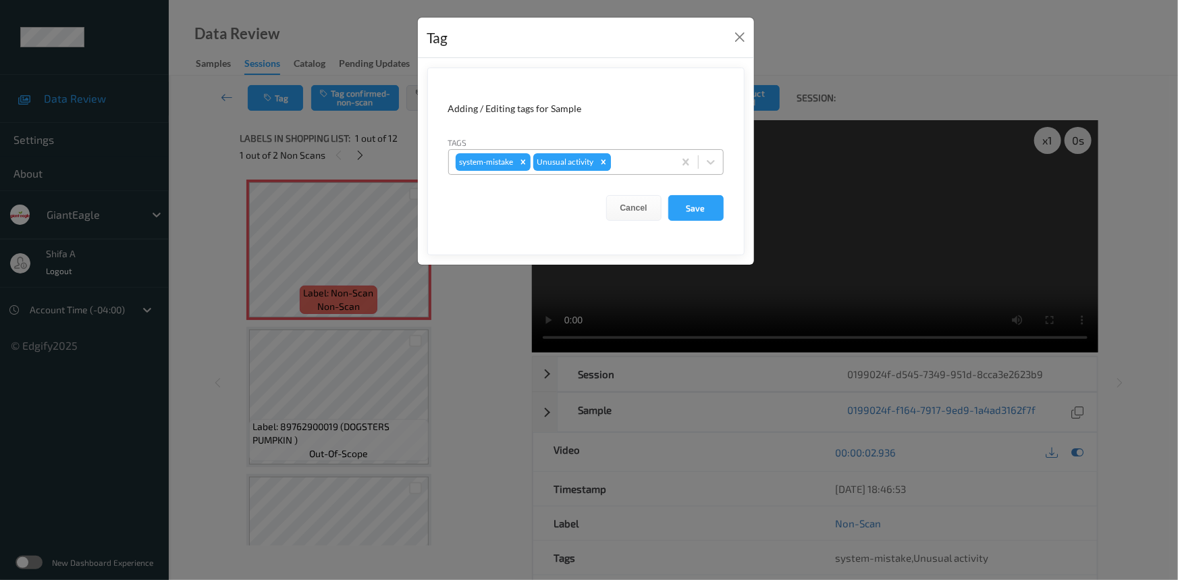
click at [603, 161] on icon "Remove Unusual activity" at bounding box center [603, 161] width 5 height 5
click at [713, 211] on button "Save" at bounding box center [696, 208] width 55 height 26
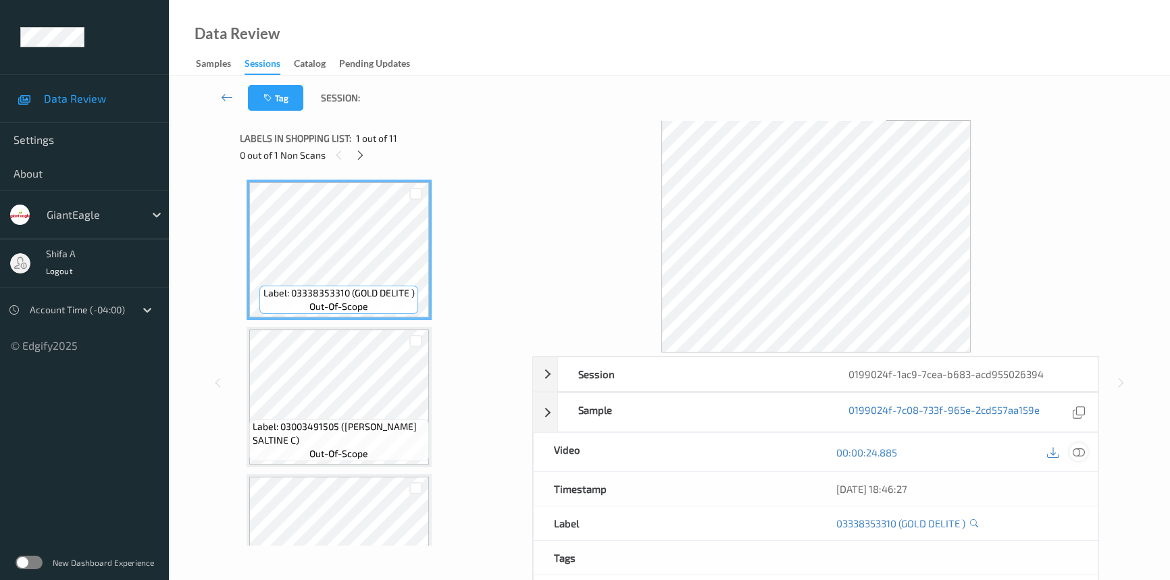
click at [1082, 448] on icon at bounding box center [1078, 452] width 12 height 12
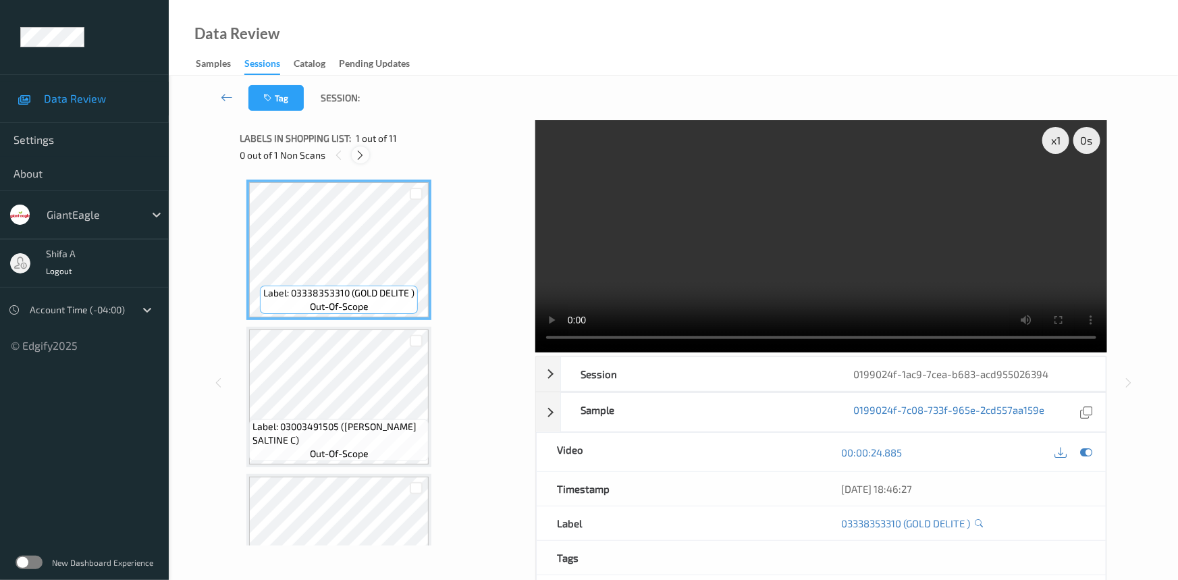
click at [363, 153] on icon at bounding box center [360, 155] width 11 height 12
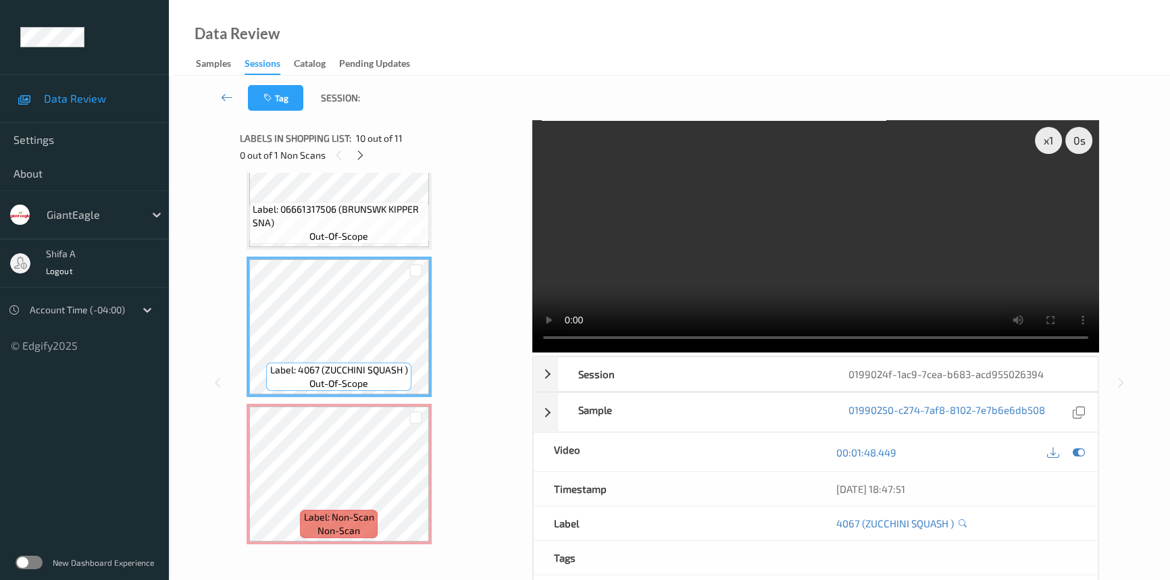
scroll to position [1165, 0]
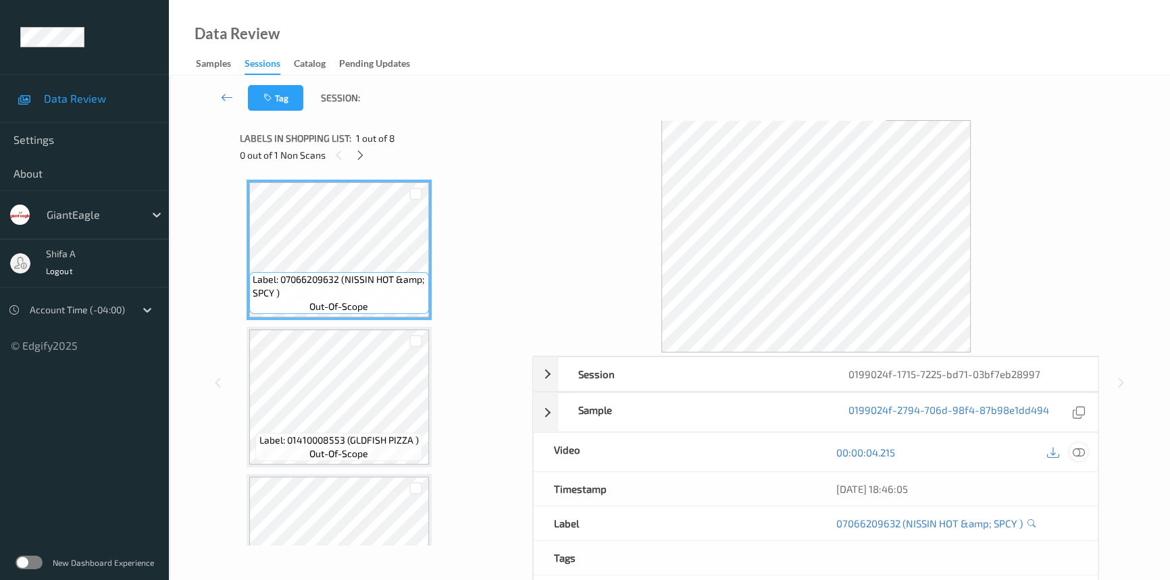
click at [1078, 454] on icon at bounding box center [1078, 452] width 12 height 12
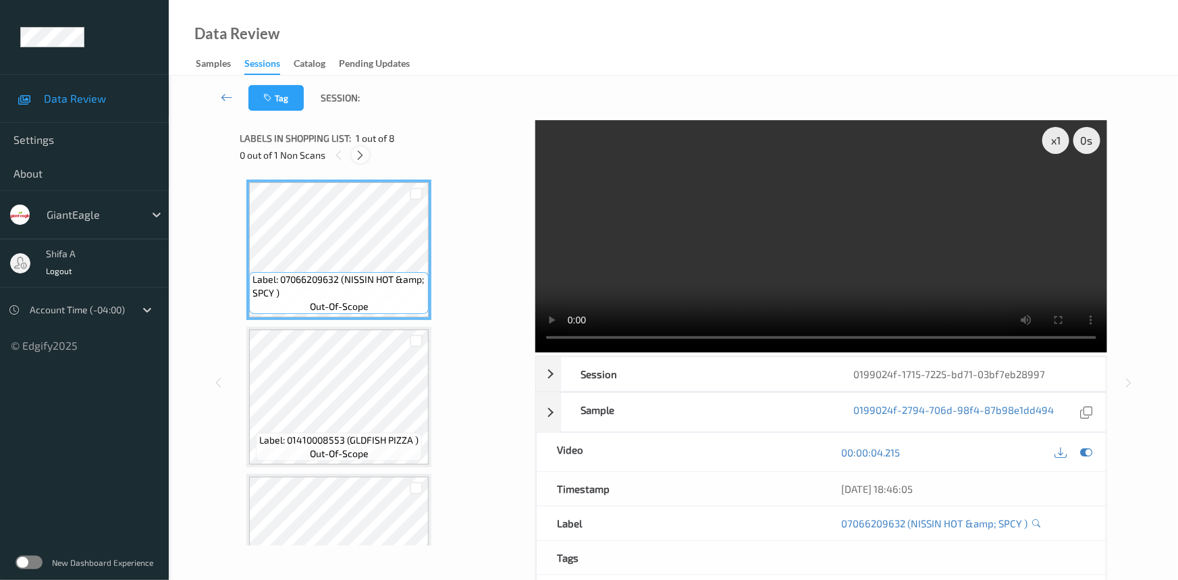
click at [365, 154] on icon at bounding box center [360, 155] width 11 height 12
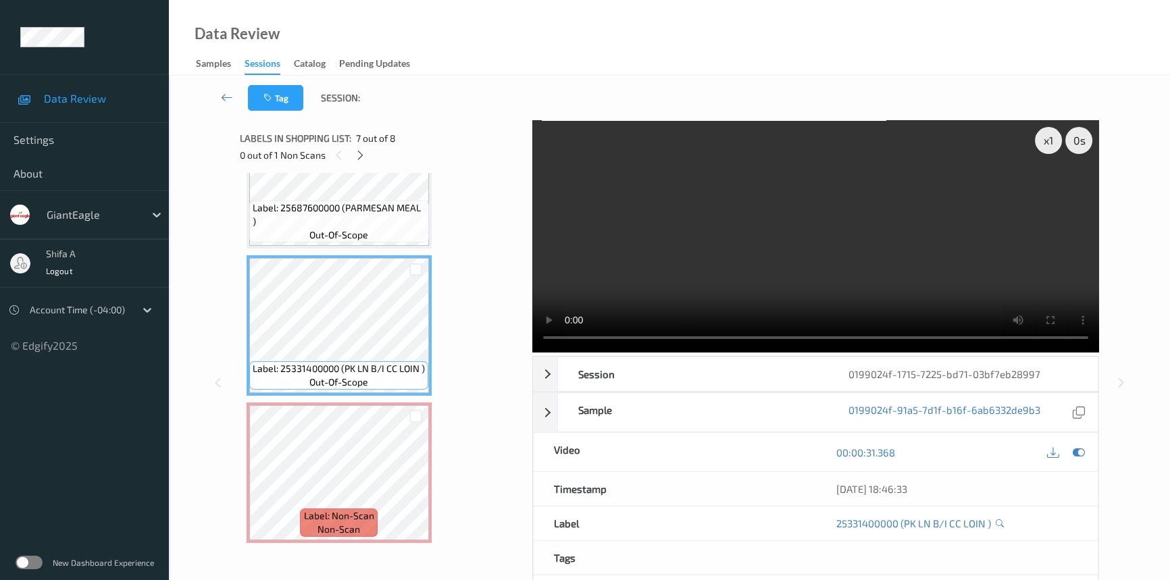
scroll to position [725, 0]
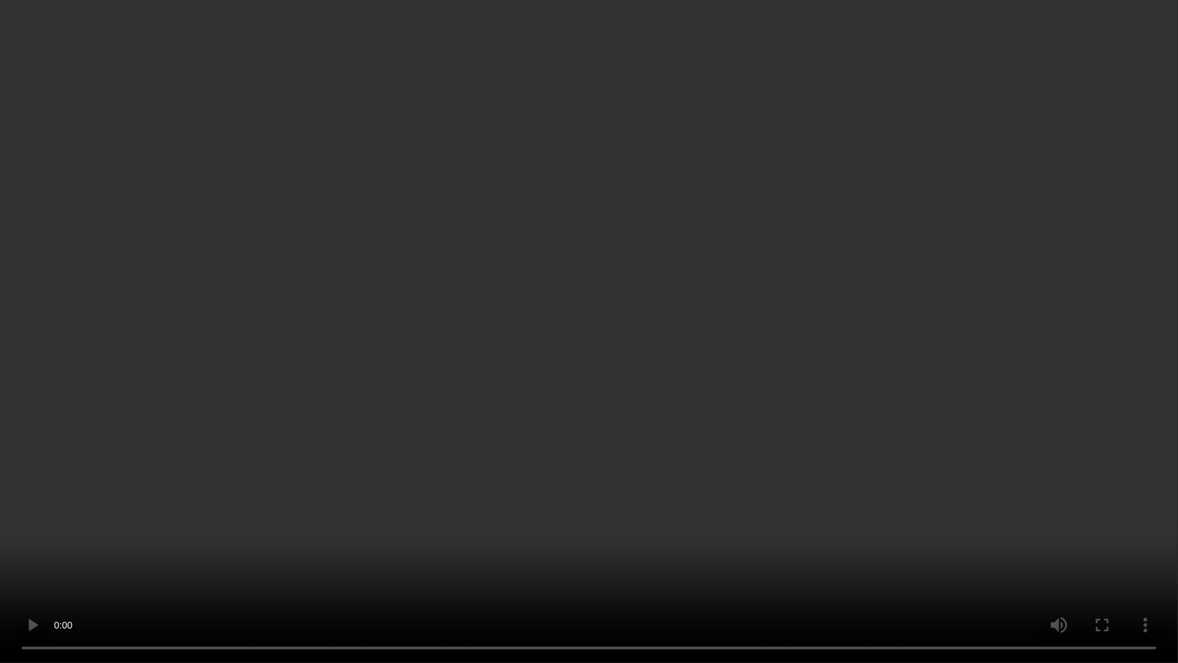
click at [860, 394] on video at bounding box center [589, 331] width 1178 height 663
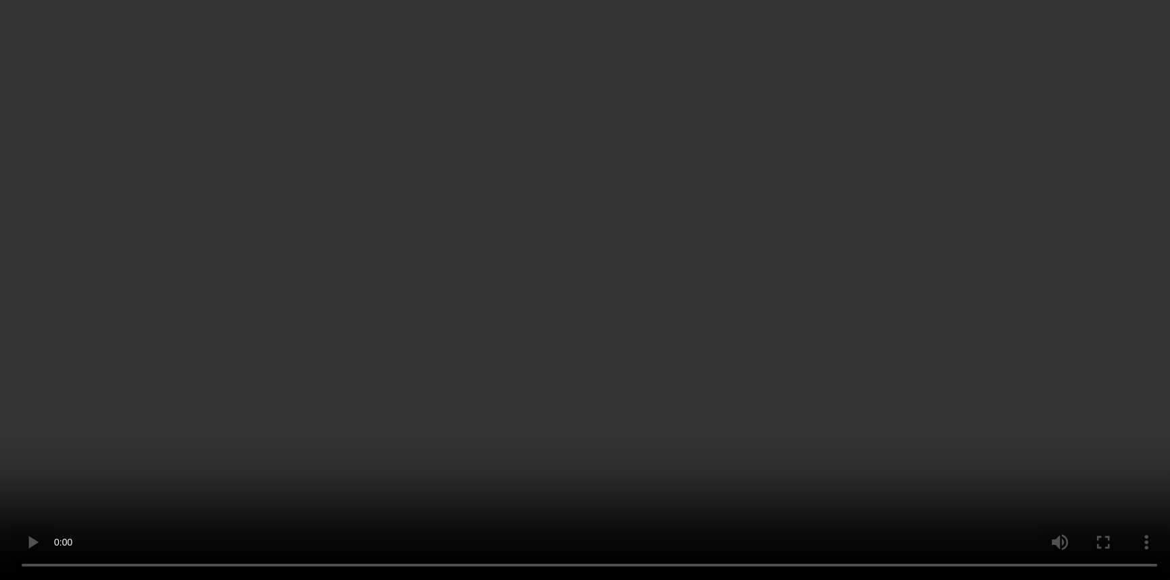
scroll to position [808, 0]
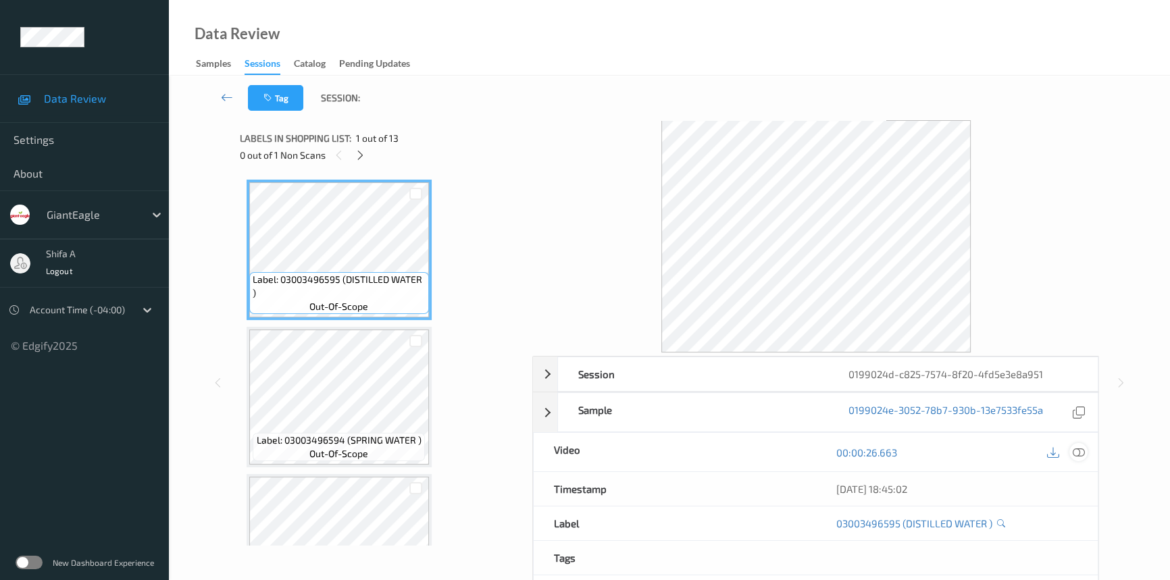
click at [1080, 450] on icon at bounding box center [1078, 452] width 12 height 12
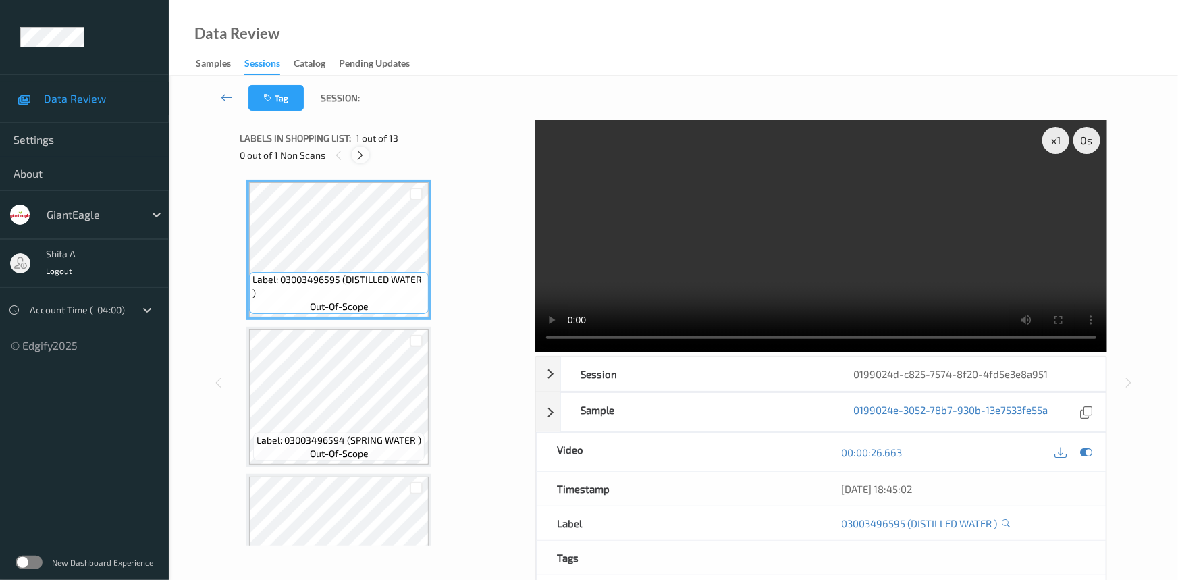
click at [363, 158] on icon at bounding box center [360, 155] width 11 height 12
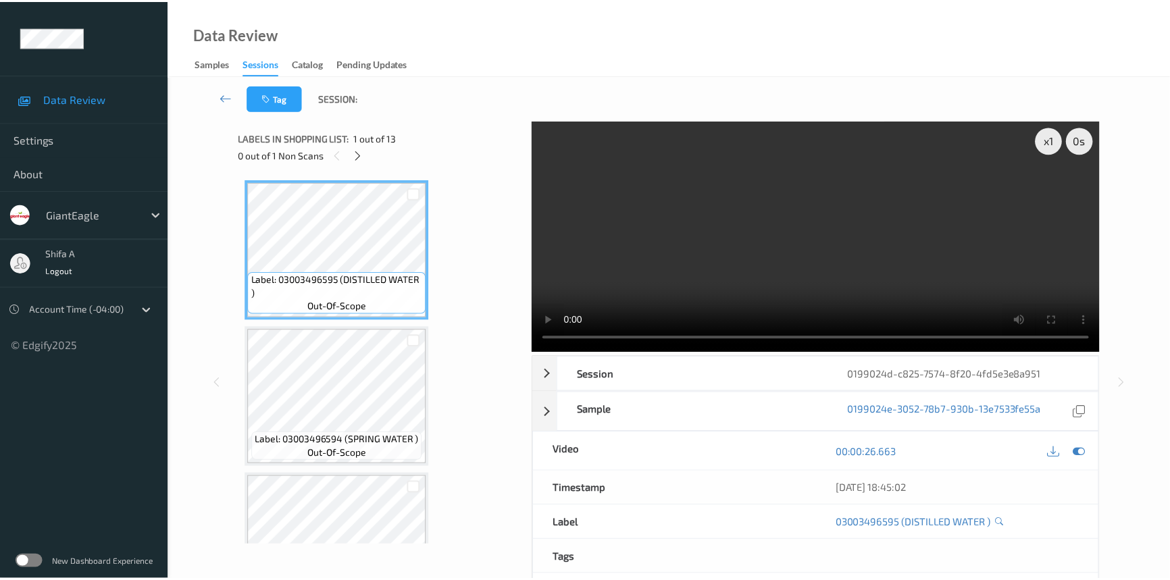
scroll to position [887, 0]
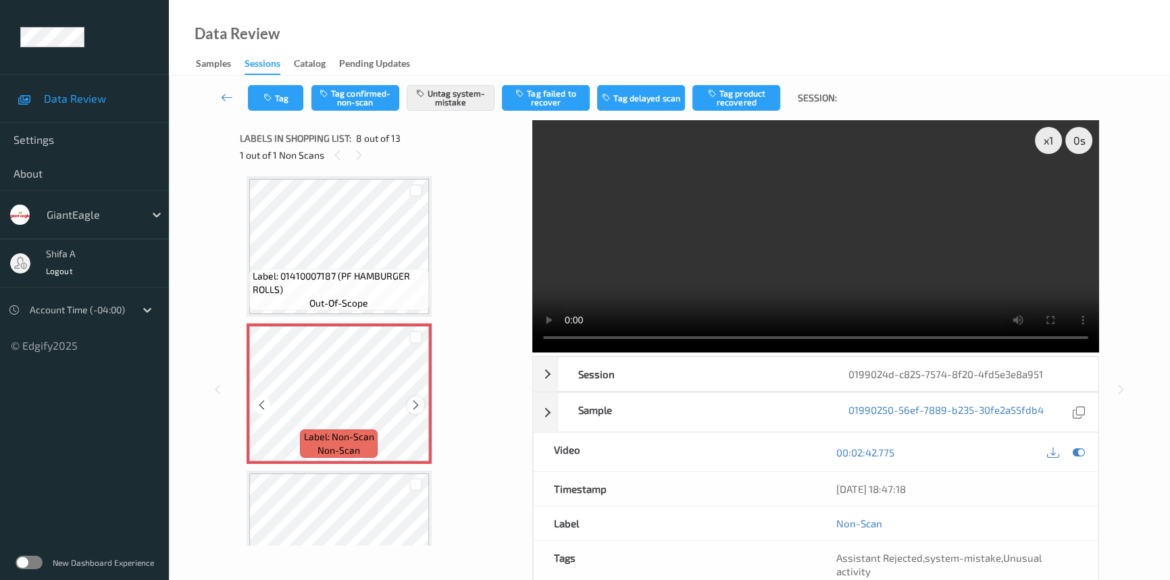
click at [418, 399] on icon at bounding box center [415, 405] width 11 height 12
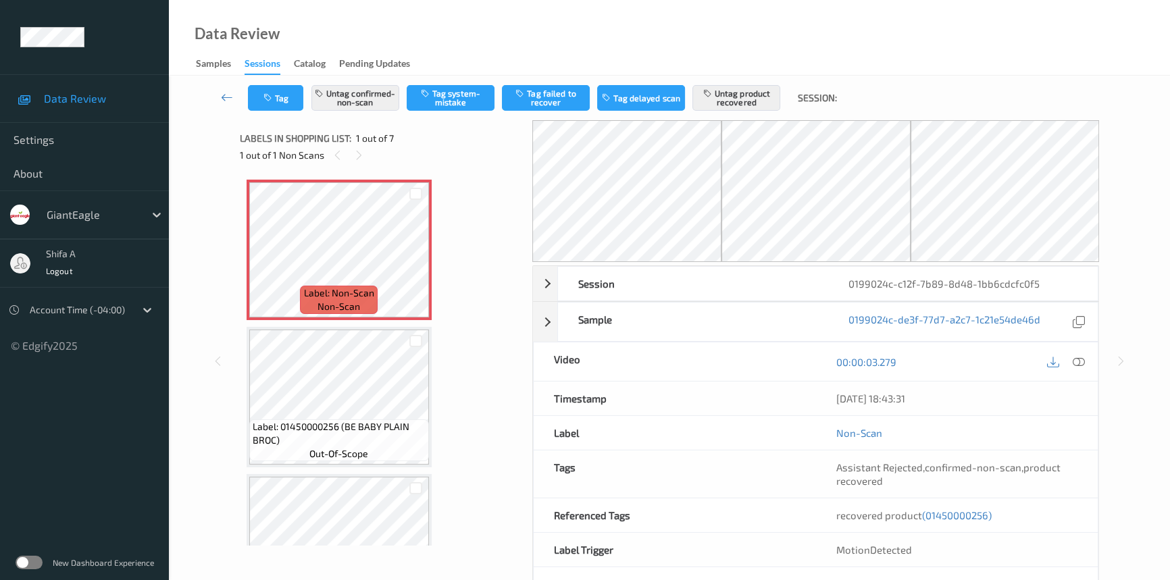
drag, startPoint x: 1078, startPoint y: 363, endPoint x: 824, endPoint y: 316, distance: 257.5
click at [1077, 361] on icon at bounding box center [1078, 362] width 12 height 12
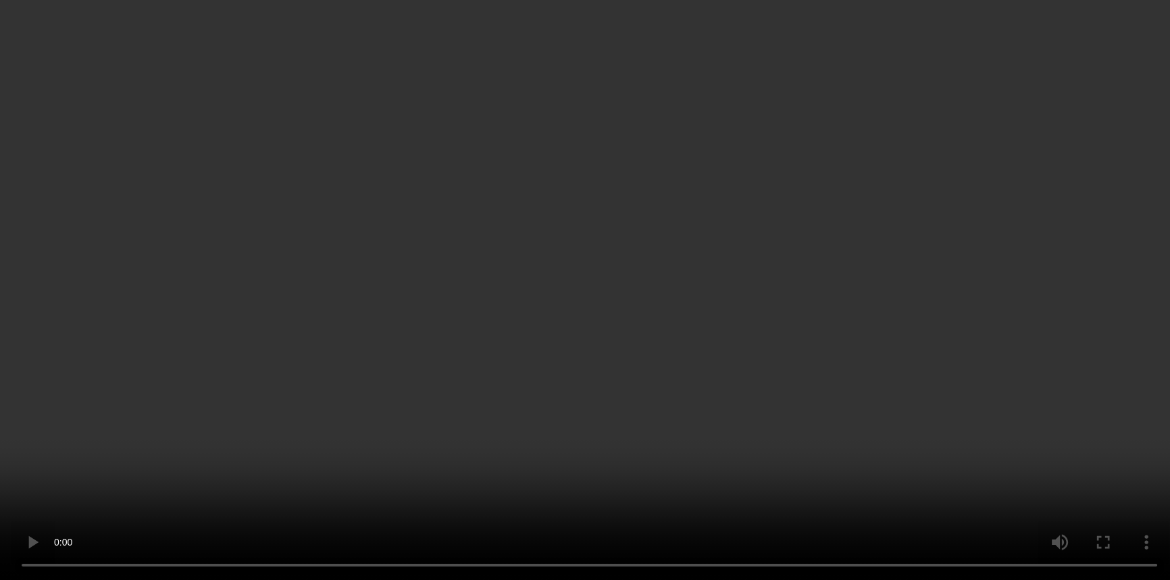
scroll to position [139, 0]
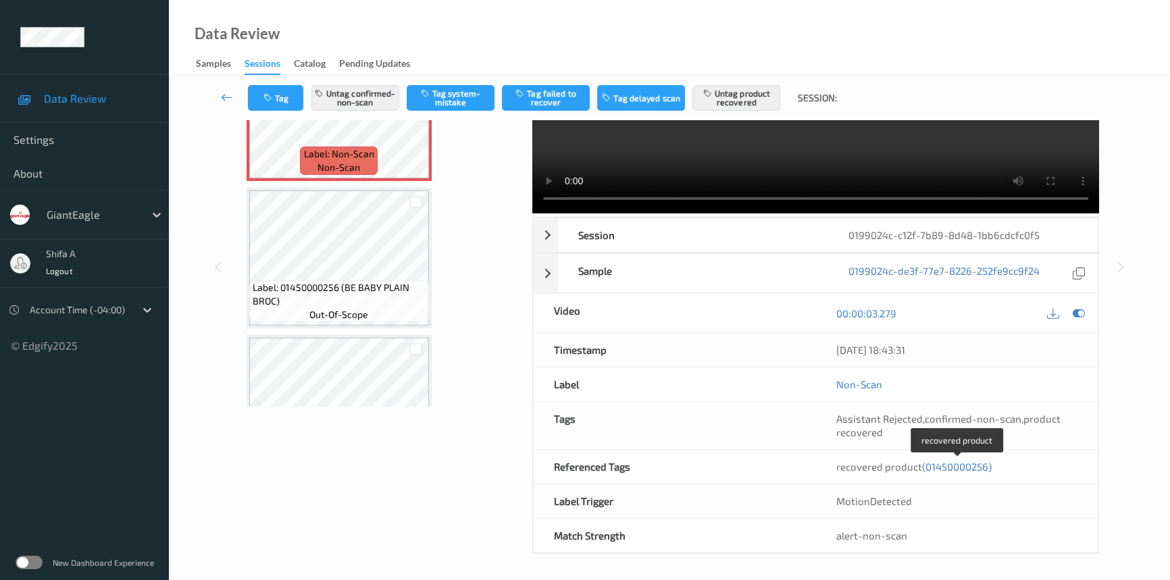
click at [960, 469] on span "(01450000256)" at bounding box center [957, 467] width 70 height 12
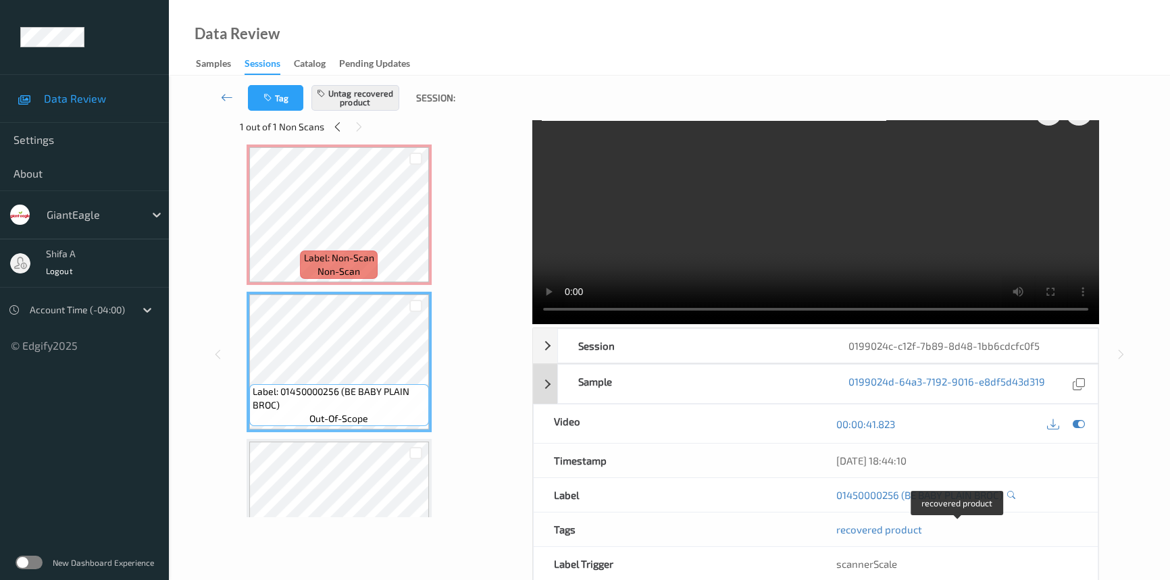
scroll to position [0, 0]
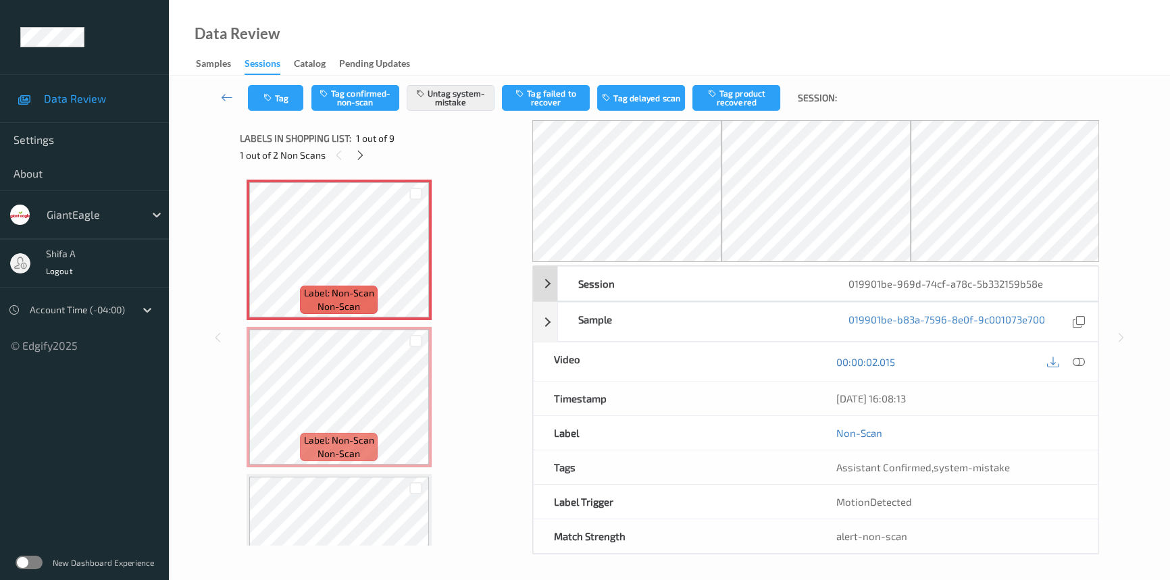
drag, startPoint x: 1084, startPoint y: 365, endPoint x: 962, endPoint y: 234, distance: 178.7
click at [1082, 364] on icon at bounding box center [1078, 362] width 12 height 12
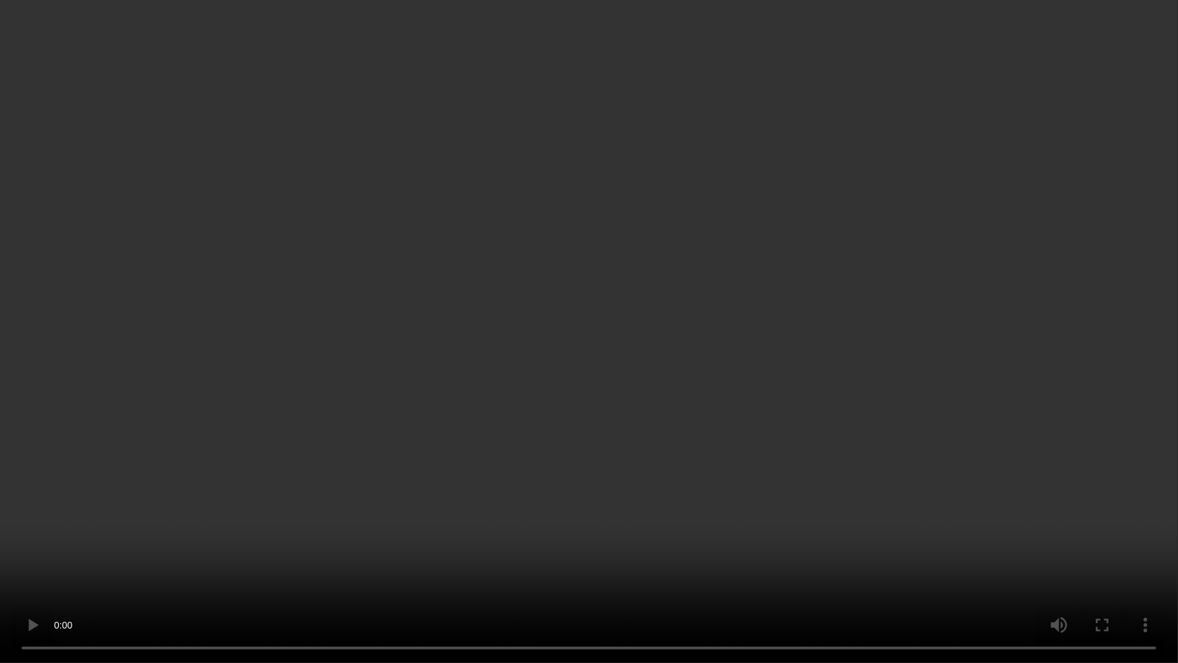
click at [947, 352] on video at bounding box center [589, 331] width 1178 height 663
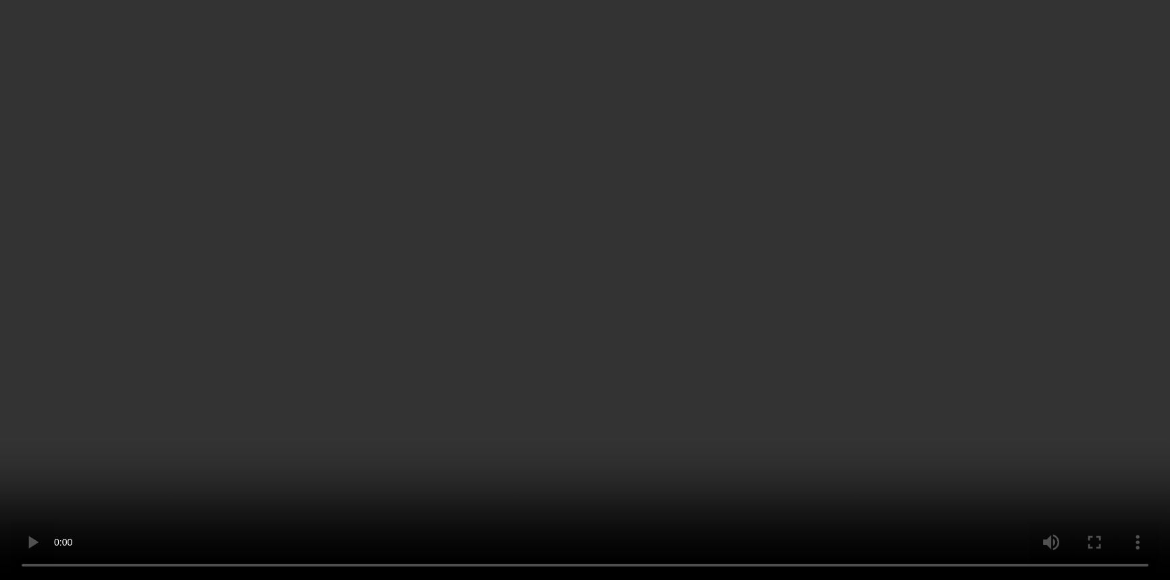
scroll to position [139, 0]
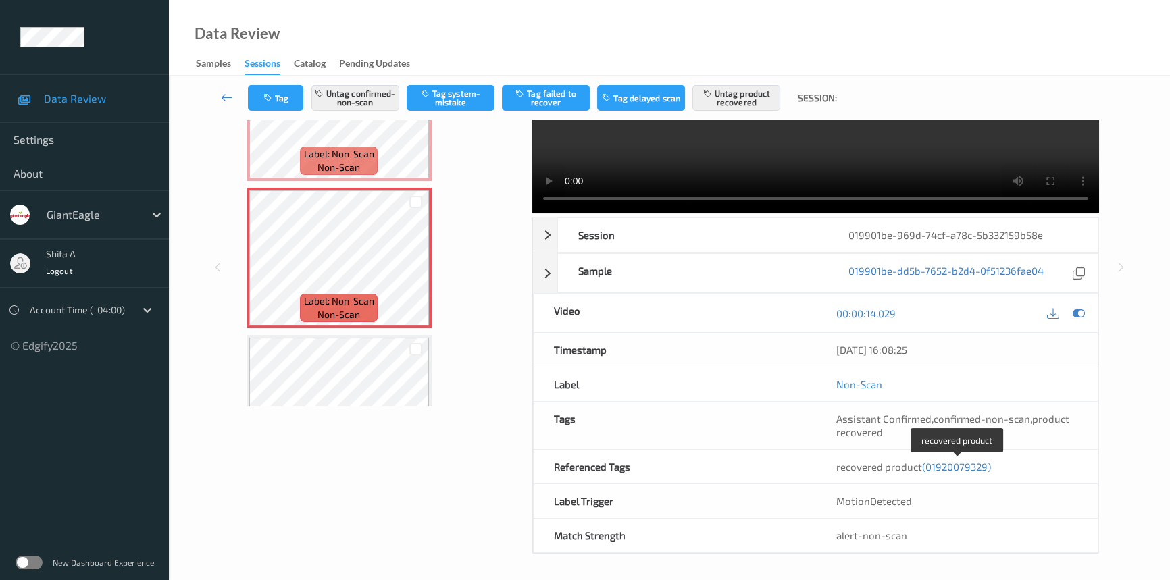
click at [959, 469] on span "(01920079329)" at bounding box center [956, 467] width 69 height 12
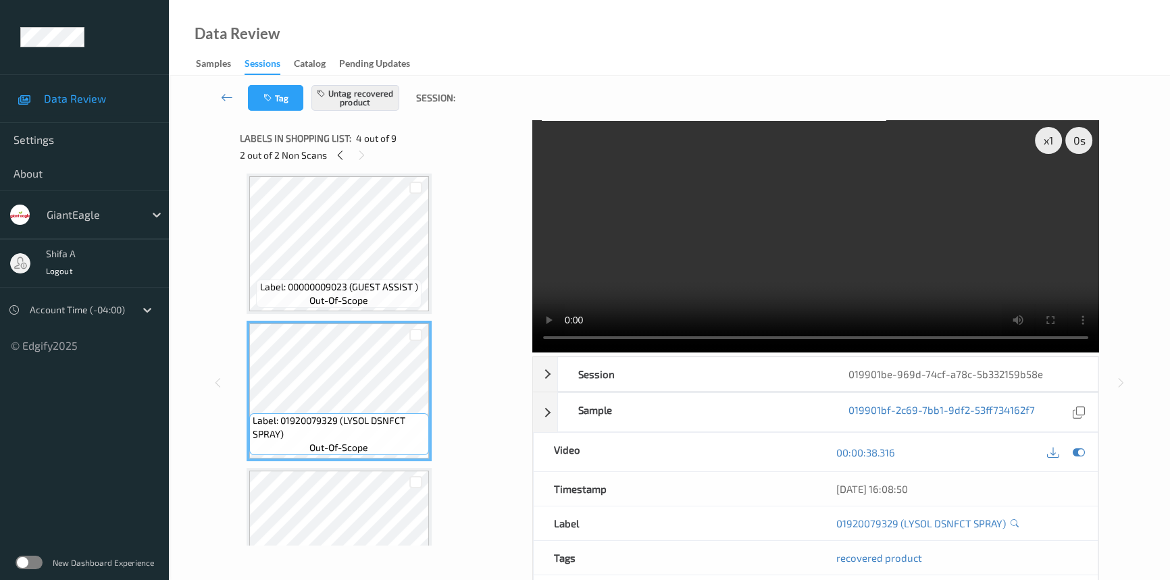
scroll to position [55, 0]
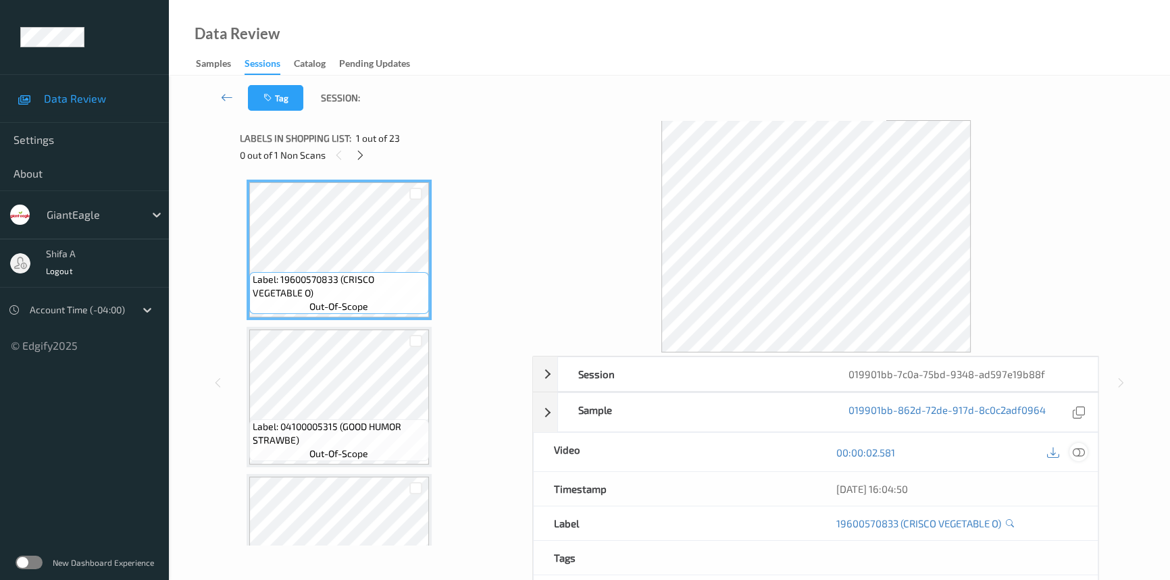
click at [1078, 454] on icon at bounding box center [1078, 452] width 12 height 12
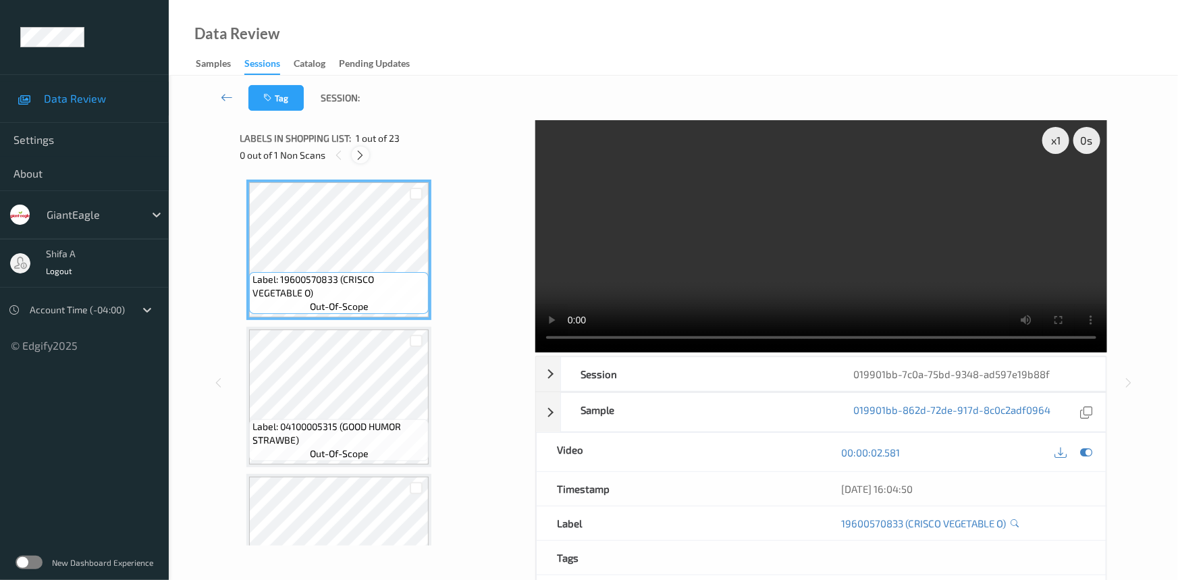
click at [365, 160] on icon at bounding box center [360, 155] width 11 height 12
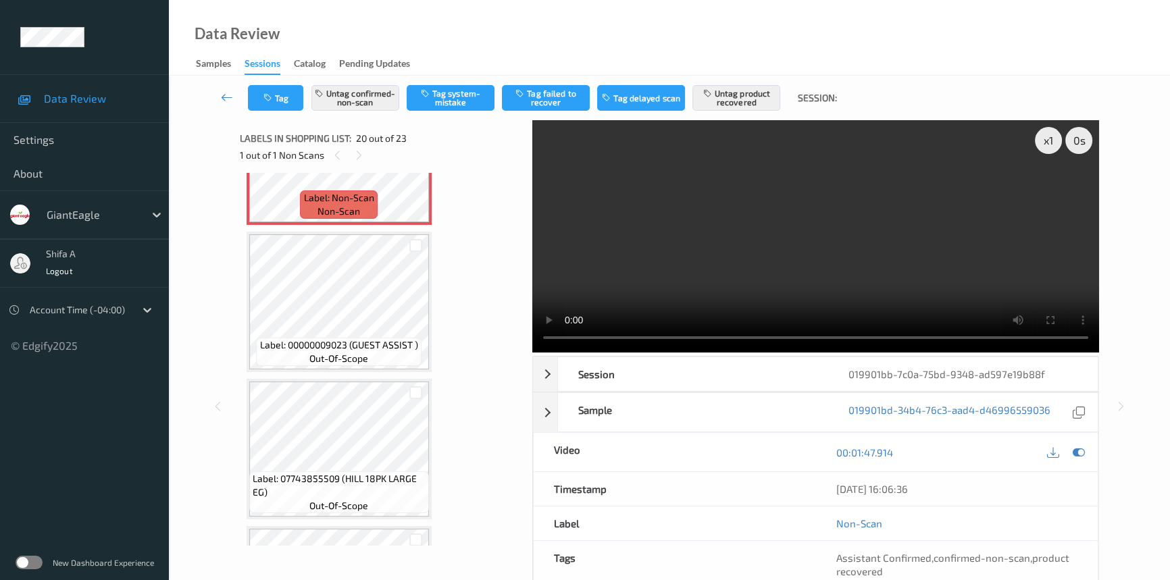
scroll to position [2893, 0]
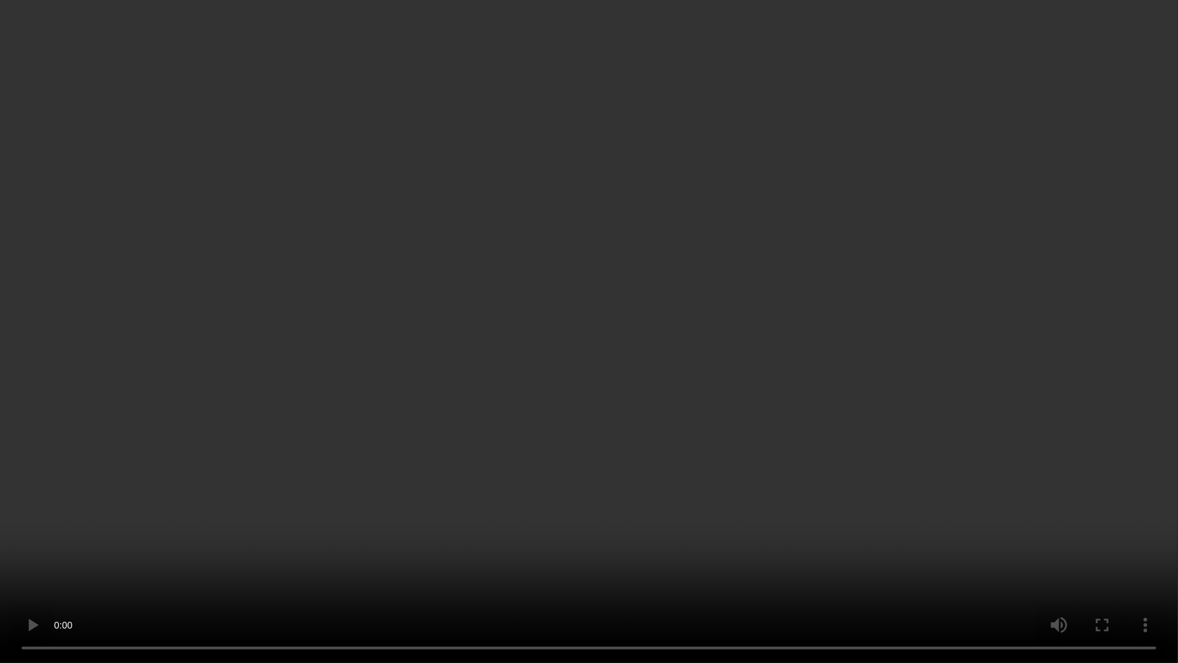
click at [892, 354] on video at bounding box center [589, 331] width 1178 height 663
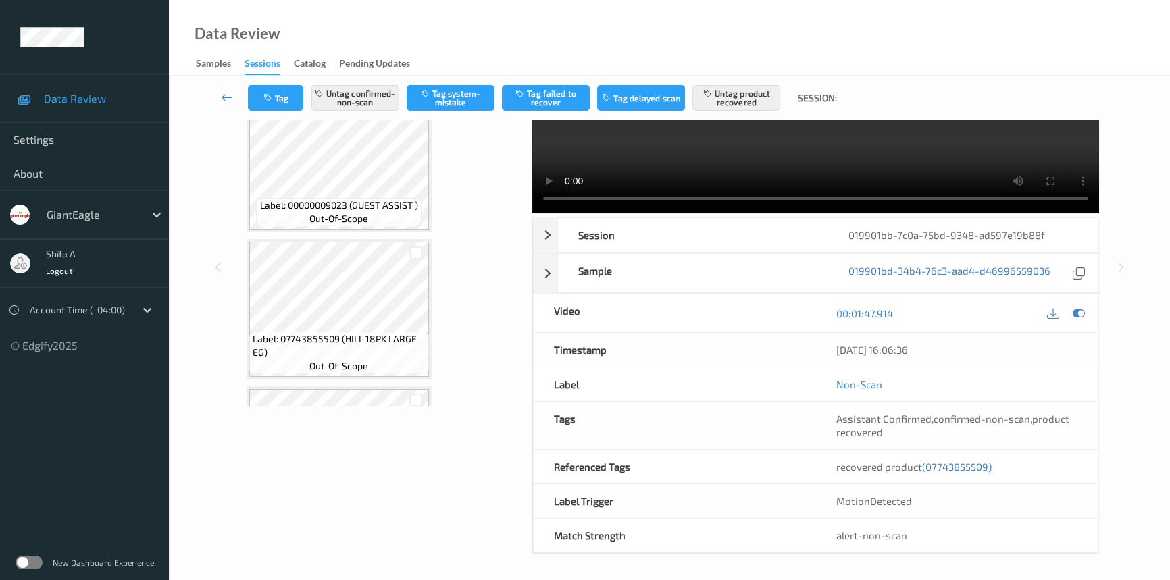
click at [964, 470] on span "(07743855509)" at bounding box center [957, 467] width 70 height 12
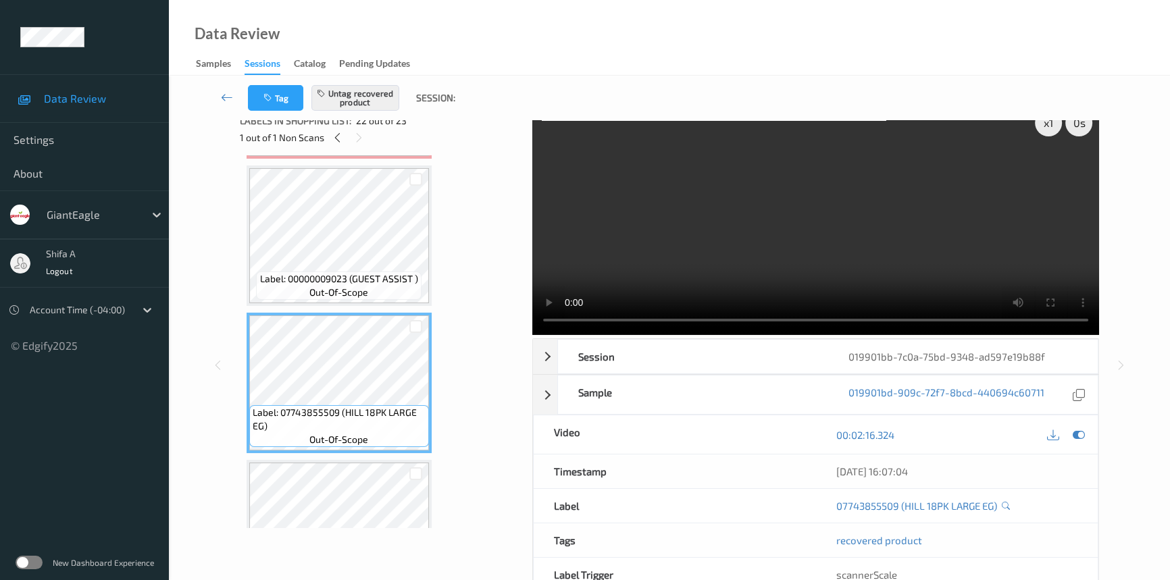
scroll to position [0, 0]
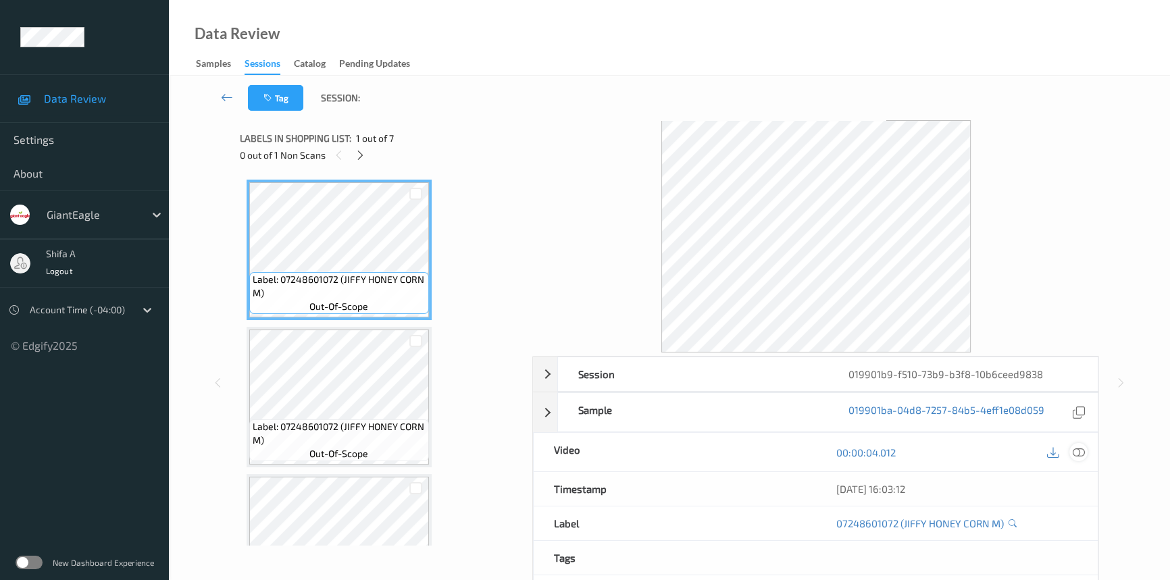
click at [1082, 450] on icon at bounding box center [1078, 452] width 12 height 12
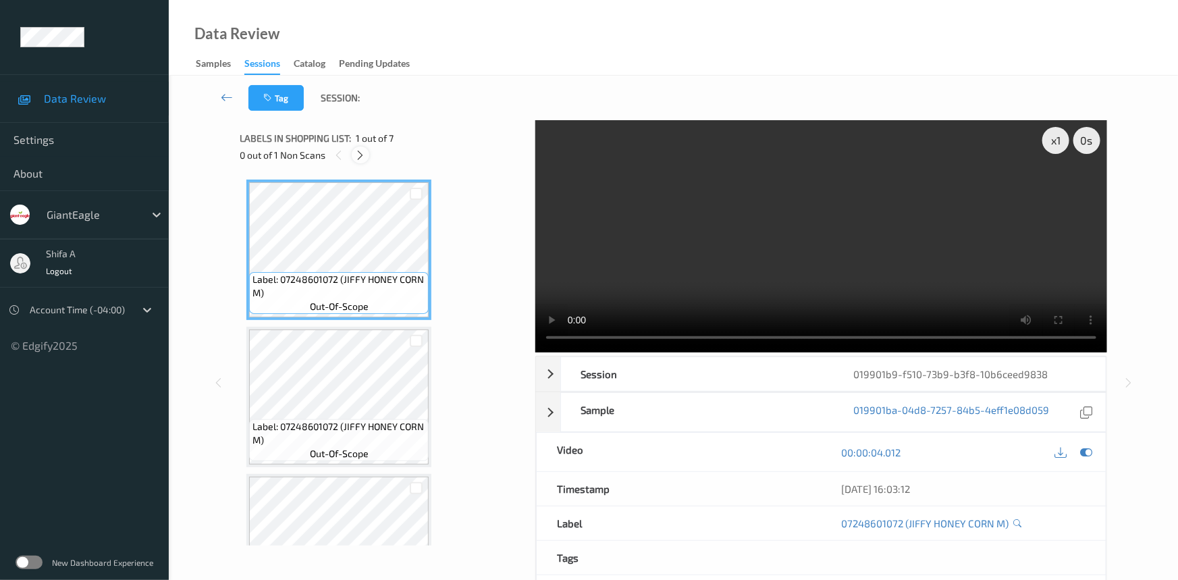
click at [365, 157] on icon at bounding box center [360, 155] width 11 height 12
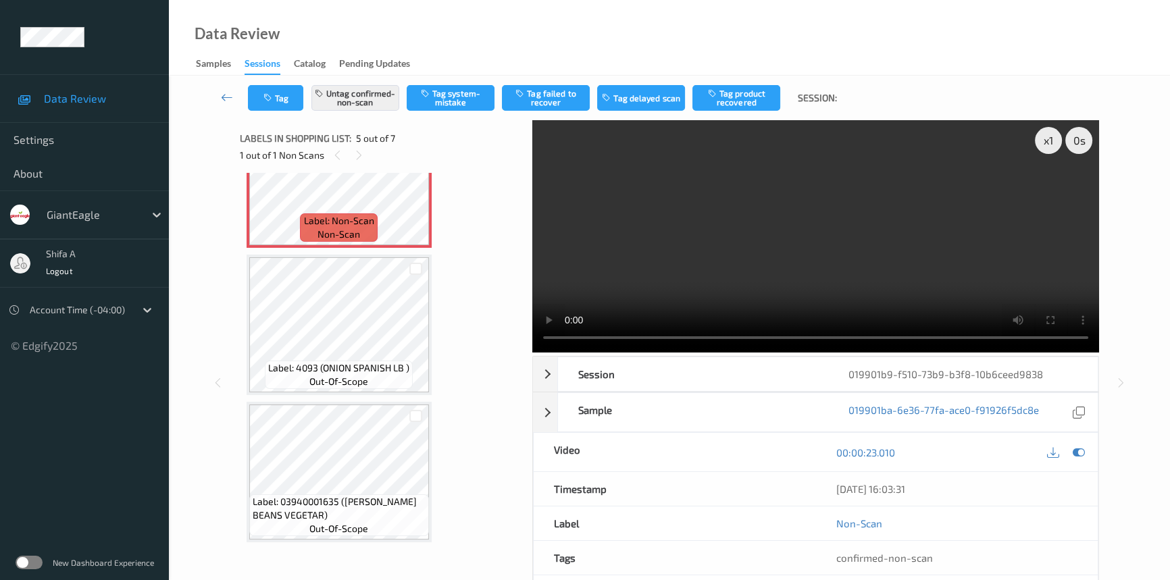
scroll to position [415, 0]
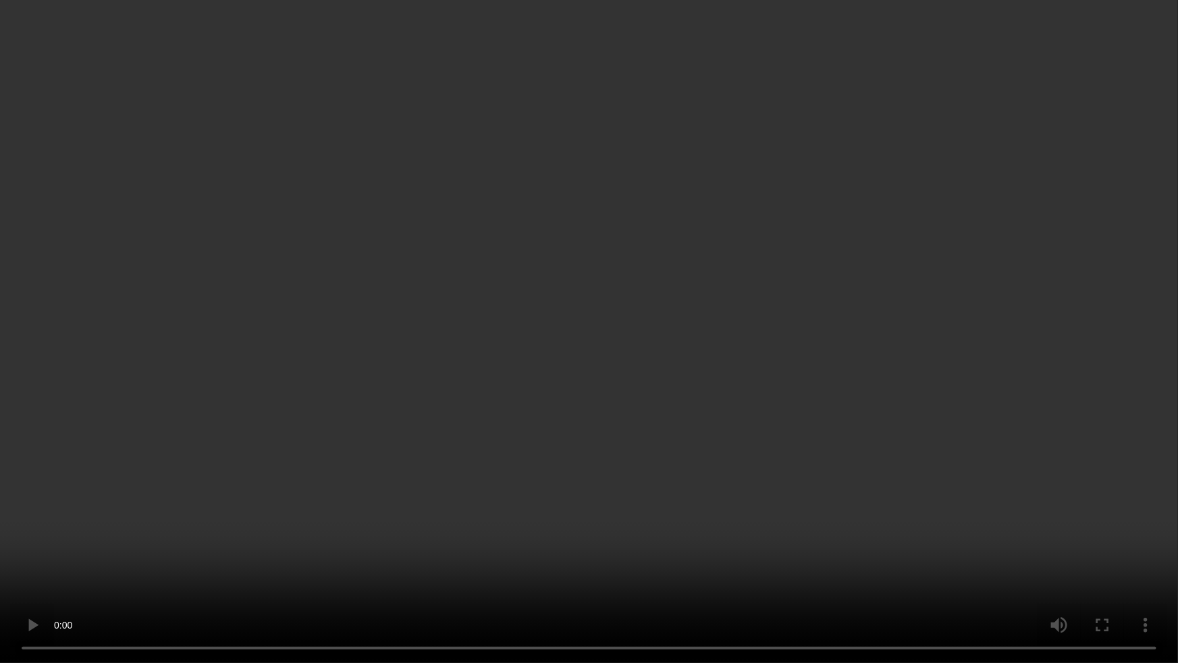
click at [918, 365] on video at bounding box center [589, 331] width 1178 height 663
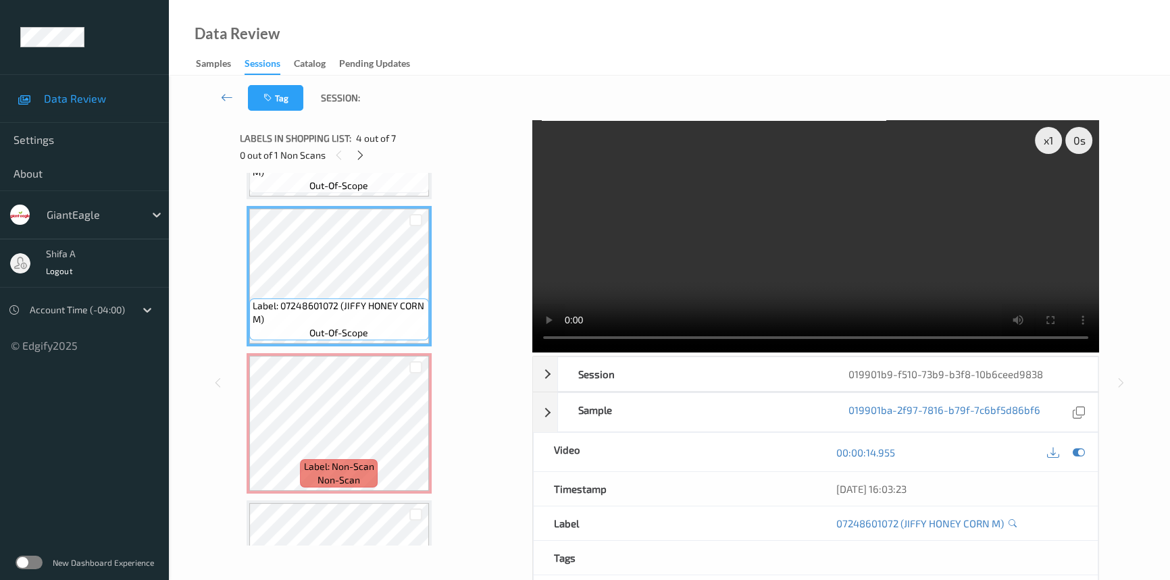
click at [781, 288] on video at bounding box center [815, 236] width 567 height 232
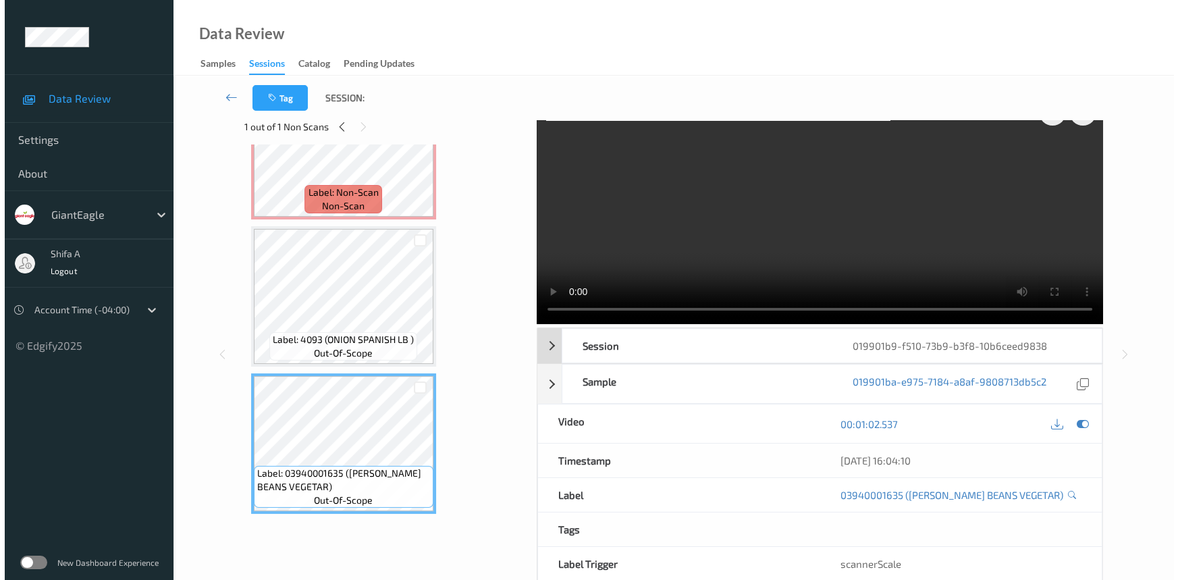
scroll to position [0, 0]
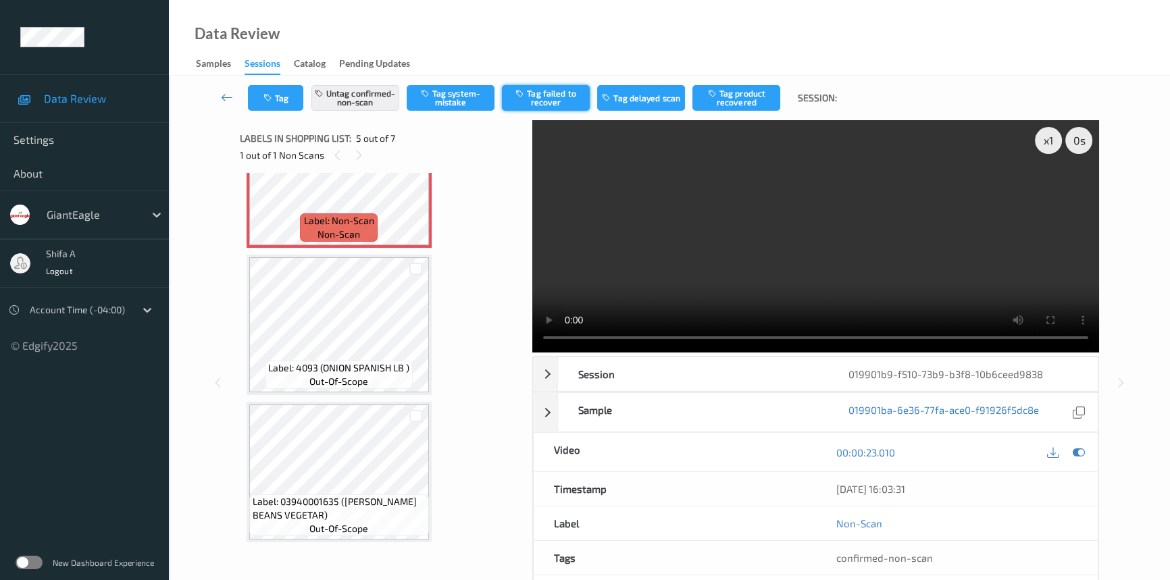
click at [574, 88] on button "Tag failed to recover" at bounding box center [546, 98] width 88 height 26
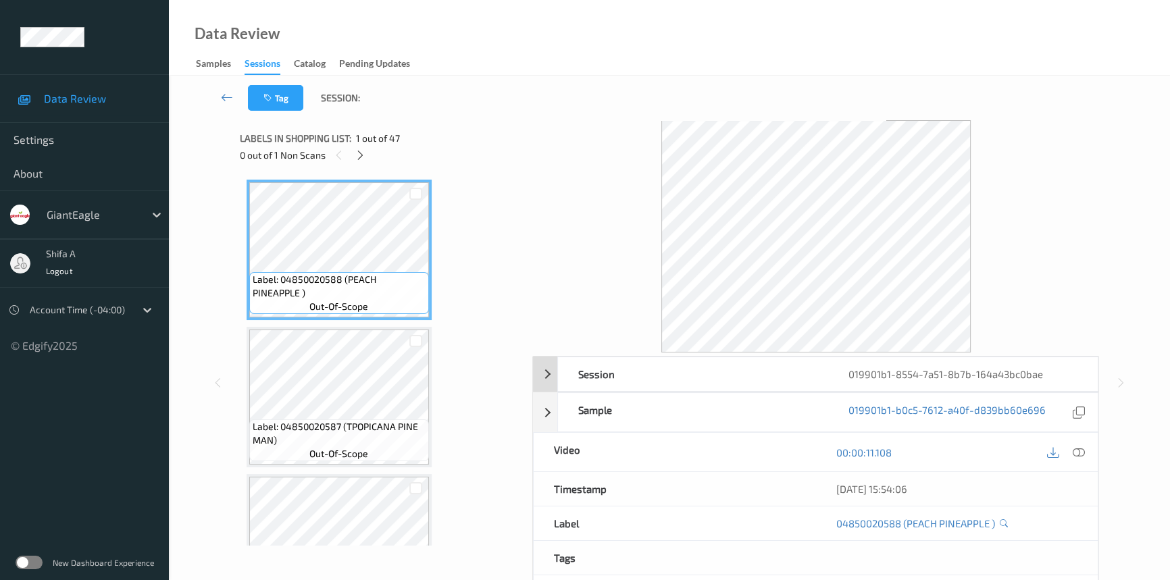
drag, startPoint x: 1080, startPoint y: 447, endPoint x: 592, endPoint y: 246, distance: 528.7
click at [1080, 448] on icon at bounding box center [1078, 452] width 12 height 12
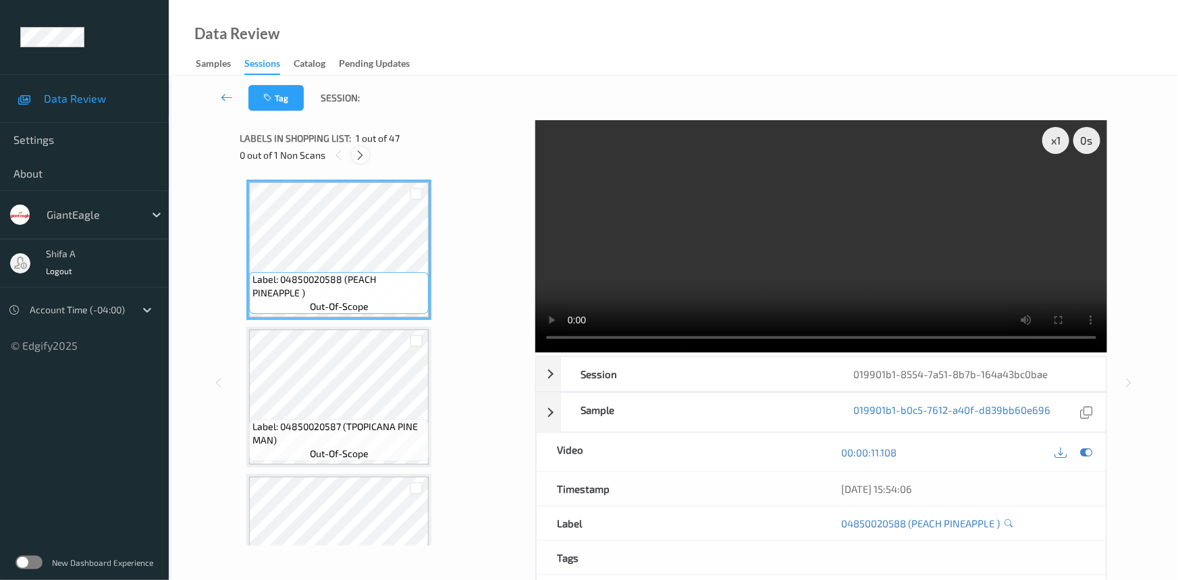
click at [365, 155] on icon at bounding box center [360, 155] width 11 height 12
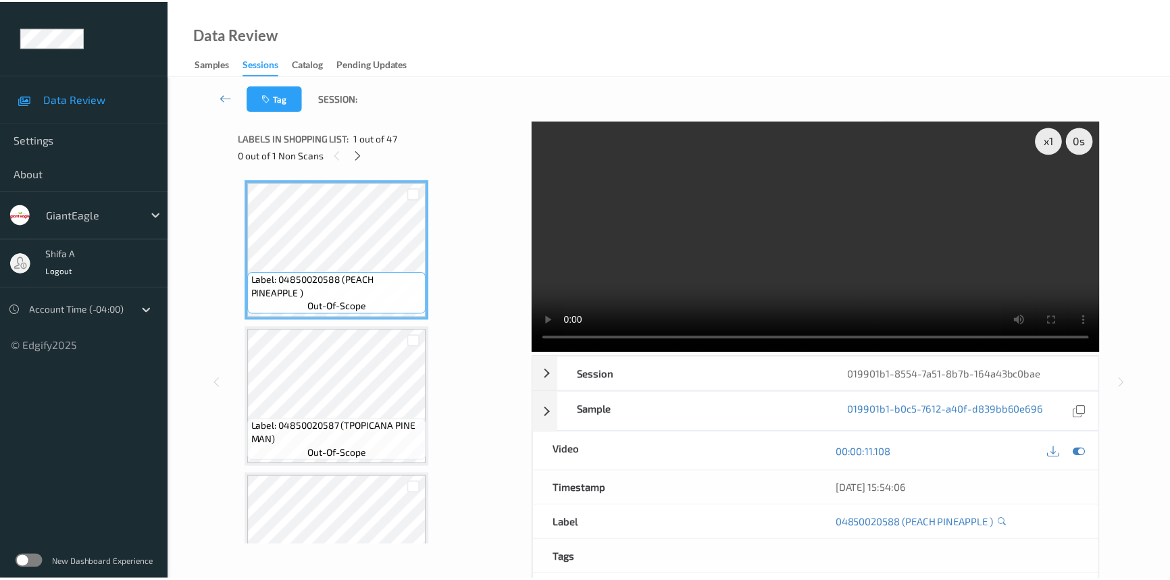
scroll to position [6529, 0]
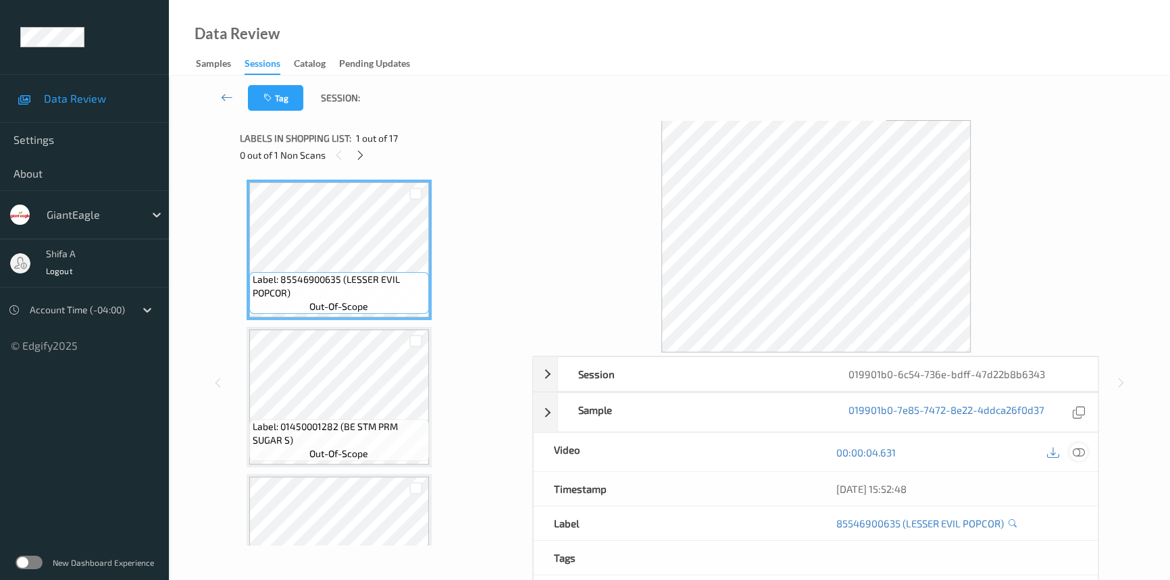
click at [1074, 449] on icon at bounding box center [1078, 452] width 12 height 12
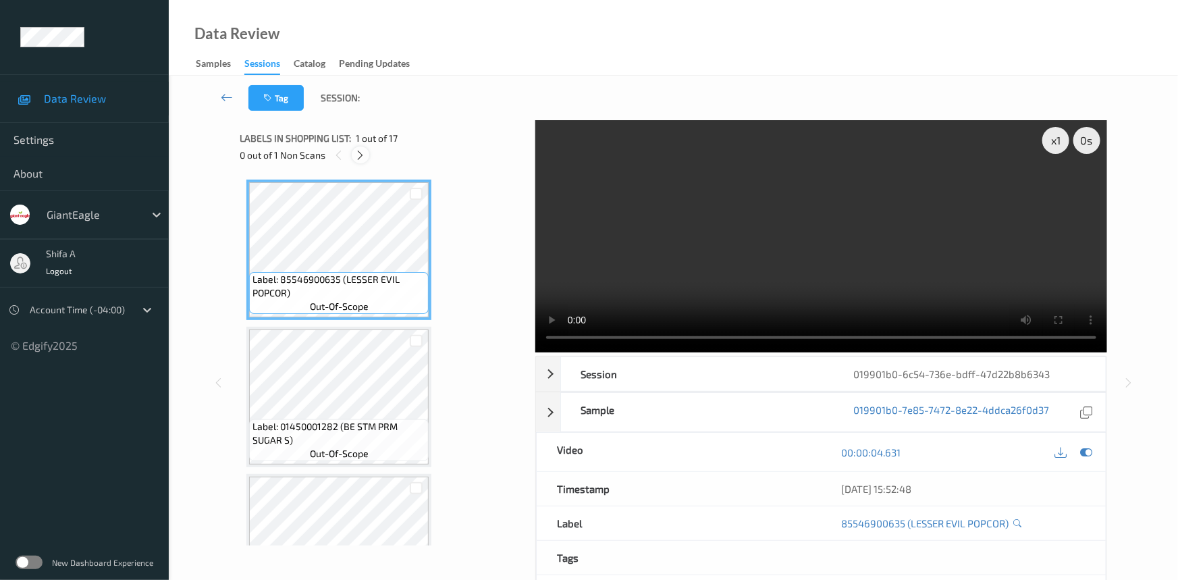
click at [361, 151] on icon at bounding box center [360, 155] width 11 height 12
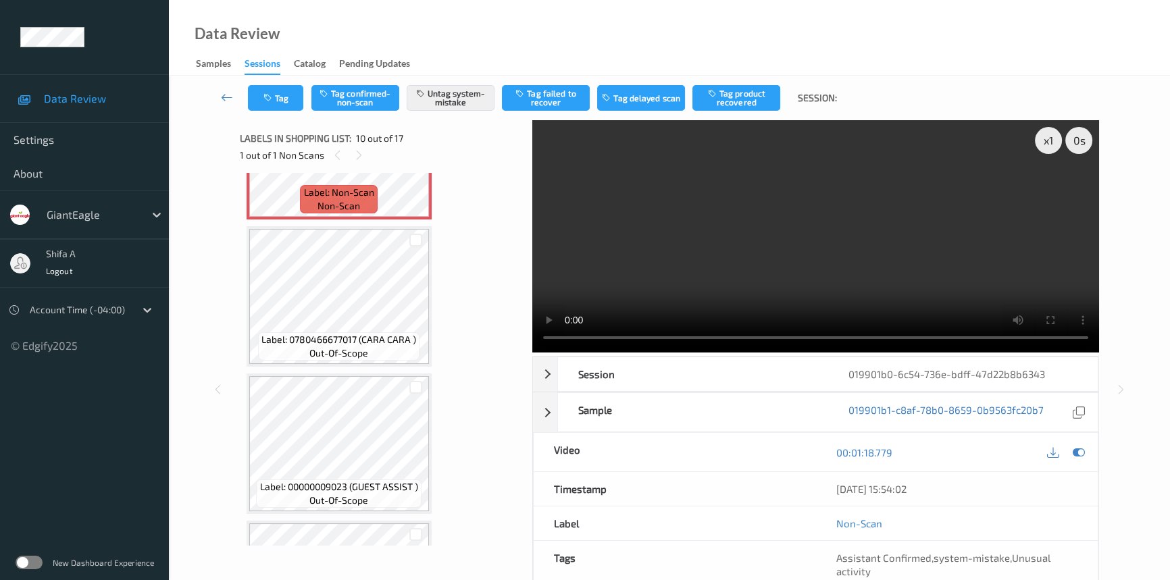
scroll to position [1180, 0]
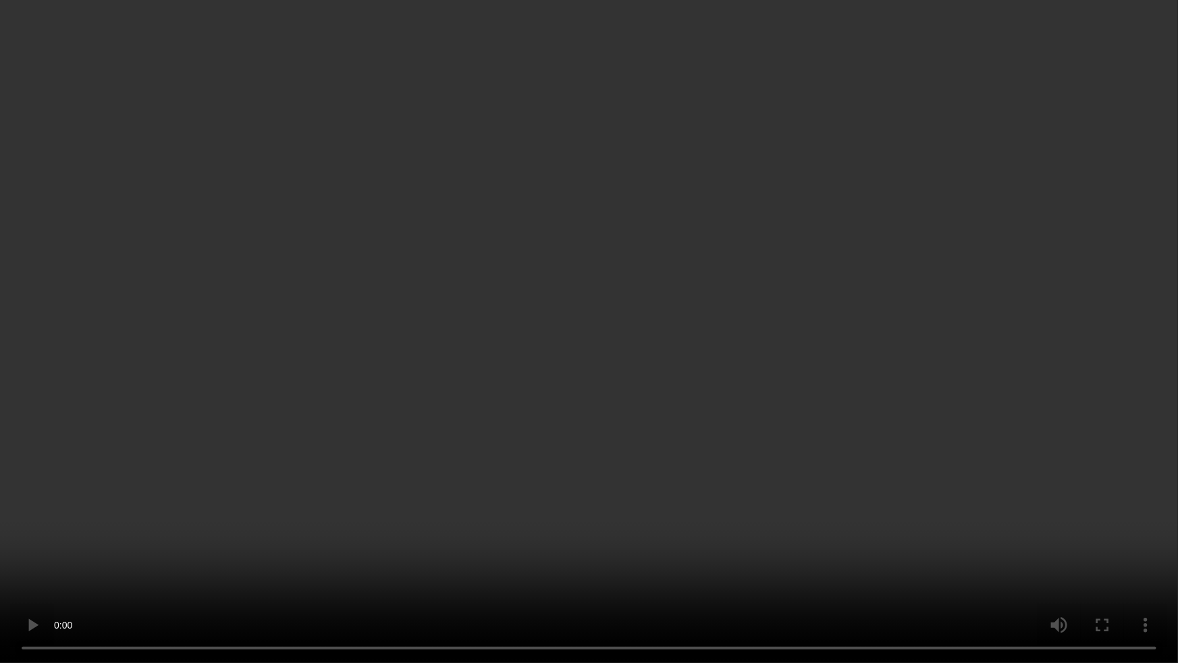
click at [1062, 425] on video at bounding box center [589, 331] width 1178 height 663
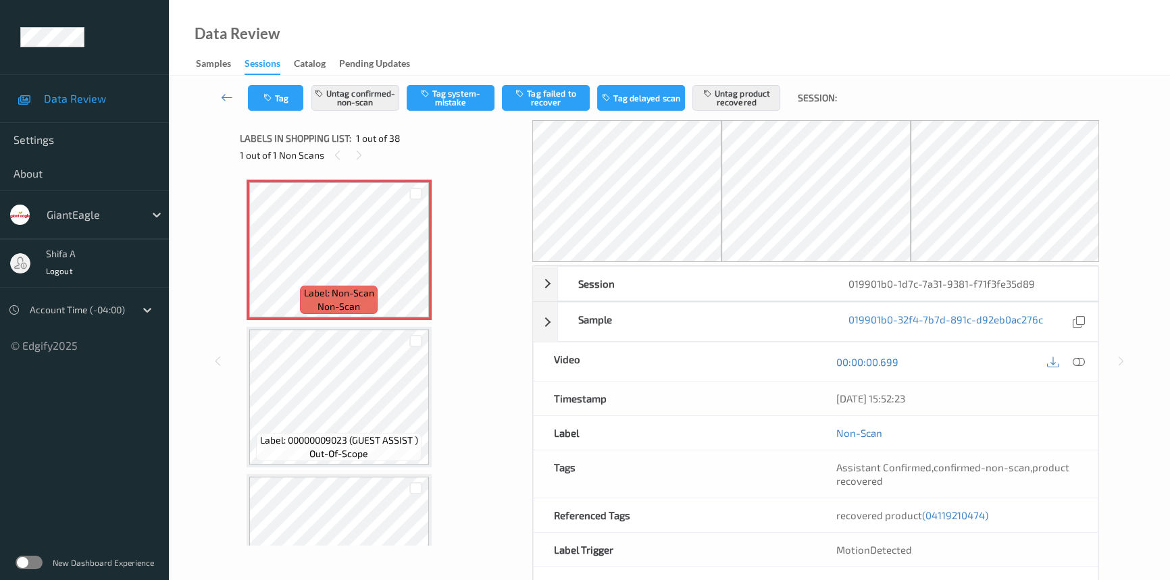
click at [1082, 361] on icon at bounding box center [1078, 362] width 12 height 12
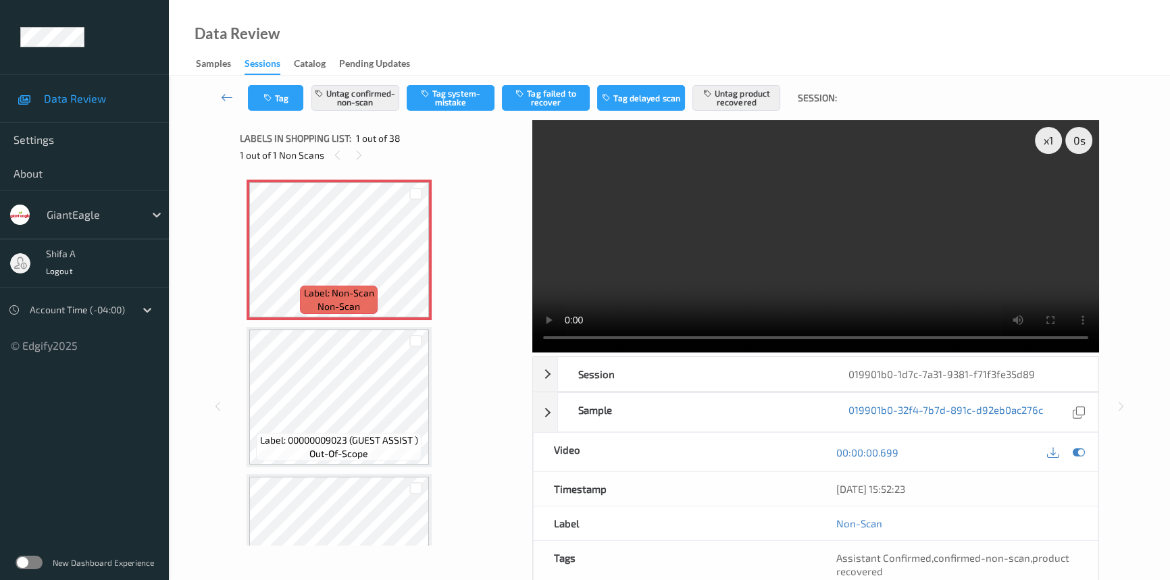
click at [579, 285] on video at bounding box center [815, 236] width 567 height 232
click at [945, 280] on video at bounding box center [815, 236] width 567 height 232
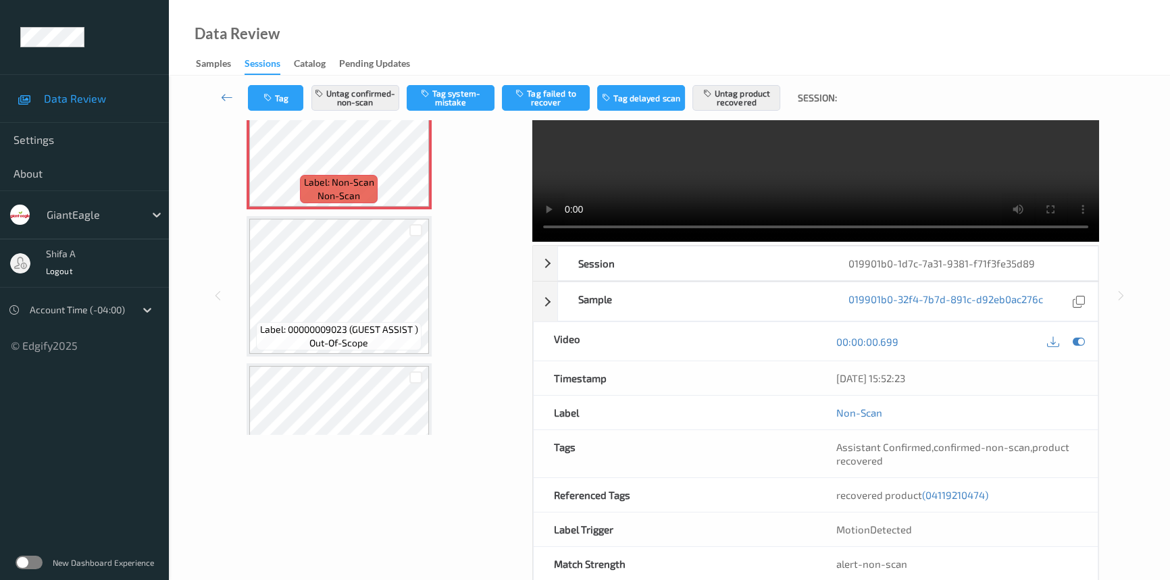
scroll to position [139, 0]
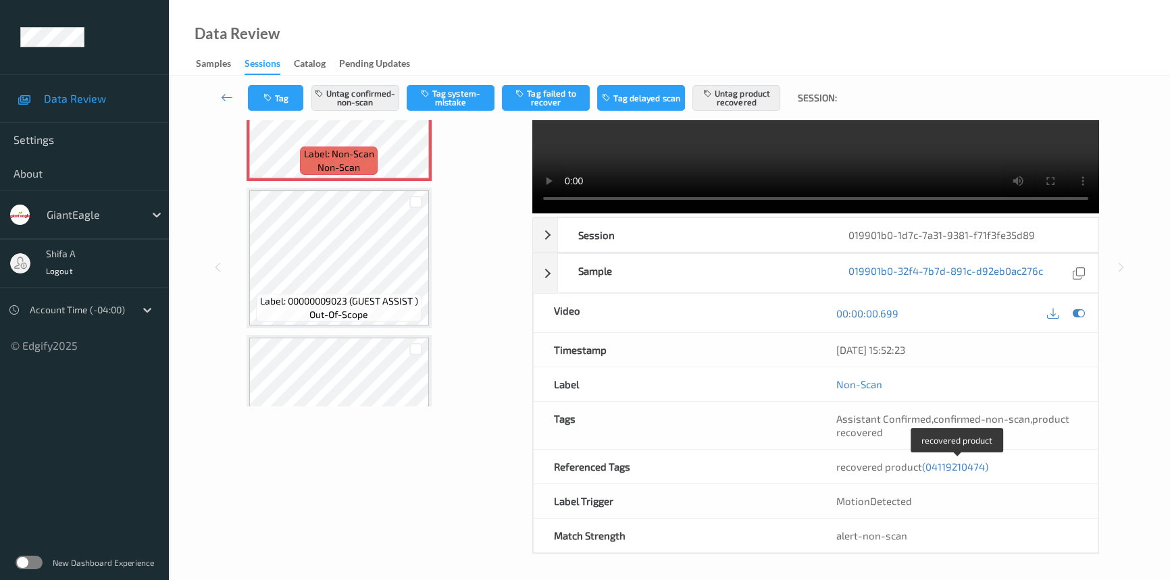
click at [939, 462] on span "(04119210474)" at bounding box center [955, 467] width 66 height 12
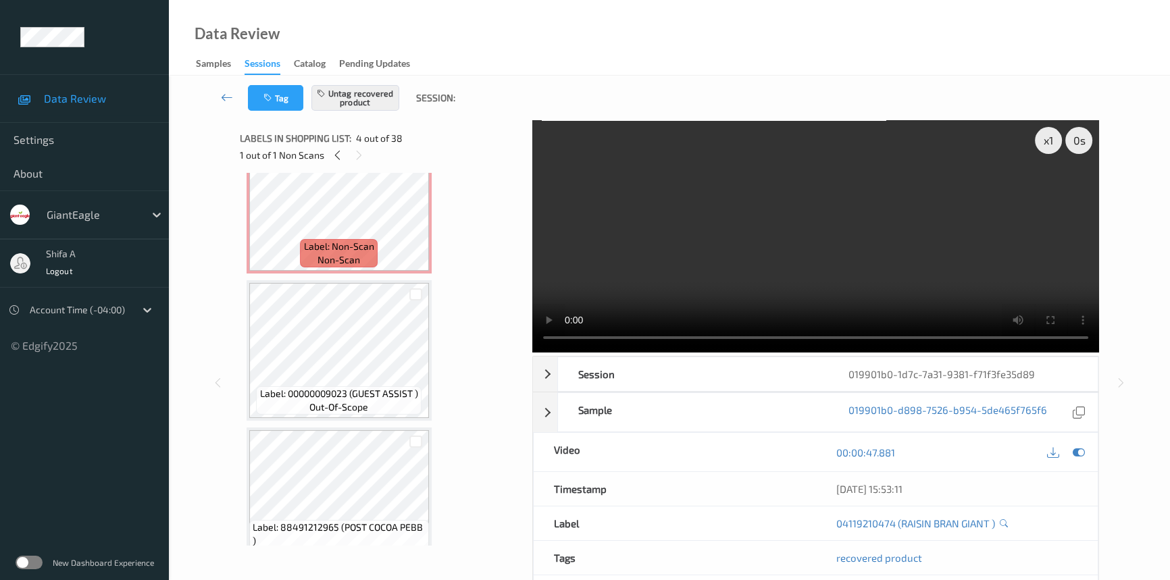
scroll to position [0, 0]
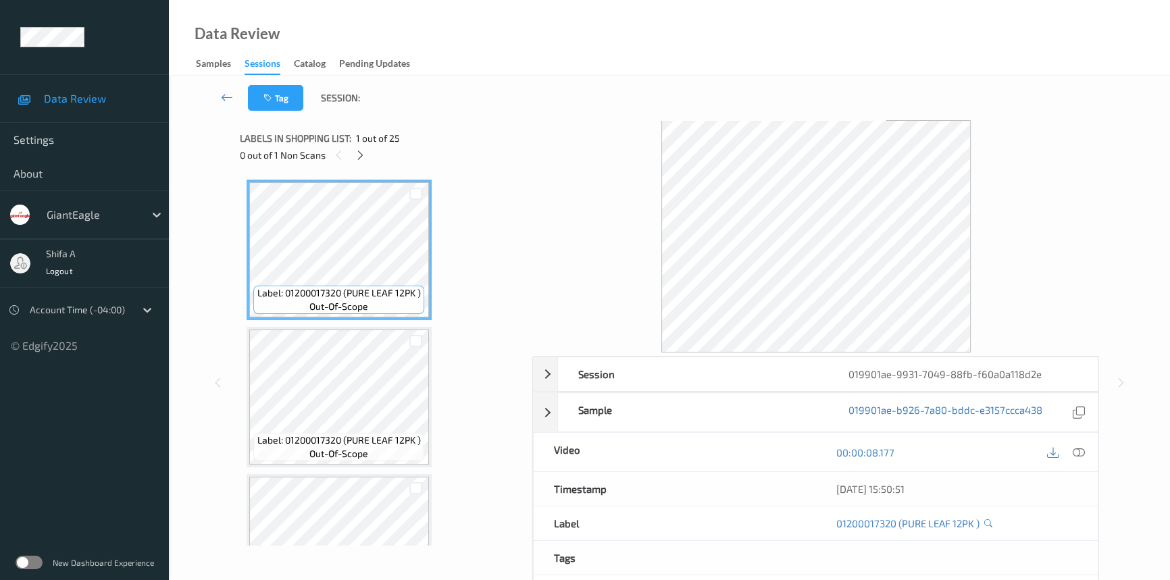
click at [1087, 446] on div at bounding box center [1065, 452] width 44 height 18
click at [1078, 449] on icon at bounding box center [1078, 452] width 12 height 12
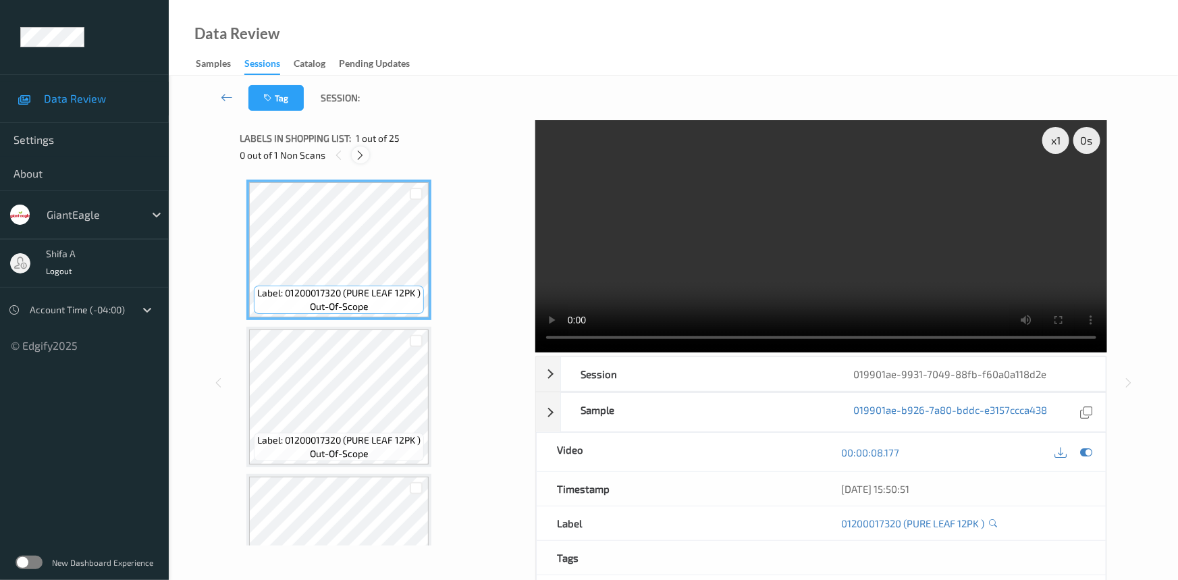
click at [367, 157] on div at bounding box center [360, 155] width 17 height 17
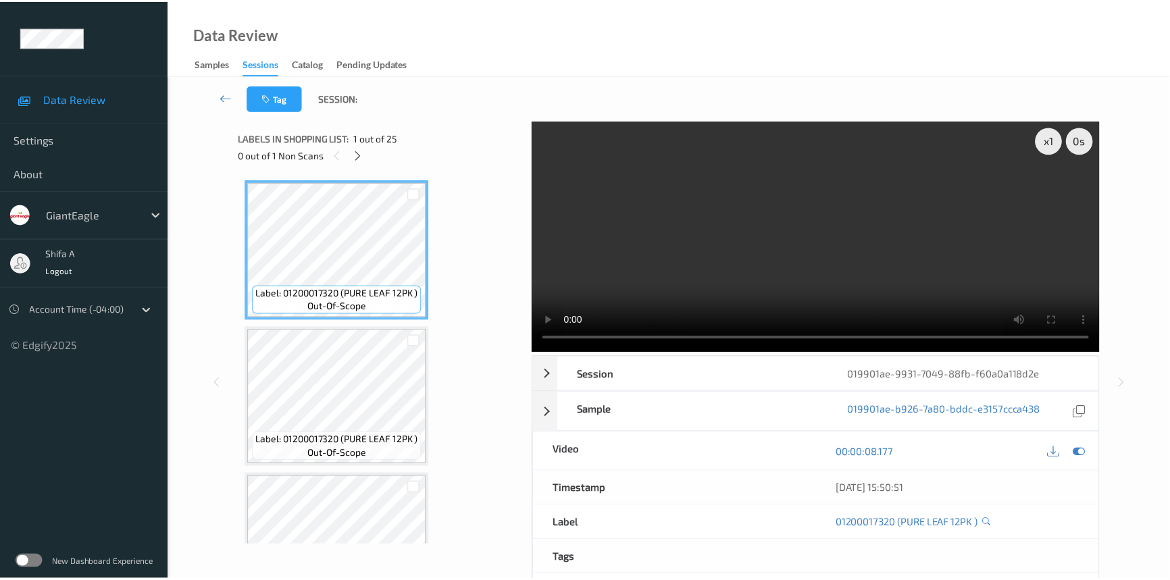
scroll to position [1327, 0]
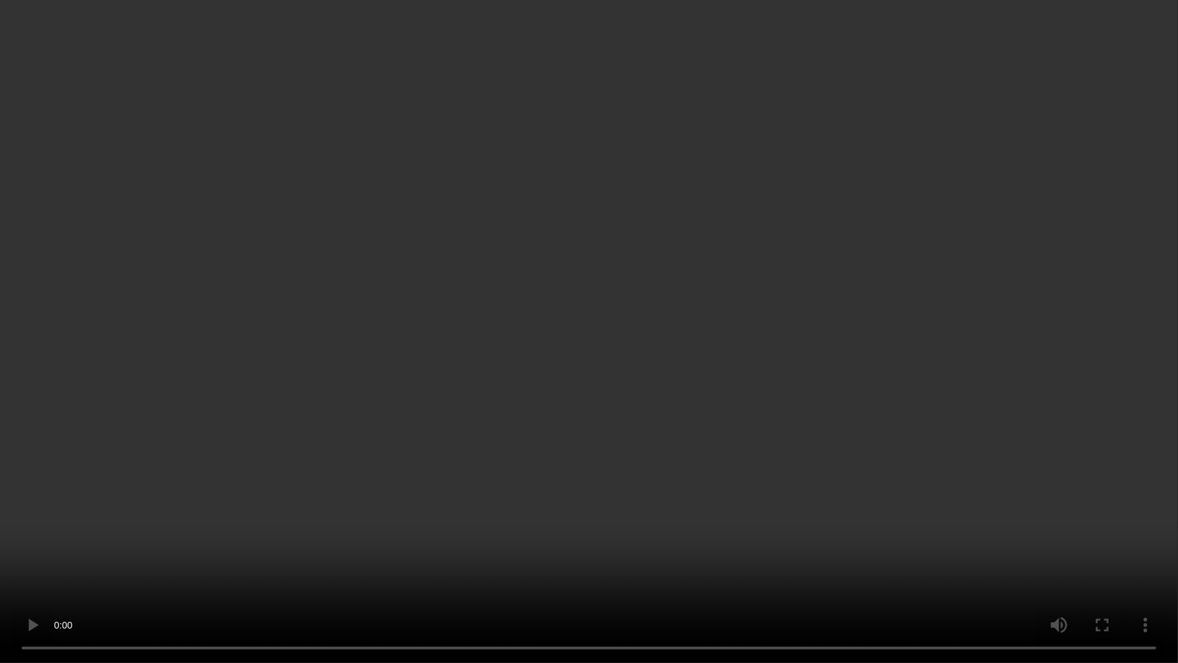
click at [871, 378] on video at bounding box center [589, 331] width 1178 height 663
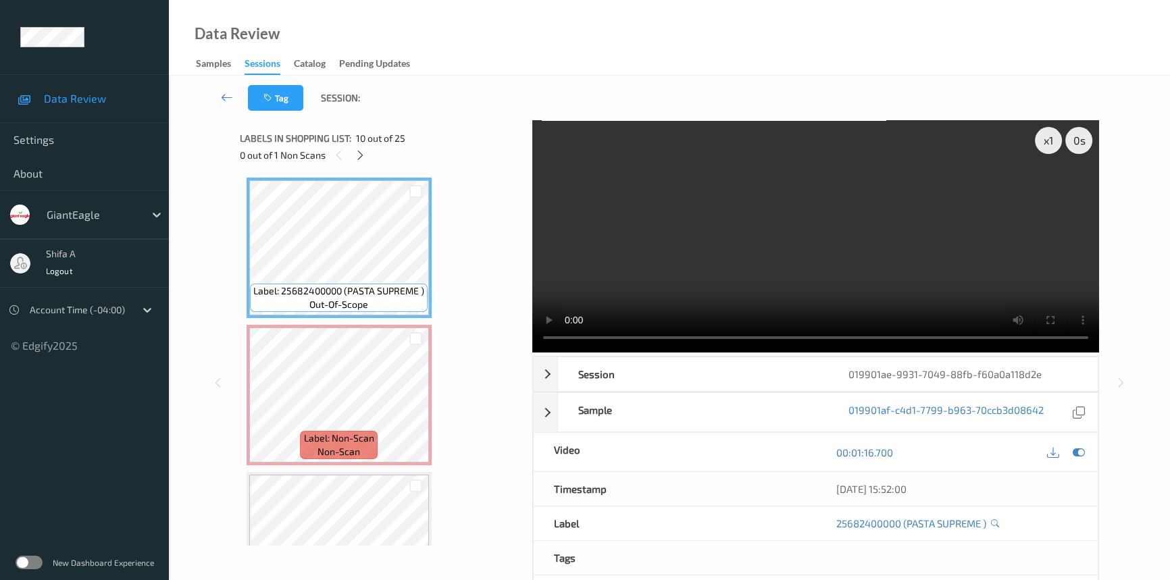
click at [943, 268] on video at bounding box center [815, 236] width 567 height 232
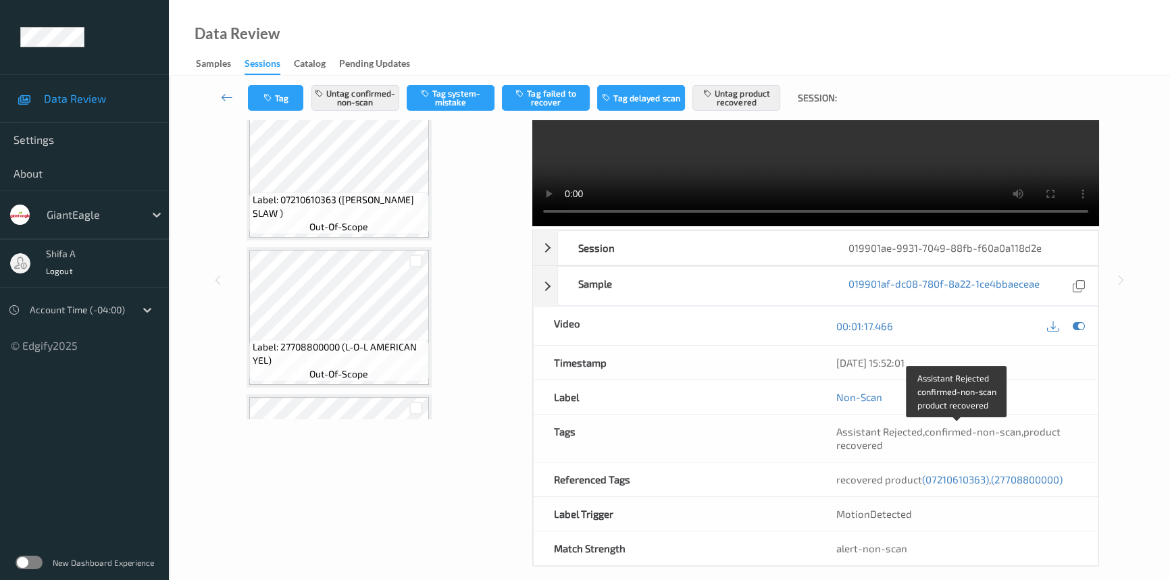
scroll to position [139, 0]
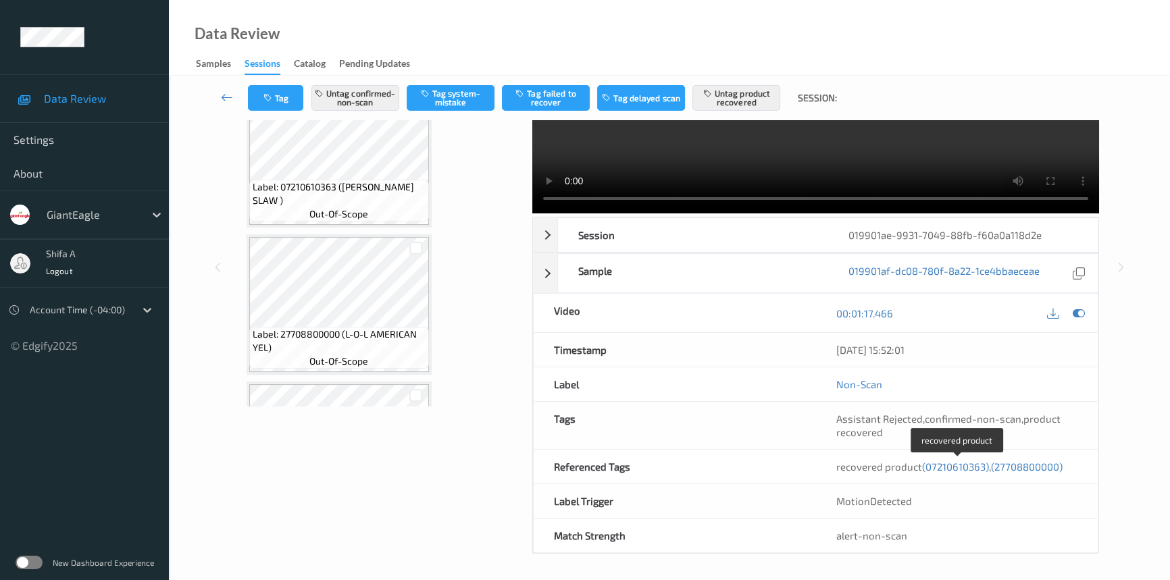
click at [958, 469] on span "(07210610363)" at bounding box center [955, 467] width 67 height 12
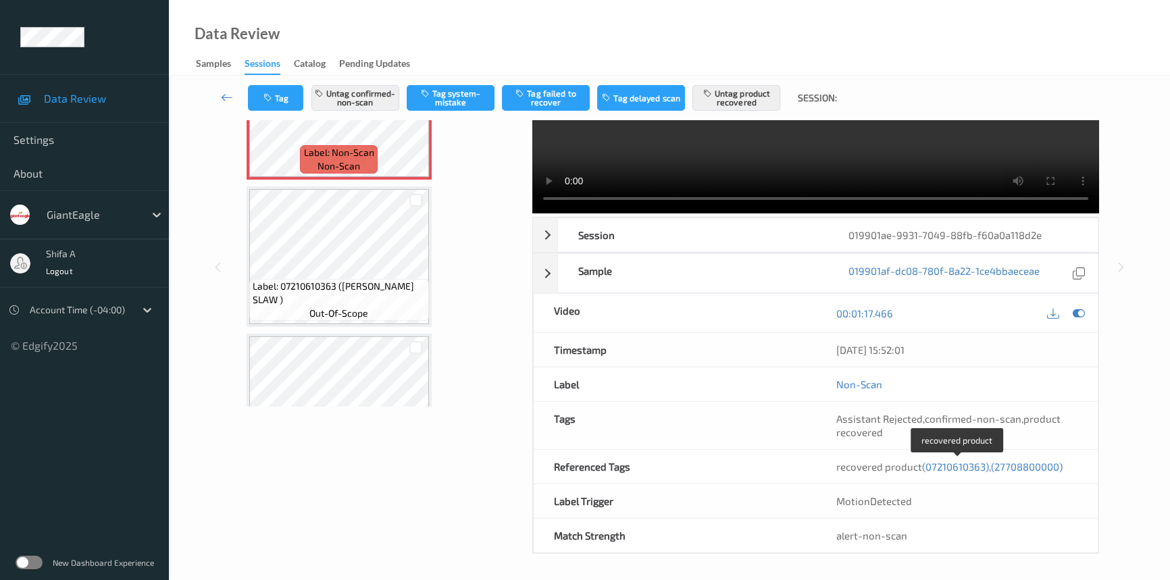
click at [1040, 470] on span "(27708800000)" at bounding box center [1027, 467] width 72 height 12
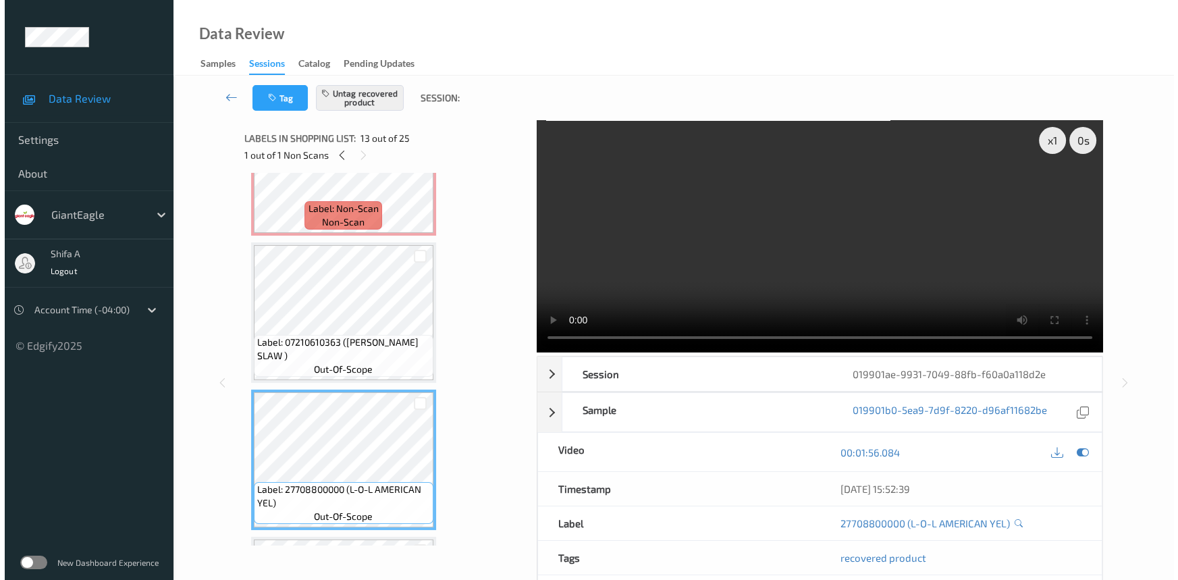
scroll to position [1621, 0]
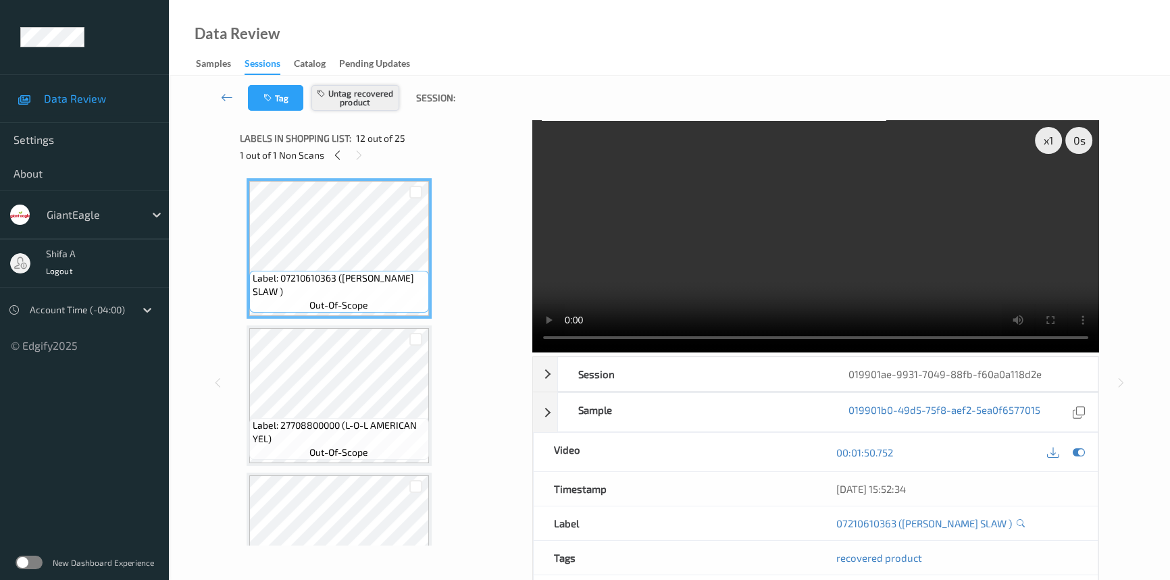
click at [377, 99] on button "Untag recovered product" at bounding box center [355, 98] width 88 height 26
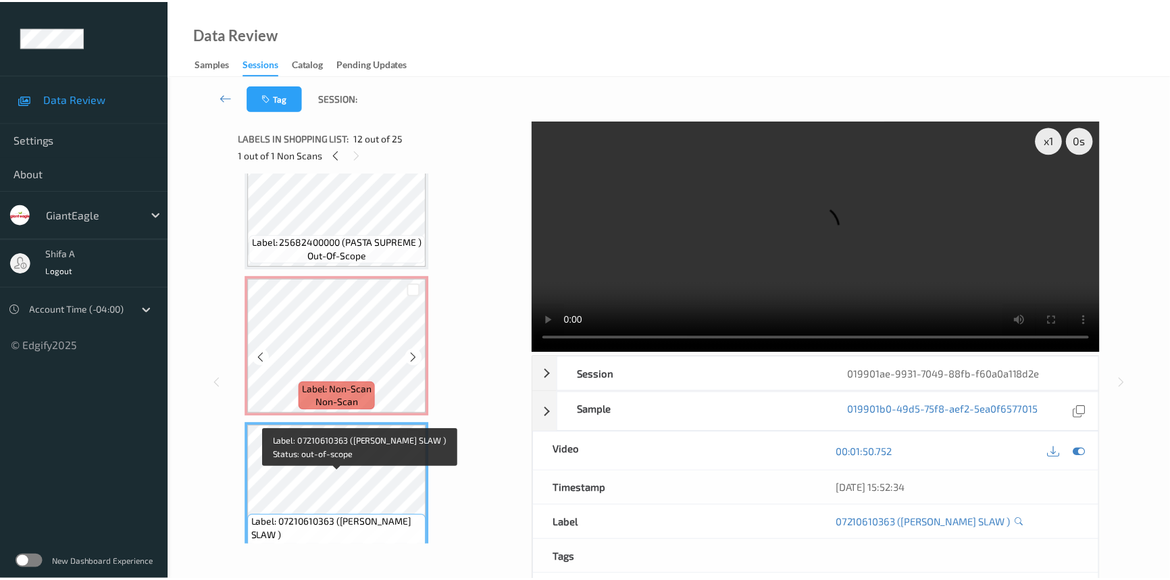
scroll to position [1375, 0]
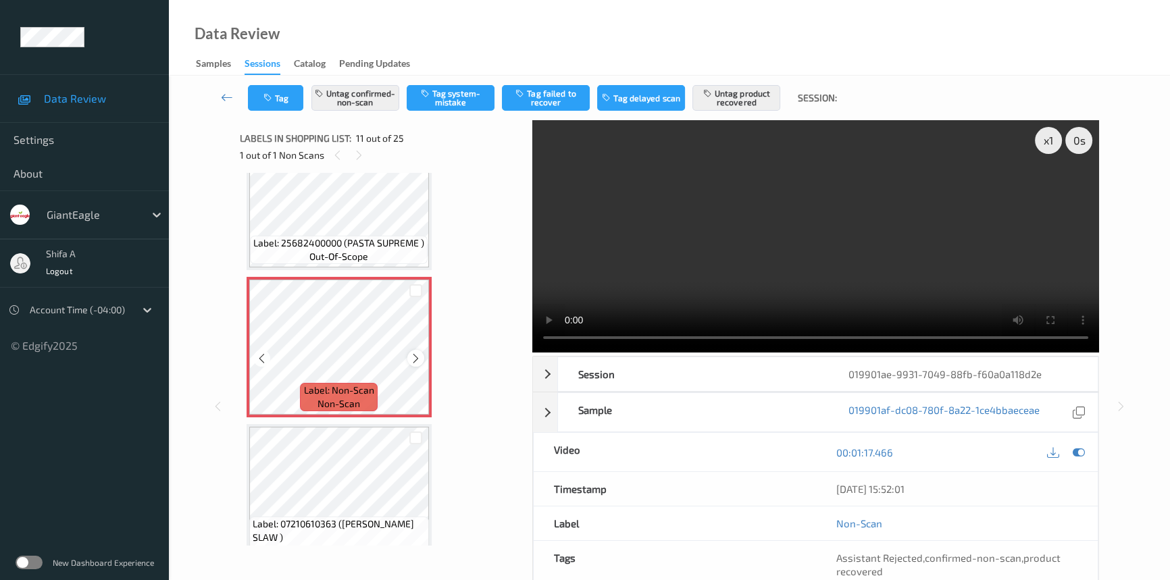
click at [412, 357] on icon at bounding box center [415, 358] width 11 height 12
click at [412, 355] on icon at bounding box center [415, 358] width 11 height 12
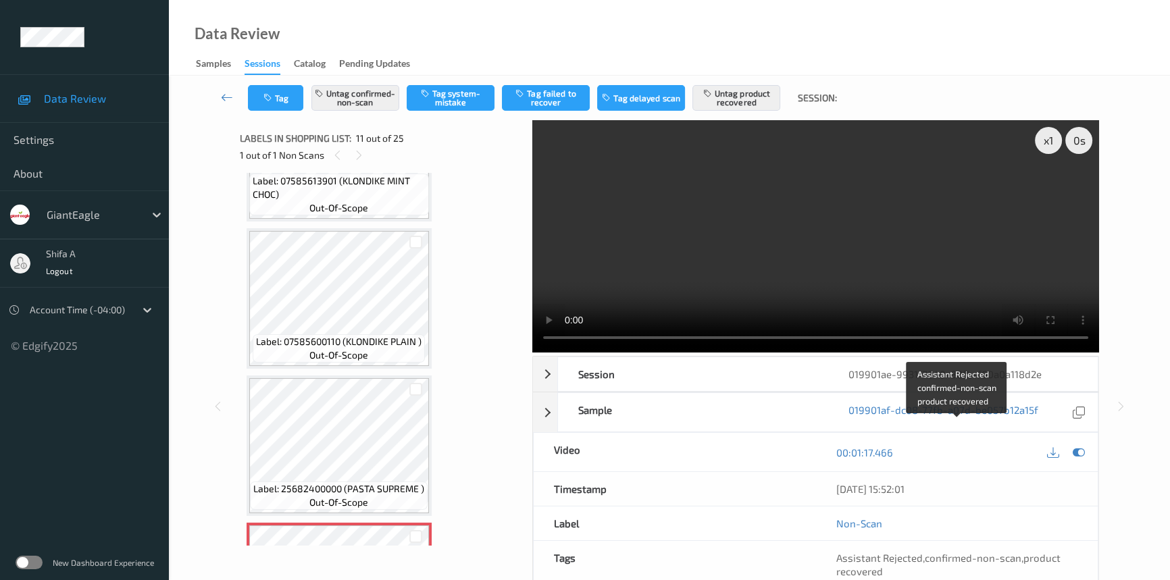
scroll to position [8, 0]
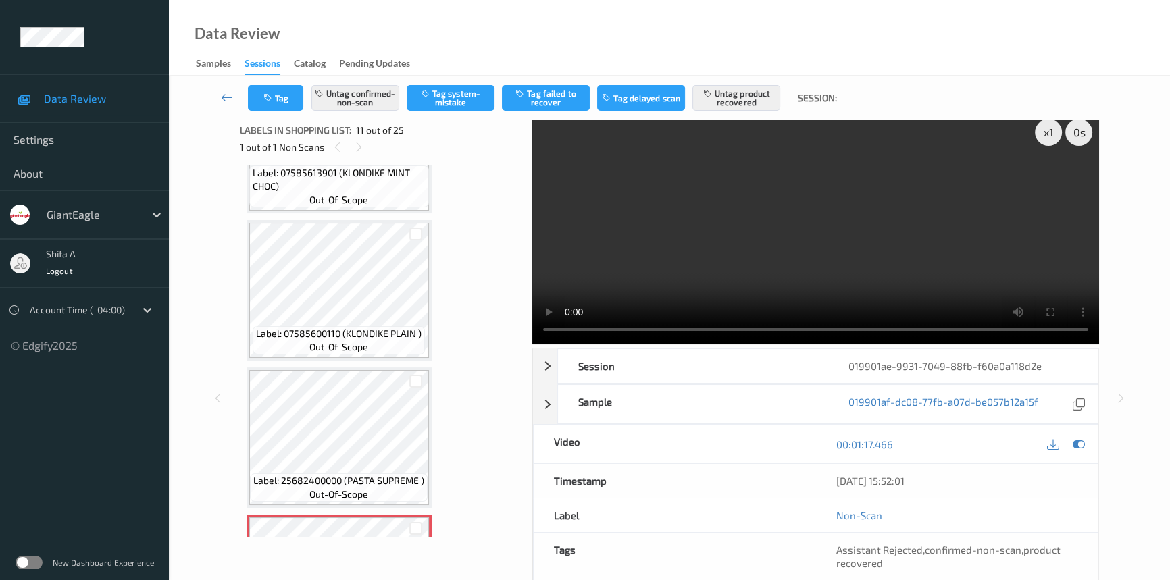
click at [962, 469] on div "Session 019901ae-9931-7049-88fb-f60a0a118d2e Session ID 019901ae-9931-7049-88fb…" at bounding box center [815, 516] width 567 height 337
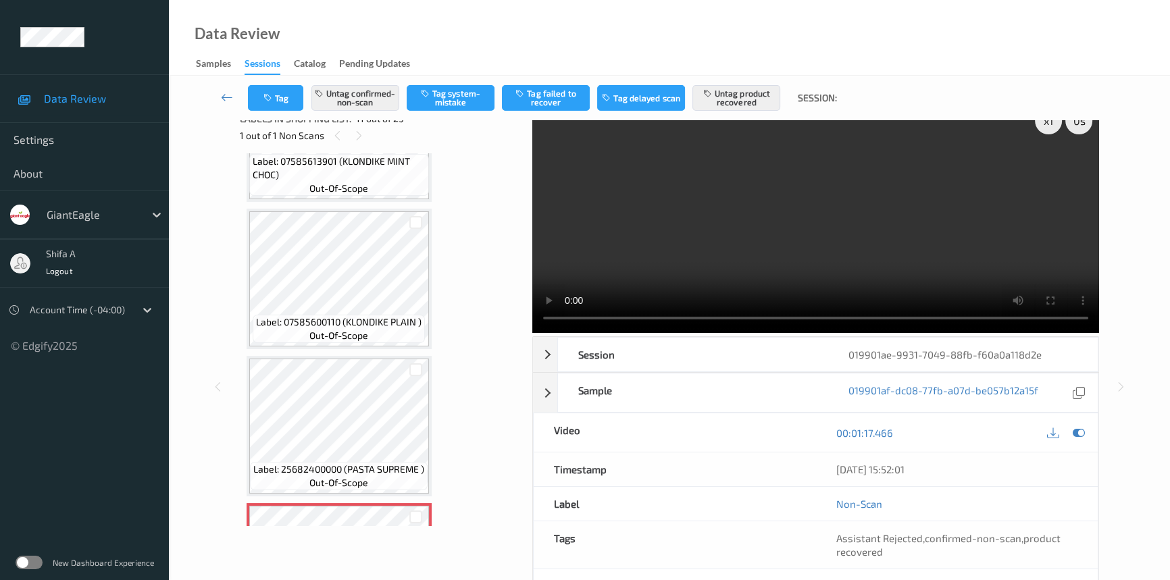
scroll to position [1375, 0]
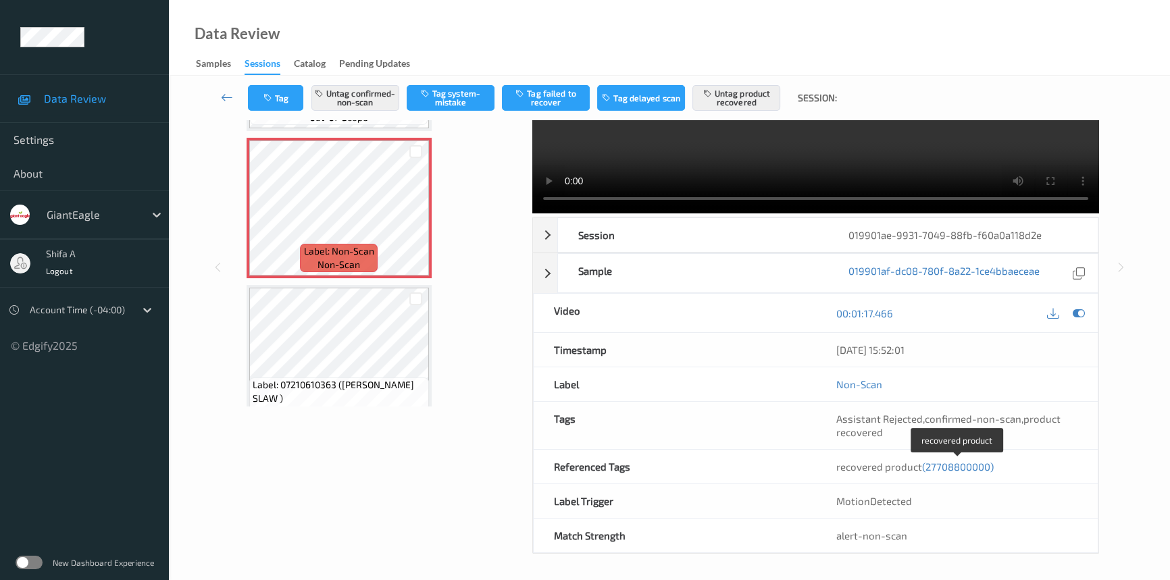
click at [947, 466] on span "(27708800000)" at bounding box center [958, 467] width 72 height 12
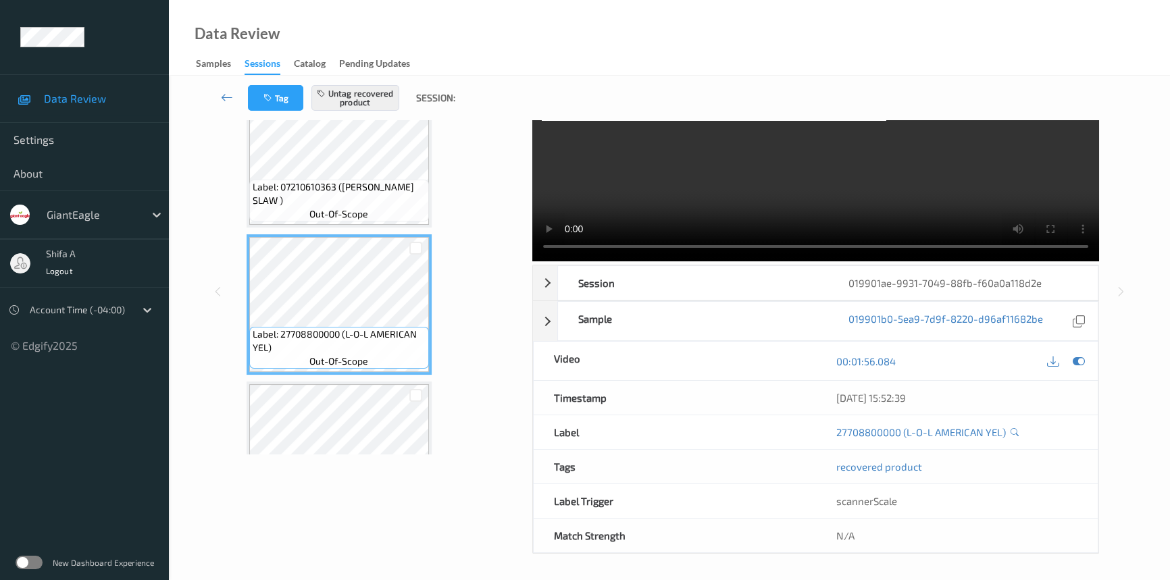
scroll to position [0, 0]
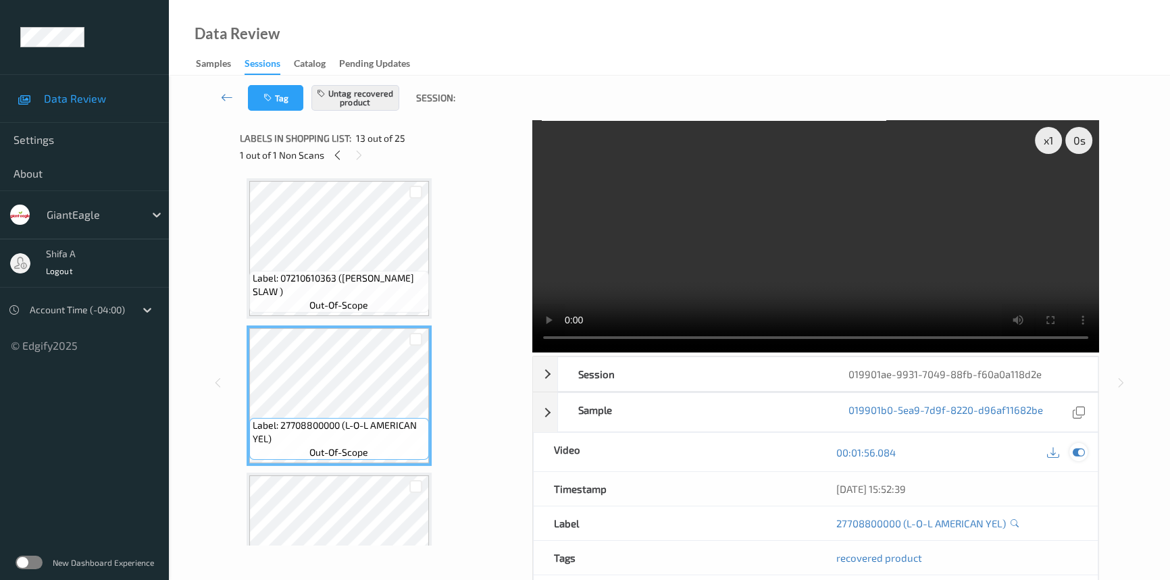
click at [1074, 454] on icon at bounding box center [1078, 452] width 12 height 12
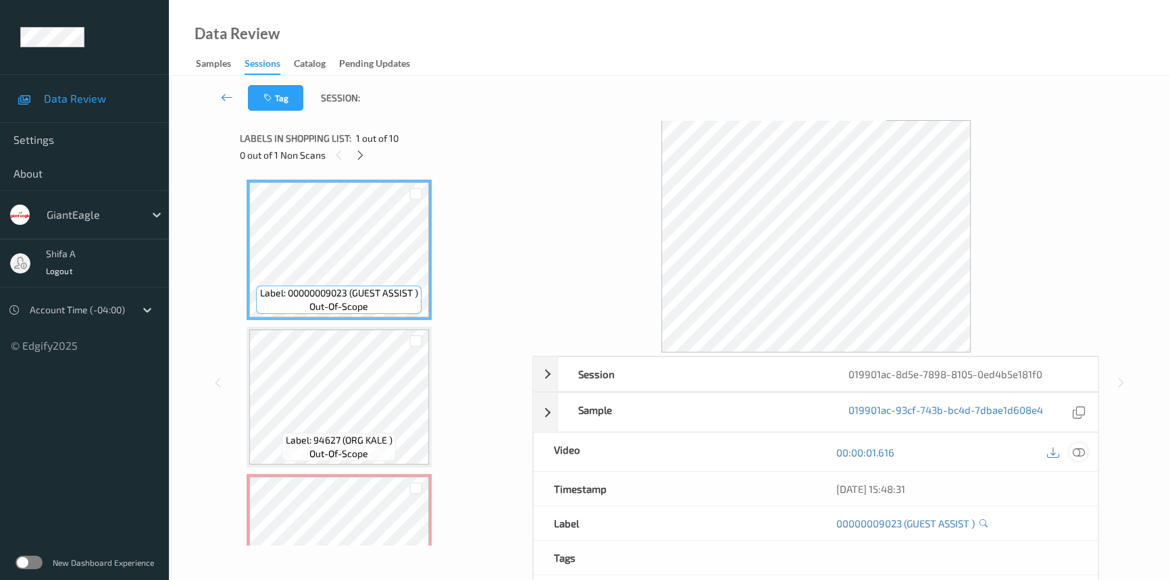
click at [1080, 452] on icon at bounding box center [1078, 452] width 12 height 12
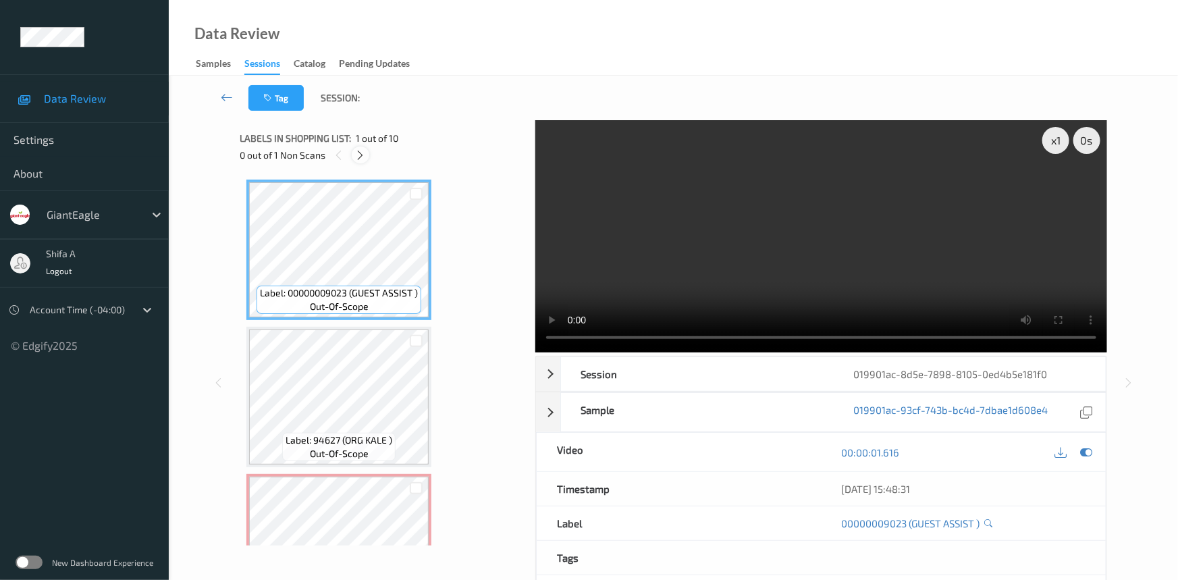
click at [364, 156] on icon at bounding box center [360, 155] width 11 height 12
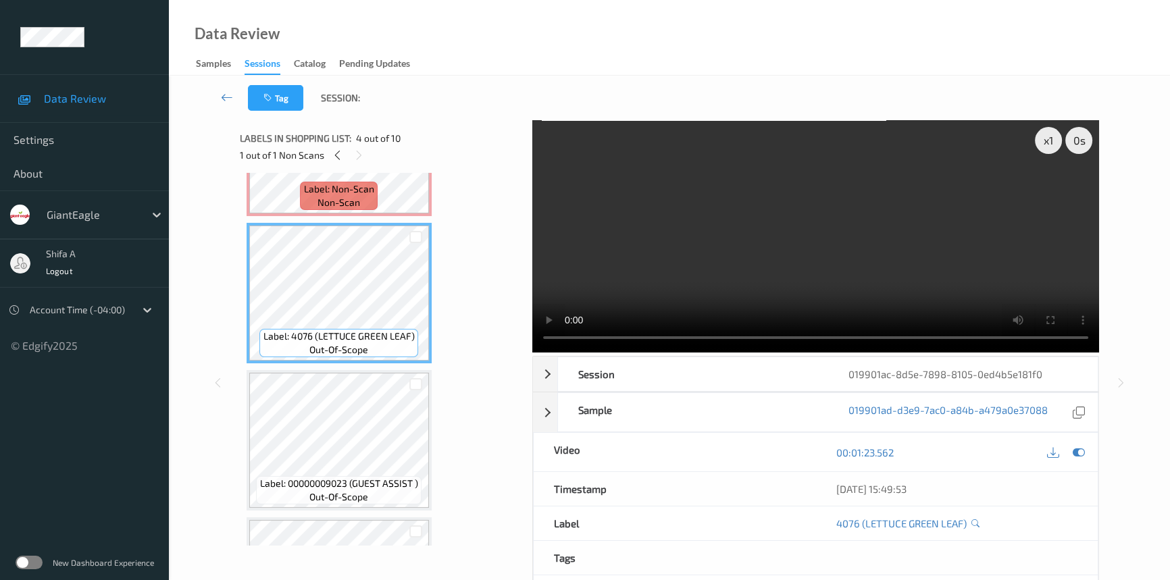
scroll to position [153, 0]
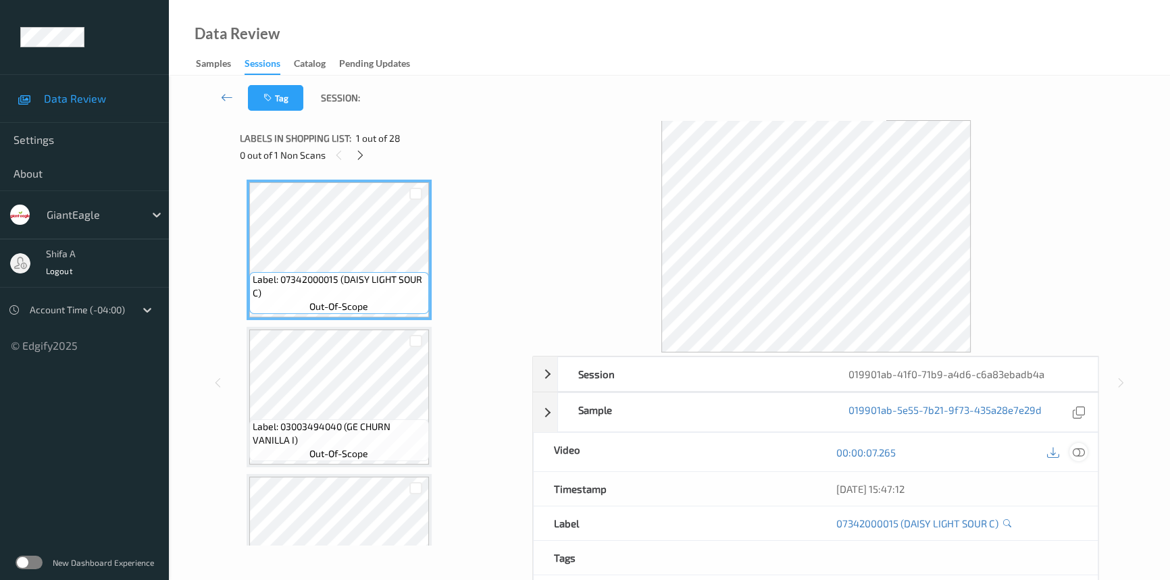
click at [1072, 449] on icon at bounding box center [1078, 452] width 12 height 12
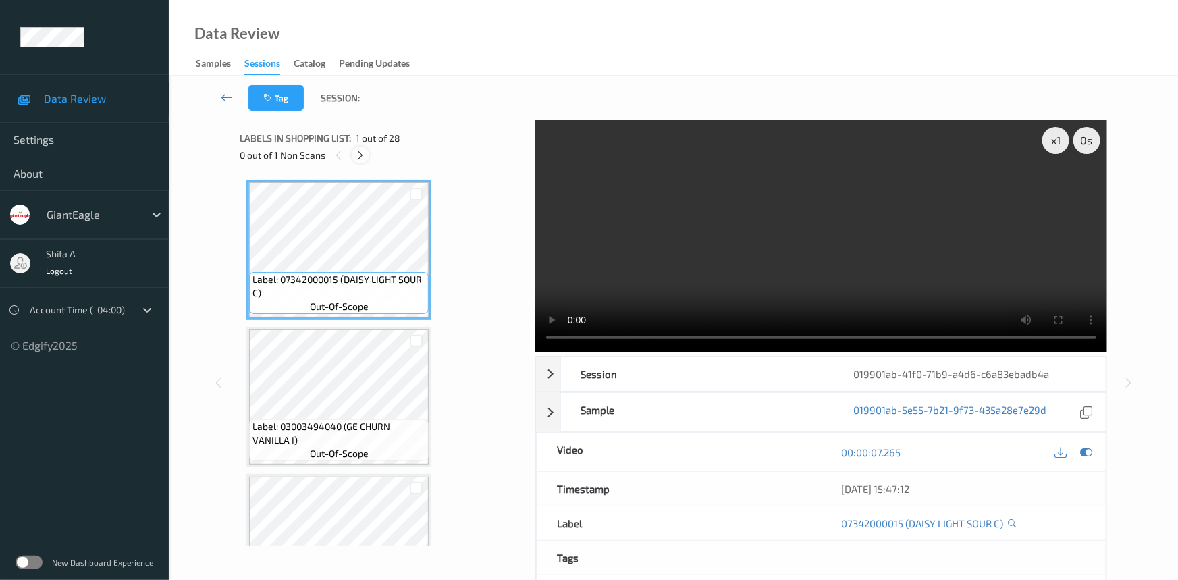
click at [365, 155] on icon at bounding box center [360, 155] width 11 height 12
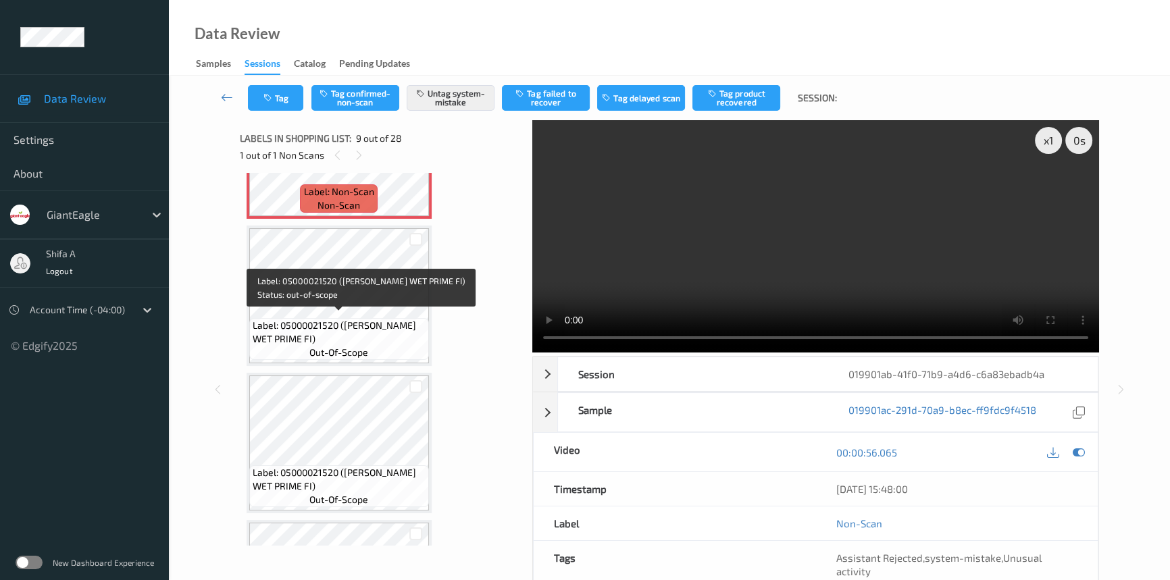
scroll to position [1033, 0]
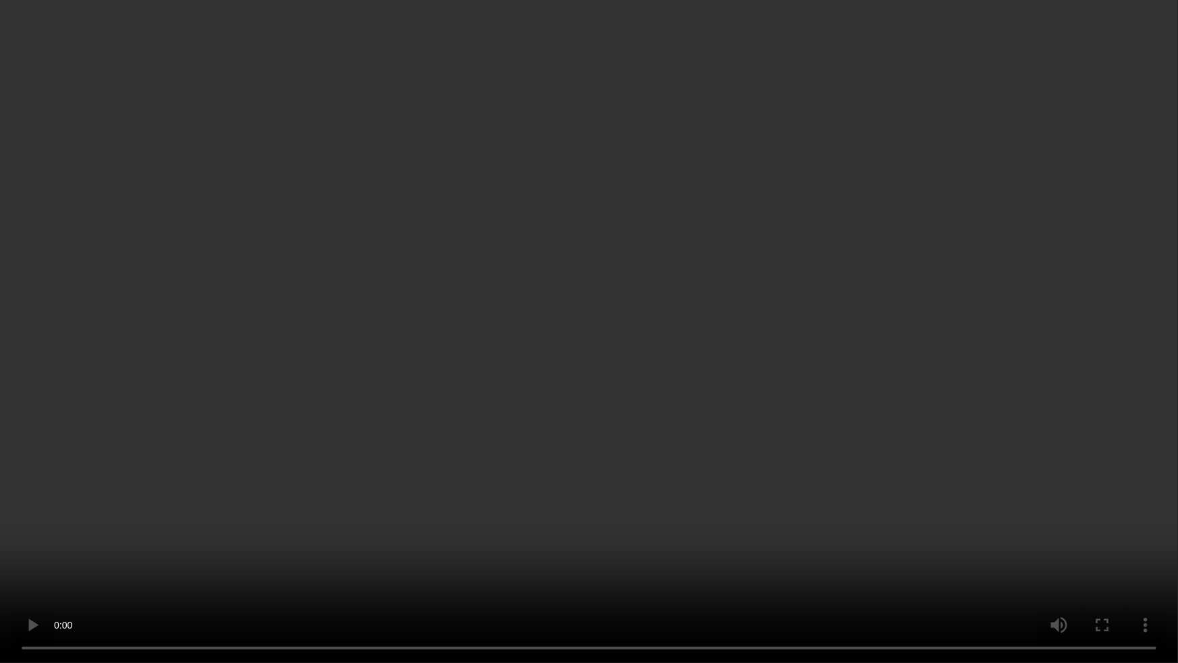
click at [759, 388] on video at bounding box center [589, 331] width 1178 height 663
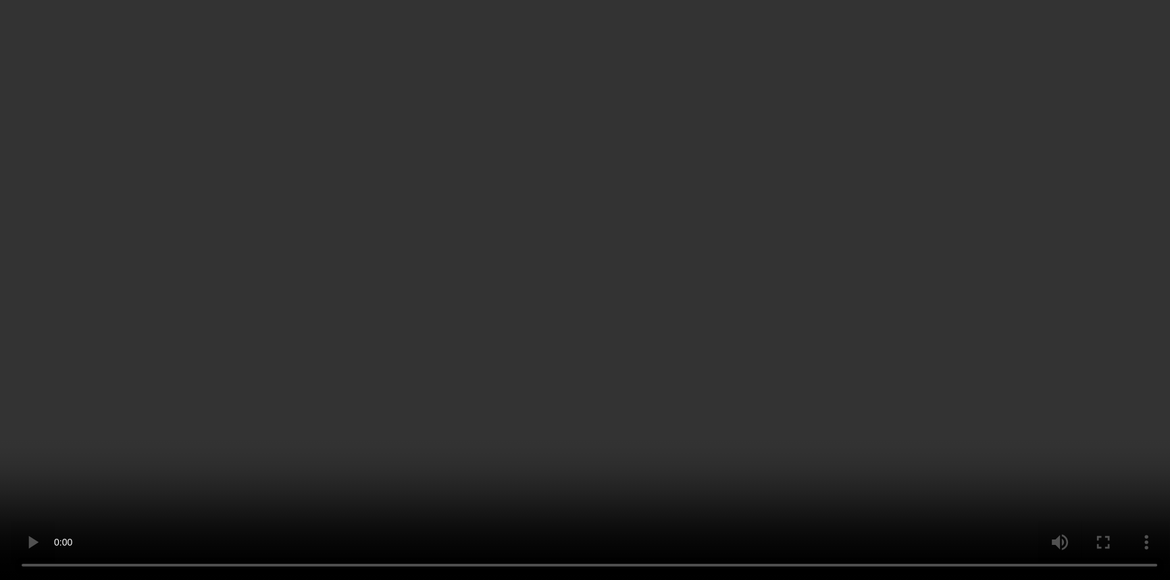
scroll to position [982, 0]
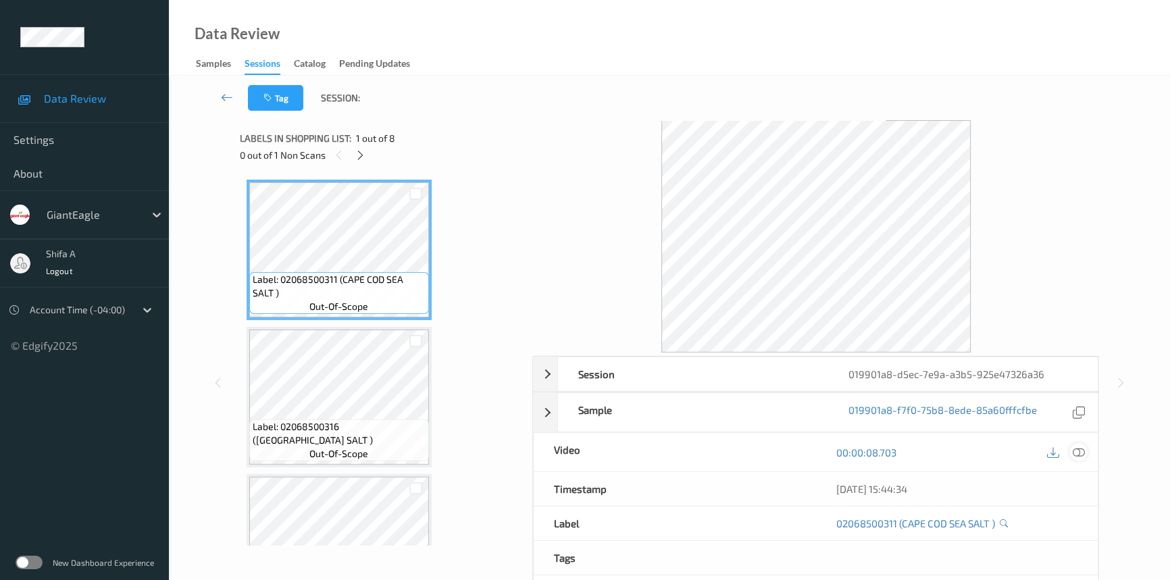
click at [1083, 452] on icon at bounding box center [1078, 452] width 12 height 12
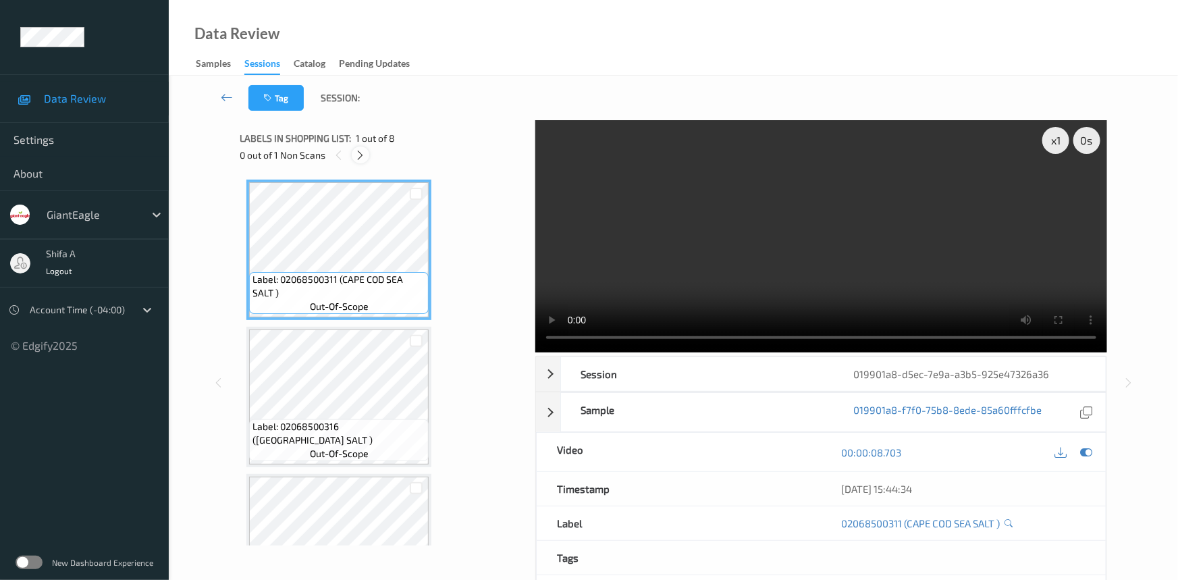
click at [365, 156] on icon at bounding box center [360, 155] width 11 height 12
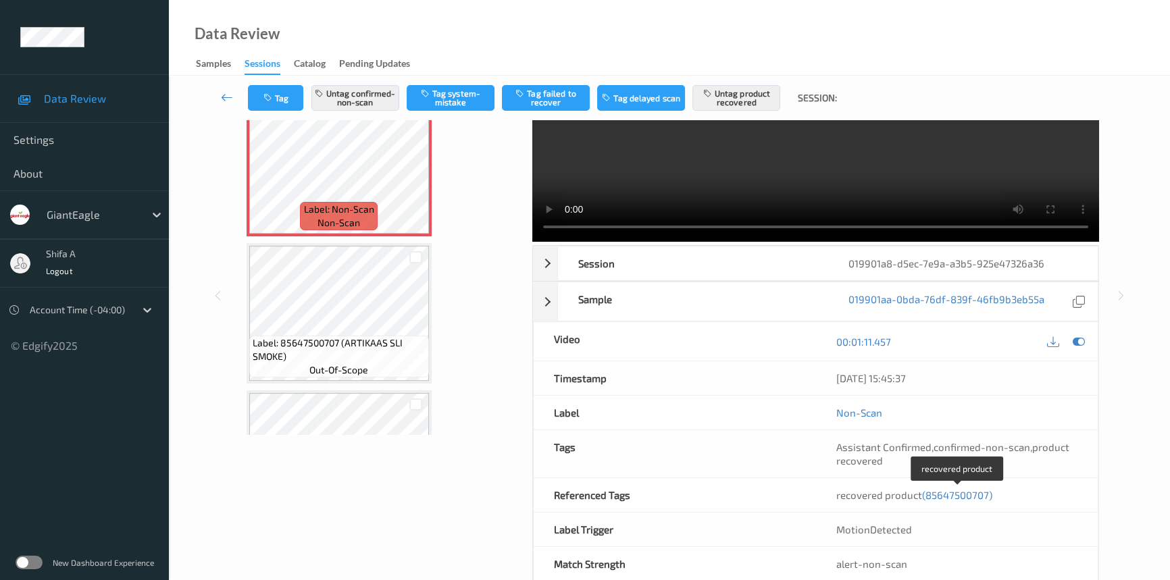
scroll to position [139, 0]
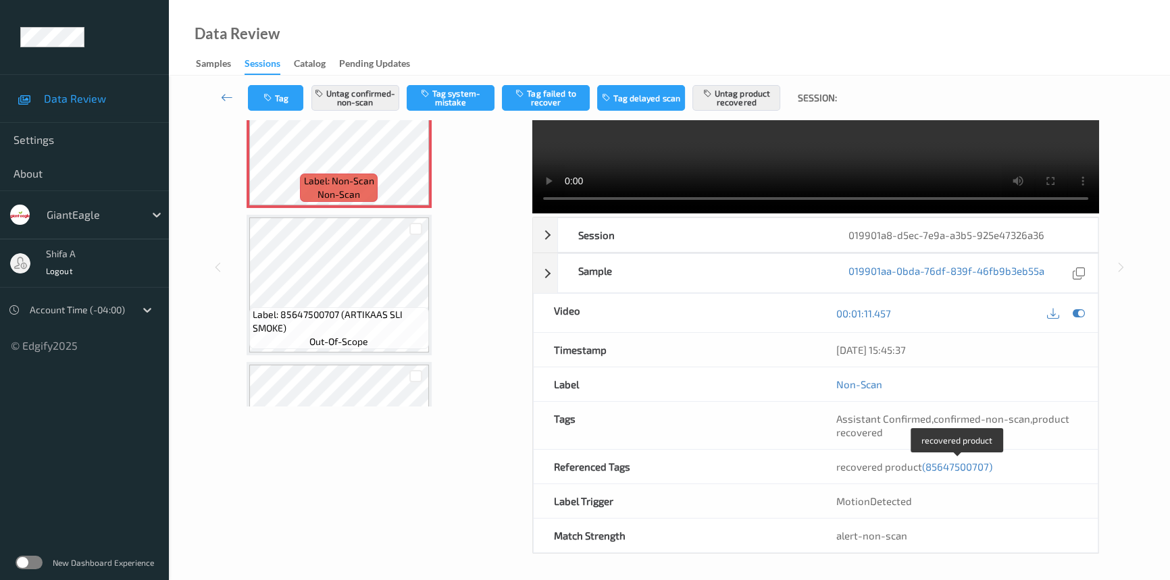
click at [960, 468] on span "(85647500707)" at bounding box center [957, 467] width 70 height 12
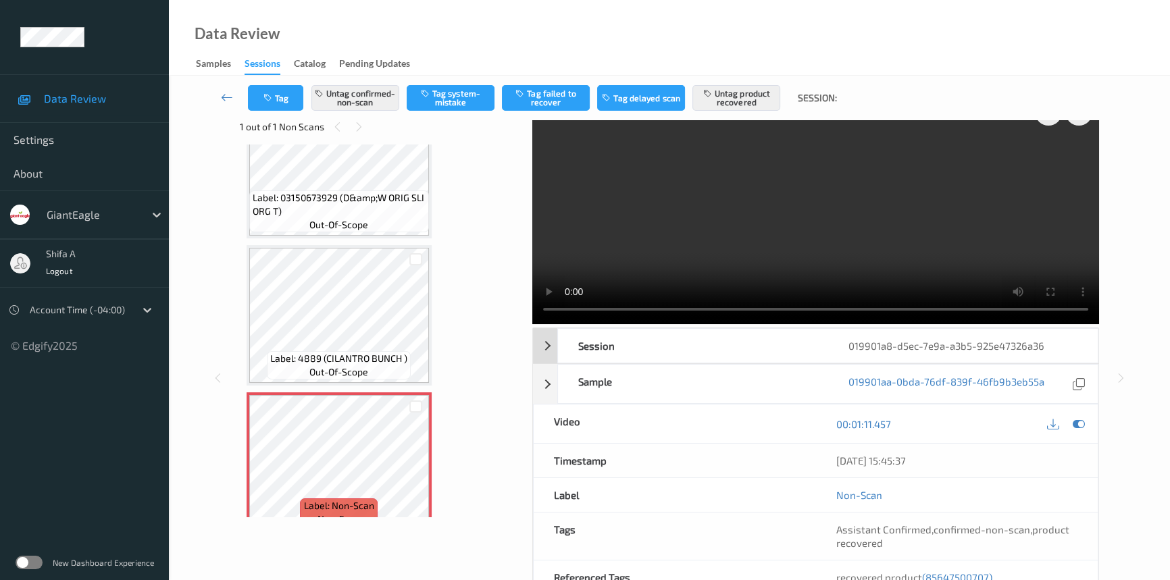
scroll to position [0, 0]
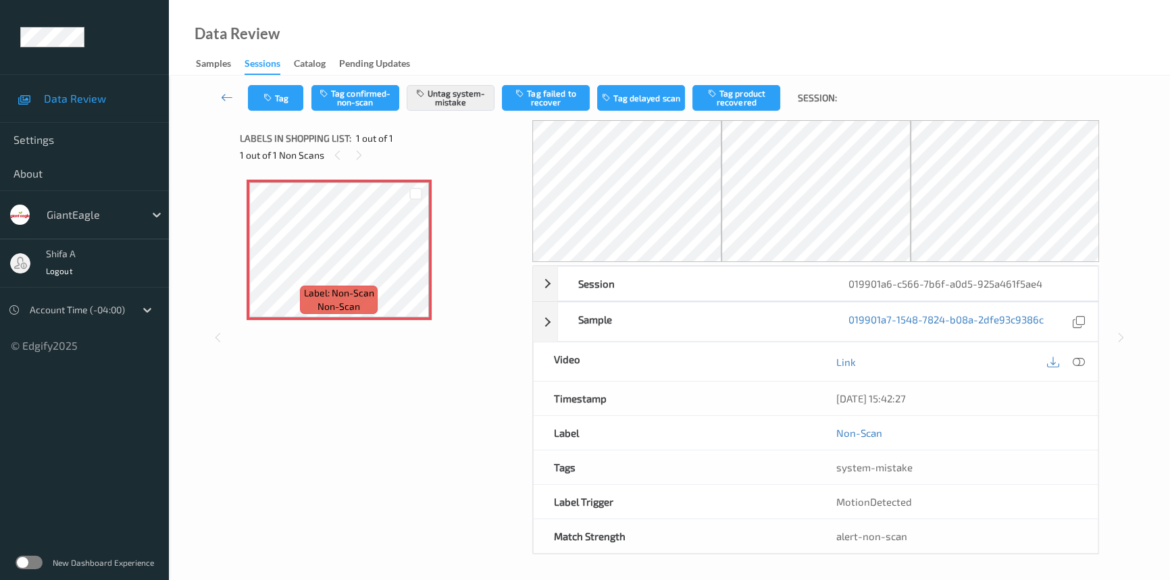
drag, startPoint x: 1082, startPoint y: 359, endPoint x: 1064, endPoint y: 387, distance: 33.4
click at [1082, 358] on icon at bounding box center [1078, 362] width 12 height 12
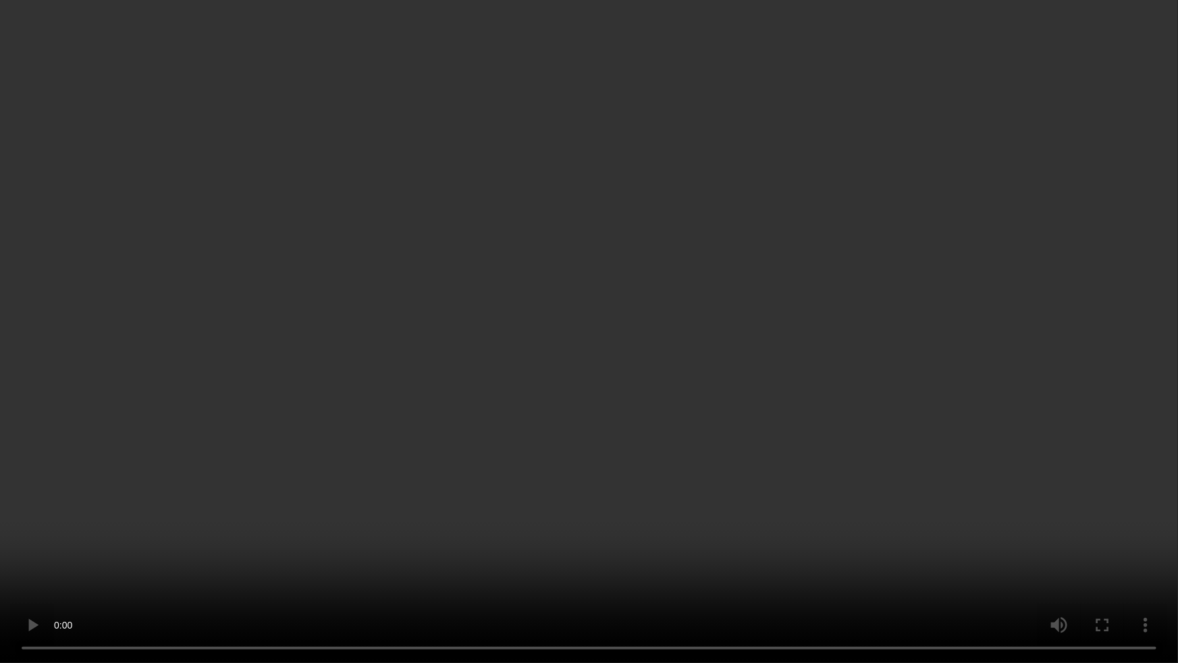
click at [1161, 519] on video at bounding box center [589, 331] width 1178 height 663
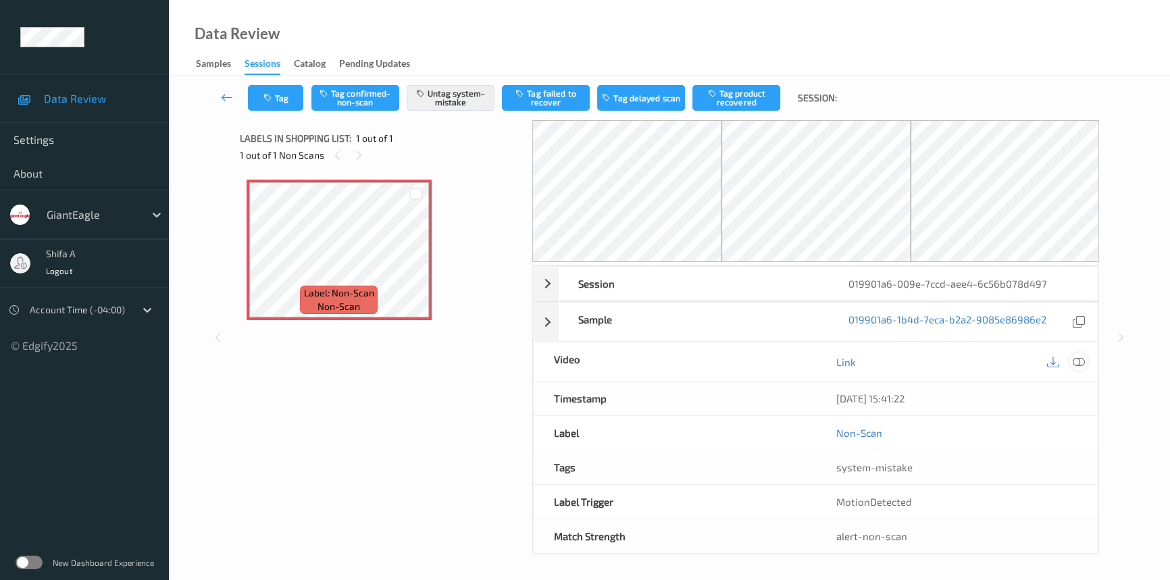
click at [1076, 362] on icon at bounding box center [1078, 362] width 12 height 12
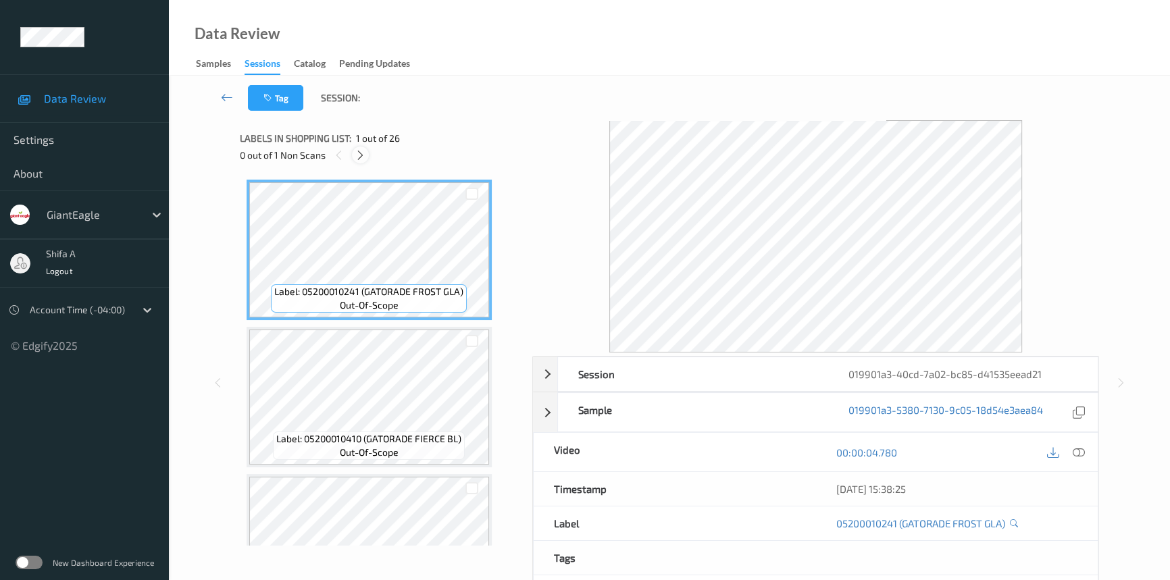
click at [360, 155] on icon at bounding box center [360, 155] width 11 height 12
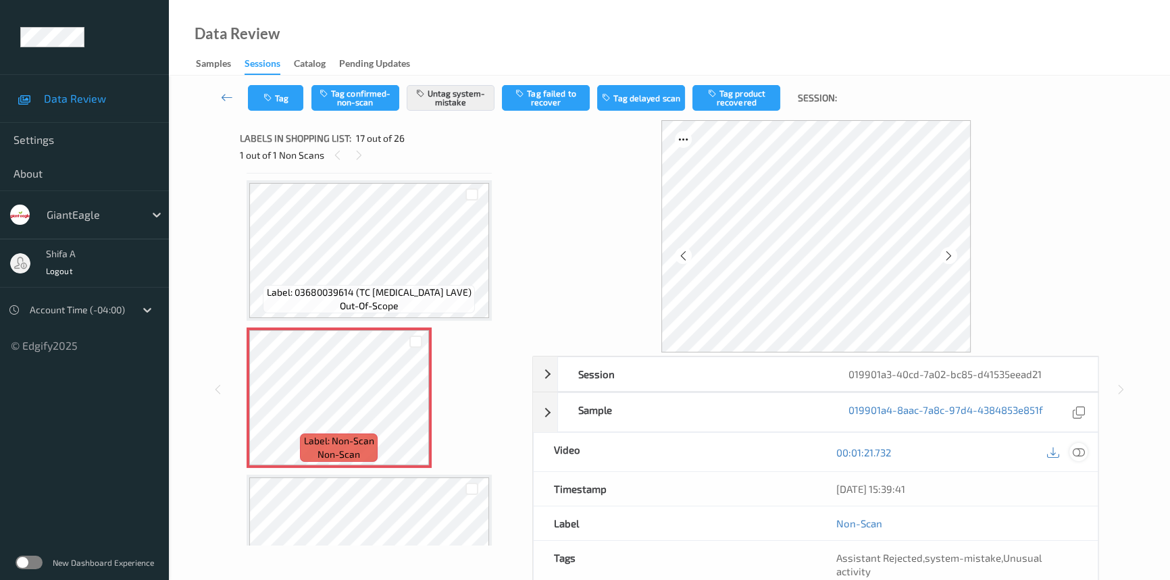
drag, startPoint x: 1077, startPoint y: 452, endPoint x: 1068, endPoint y: 481, distance: 30.5
click at [1078, 452] on icon at bounding box center [1078, 452] width 12 height 12
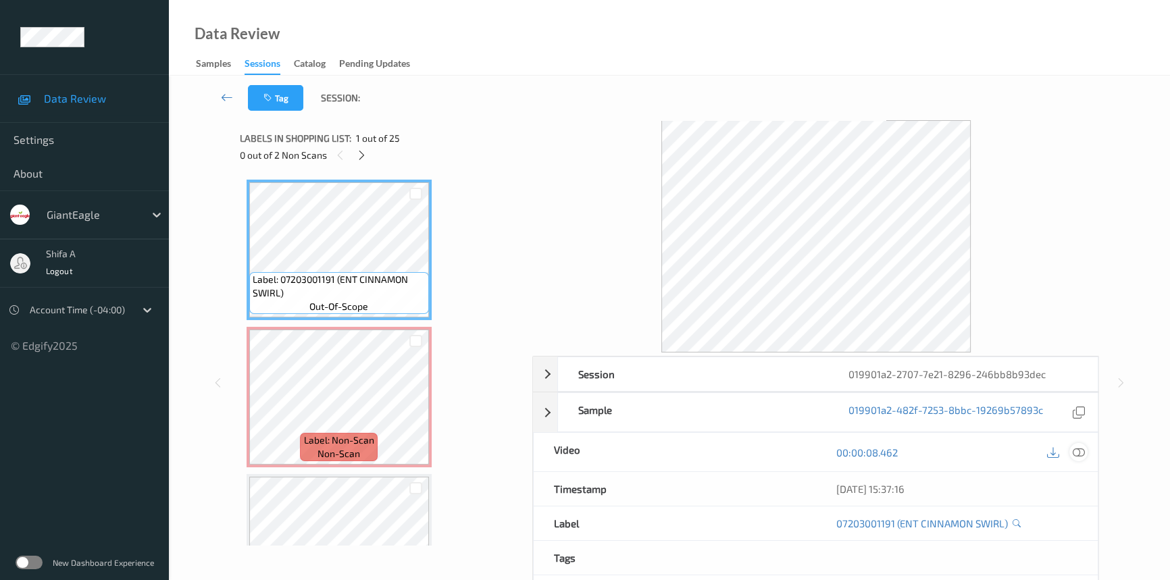
drag, startPoint x: 1078, startPoint y: 454, endPoint x: 1075, endPoint y: 446, distance: 8.5
click at [1078, 452] on icon at bounding box center [1078, 452] width 12 height 12
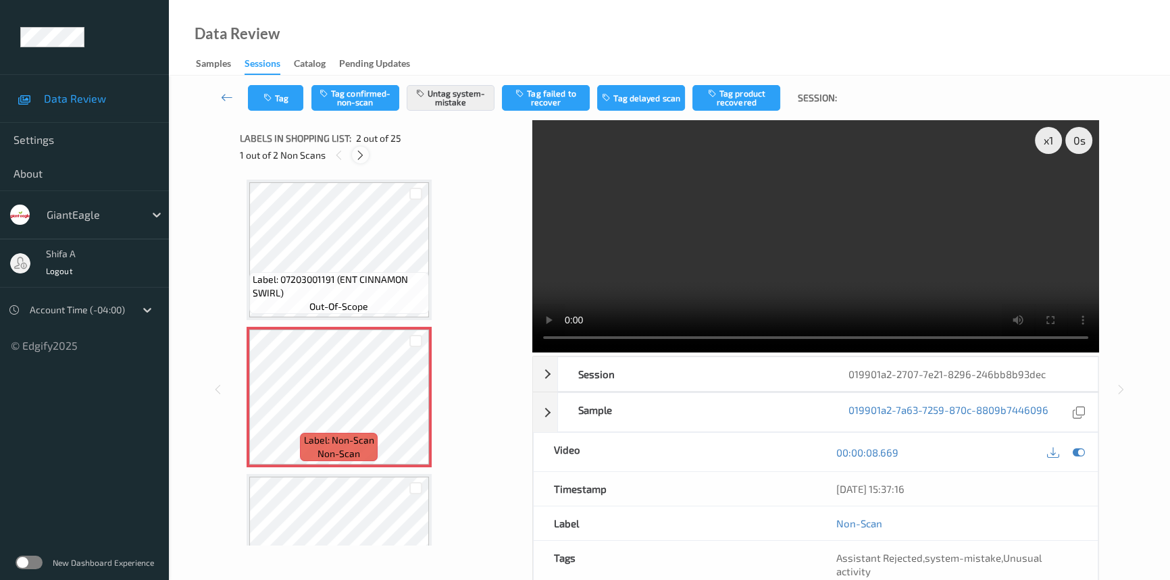
click at [359, 159] on icon at bounding box center [360, 155] width 11 height 12
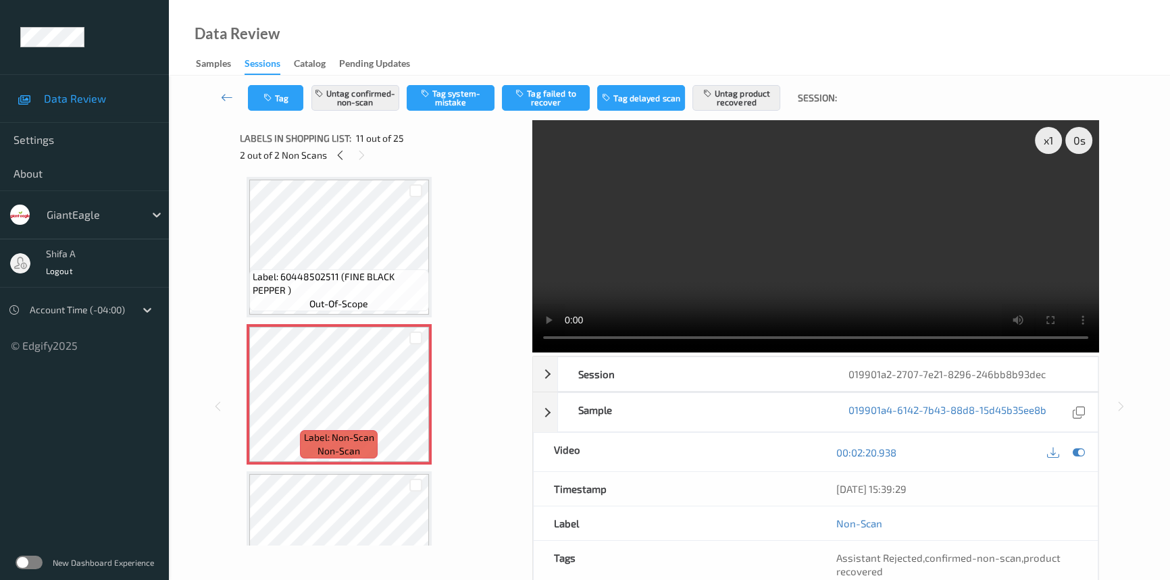
scroll to position [1327, 0]
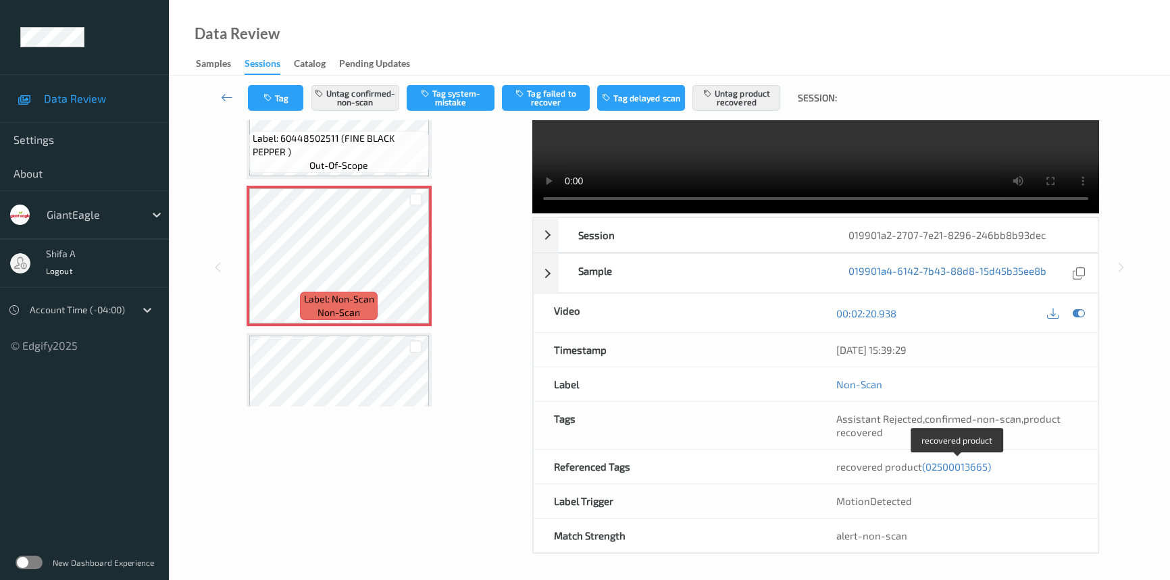
click at [964, 467] on span "(02500013665)" at bounding box center [956, 467] width 69 height 12
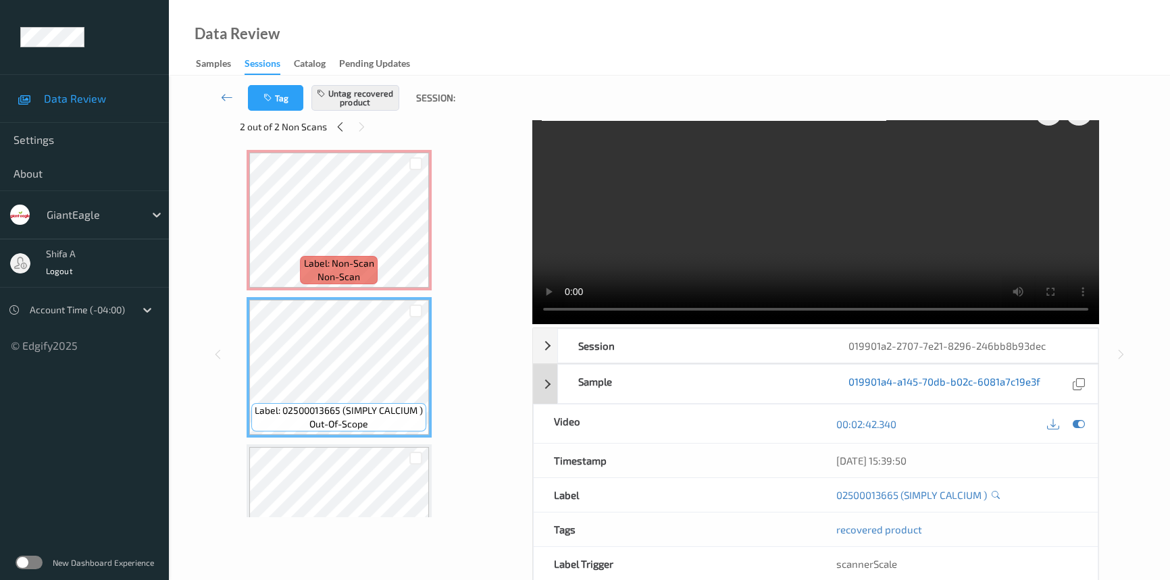
scroll to position [0, 0]
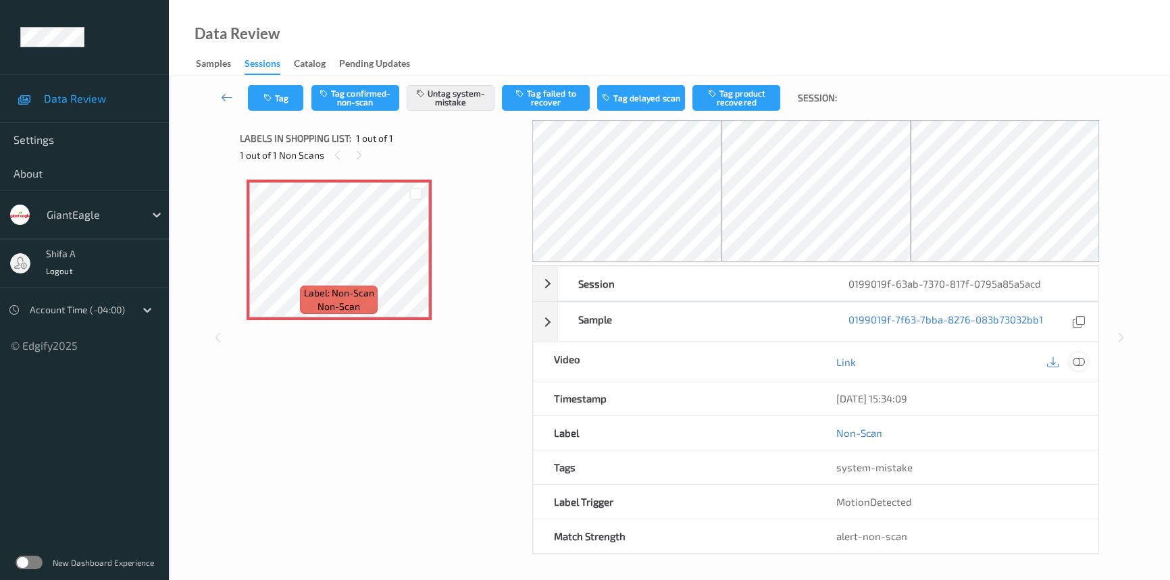
click at [1076, 363] on icon at bounding box center [1078, 362] width 12 height 12
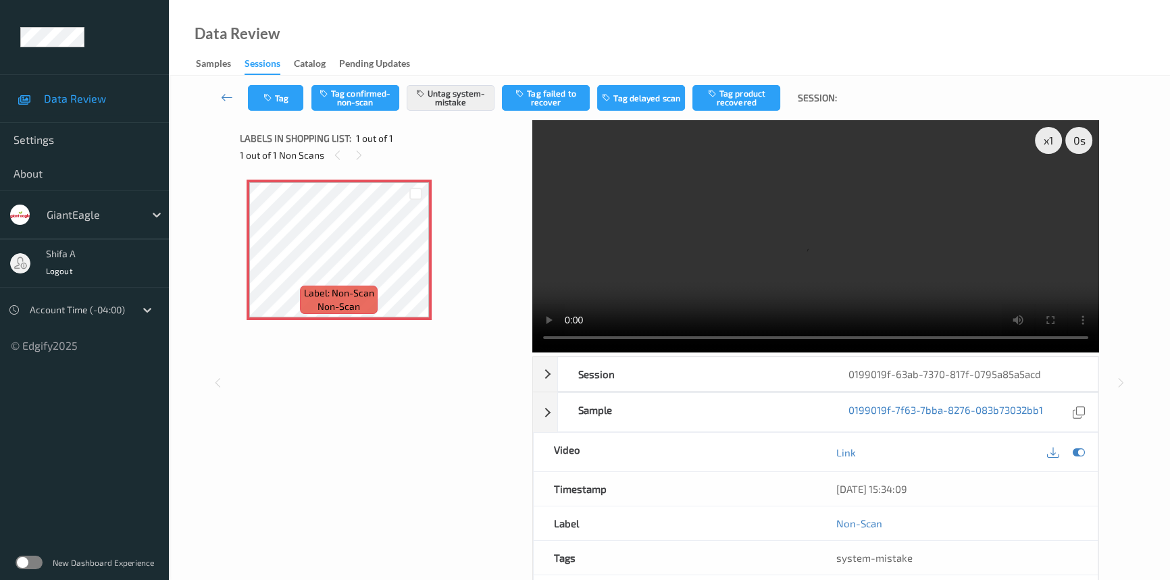
click at [1168, 393] on div "Tag Tag confirmed-non-scan Untag system-mistake Tag failed to recover Tag delay…" at bounding box center [669, 374] width 1001 height 597
click at [831, 289] on video at bounding box center [815, 236] width 567 height 232
click at [461, 107] on button "Untag system-mistake" at bounding box center [451, 98] width 88 height 26
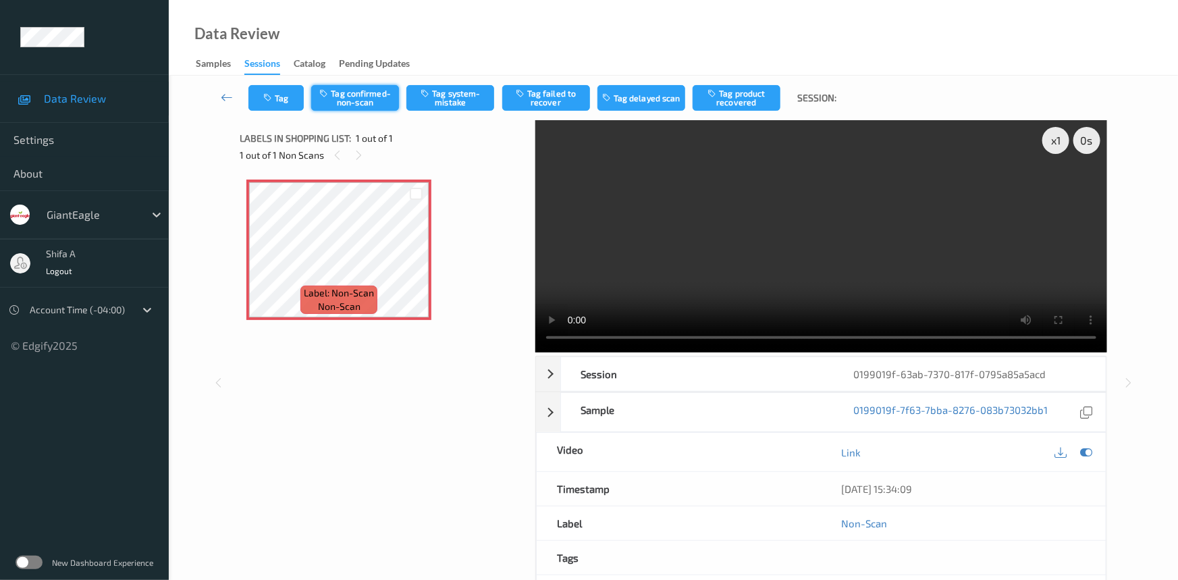
click at [367, 106] on button "Tag confirmed-non-scan" at bounding box center [355, 98] width 88 height 26
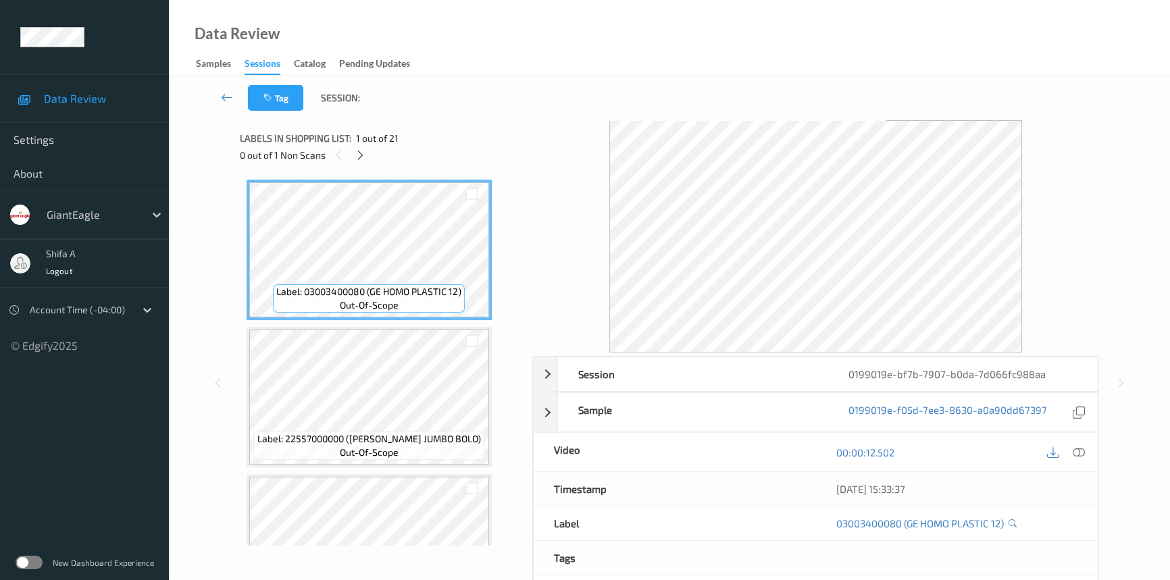
drag, startPoint x: 1078, startPoint y: 459, endPoint x: 1076, endPoint y: 450, distance: 9.8
click at [1078, 459] on div at bounding box center [1078, 452] width 18 height 18
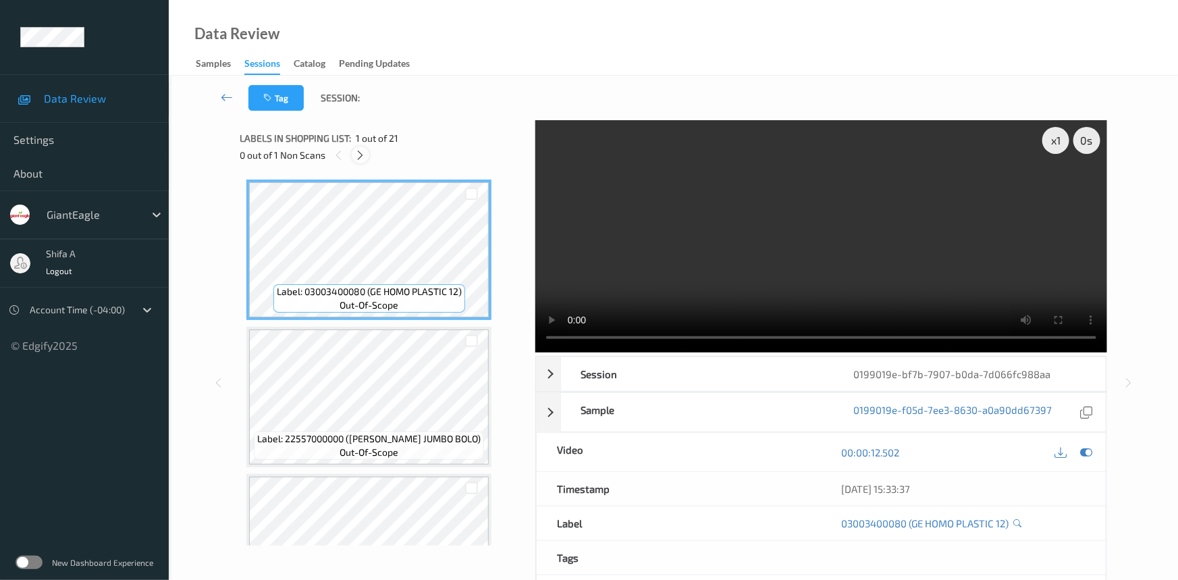
click at [359, 158] on icon at bounding box center [360, 155] width 11 height 12
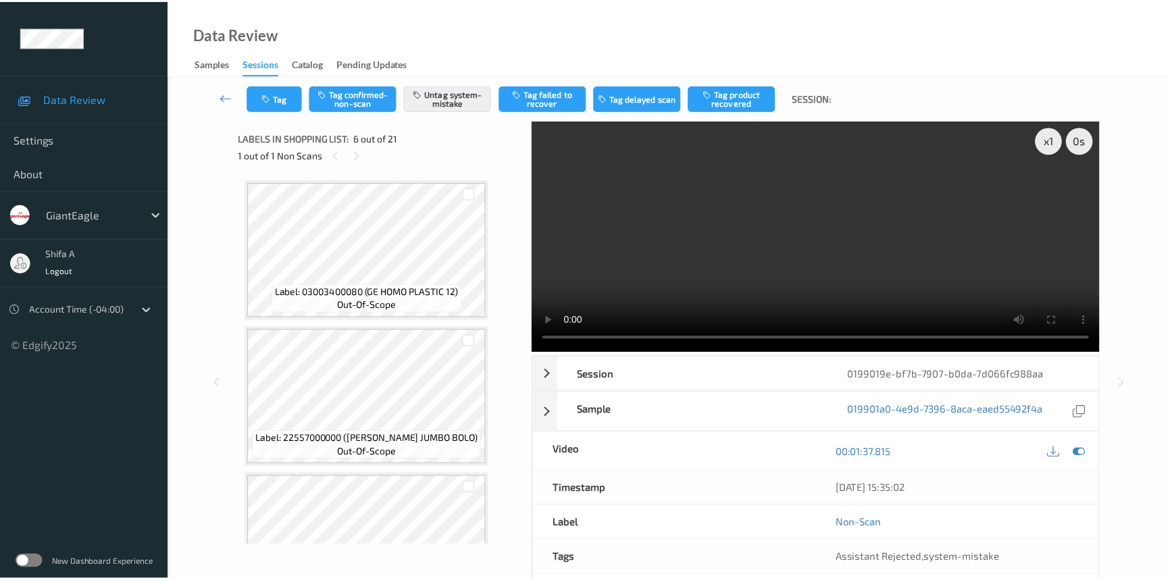
scroll to position [594, 0]
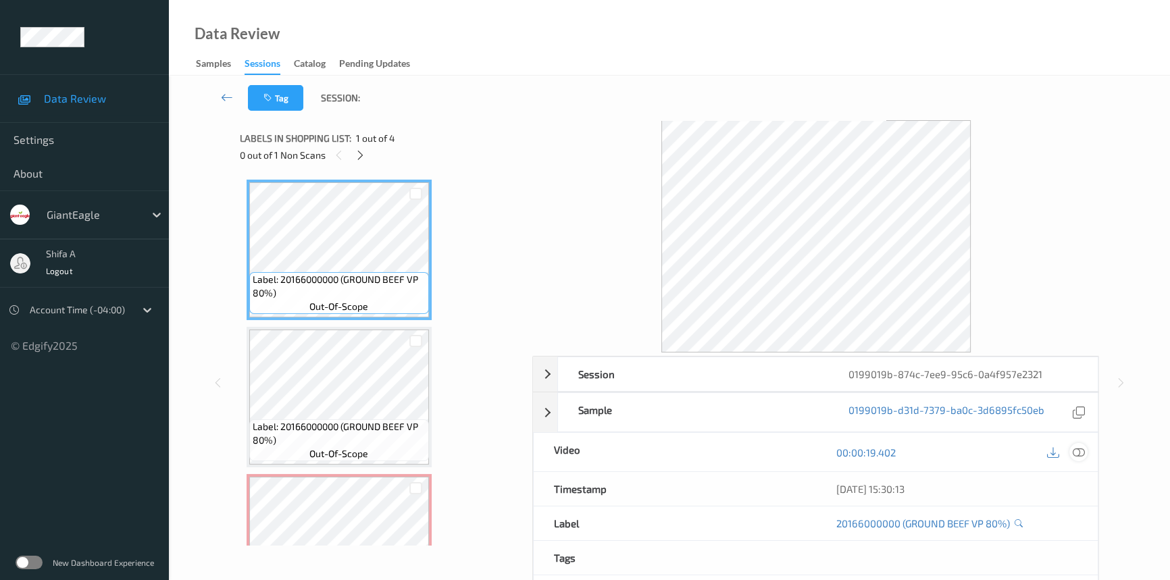
click at [1084, 450] on div at bounding box center [1078, 452] width 18 height 18
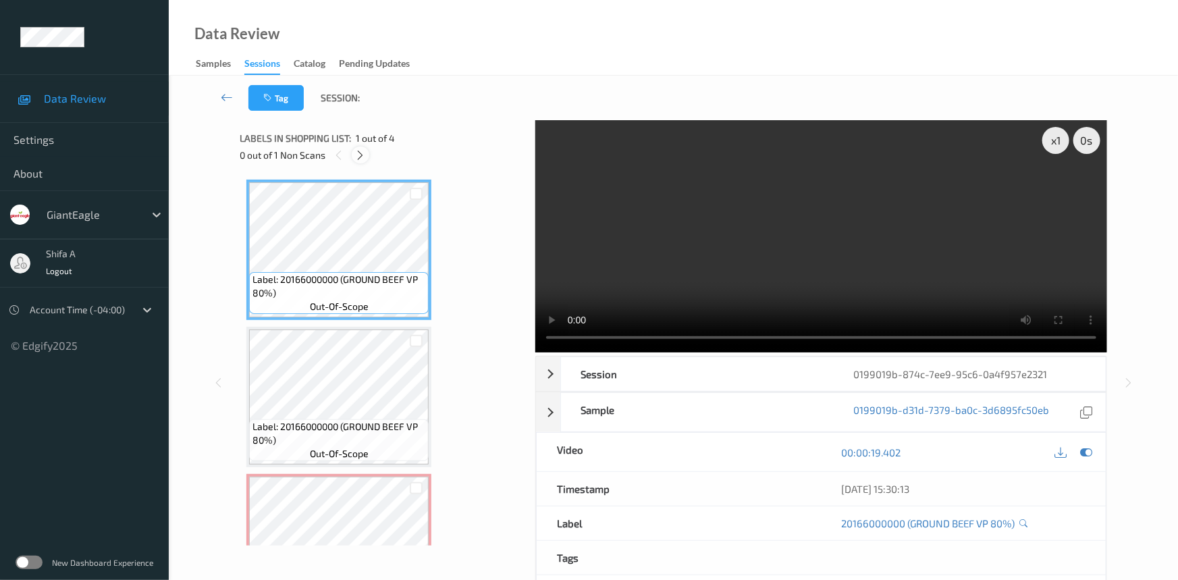
click at [366, 155] on icon at bounding box center [360, 155] width 11 height 12
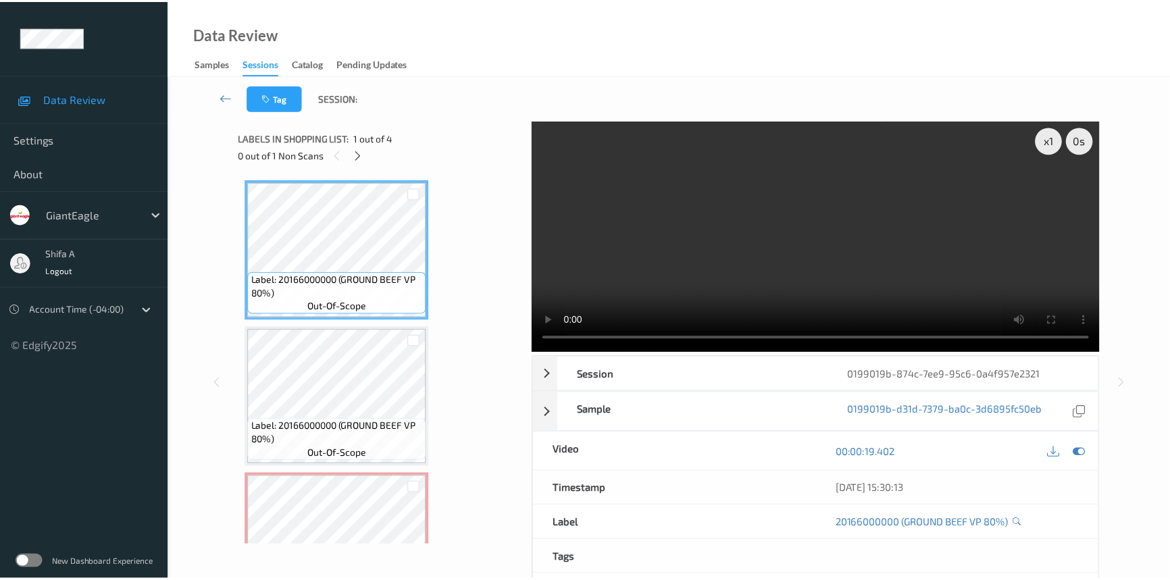
scroll to position [153, 0]
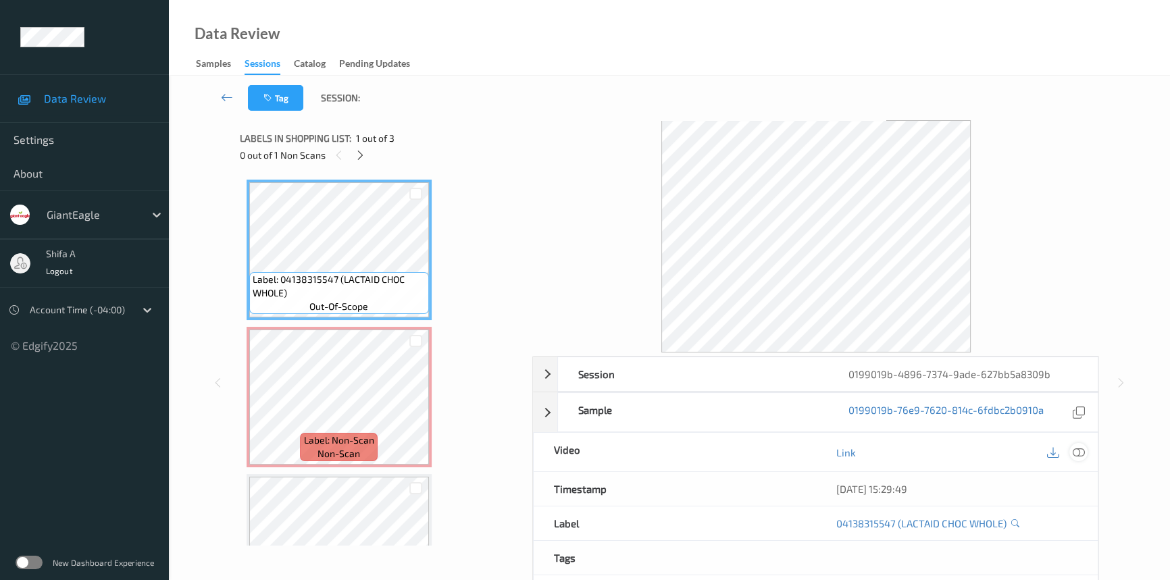
click at [1077, 447] on icon at bounding box center [1078, 452] width 12 height 12
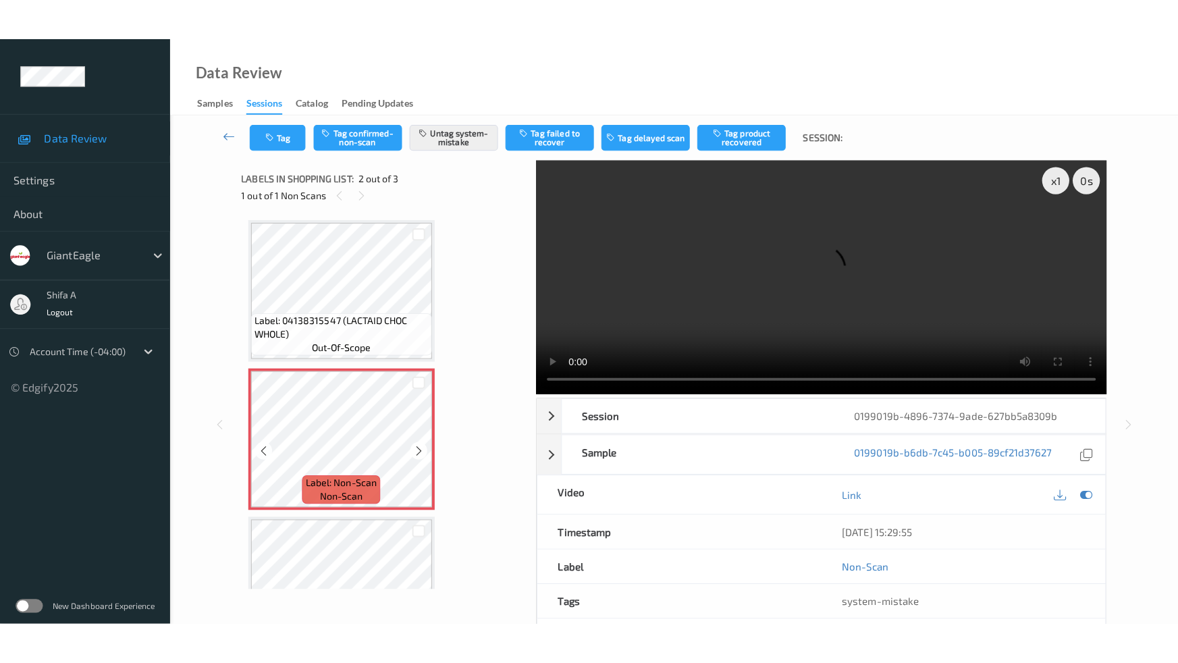
scroll to position [74, 0]
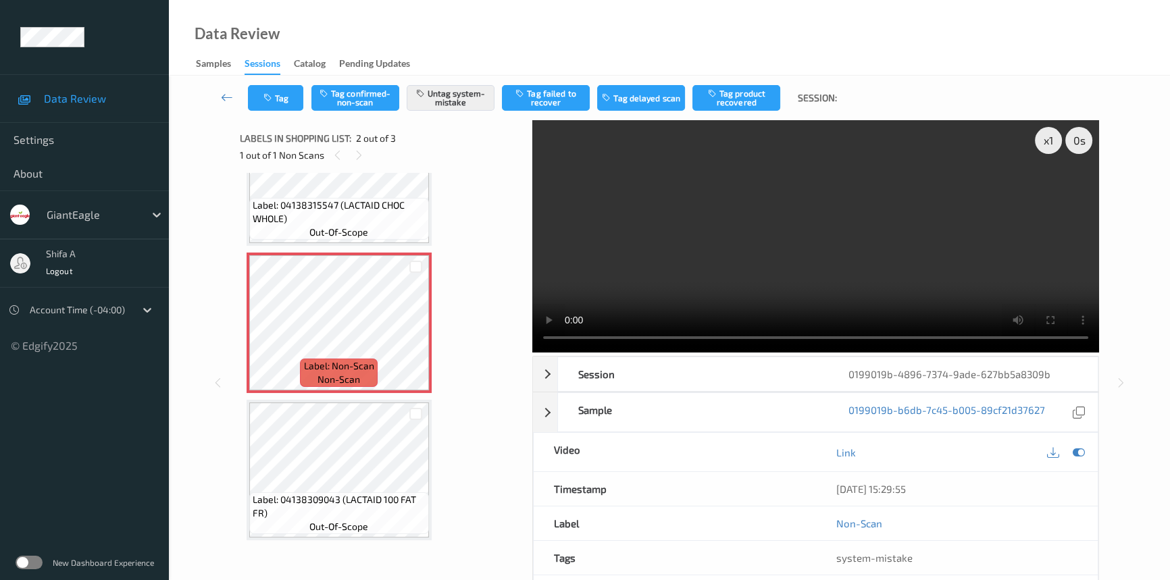
click at [1014, 300] on video at bounding box center [815, 236] width 567 height 232
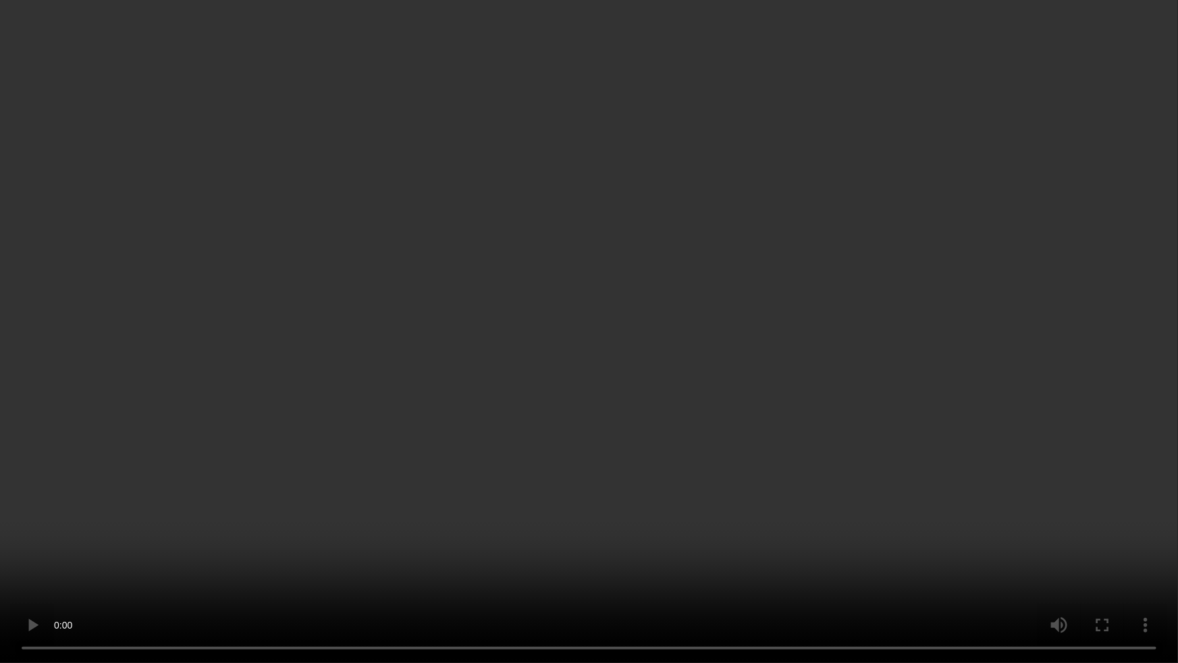
click at [1020, 371] on video at bounding box center [589, 331] width 1178 height 663
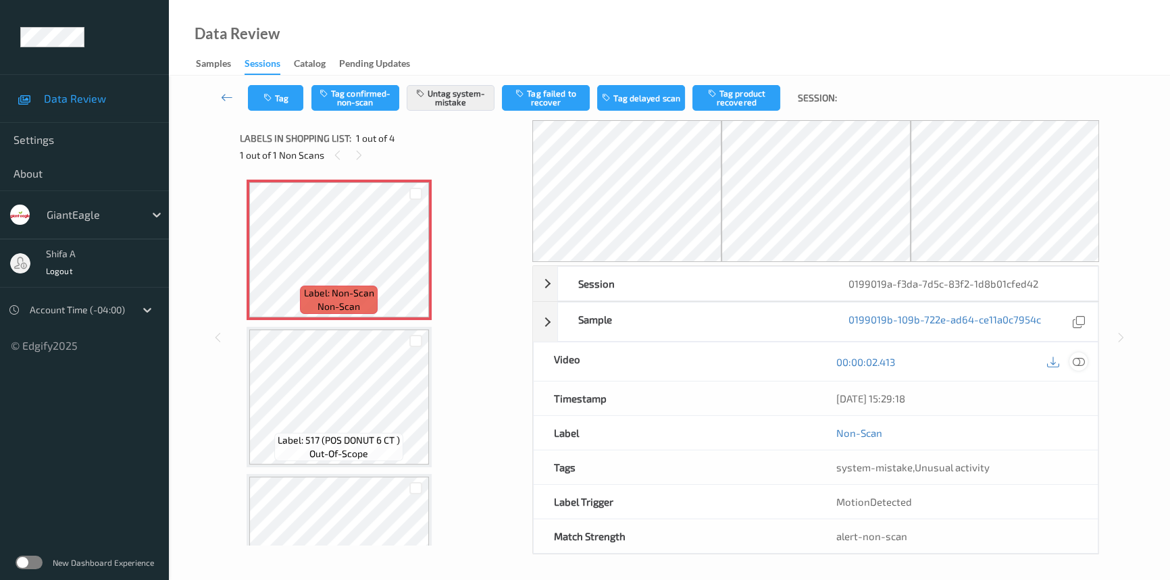
click at [1081, 367] on icon at bounding box center [1078, 362] width 12 height 12
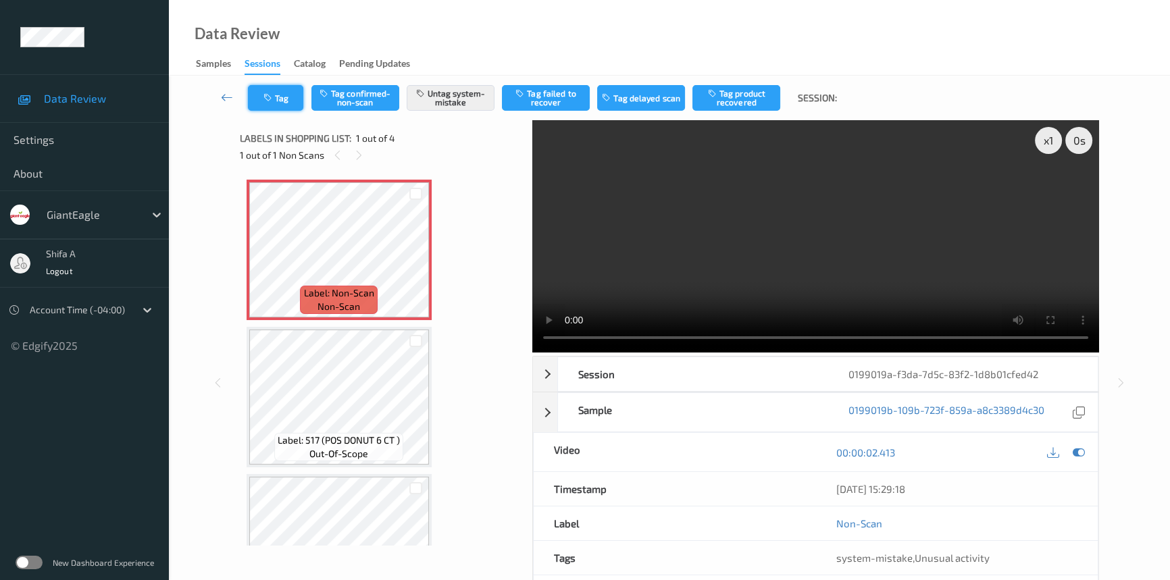
click at [277, 101] on button "Tag" at bounding box center [275, 98] width 55 height 26
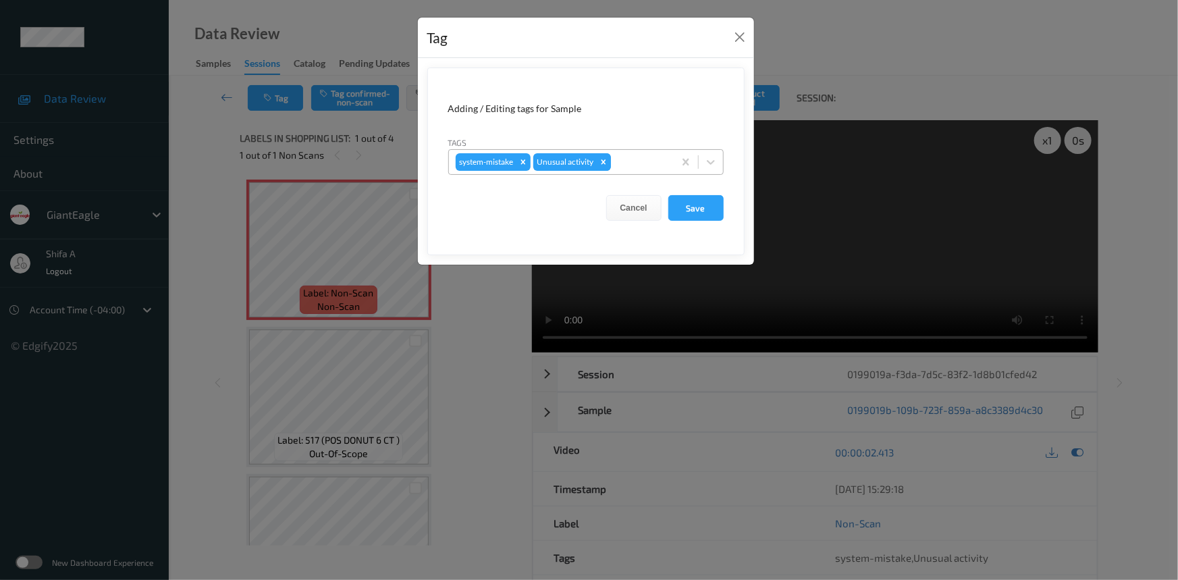
drag, startPoint x: 606, startPoint y: 163, endPoint x: 531, endPoint y: 160, distance: 75.0
click at [603, 163] on icon "Remove Unusual activity" at bounding box center [603, 161] width 5 height 5
click at [521, 159] on icon "Remove system-mistake" at bounding box center [523, 161] width 9 height 9
drag, startPoint x: 684, startPoint y: 211, endPoint x: 663, endPoint y: 232, distance: 29.6
click at [683, 211] on button "Save" at bounding box center [696, 208] width 55 height 26
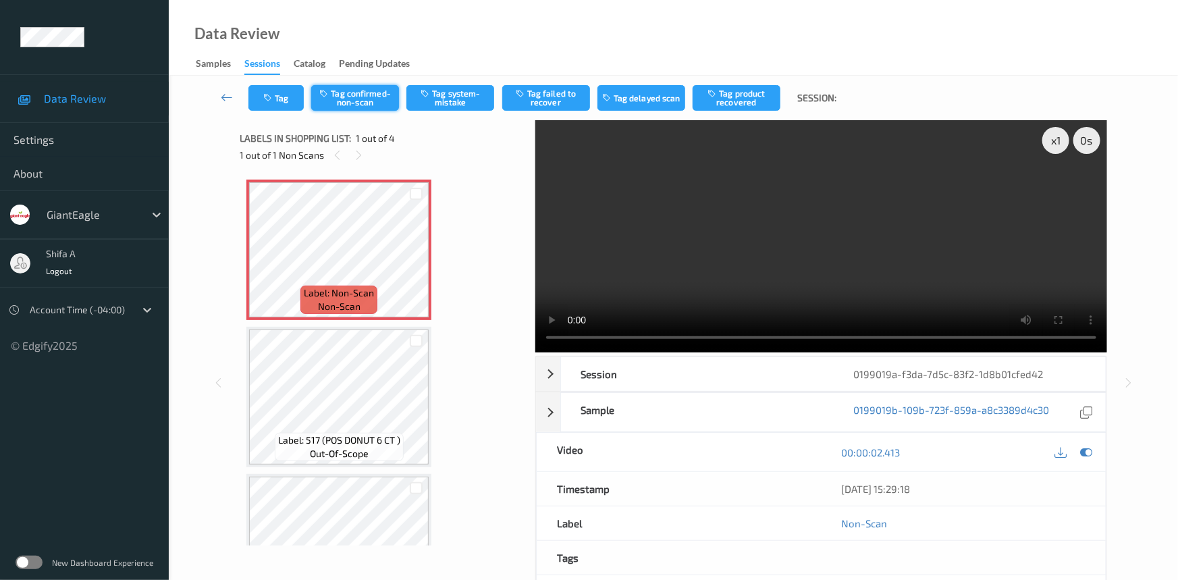
click at [374, 101] on button "Tag confirmed-non-scan" at bounding box center [355, 98] width 88 height 26
click at [751, 104] on button "Tag product recovered" at bounding box center [737, 98] width 88 height 26
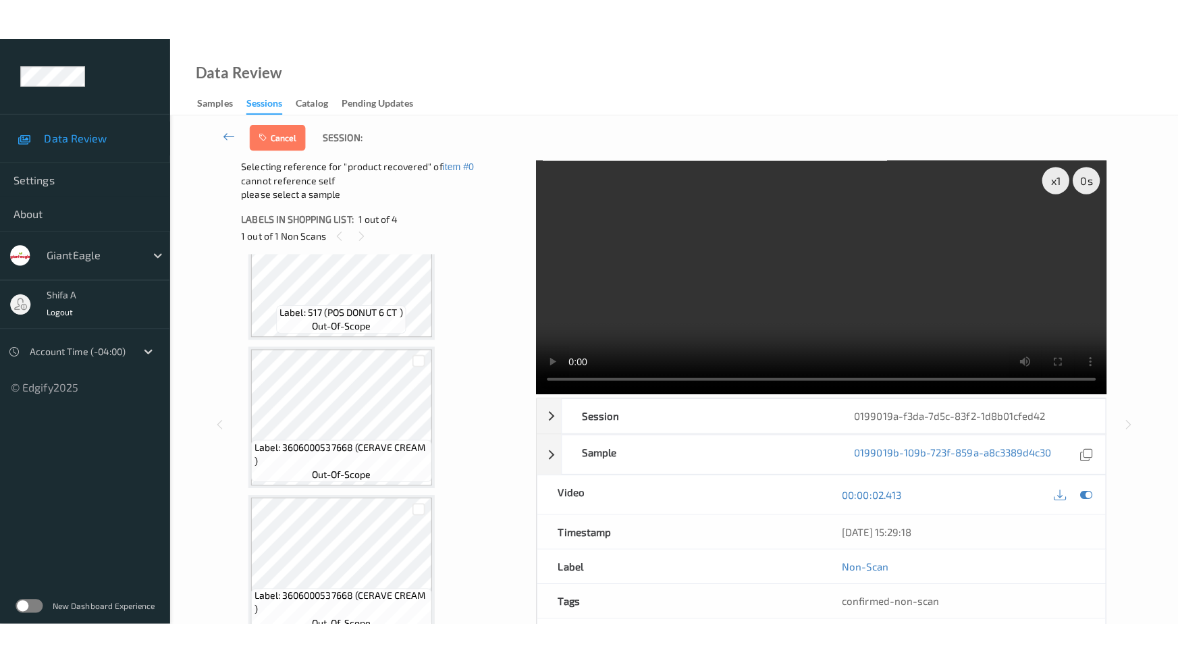
scroll to position [221, 0]
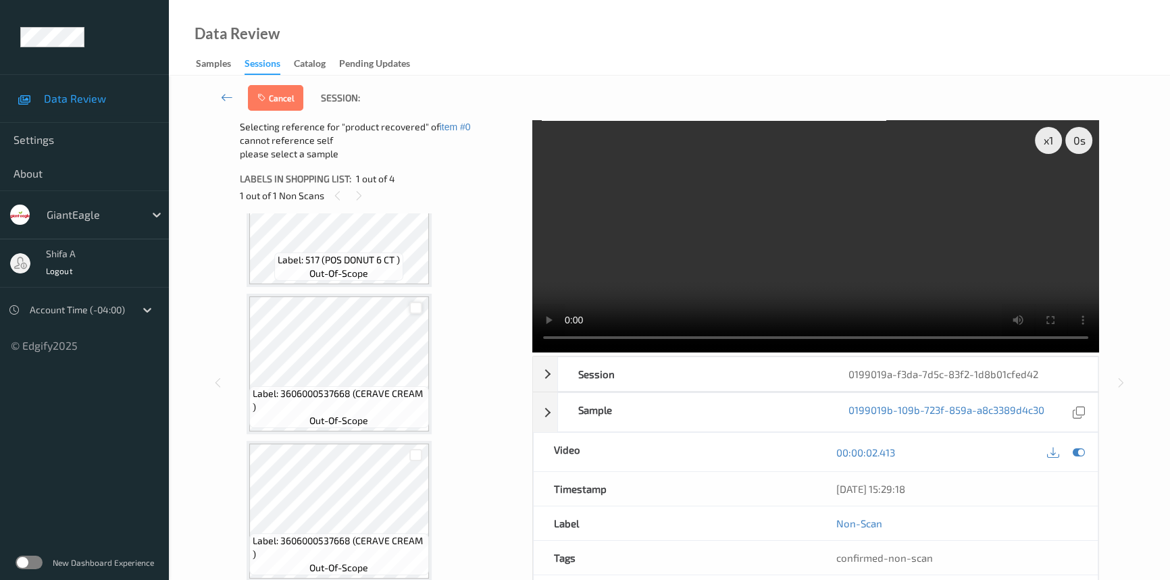
click at [416, 305] on div at bounding box center [415, 308] width 13 height 13
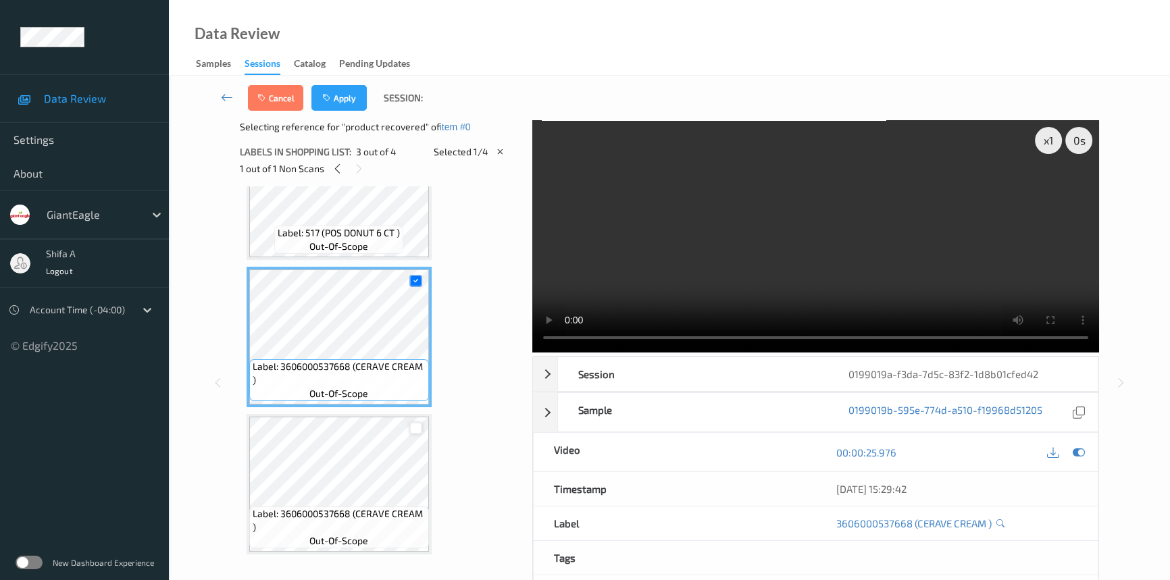
click at [413, 429] on div at bounding box center [415, 428] width 13 height 13
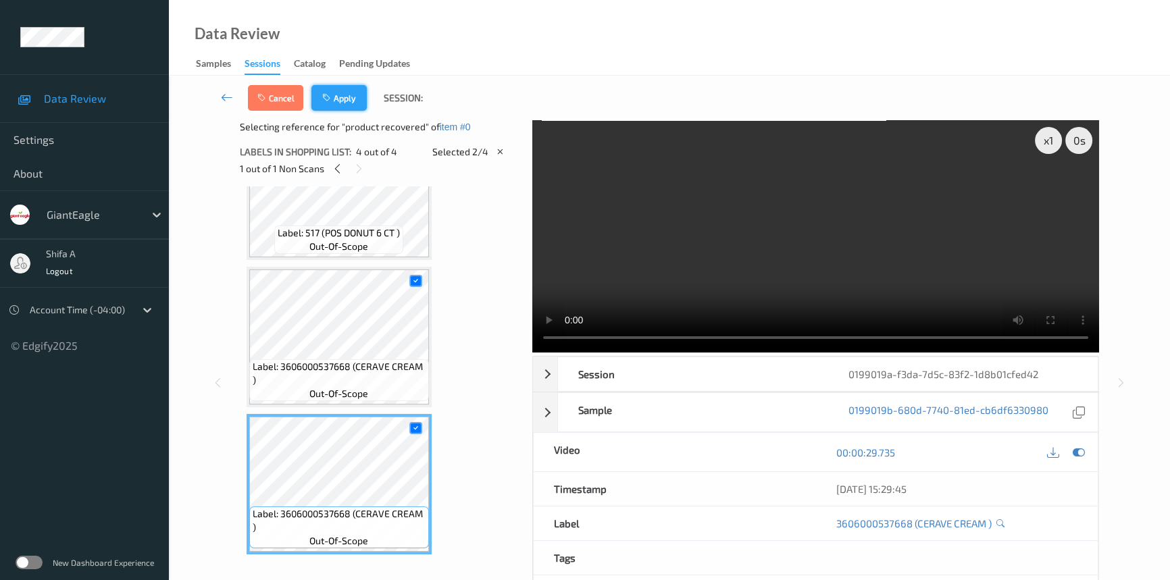
click at [346, 98] on button "Apply" at bounding box center [338, 98] width 55 height 26
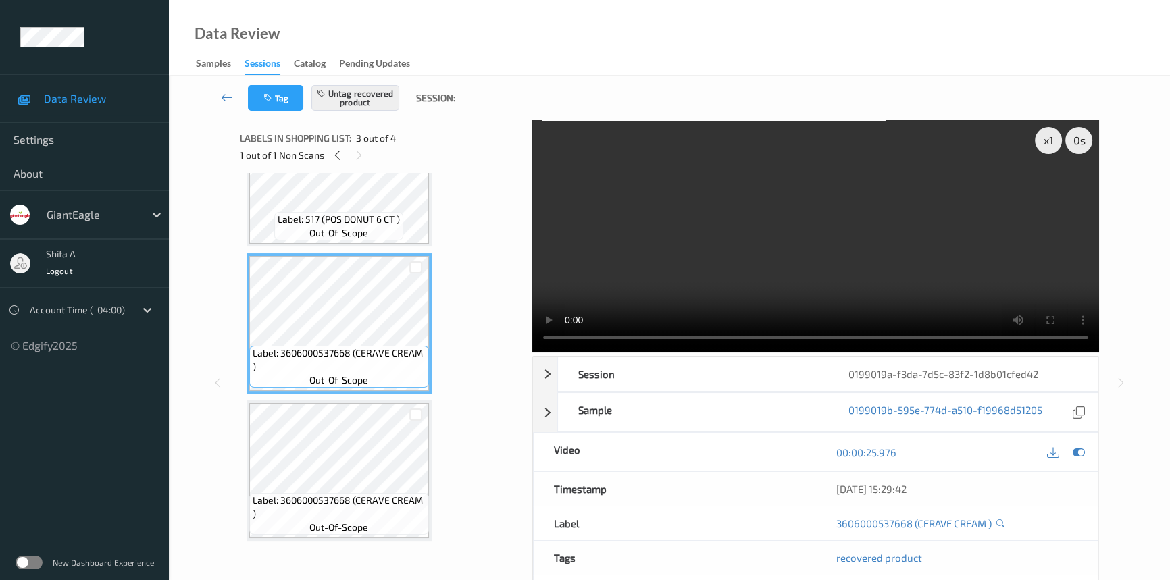
scroll to position [138, 0]
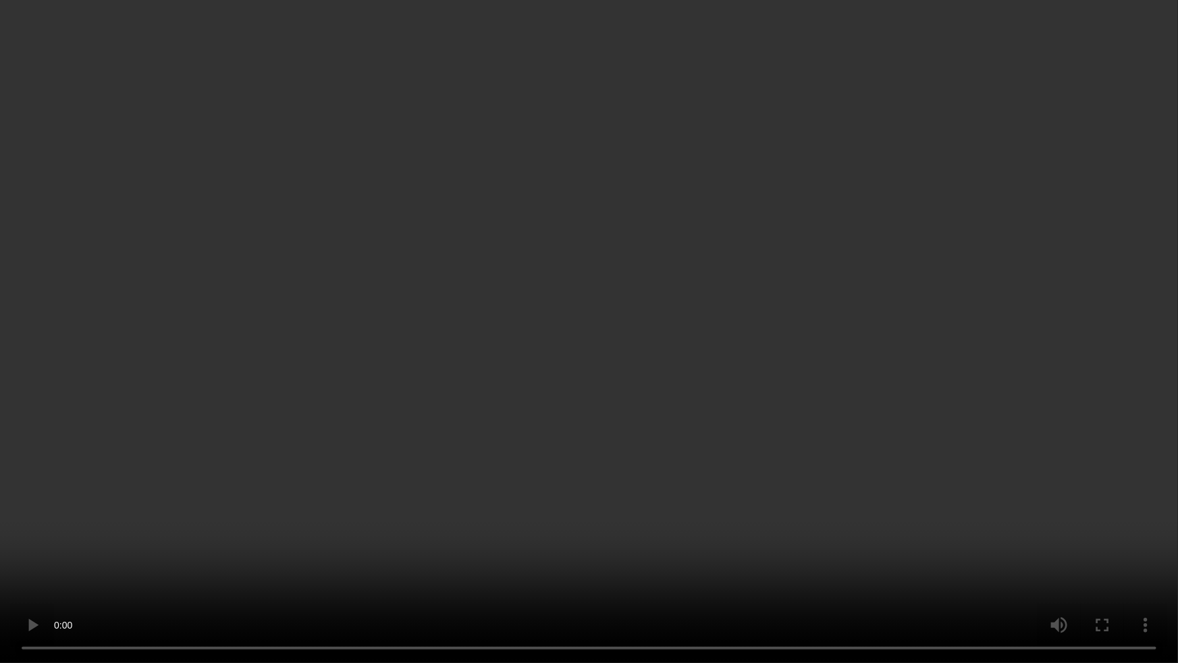
click at [685, 451] on video at bounding box center [589, 331] width 1178 height 663
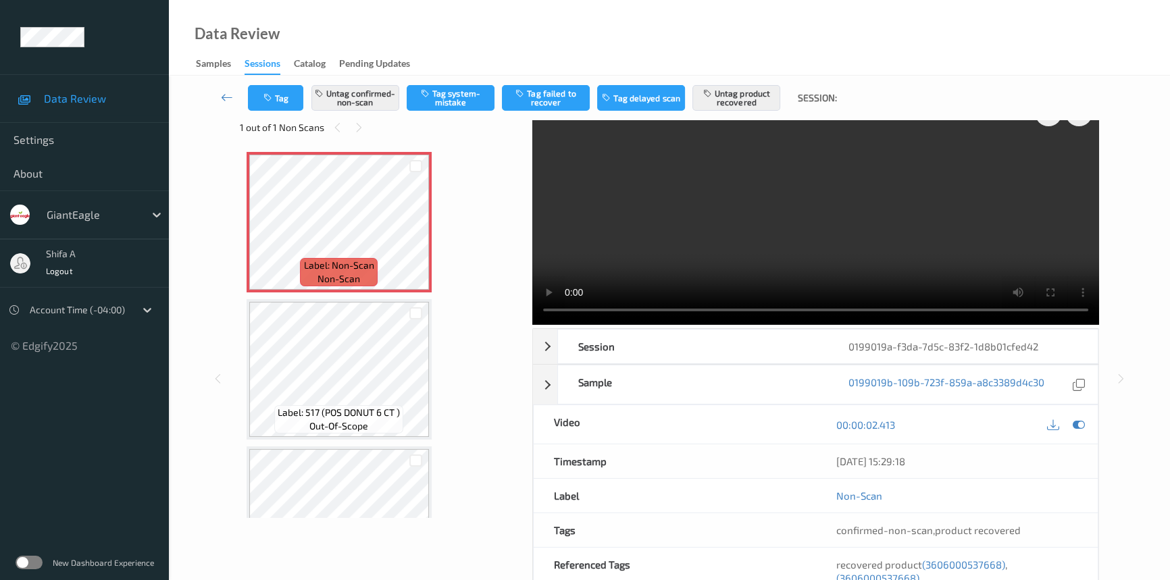
scroll to position [0, 0]
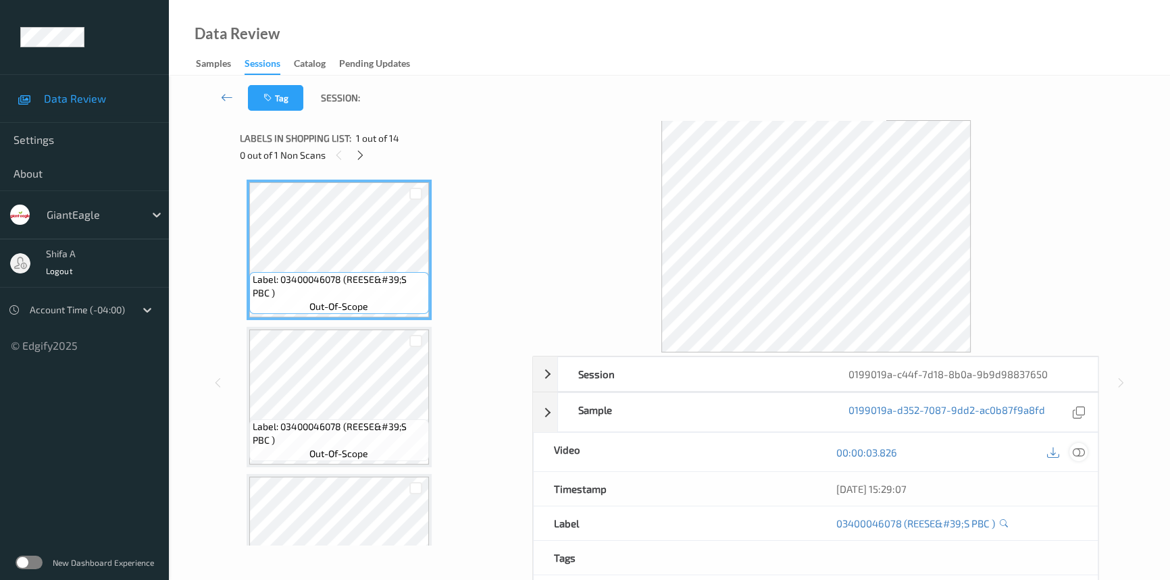
click at [1082, 450] on icon at bounding box center [1078, 452] width 12 height 12
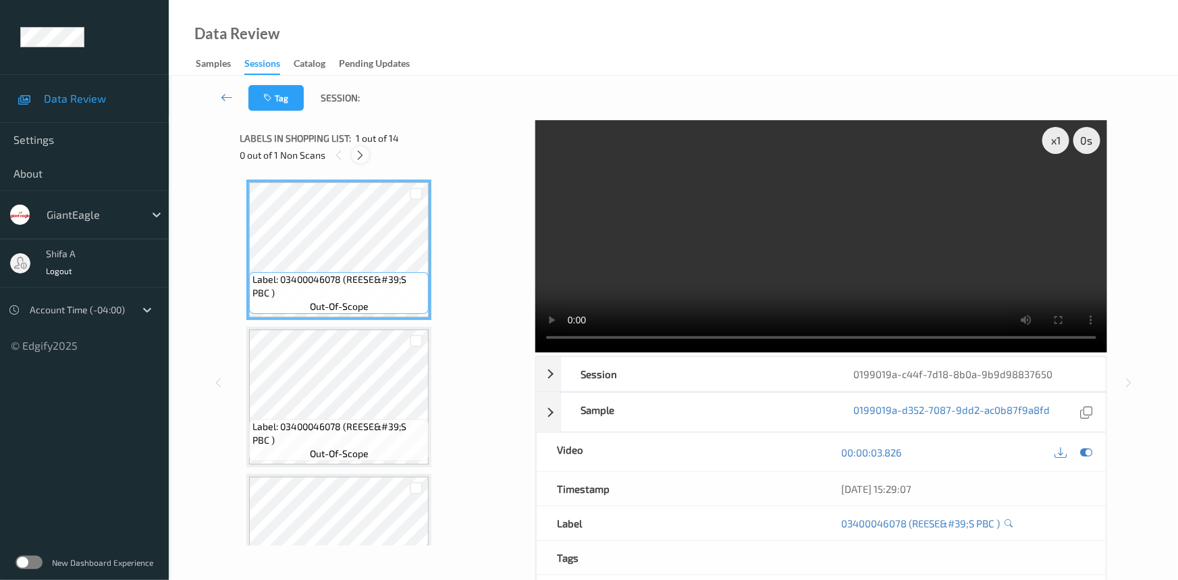
click at [359, 159] on icon at bounding box center [360, 155] width 11 height 12
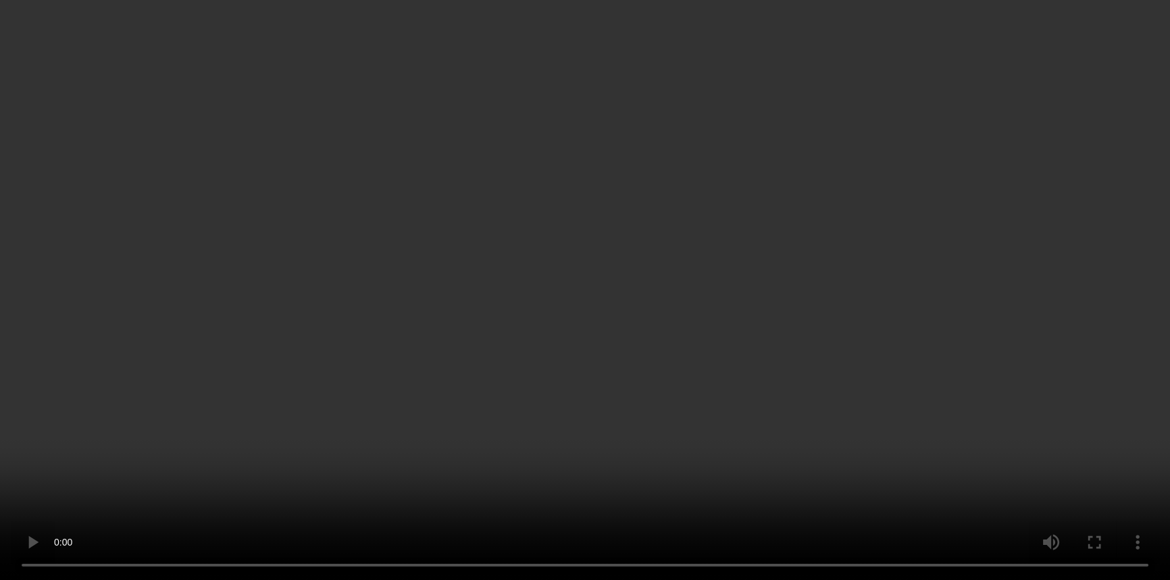
scroll to position [1605, 0]
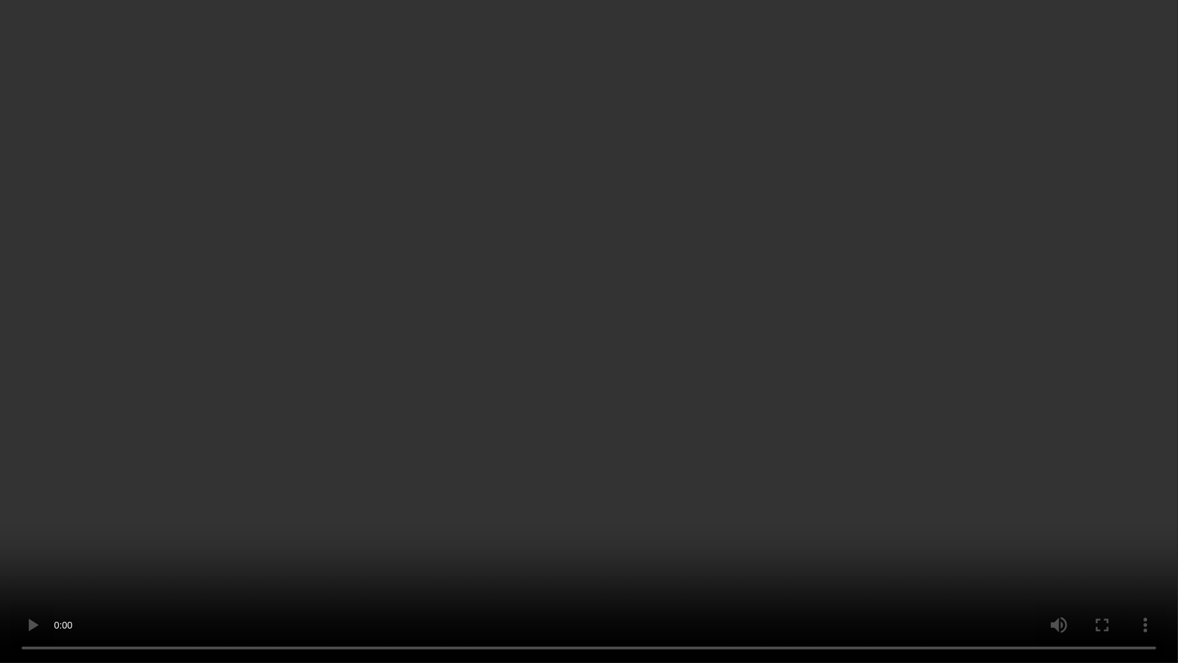
click at [925, 292] on video at bounding box center [589, 331] width 1178 height 663
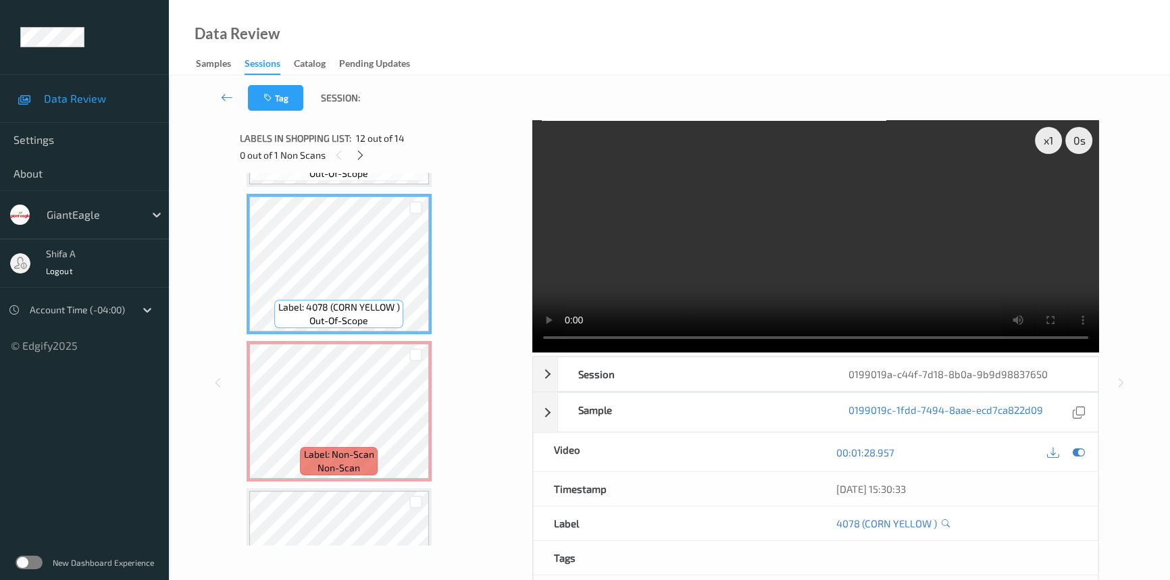
click at [899, 267] on video at bounding box center [815, 236] width 567 height 232
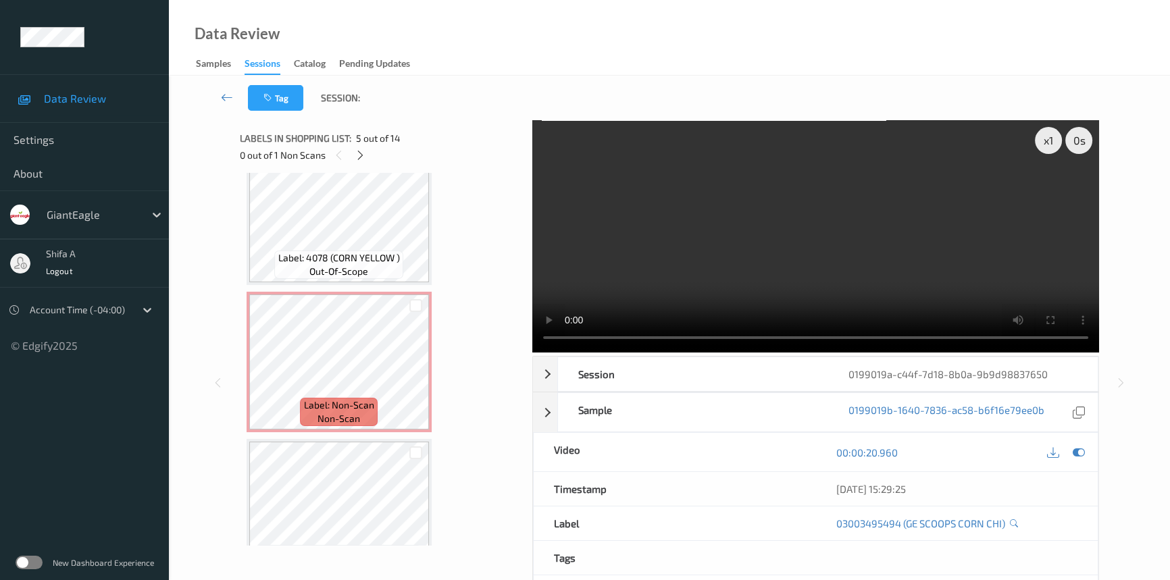
scroll to position [1688, 0]
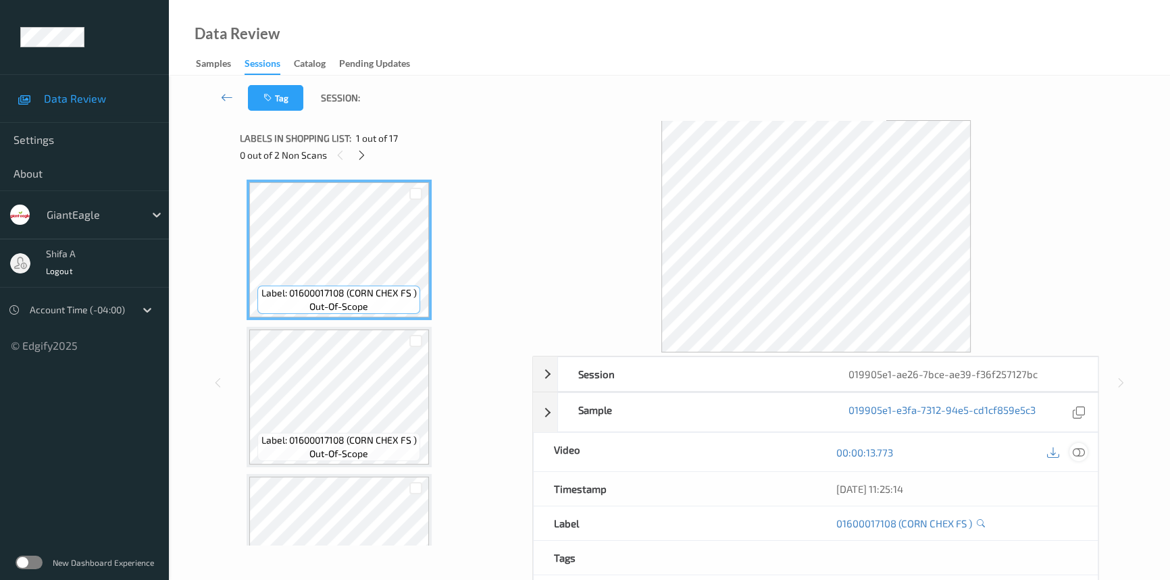
click at [1082, 452] on icon at bounding box center [1078, 452] width 12 height 12
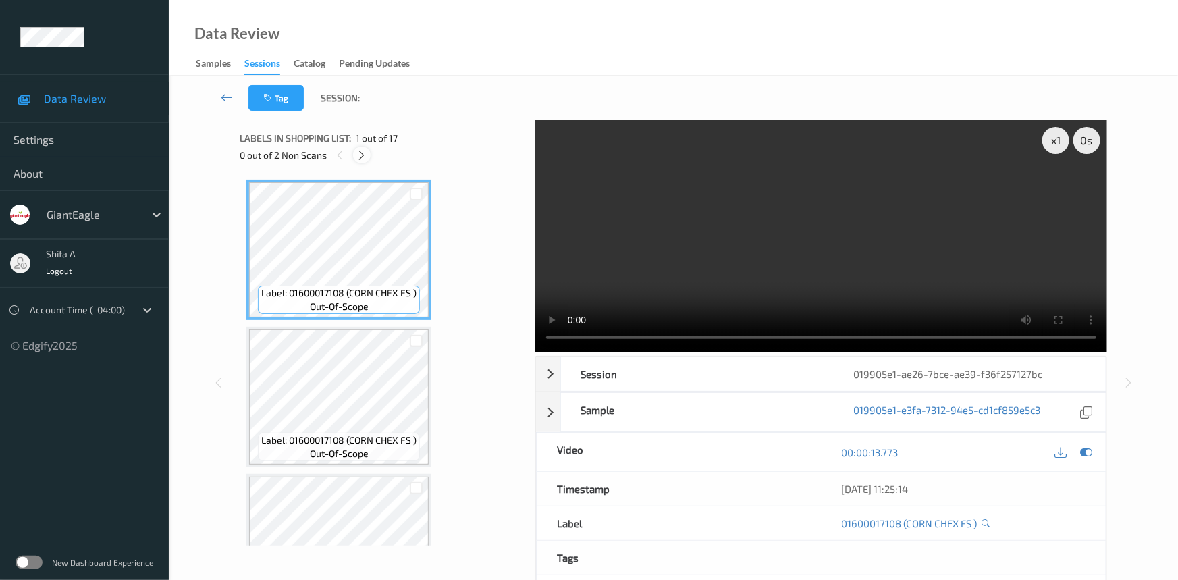
click at [361, 154] on icon at bounding box center [362, 155] width 11 height 12
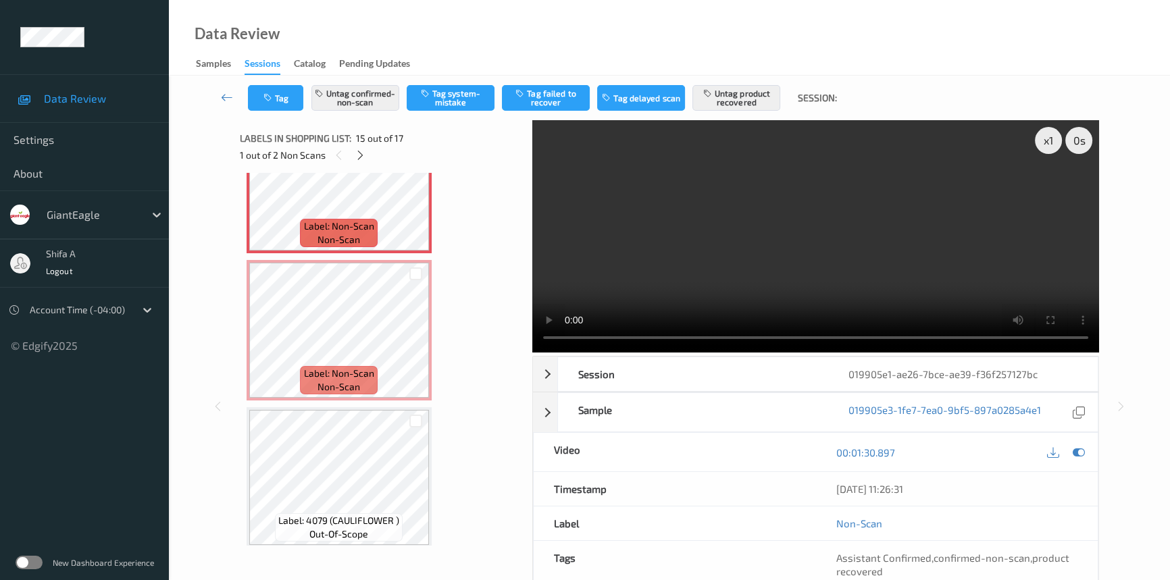
scroll to position [2045, 0]
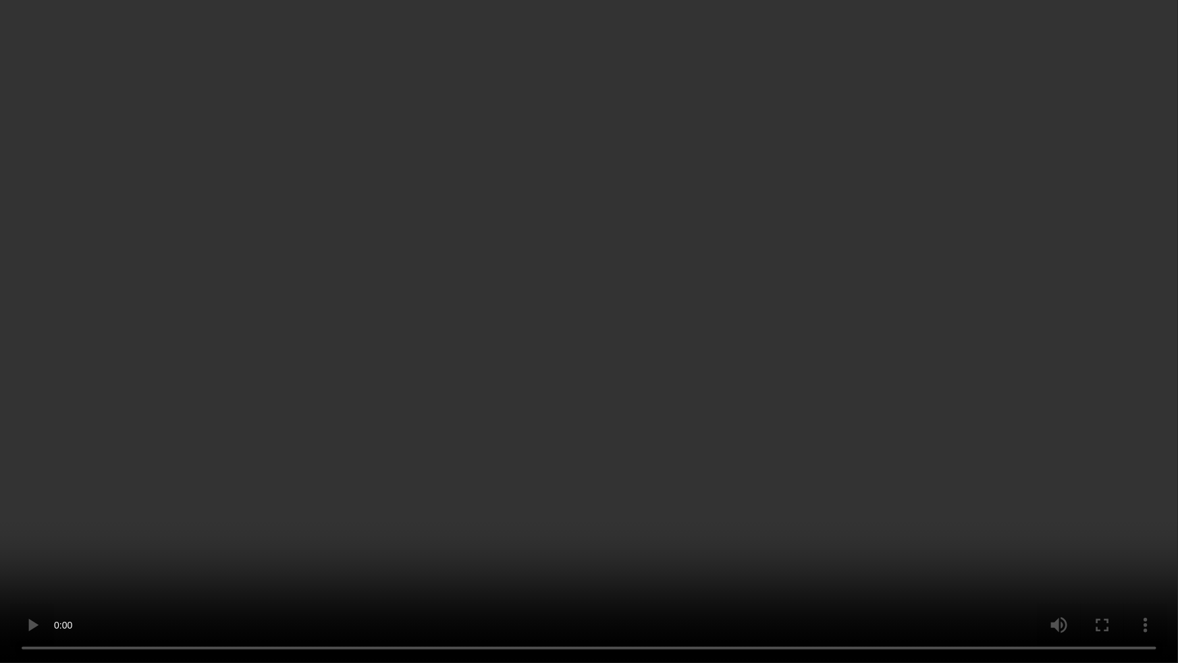
click at [841, 354] on video at bounding box center [589, 331] width 1178 height 663
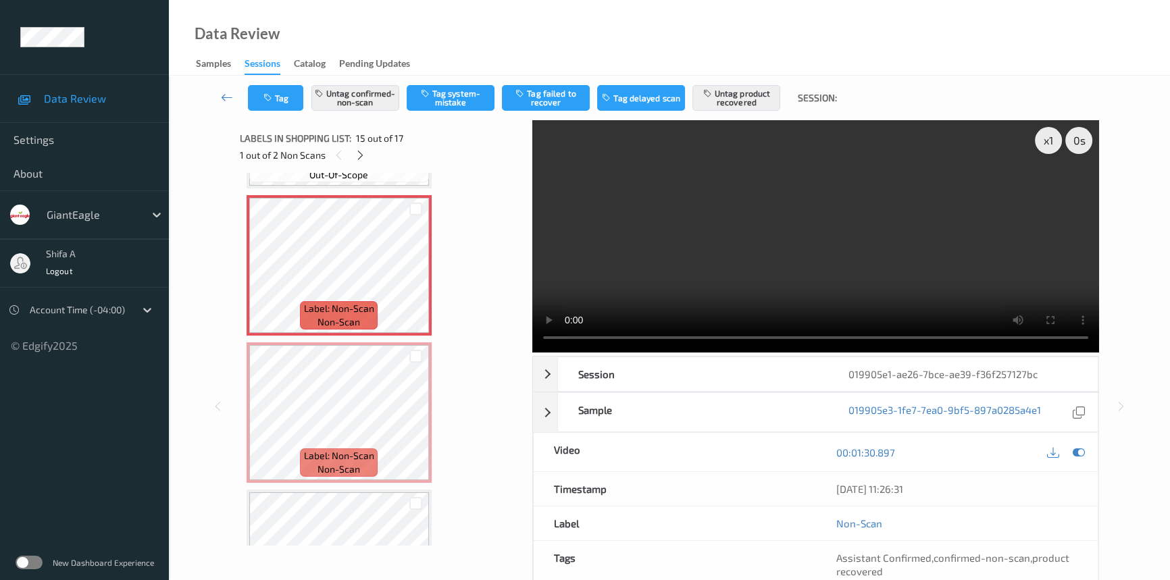
click at [787, 225] on video at bounding box center [815, 236] width 567 height 232
